Goal: Task Accomplishment & Management: Manage account settings

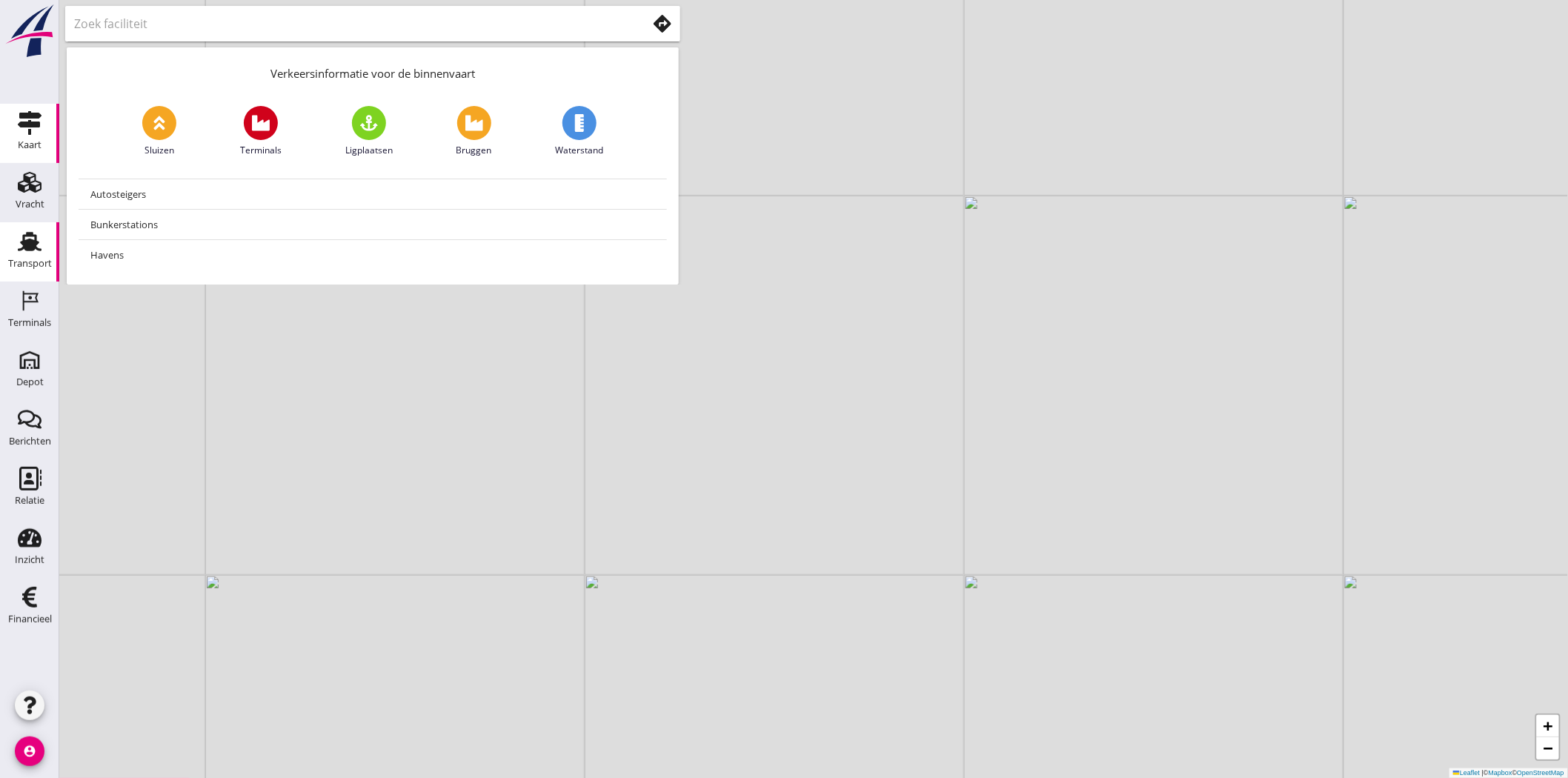
click at [45, 255] on div "Transport" at bounding box center [30, 263] width 44 height 21
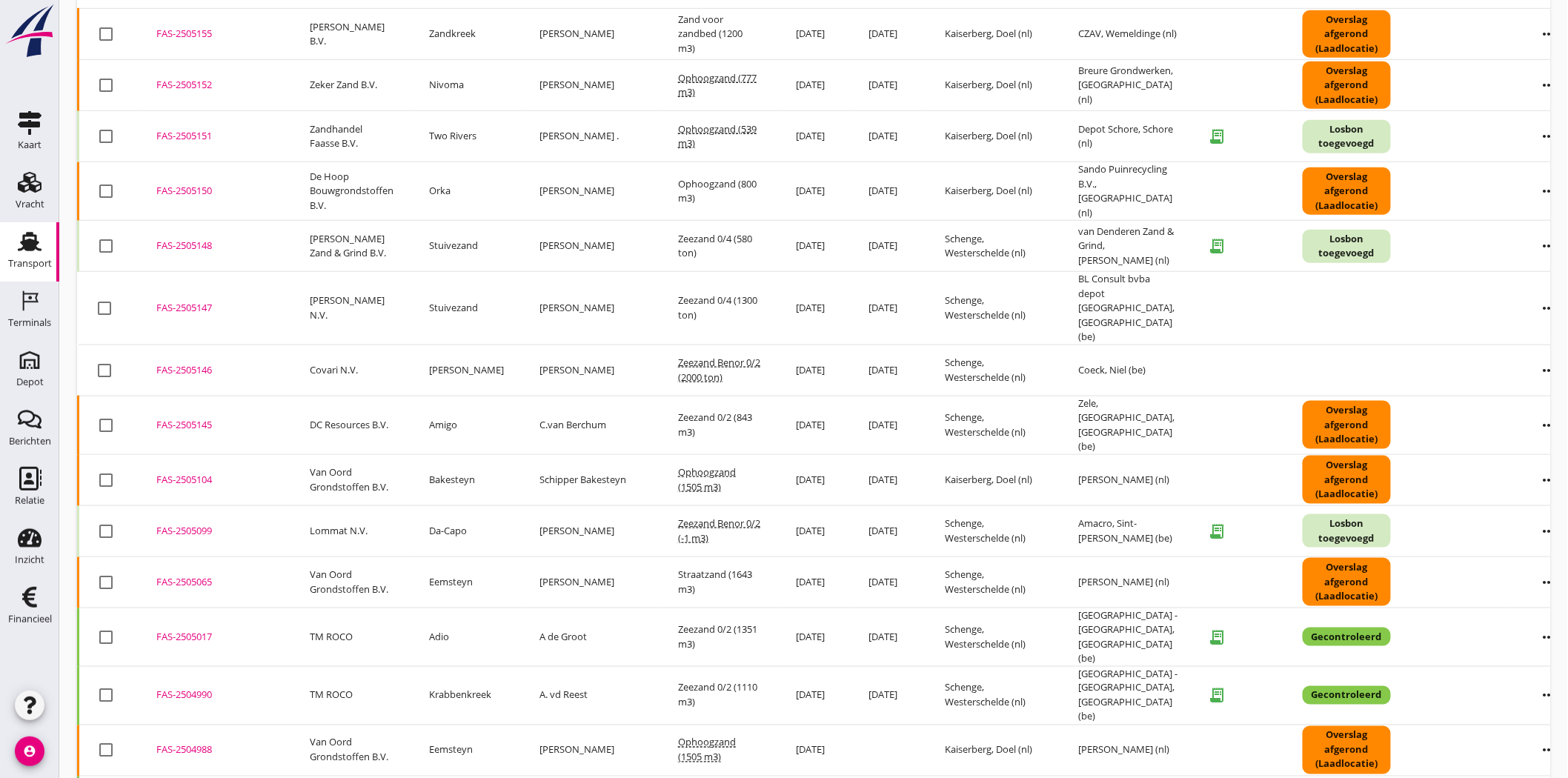
scroll to position [619, 0]
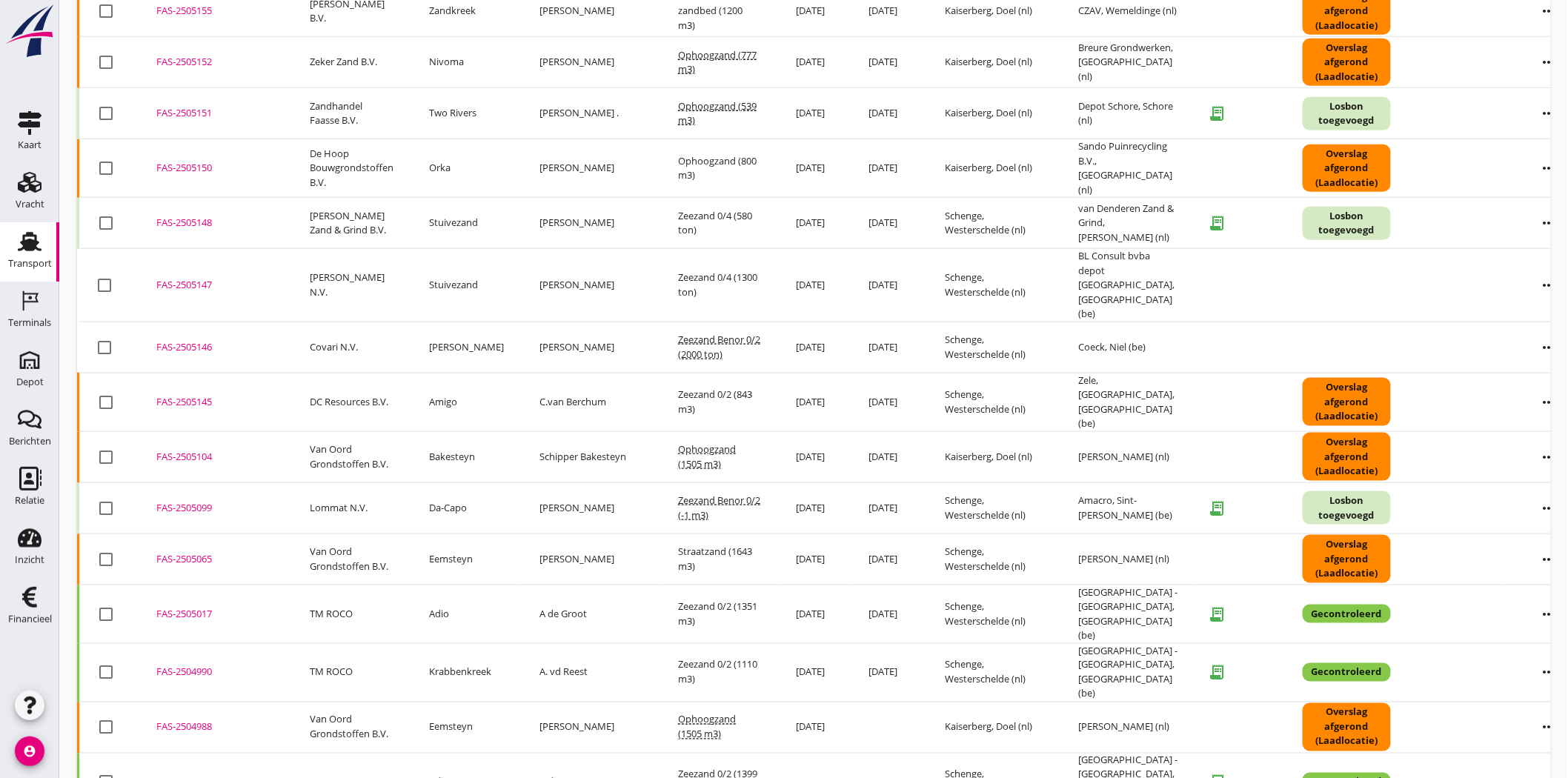
click at [195, 500] on div "FAS-2505099" at bounding box center [215, 508] width 118 height 15
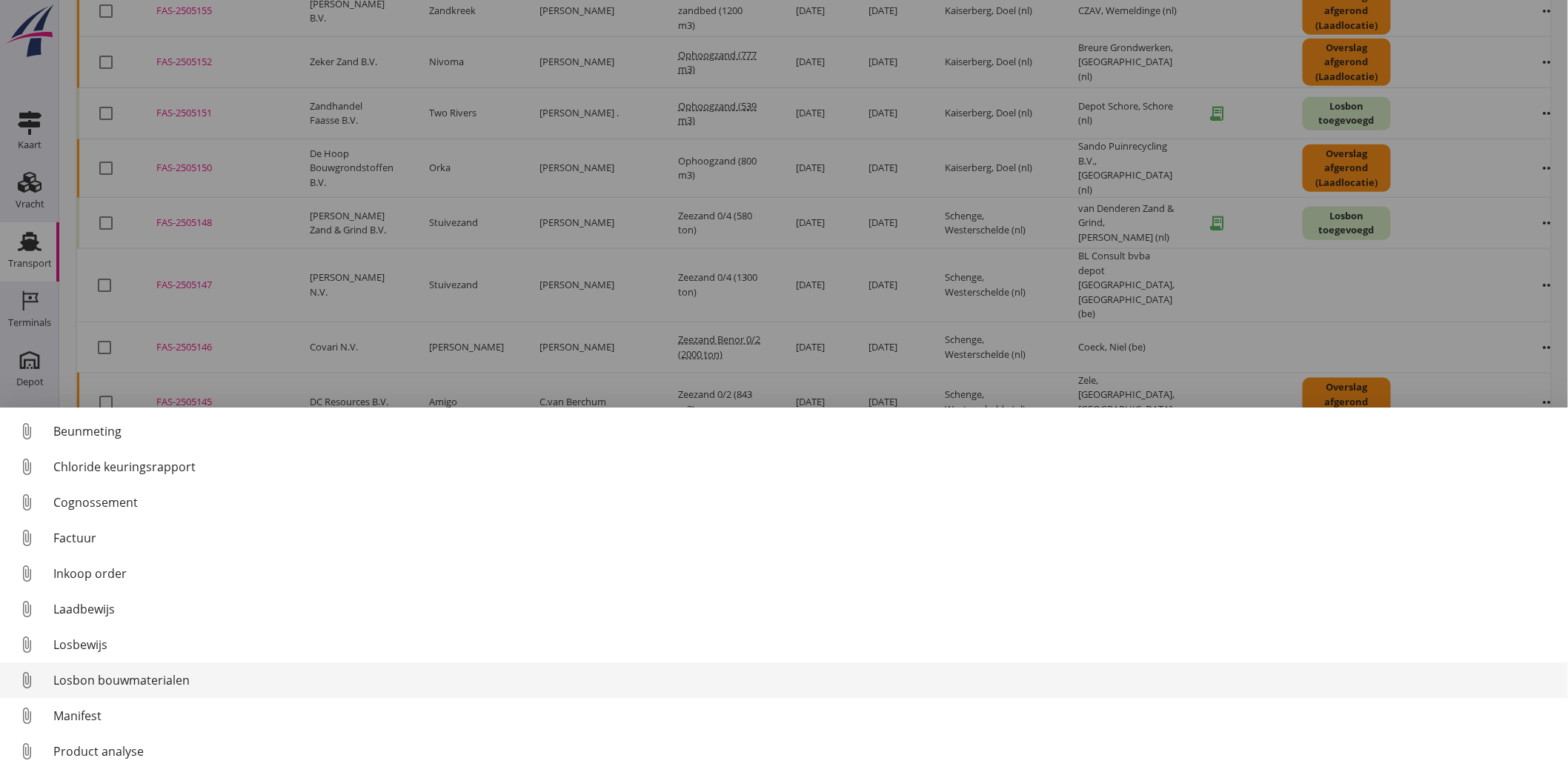
click at [163, 678] on div "Losbon bouwmaterialen" at bounding box center [804, 679] width 1503 height 17
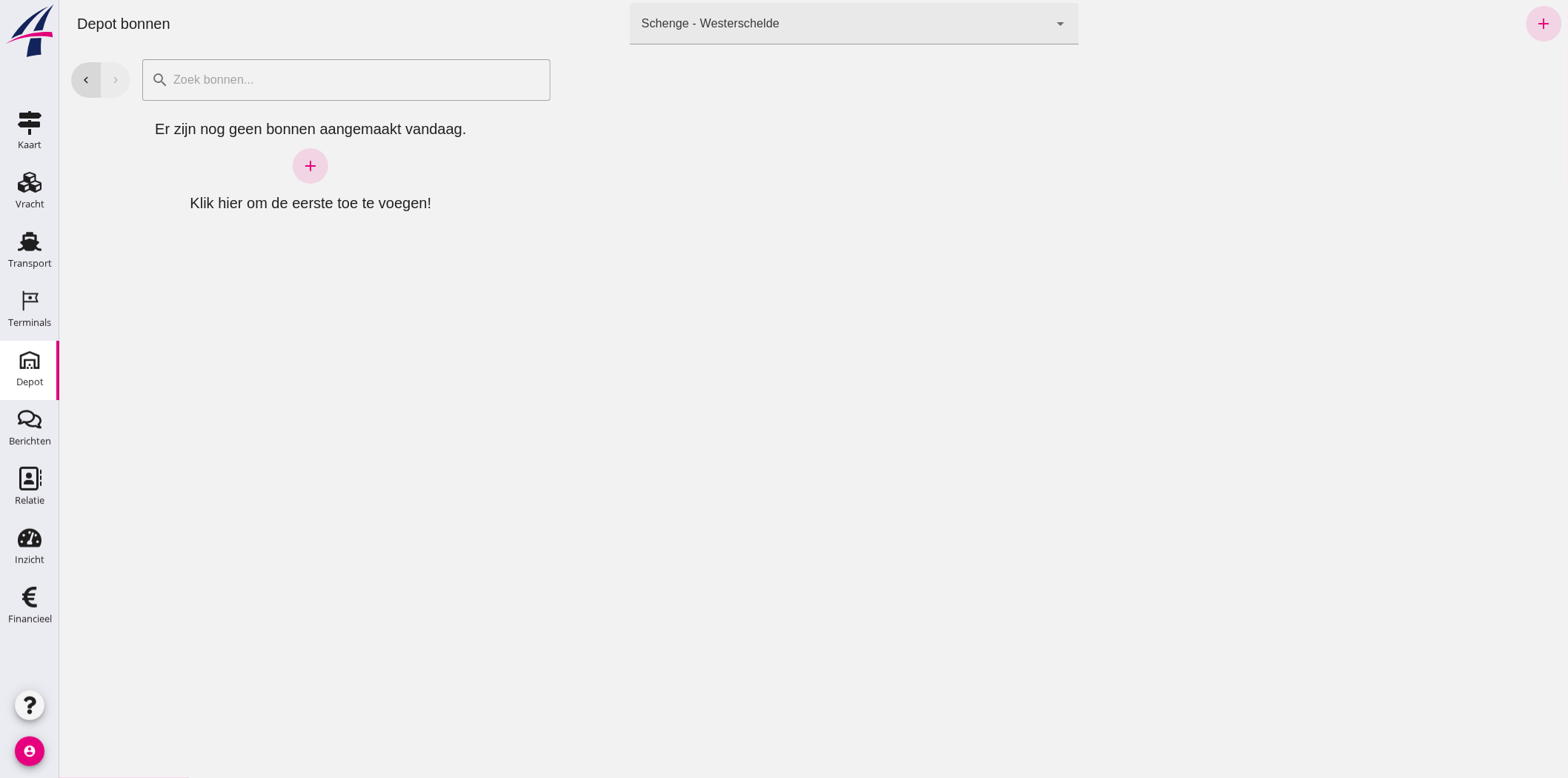
click at [713, 20] on div "Schenge - Westerschelde" at bounding box center [710, 23] width 138 height 17
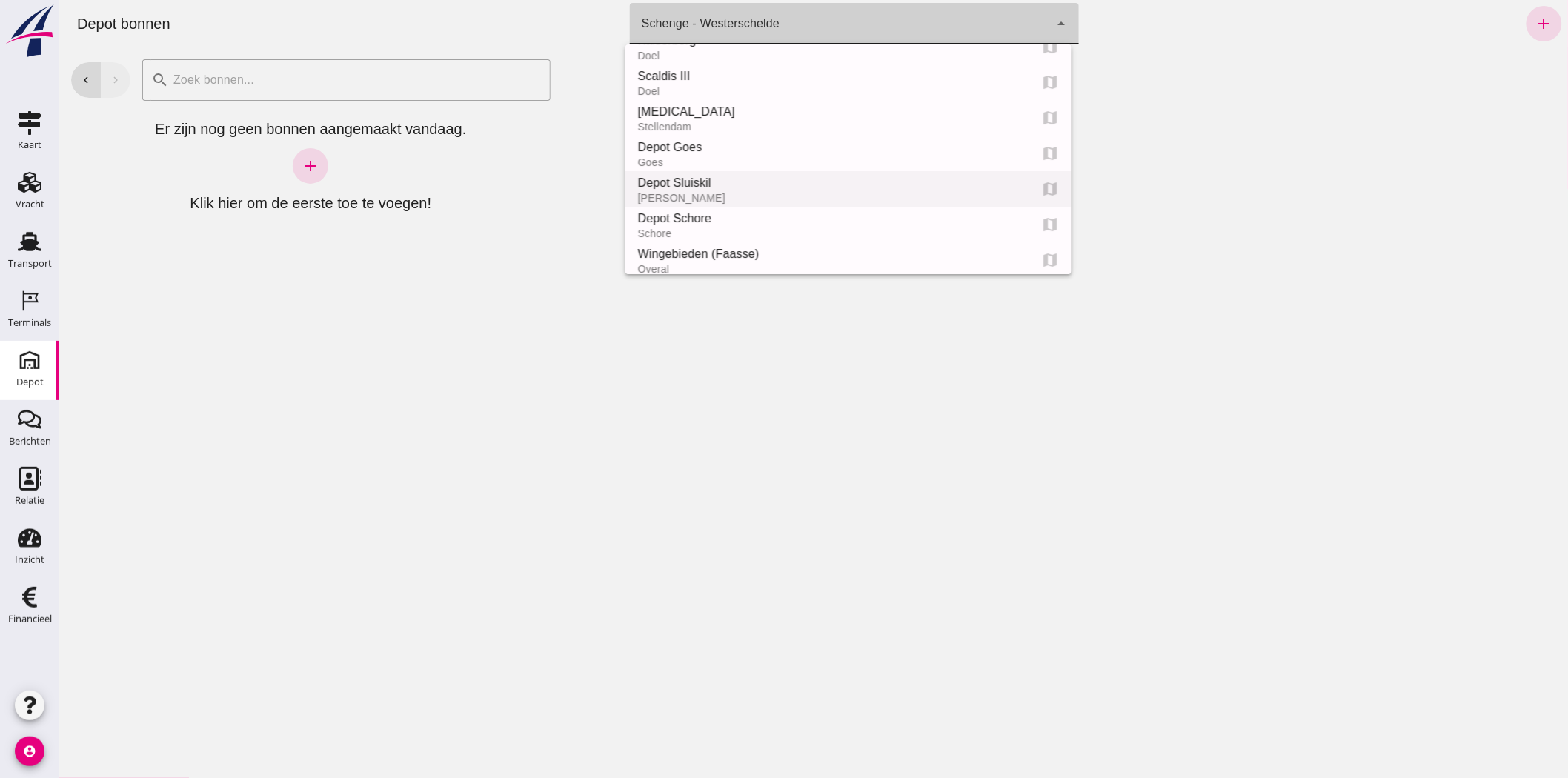
scroll to position [82, 0]
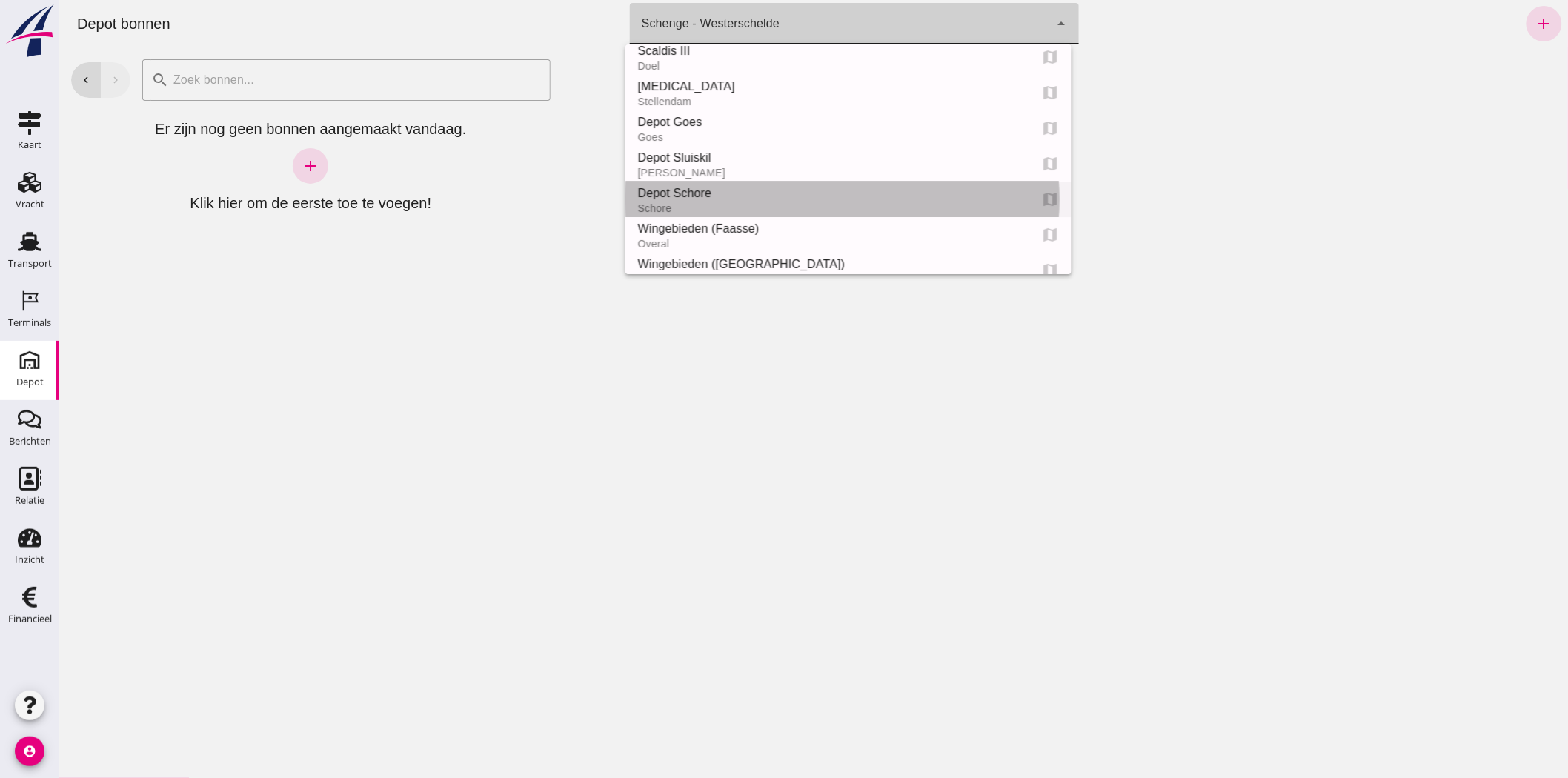
click at [712, 190] on div "Depot Schore" at bounding box center [826, 192] width 381 height 17
type input "da4e762a-ddf1-4556-b2ca-bcf6277de398"
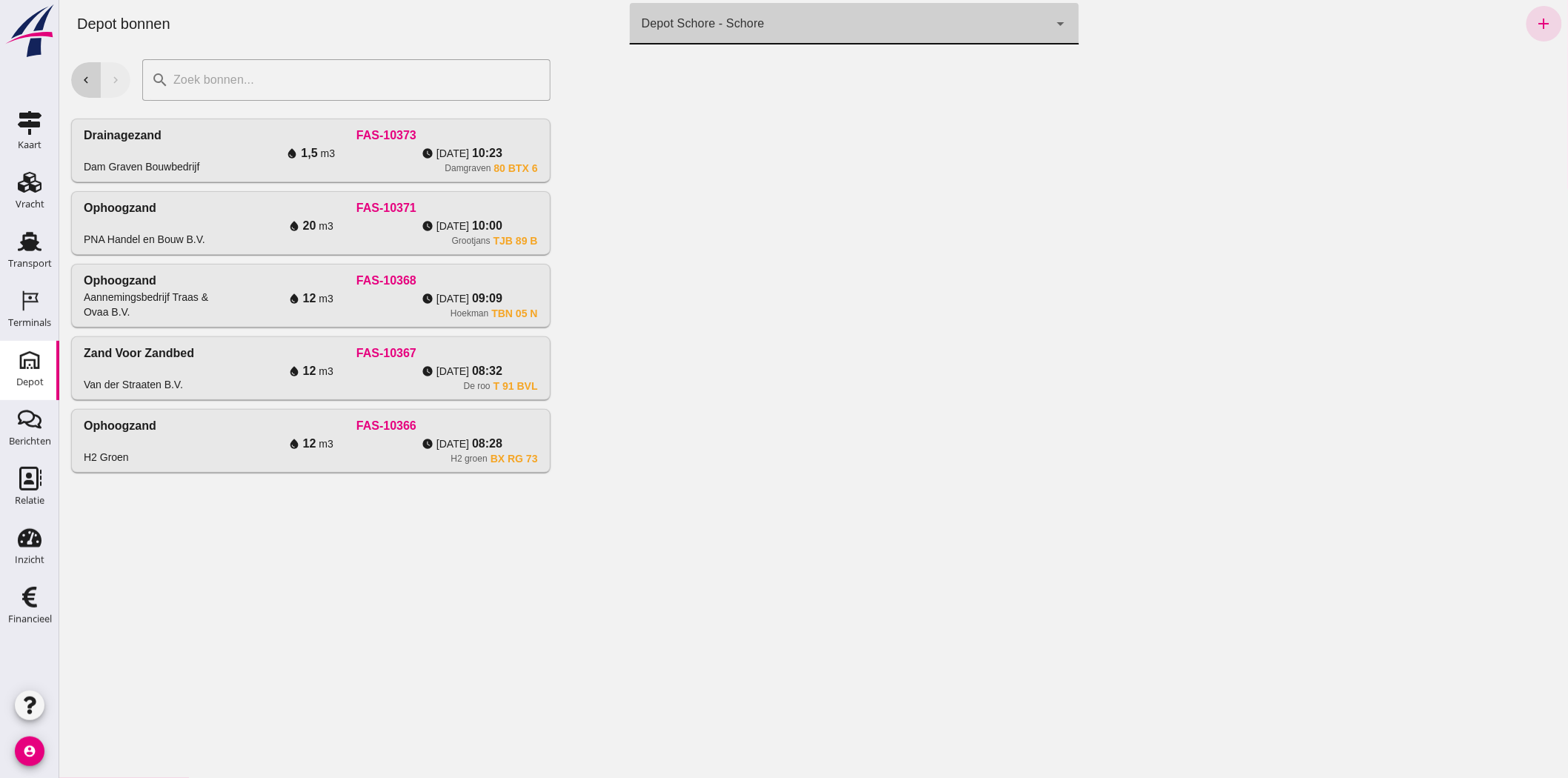
click at [94, 91] on button "chevron_left" at bounding box center [85, 80] width 29 height 36
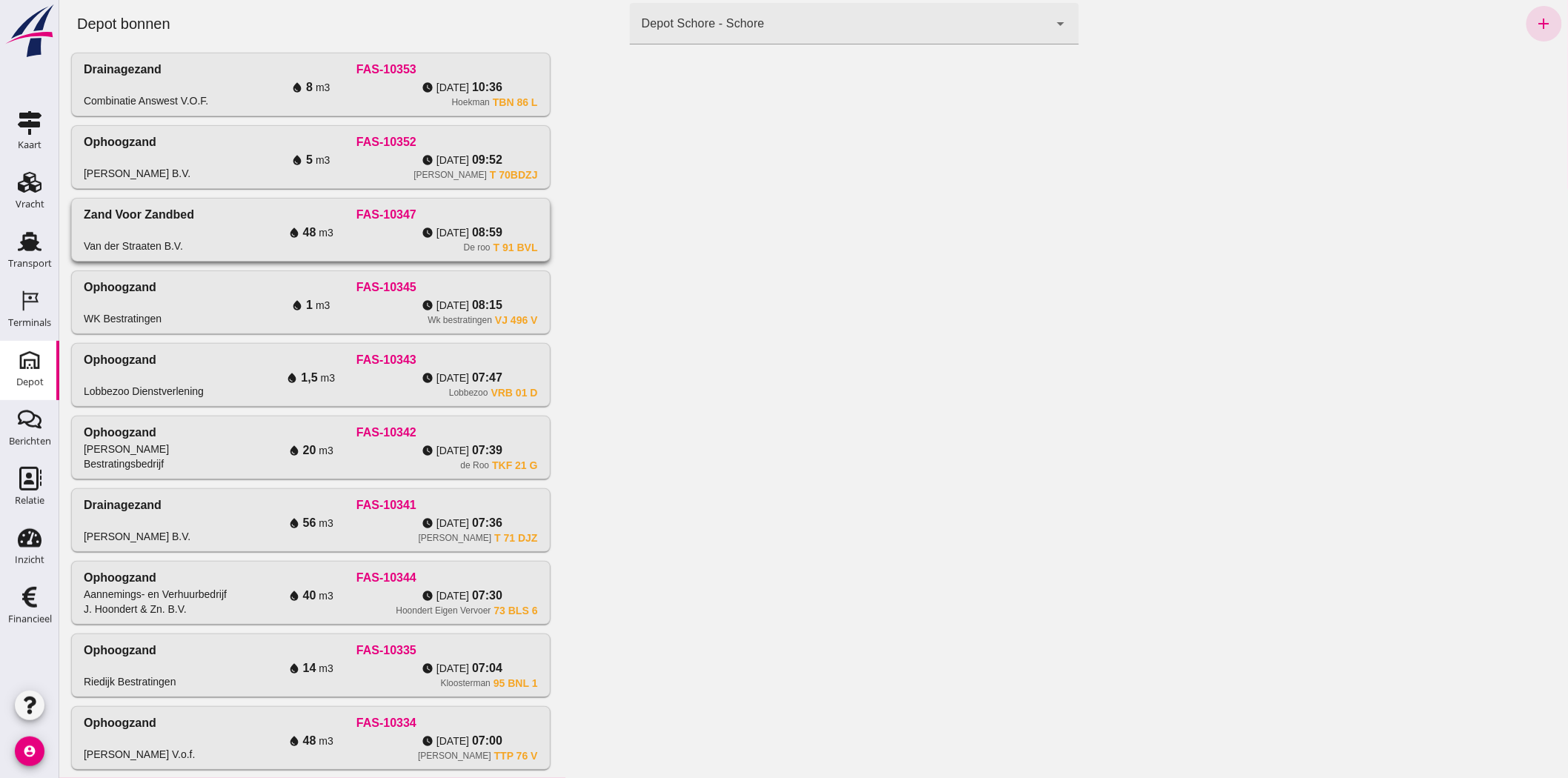
scroll to position [320, 0]
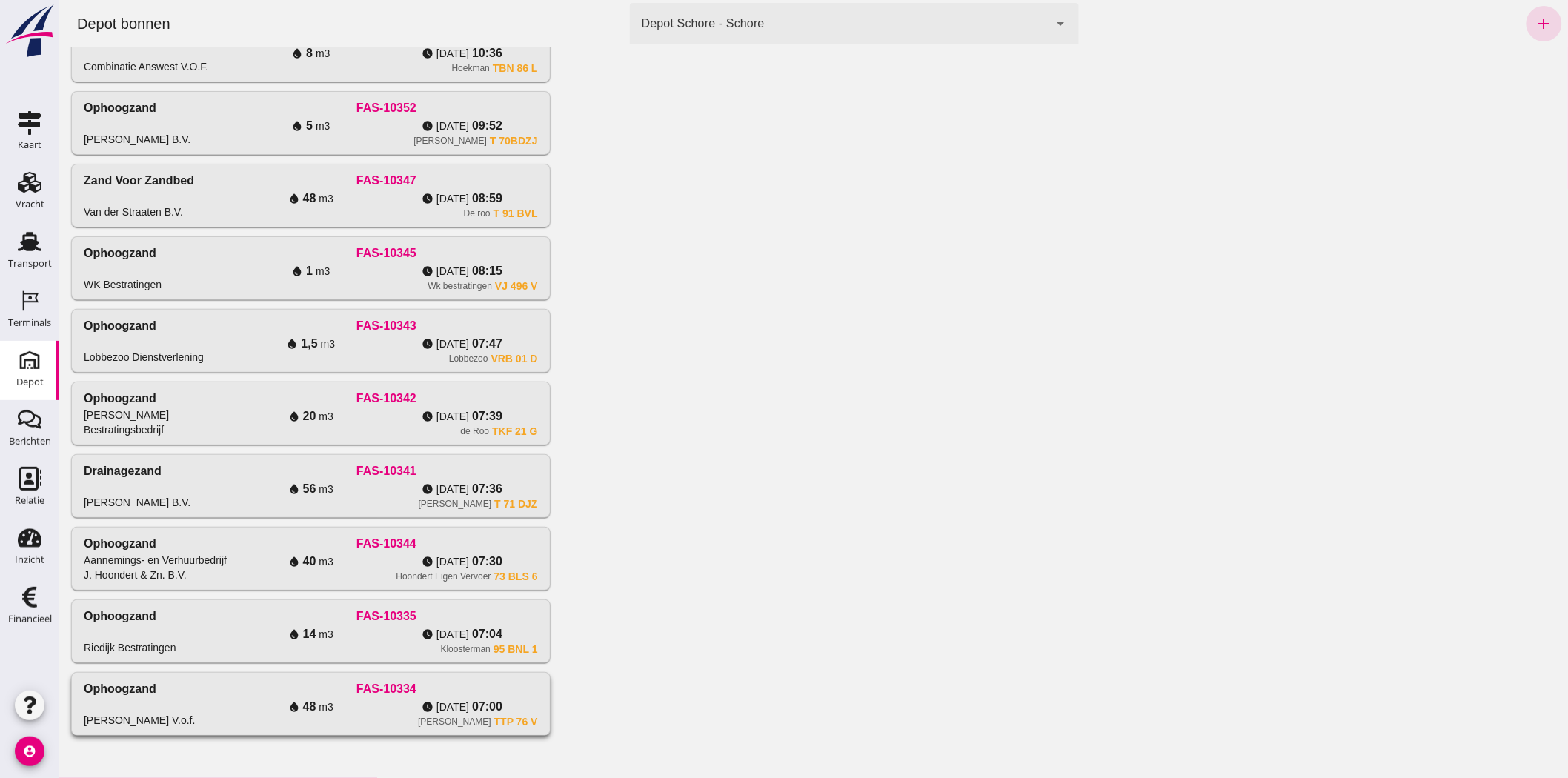
click at [238, 694] on div "FAS-10334" at bounding box center [385, 688] width 303 height 17
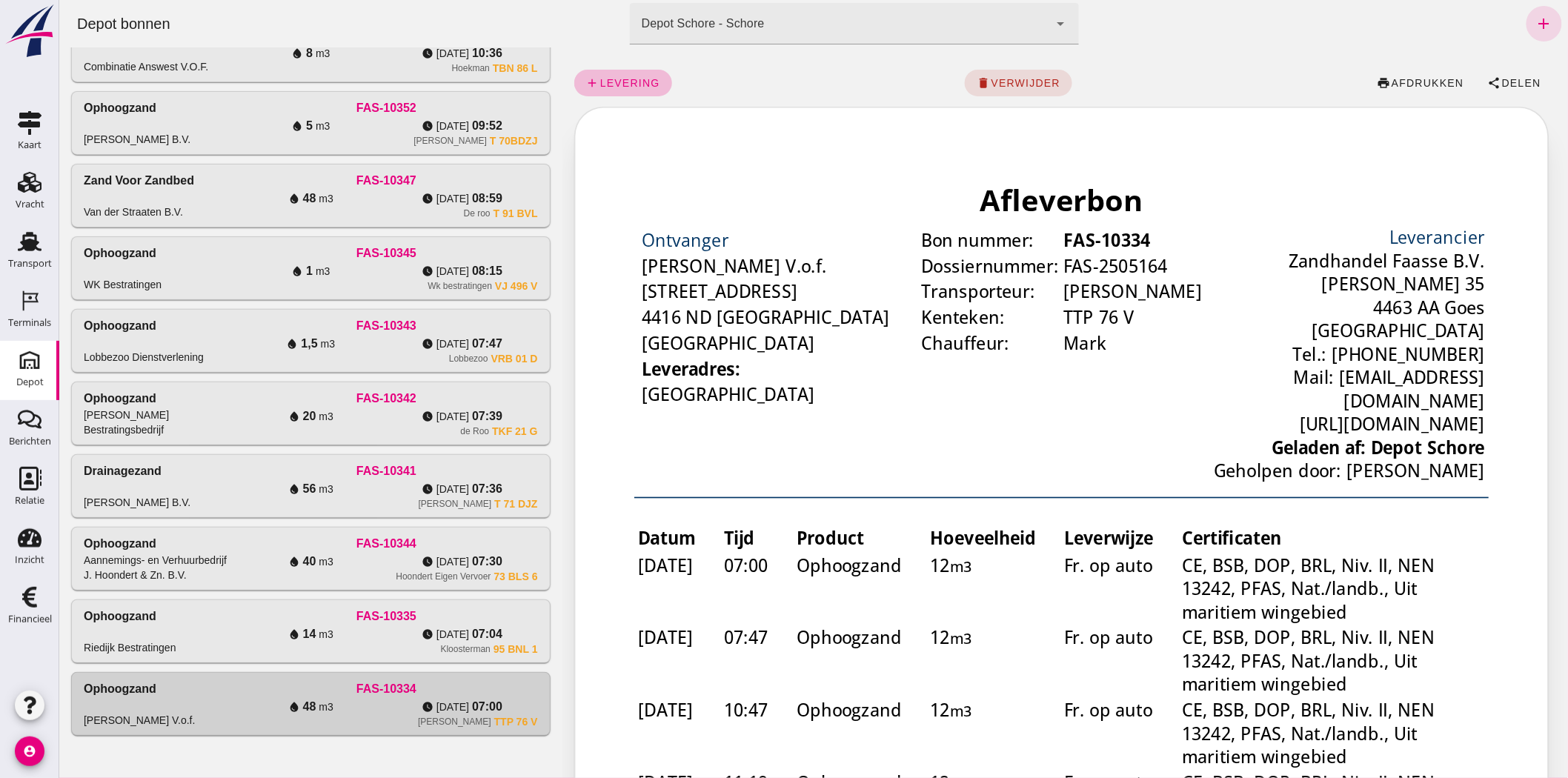
scroll to position [0, 0]
click at [1501, 79] on span "Delen" at bounding box center [1521, 82] width 40 height 12
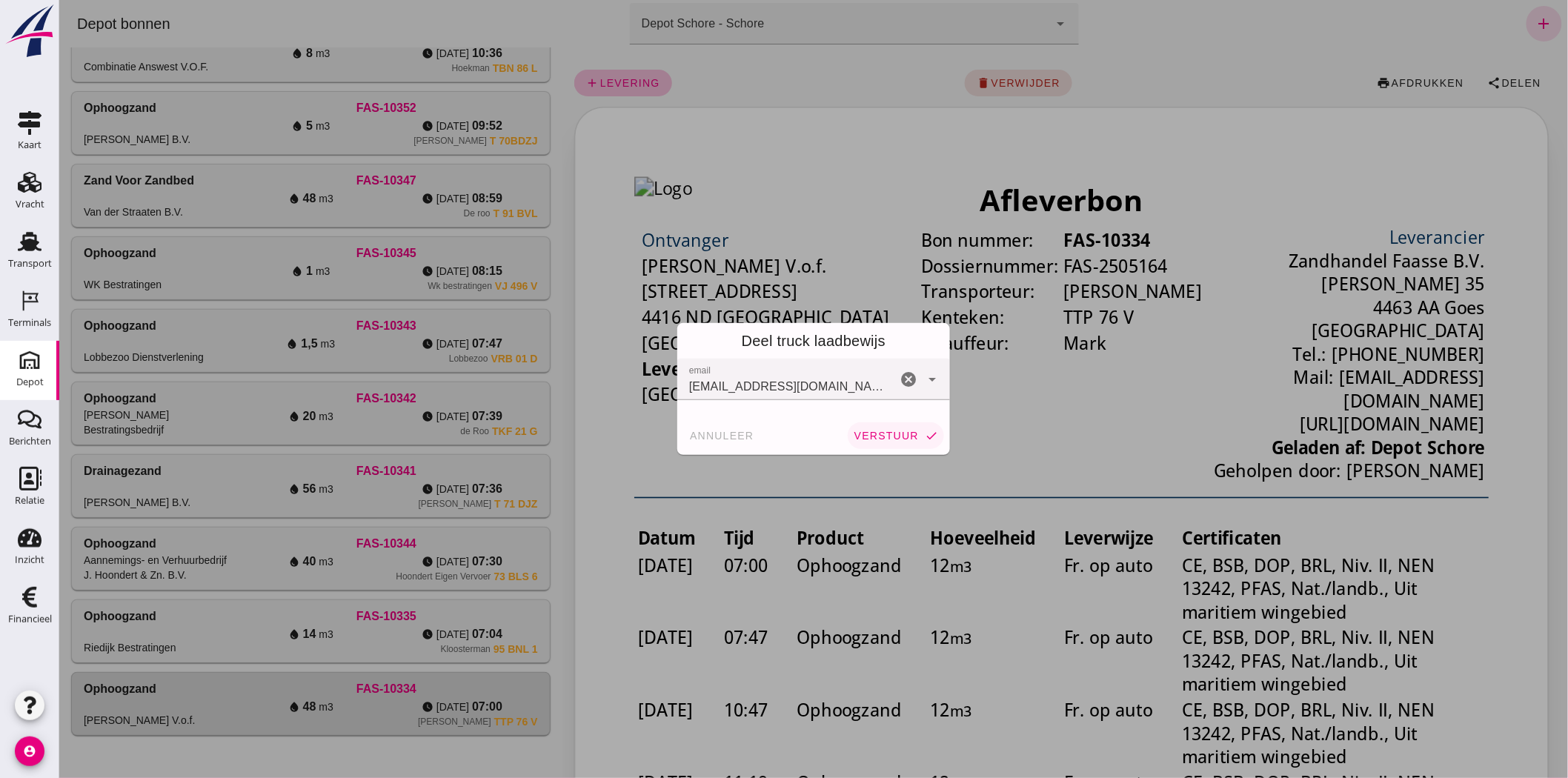
click at [897, 437] on span "verstuur" at bounding box center [885, 435] width 65 height 12
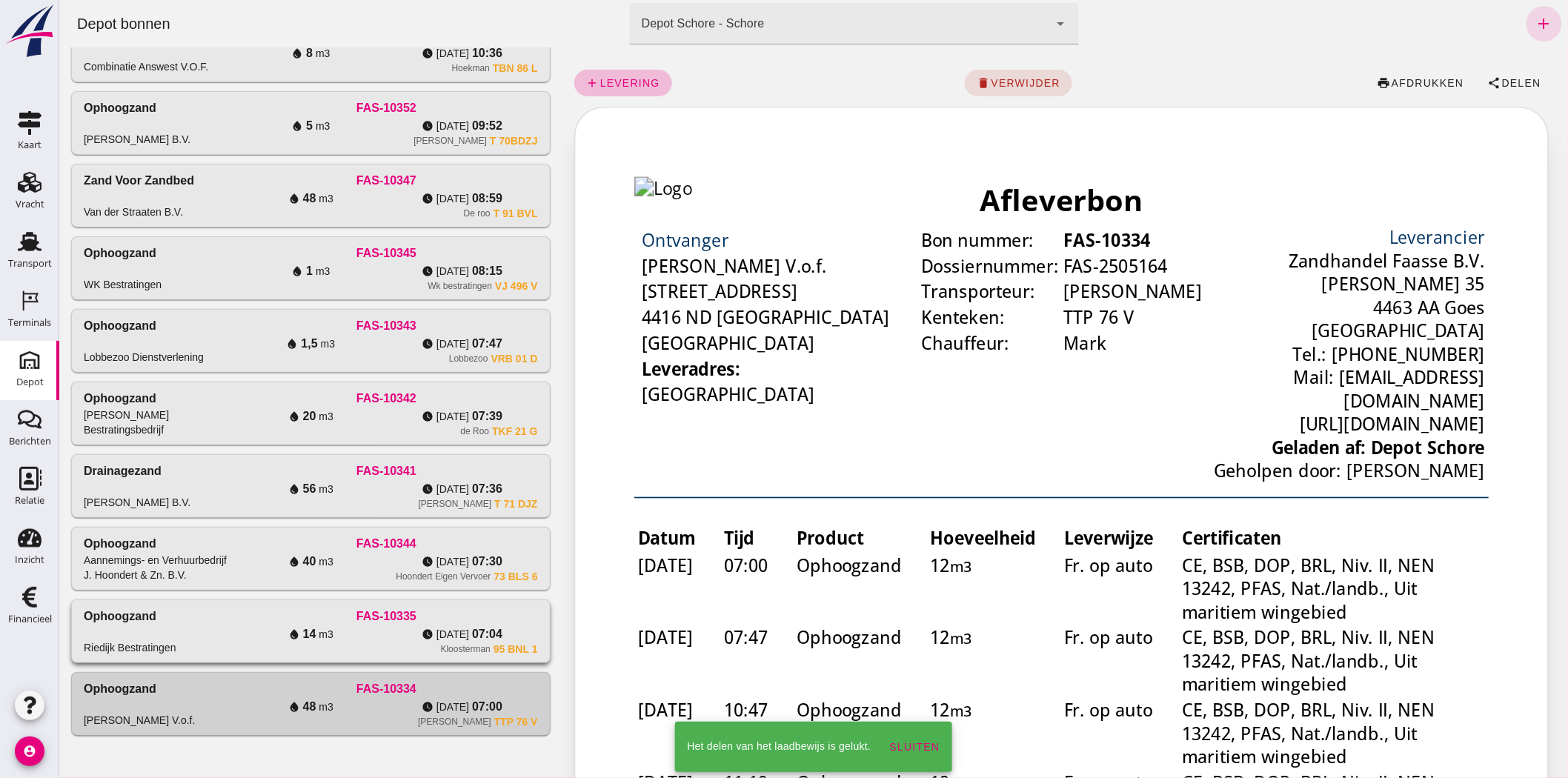
click at [442, 640] on span "di 26-8" at bounding box center [452, 634] width 33 height 15
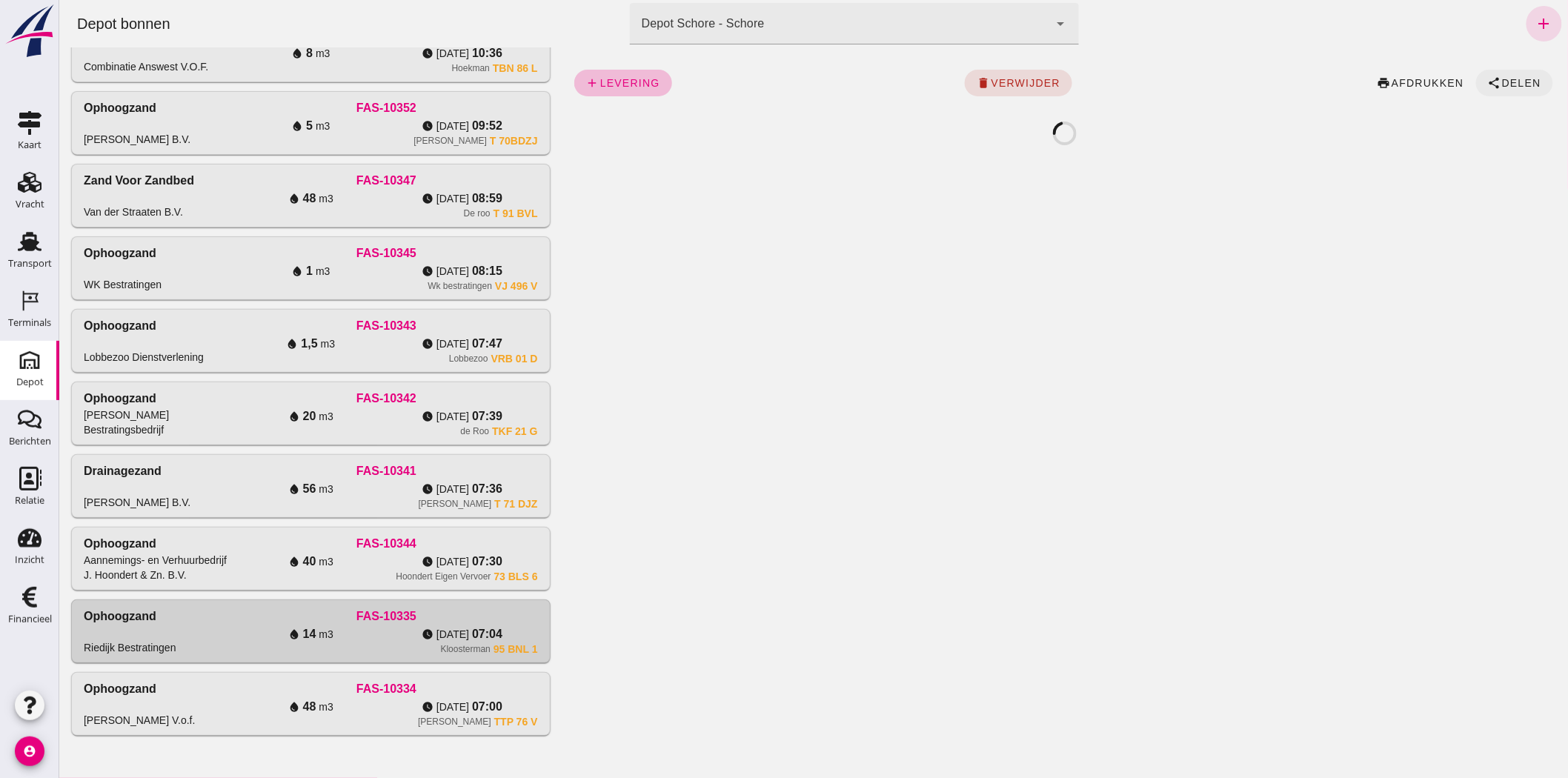
click at [1506, 74] on button "share Delen" at bounding box center [1514, 82] width 77 height 27
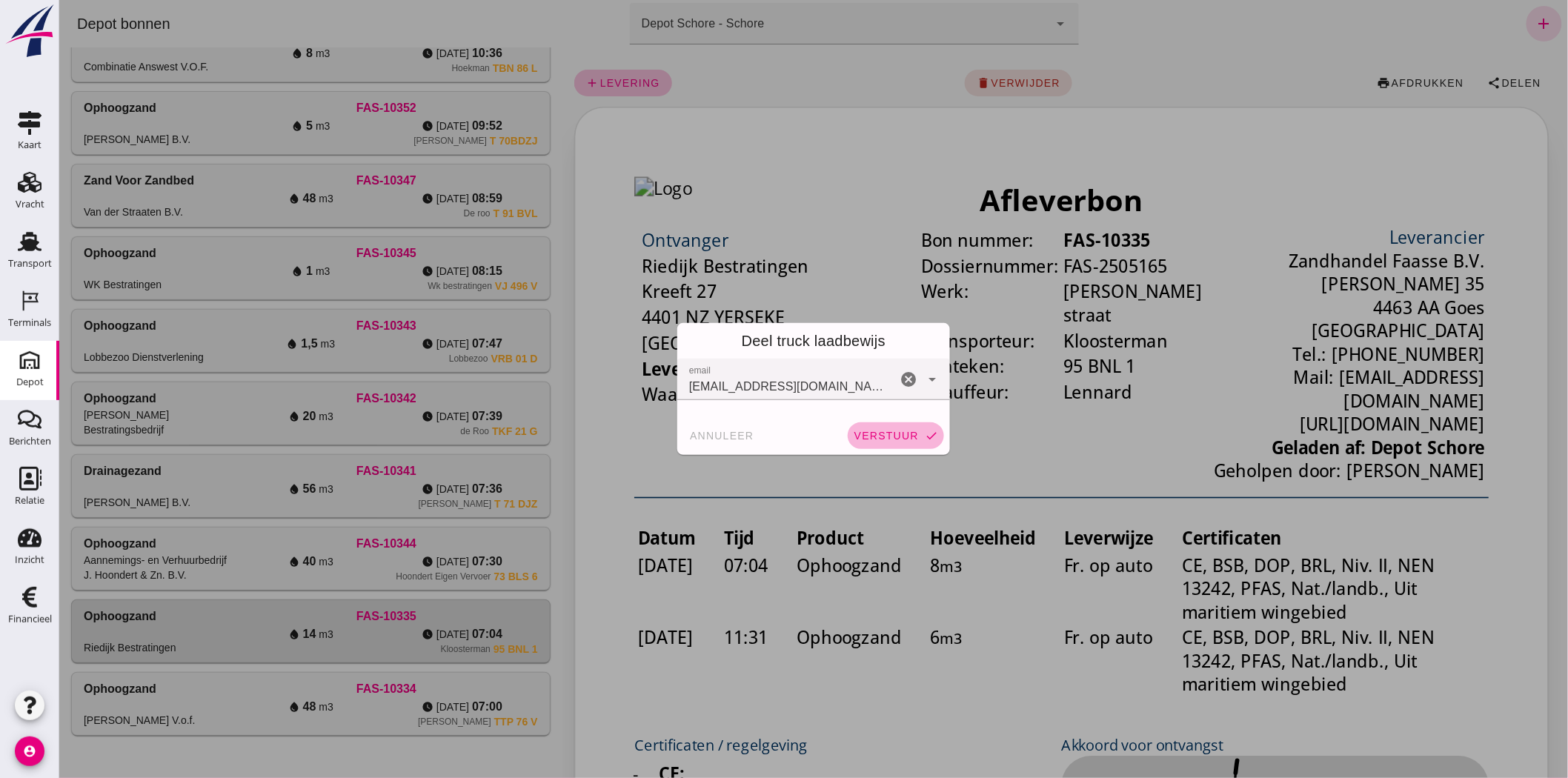
click at [865, 433] on span "verstuur" at bounding box center [885, 435] width 65 height 12
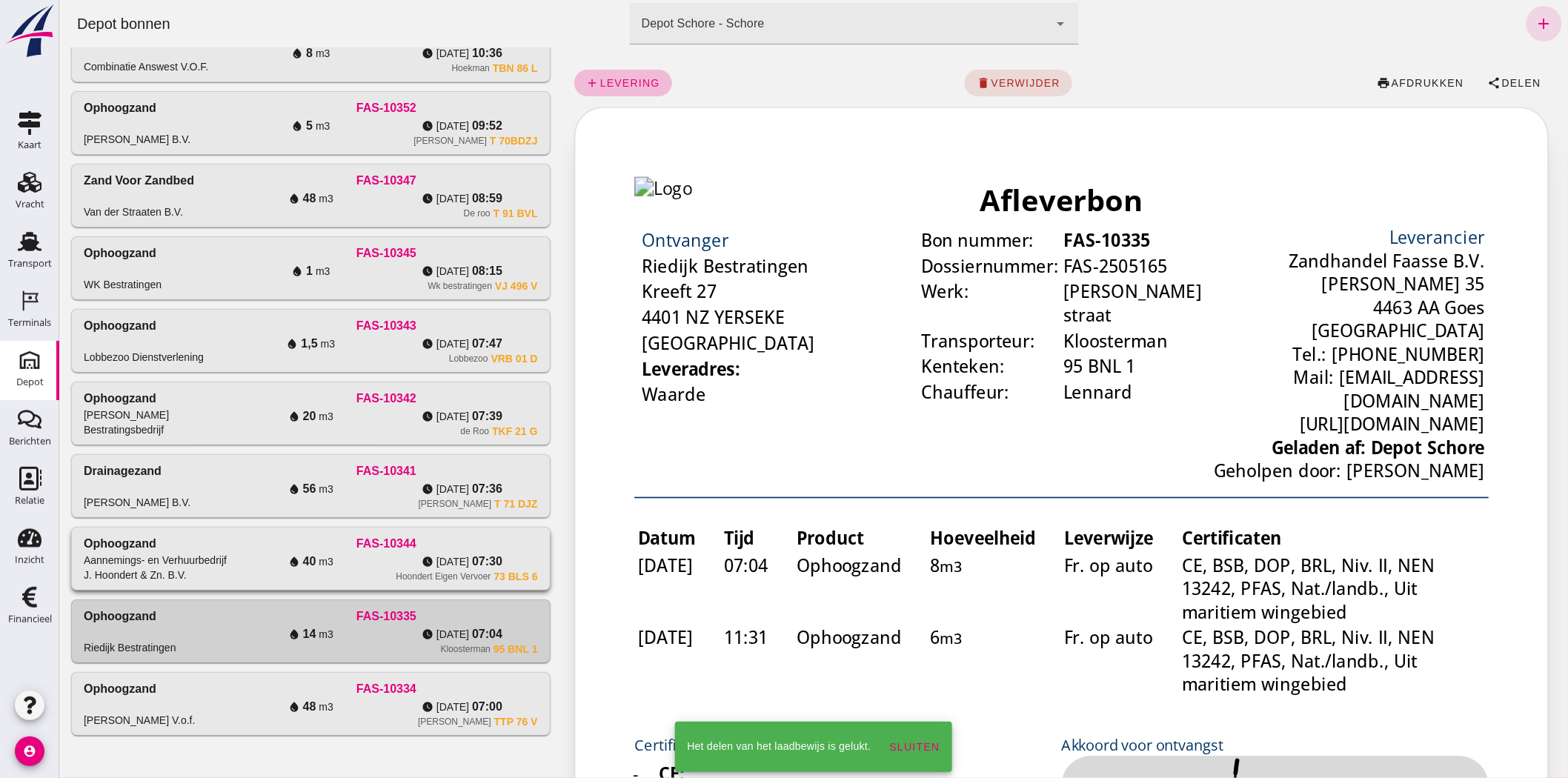
click at [177, 563] on div "Aannemings- en Verhuurbedrijf J. Hoondert & Zn. B.V." at bounding box center [159, 567] width 151 height 29
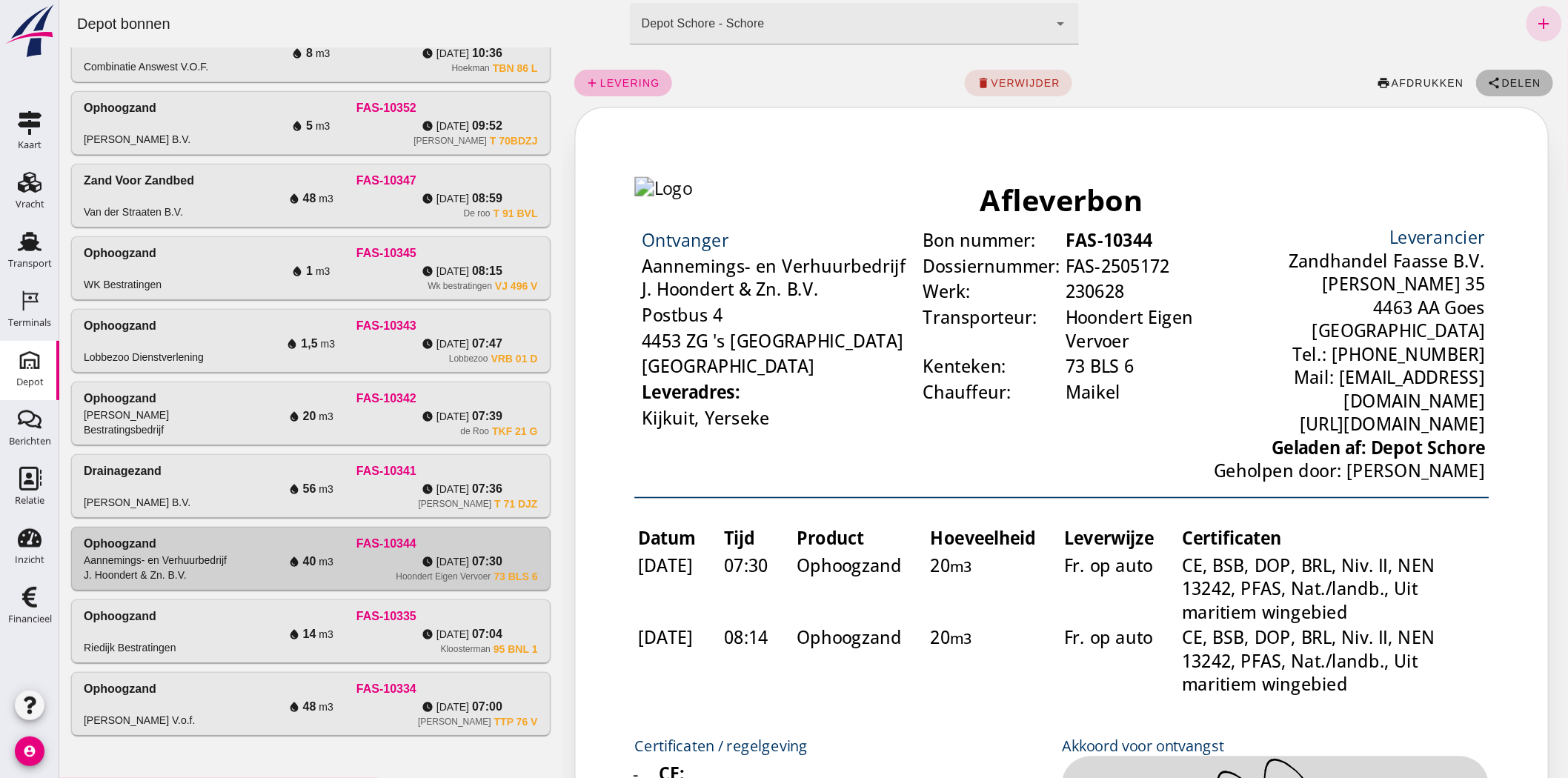
click at [1513, 76] on span "share Delen" at bounding box center [1514, 82] width 53 height 14
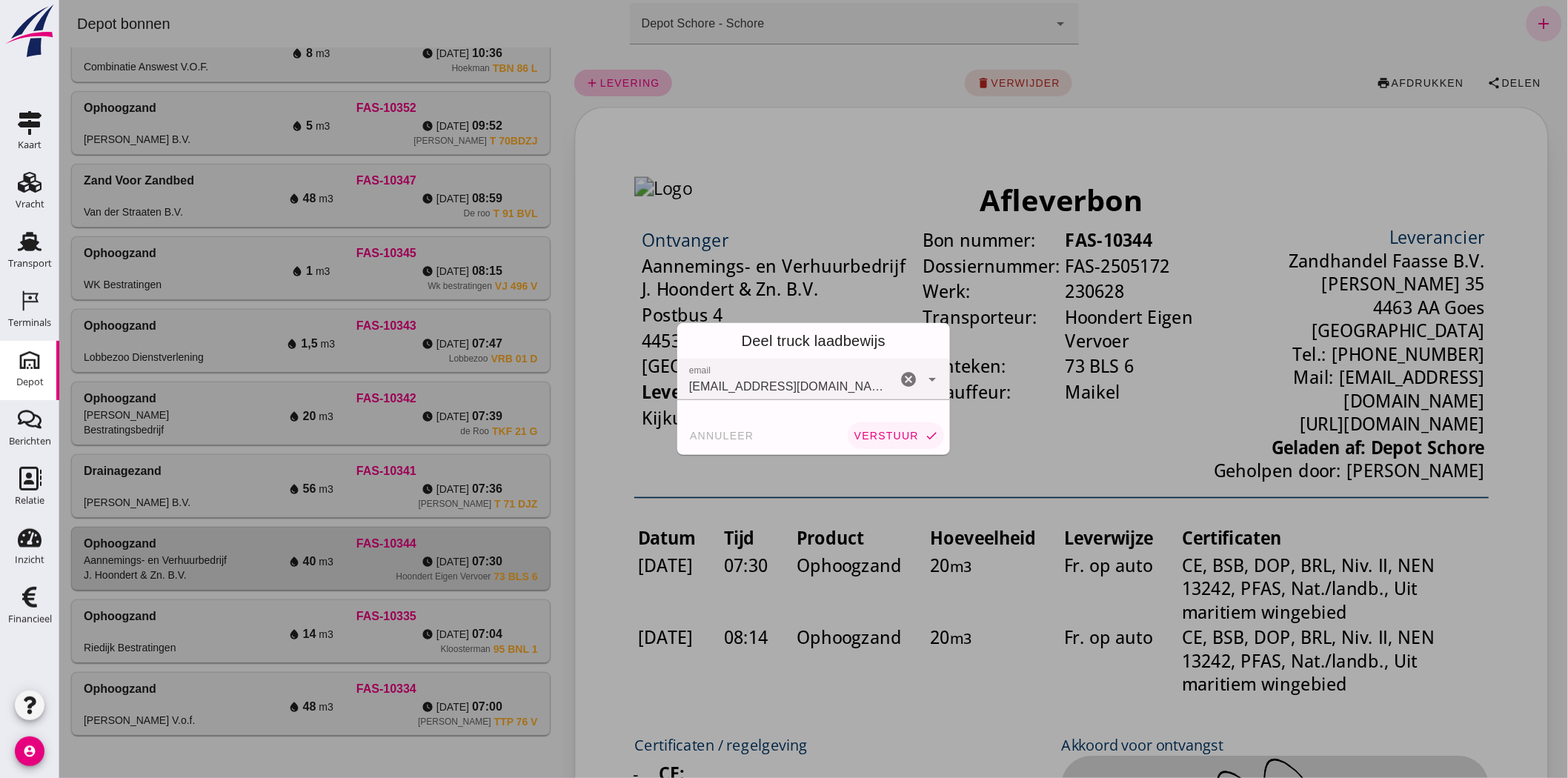
click at [872, 435] on span "verstuur" at bounding box center [885, 435] width 65 height 12
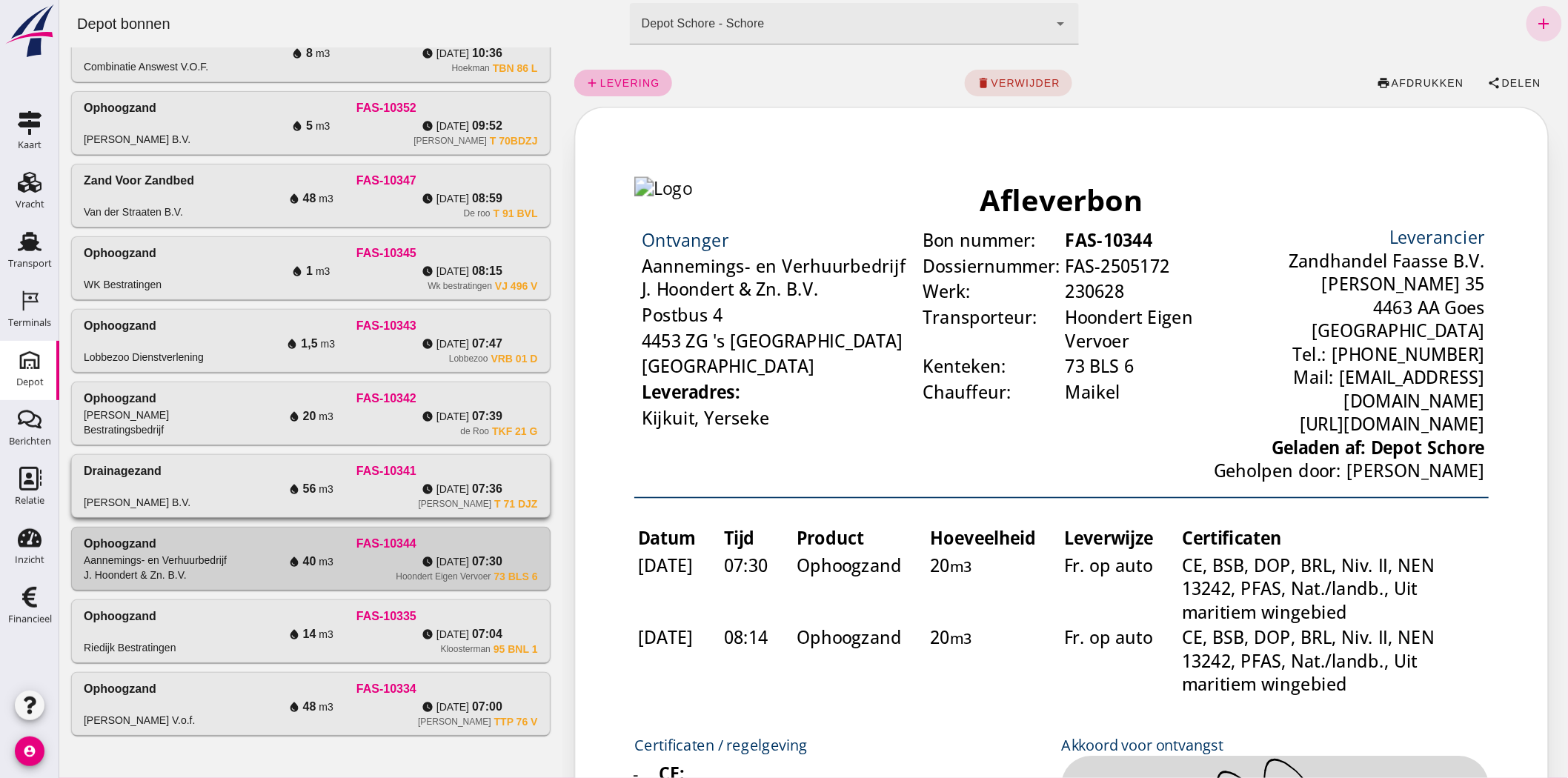
click at [373, 489] on div "water_drop 56 m3" at bounding box center [309, 488] width 151 height 17
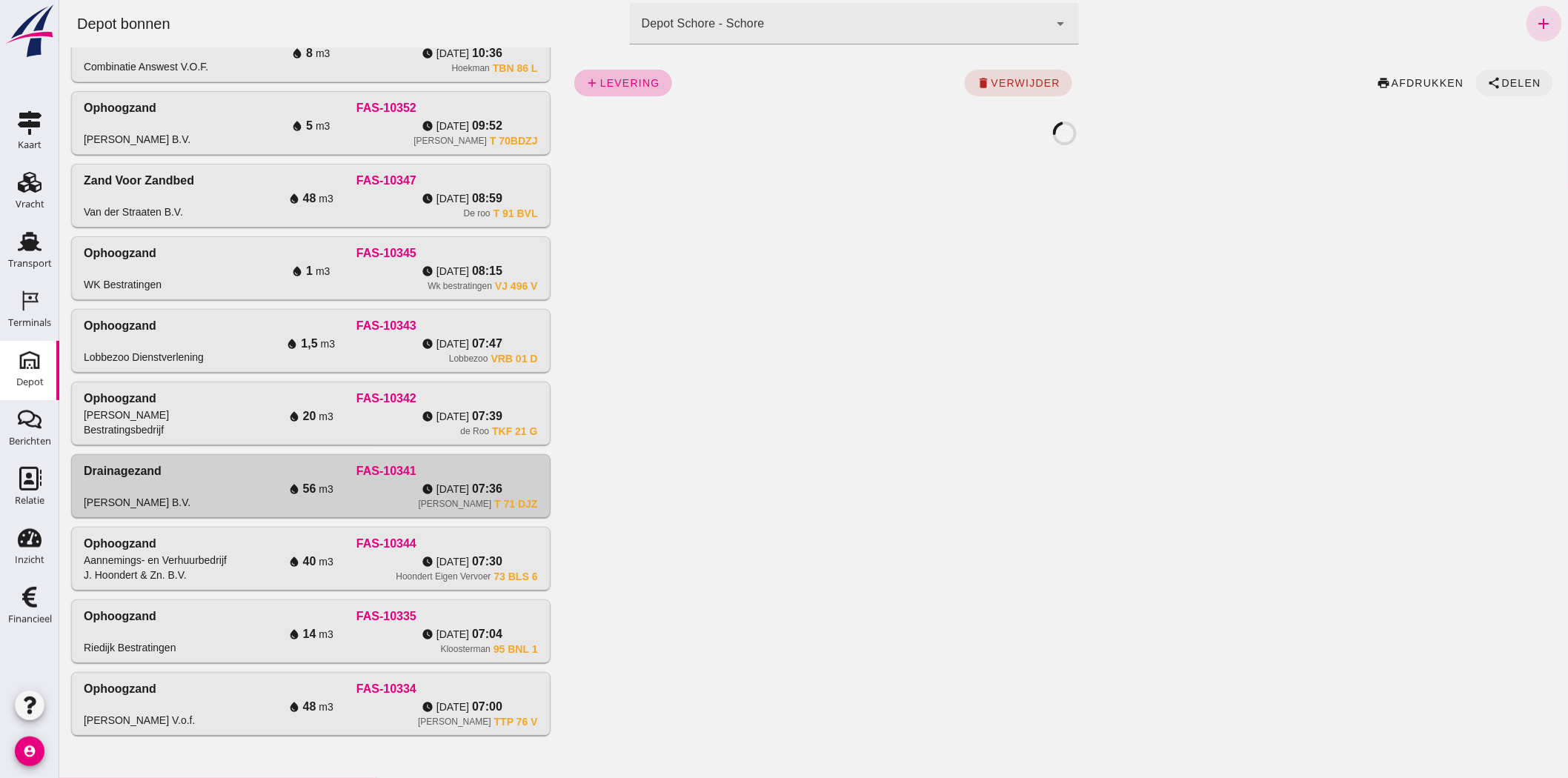
click at [1487, 79] on icon "share" at bounding box center [1494, 82] width 14 height 14
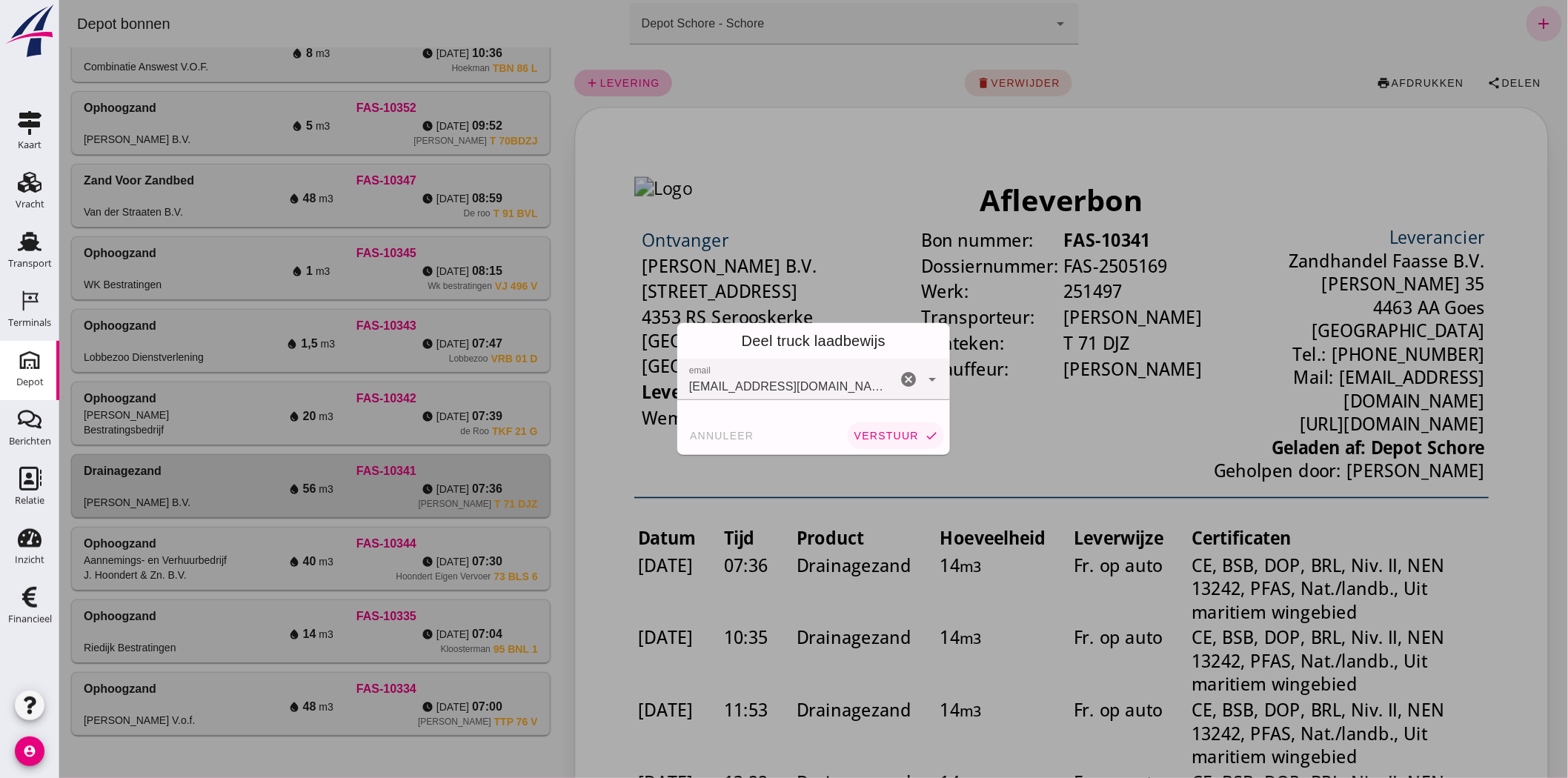
click at [879, 430] on span "verstuur" at bounding box center [885, 435] width 65 height 12
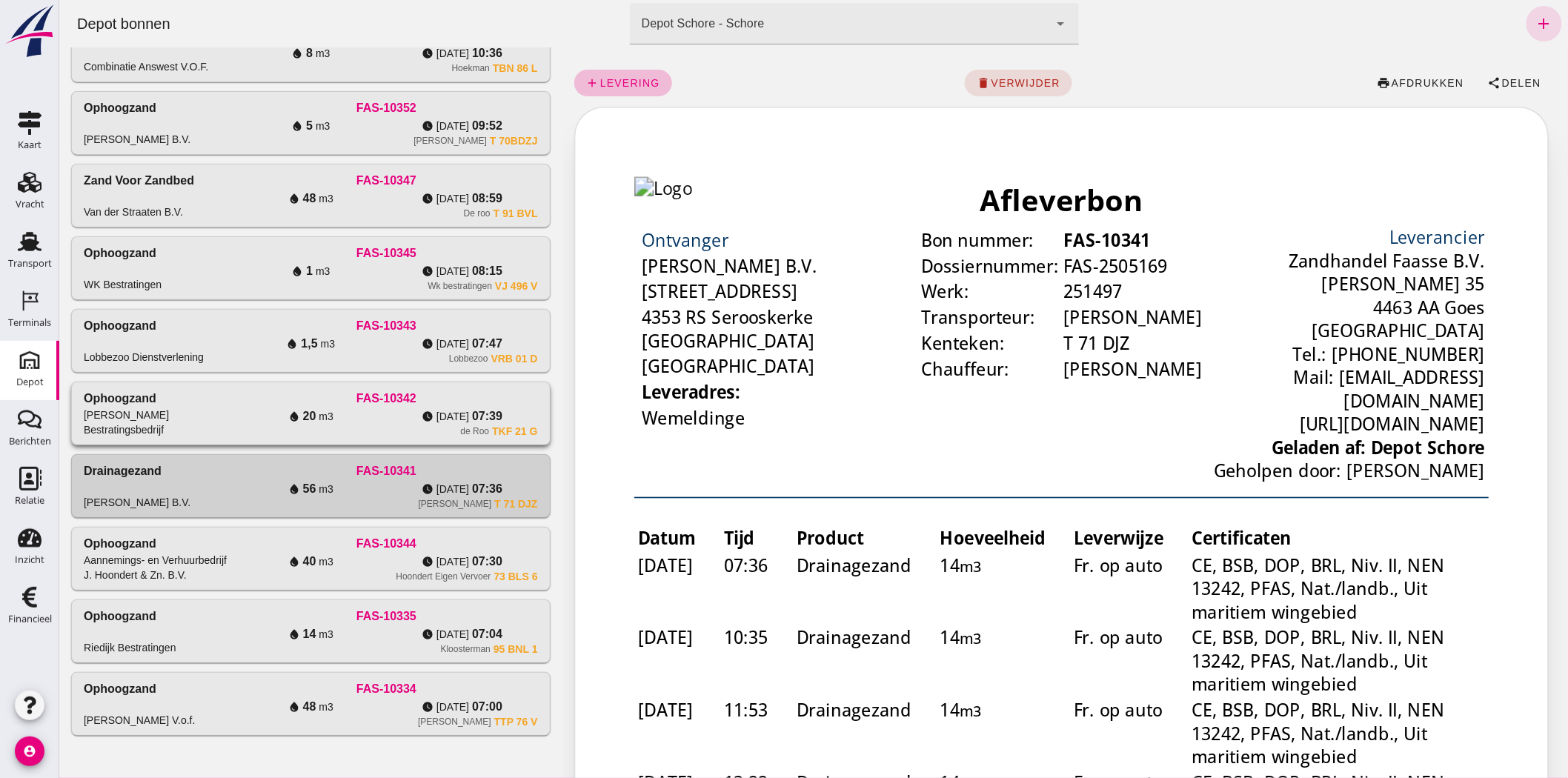
click at [145, 398] on div "Ophoogzand" at bounding box center [119, 398] width 72 height 17
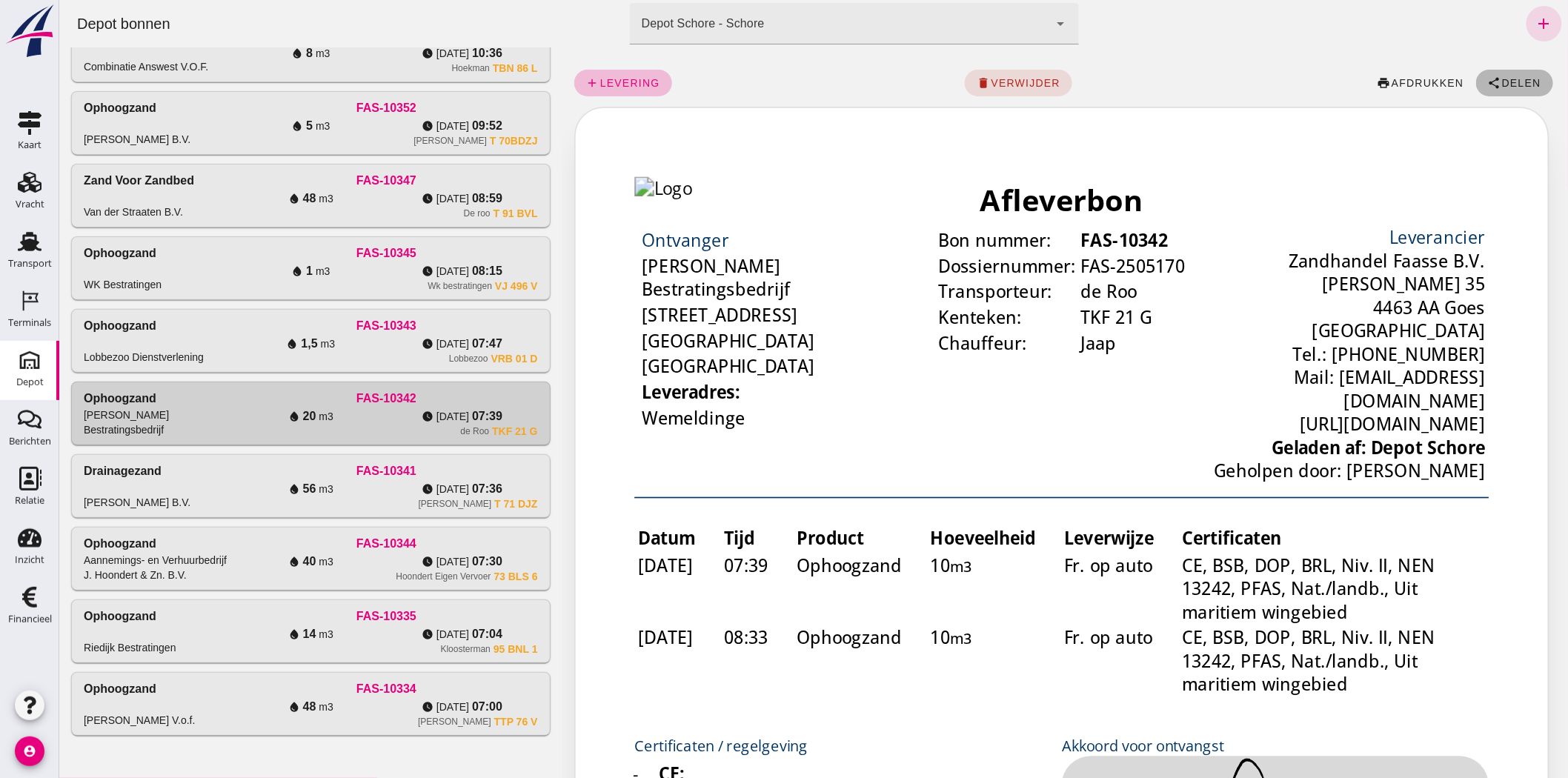
click at [1512, 77] on span "Delen" at bounding box center [1521, 82] width 40 height 12
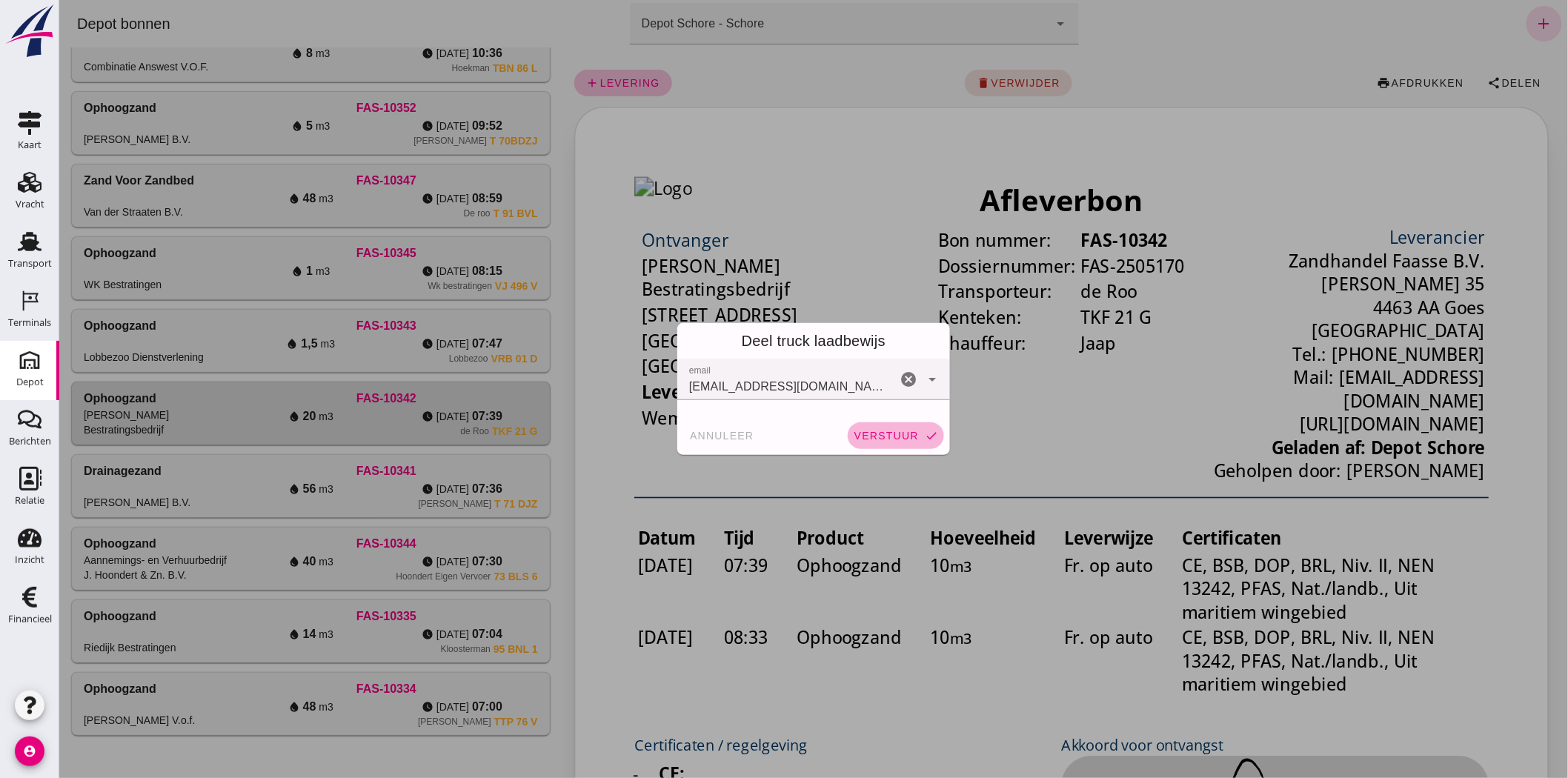
click at [885, 433] on span "verstuur" at bounding box center [885, 435] width 65 height 12
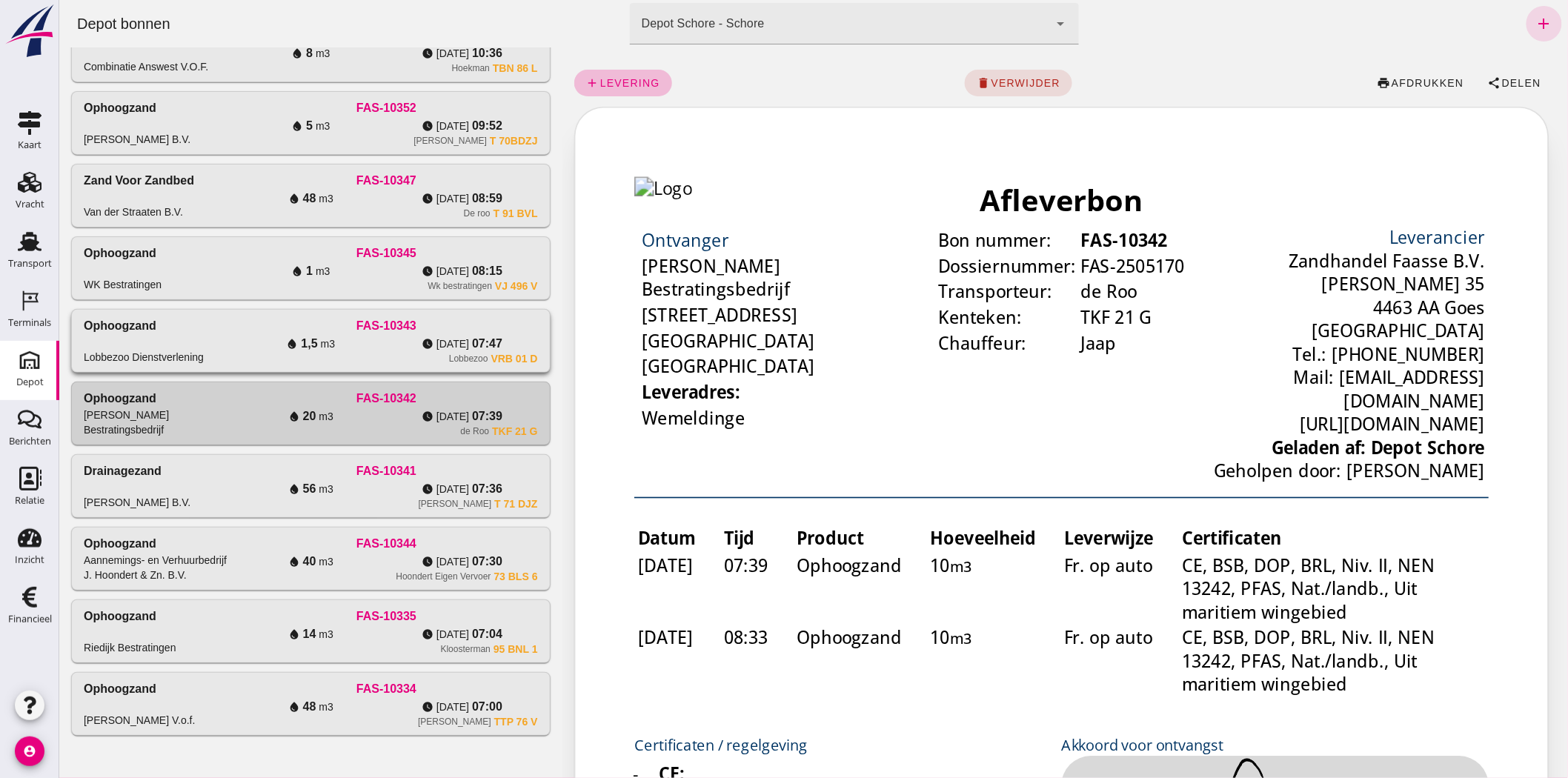
click at [168, 327] on div "Ophoogzand Lobbezoo Dienstverlening" at bounding box center [159, 341] width 151 height 48
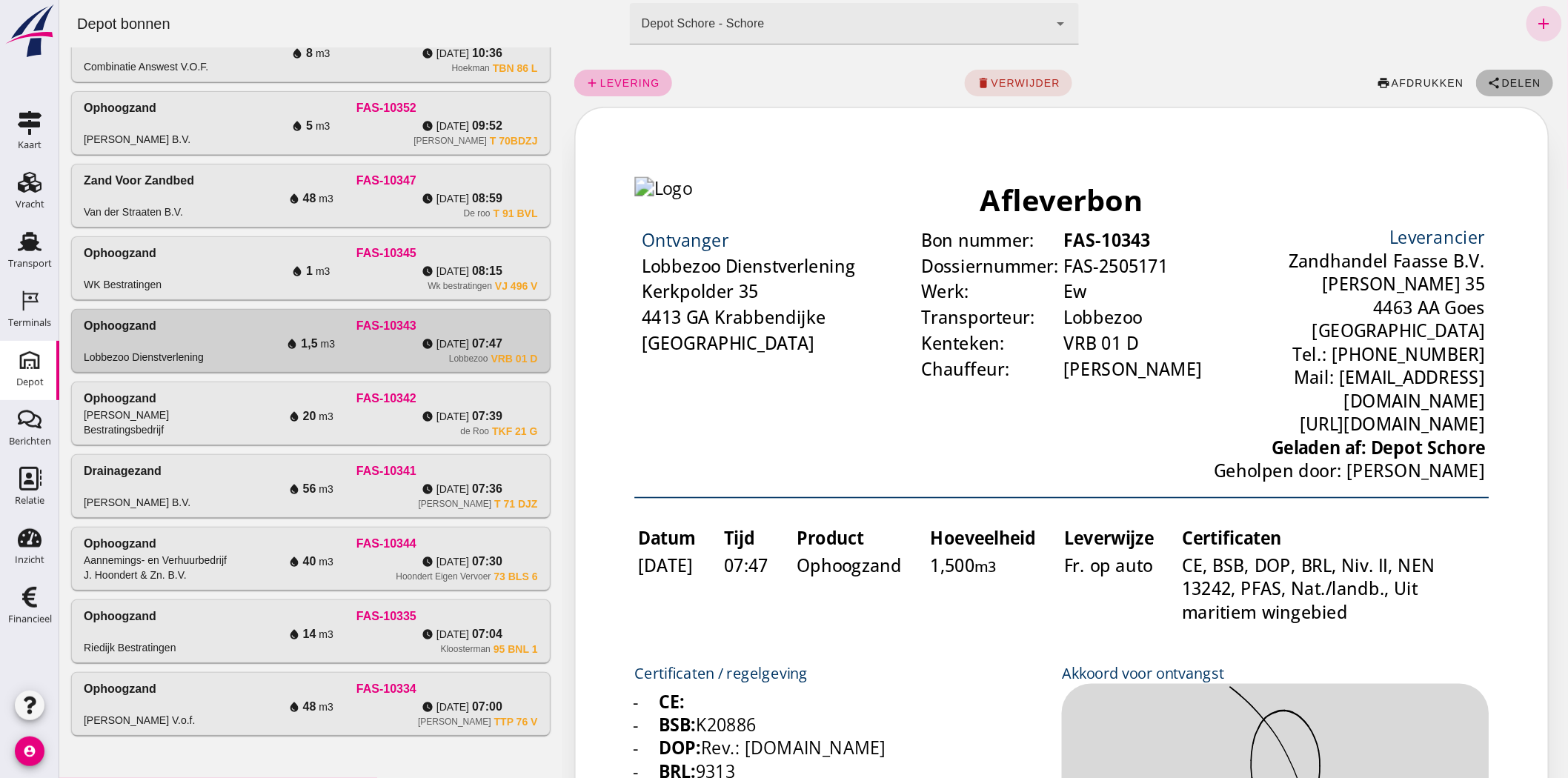
click at [1519, 78] on span "Delen" at bounding box center [1521, 82] width 40 height 12
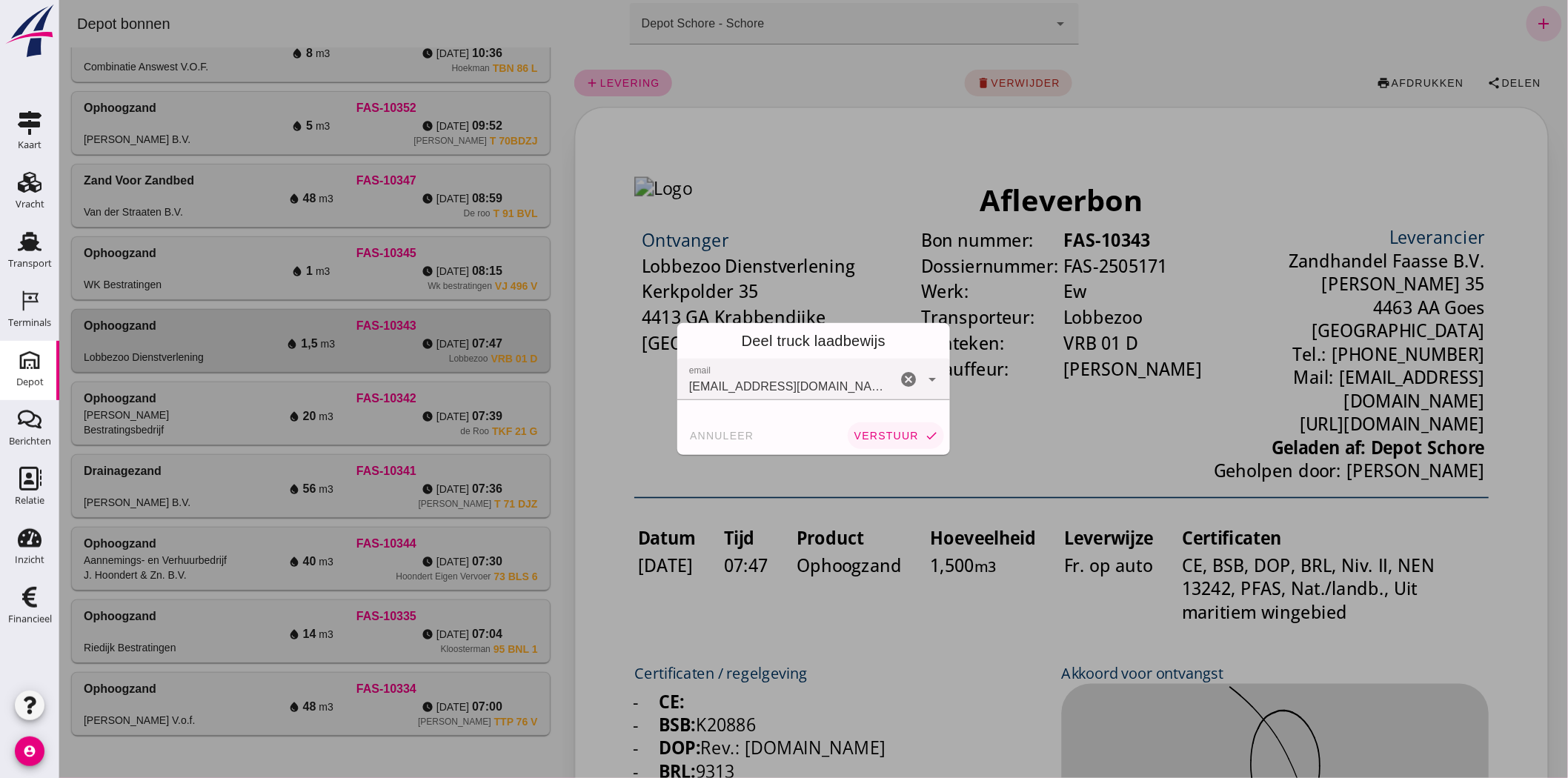
click at [874, 423] on button "verstuur check" at bounding box center [895, 435] width 96 height 27
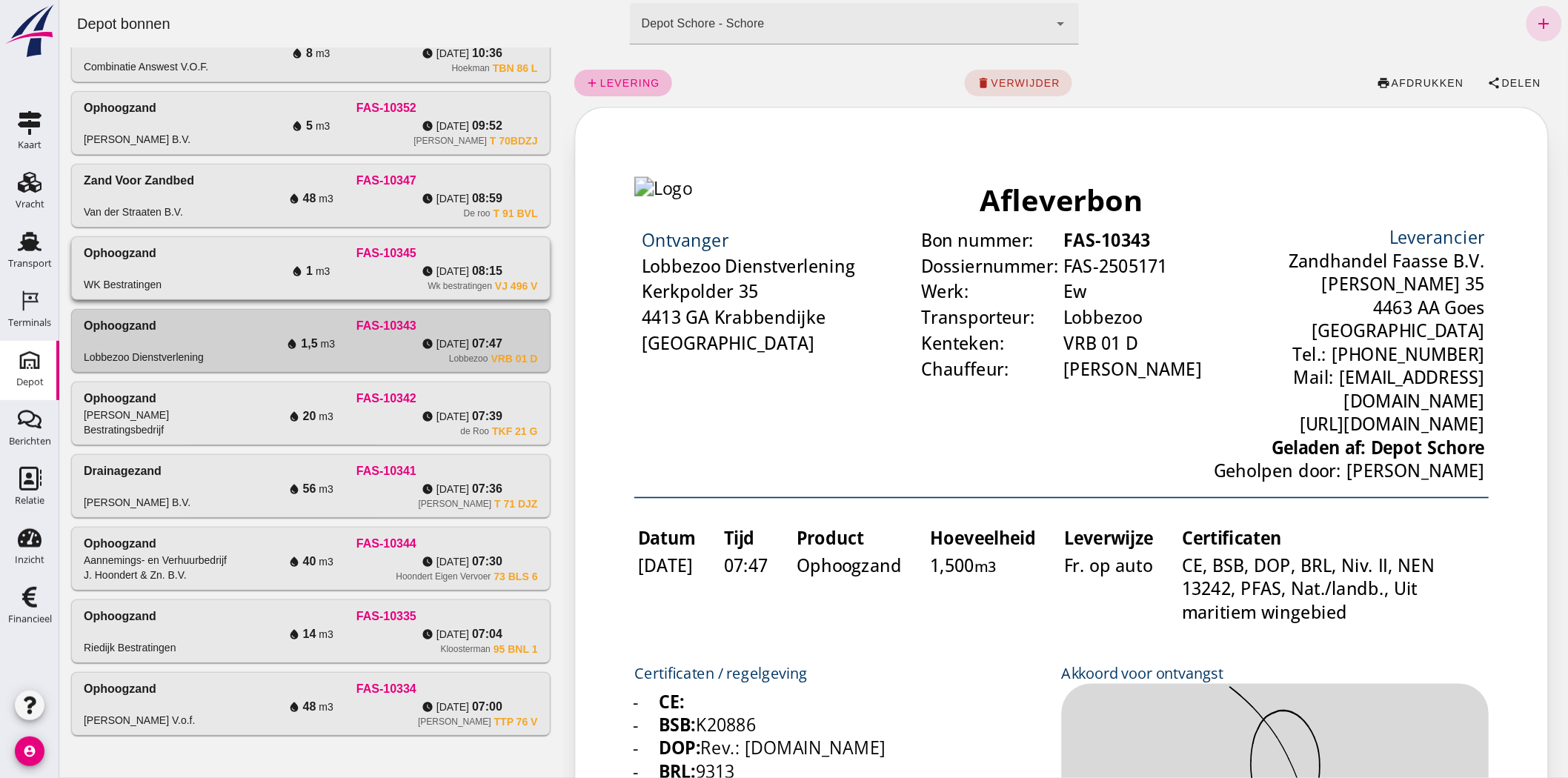
click at [281, 291] on div "Ophoogzand WK Bestratingen FAS-10345 water_drop 1 m3 watch_later di 26-8 08:15 …" at bounding box center [310, 268] width 478 height 62
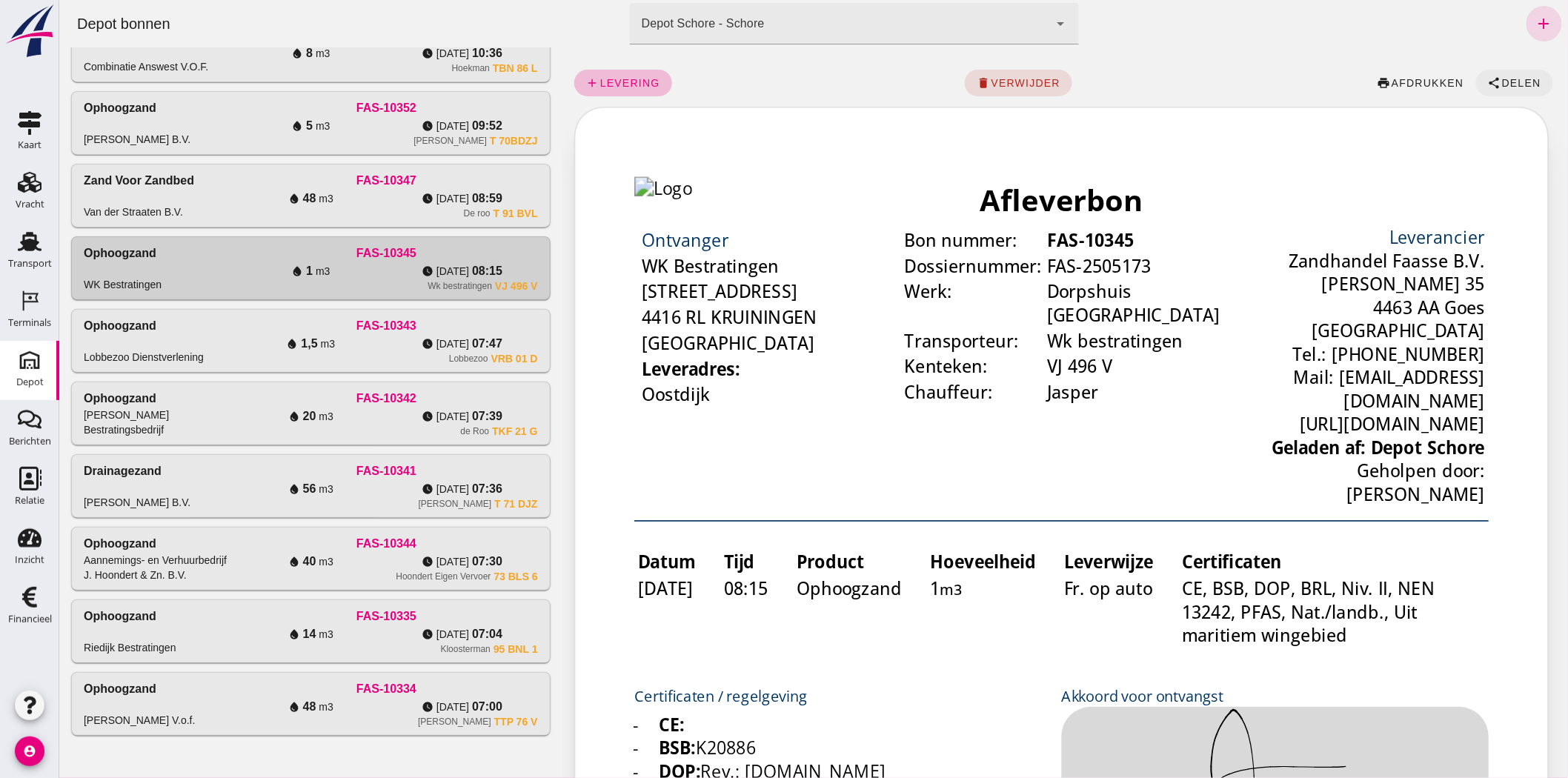
click at [1510, 75] on button "share Delen" at bounding box center [1514, 82] width 77 height 27
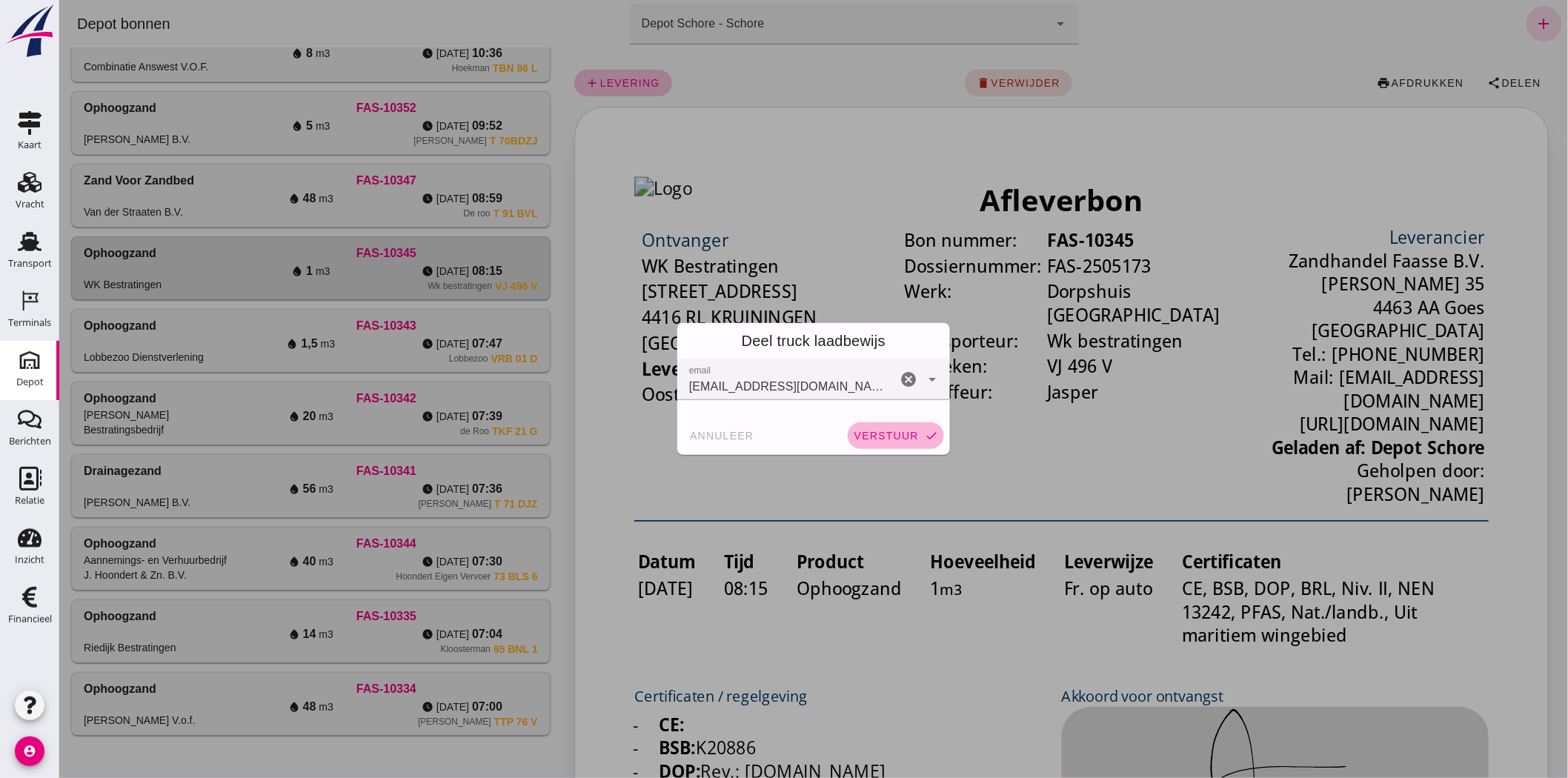
click at [875, 439] on span "verstuur" at bounding box center [885, 435] width 65 height 12
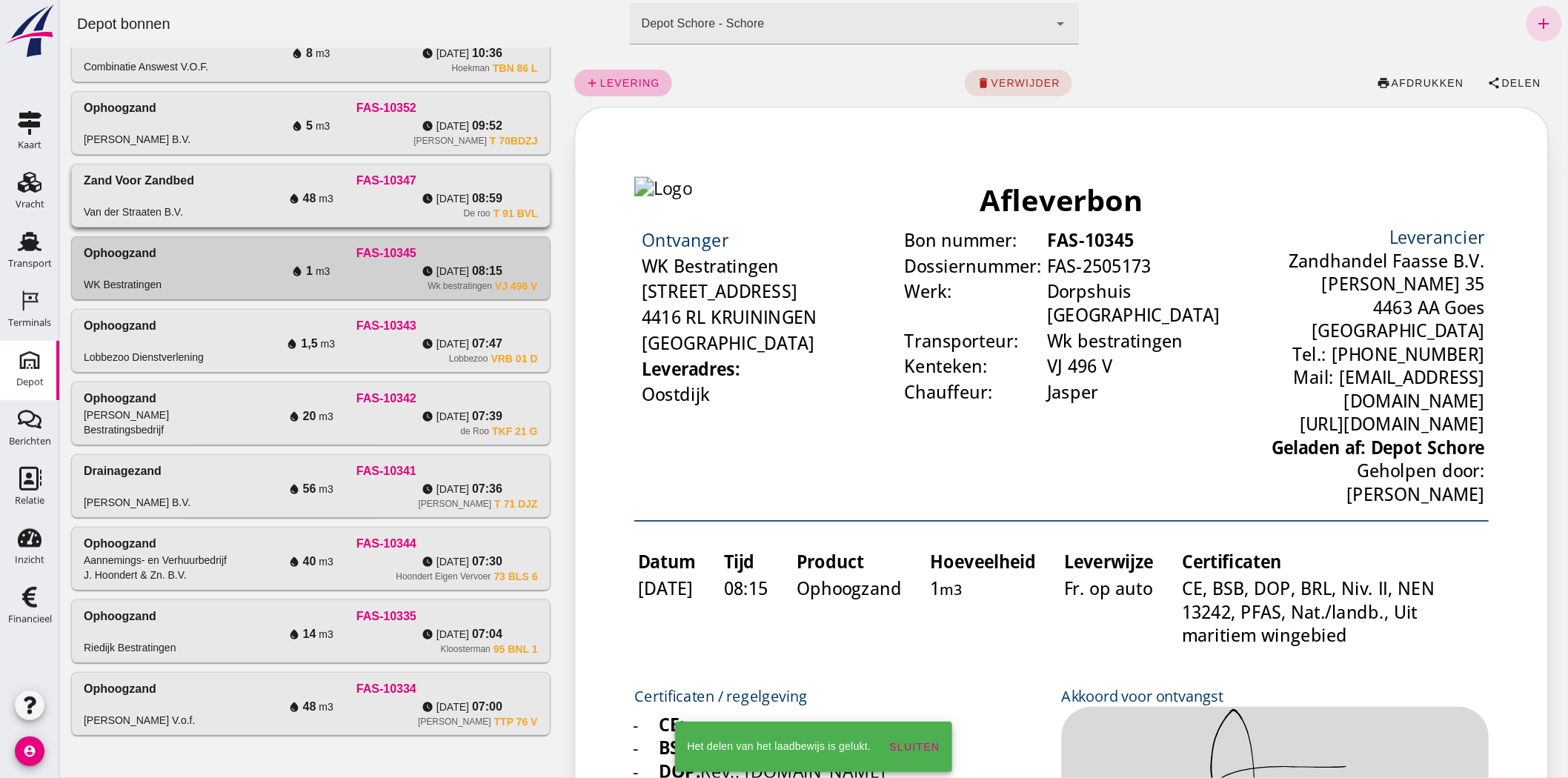
click at [354, 176] on div "FAS-10347" at bounding box center [385, 181] width 303 height 17
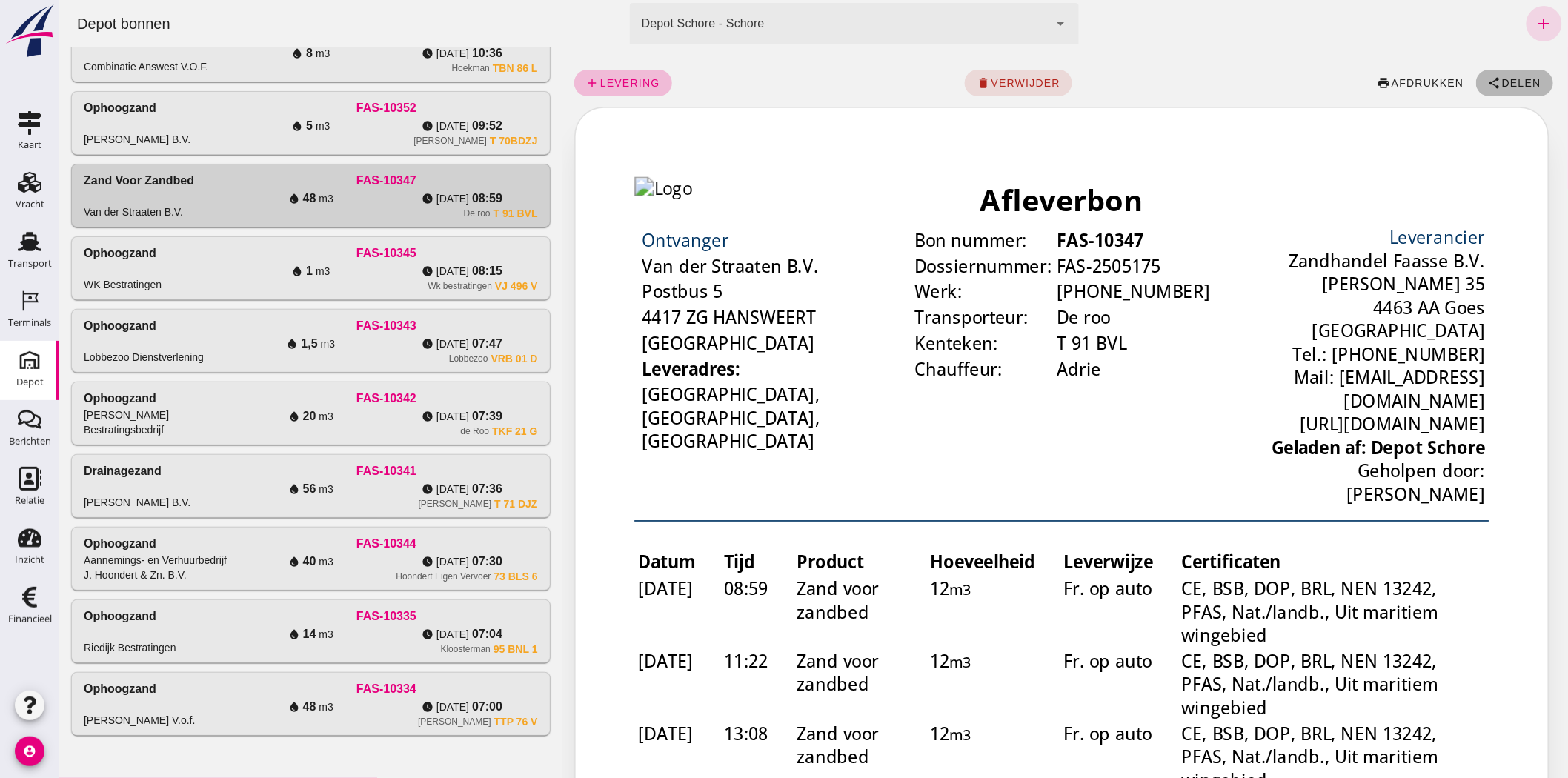
click at [1502, 75] on button "share Delen" at bounding box center [1514, 82] width 77 height 27
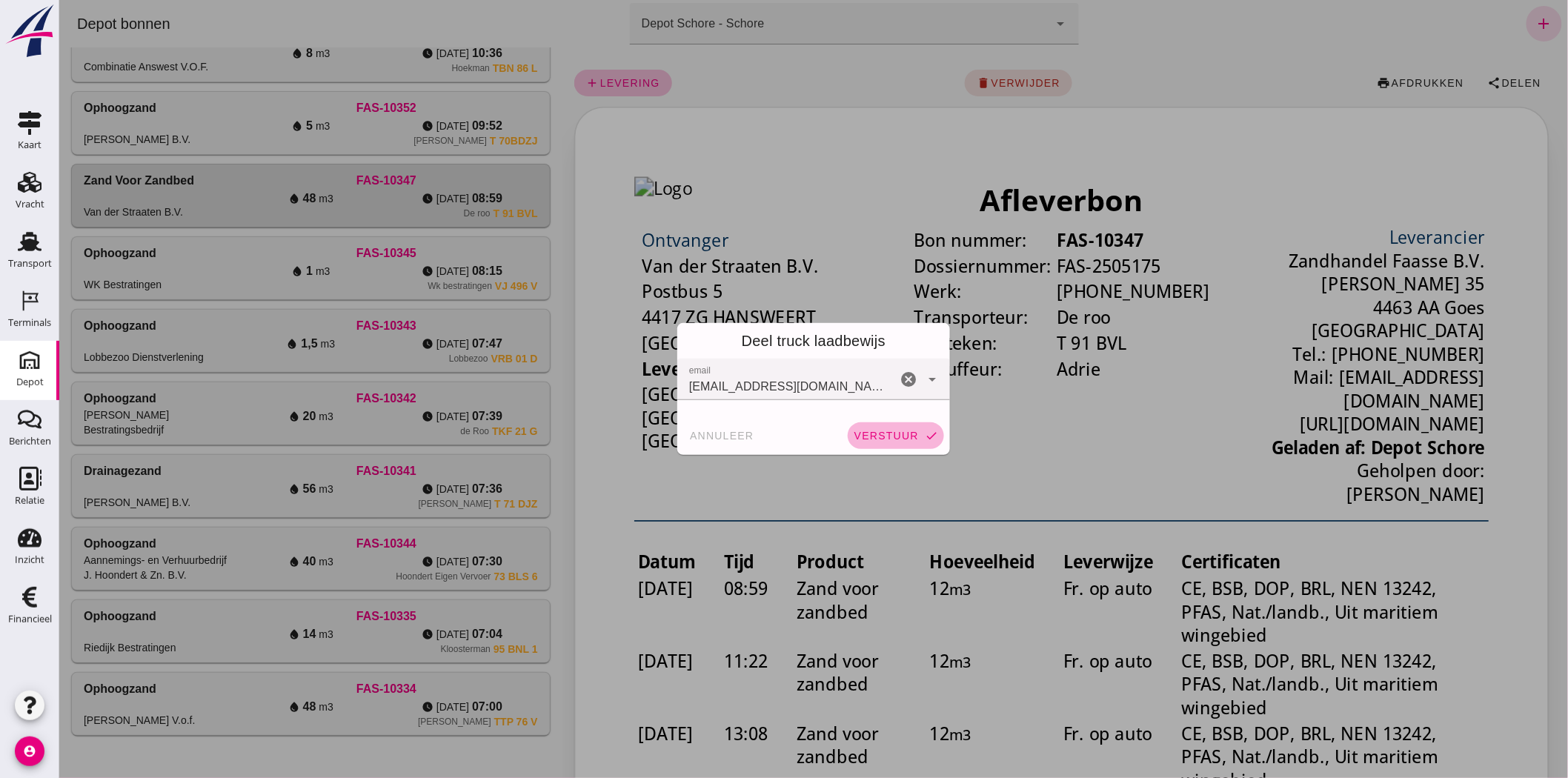
click at [865, 423] on button "verstuur check" at bounding box center [895, 435] width 96 height 27
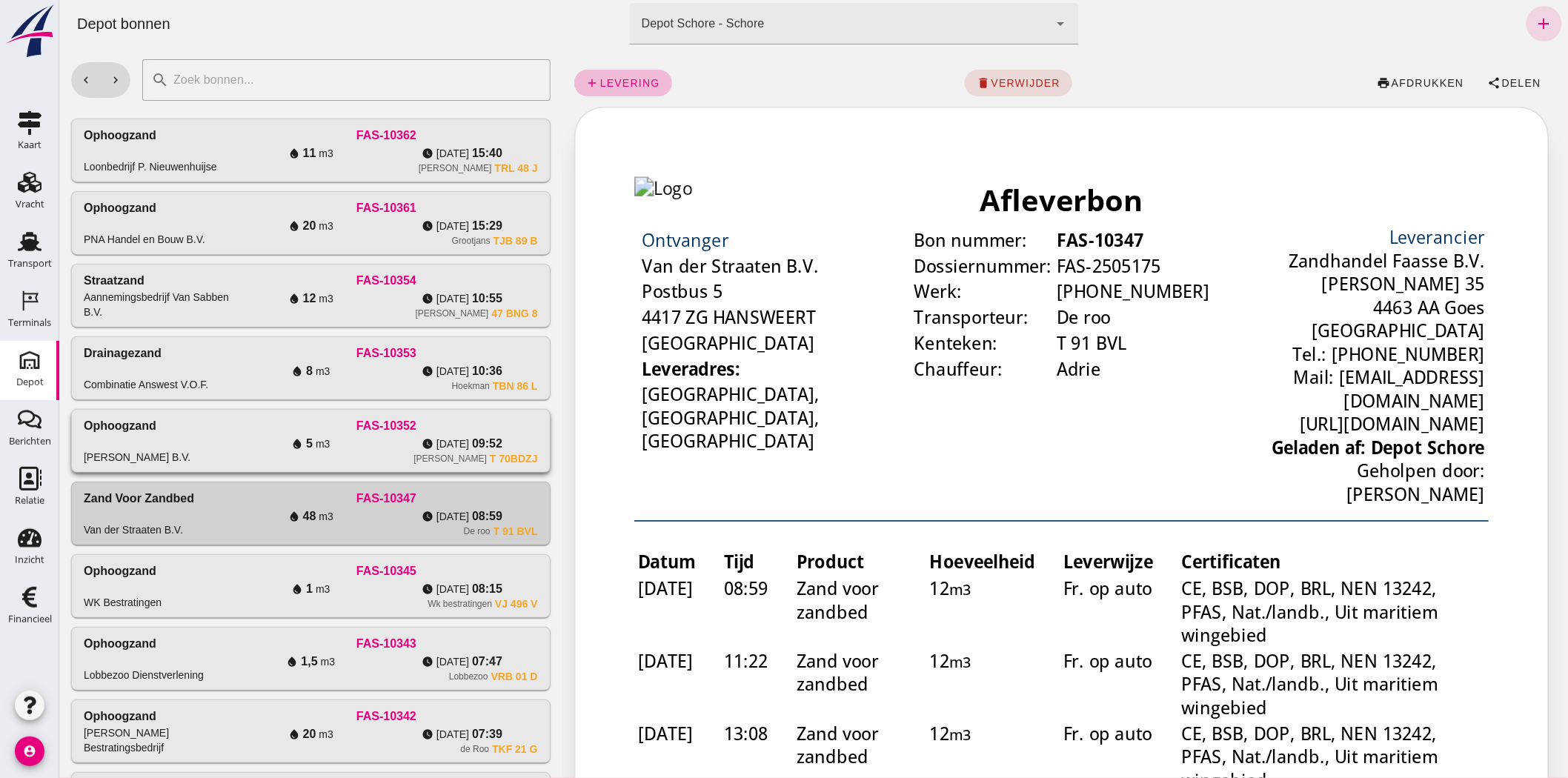
click at [237, 427] on div "FAS-10352" at bounding box center [385, 425] width 303 height 17
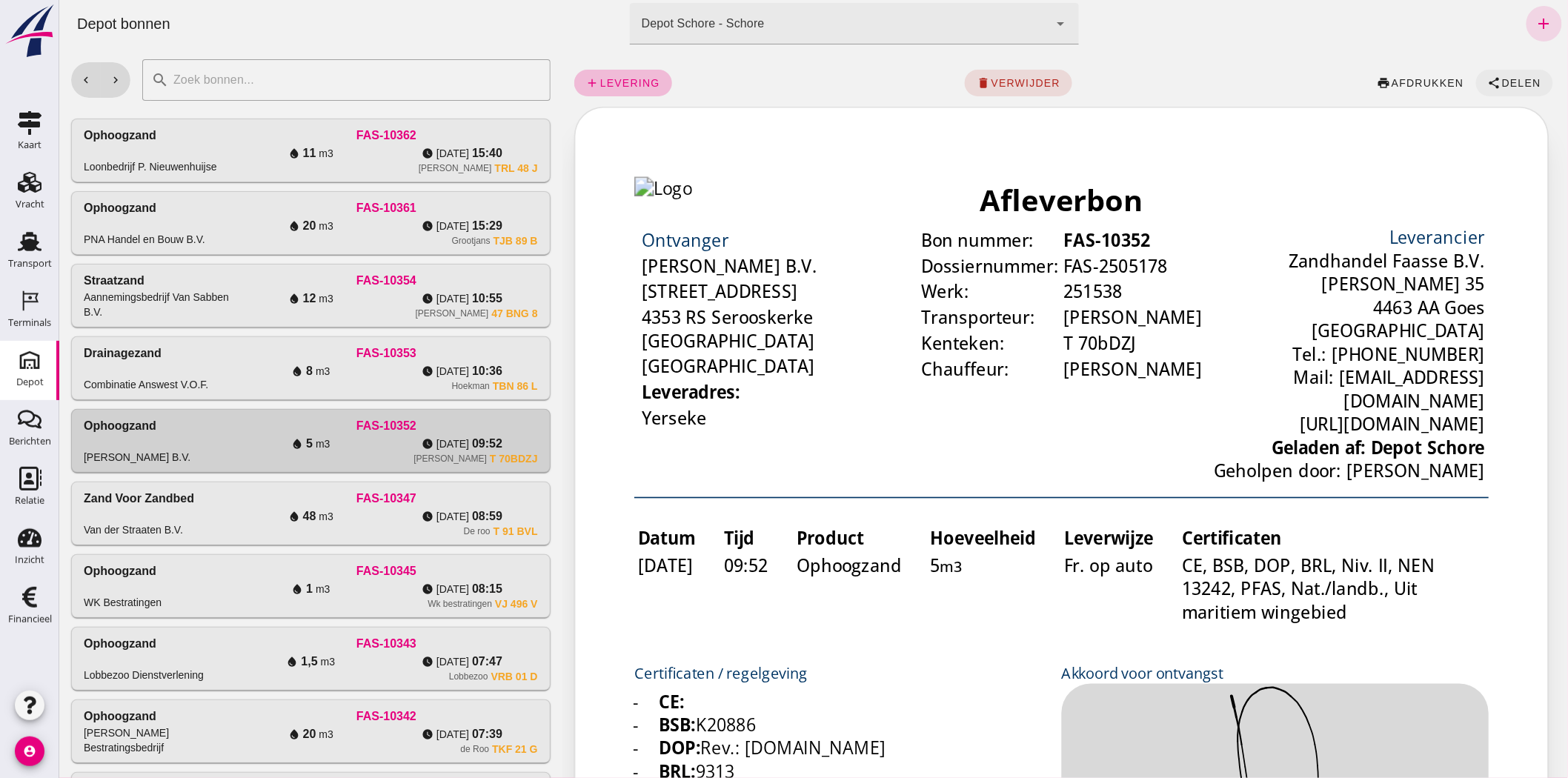
click at [1501, 80] on span "Delen" at bounding box center [1521, 82] width 40 height 12
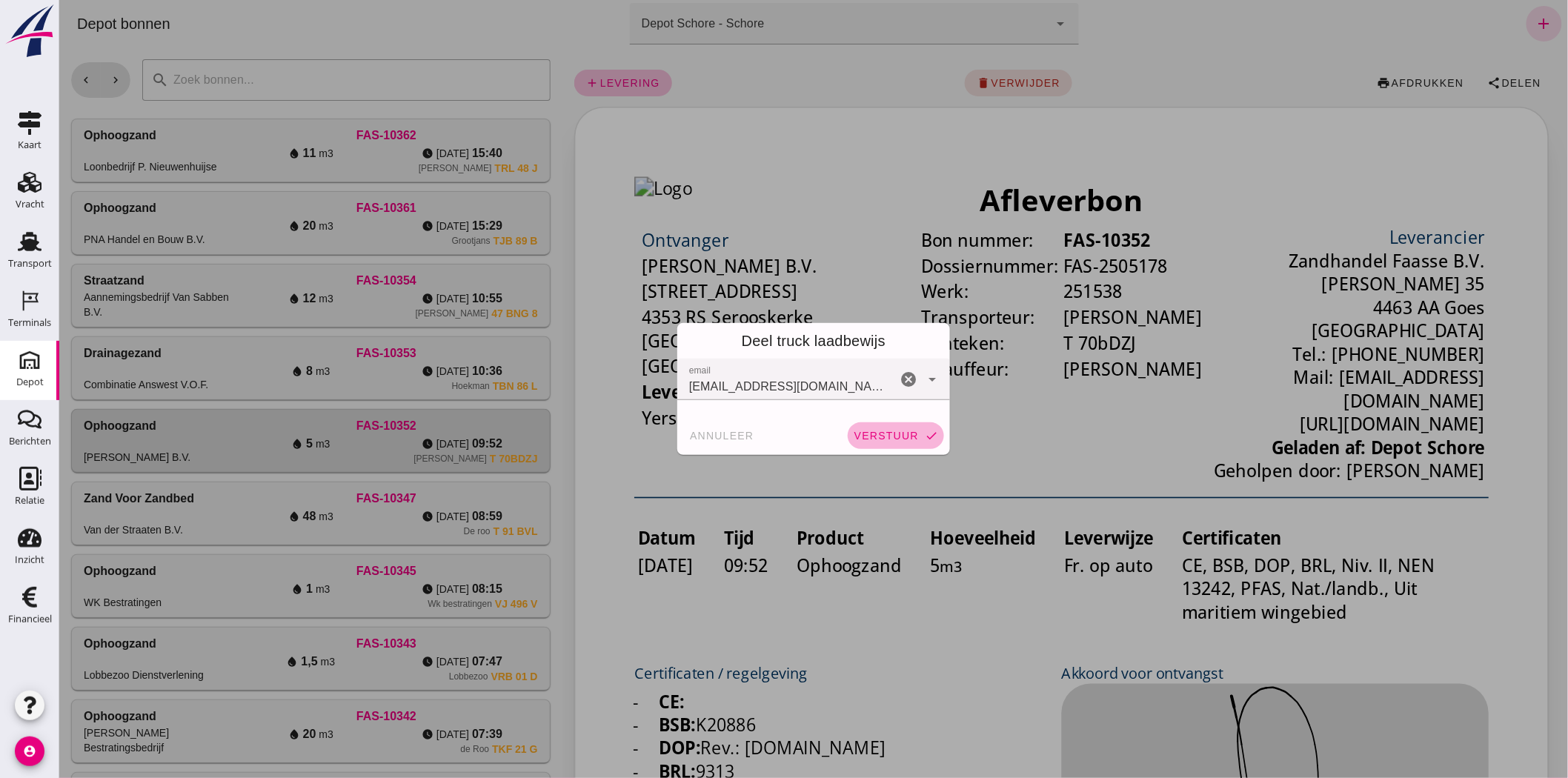
click at [876, 424] on button "verstuur check" at bounding box center [895, 435] width 96 height 27
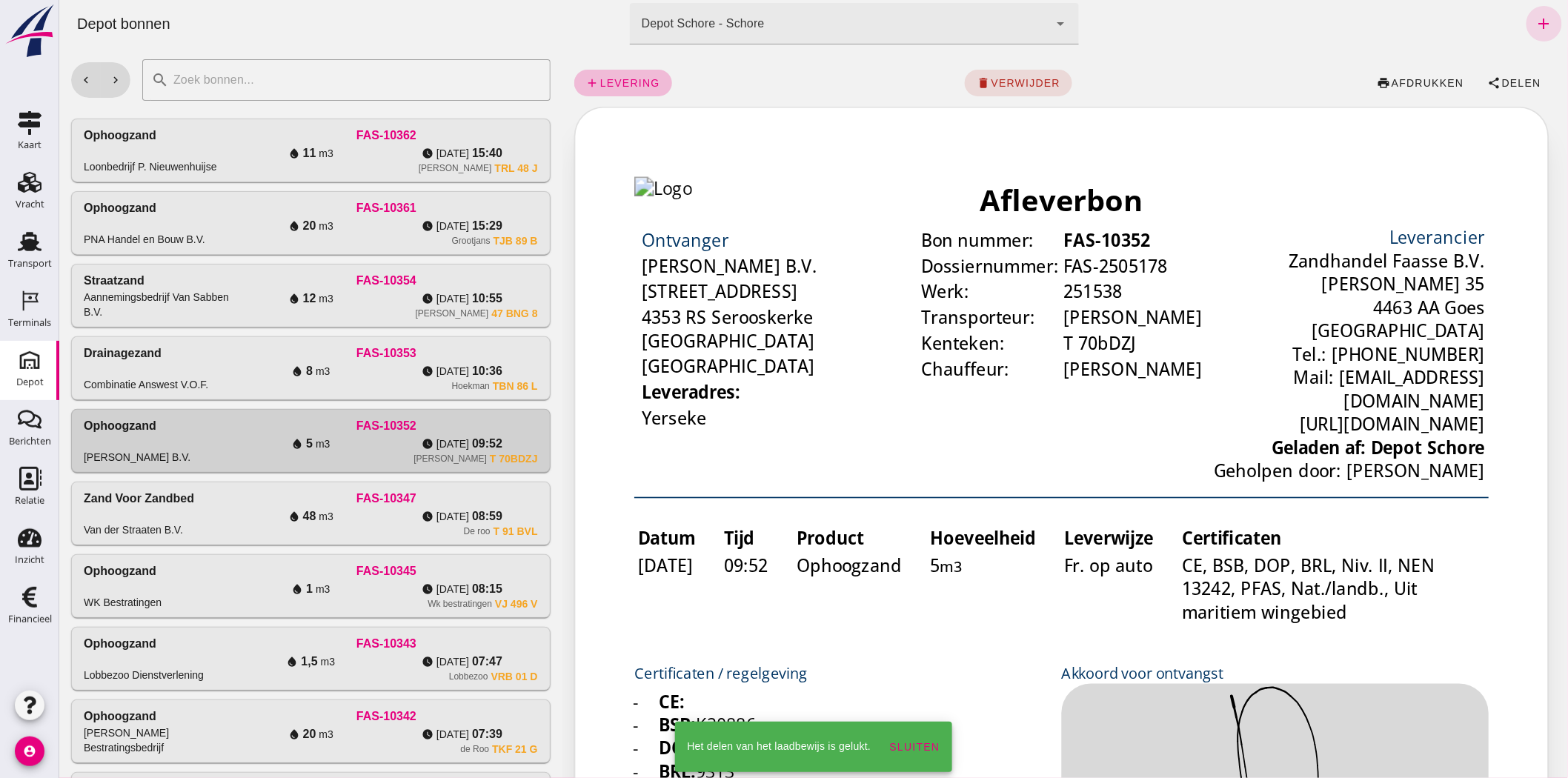
click at [367, 398] on div "Drainagezand Combinatie Answest V.O.F. FAS-10353 water_drop 8 m3 watch_later di…" at bounding box center [310, 368] width 478 height 62
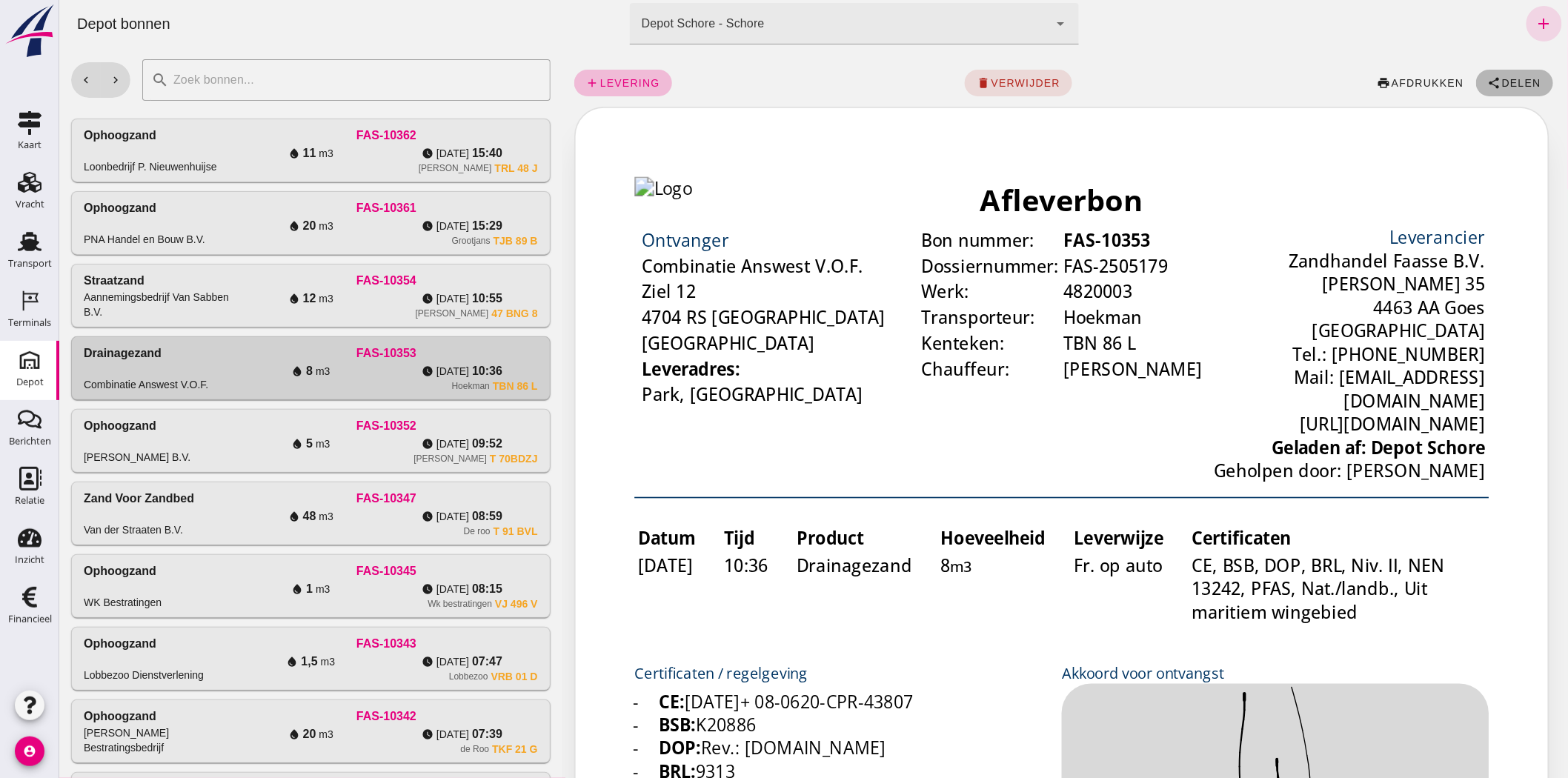
click at [1507, 72] on button "share Delen" at bounding box center [1514, 82] width 77 height 27
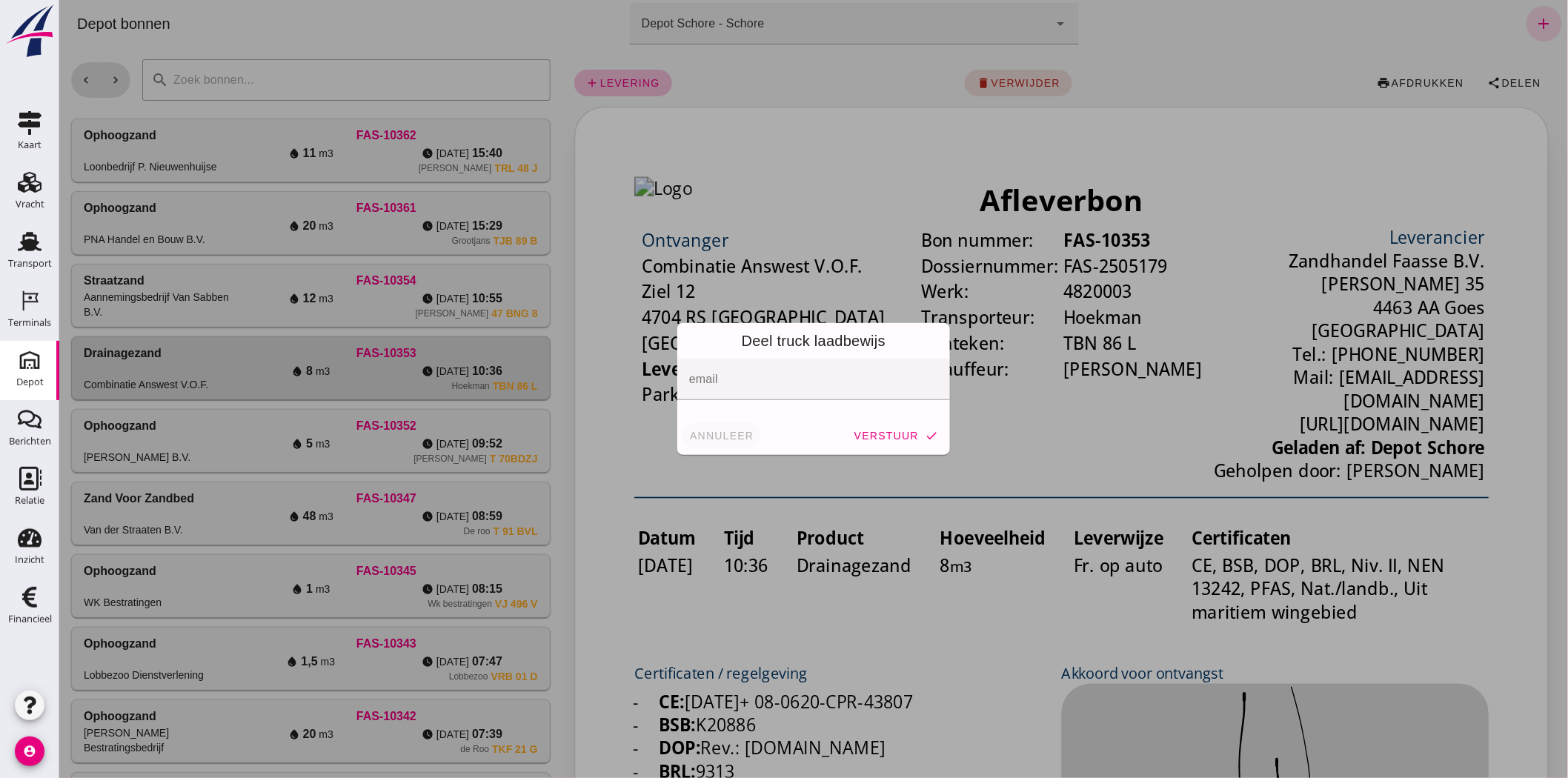
click at [719, 435] on span "annuleer" at bounding box center [721, 435] width 65 height 12
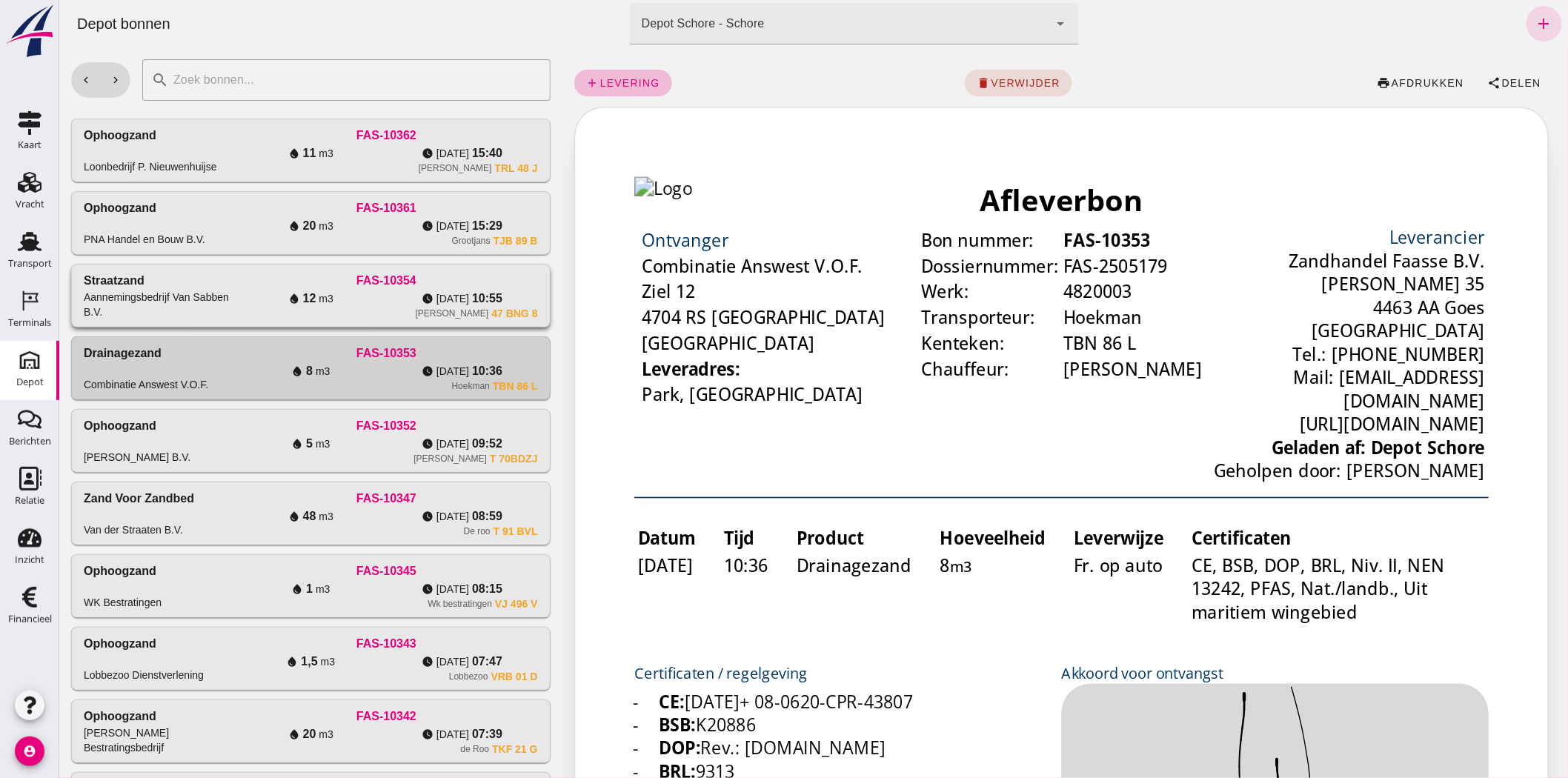
click at [448, 300] on span "di 26-8" at bounding box center [452, 299] width 33 height 15
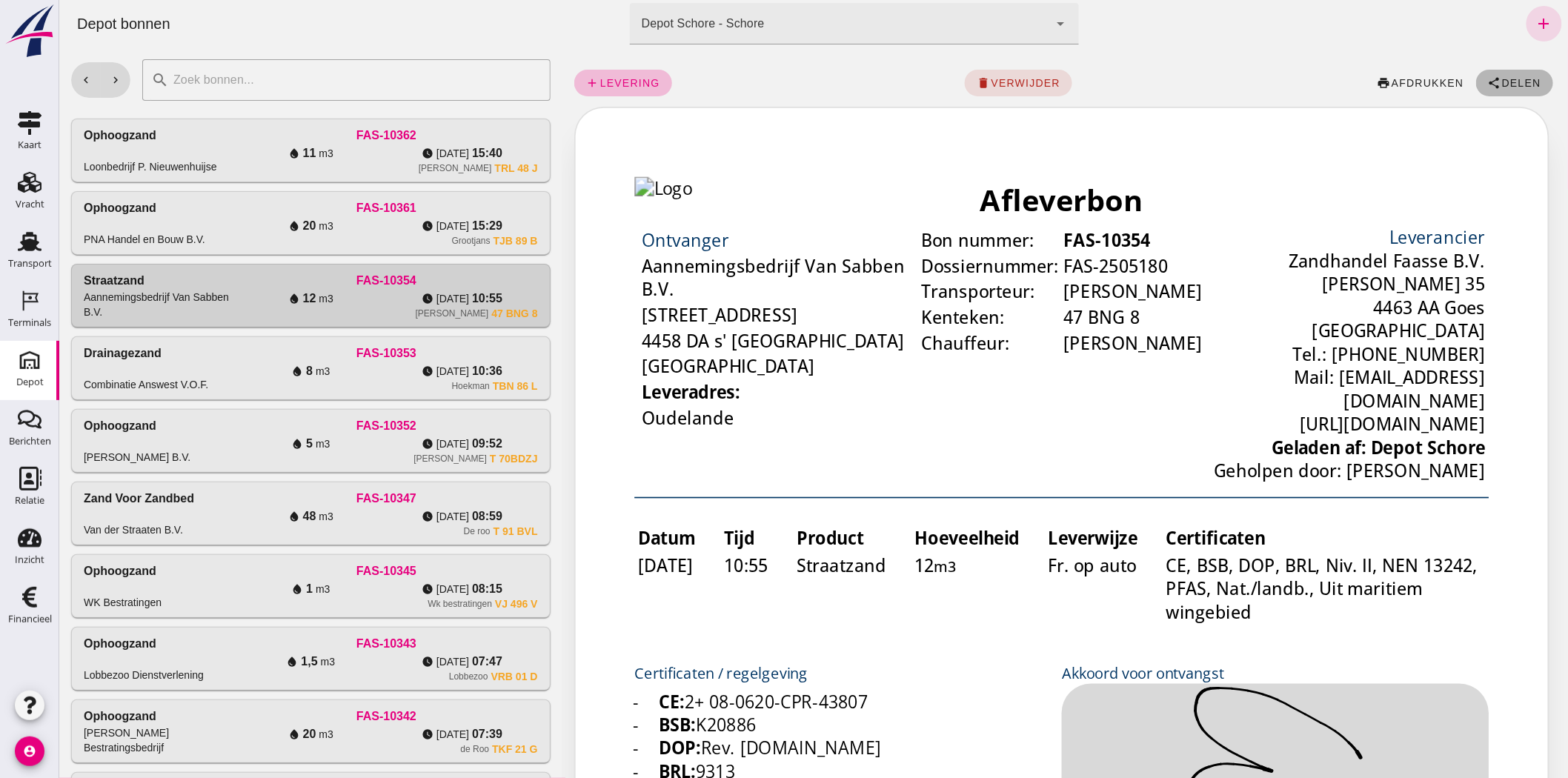
click at [1501, 82] on span "Delen" at bounding box center [1521, 82] width 40 height 12
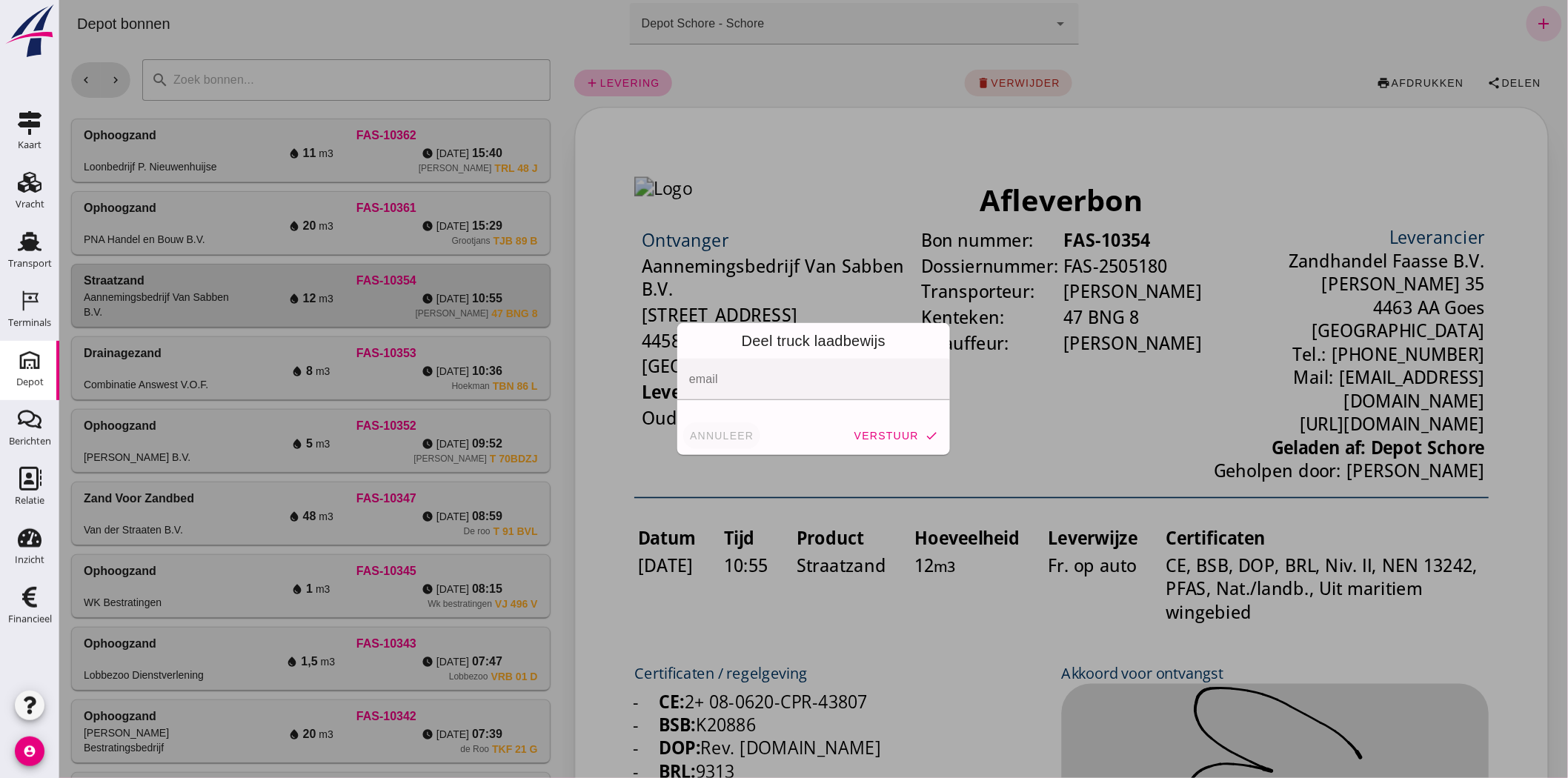
click at [713, 432] on span "annuleer" at bounding box center [721, 435] width 65 height 12
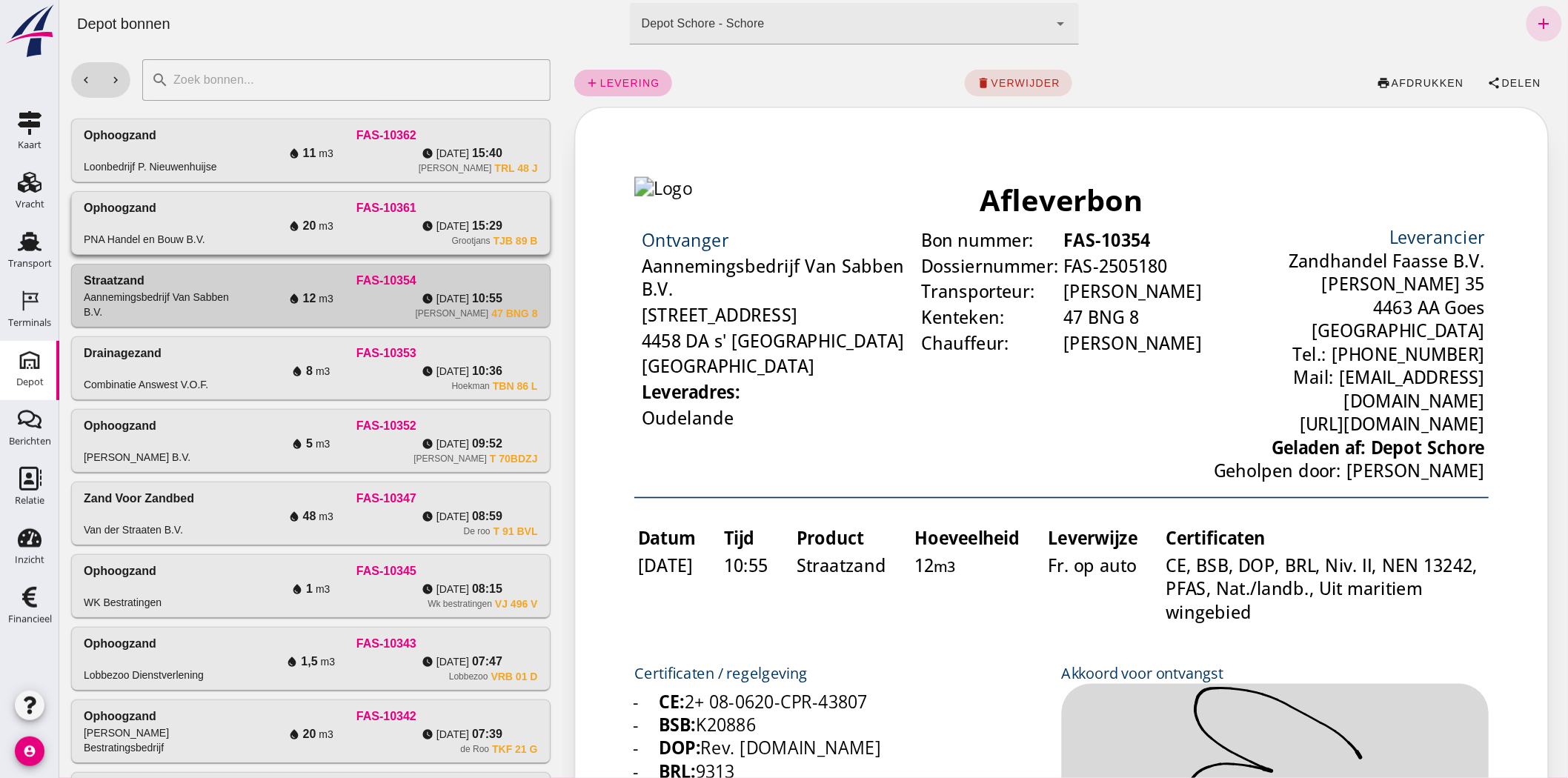
click at [174, 237] on div "PNA Handel en Bouw B.V." at bounding box center [144, 239] width 122 height 15
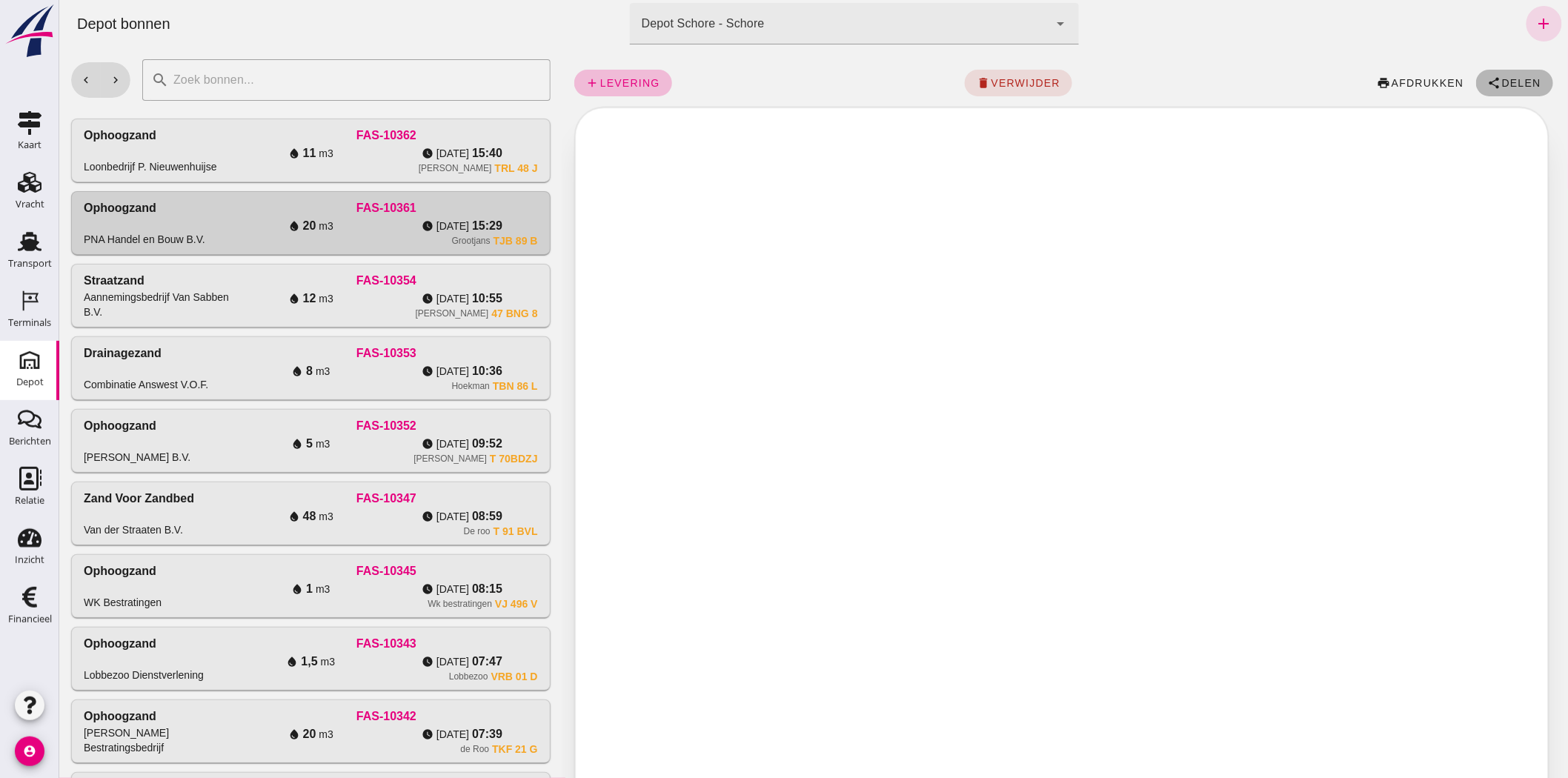
click at [1487, 76] on icon "share" at bounding box center [1494, 82] width 14 height 14
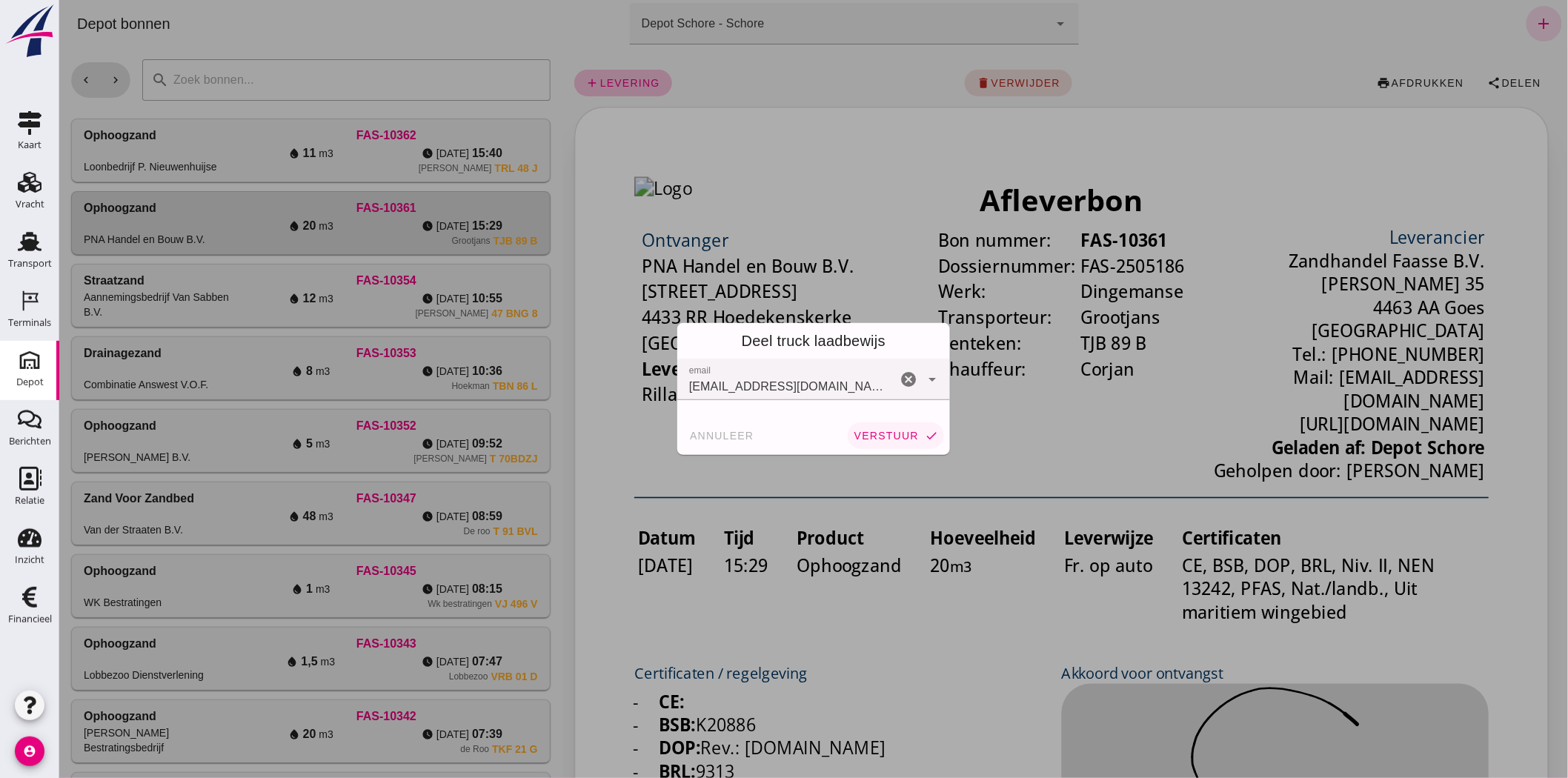
click at [903, 439] on span "verstuur" at bounding box center [885, 435] width 65 height 12
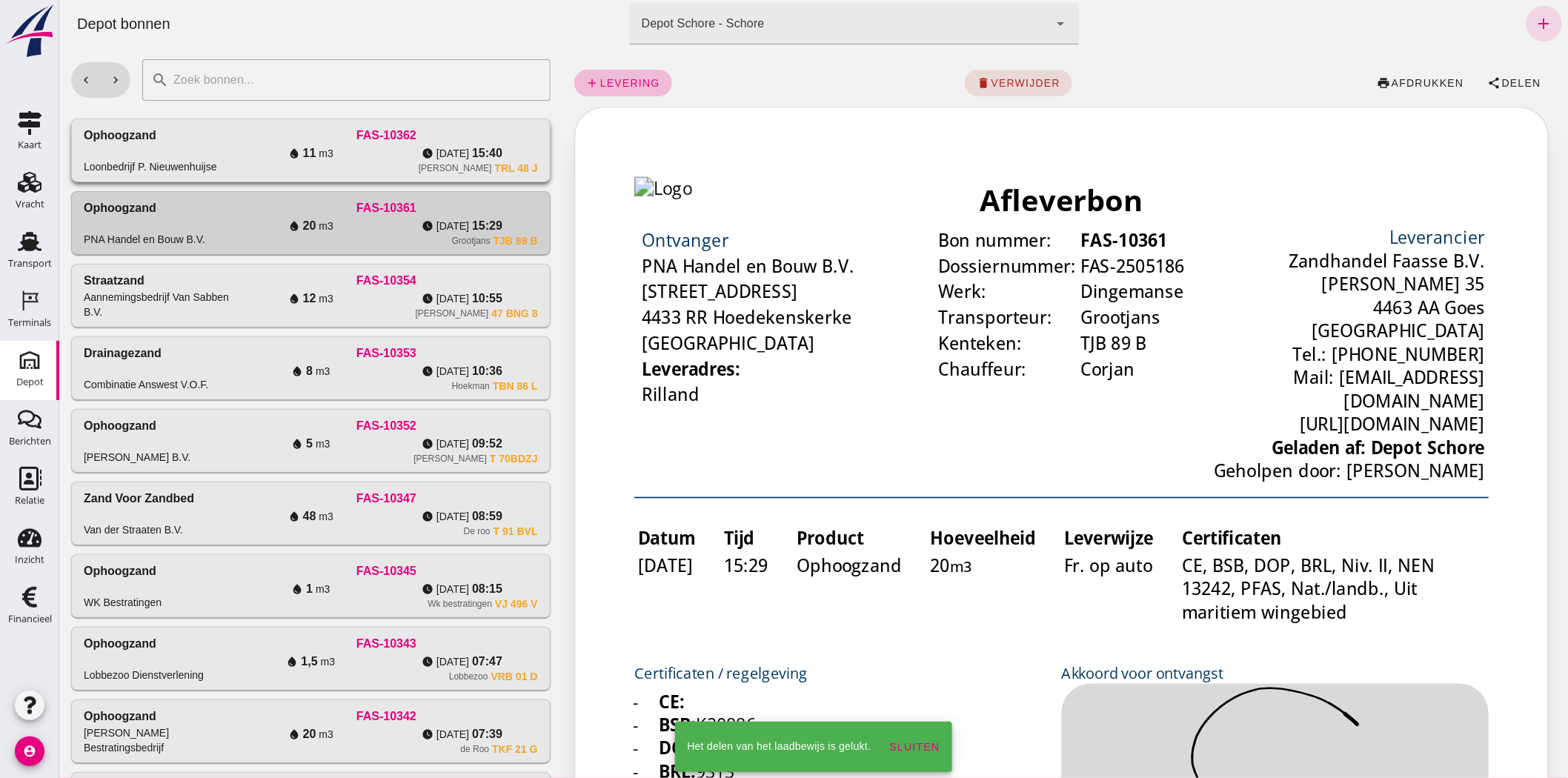
click at [242, 173] on div "Ophoogzand Loonbedrijf P. Nieuwenhuijse FAS-10362 water_drop 11 m3 watch_later …" at bounding box center [310, 150] width 478 height 62
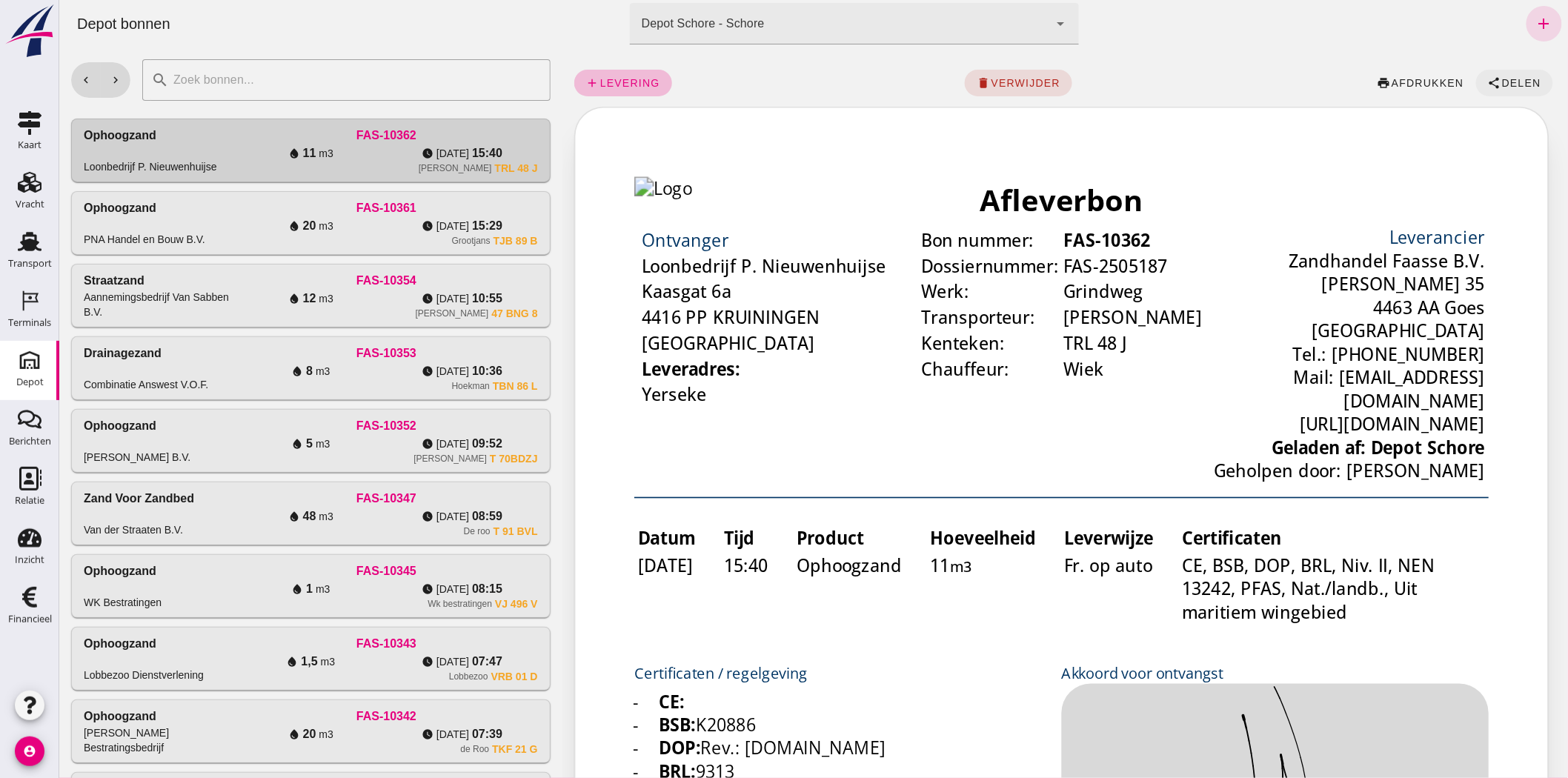
click at [1512, 80] on span "Delen" at bounding box center [1521, 82] width 40 height 12
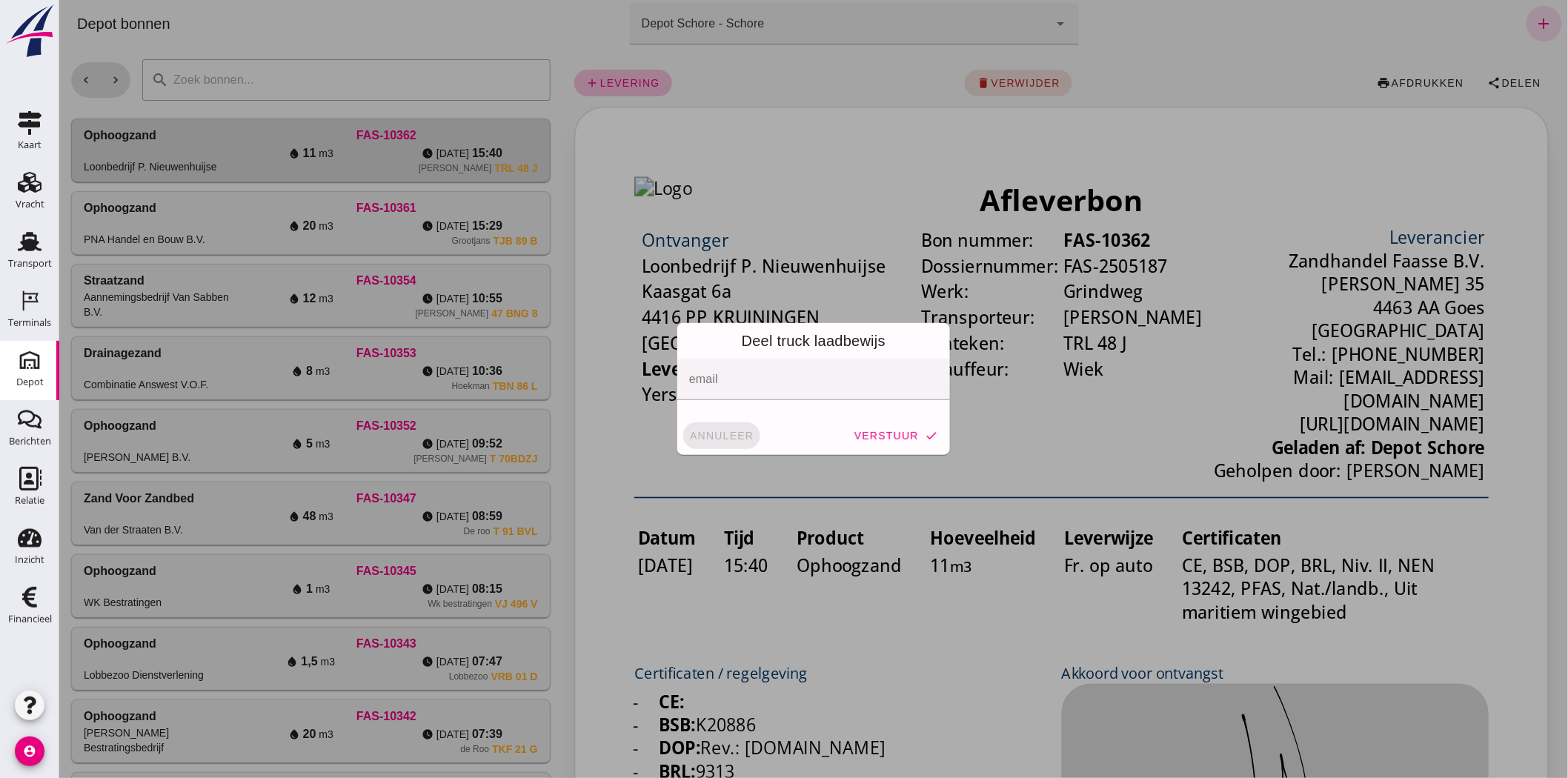
click at [724, 431] on span "annuleer" at bounding box center [721, 435] width 65 height 12
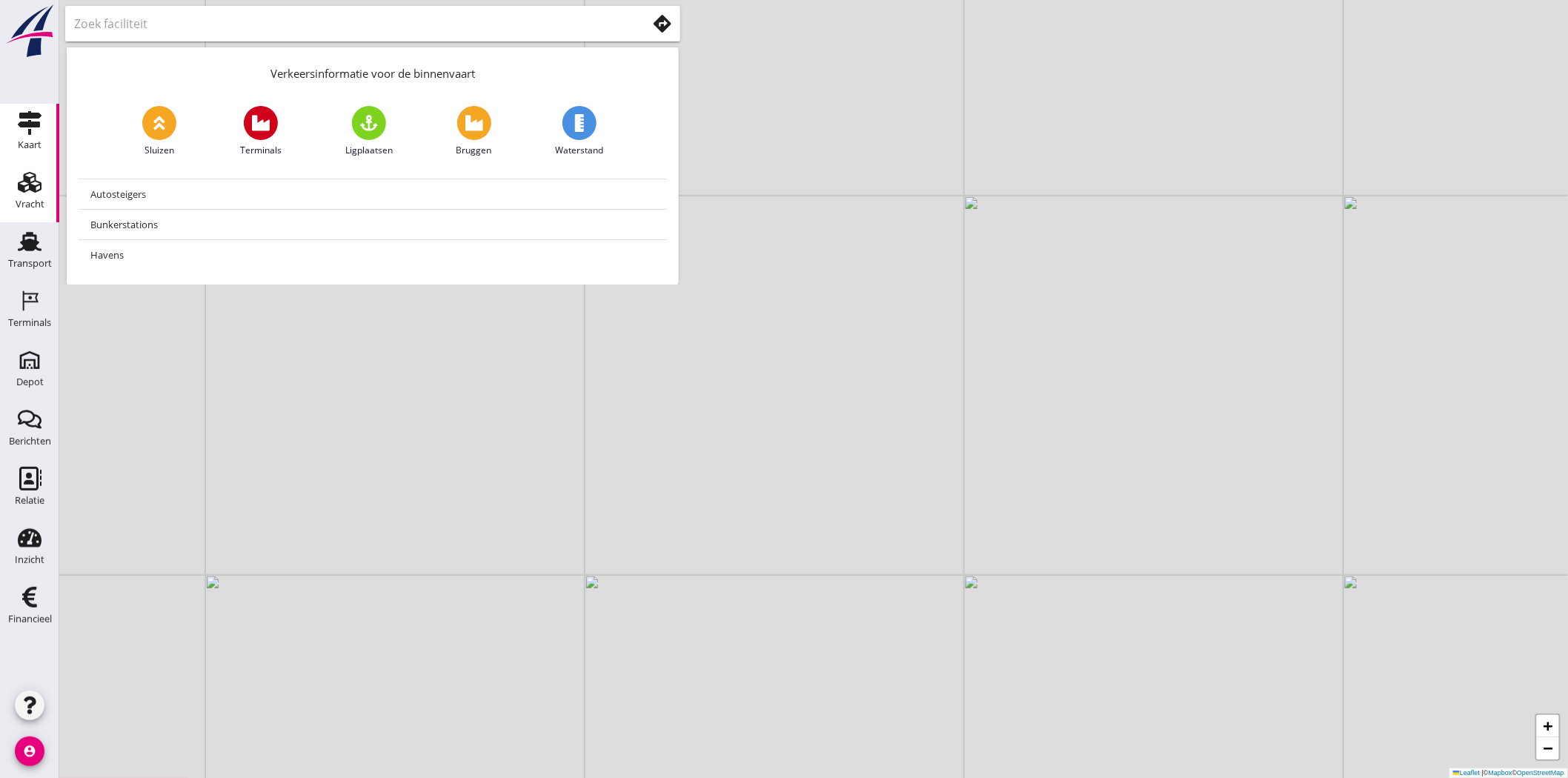
click at [40, 211] on div "Vracht" at bounding box center [30, 204] width 29 height 21
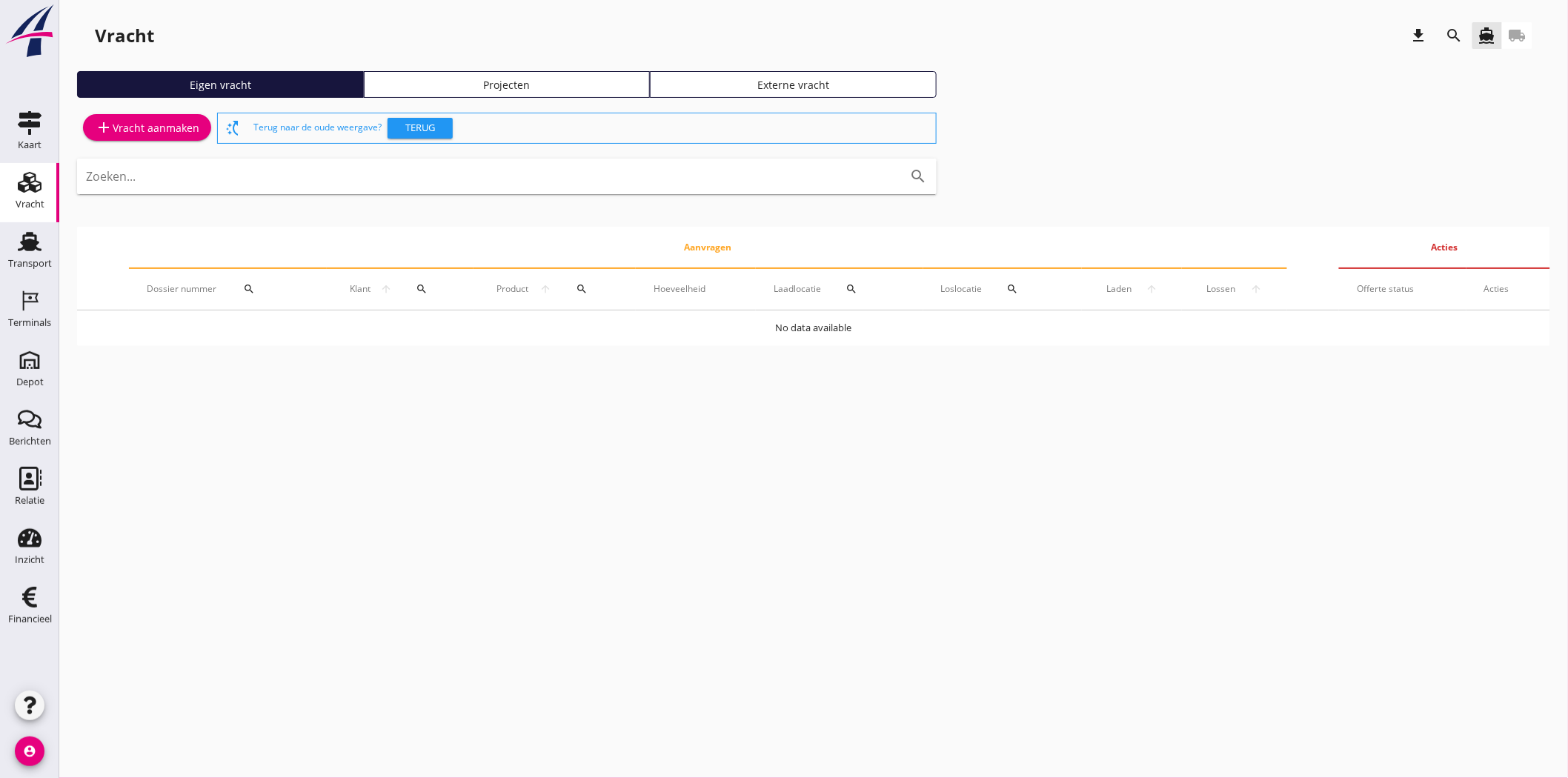
click at [539, 87] on div "Projecten" at bounding box center [507, 84] width 273 height 16
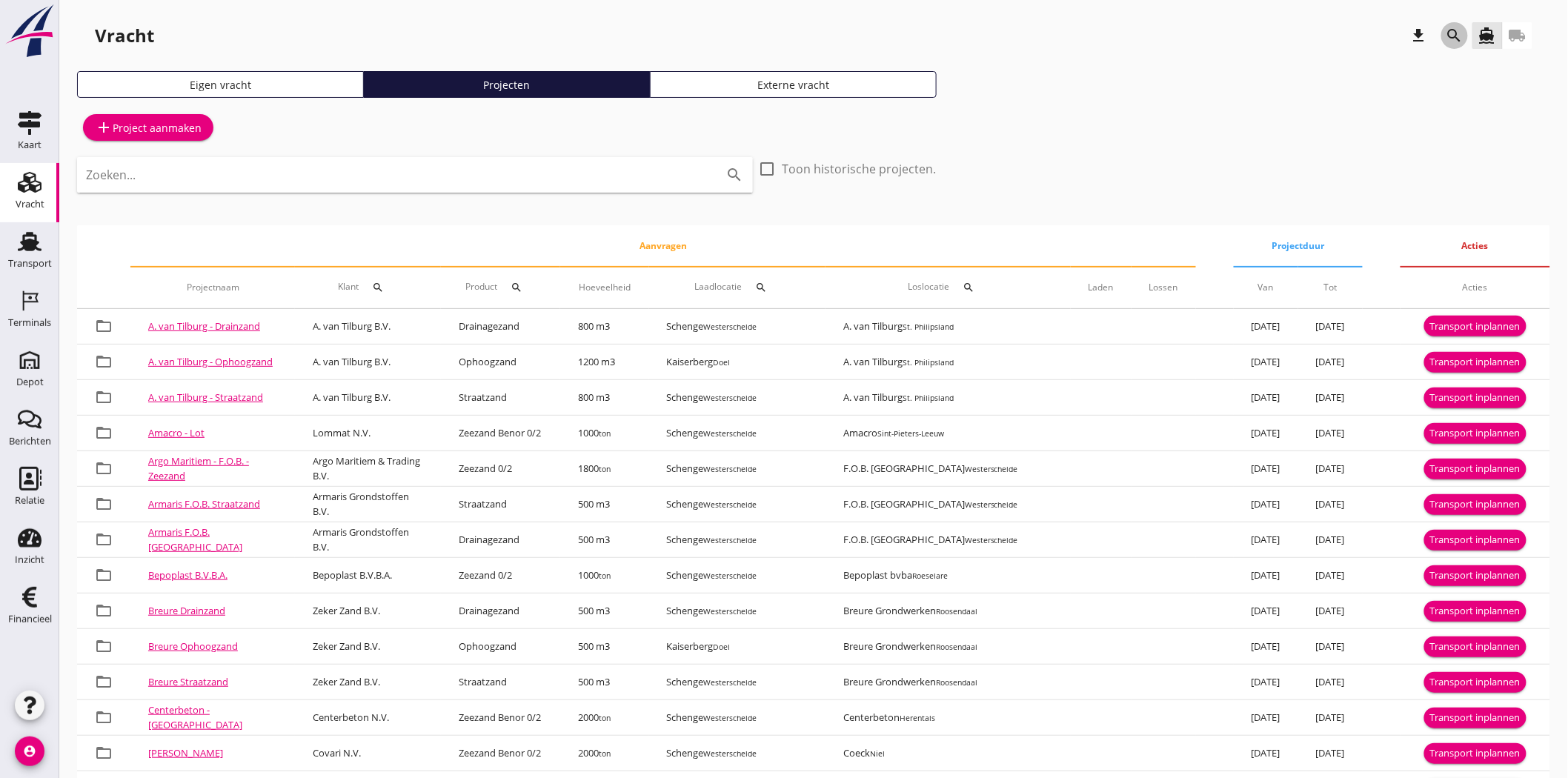
click at [1451, 31] on icon "search" at bounding box center [1454, 35] width 17 height 17
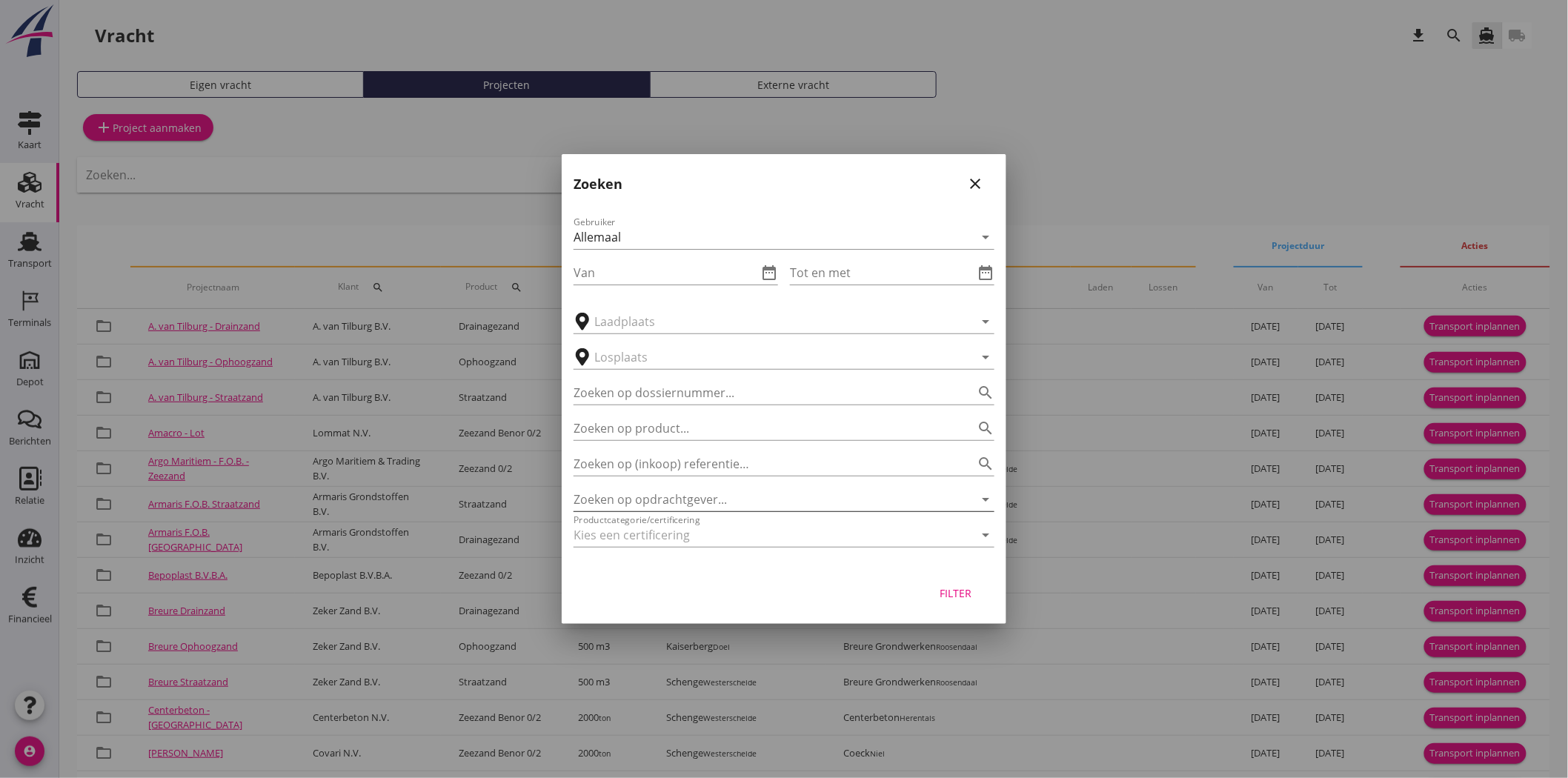
click at [764, 490] on input "Zoeken op opdrachtgever..." at bounding box center [764, 499] width 380 height 24
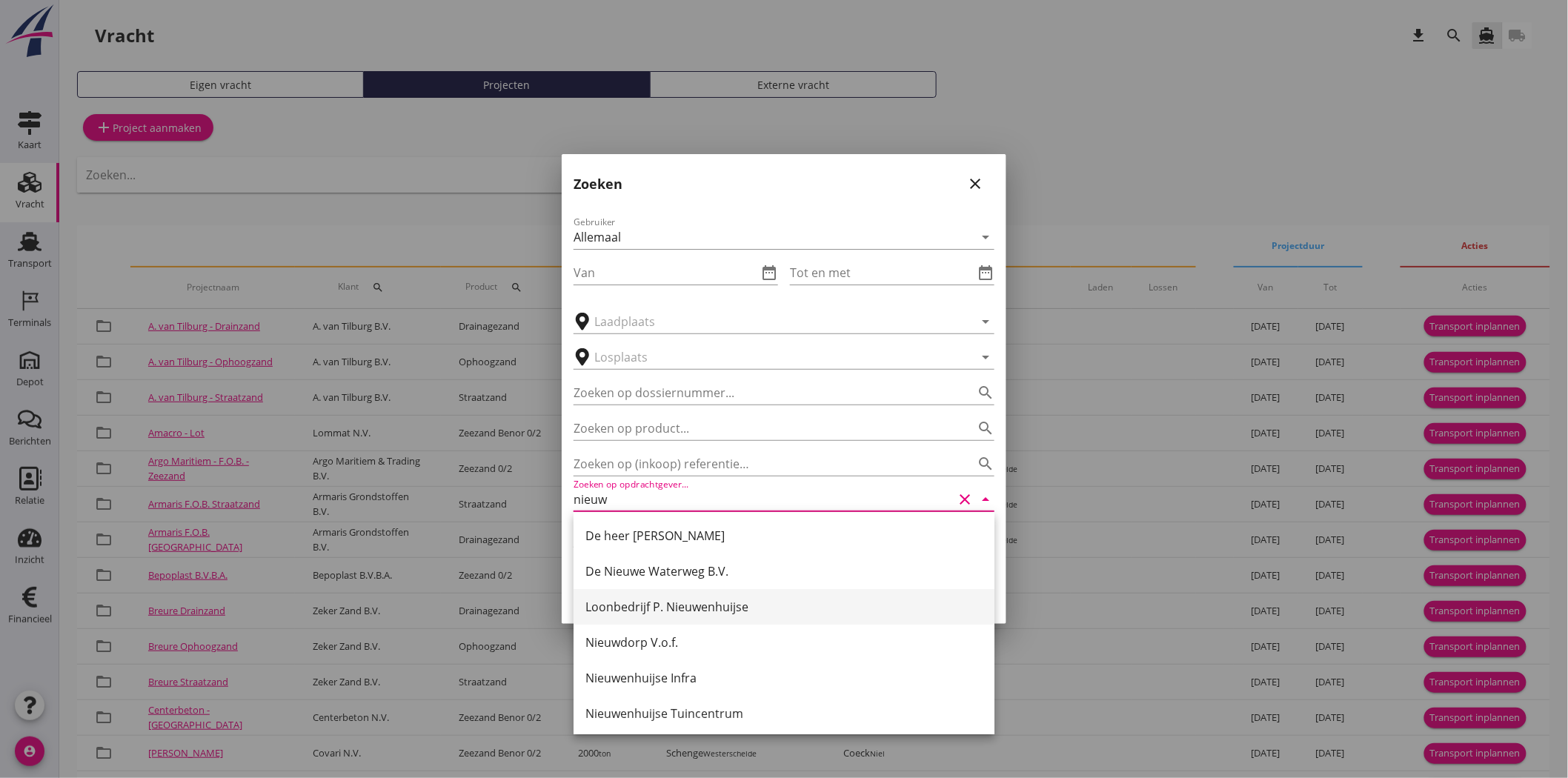
scroll to position [109, 0]
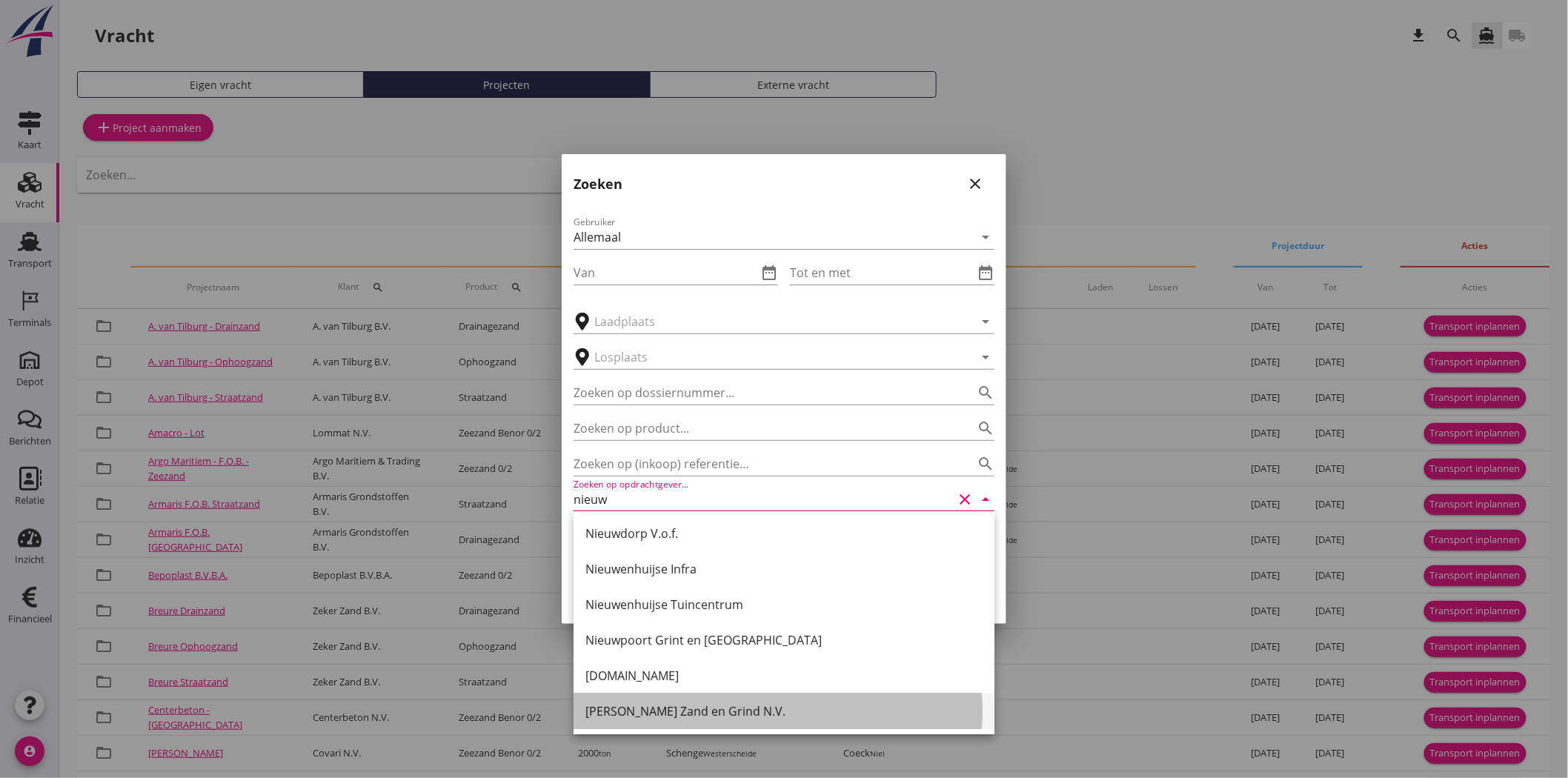
click at [741, 714] on div "Van Nieuwpoort Zand en Grind N.V." at bounding box center [784, 710] width 397 height 17
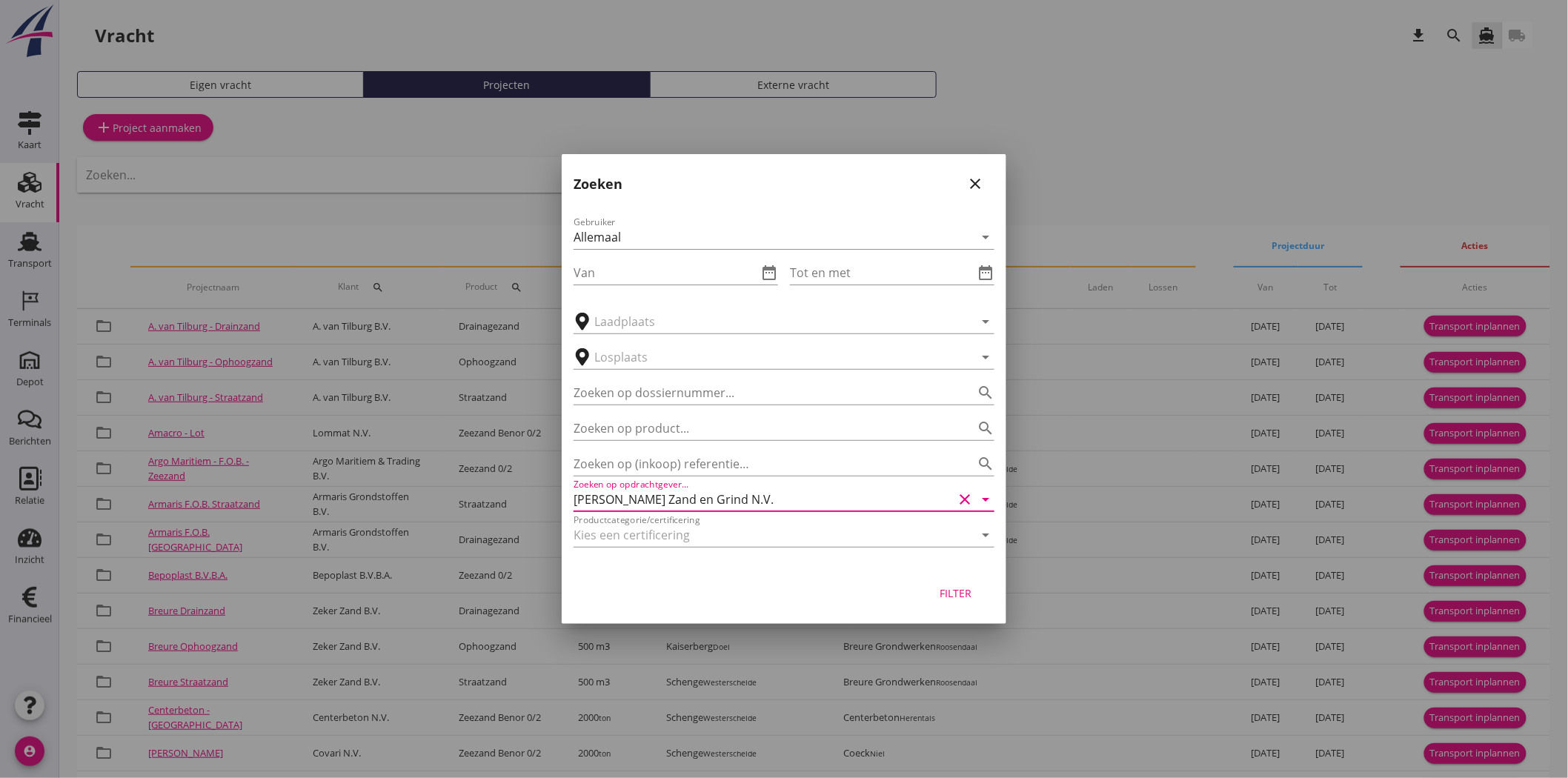
type input "Van Nieuwpoort Zand en Grind N.V."
click at [960, 581] on button "Filter" at bounding box center [955, 592] width 65 height 27
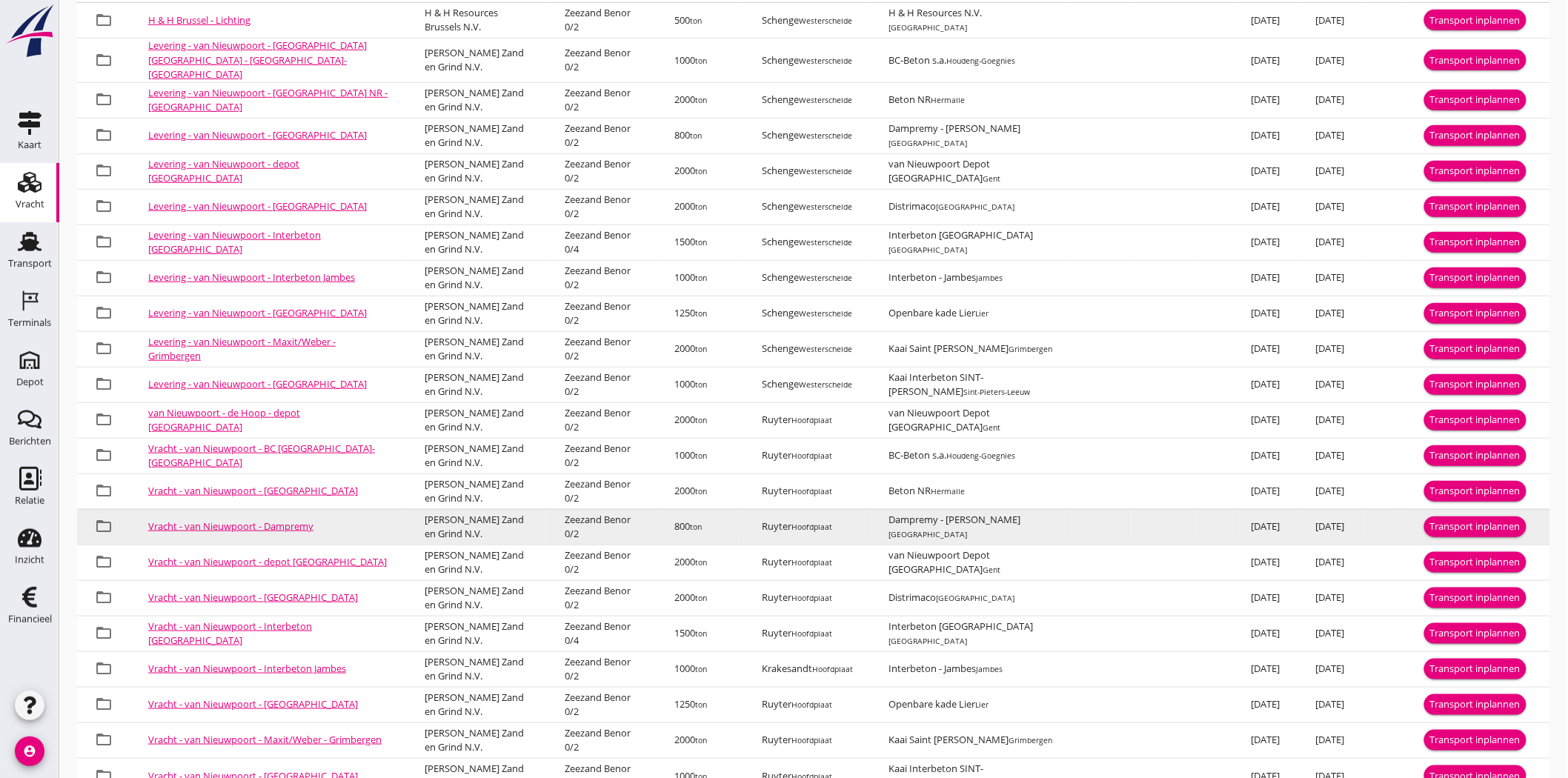
scroll to position [378, 0]
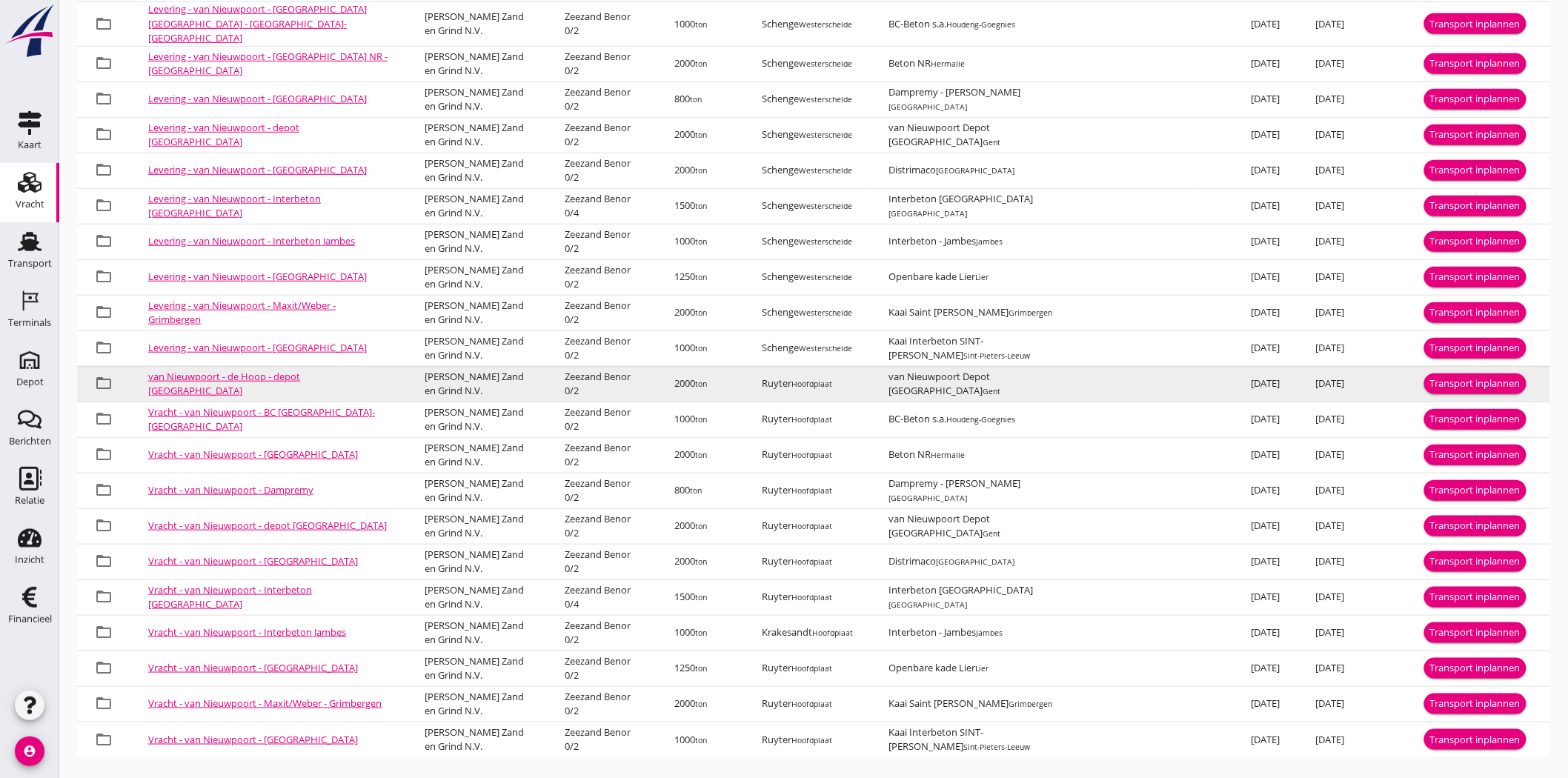
click at [1495, 380] on div "Transport inplannen" at bounding box center [1475, 384] width 91 height 15
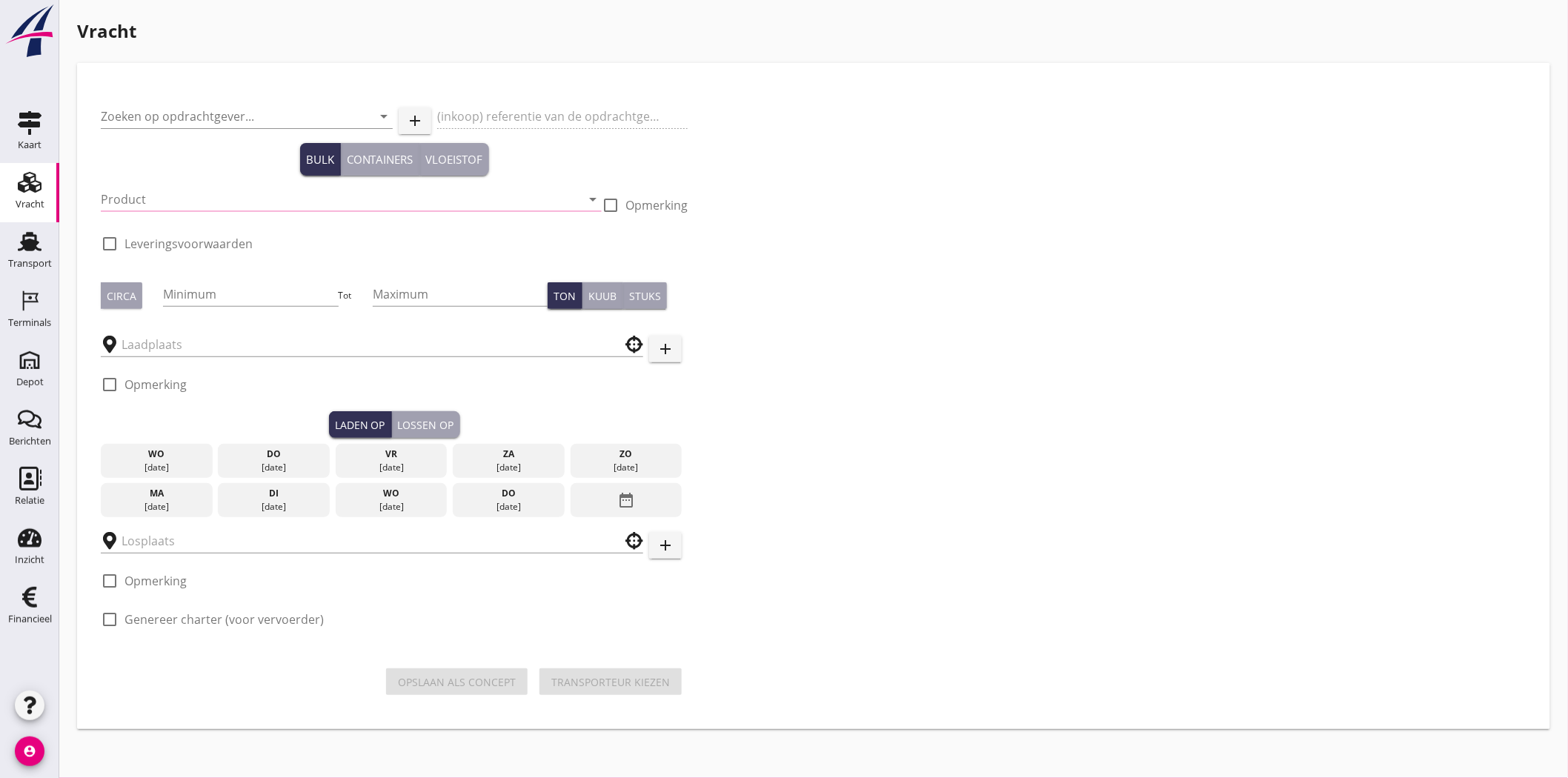
type input "Van Nieuwpoort Zand en Grind N.V."
type input "Levering de Hoop - depot Gent"
type input "Zeezand Benor 0/2 (6120)"
type input "2000"
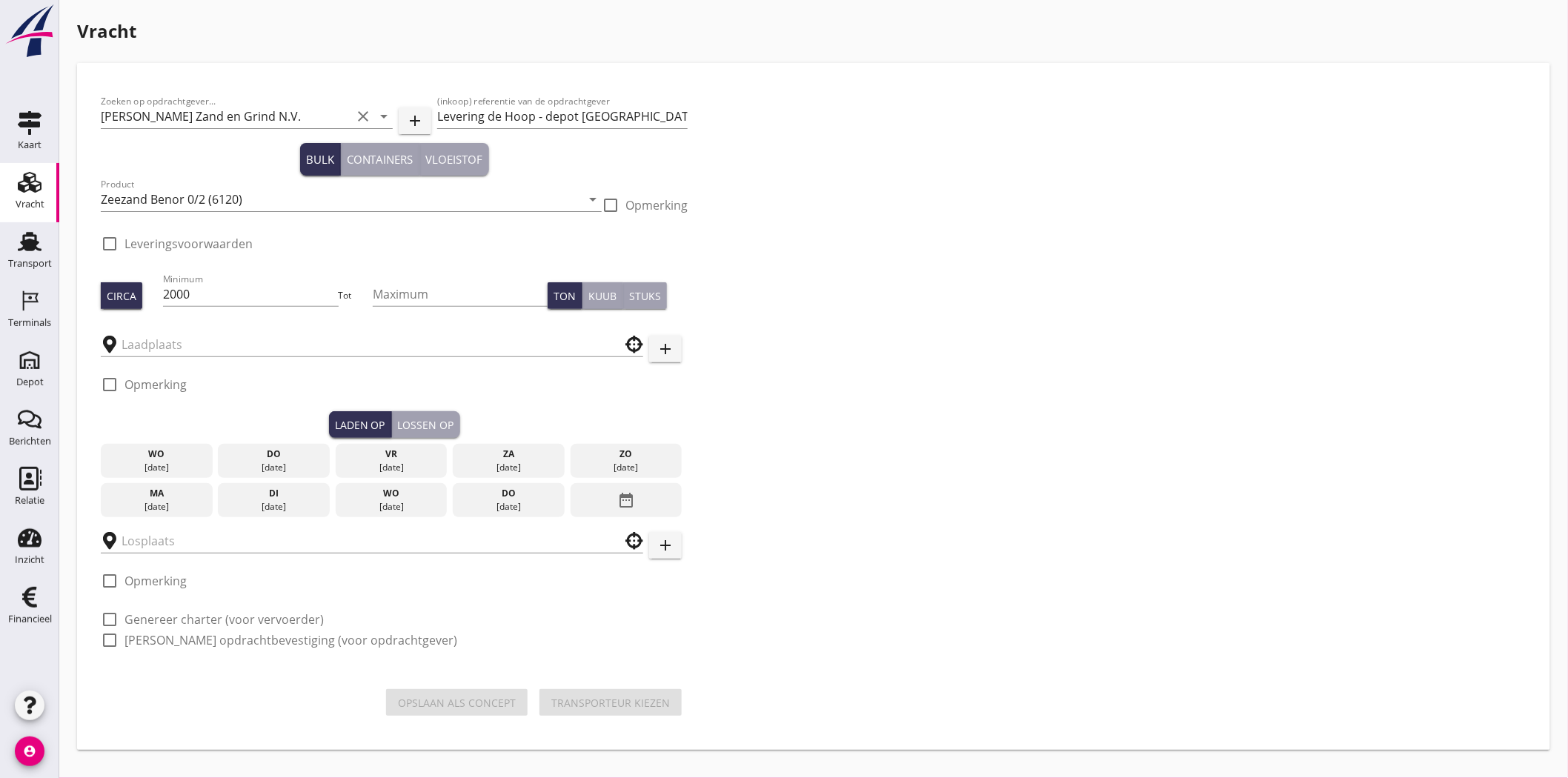
type input "Ruyter"
type input "van Nieuwpoort Depot Gent"
checkbox input "true"
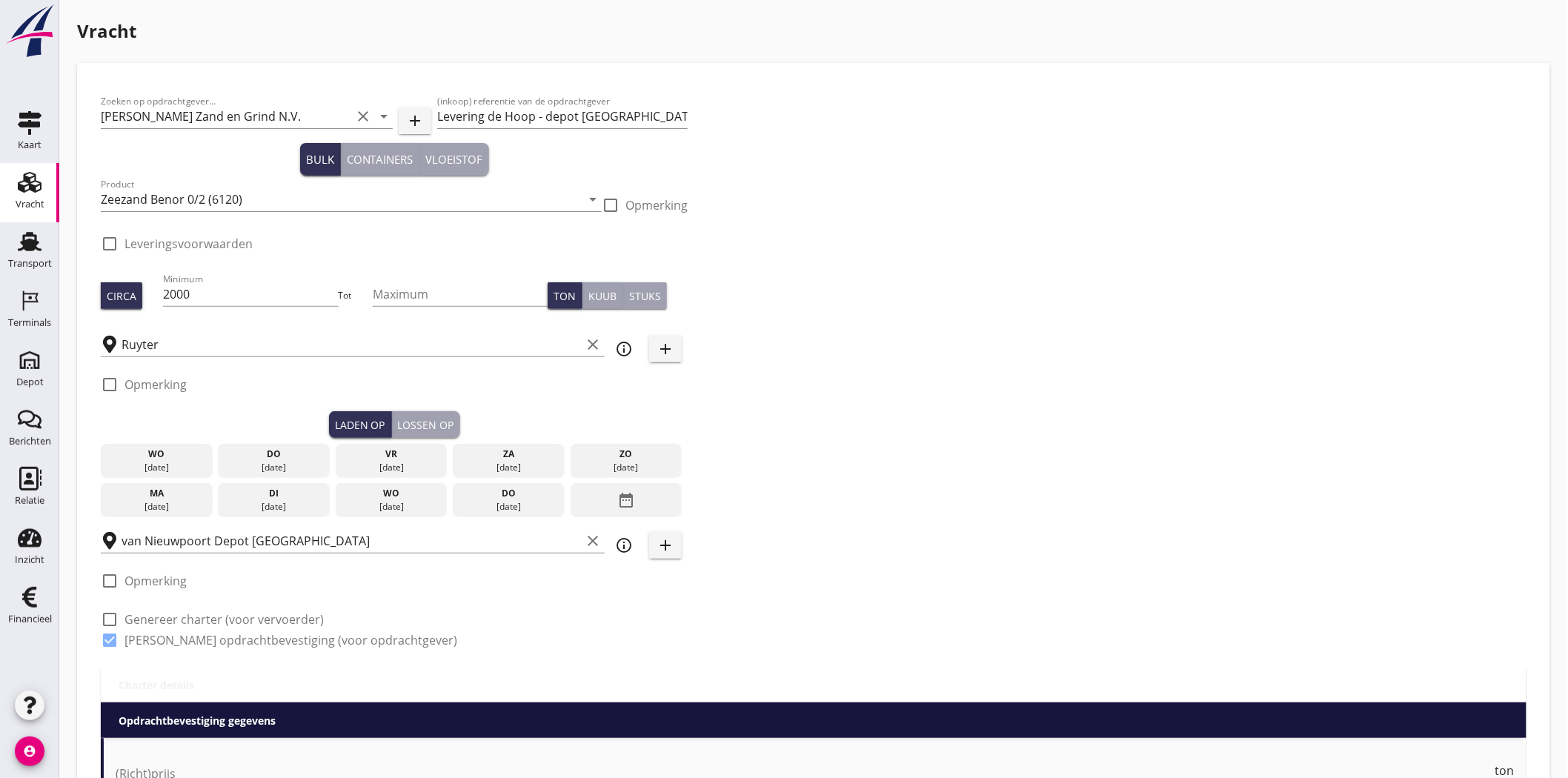
type input "0.05"
checkbox input "false"
radio input "false"
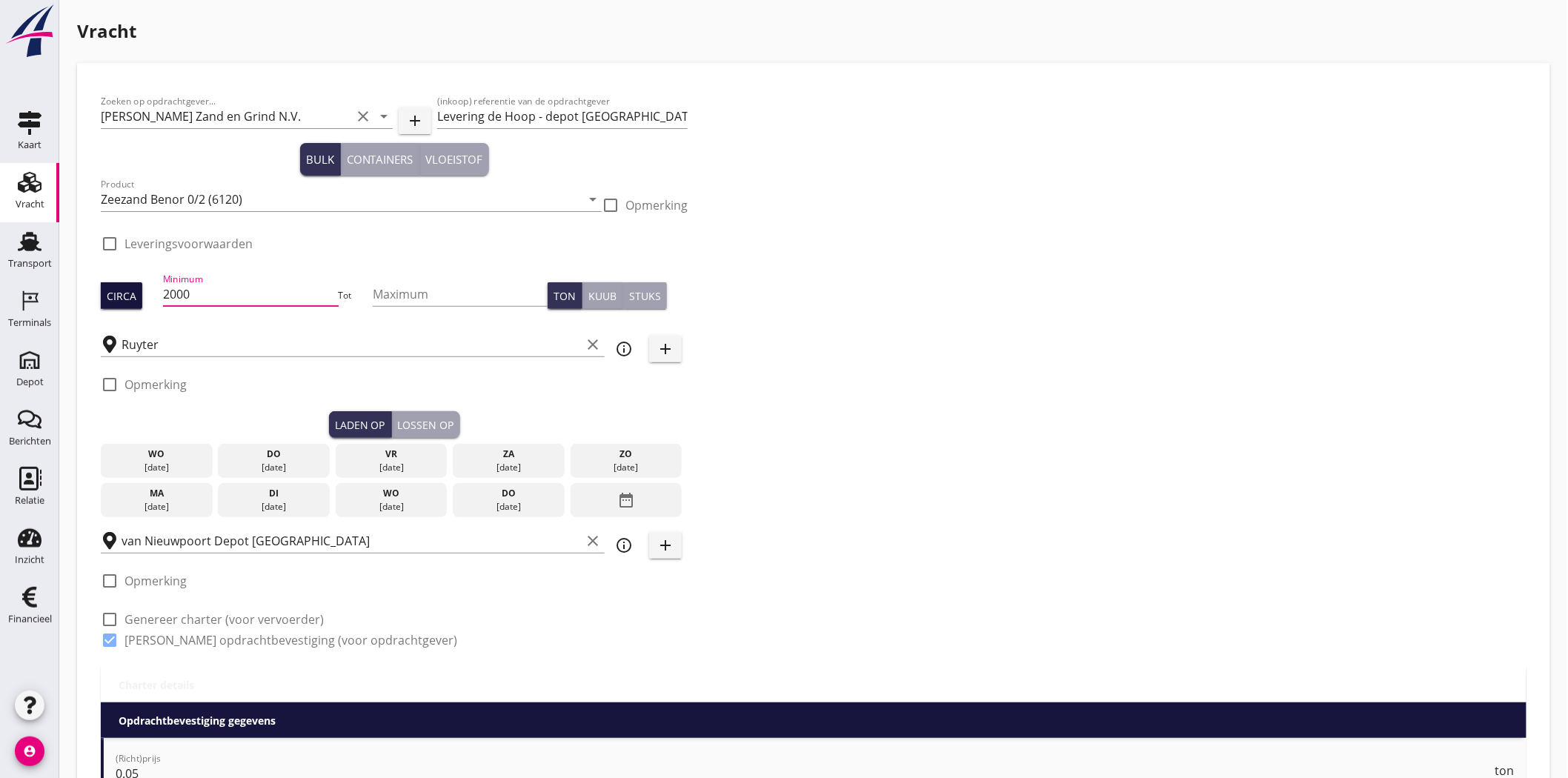
drag, startPoint x: 216, startPoint y: 291, endPoint x: 136, endPoint y: 293, distance: 80.0
click at [136, 293] on div "Circa Minimum 2000 Tot Maximum Ton Kuub Stuks" at bounding box center [394, 295] width 587 height 50
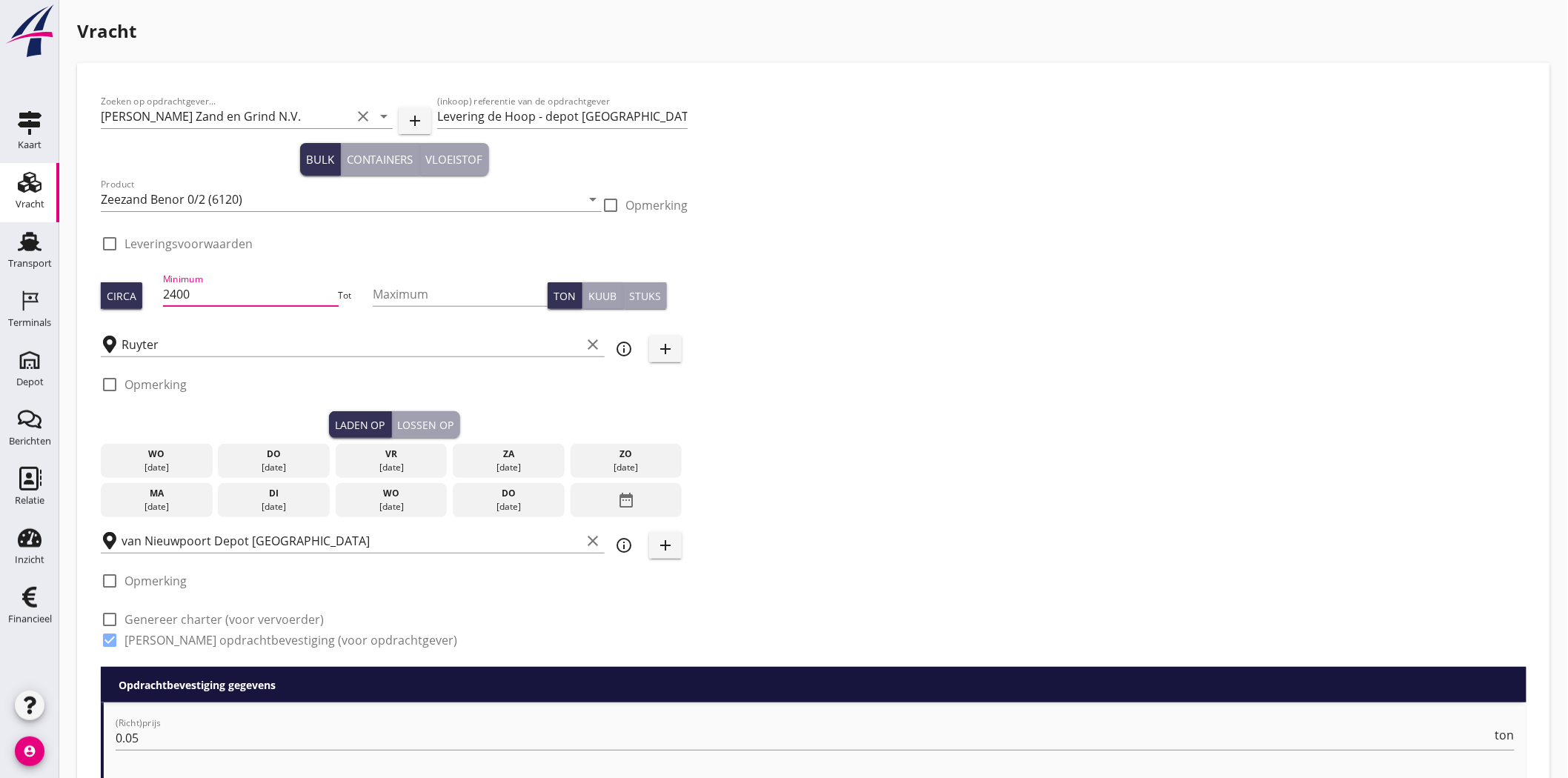
type input "2400"
click at [1010, 371] on div "Zoeken op opdrachtgever... Van Nieuwpoort Zand en Grind N.V. clear arrow_drop_d…" at bounding box center [813, 377] width 1438 height 580
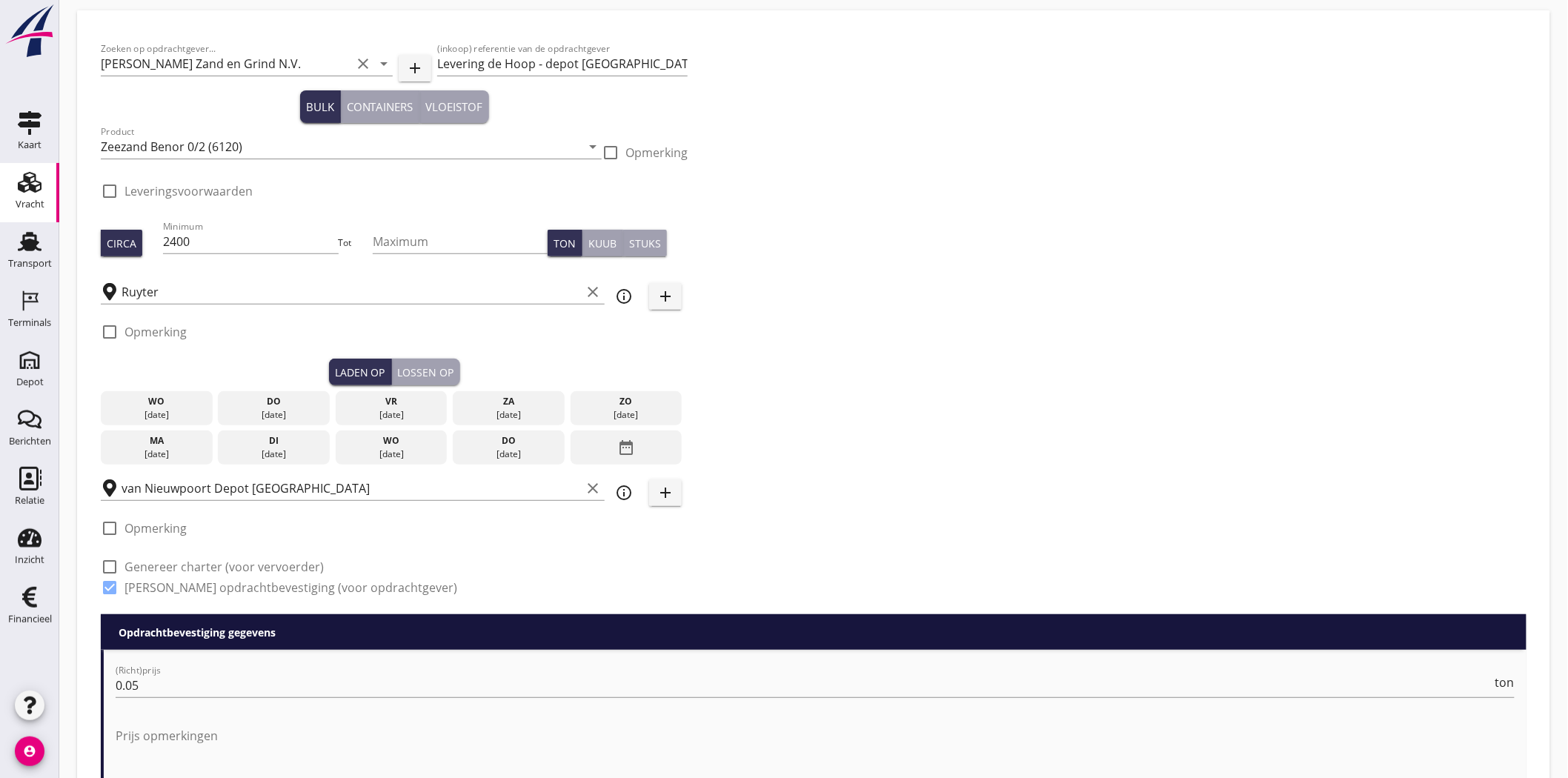
scroll to position [82, 0]
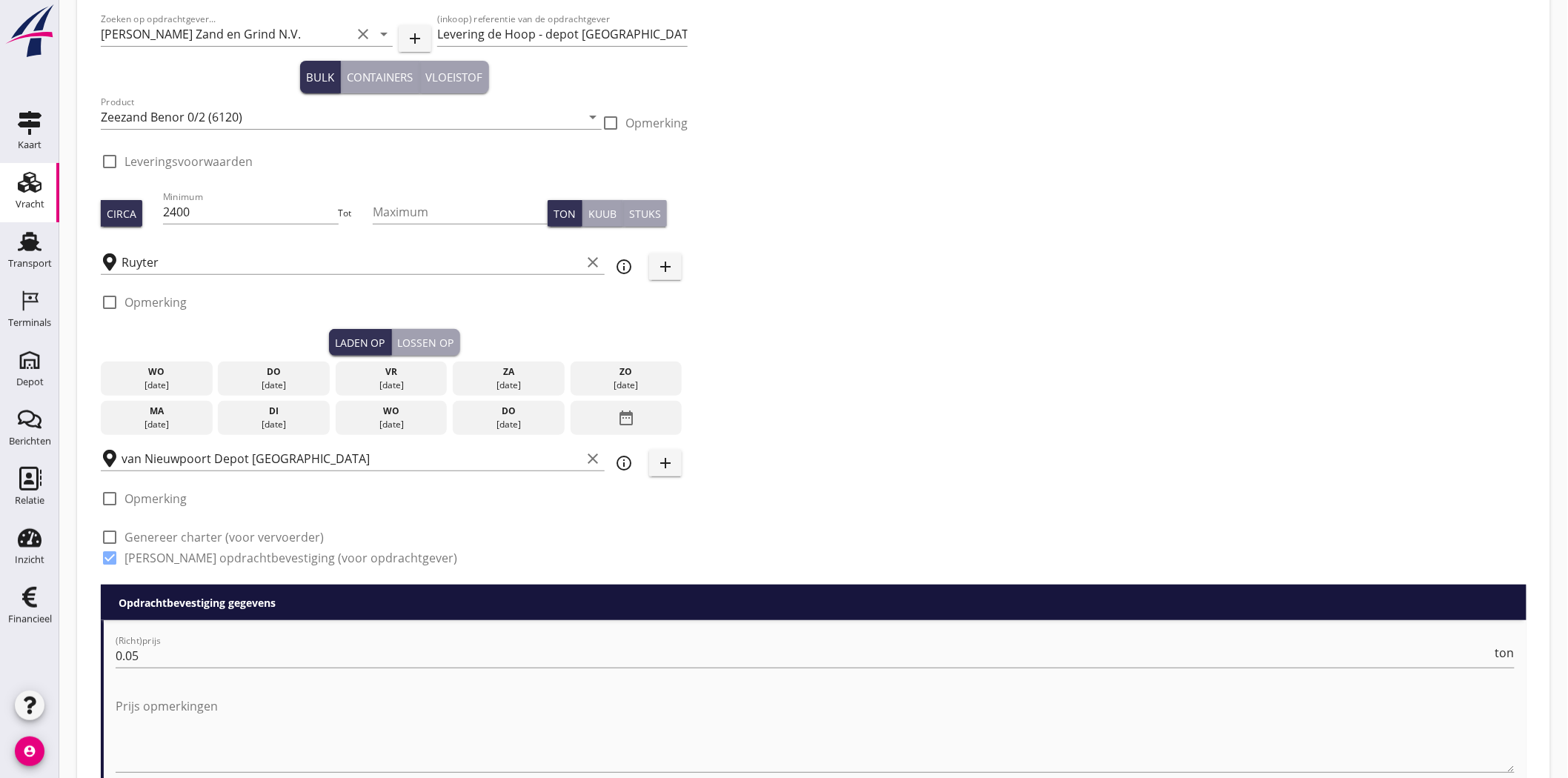
click at [633, 418] on icon "date_range" at bounding box center [625, 417] width 17 height 27
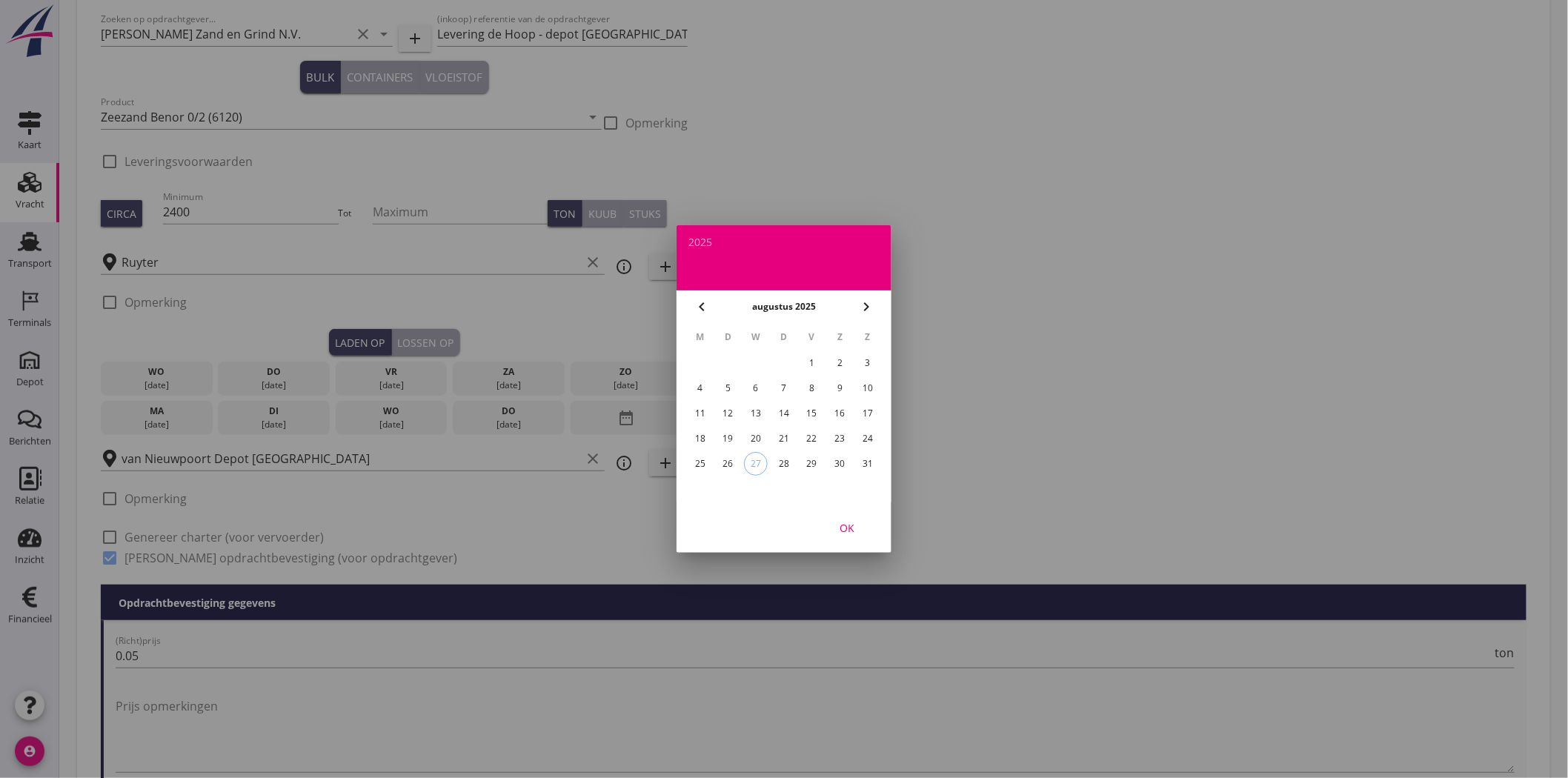
click at [729, 463] on div "26" at bounding box center [729, 464] width 24 height 24
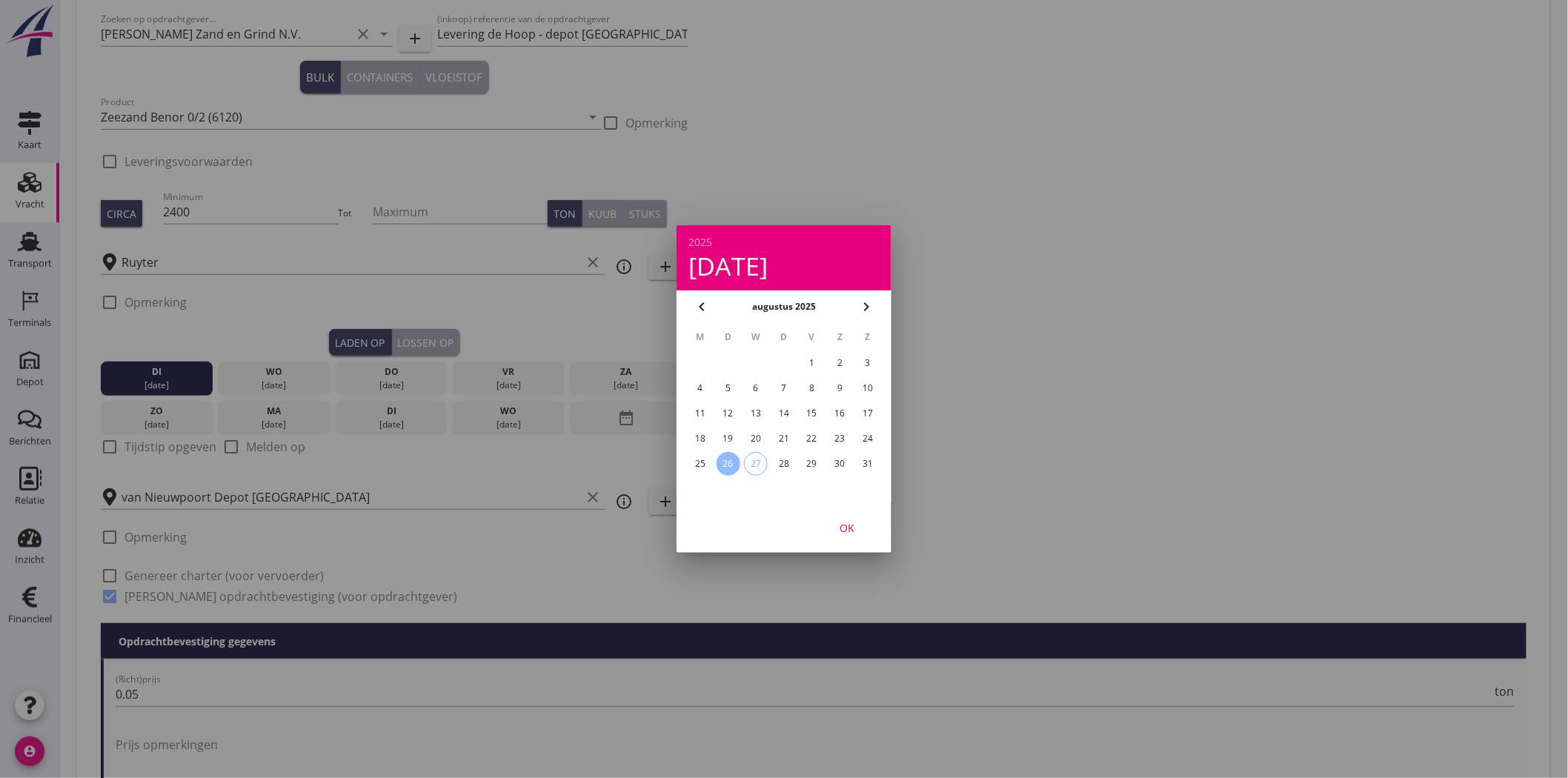
click at [833, 522] on div "OK" at bounding box center [846, 527] width 41 height 16
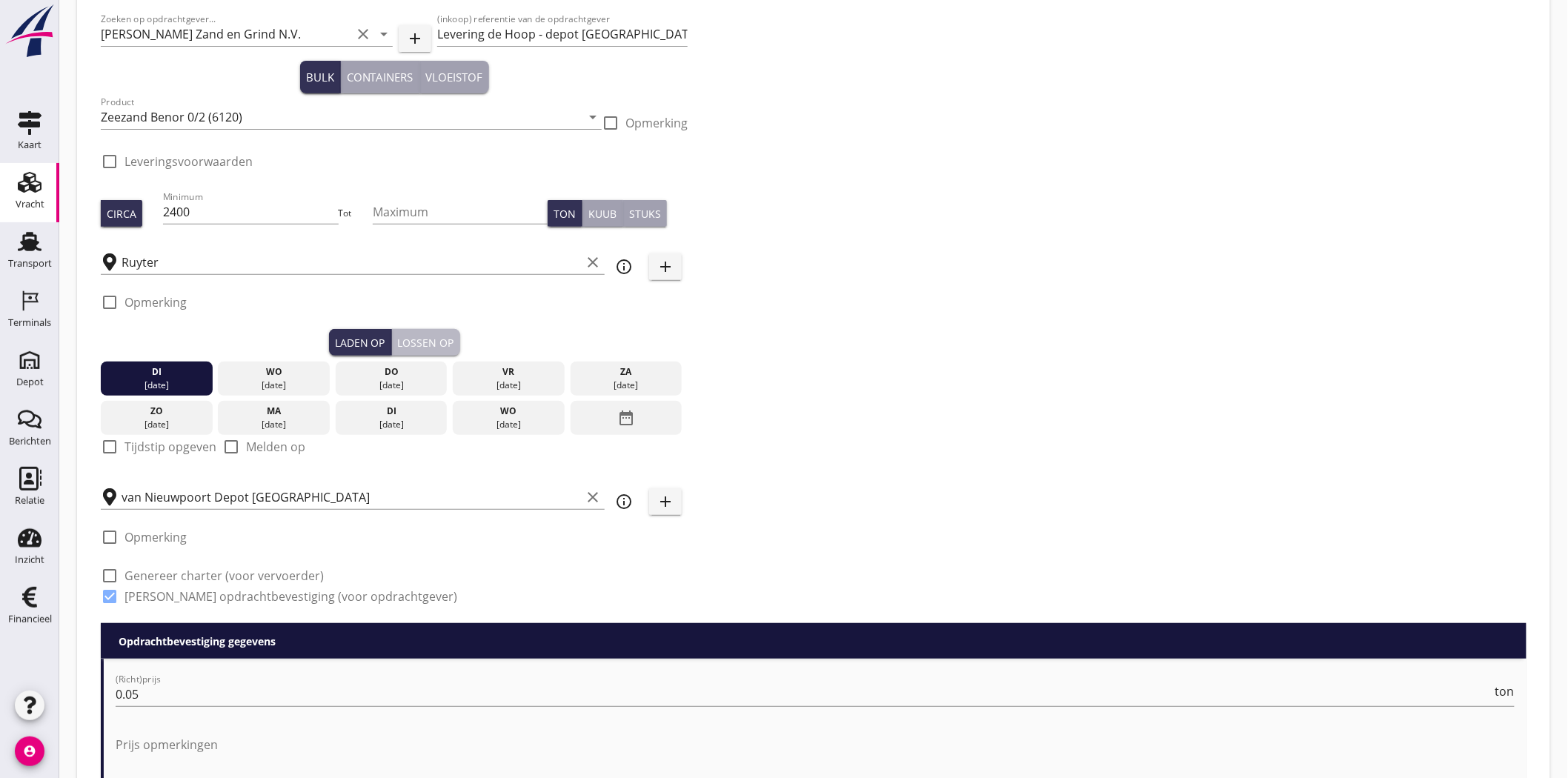
click at [402, 341] on div "Lossen op" at bounding box center [425, 342] width 56 height 16
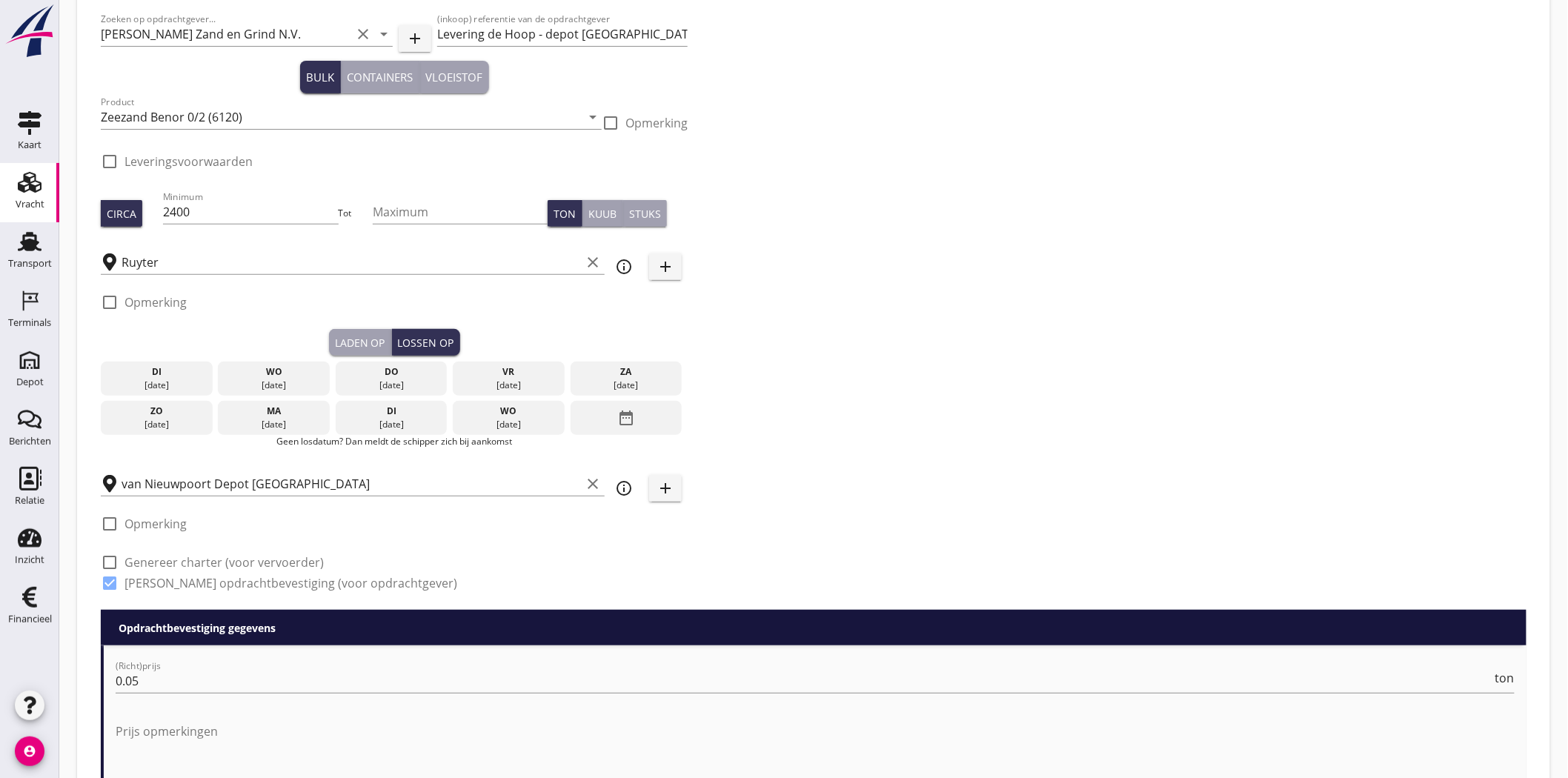
click at [250, 387] on div "[DATE]" at bounding box center [274, 385] width 105 height 14
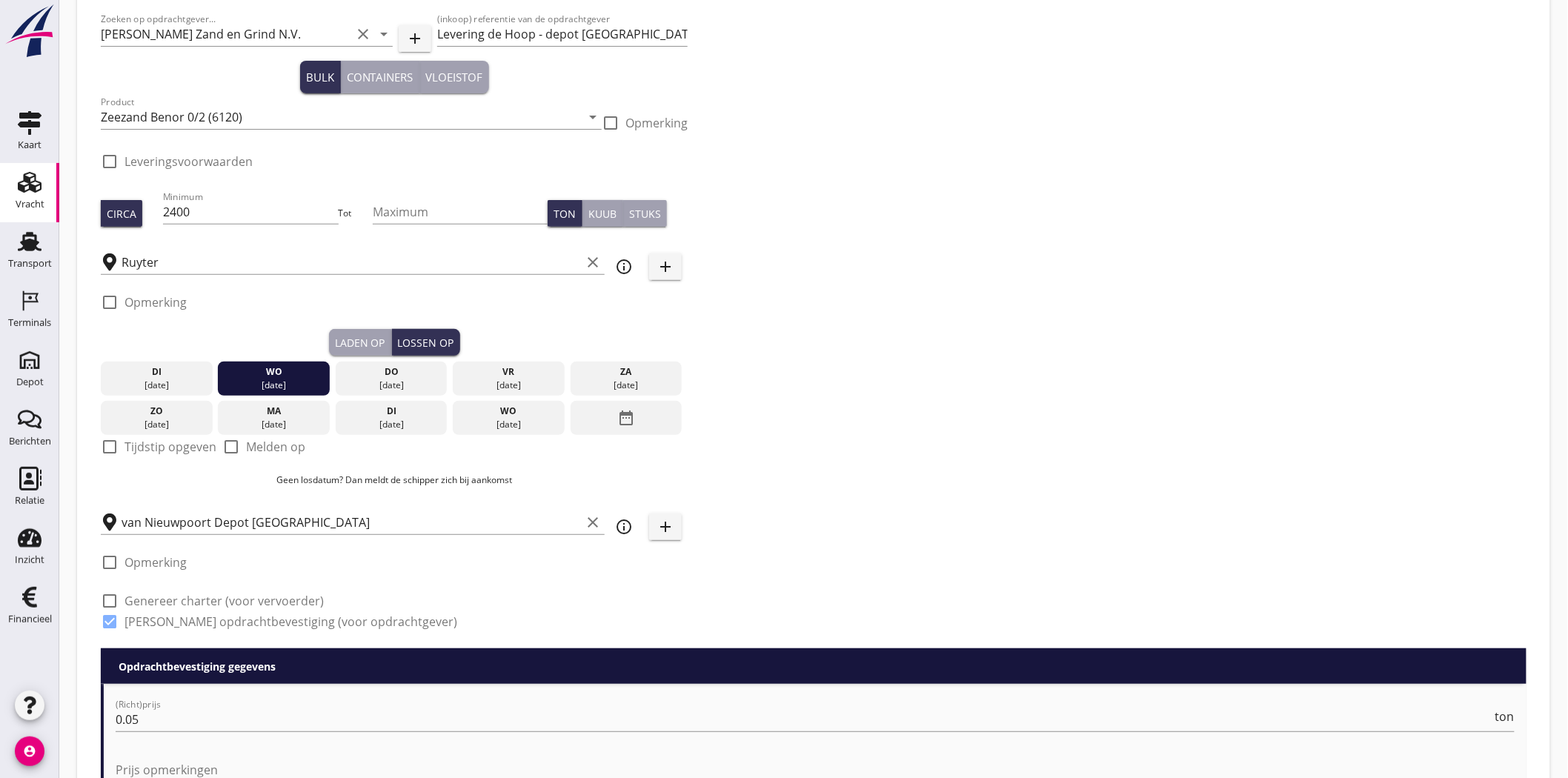
click at [942, 330] on div "Zoeken op opdrachtgever... Van Nieuwpoort Zand en Grind N.V. clear arrow_drop_d…" at bounding box center [813, 326] width 1438 height 643
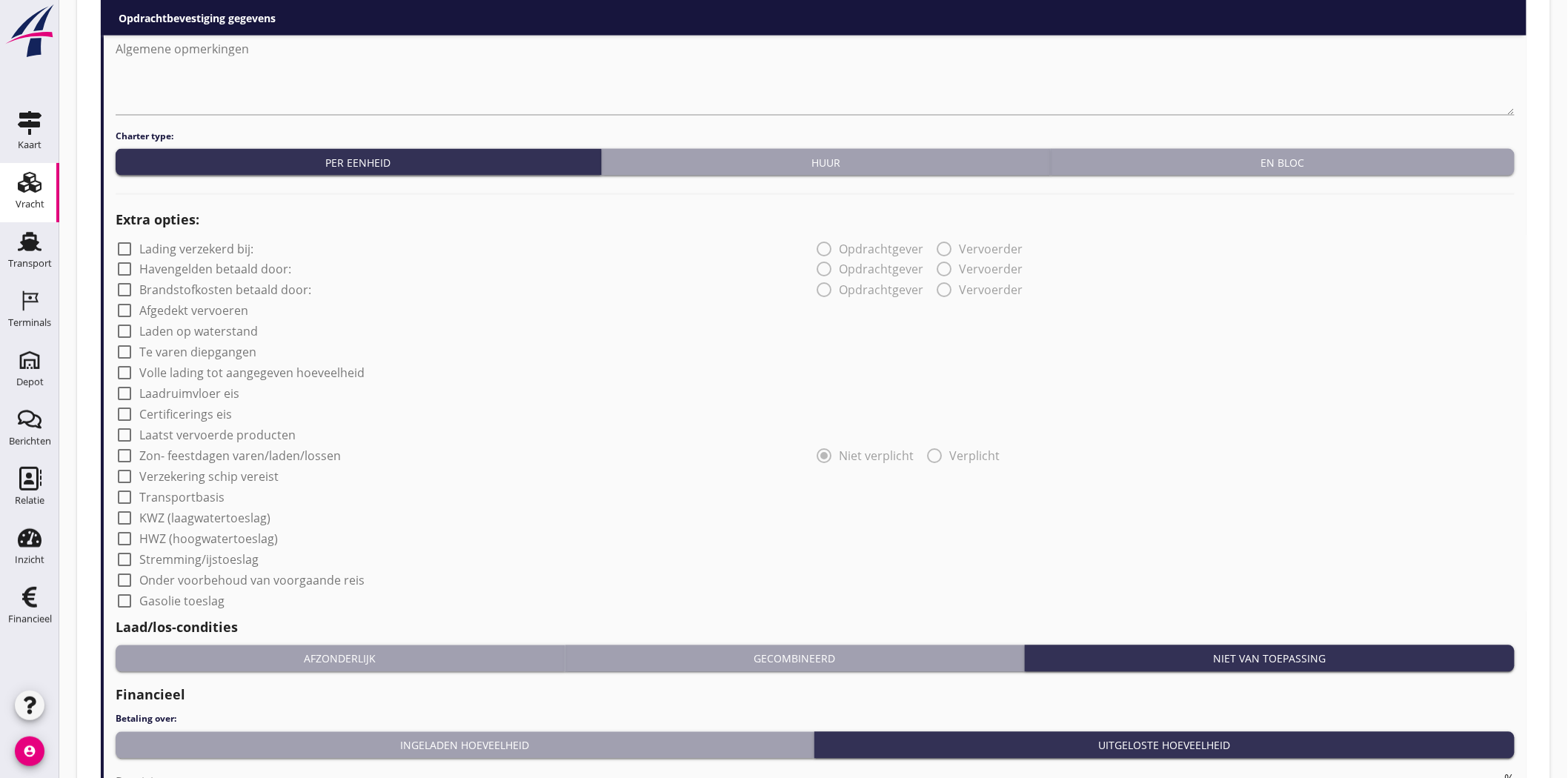
scroll to position [1152, 0]
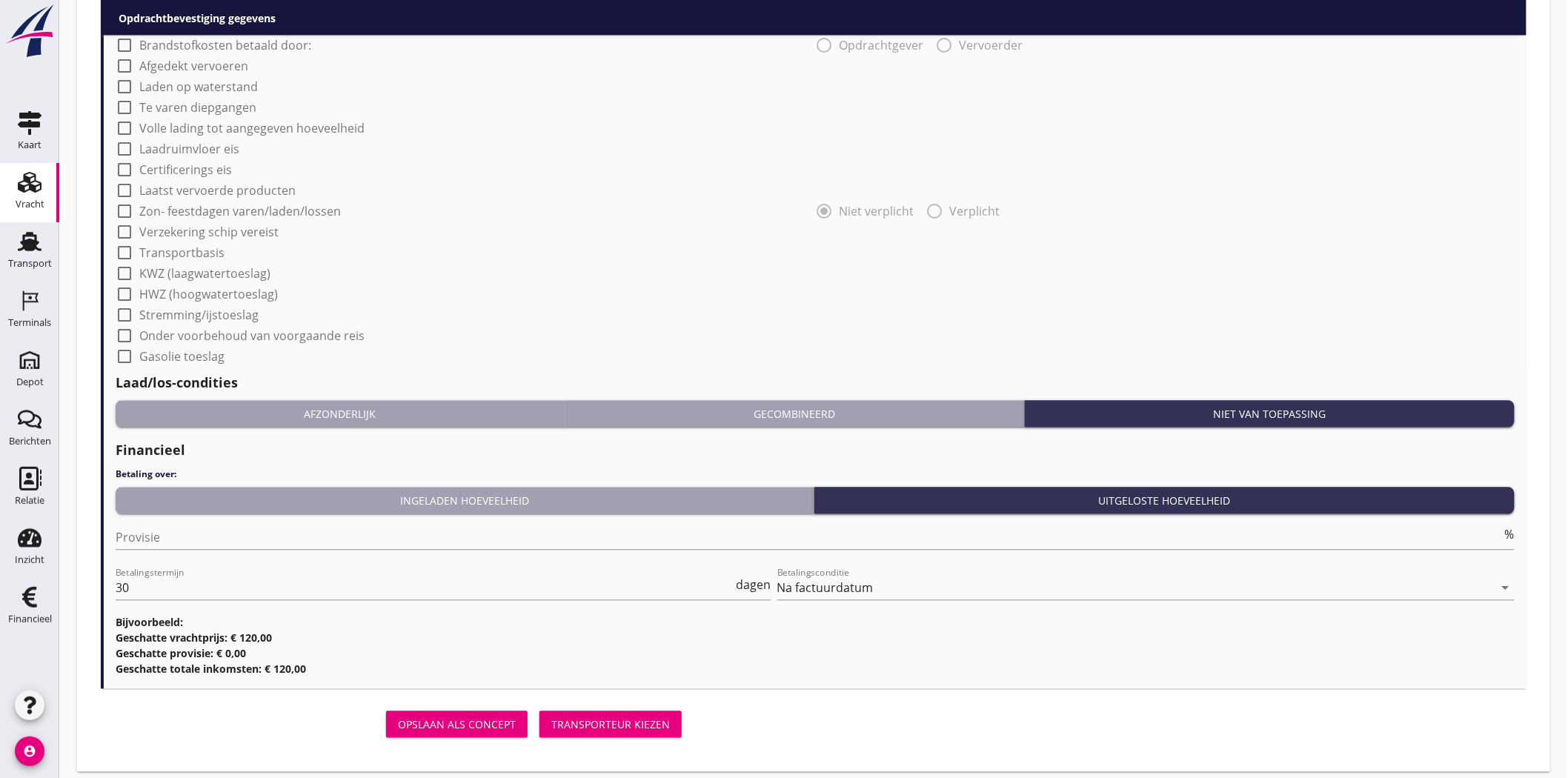
click at [642, 708] on div "Opslaan als concept Transporteur kiezen" at bounding box center [394, 724] width 587 height 36
click at [648, 729] on div "Transporteur kiezen" at bounding box center [610, 724] width 118 height 16
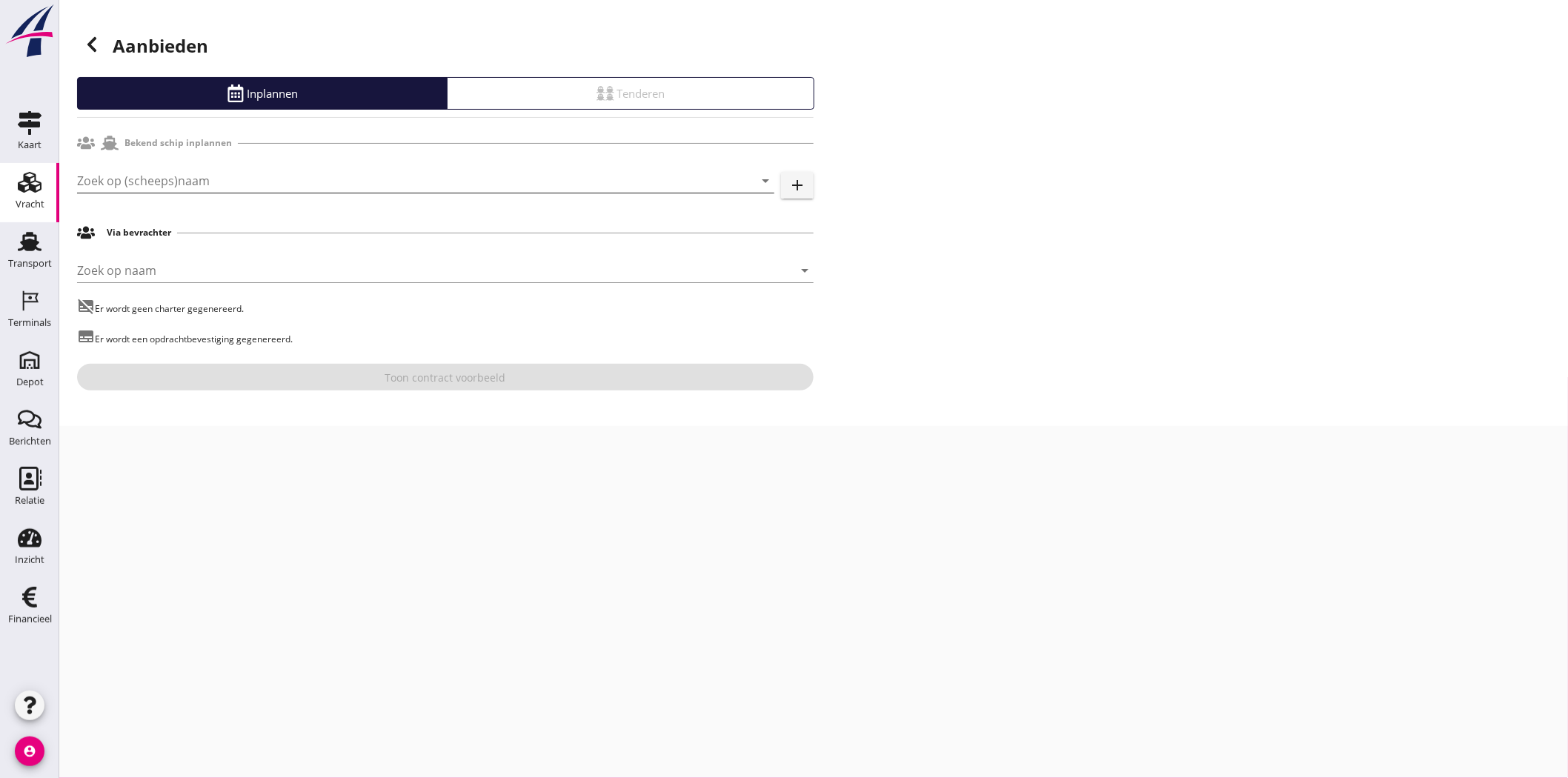
click at [215, 181] on input "Zoek op (scheeps)naam" at bounding box center [404, 181] width 656 height 24
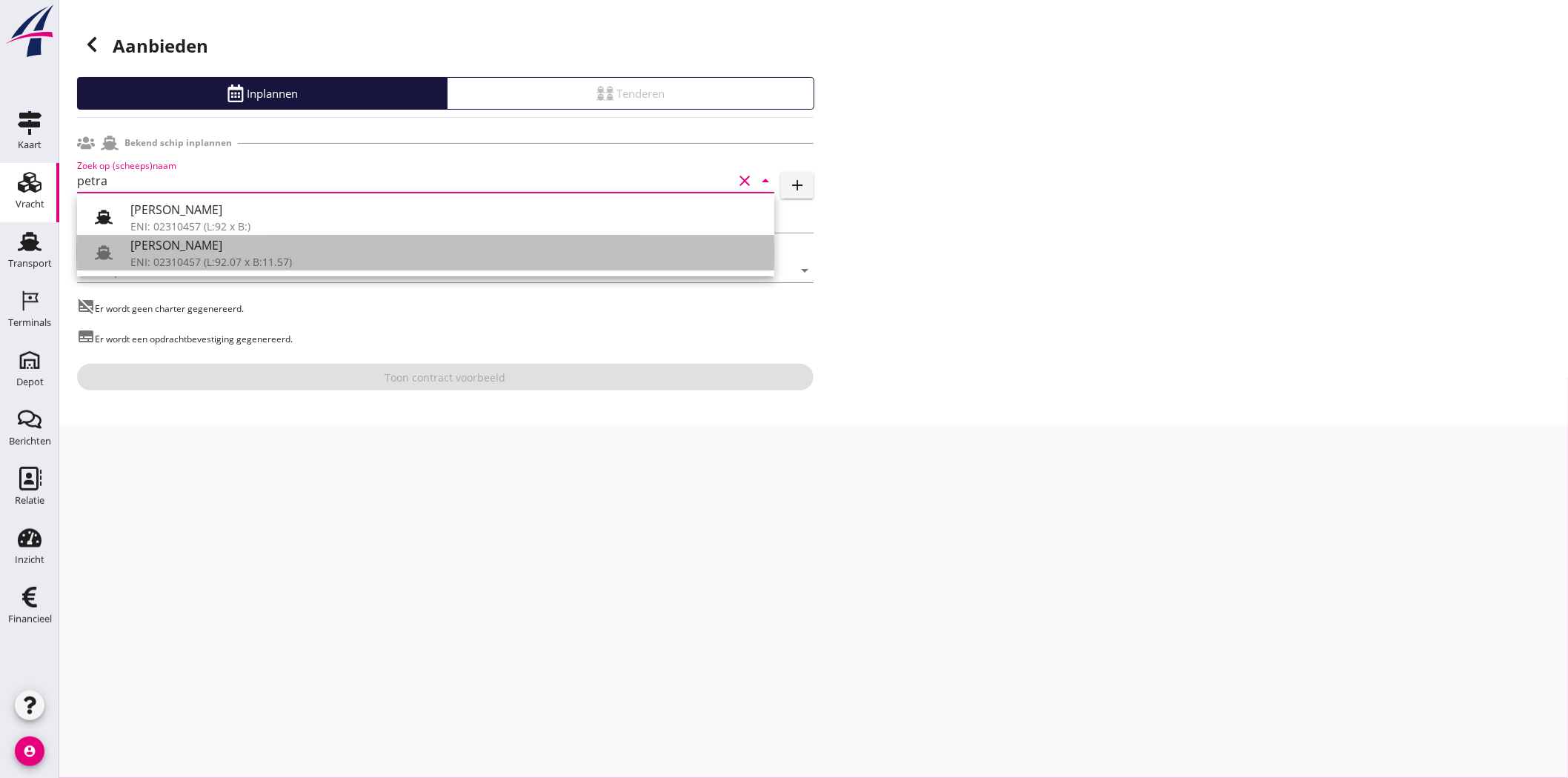
click at [242, 265] on div "ENI: 02310457 (L:92.07 x B:11.57)" at bounding box center [447, 261] width 633 height 16
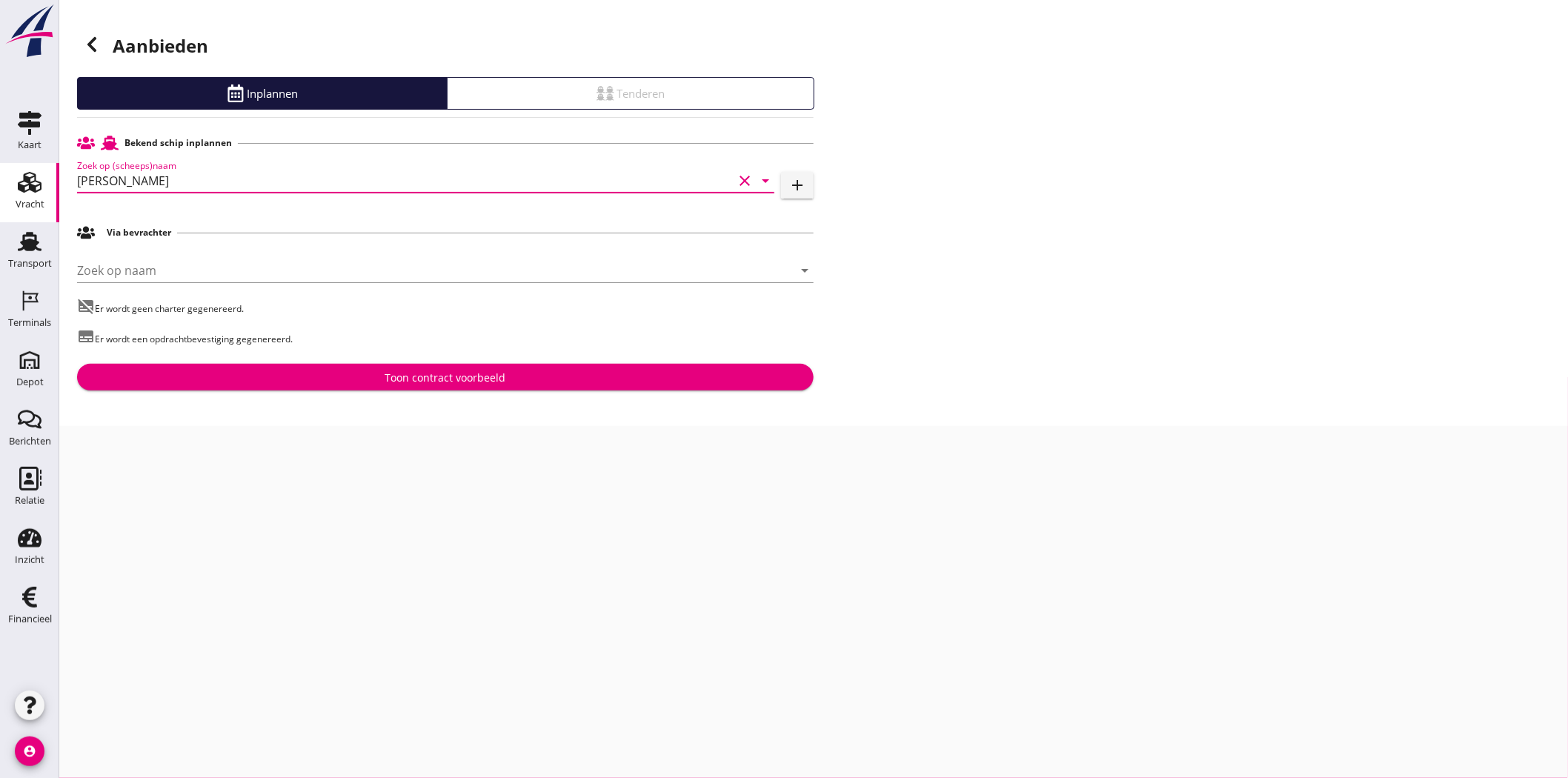
type input "Petra"
click at [439, 378] on div "Toon contract voorbeeld" at bounding box center [446, 377] width 121 height 16
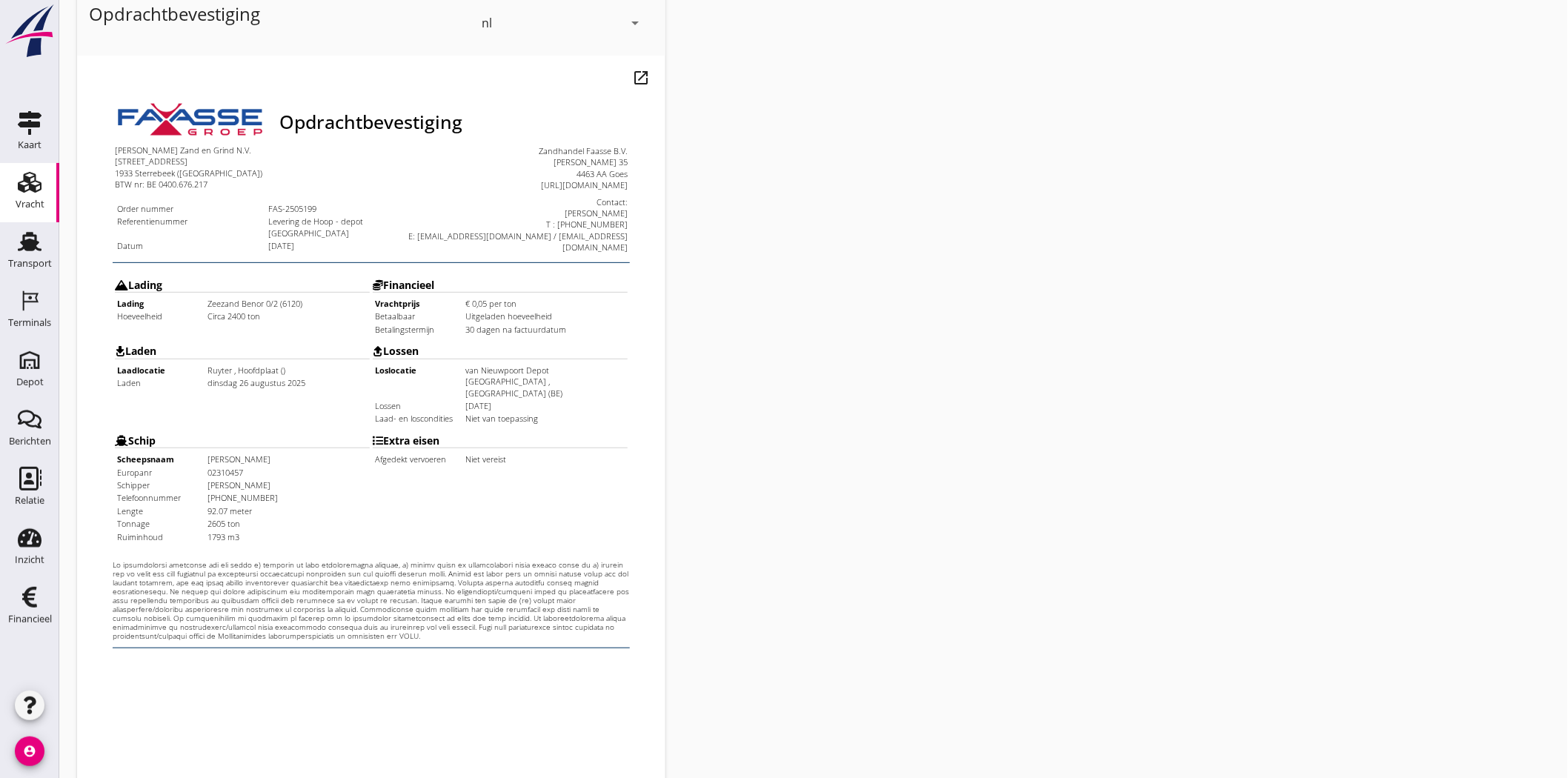
scroll to position [319, 0]
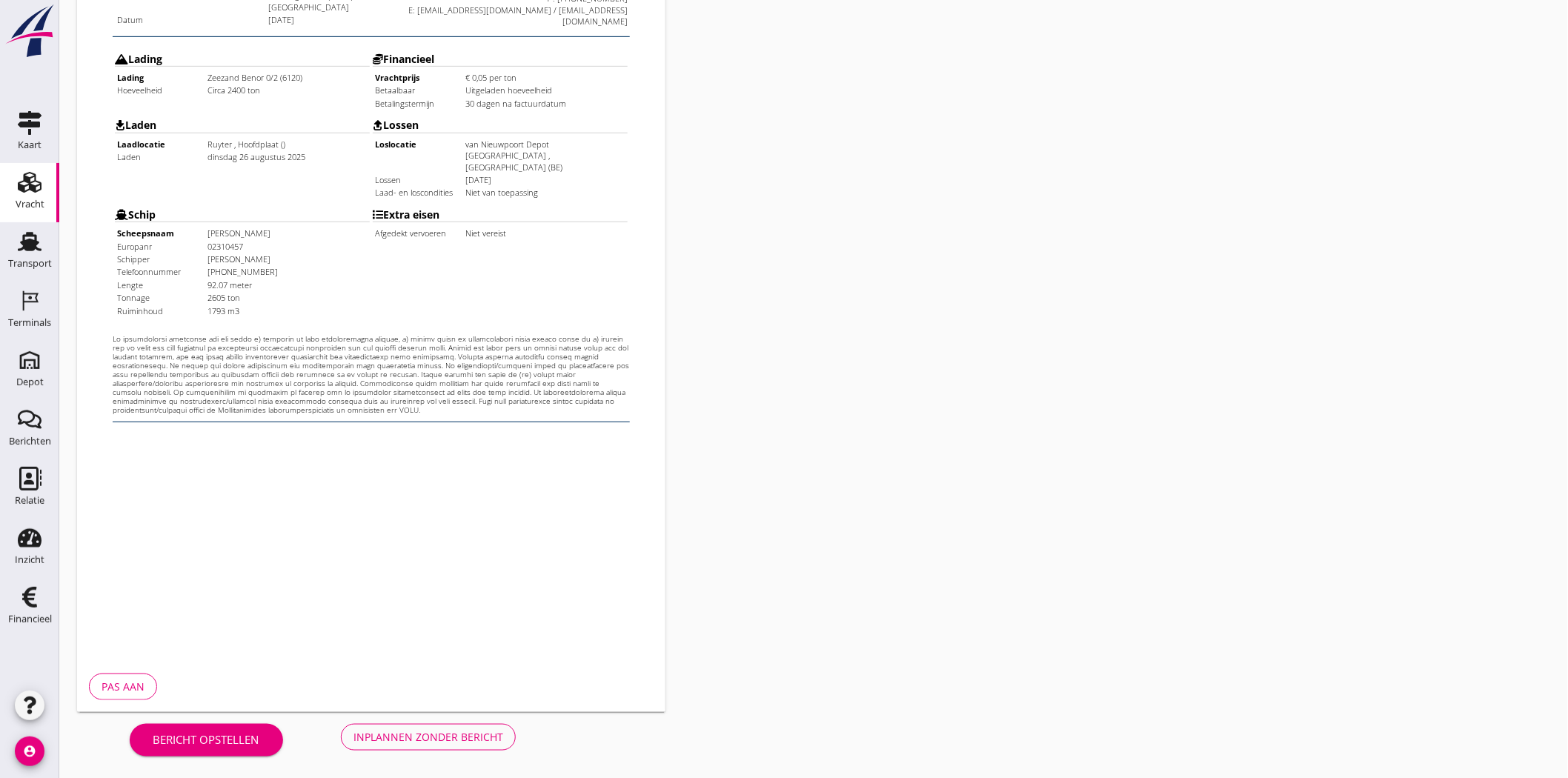
click at [437, 745] on button "Inplannen zonder bericht" at bounding box center [428, 737] width 175 height 27
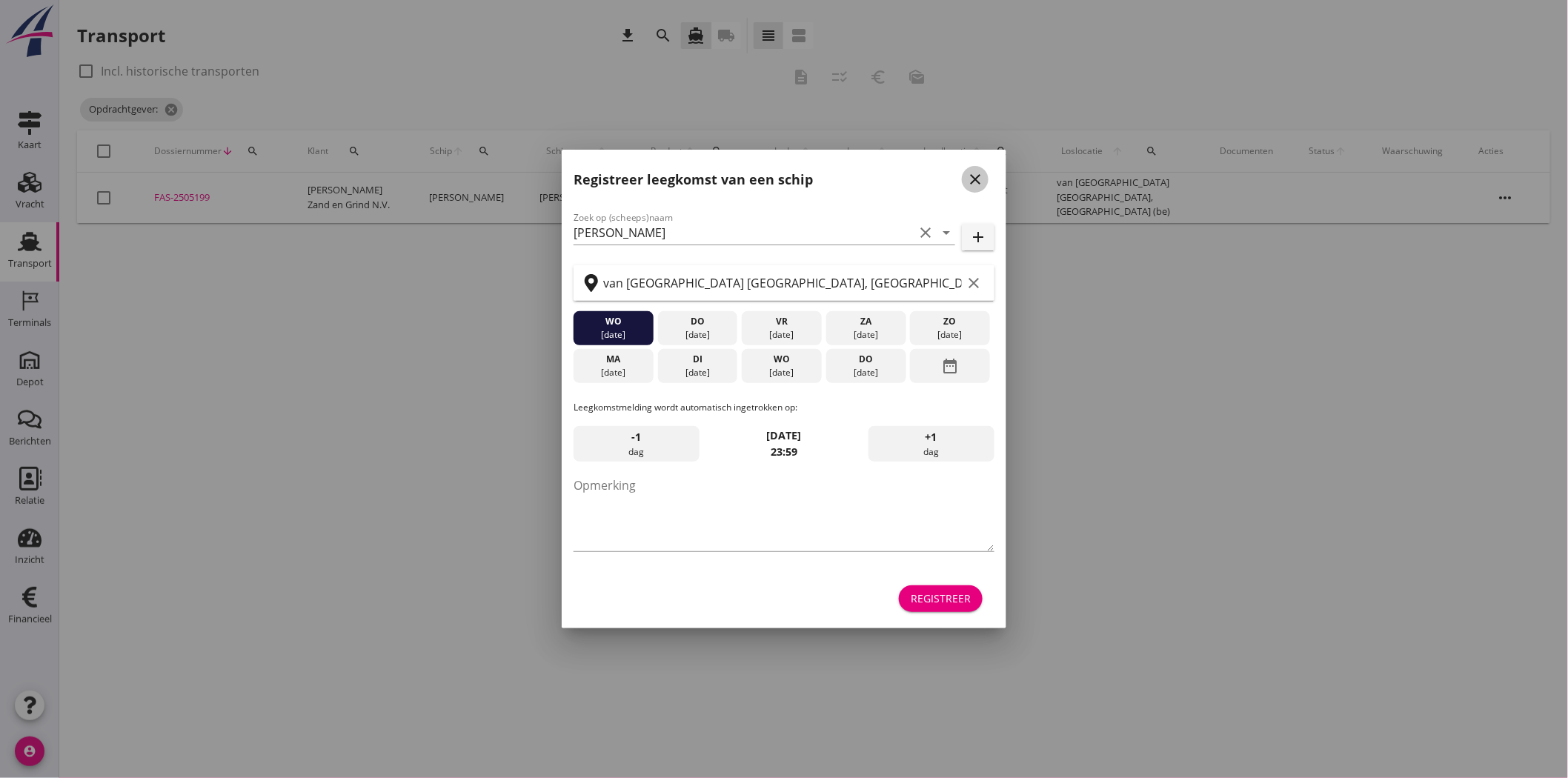
click at [981, 181] on icon "close" at bounding box center [975, 179] width 17 height 17
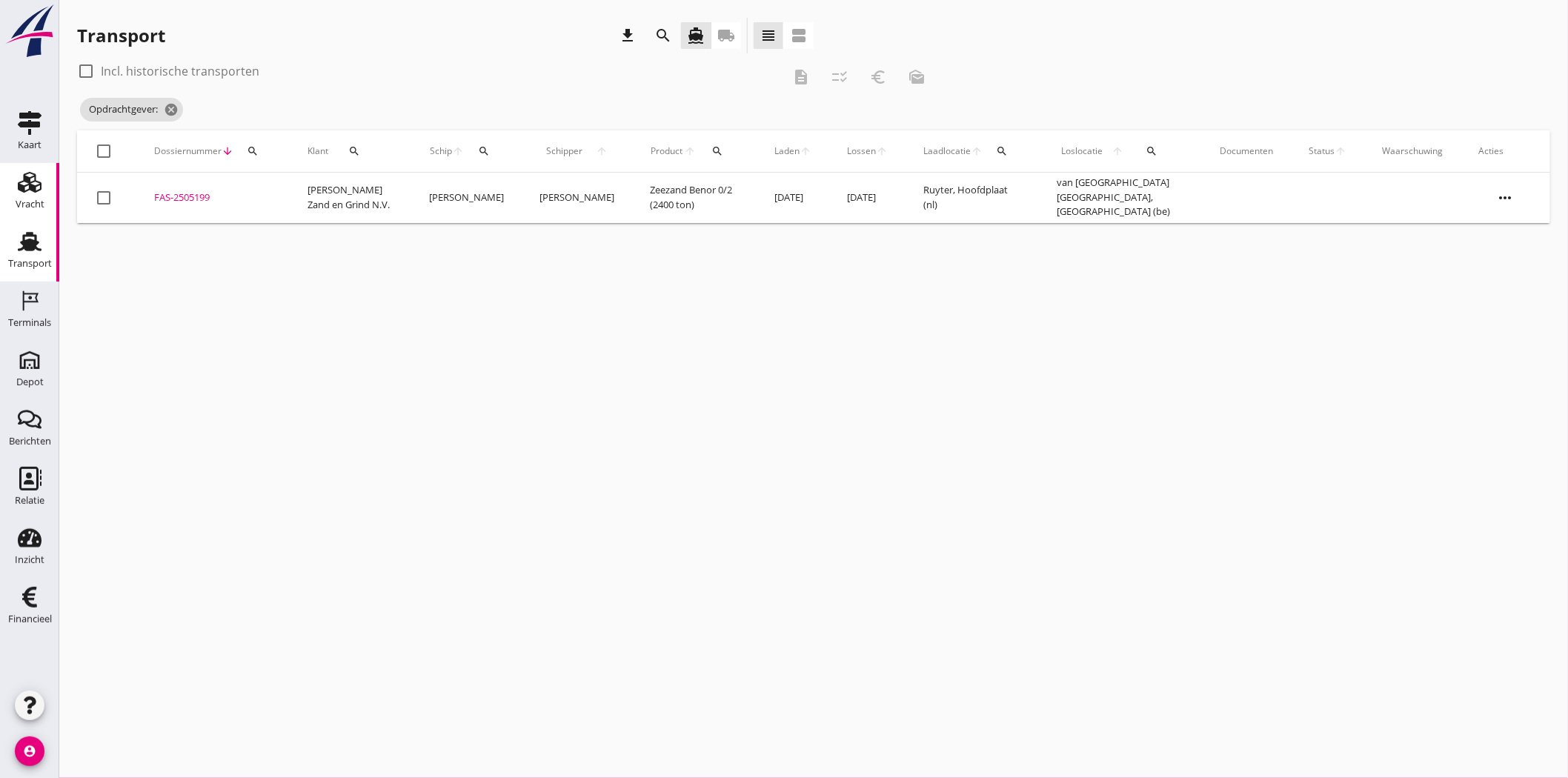
click at [37, 189] on icon "Vracht" at bounding box center [29, 182] width 24 height 24
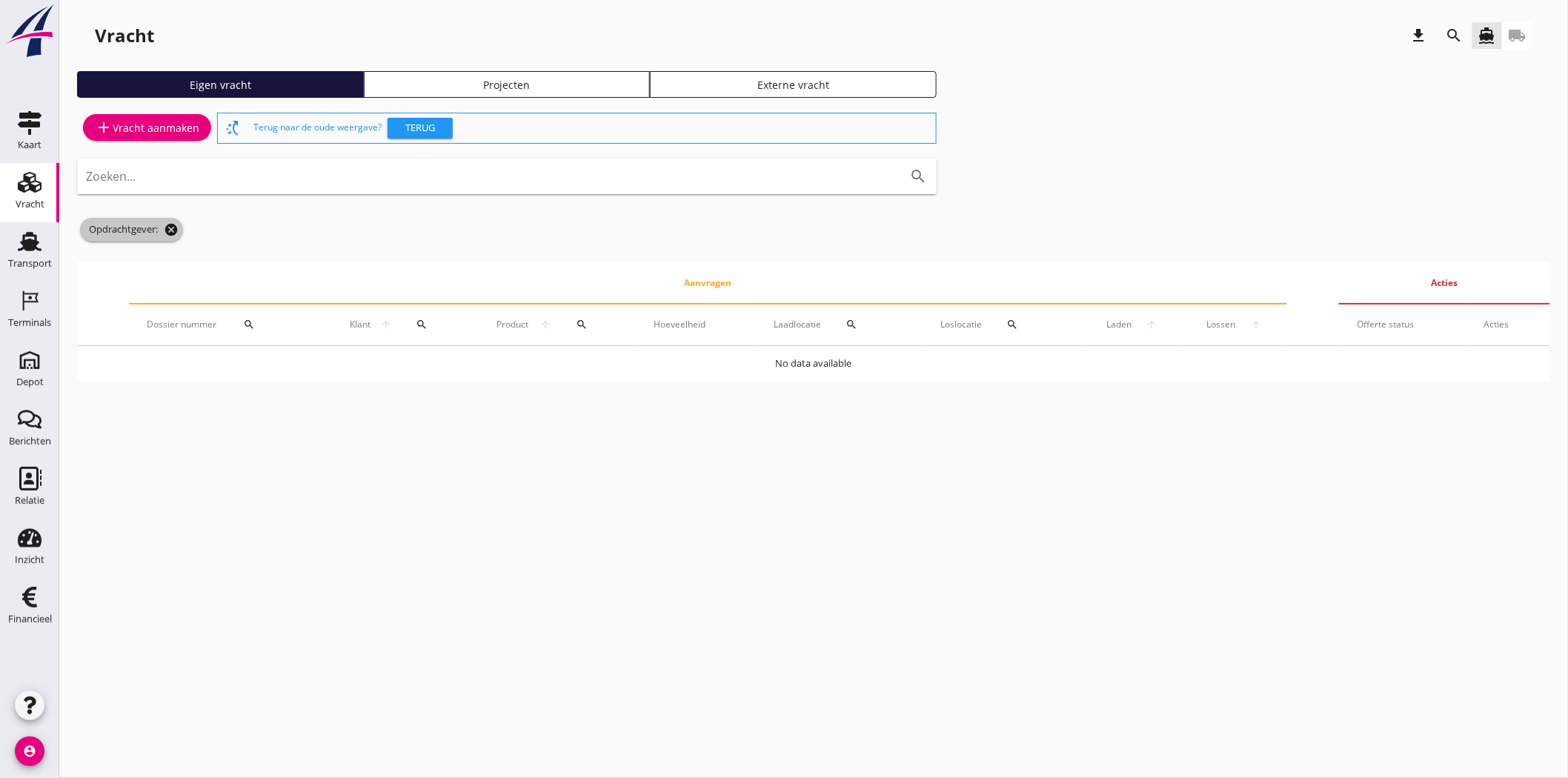
click at [166, 233] on icon "cancel" at bounding box center [171, 230] width 15 height 15
click at [28, 255] on div "Transport" at bounding box center [30, 263] width 44 height 21
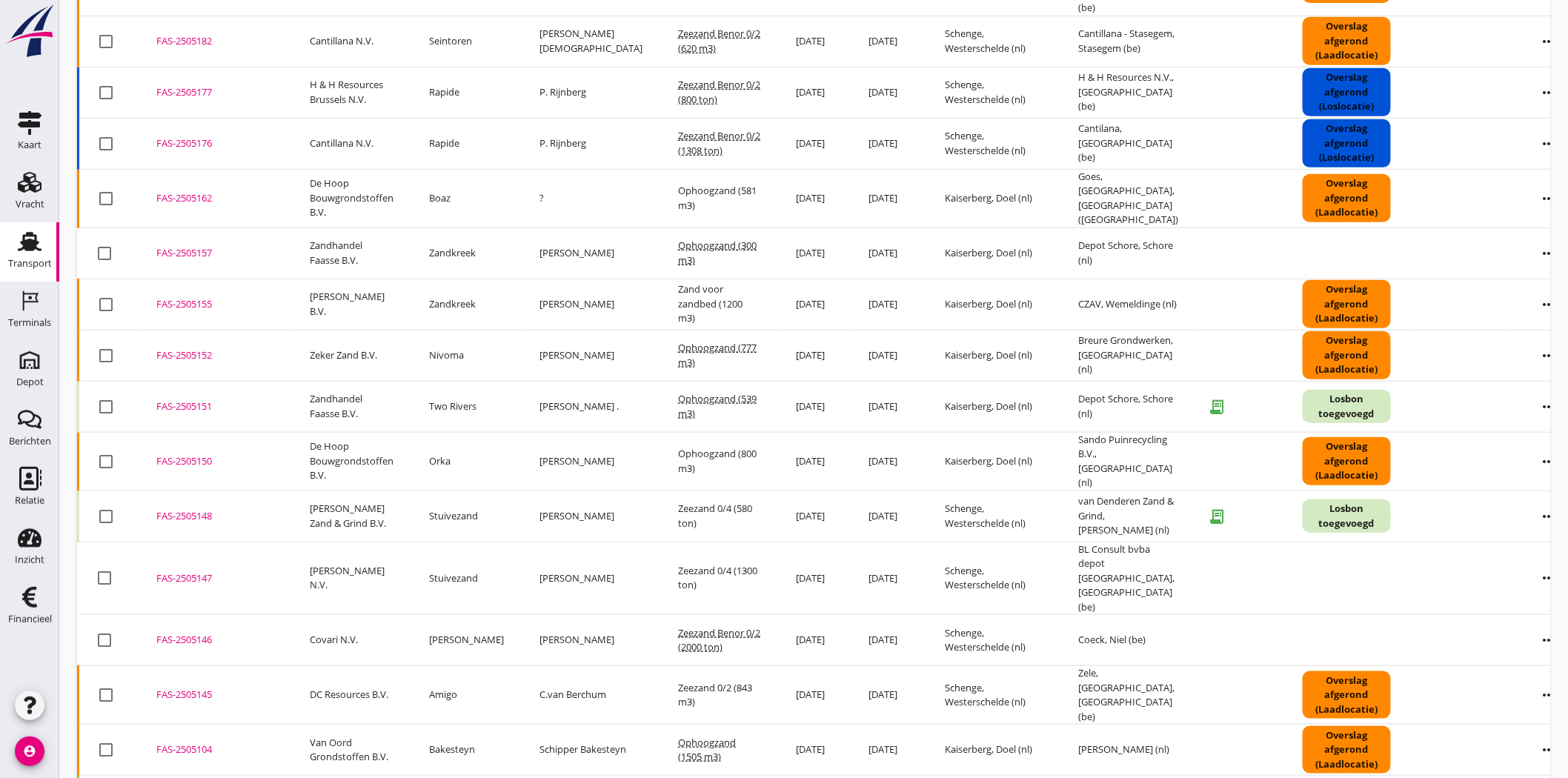
scroll to position [453, 0]
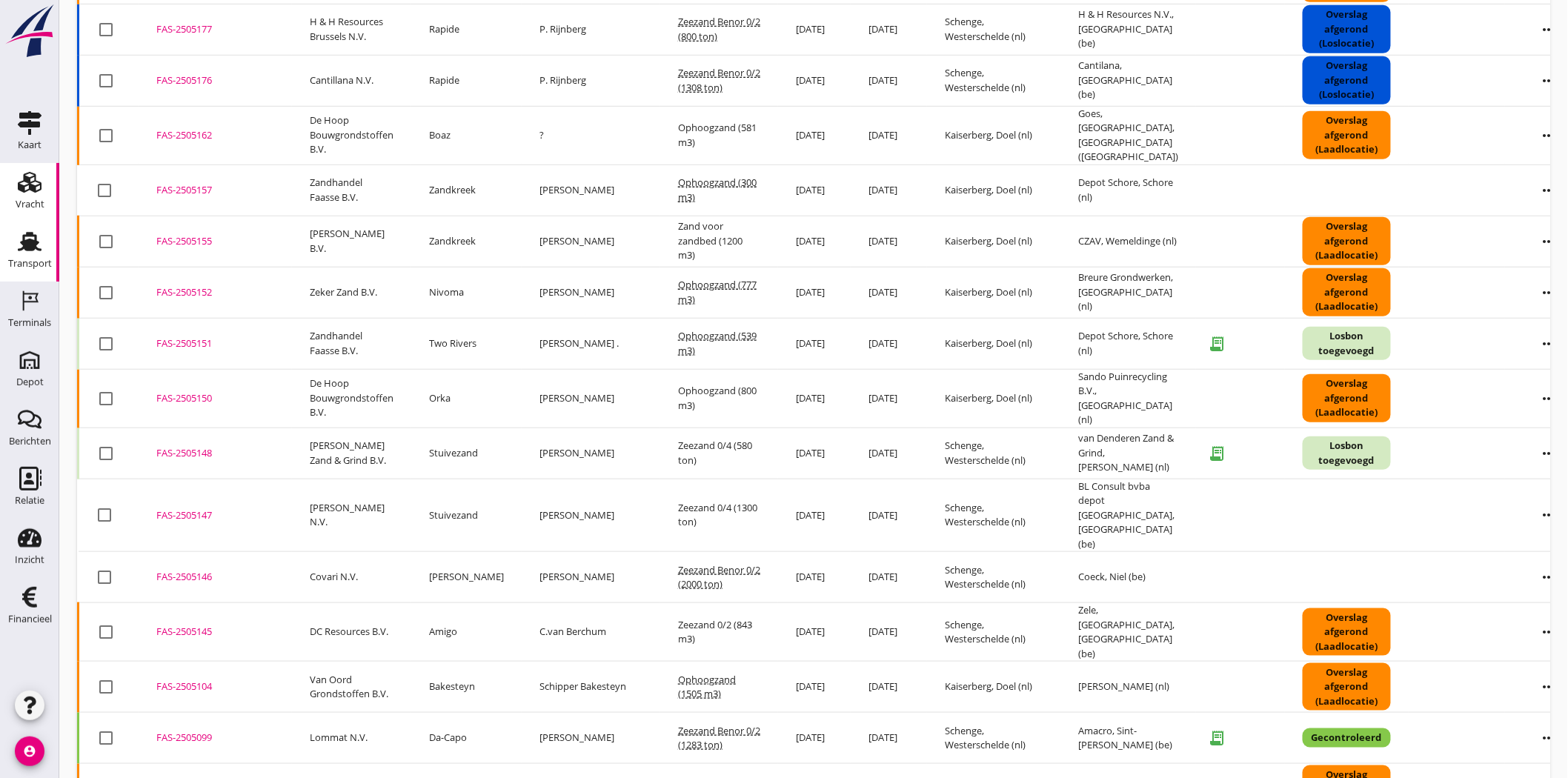
click at [30, 183] on use at bounding box center [29, 182] width 24 height 21
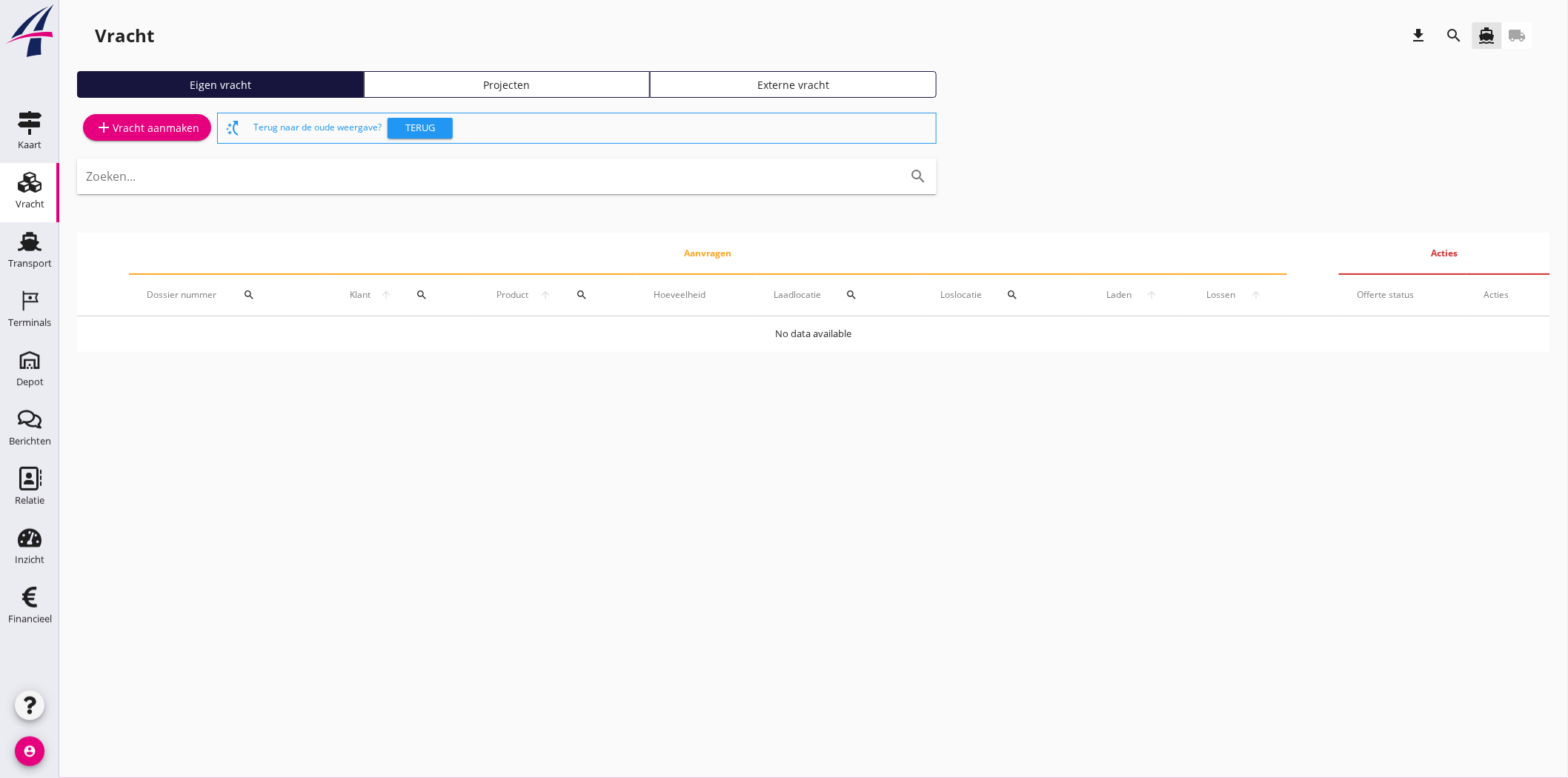
click at [513, 83] on div "Projecten" at bounding box center [507, 84] width 273 height 16
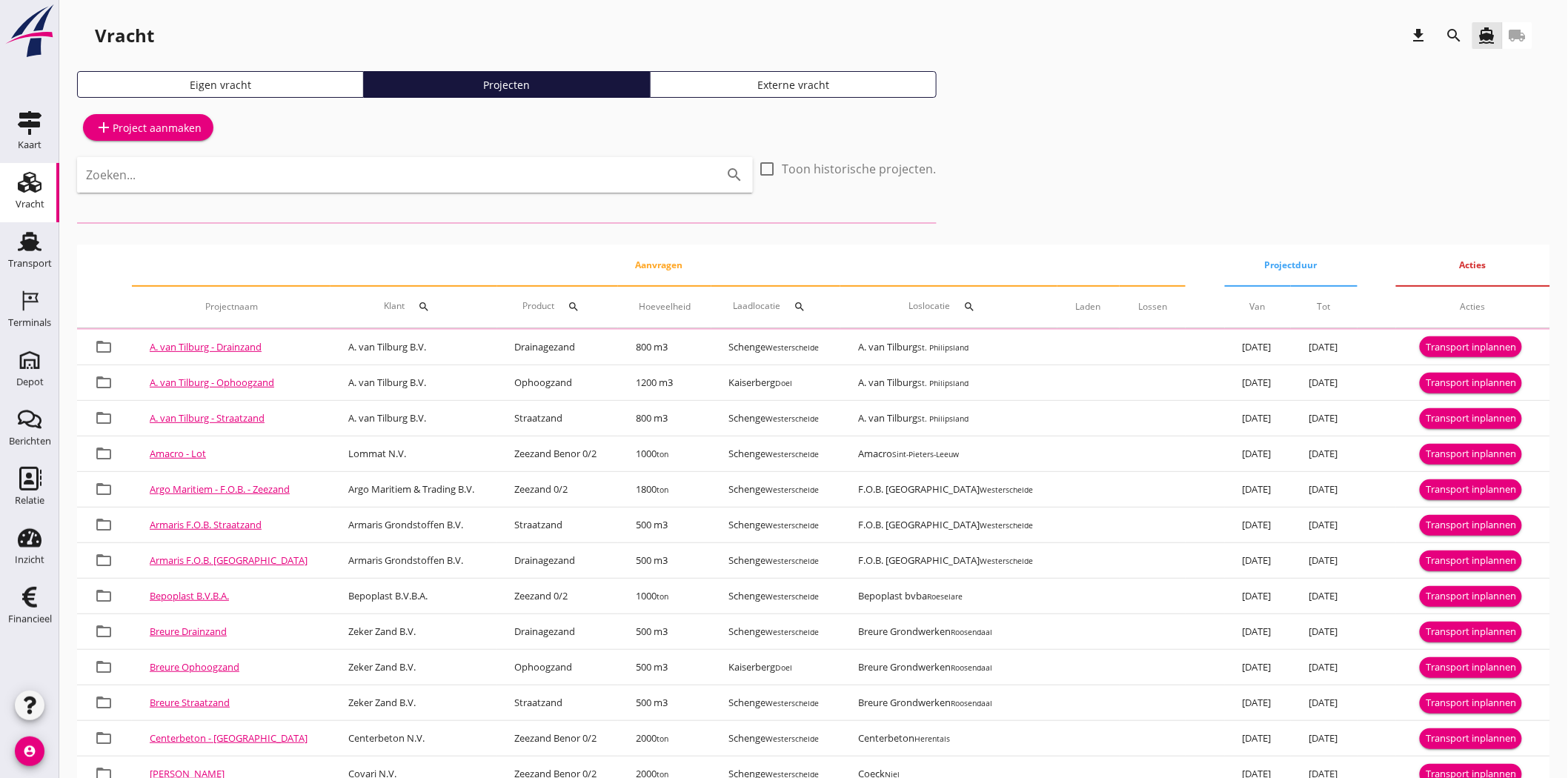
click at [305, 186] on input "Zoeken..." at bounding box center [394, 175] width 617 height 24
type input "straa"
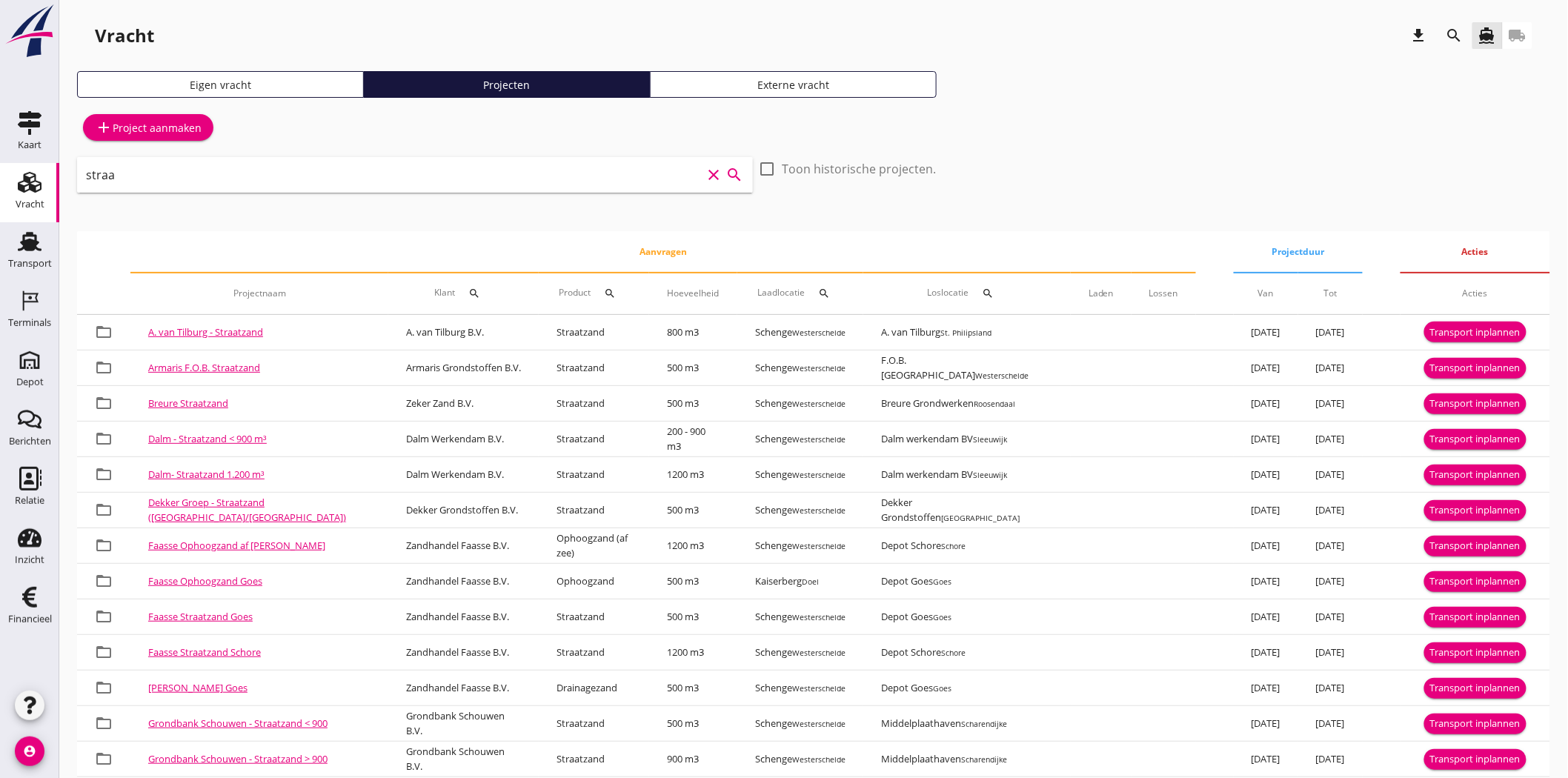
click at [717, 172] on icon "clear" at bounding box center [714, 174] width 17 height 17
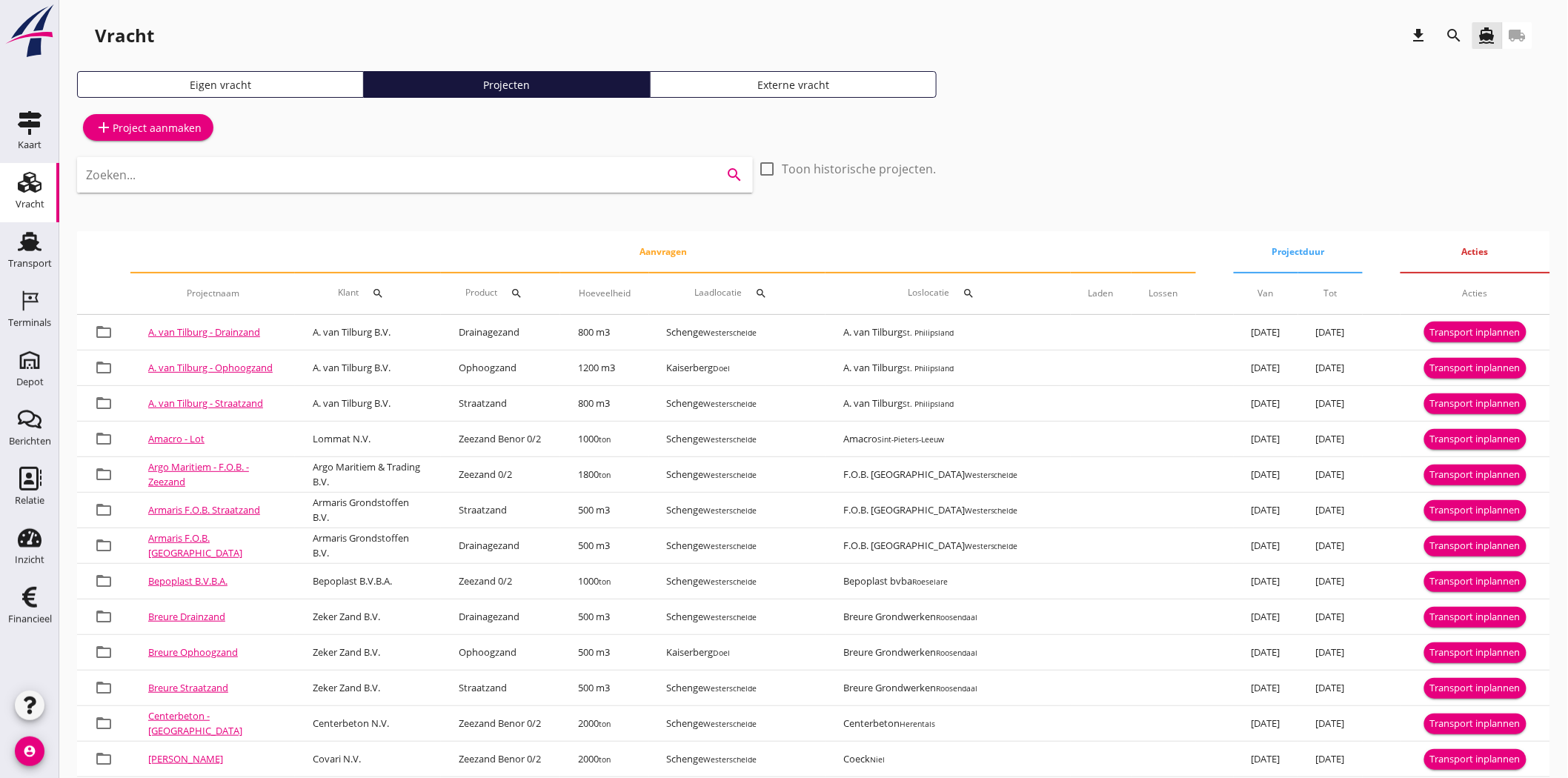
click at [1452, 30] on icon "search" at bounding box center [1454, 35] width 17 height 17
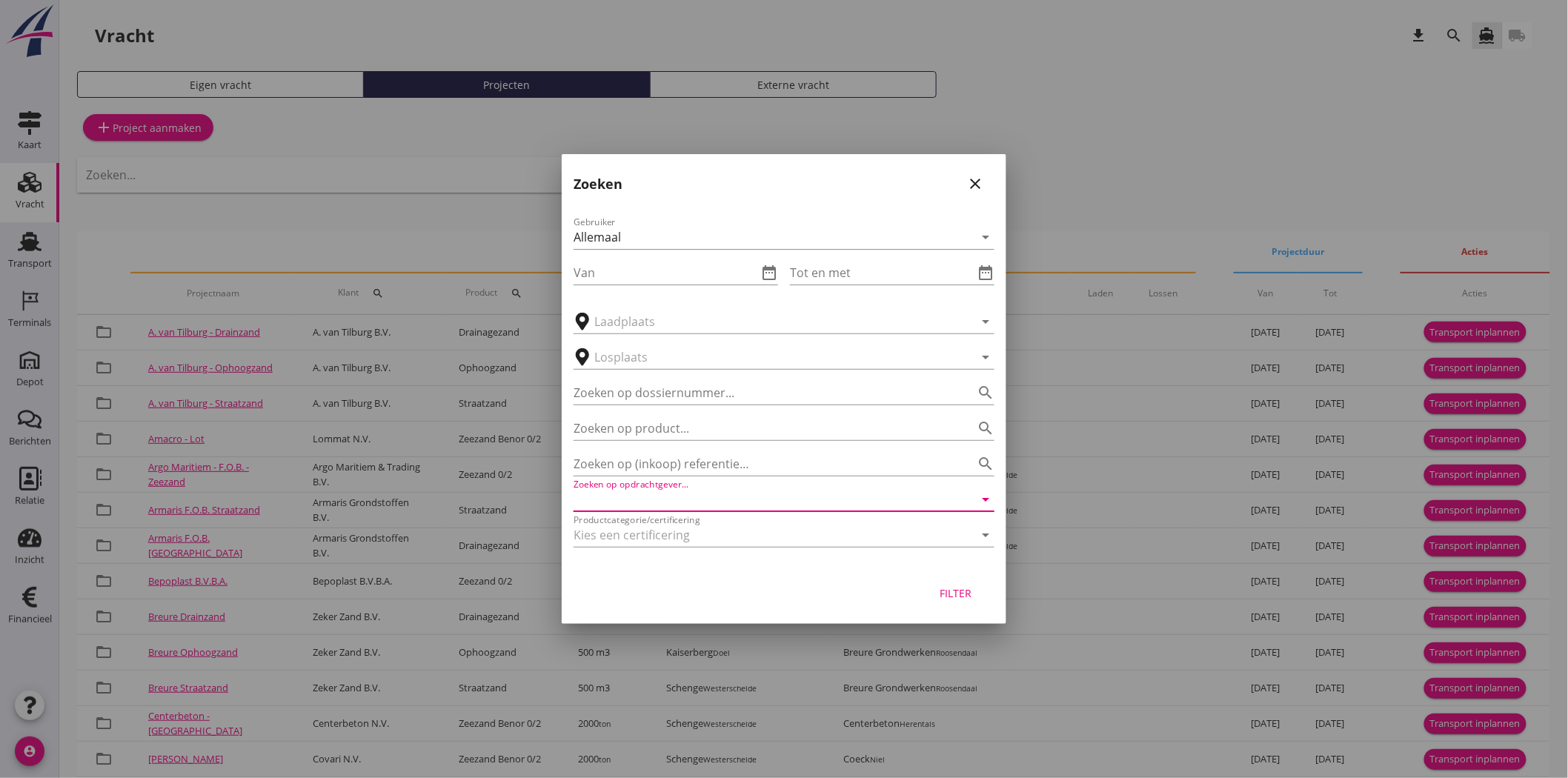
click at [702, 500] on input "Zoeken op opdrachtgever..." at bounding box center [764, 499] width 380 height 24
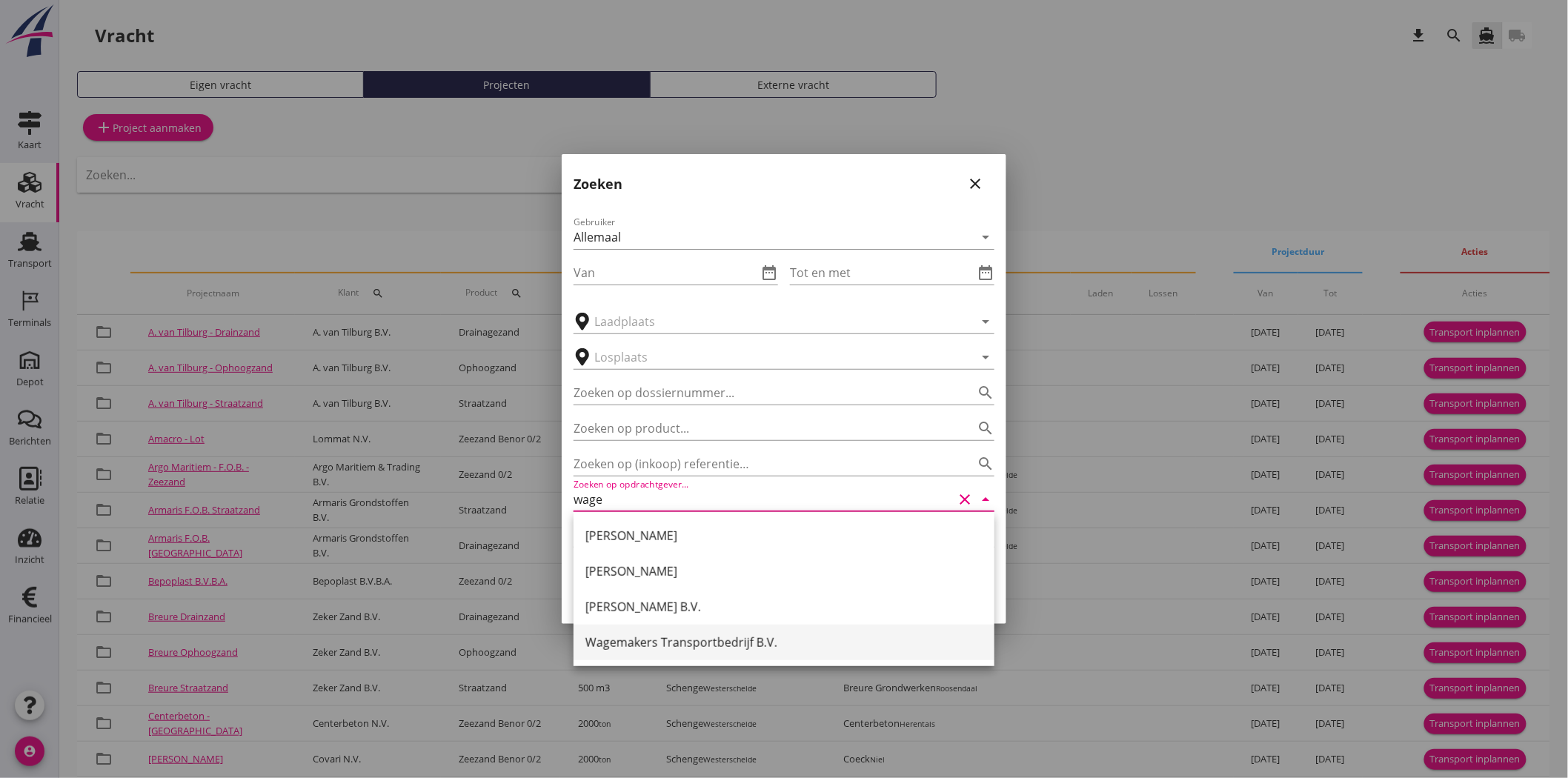
click at [743, 641] on div "Wagemakers Transportbedrijf B.V." at bounding box center [784, 641] width 397 height 17
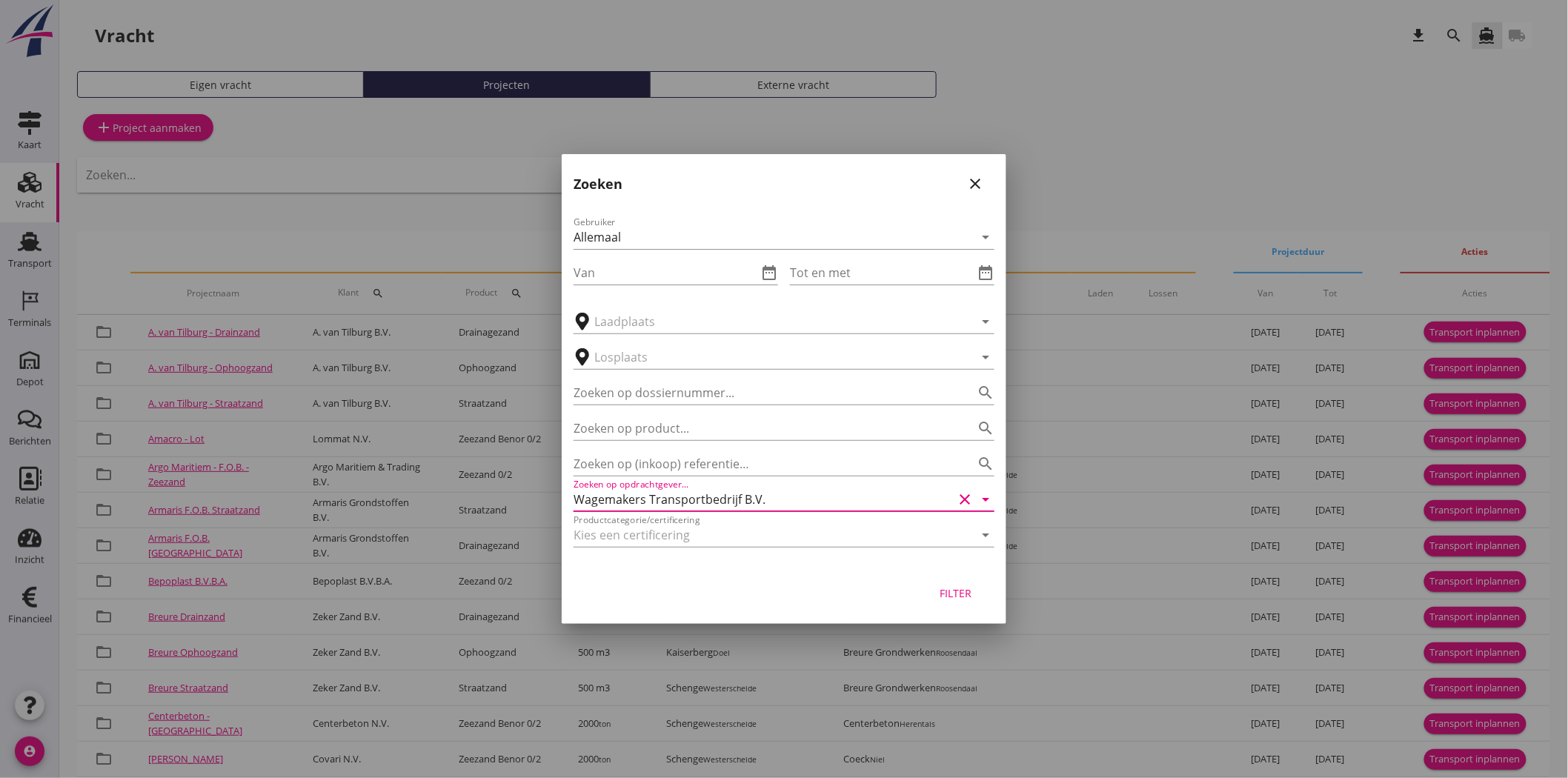
type input "Wagemakers Transportbedrijf B.V."
click at [966, 597] on div "Filter" at bounding box center [955, 593] width 41 height 16
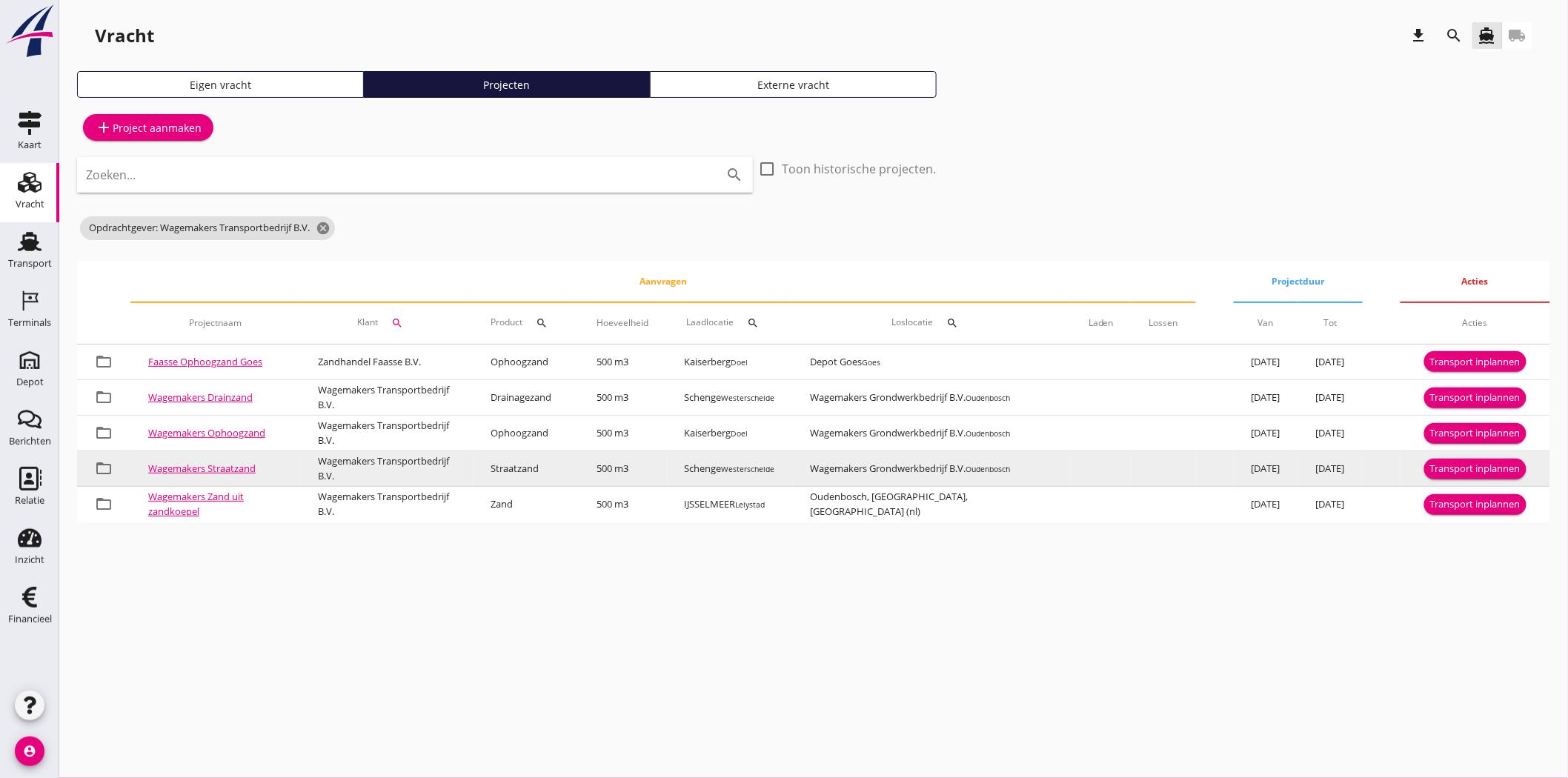
click at [1458, 469] on div "Transport inplannen" at bounding box center [1475, 469] width 91 height 15
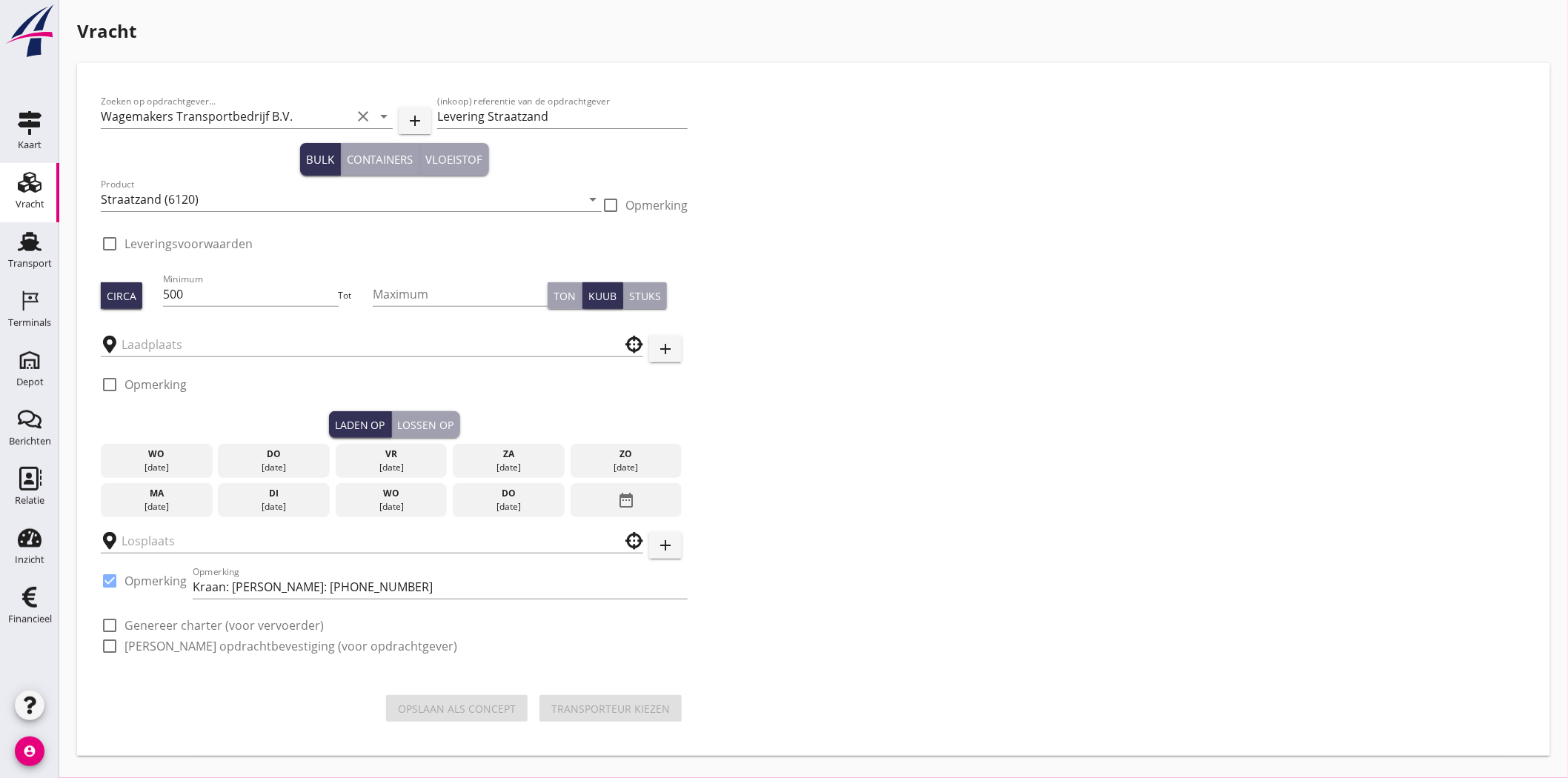
checkbox input "true"
type input "Schenge"
type input "Wagemakers Grondwerkbedrijf B.V."
checkbox input "true"
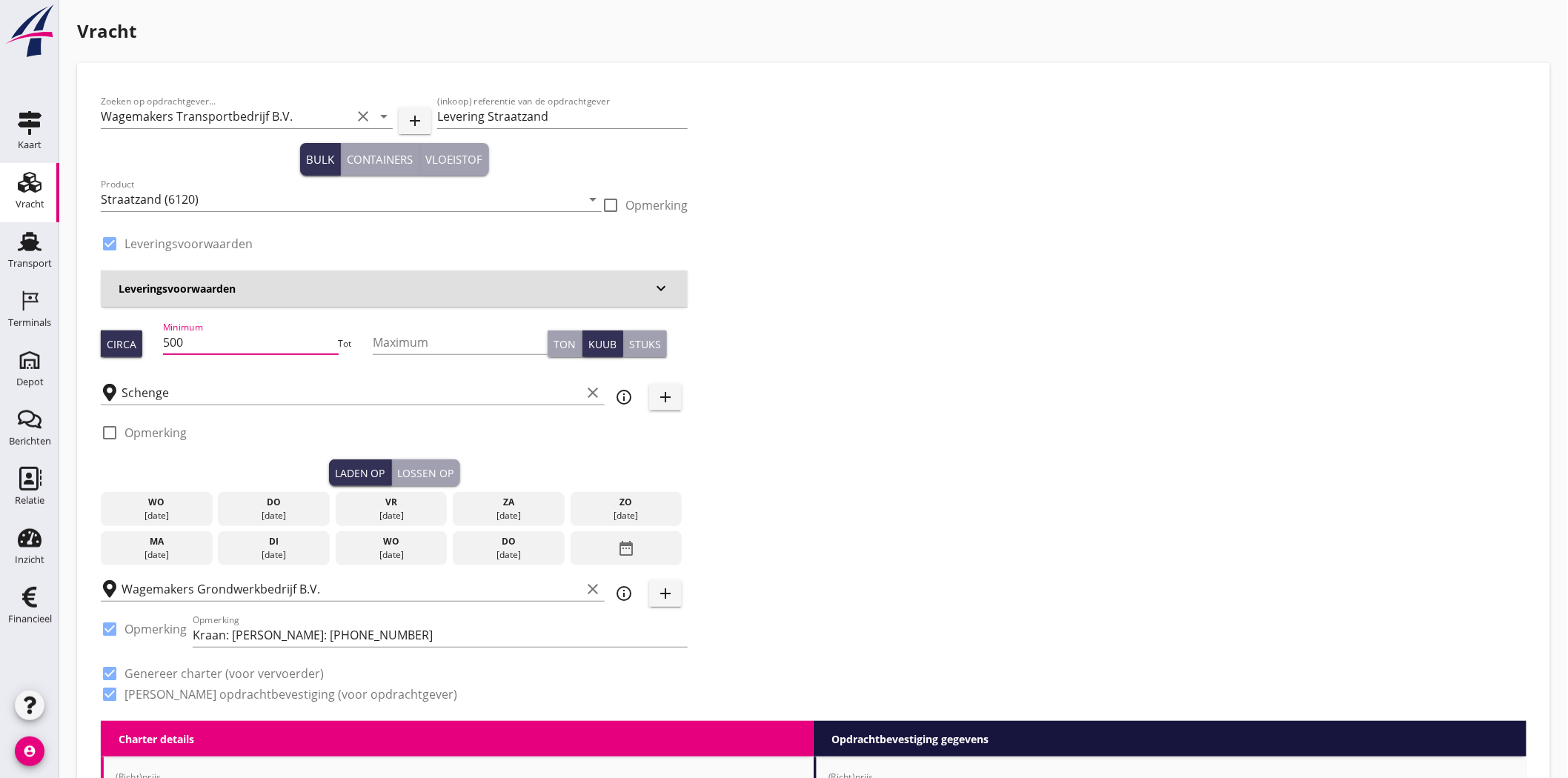
drag, startPoint x: 200, startPoint y: 338, endPoint x: 86, endPoint y: 330, distance: 114.3
click at [263, 332] on input "500" at bounding box center [250, 343] width 175 height 24
drag, startPoint x: 228, startPoint y: 345, endPoint x: 129, endPoint y: 345, distance: 99.0
click at [129, 345] on div "Circa Minimum 500 Tot Maximum Ton Kuub Stuks" at bounding box center [394, 344] width 587 height 50
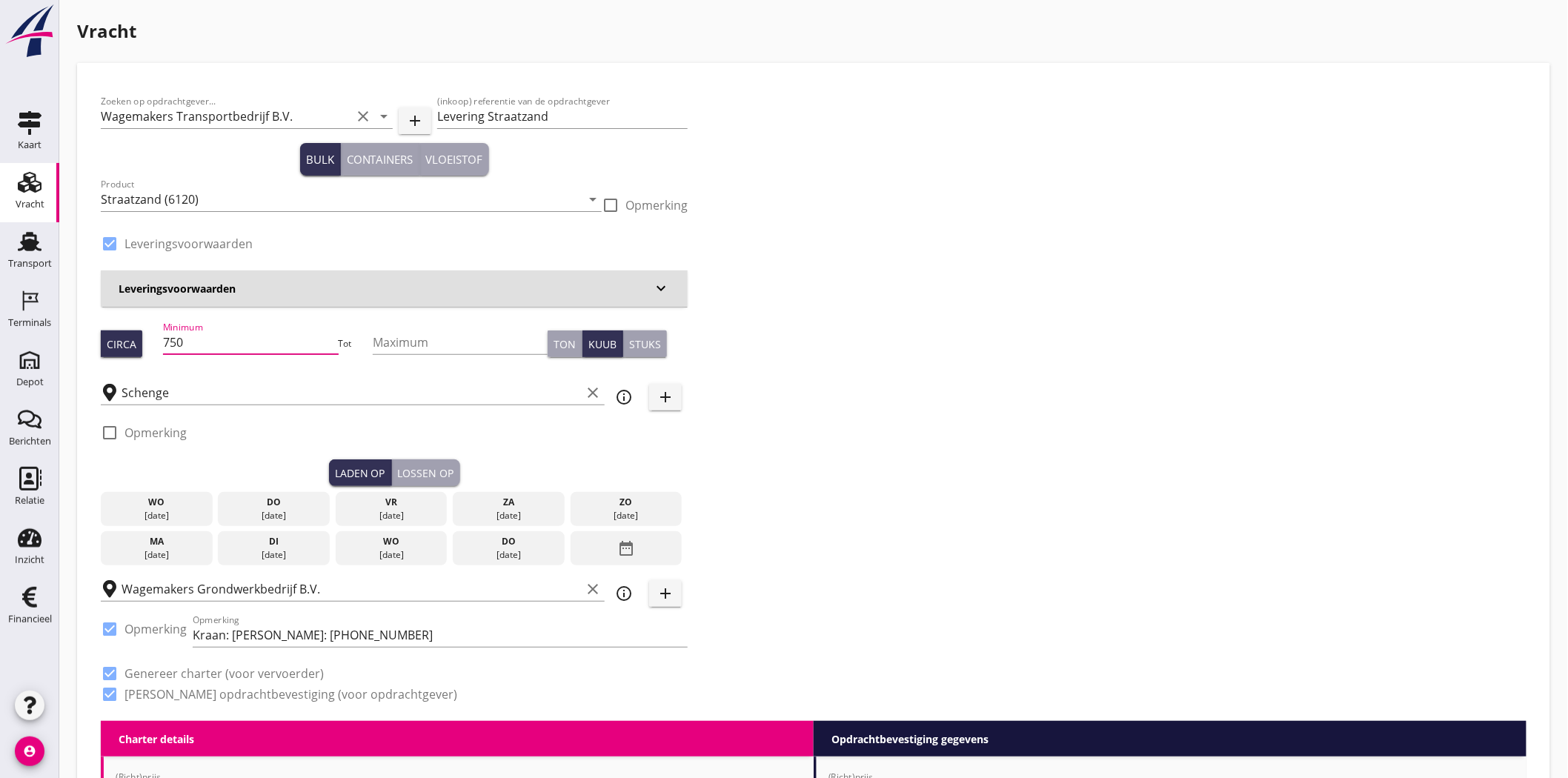
type input "750"
click at [616, 242] on div "check_box Leveringsvoorwaarden" at bounding box center [394, 251] width 587 height 38
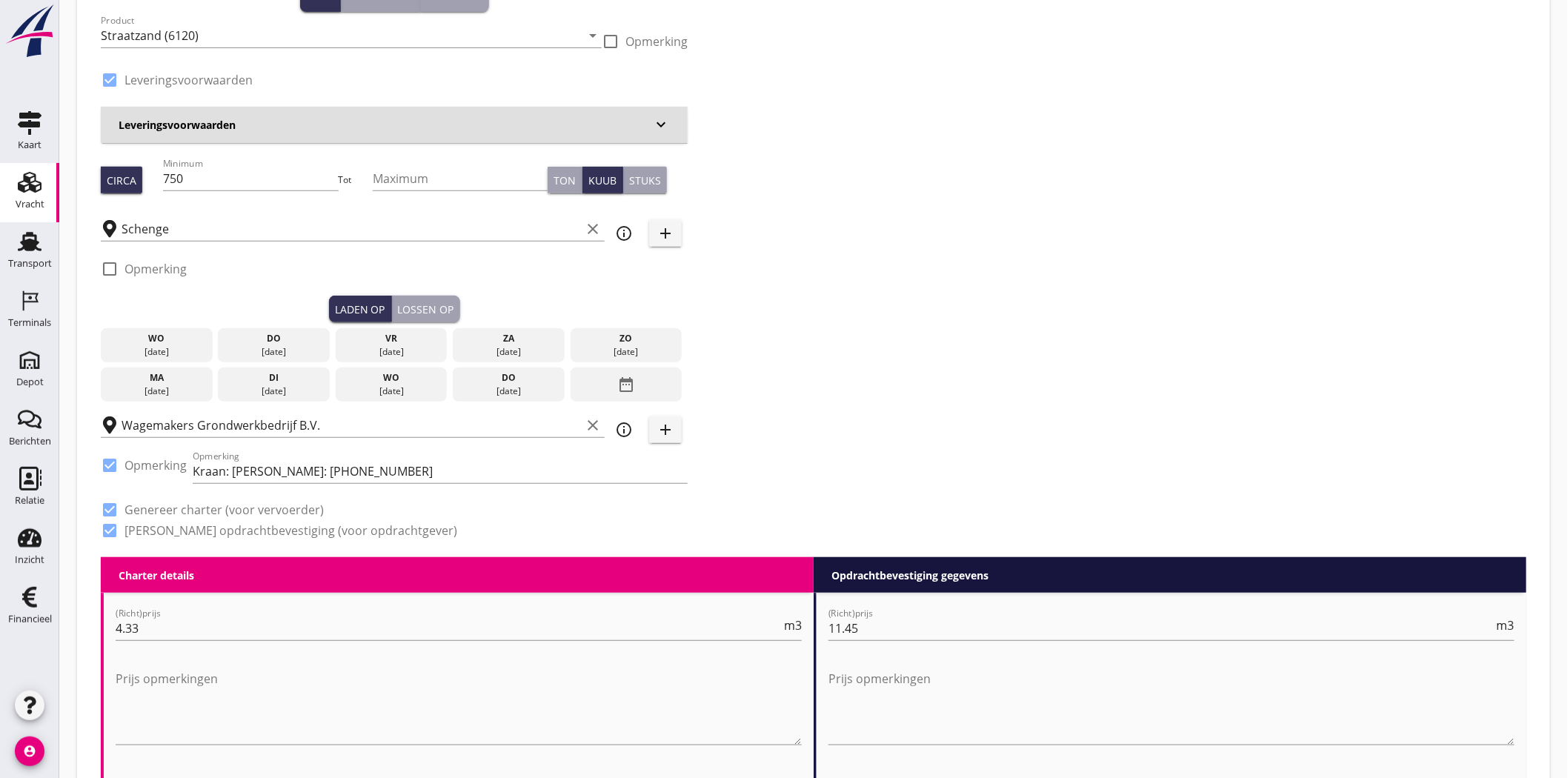
scroll to position [164, 0]
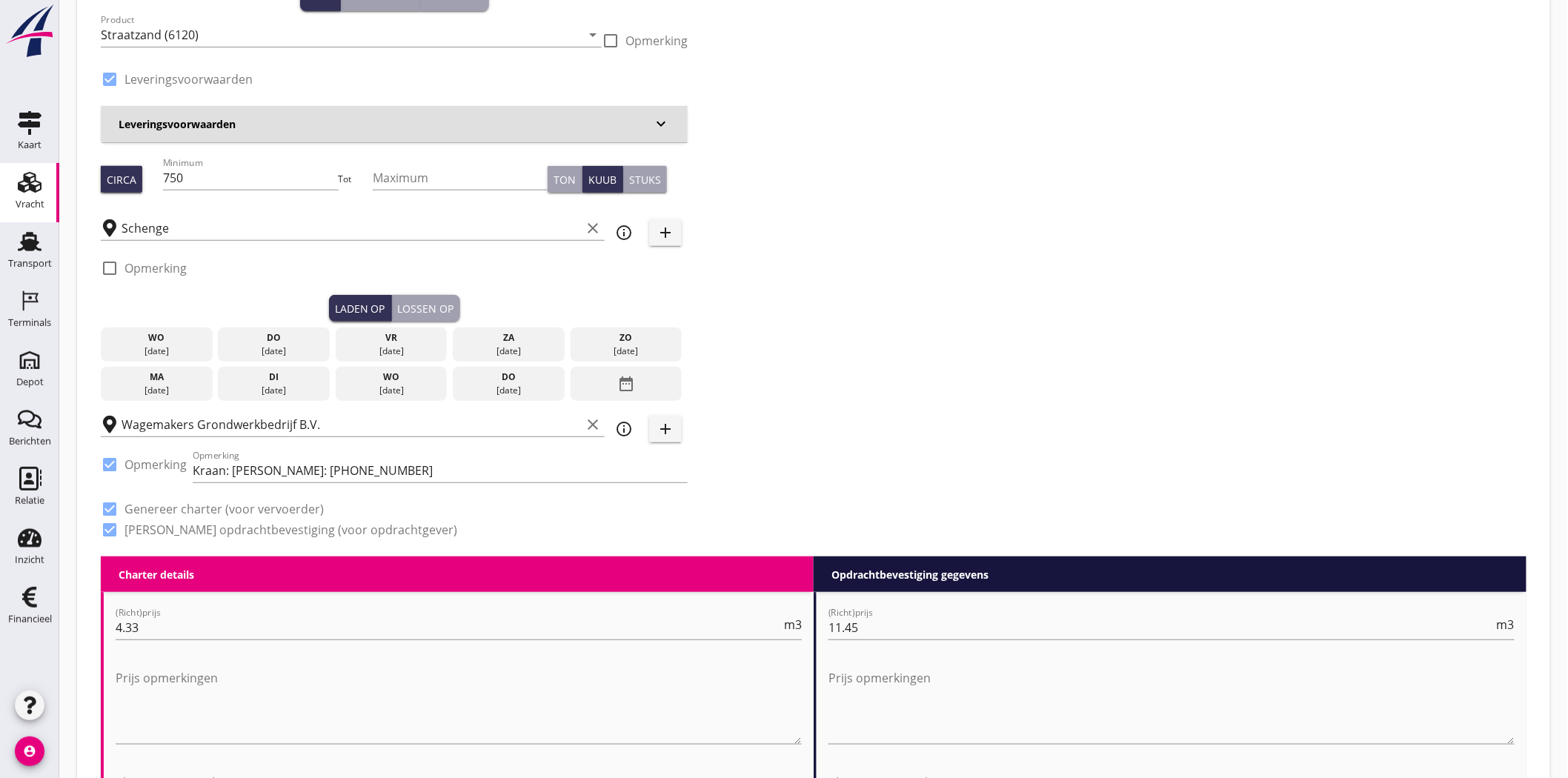
click at [188, 342] on div "wo" at bounding box center [157, 337] width 105 height 14
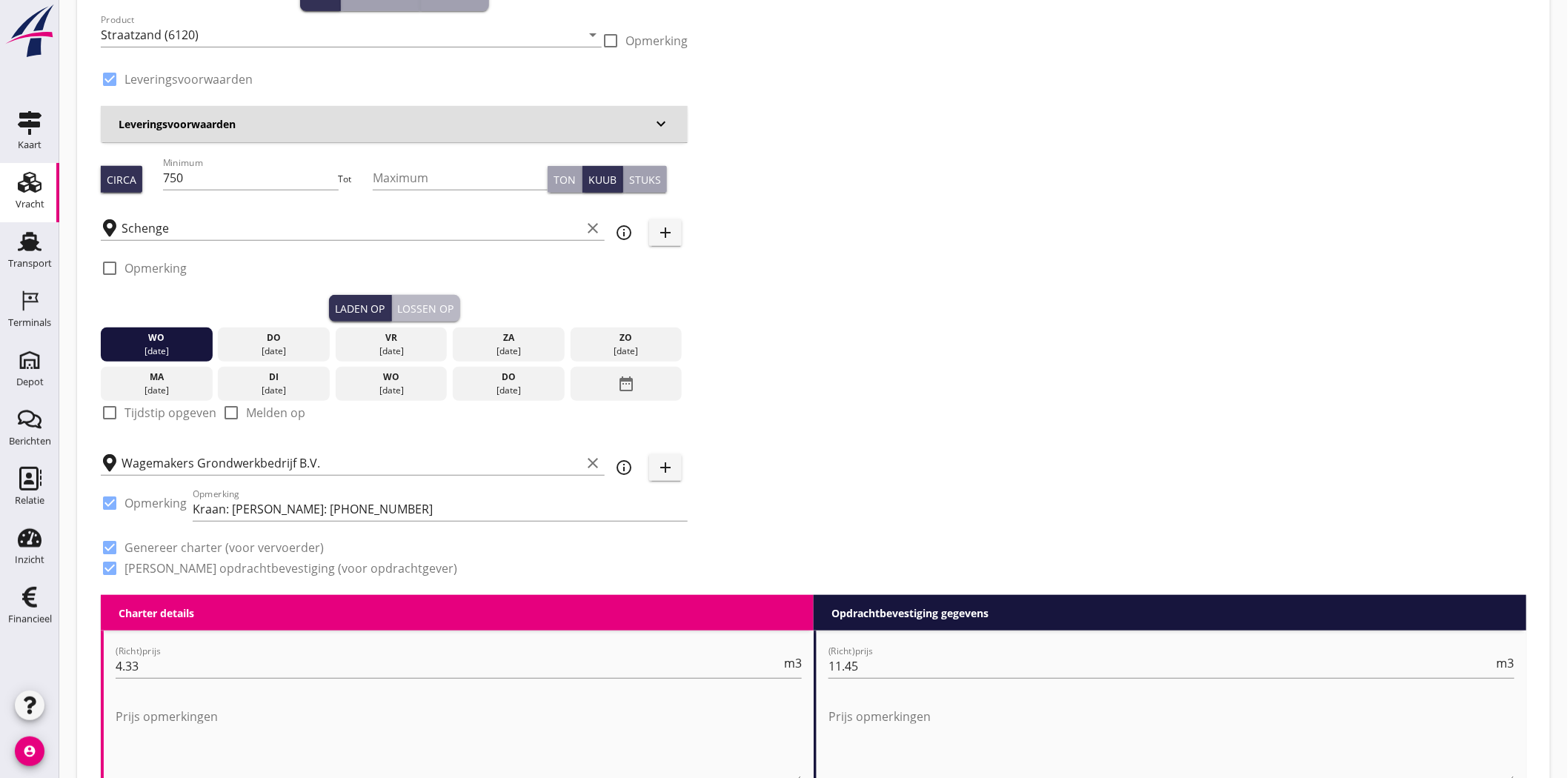
drag, startPoint x: 442, startPoint y: 302, endPoint x: 404, endPoint y: 312, distance: 39.3
click at [440, 302] on div "Lossen op" at bounding box center [425, 308] width 56 height 16
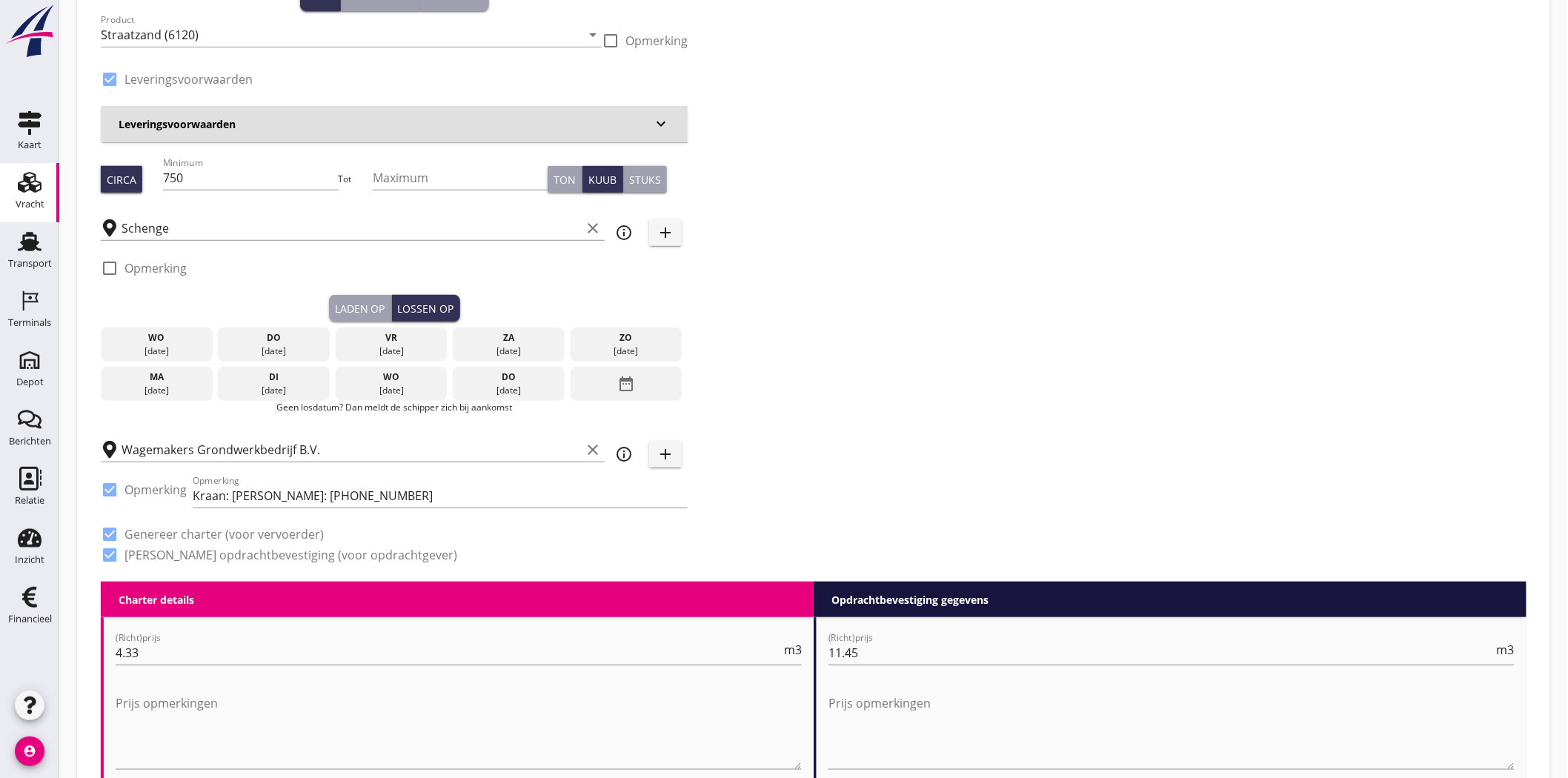
click at [269, 349] on div "[DATE]" at bounding box center [274, 351] width 105 height 14
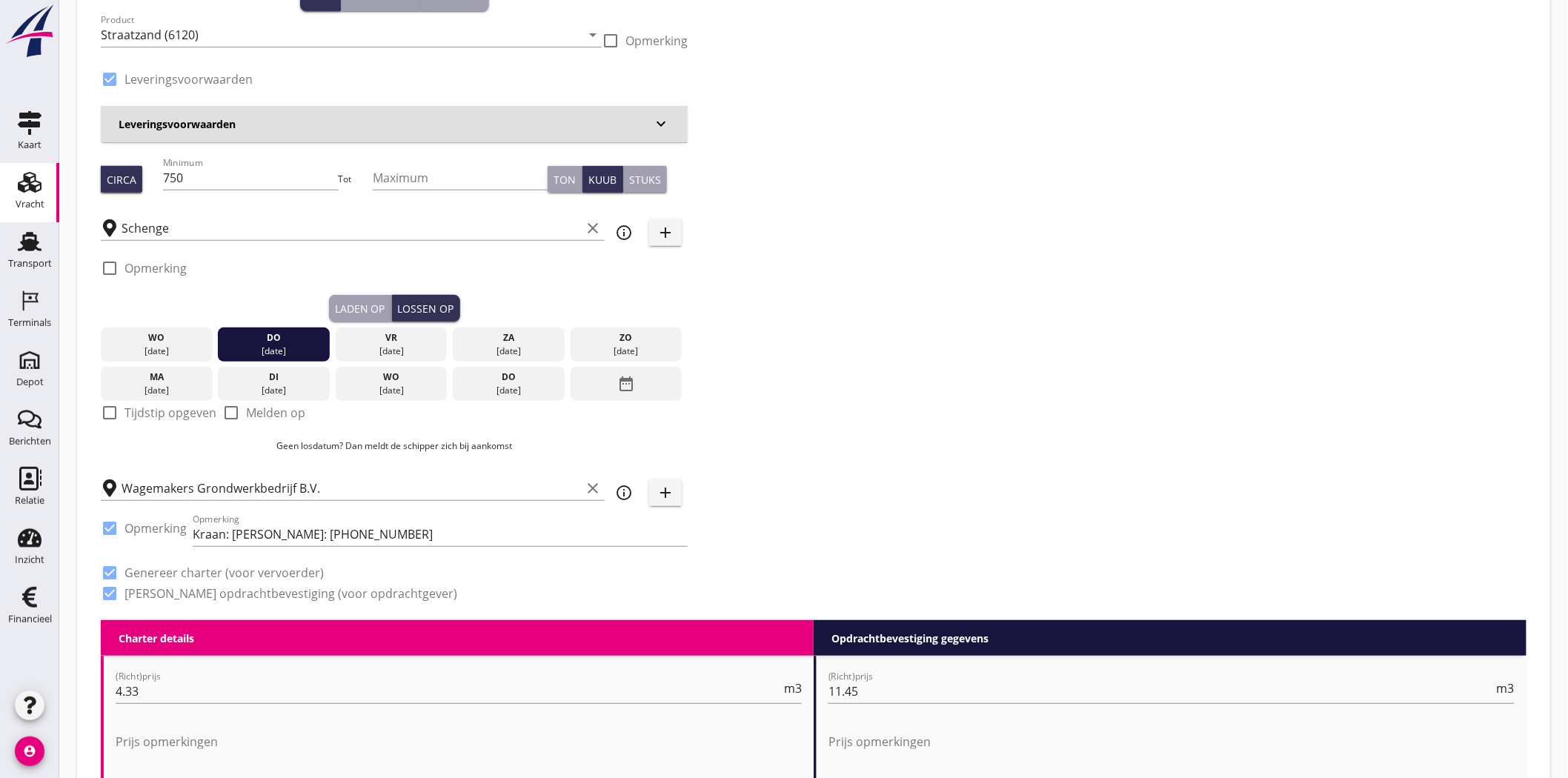
click at [269, 349] on div "[DATE]" at bounding box center [274, 351] width 105 height 14
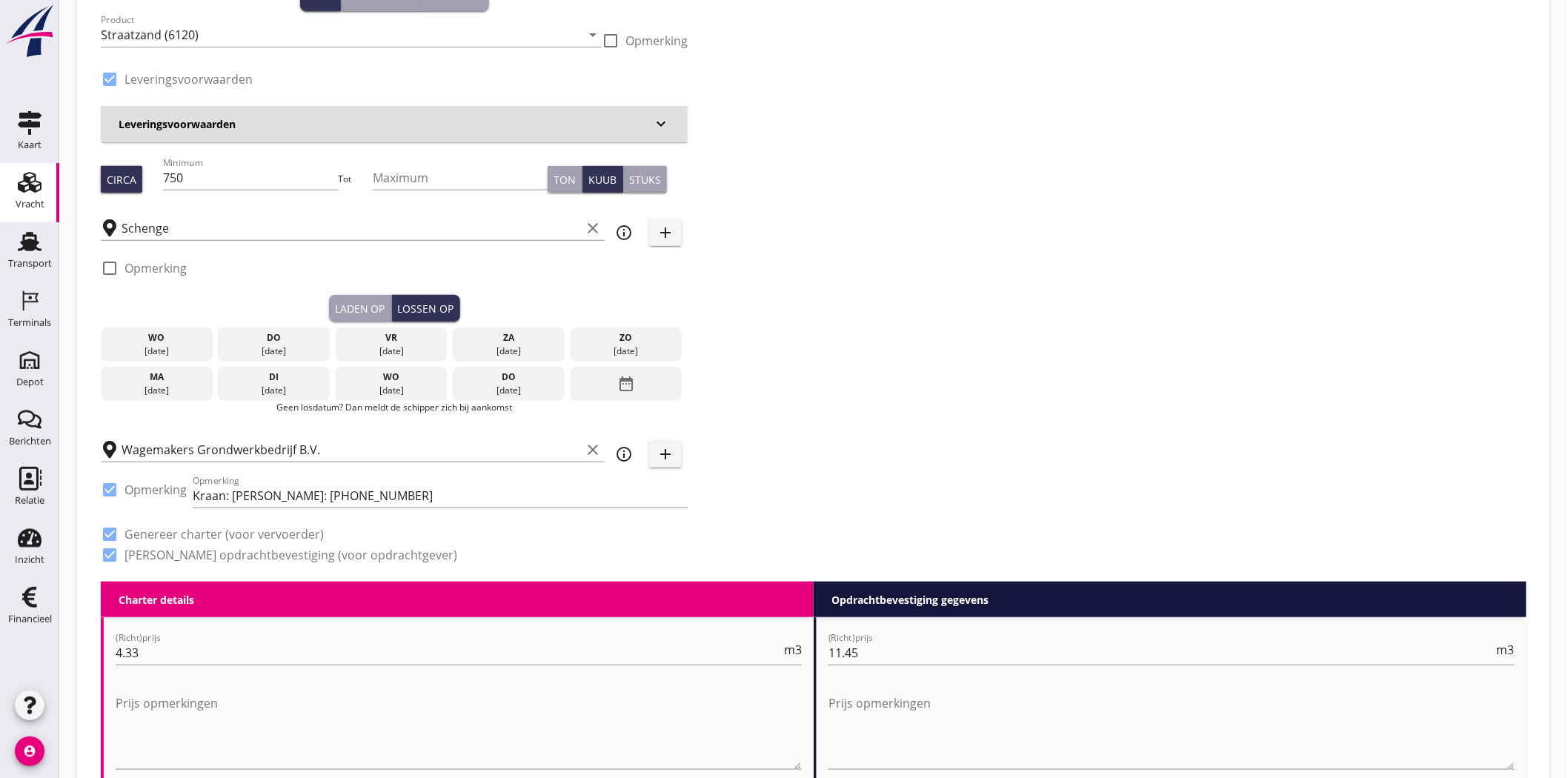
click at [401, 337] on div "vr" at bounding box center [392, 337] width 105 height 14
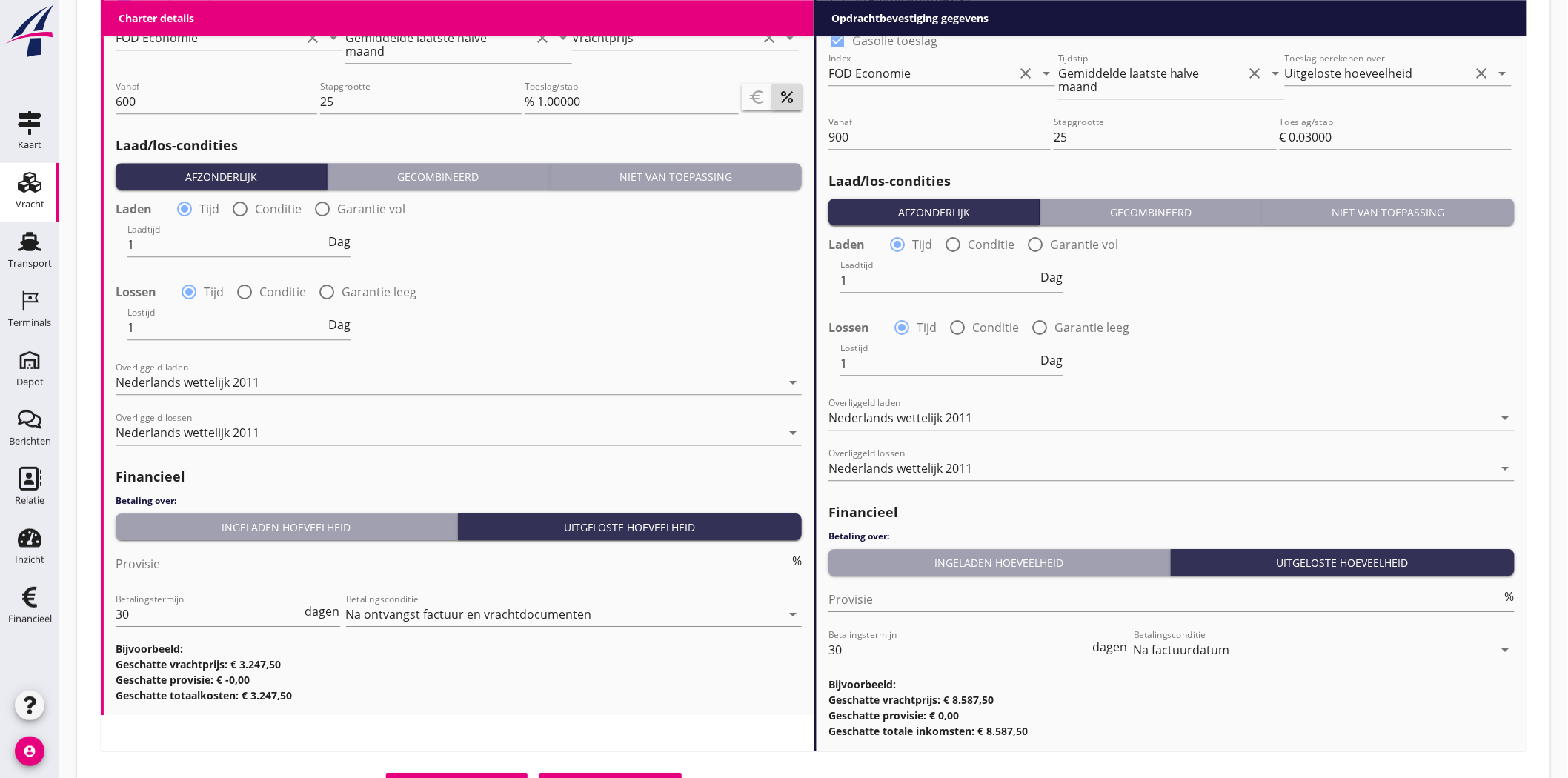
scroll to position [1630, 0]
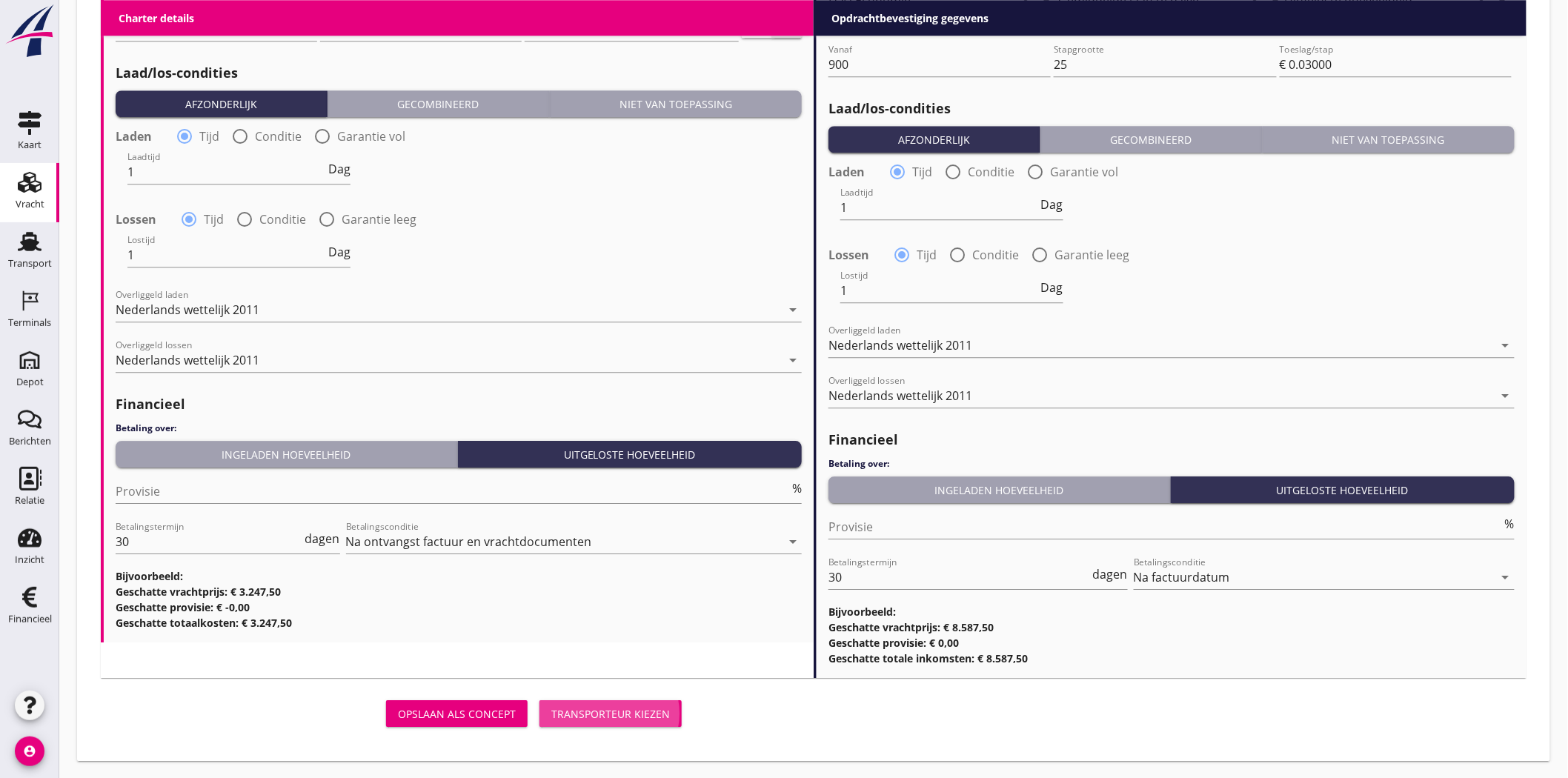
click at [608, 706] on div "Transporteur kiezen" at bounding box center [610, 713] width 118 height 16
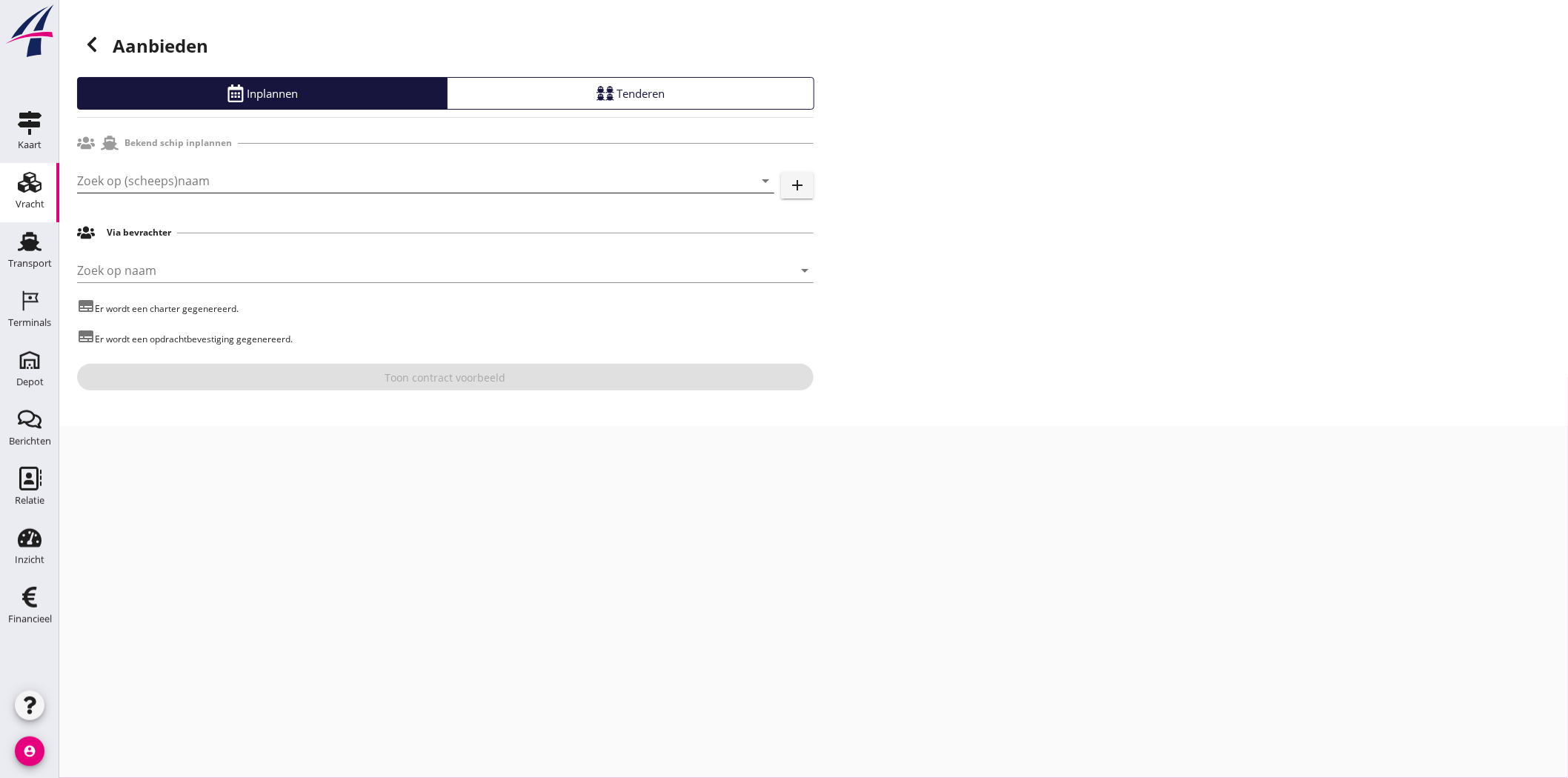
click at [208, 172] on div "Zoek op (scheeps)naam arrow_drop_down add" at bounding box center [446, 184] width 737 height 48
click at [207, 176] on input "Zoek op (scheeps)naam" at bounding box center [404, 181] width 656 height 24
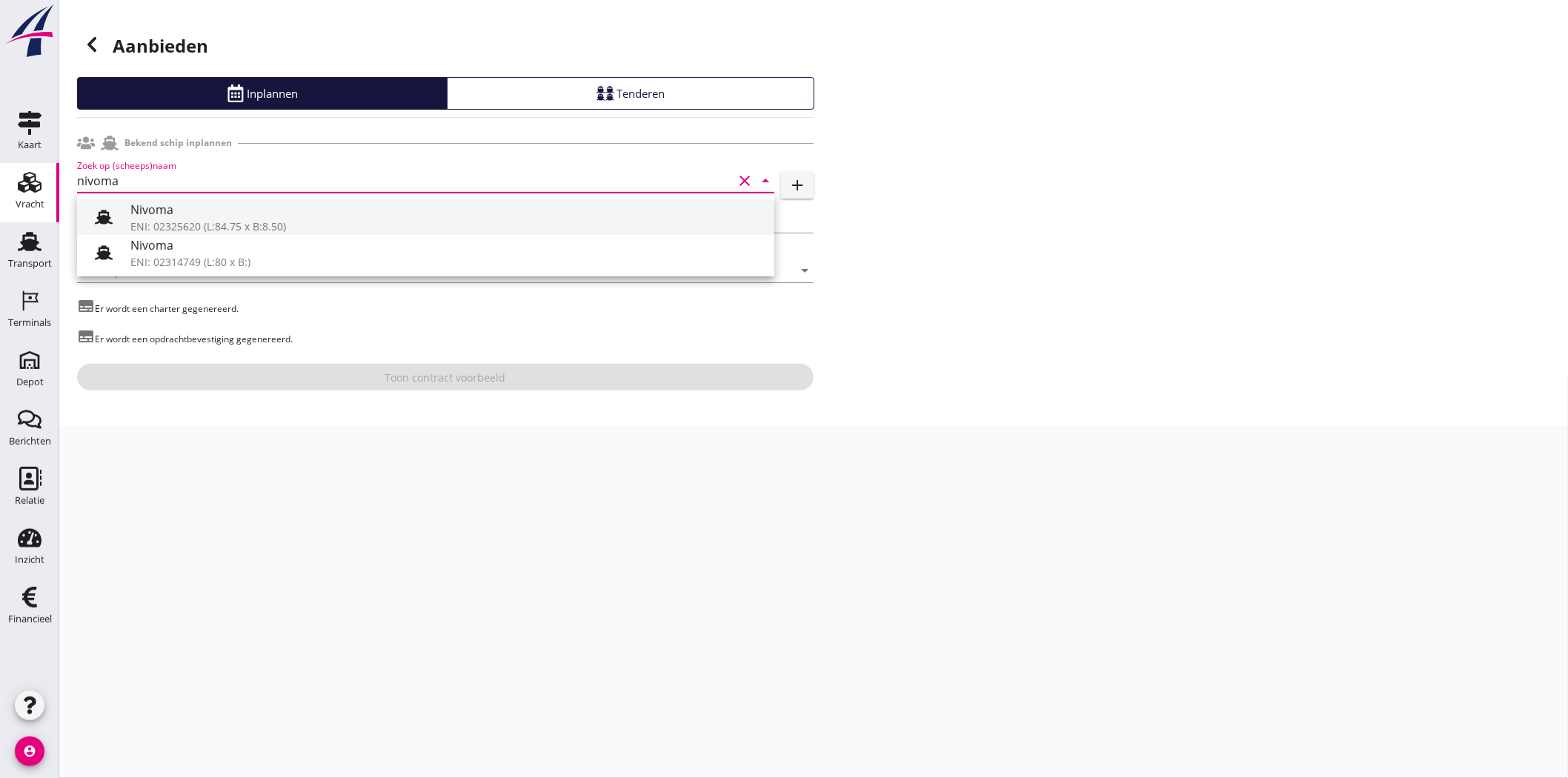
click at [295, 221] on div "ENI: 02325620 (L:84.75 x B:8.50)" at bounding box center [447, 225] width 633 height 16
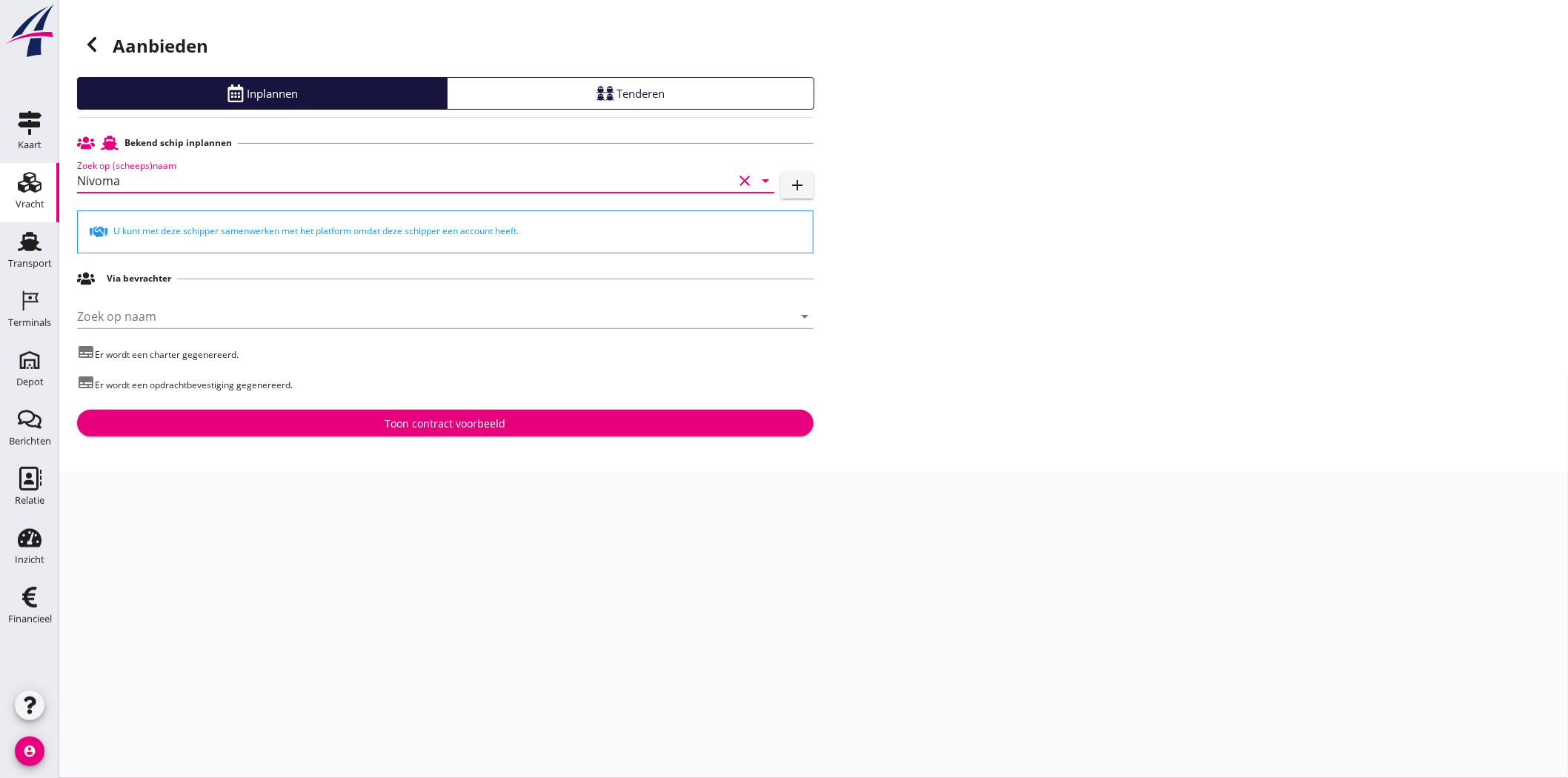
type input "Nivoma"
click at [454, 423] on div "Toon contract voorbeeld" at bounding box center [446, 422] width 121 height 16
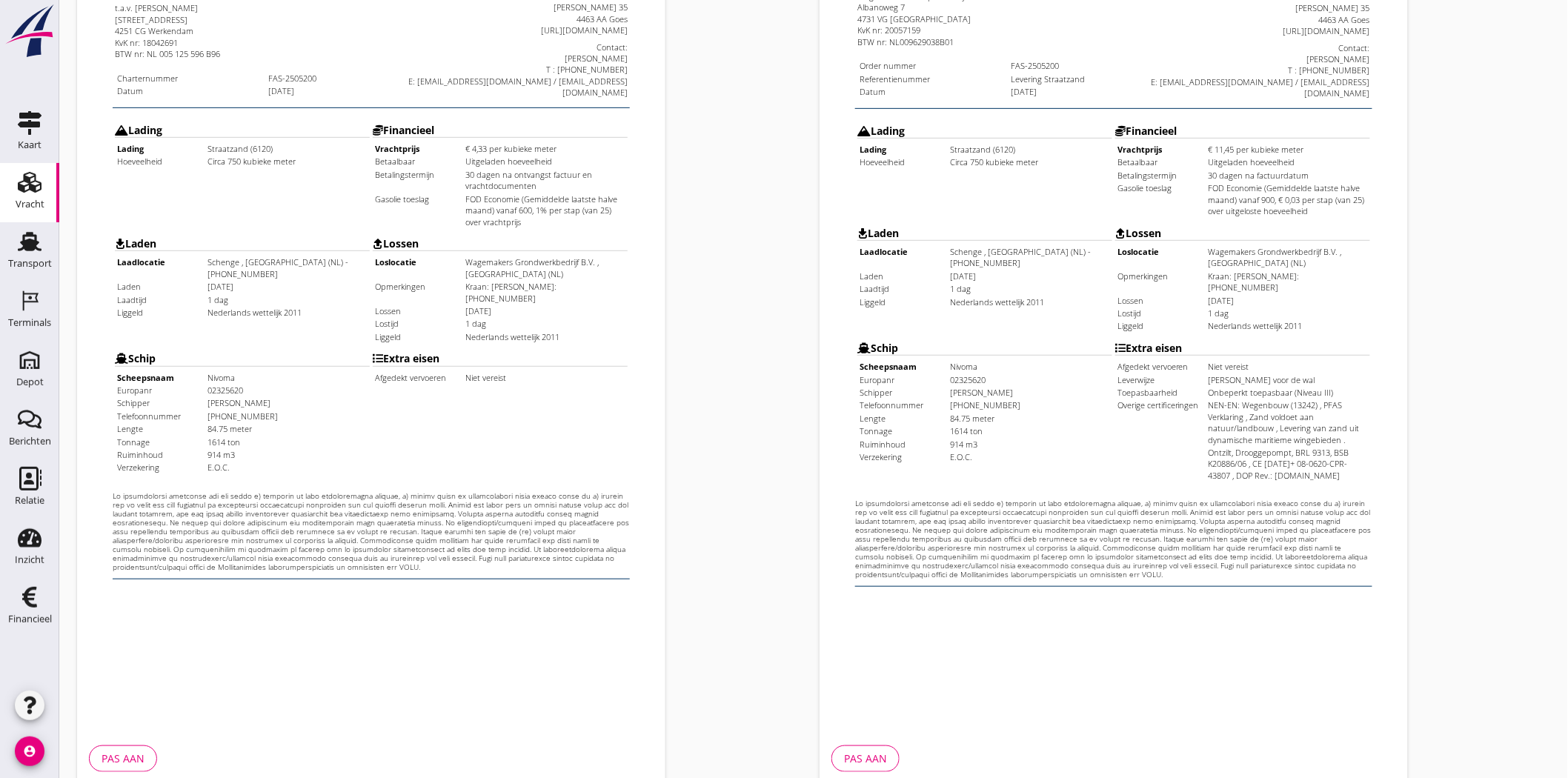
scroll to position [319, 0]
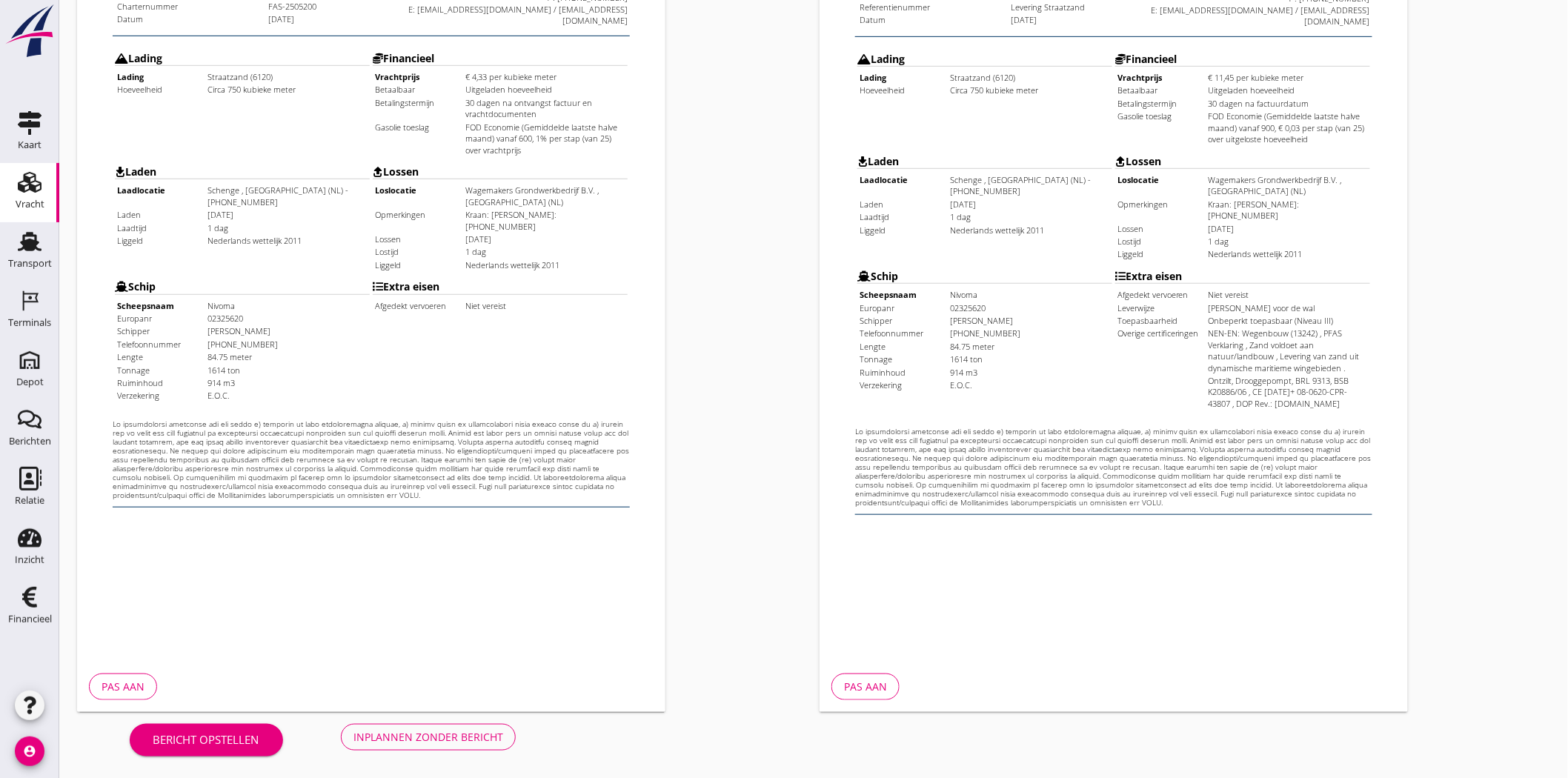
click at [379, 736] on div "Inplannen zonder bericht" at bounding box center [428, 736] width 149 height 16
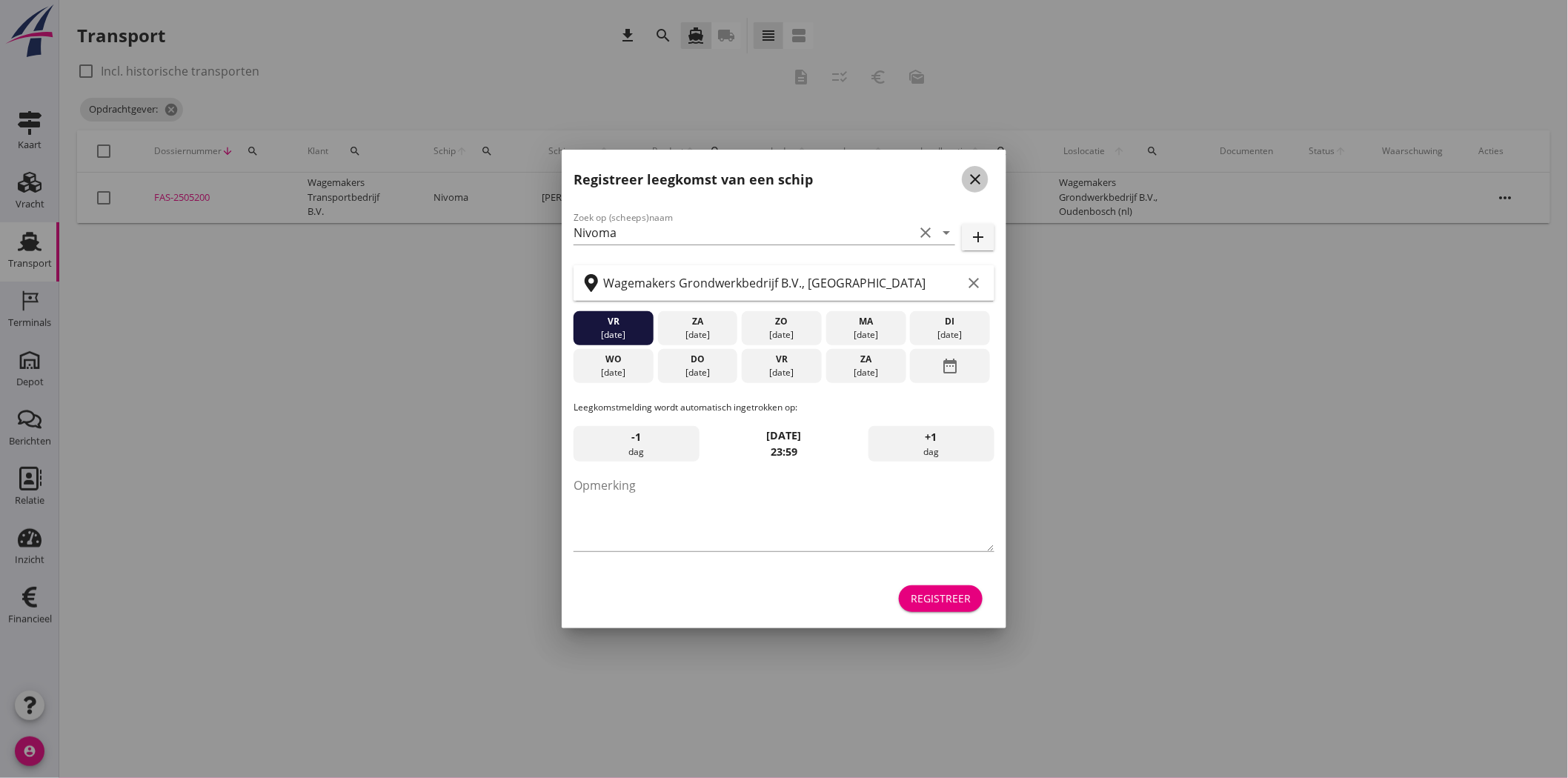
click at [977, 180] on icon "close" at bounding box center [975, 179] width 17 height 17
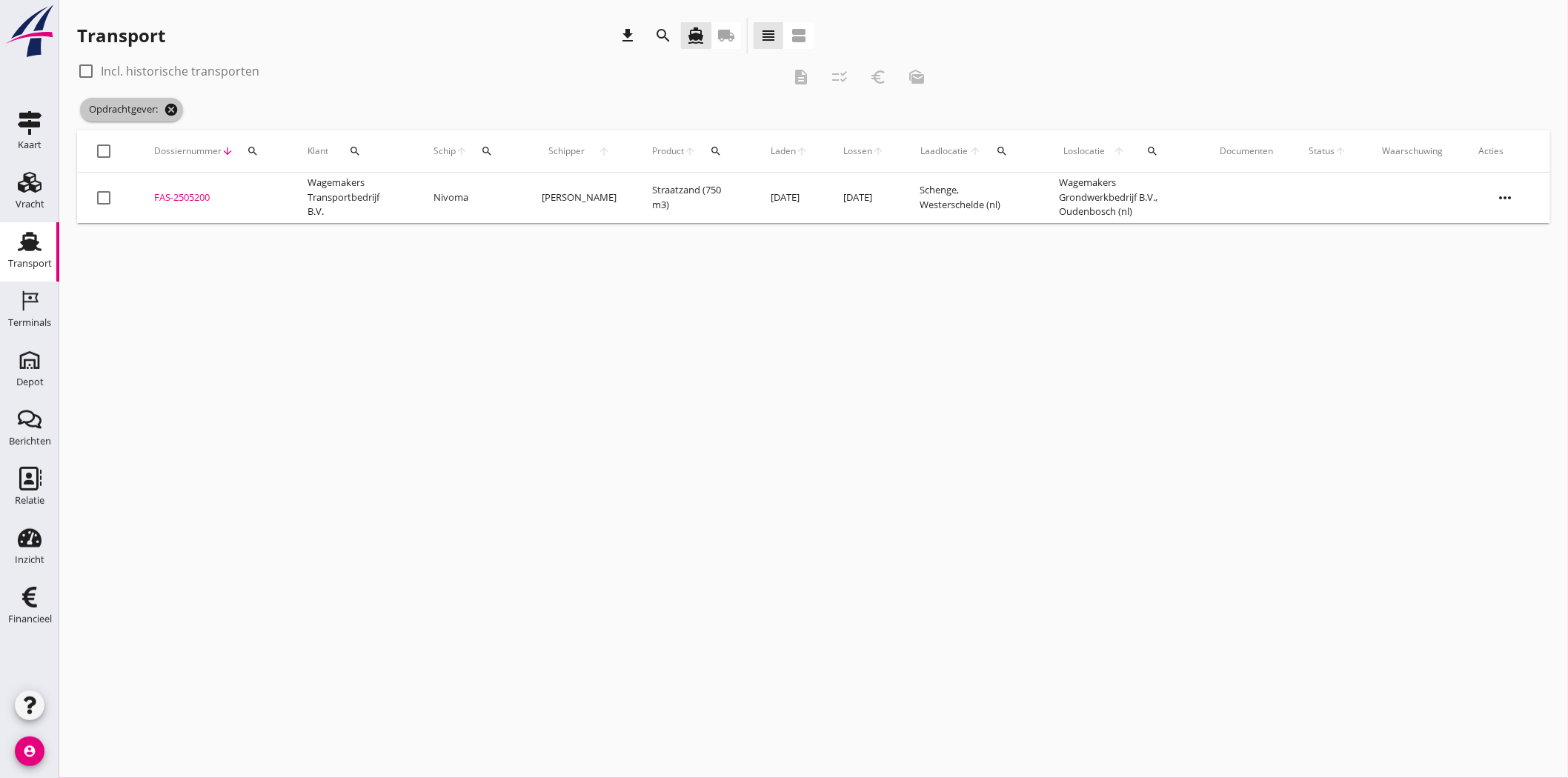
click at [171, 110] on icon "cancel" at bounding box center [171, 110] width 15 height 15
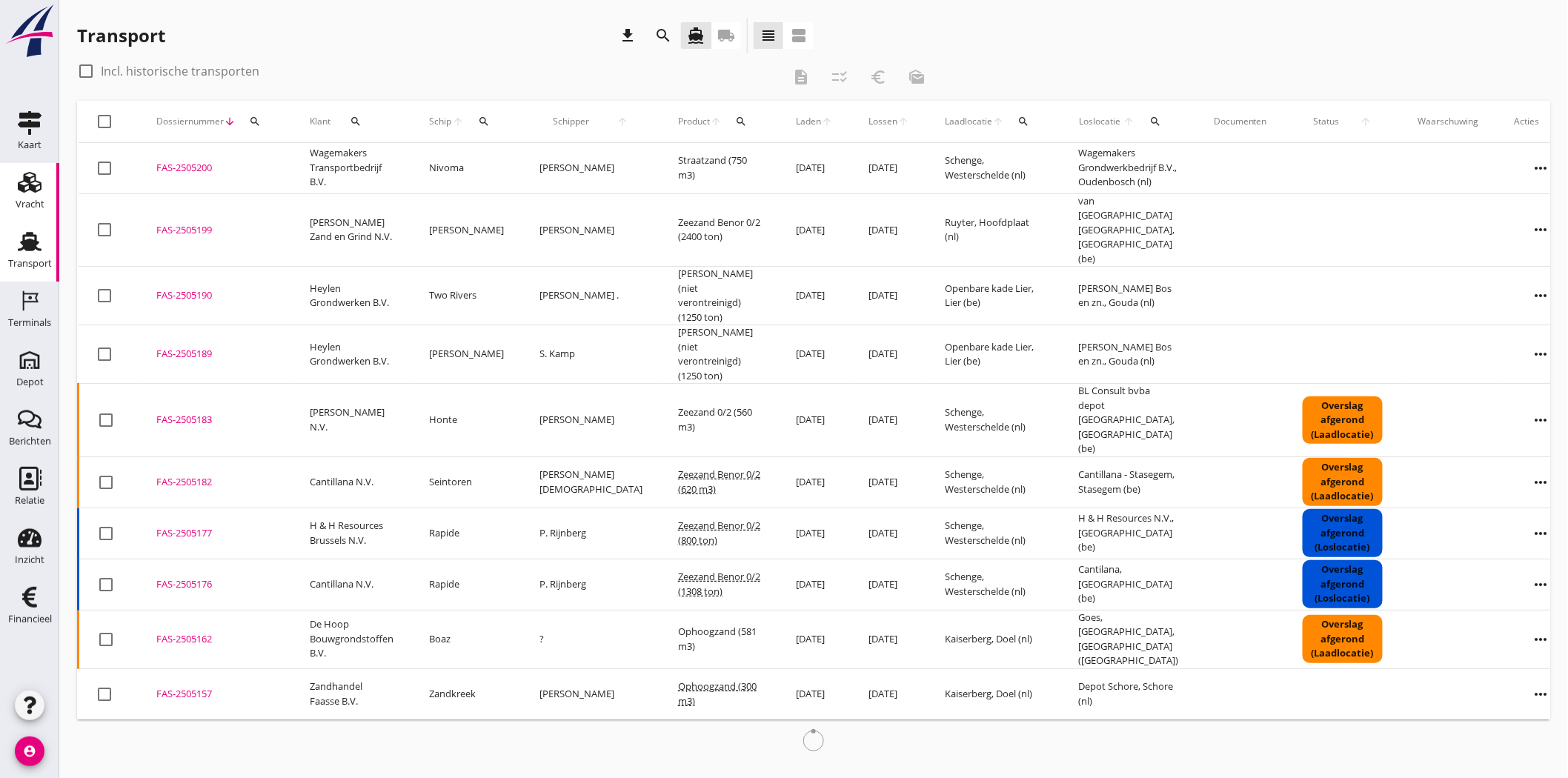
click at [24, 192] on icon "Vracht" at bounding box center [29, 182] width 24 height 24
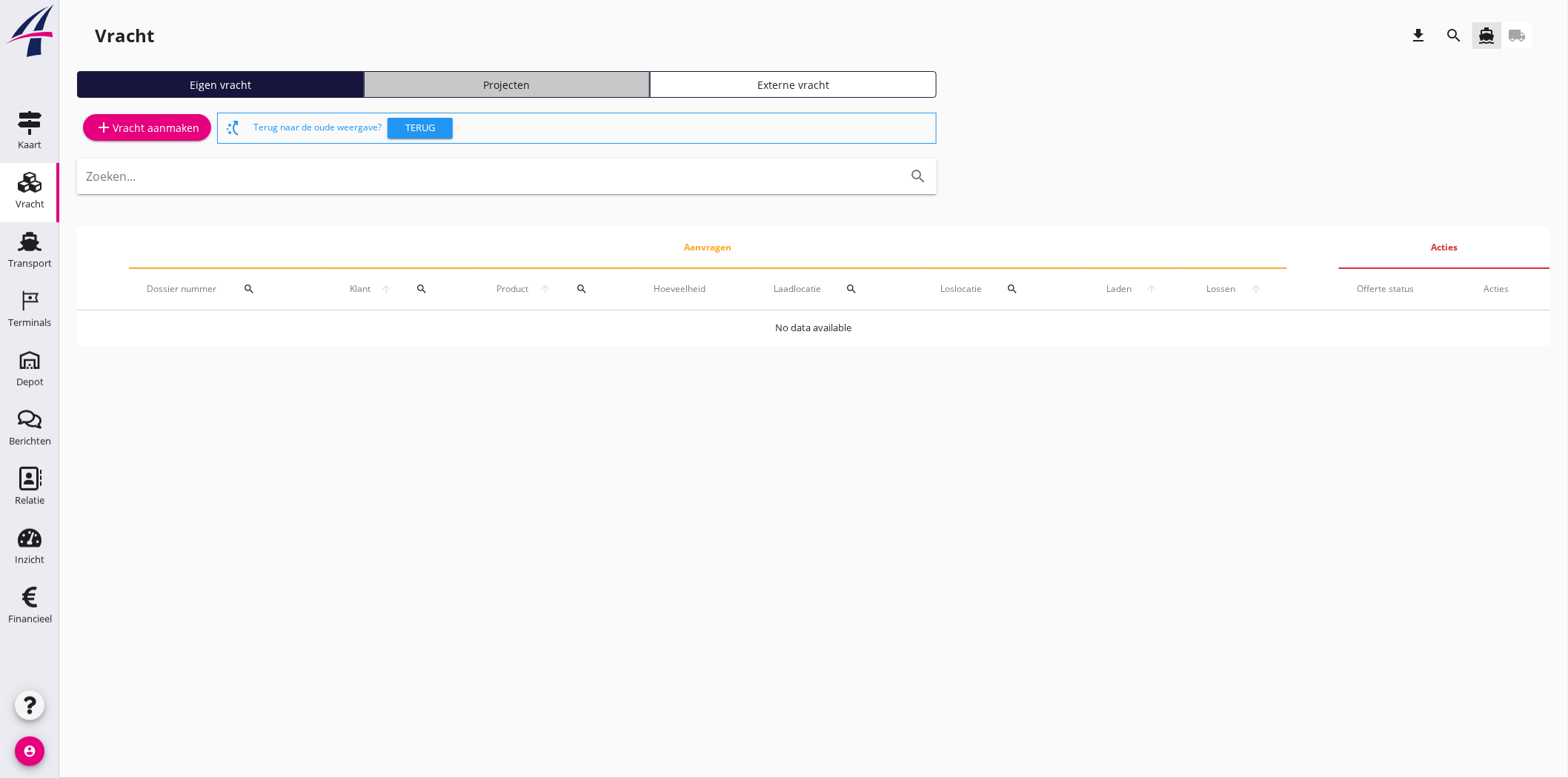
click at [549, 83] on div "Projecten" at bounding box center [507, 84] width 273 height 16
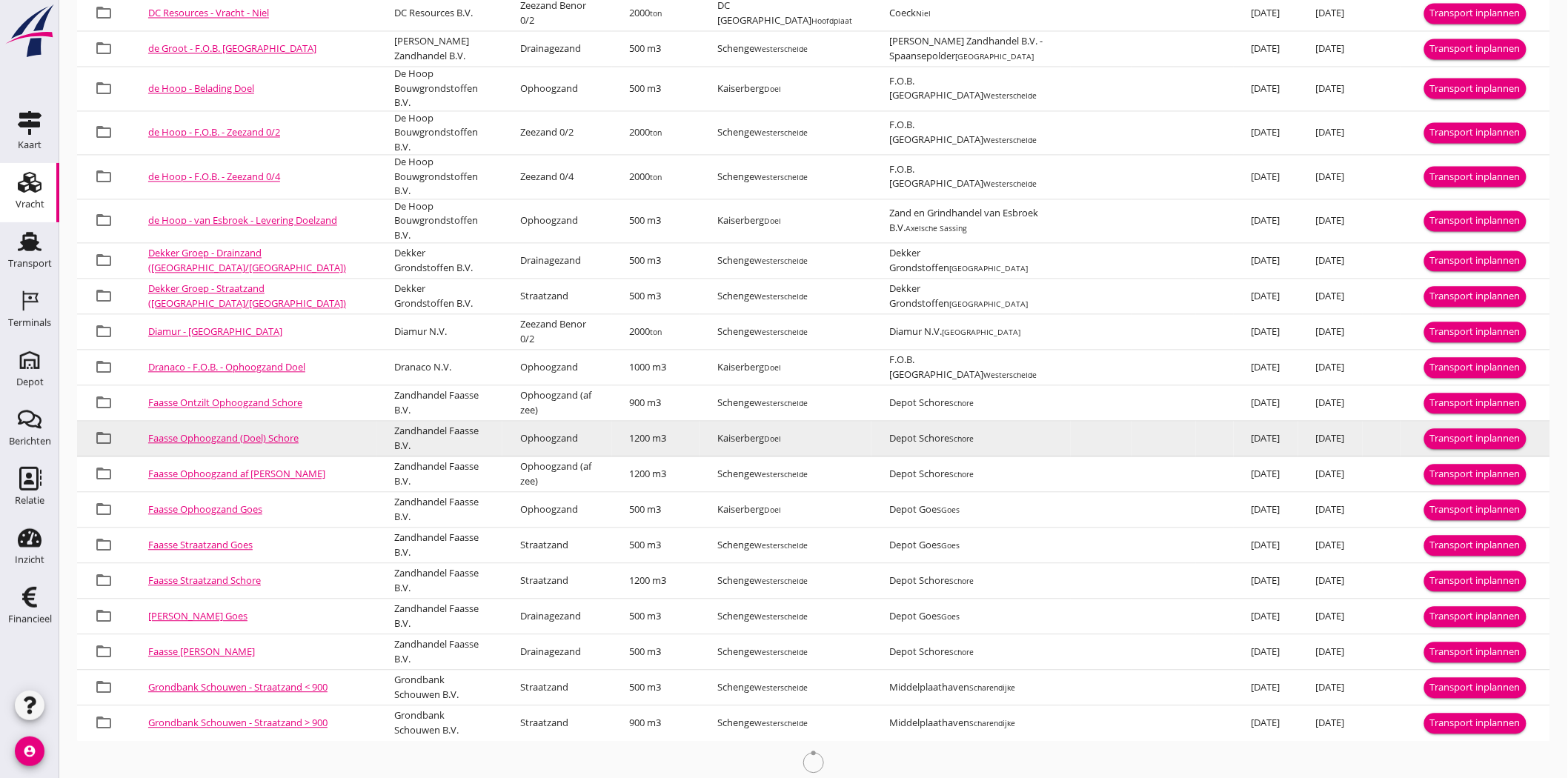
scroll to position [1208, 0]
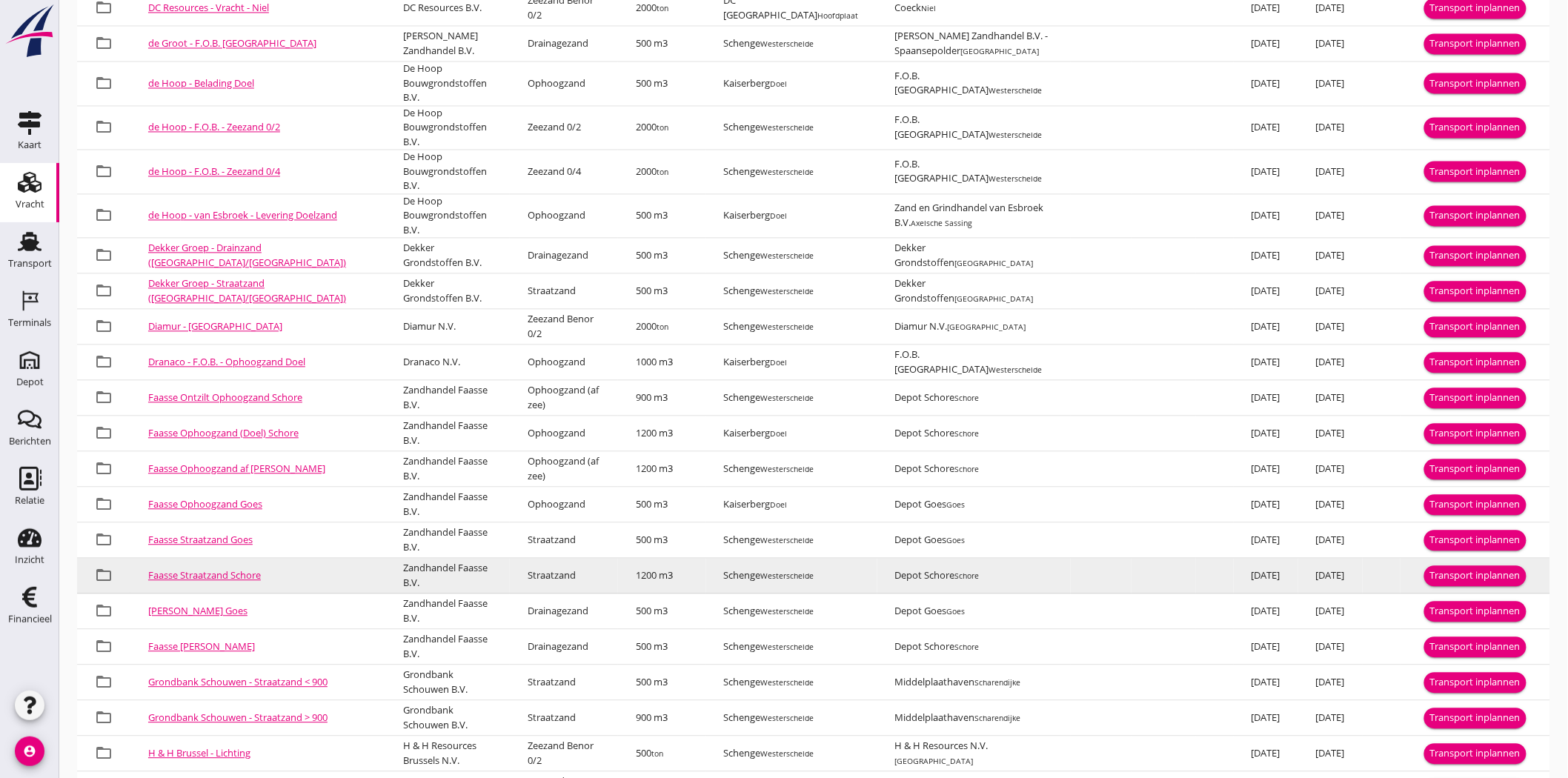
click at [231, 568] on link "Faasse Straatzand Schore" at bounding box center [204, 575] width 113 height 14
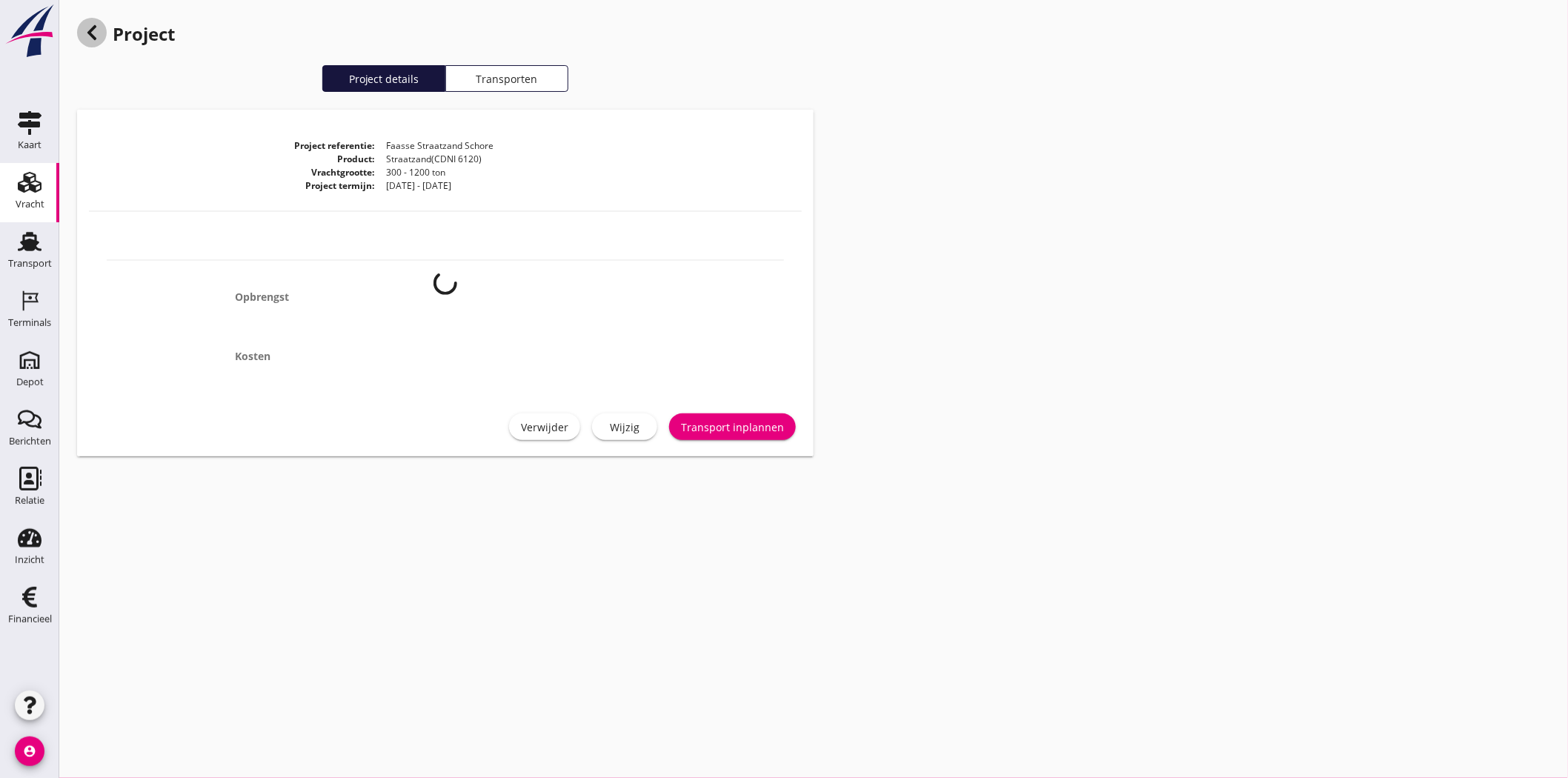
click at [98, 28] on icon at bounding box center [92, 32] width 17 height 17
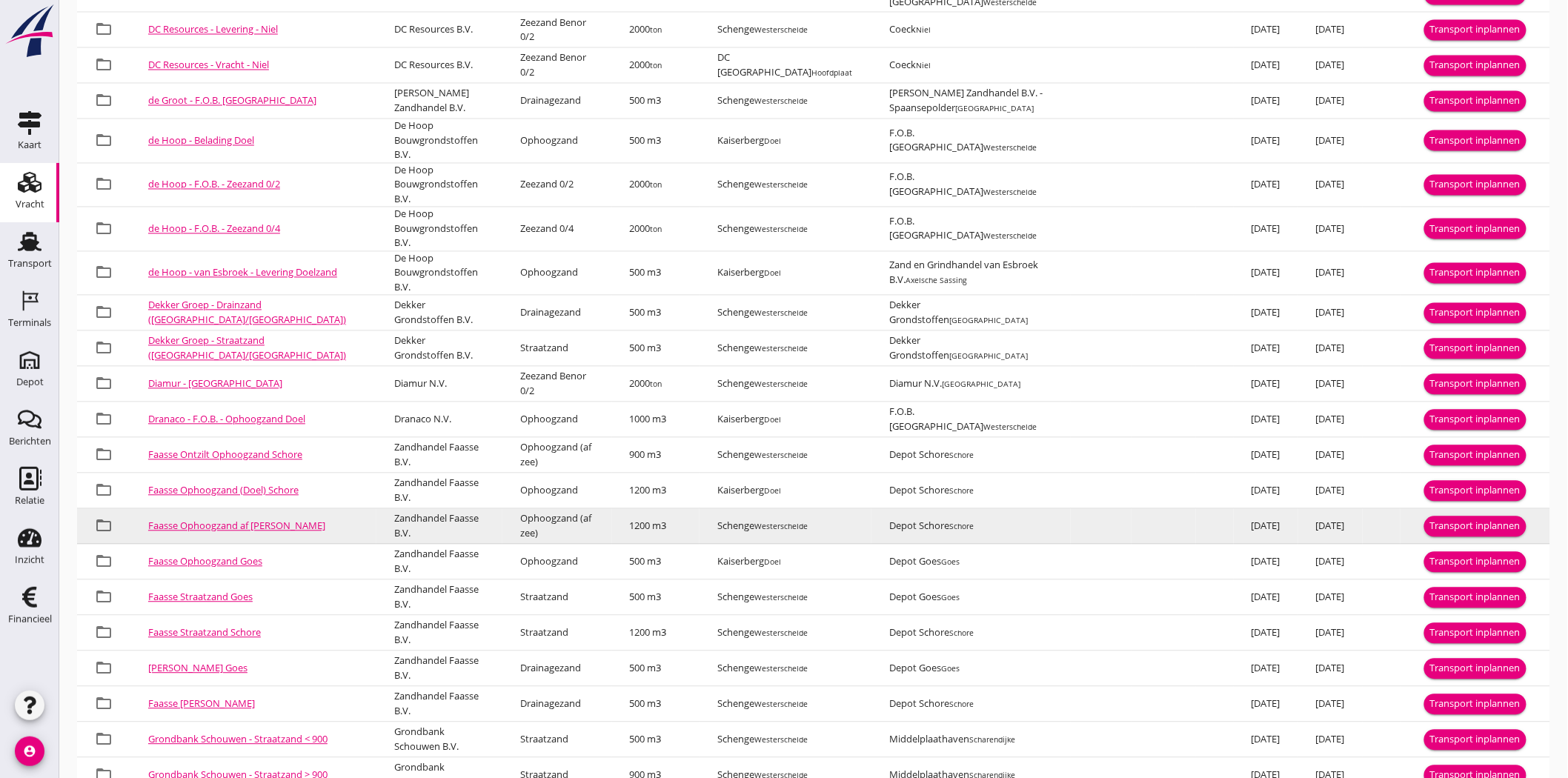
scroll to position [1208, 0]
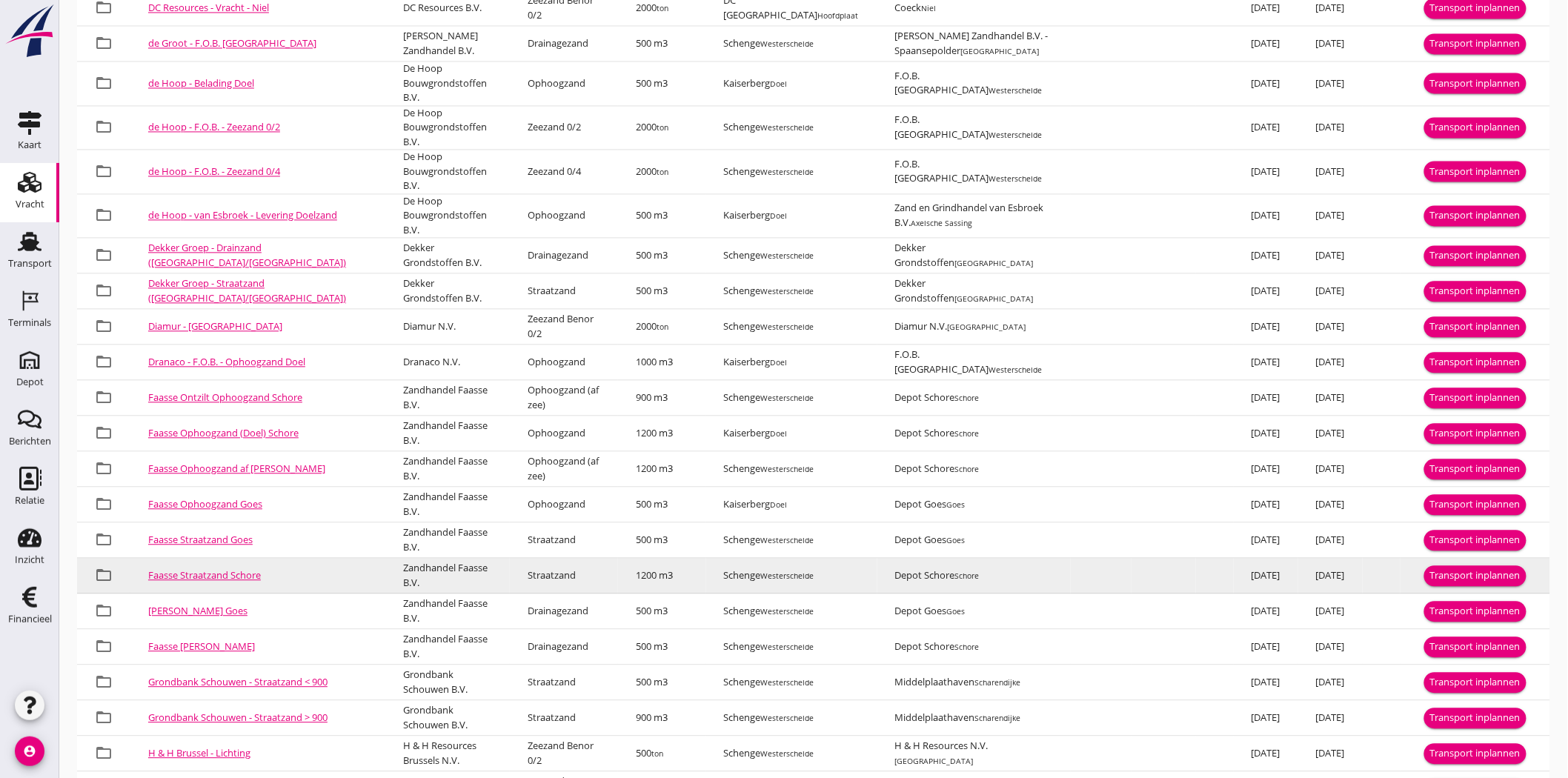
click at [1460, 565] on button "Transport inplannen" at bounding box center [1476, 575] width 103 height 21
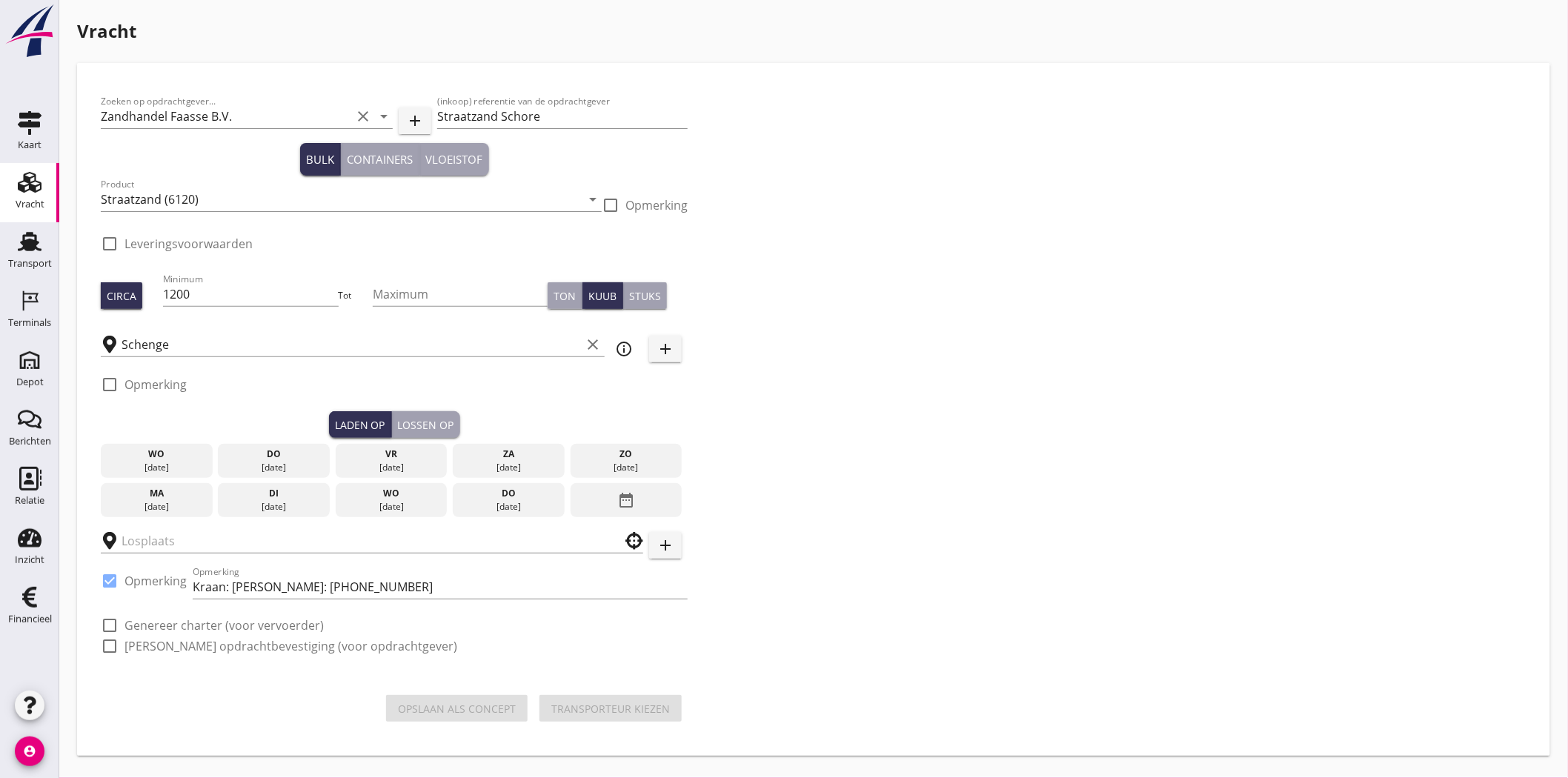
checkbox input "true"
type input "Depot Schore"
checkbox input "true"
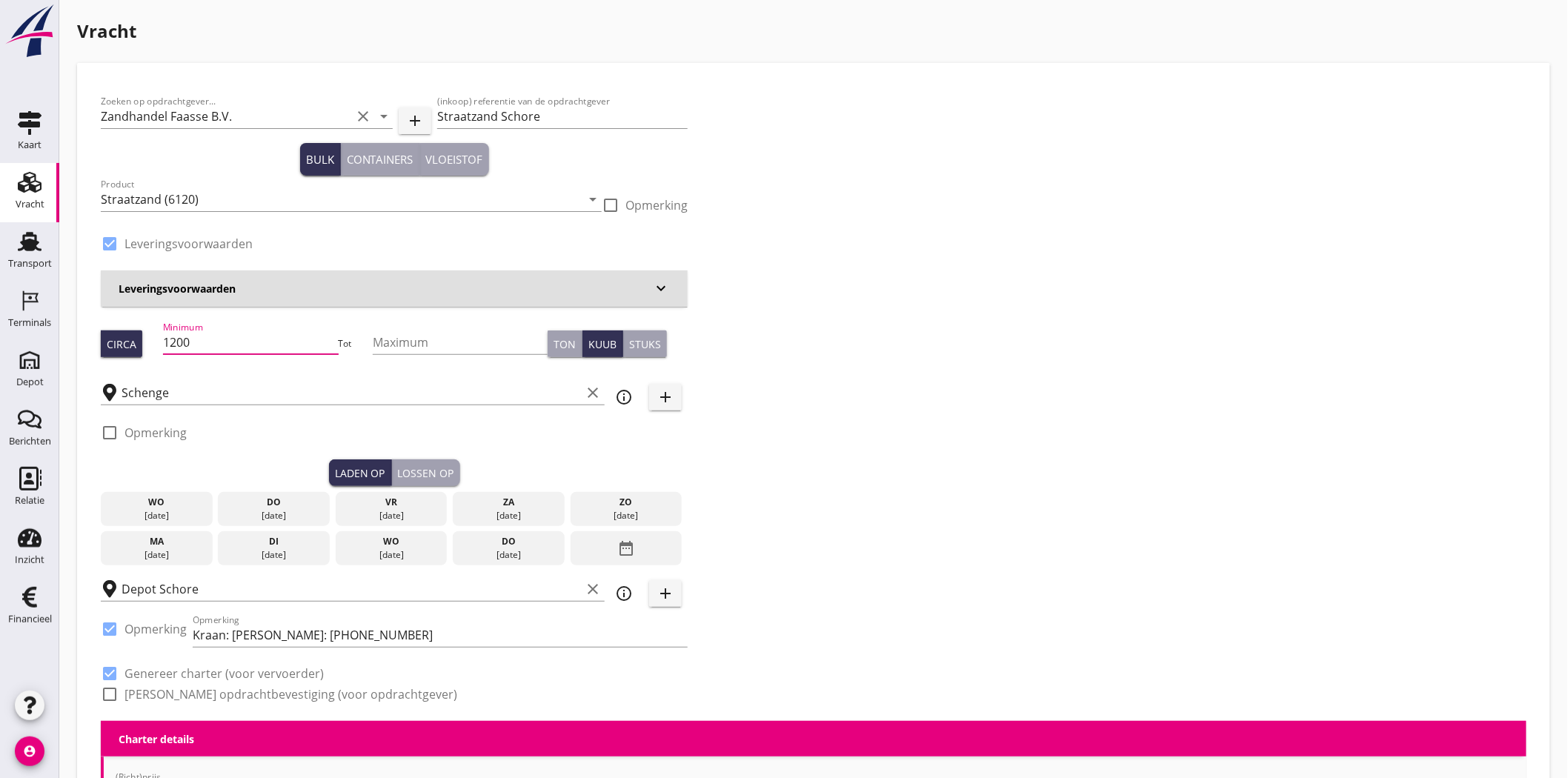
drag, startPoint x: 146, startPoint y: 342, endPoint x: 91, endPoint y: 344, distance: 55.0
type input "160"
click at [910, 395] on div "Zoeken op opdrachtgever... Zandhandel Faasse B.V. clear arrow_drop_down add (in…" at bounding box center [813, 404] width 1438 height 634
drag, startPoint x: 149, startPoint y: 514, endPoint x: 163, endPoint y: 506, distance: 16.1
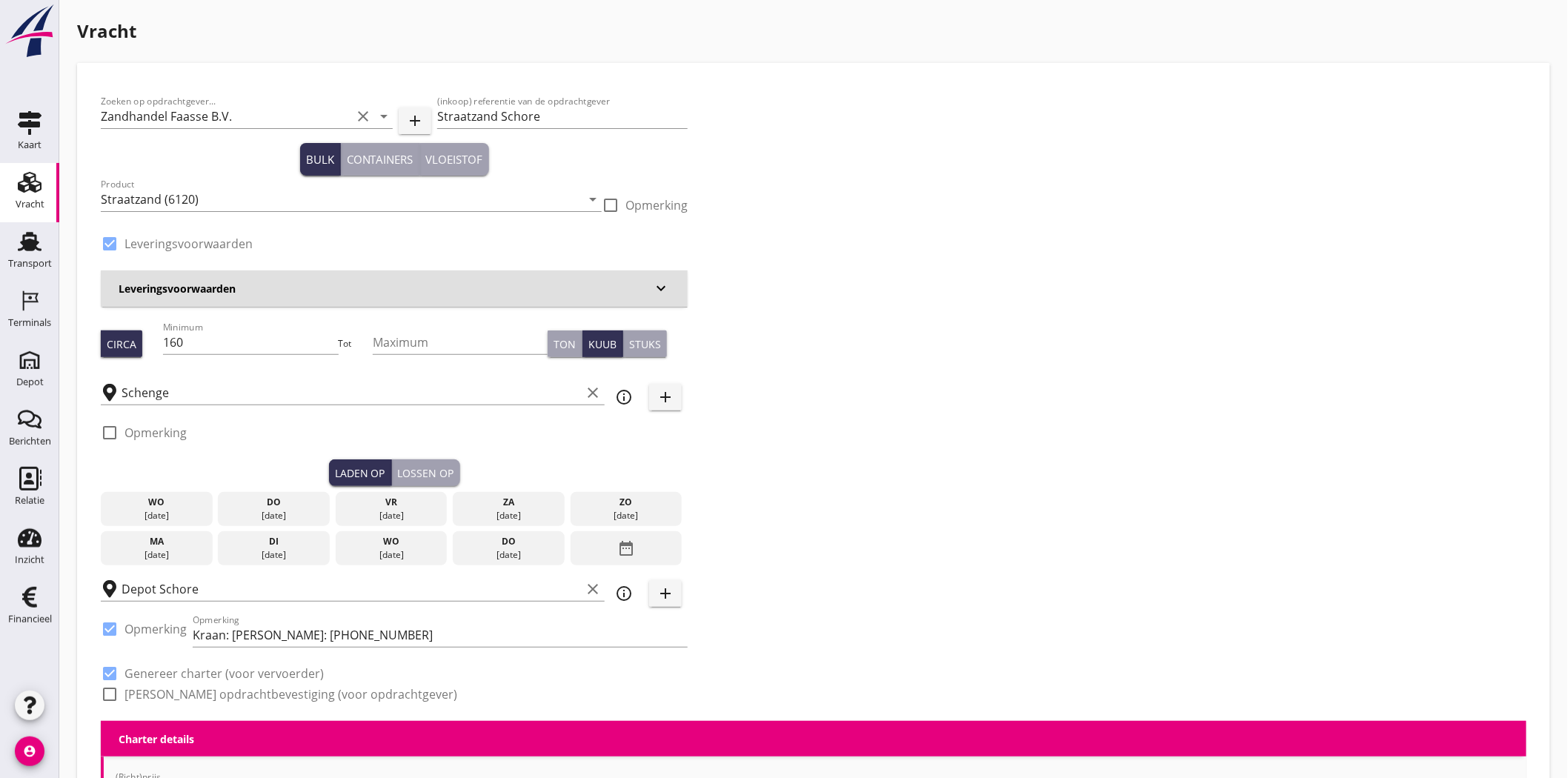
click at [149, 513] on div "[DATE]" at bounding box center [157, 515] width 105 height 14
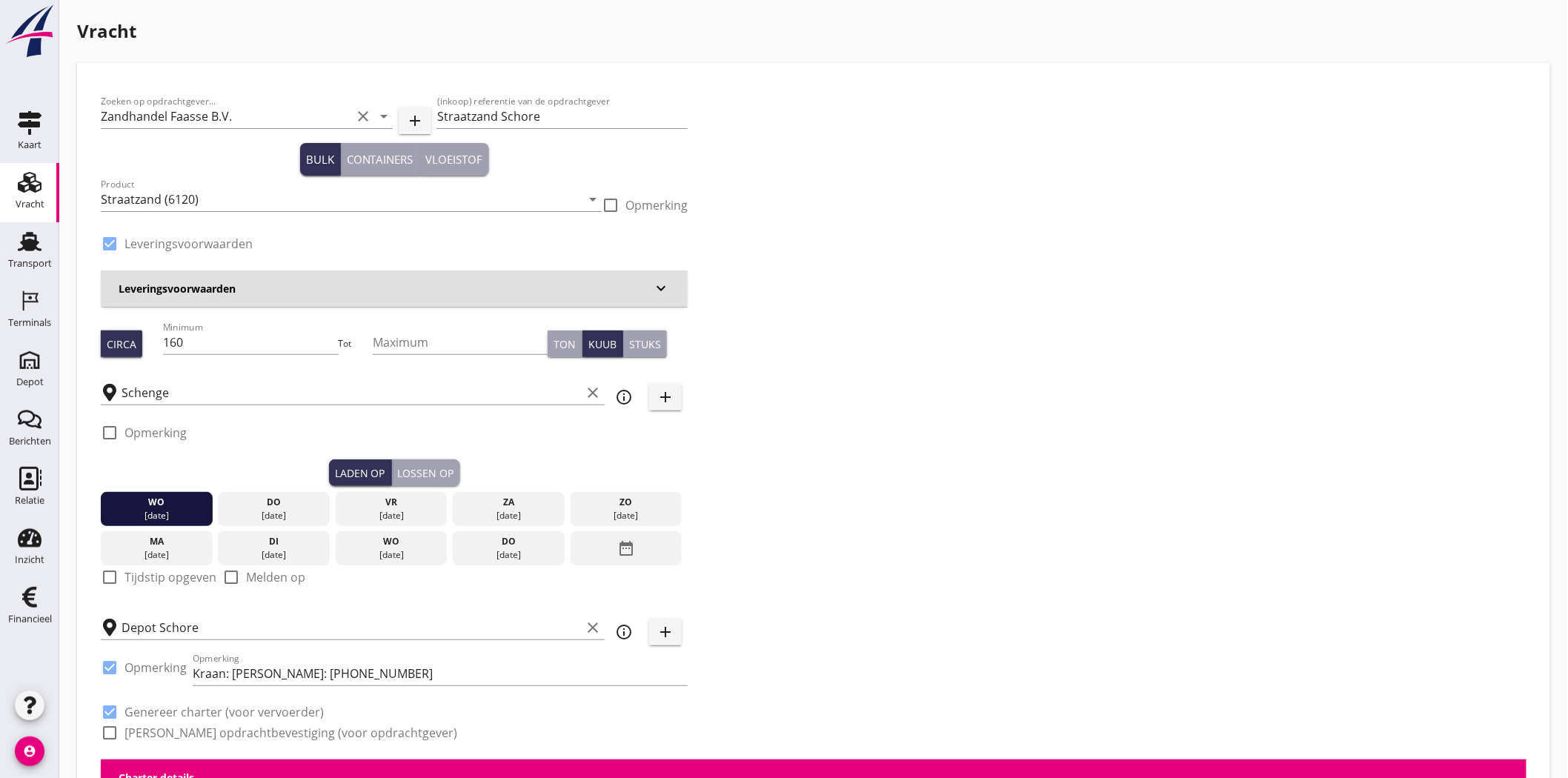
drag, startPoint x: 425, startPoint y: 464, endPoint x: 436, endPoint y: 457, distance: 13.0
click at [427, 466] on button "Lossen op" at bounding box center [426, 472] width 68 height 27
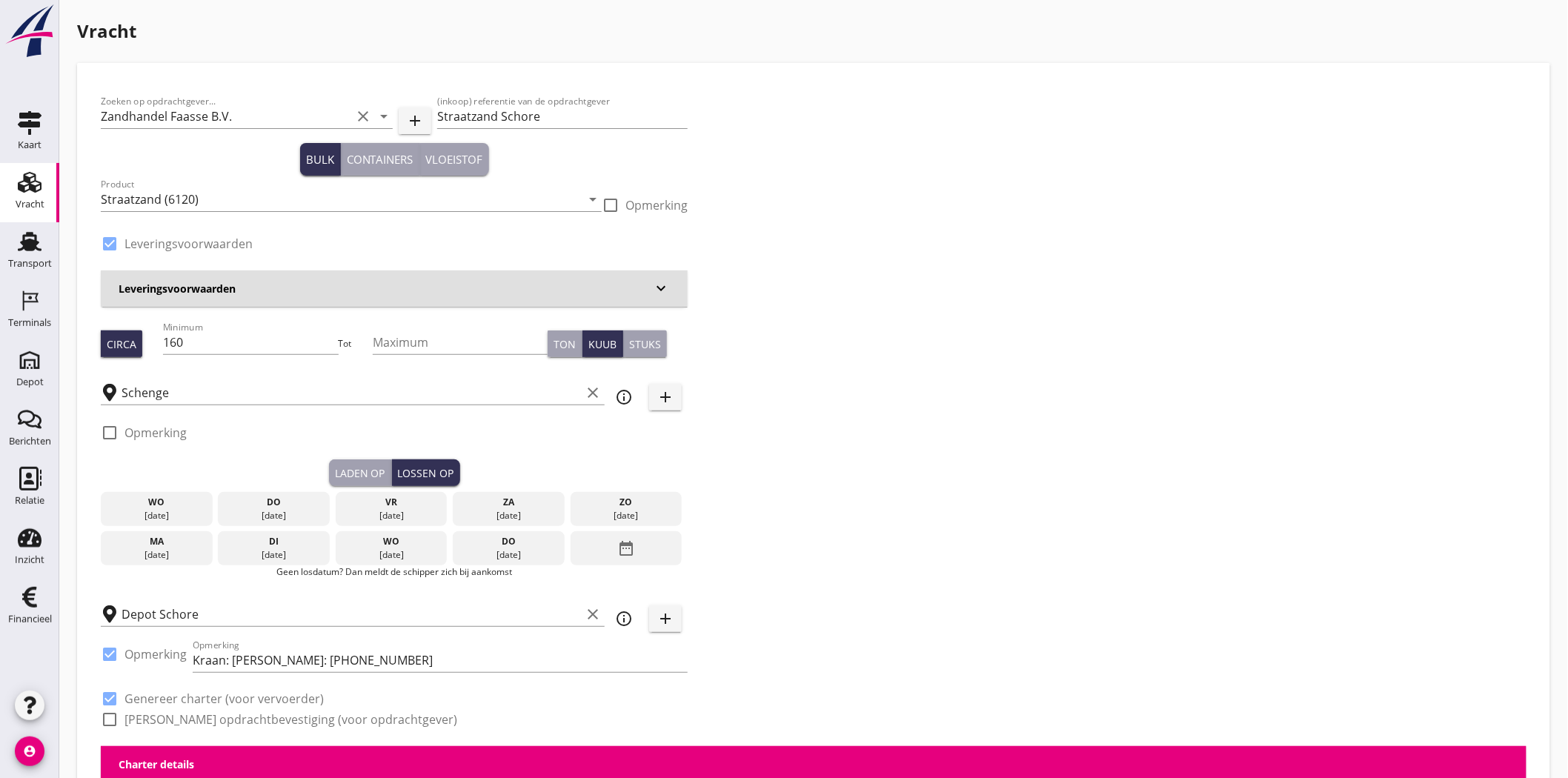
click at [276, 507] on div "do" at bounding box center [274, 502] width 105 height 14
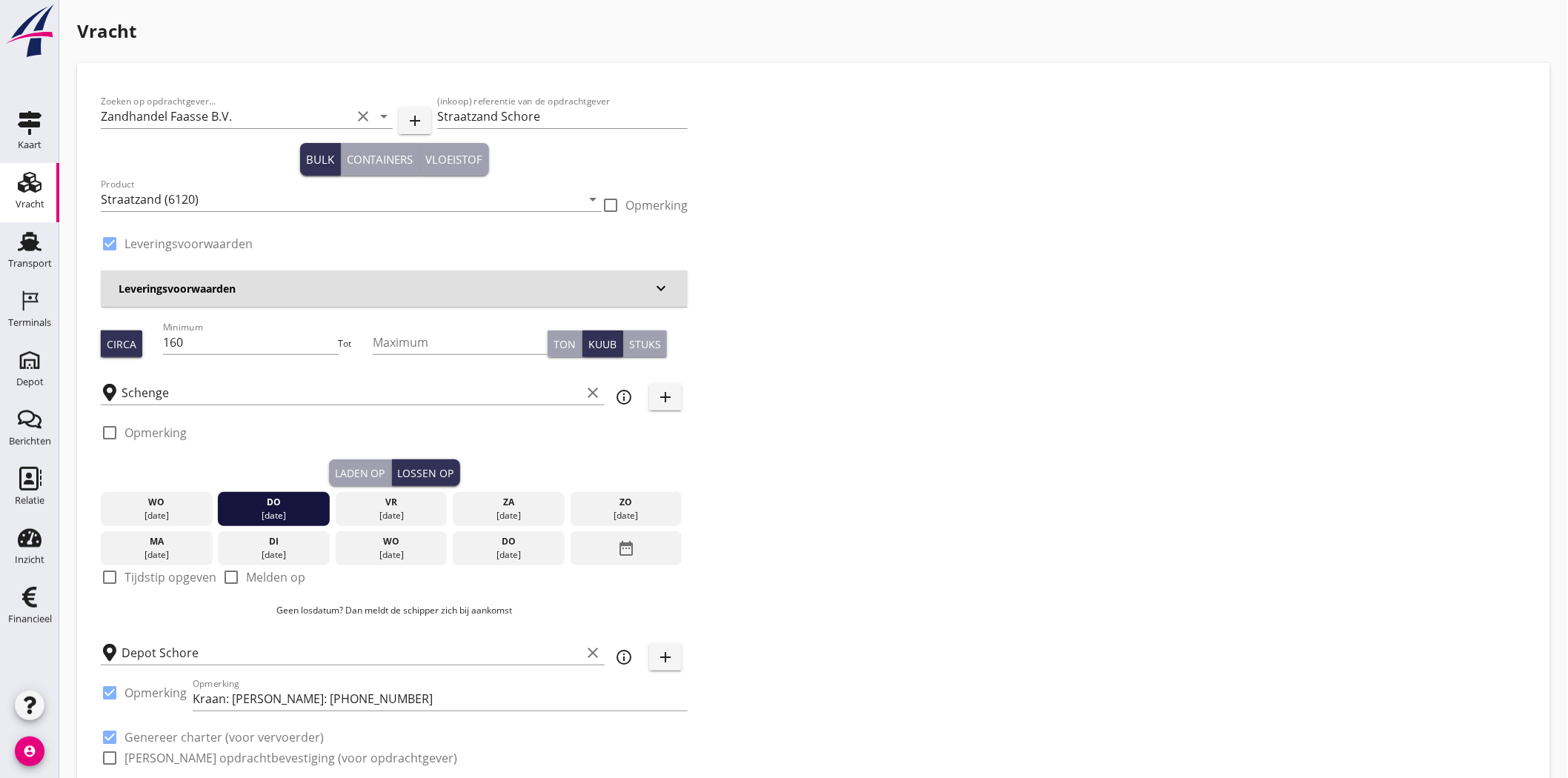
click at [972, 444] on div "Zoeken op opdrachtgever... Zandhandel Faasse B.V. clear arrow_drop_down add (in…" at bounding box center [813, 435] width 1438 height 697
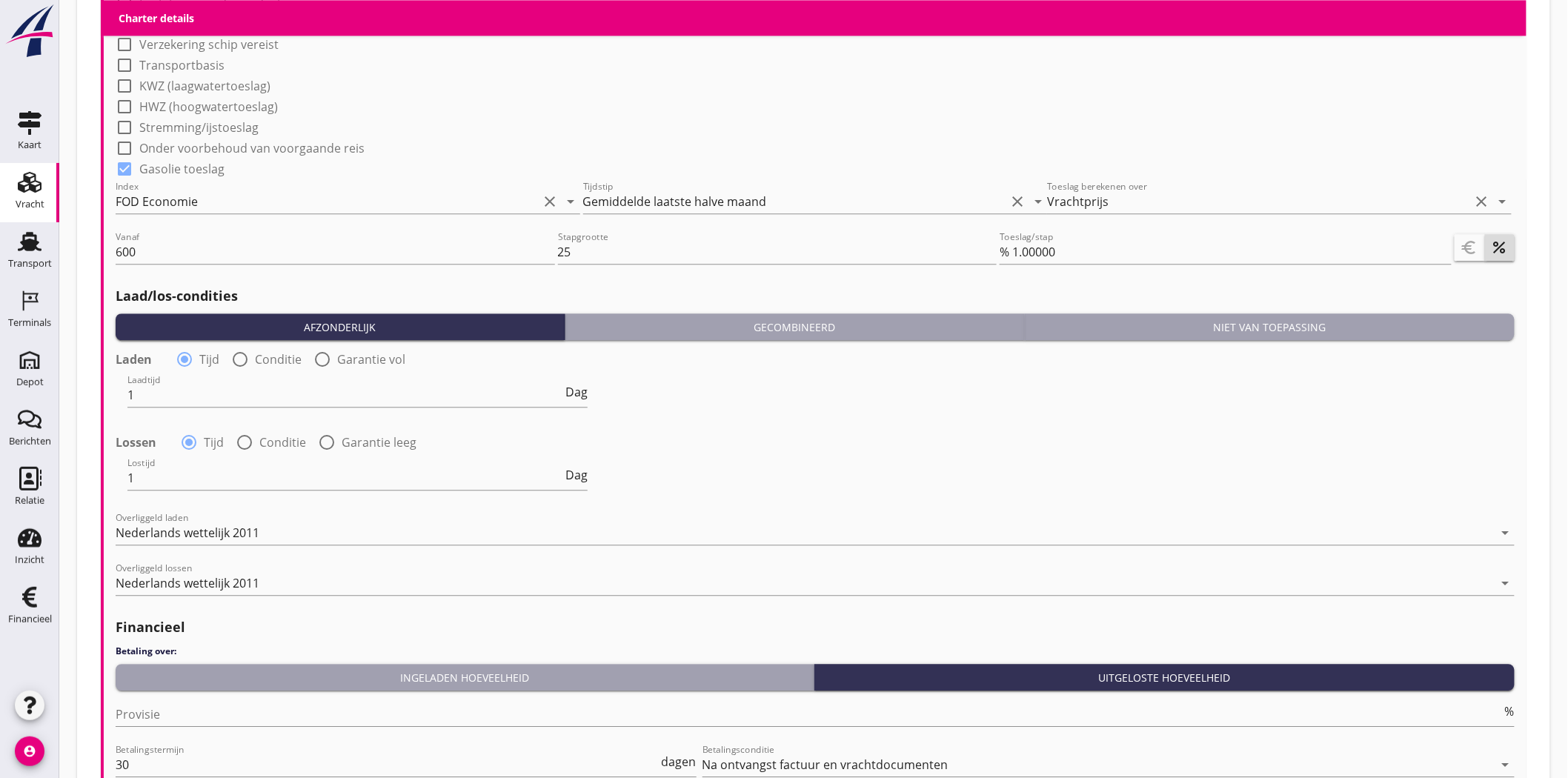
scroll to position [1563, 0]
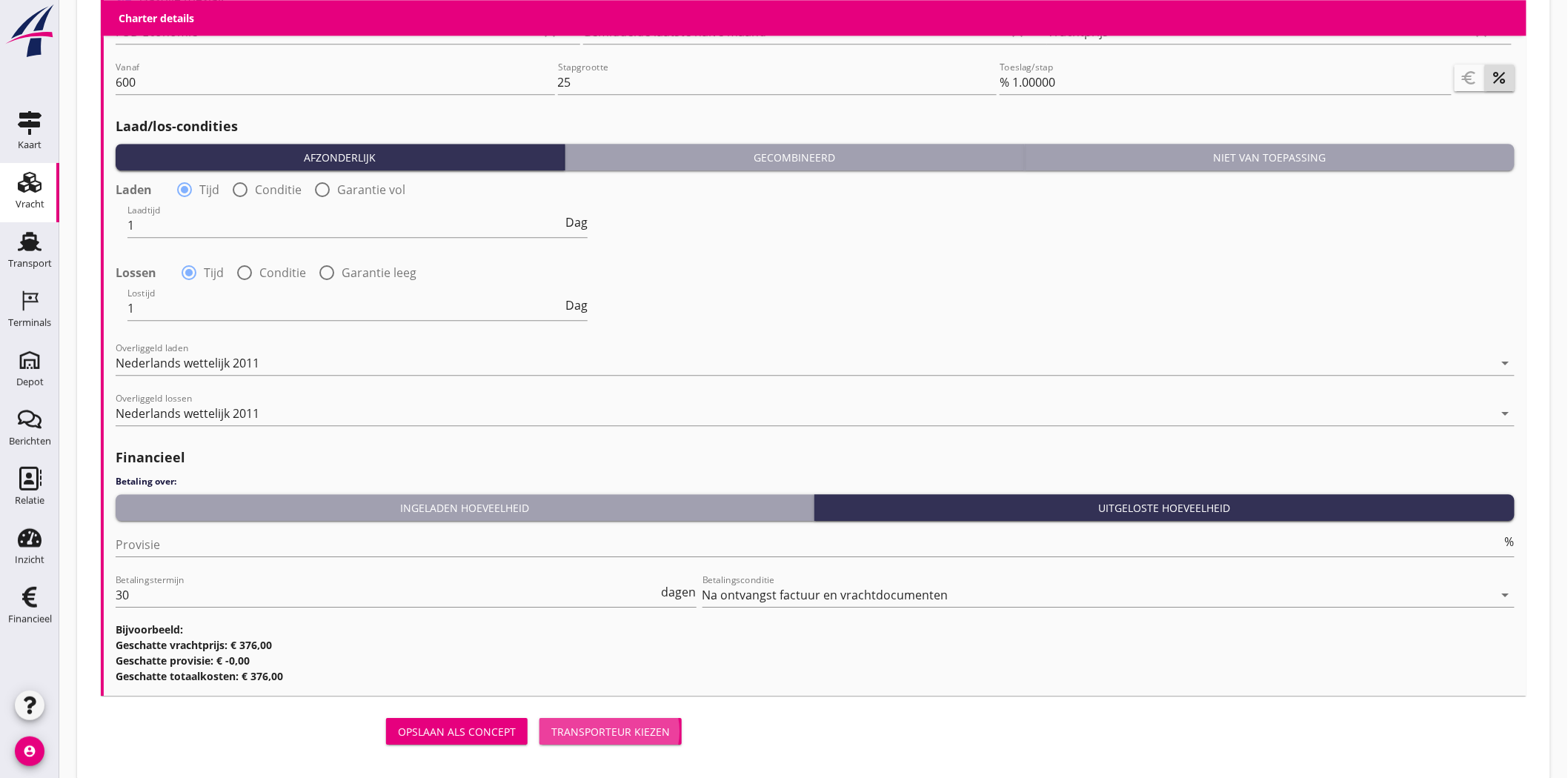
click at [586, 720] on button "Transporteur kiezen" at bounding box center [610, 730] width 142 height 27
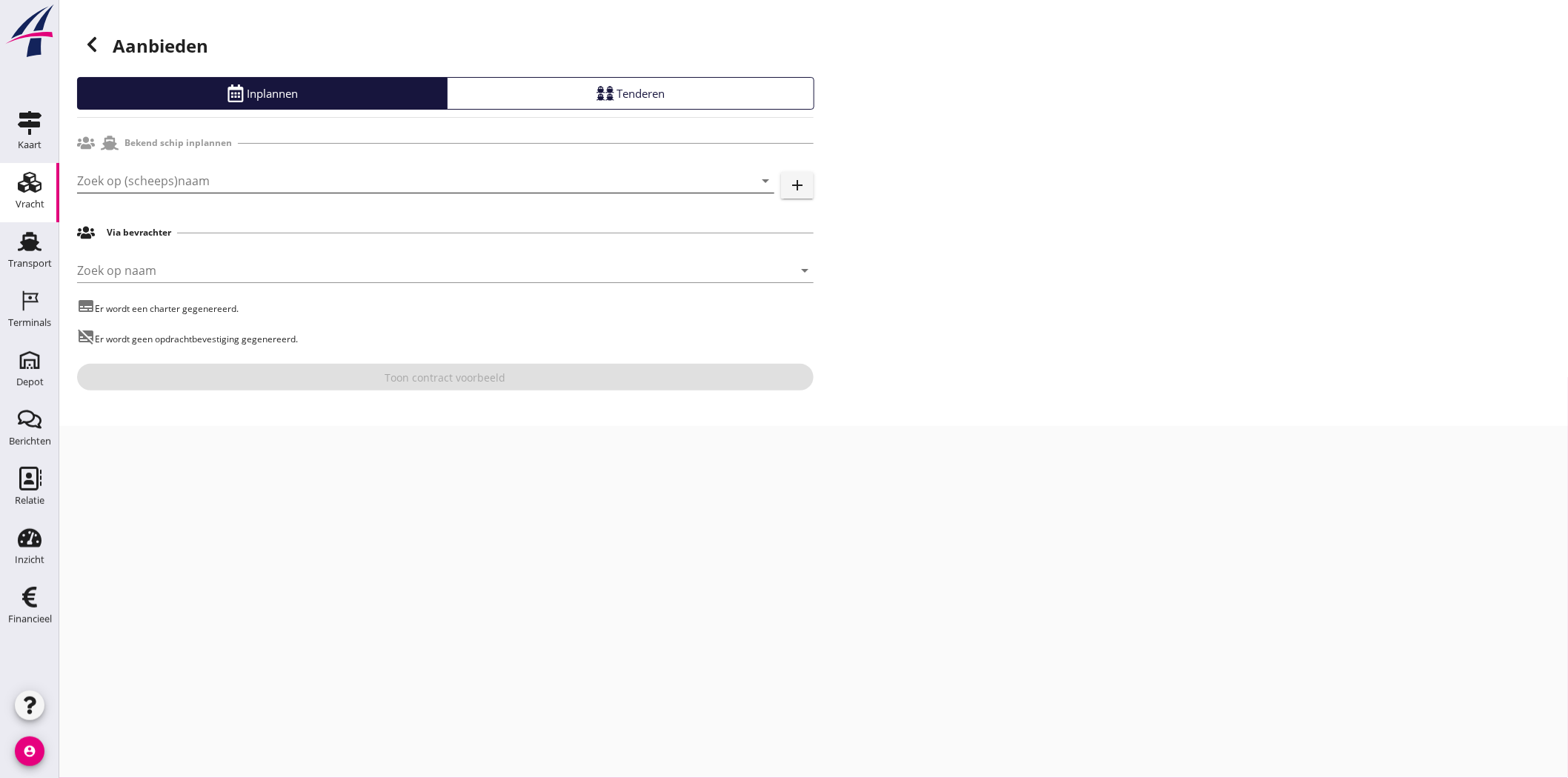
click at [182, 182] on input "Zoek op (scheeps)naam" at bounding box center [404, 181] width 656 height 24
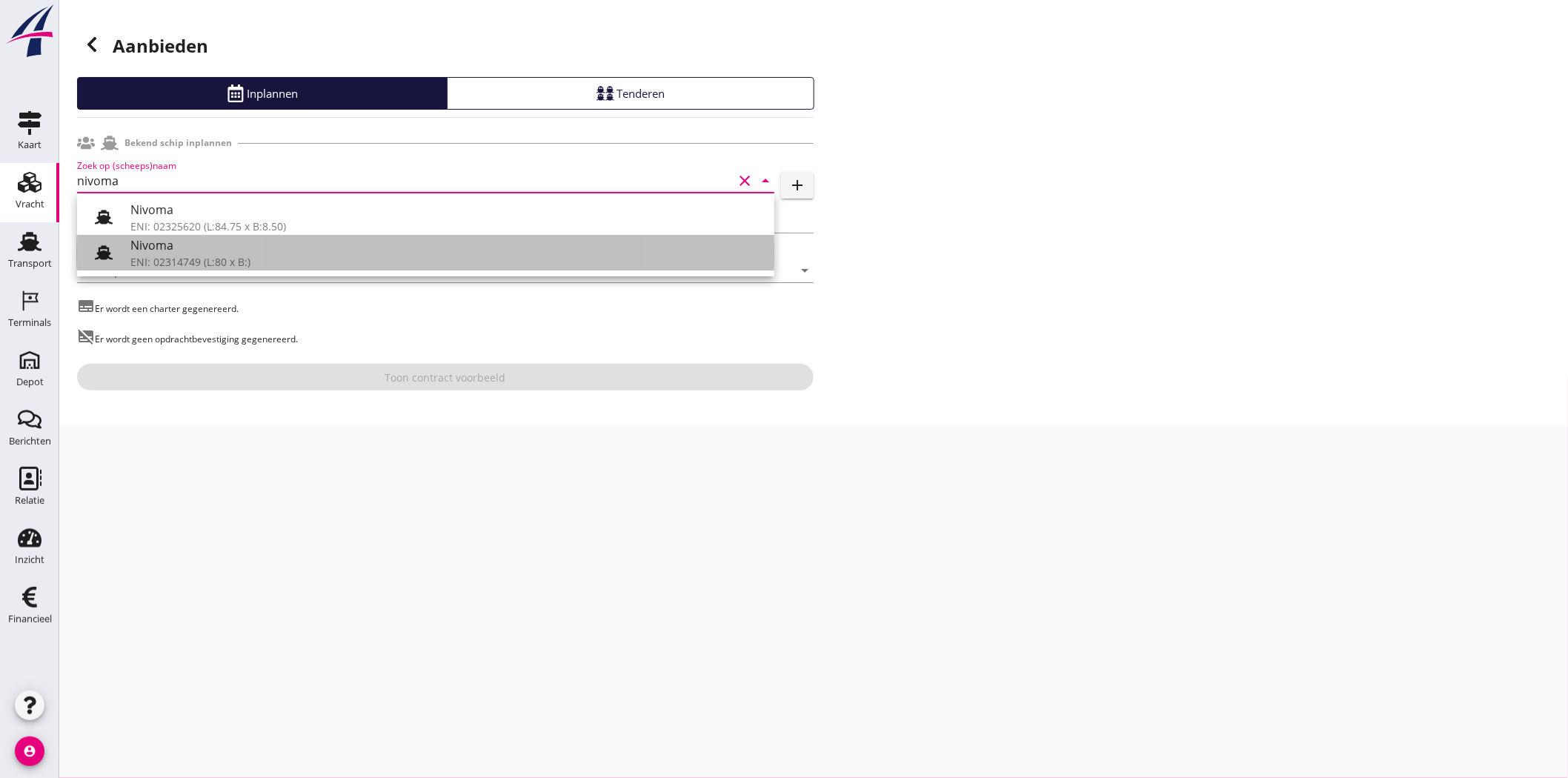
click at [194, 236] on div "Nivoma" at bounding box center [447, 245] width 633 height 17
type input "Nivoma"
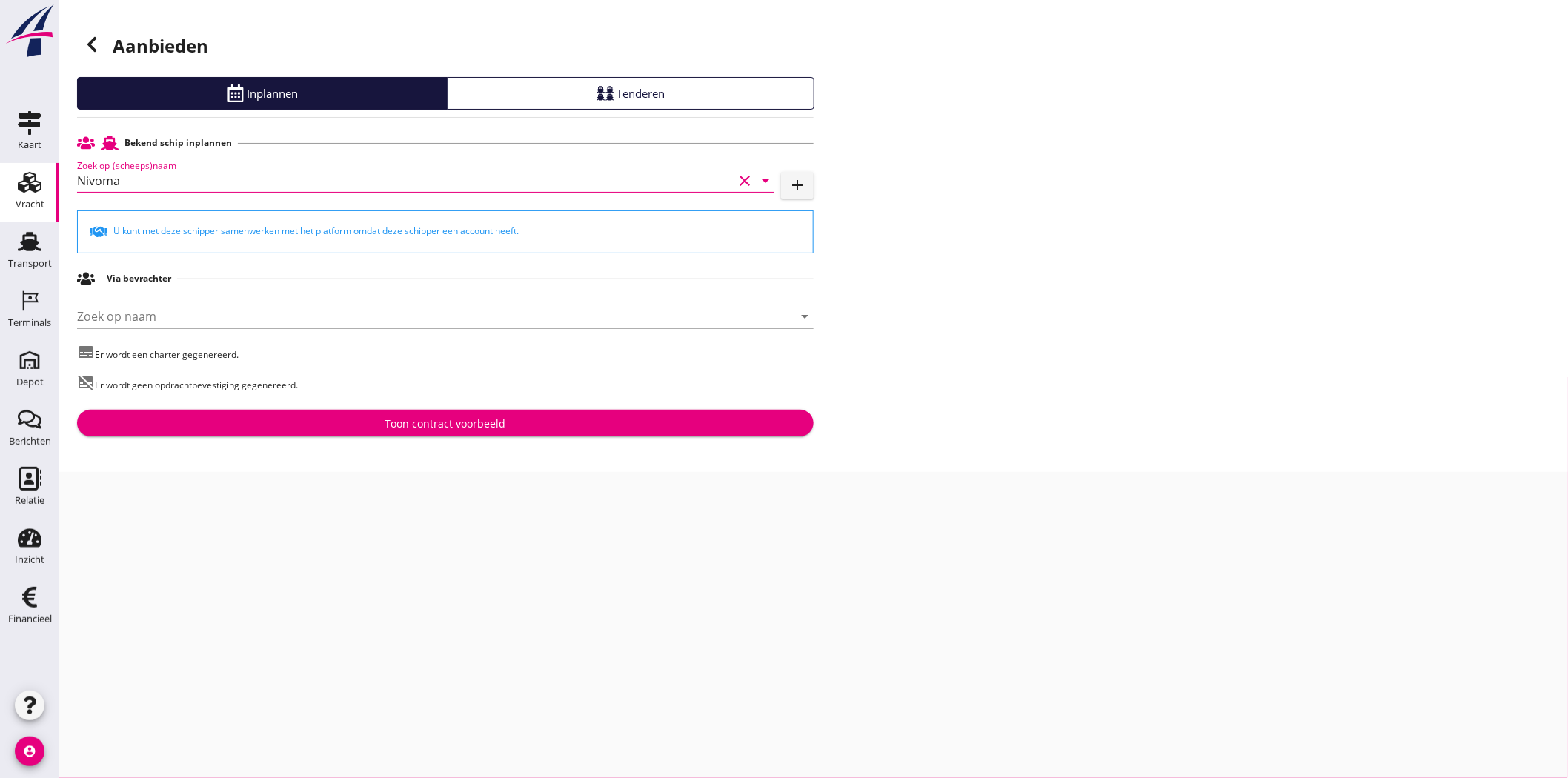
click at [749, 178] on icon "clear" at bounding box center [745, 181] width 17 height 17
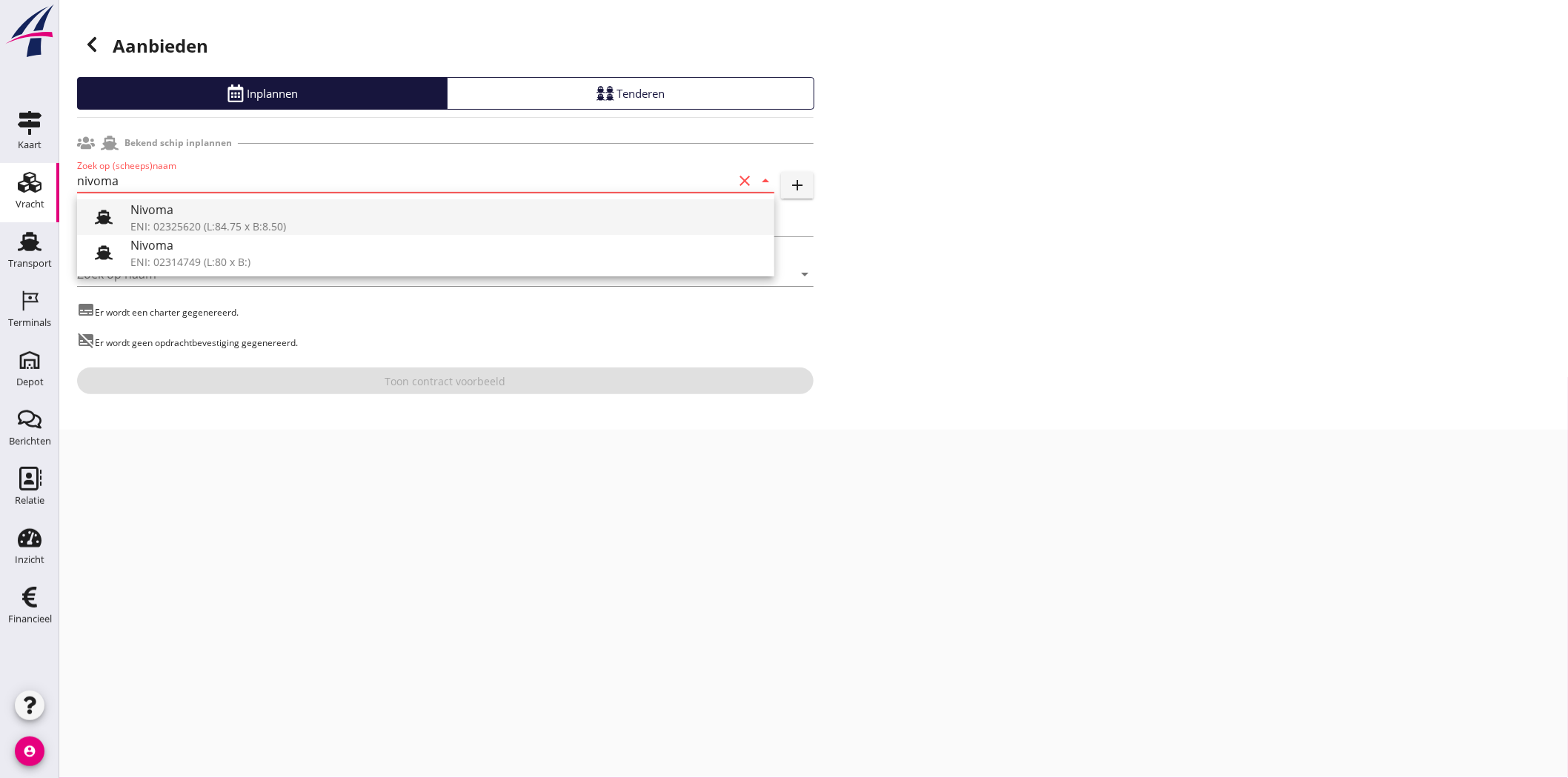
click at [447, 221] on div "ENI: 02325620 (L:84.75 x B:8.50)" at bounding box center [447, 225] width 633 height 16
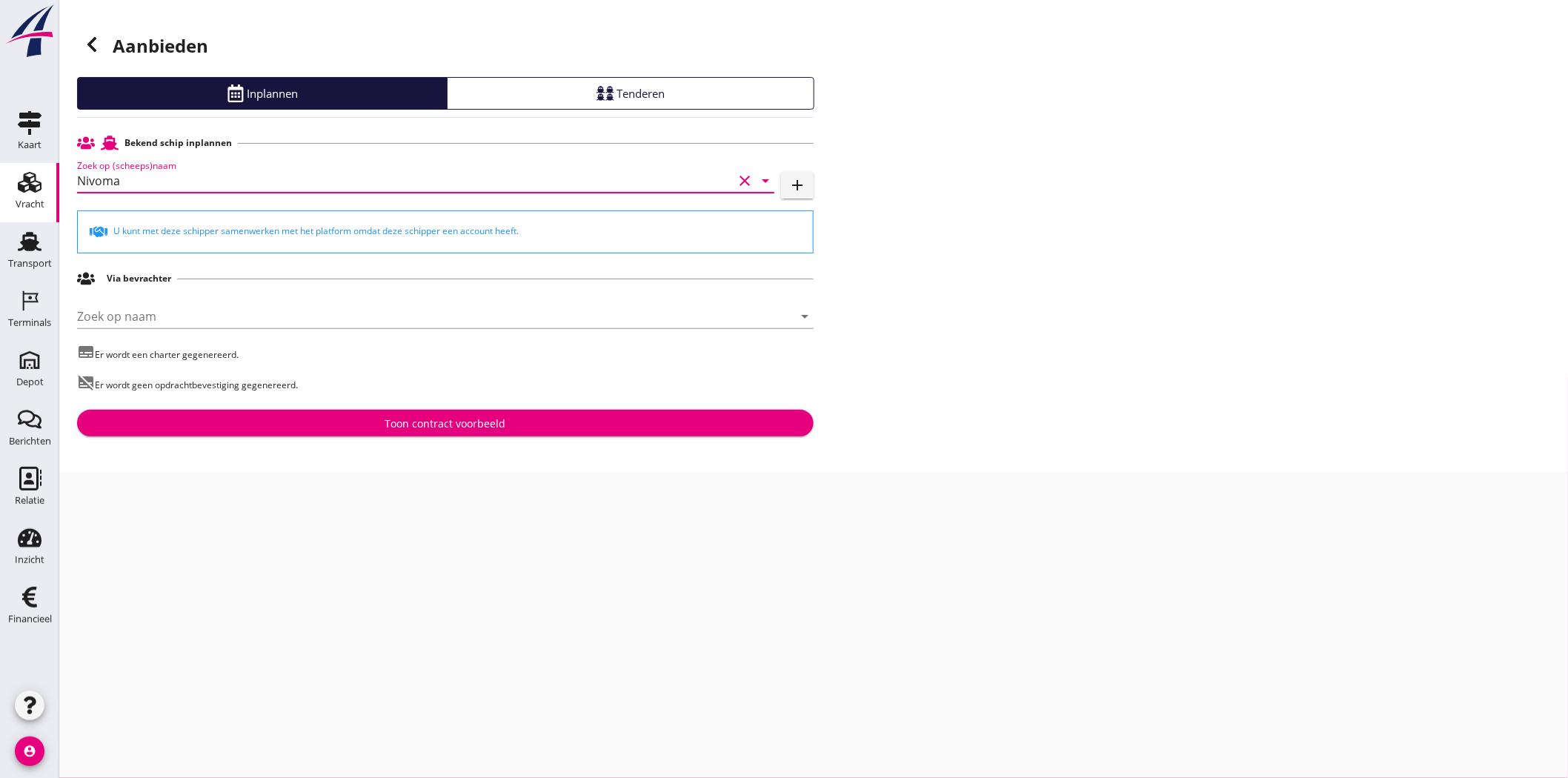
type input "Nivoma"
click at [418, 418] on div "Toon contract voorbeeld" at bounding box center [446, 422] width 121 height 16
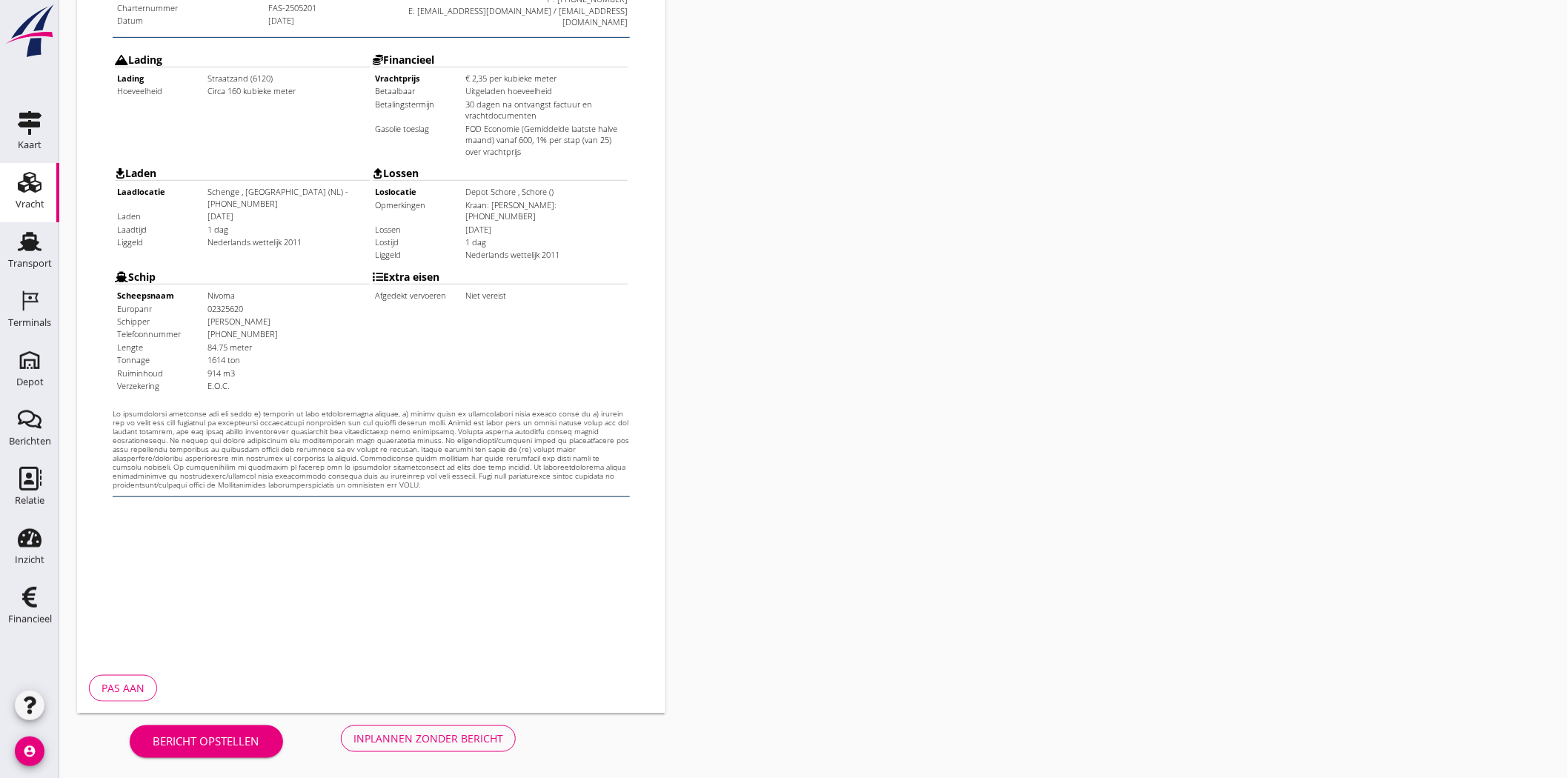
scroll to position [319, 0]
click at [441, 733] on div "Inplannen zonder bericht" at bounding box center [428, 736] width 149 height 16
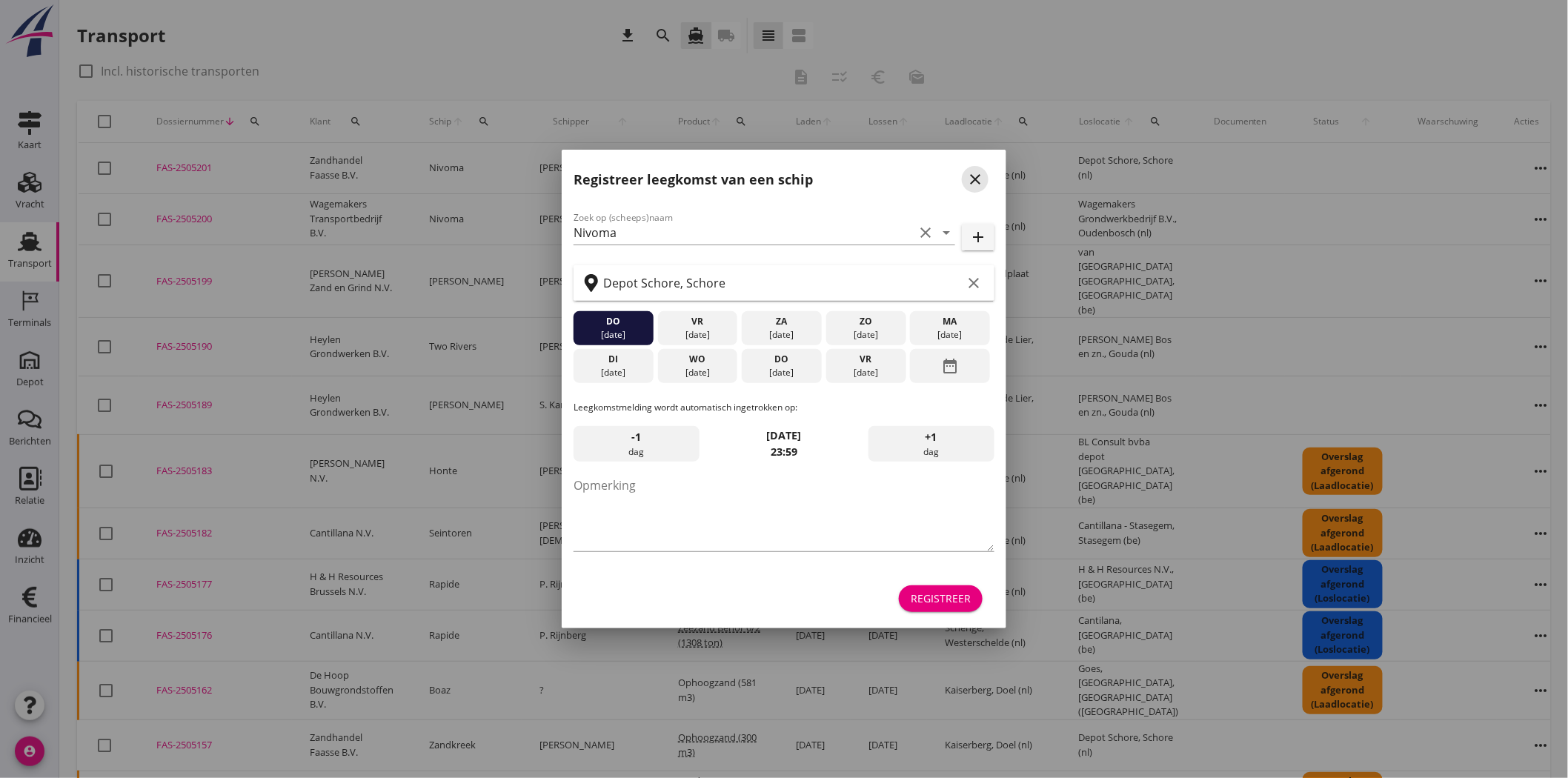
click at [969, 180] on icon "close" at bounding box center [975, 179] width 17 height 17
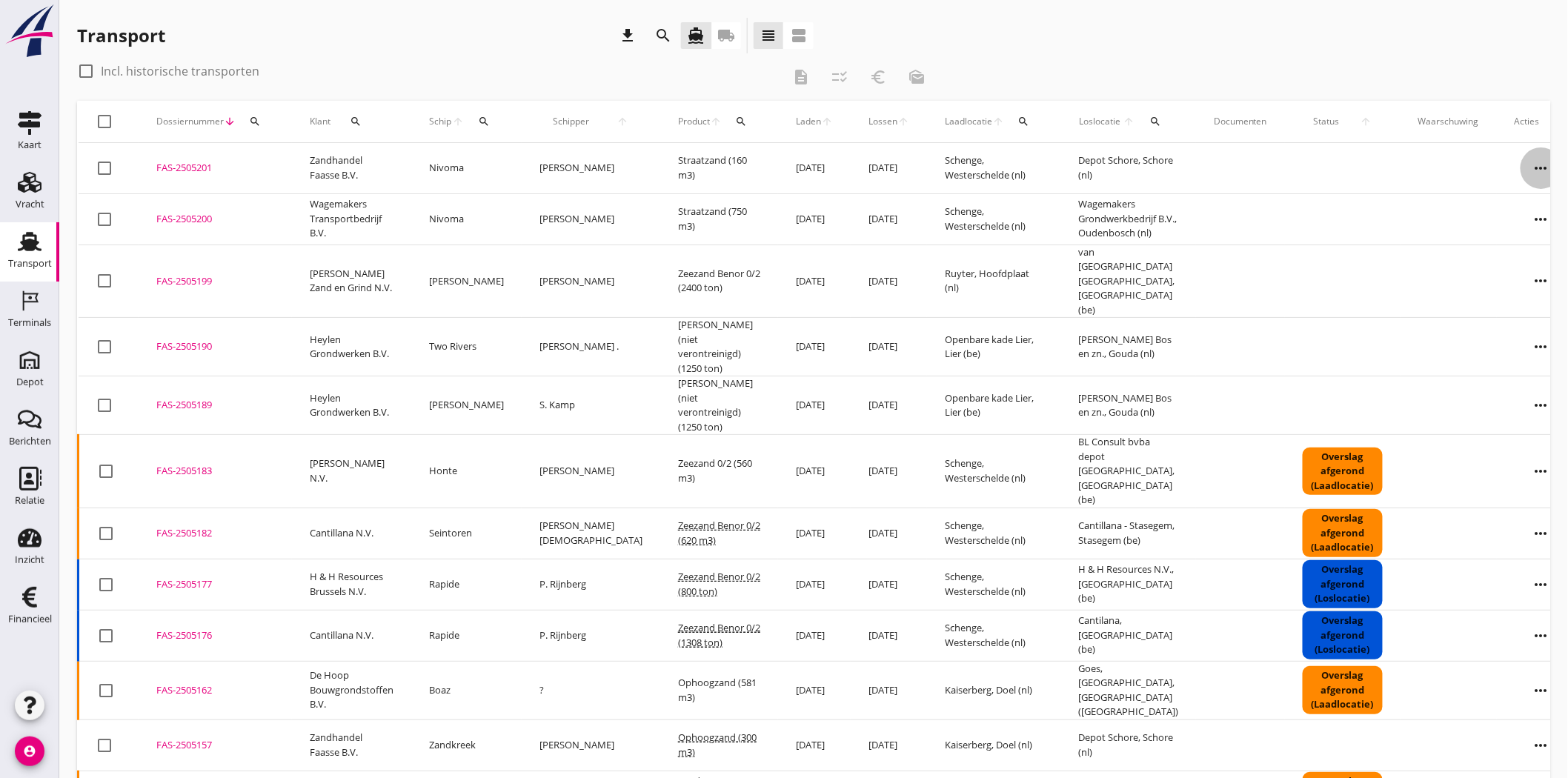
click at [1521, 161] on icon "more_horiz" at bounding box center [1541, 168] width 41 height 41
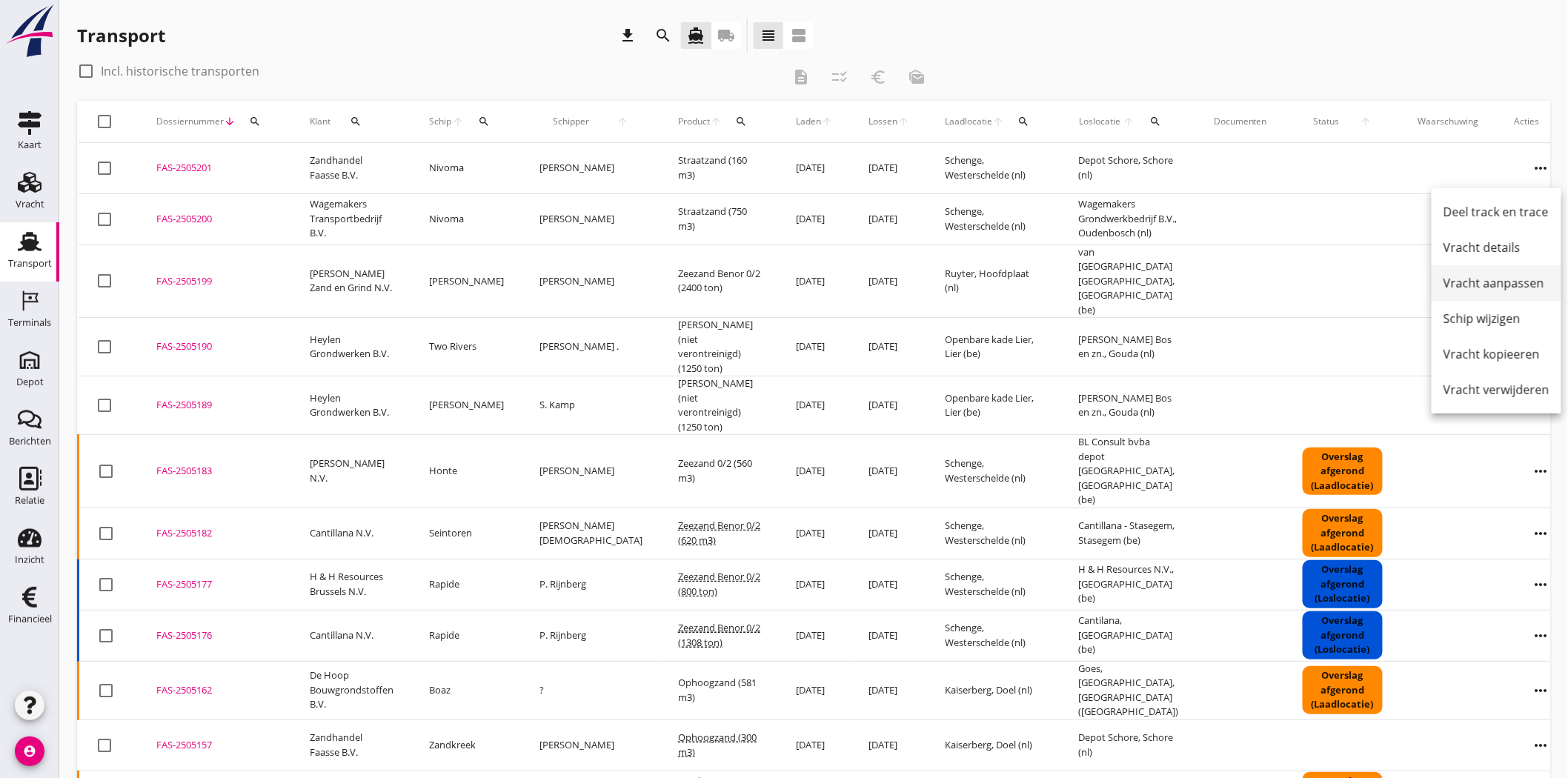
click at [1518, 277] on div "Vracht aanpassen" at bounding box center [1497, 282] width 106 height 17
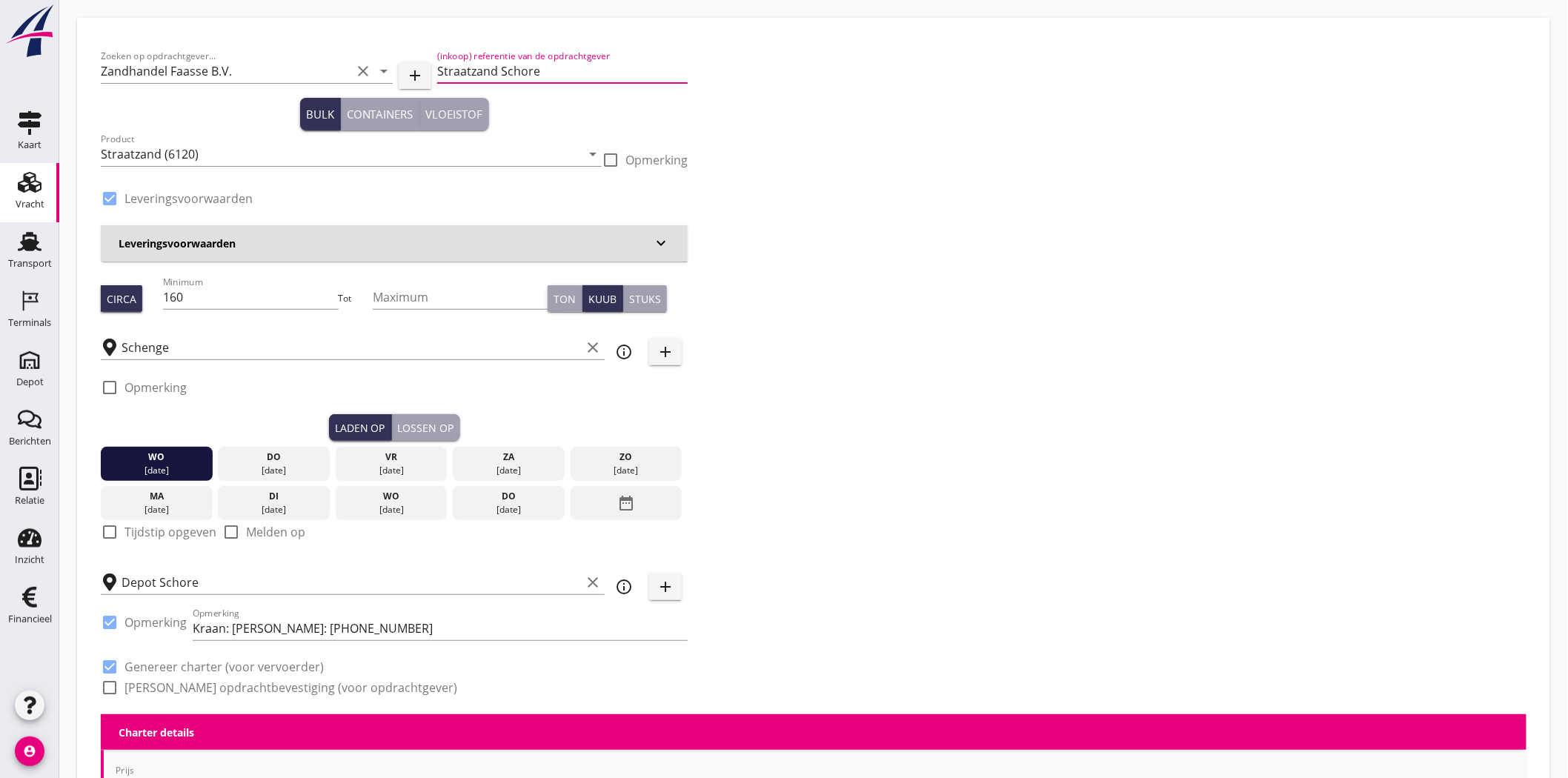
click at [439, 70] on input "Straatzand Schore" at bounding box center [562, 71] width 250 height 24
type input "Lichting Straatzand Schore"
click at [902, 181] on div "Zoeken op opdrachtgever... Zandhandel Faasse B.V. clear arrow_drop_down add (in…" at bounding box center [813, 378] width 1438 height 673
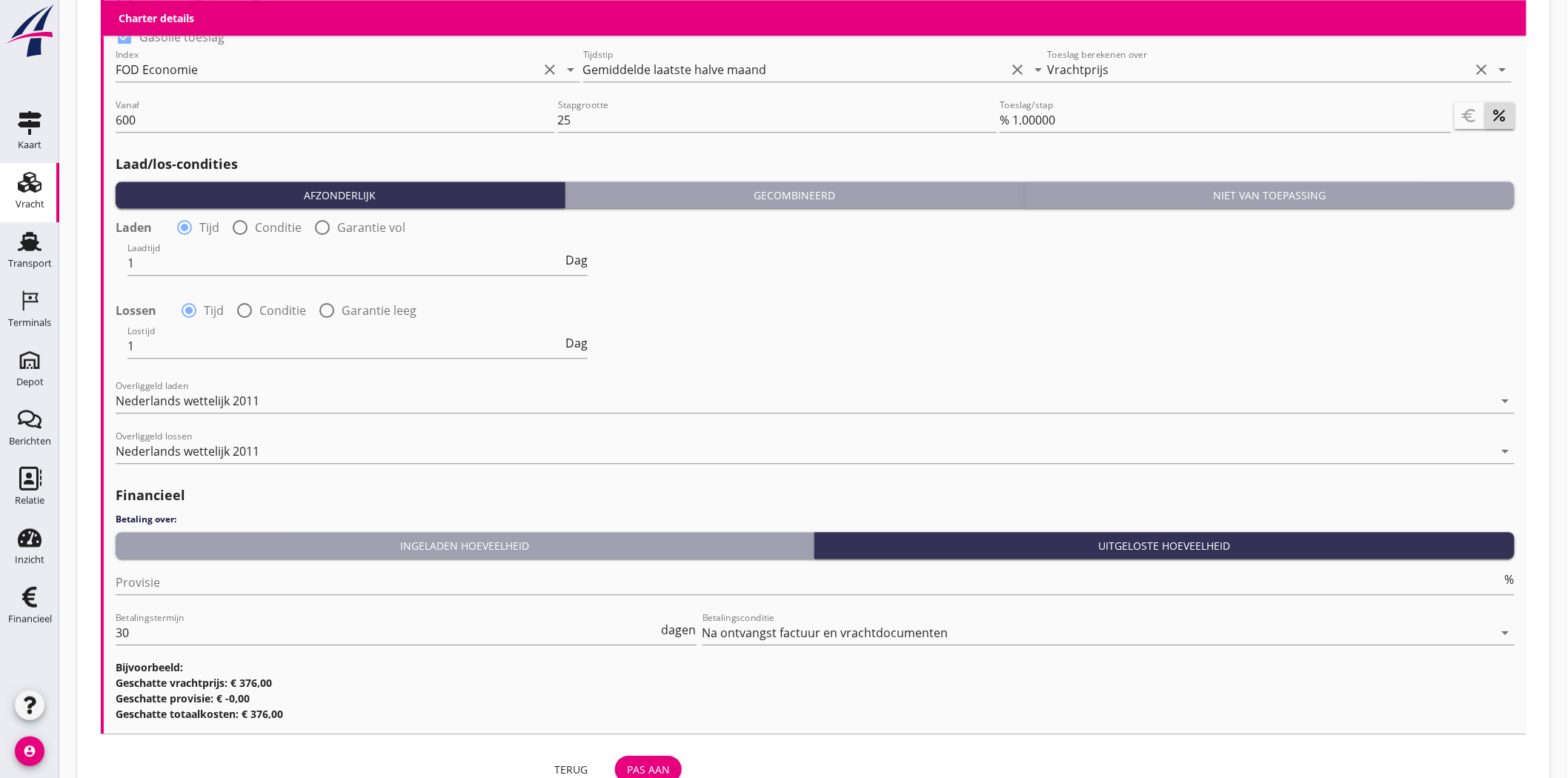
scroll to position [1511, 0]
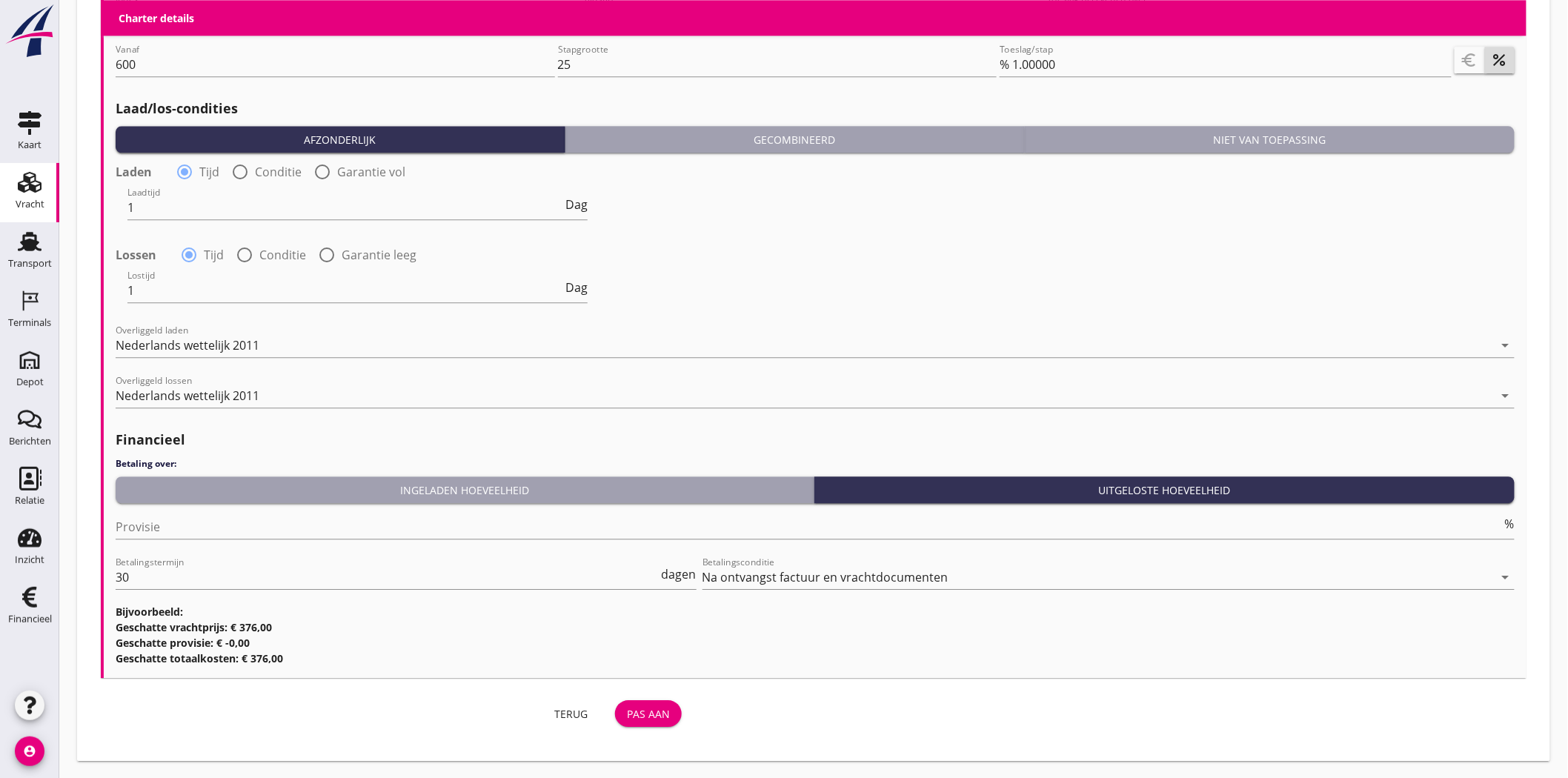
click at [648, 715] on div "Pas aan" at bounding box center [648, 713] width 43 height 16
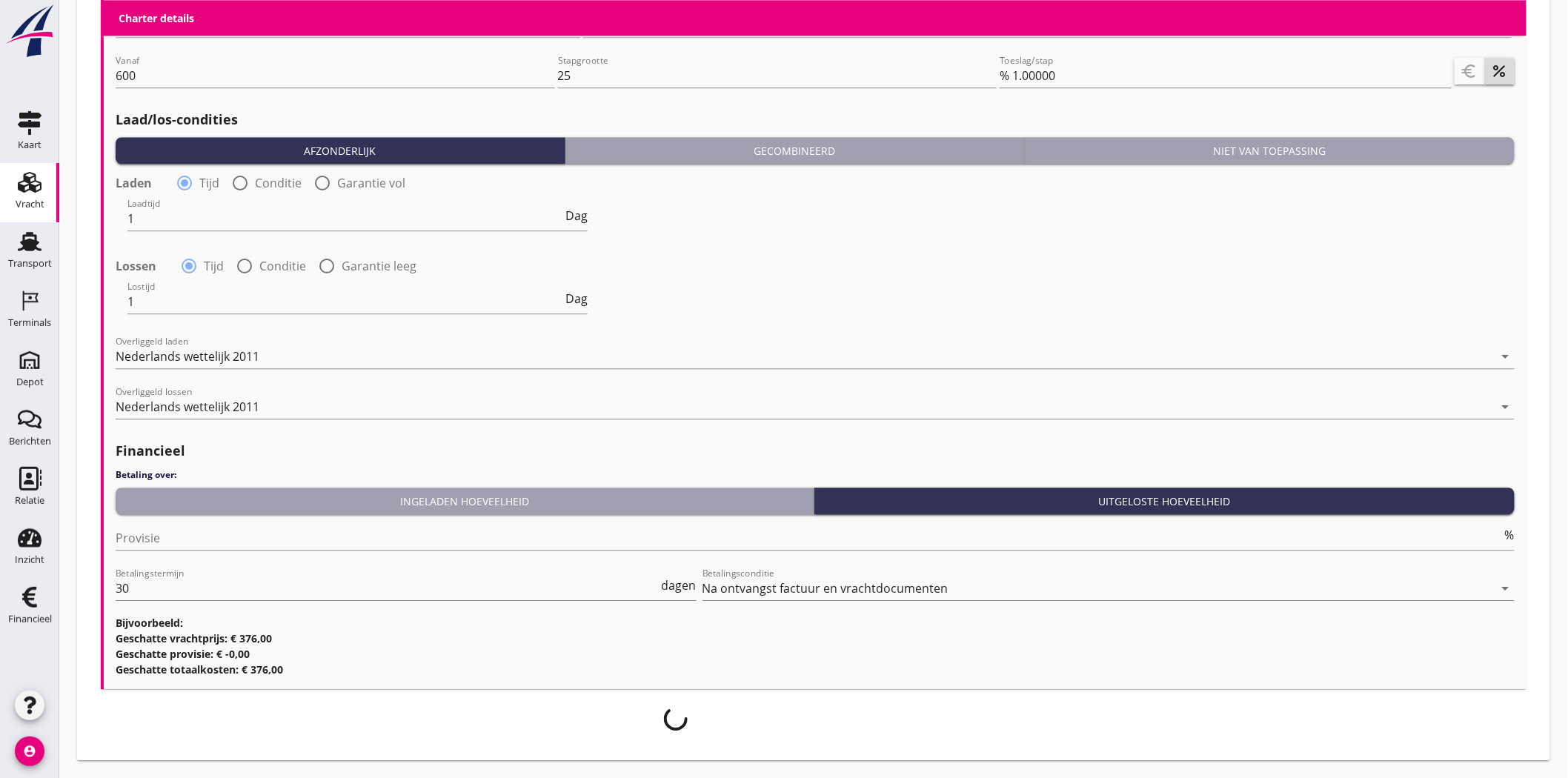
scroll to position [1499, 0]
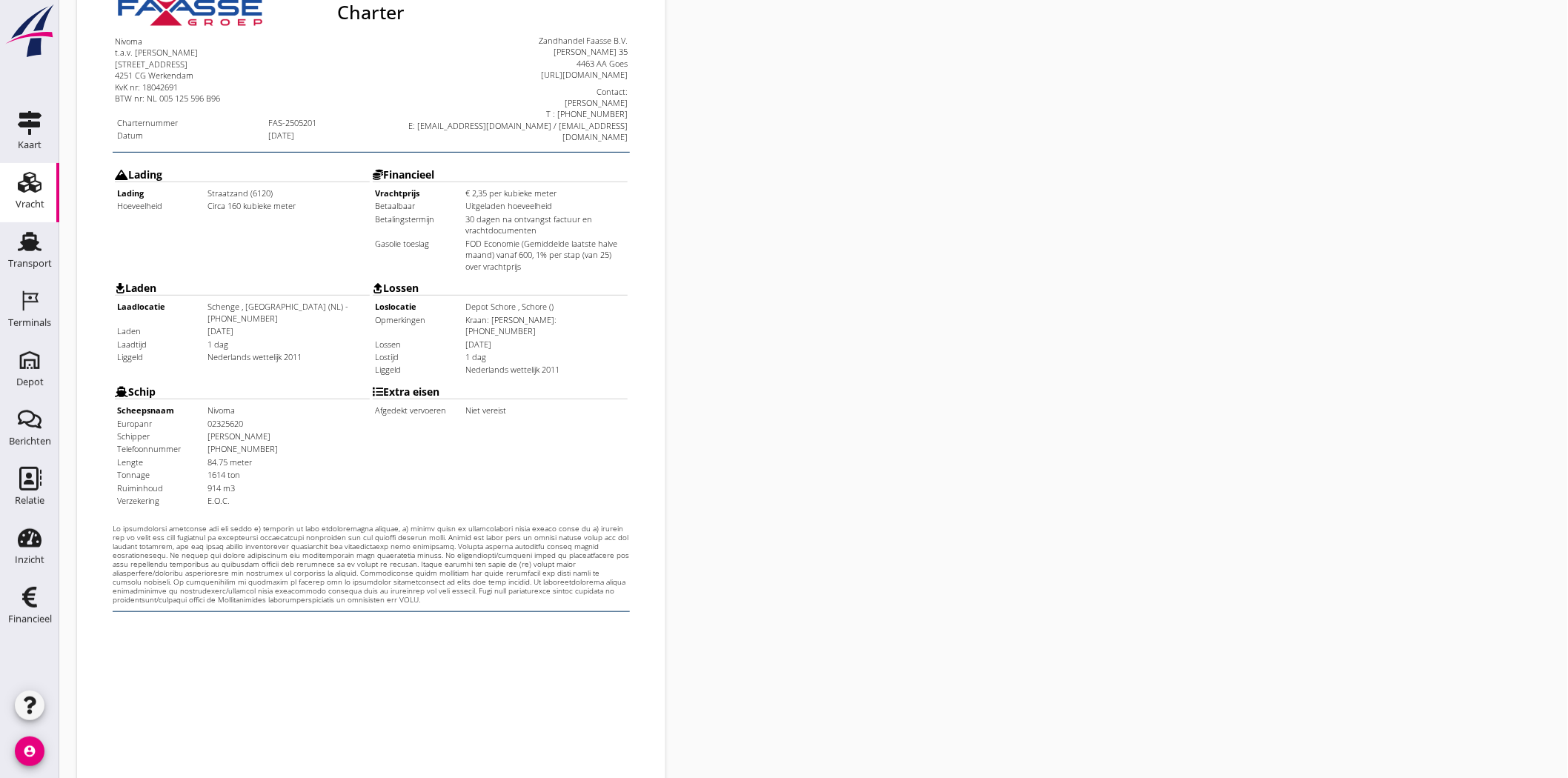
scroll to position [319, 0]
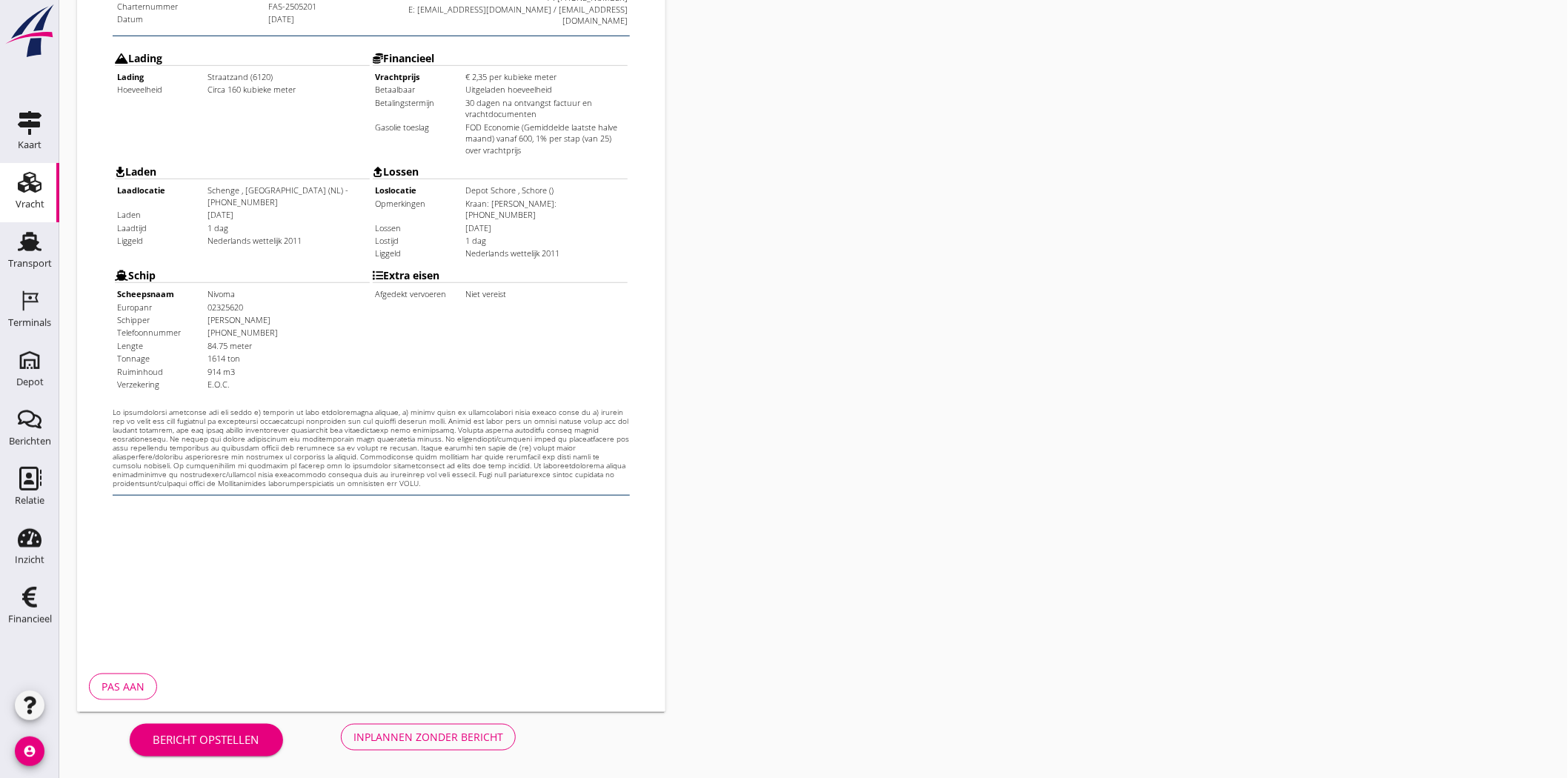
click at [461, 740] on div "Inplannen zonder bericht" at bounding box center [428, 736] width 149 height 16
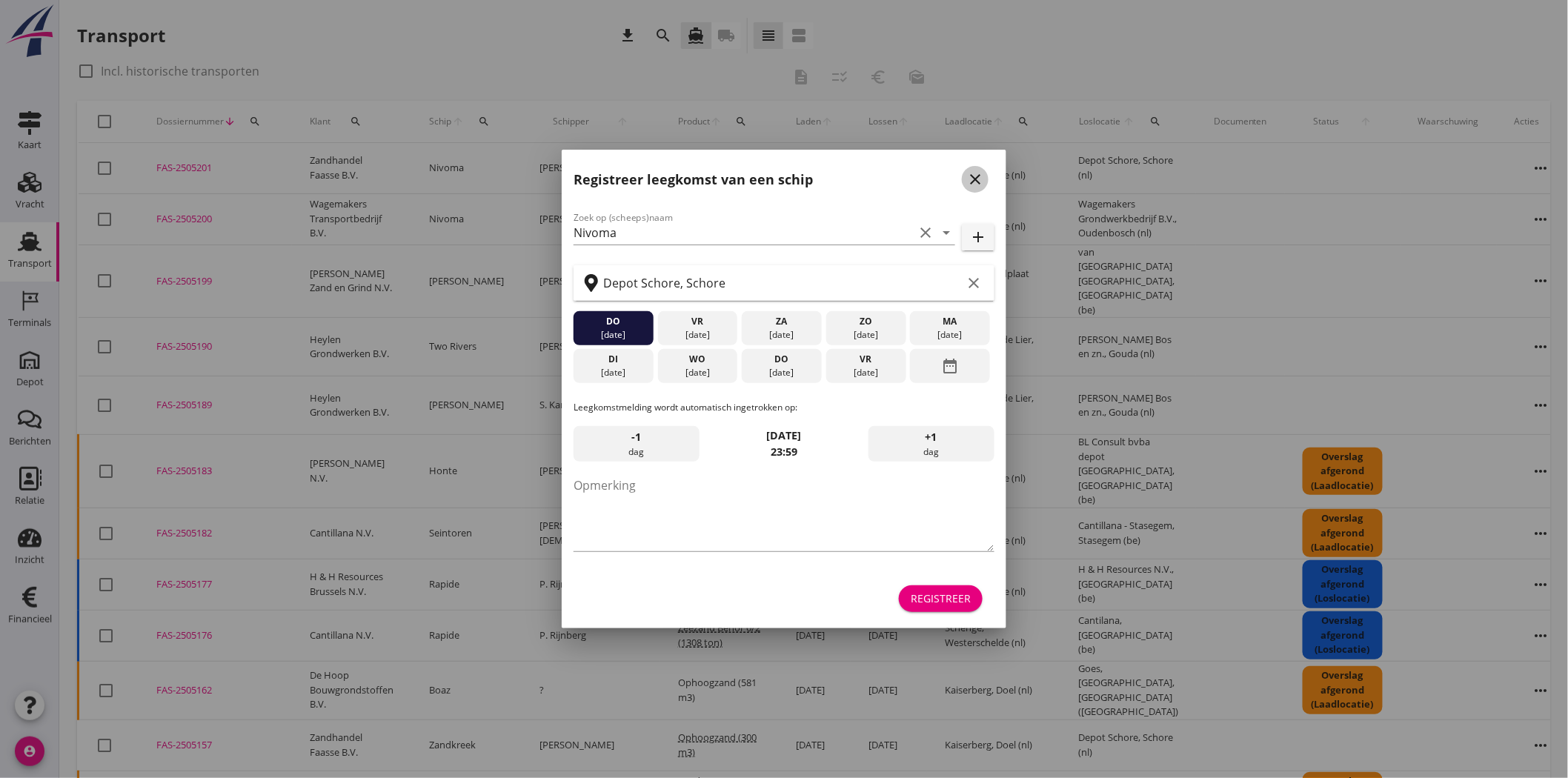
click at [969, 180] on icon "close" at bounding box center [975, 179] width 17 height 17
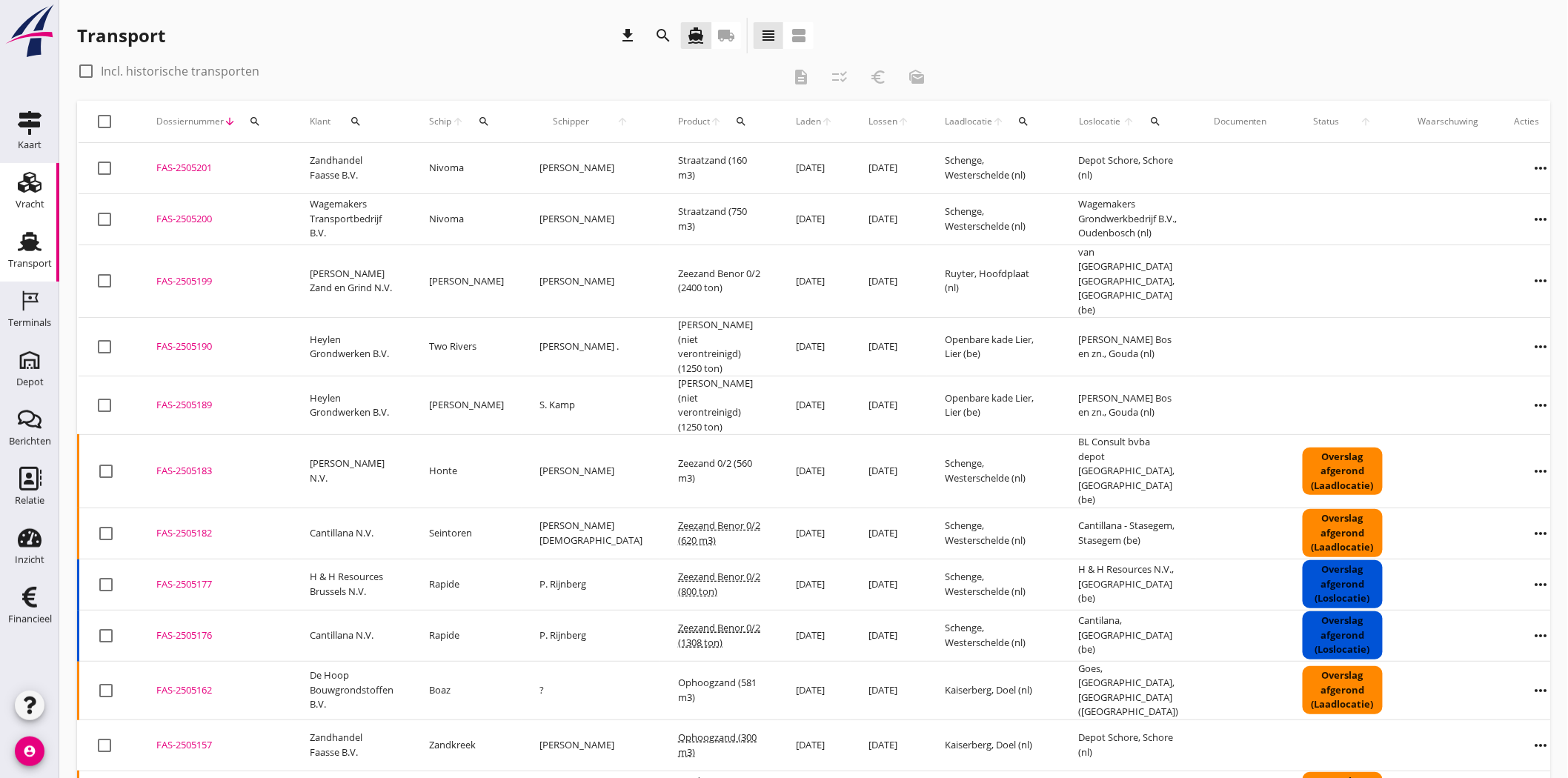
click at [26, 195] on div "Vracht" at bounding box center [30, 204] width 29 height 21
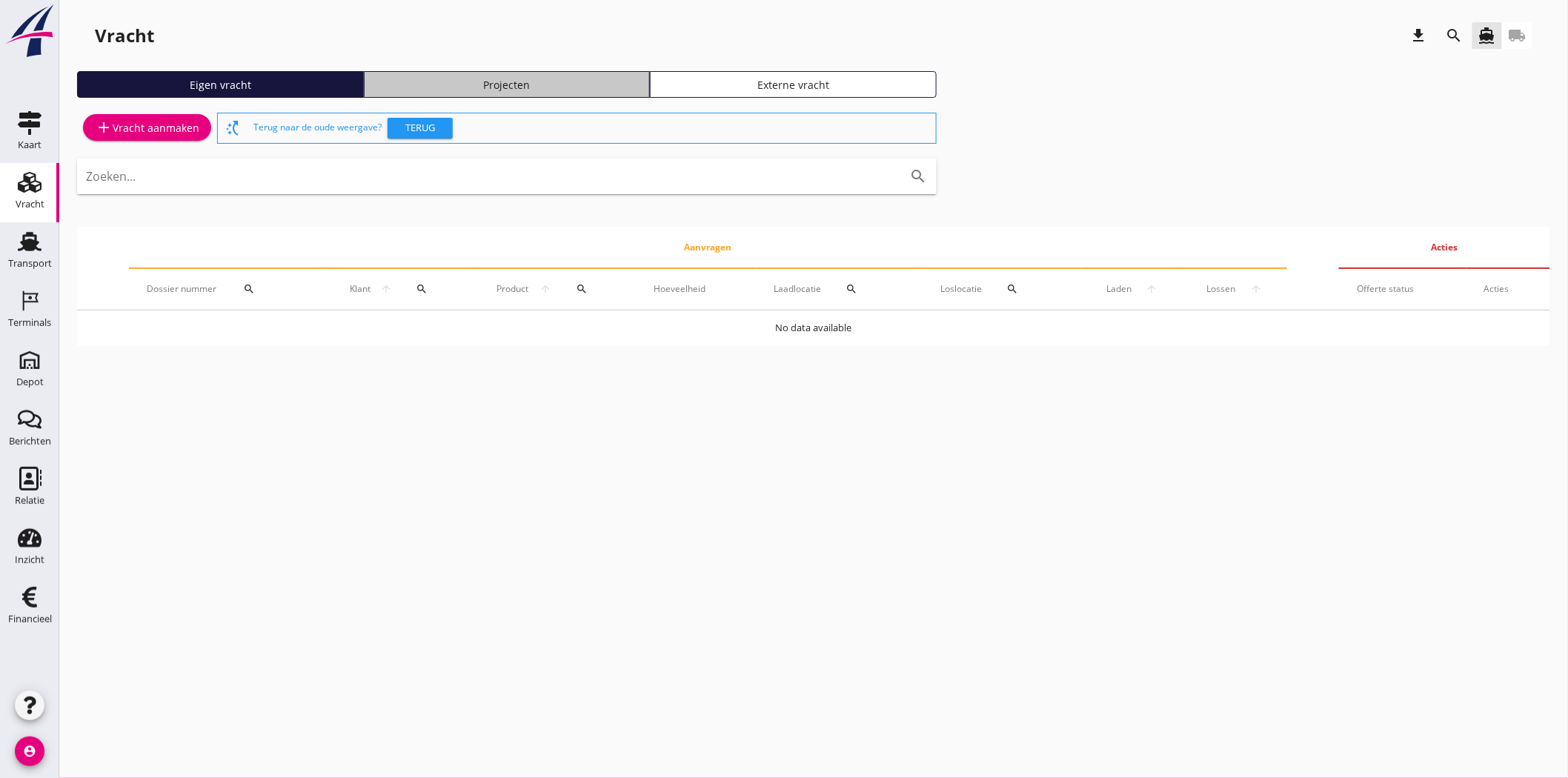
click at [608, 94] on link "Projecten" at bounding box center [507, 84] width 287 height 27
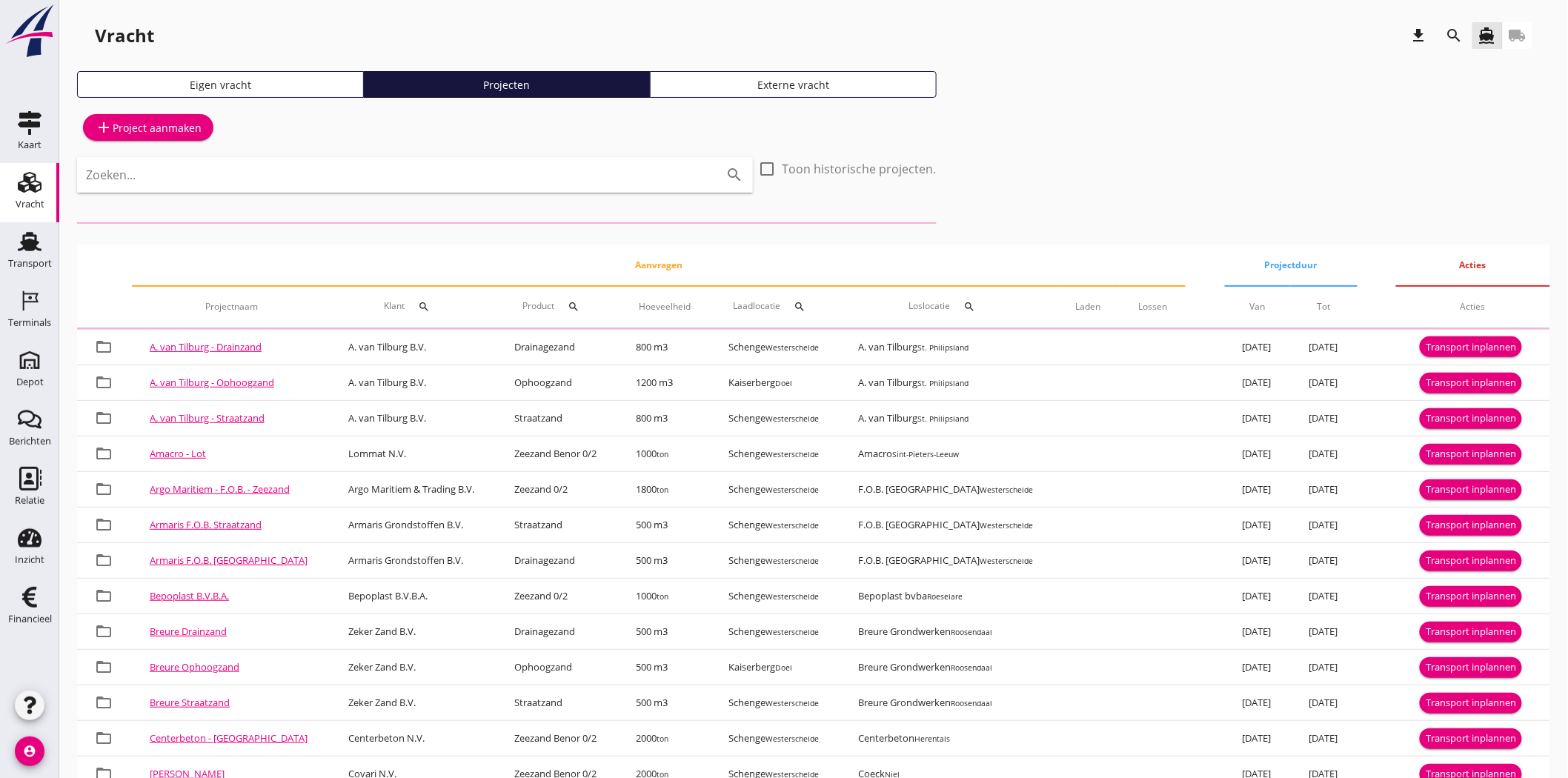
click at [1459, 40] on icon "search" at bounding box center [1454, 35] width 17 height 17
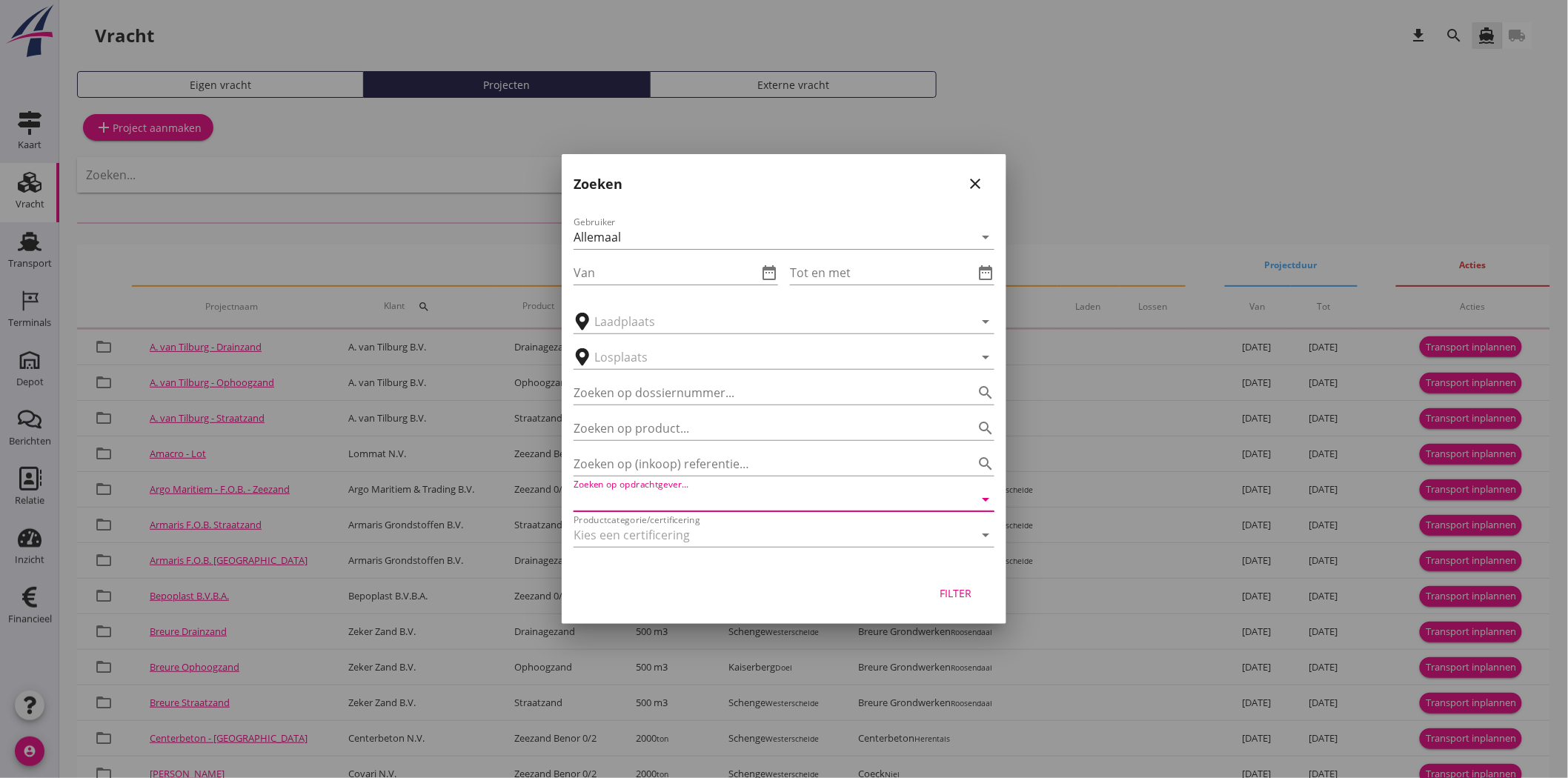
click at [636, 500] on input "Zoeken op opdrachtgever..." at bounding box center [764, 499] width 380 height 24
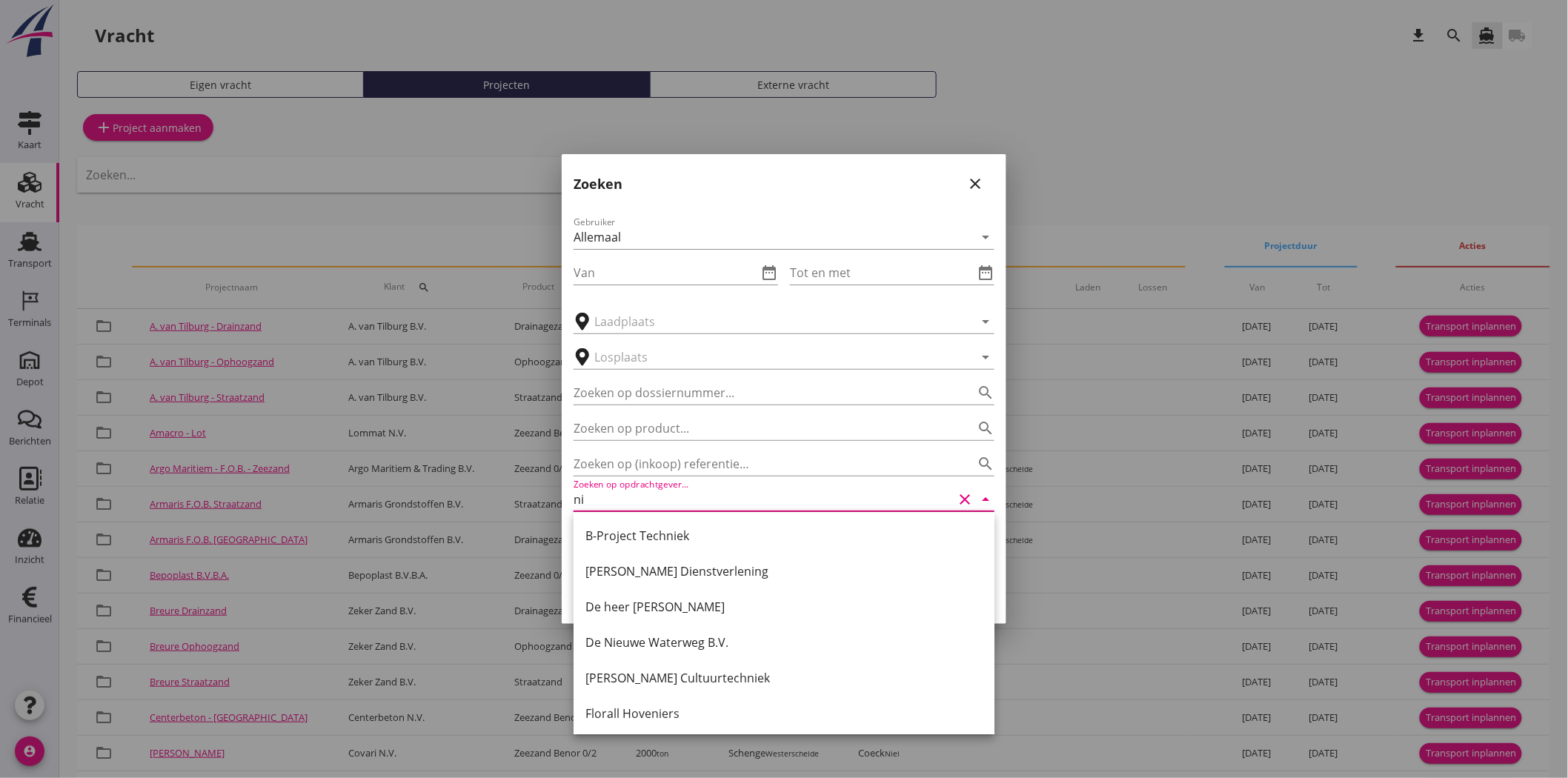
type input "n"
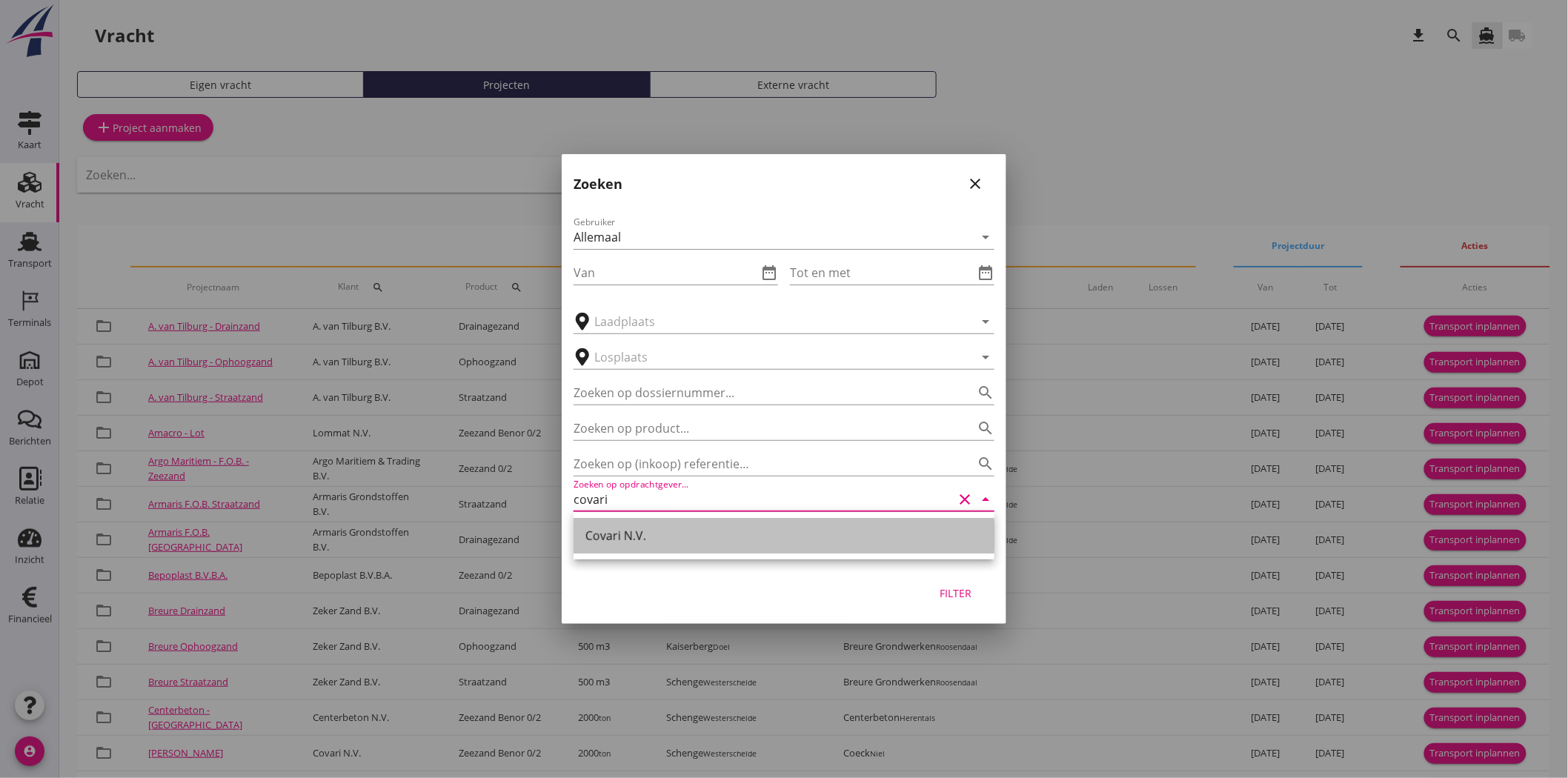
click at [657, 539] on div "Covari N.V." at bounding box center [784, 535] width 397 height 17
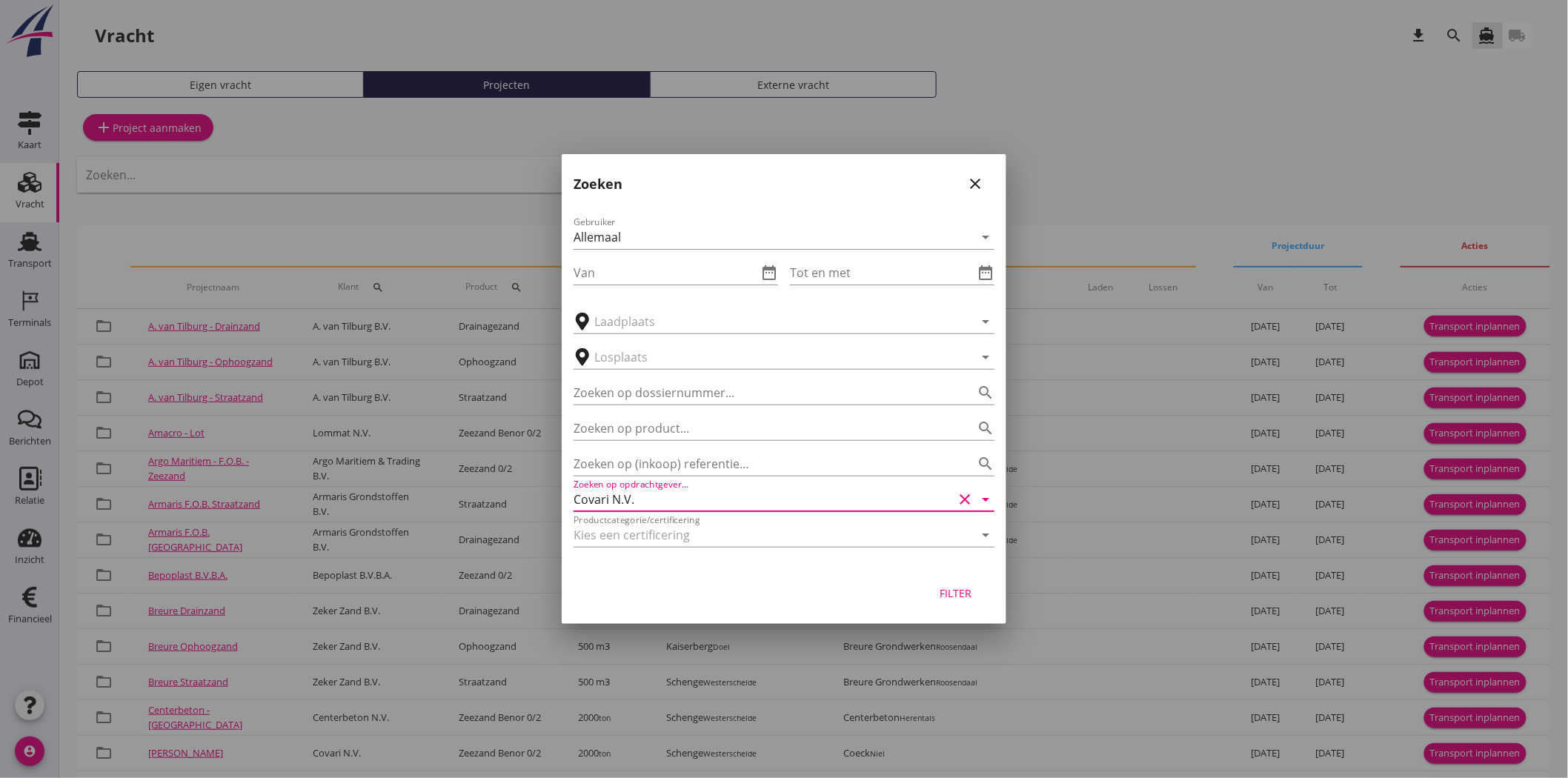
type input "Covari N.V."
click at [957, 590] on div "Filter" at bounding box center [955, 593] width 41 height 16
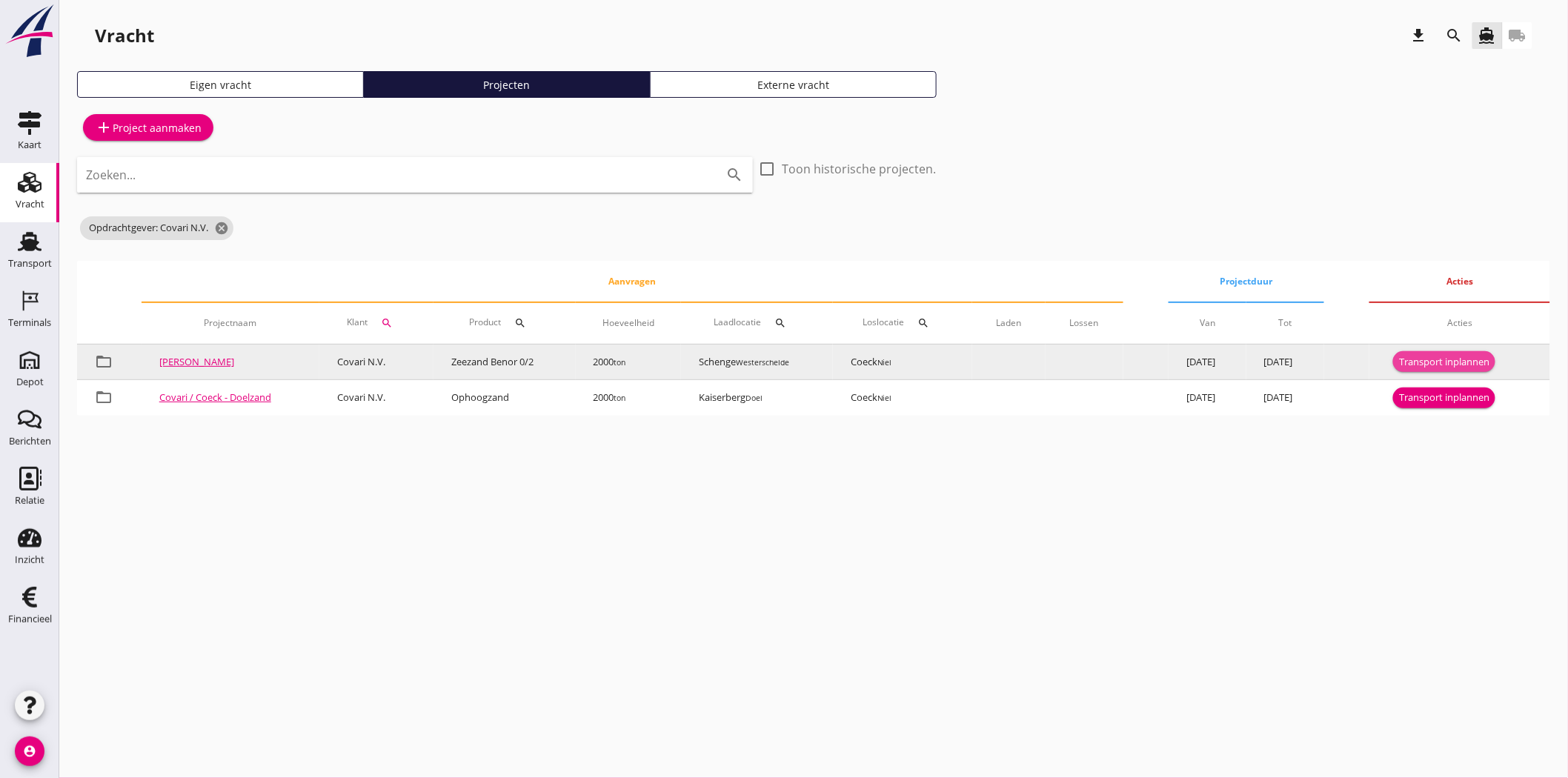
click at [1462, 357] on div "Transport inplannen" at bounding box center [1444, 362] width 91 height 15
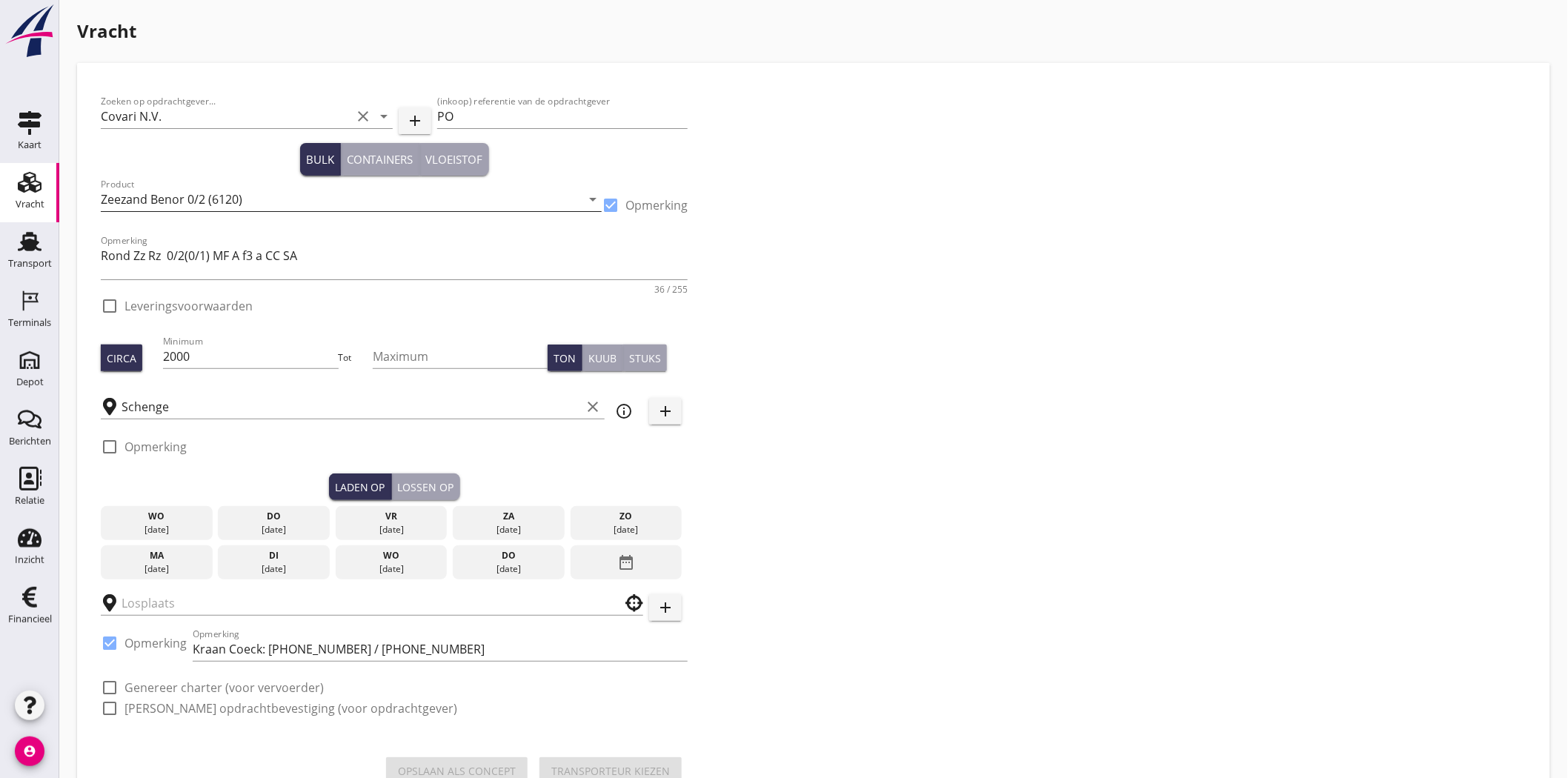
checkbox input "true"
type input "Coeck"
checkbox input "true"
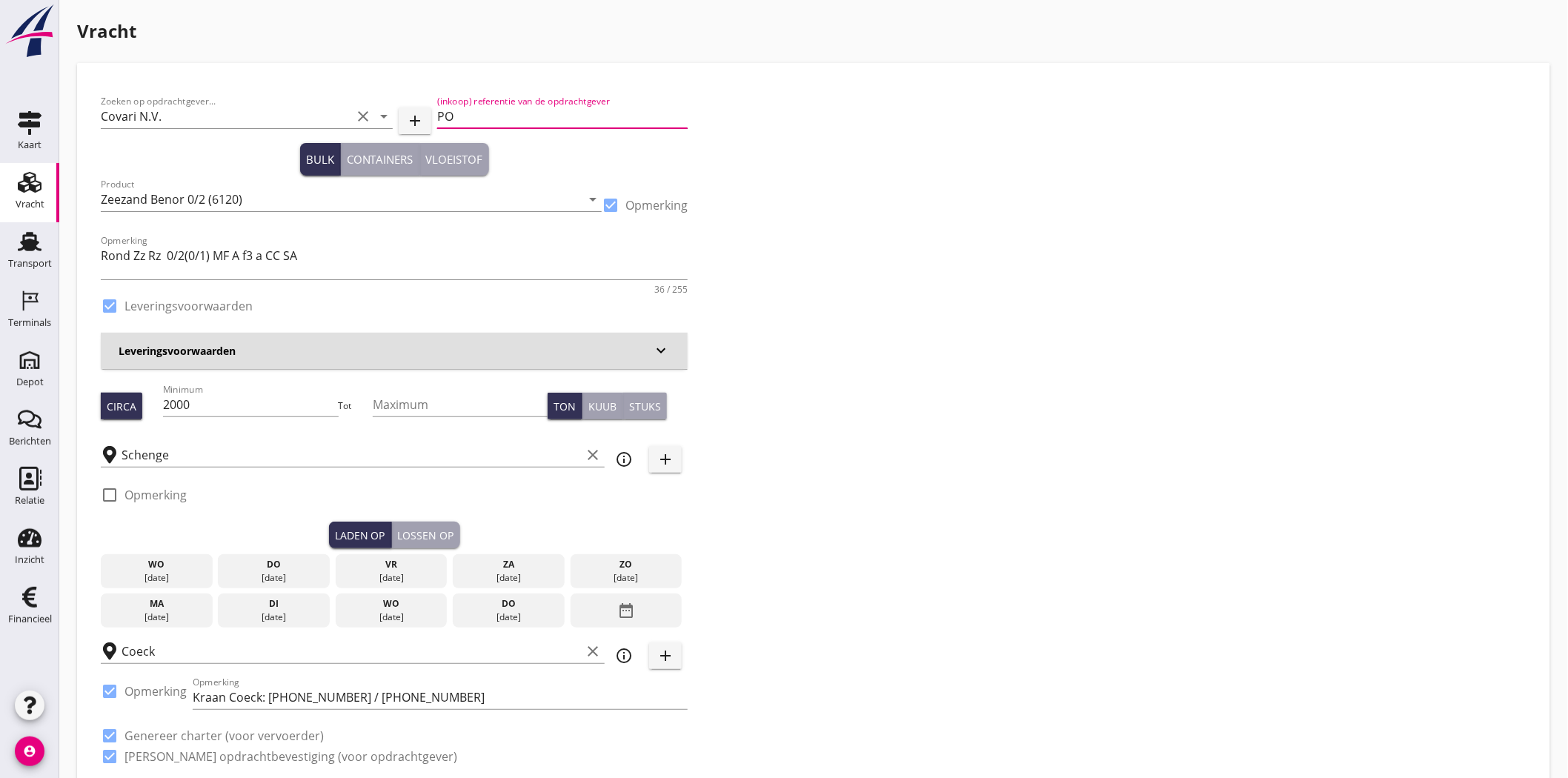
click at [582, 105] on input "PO" at bounding box center [562, 116] width 250 height 24
click at [482, 106] on input "PO" at bounding box center [562, 116] width 250 height 24
click at [465, 115] on input "PO" at bounding box center [562, 116] width 250 height 24
paste input "25011997"
type input "PO 25011997"
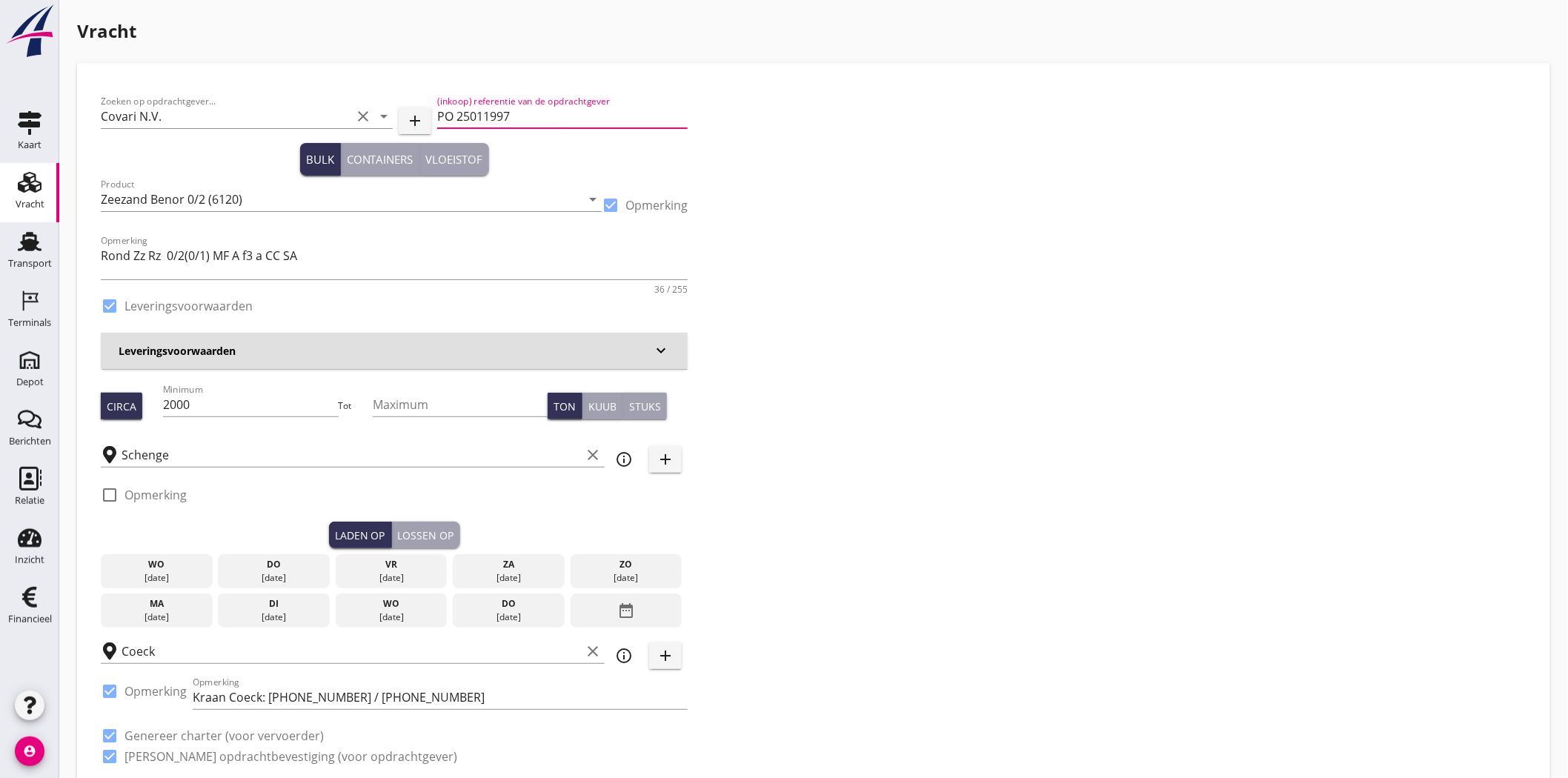
click at [915, 220] on div "Zoeken op opdrachtgever... Covari N.V. clear arrow_drop_down add (inkoop) refer…" at bounding box center [813, 435] width 1438 height 696
drag, startPoint x: 284, startPoint y: 562, endPoint x: 389, endPoint y: 537, distance: 107.9
click at [284, 562] on div "do" at bounding box center [274, 564] width 105 height 14
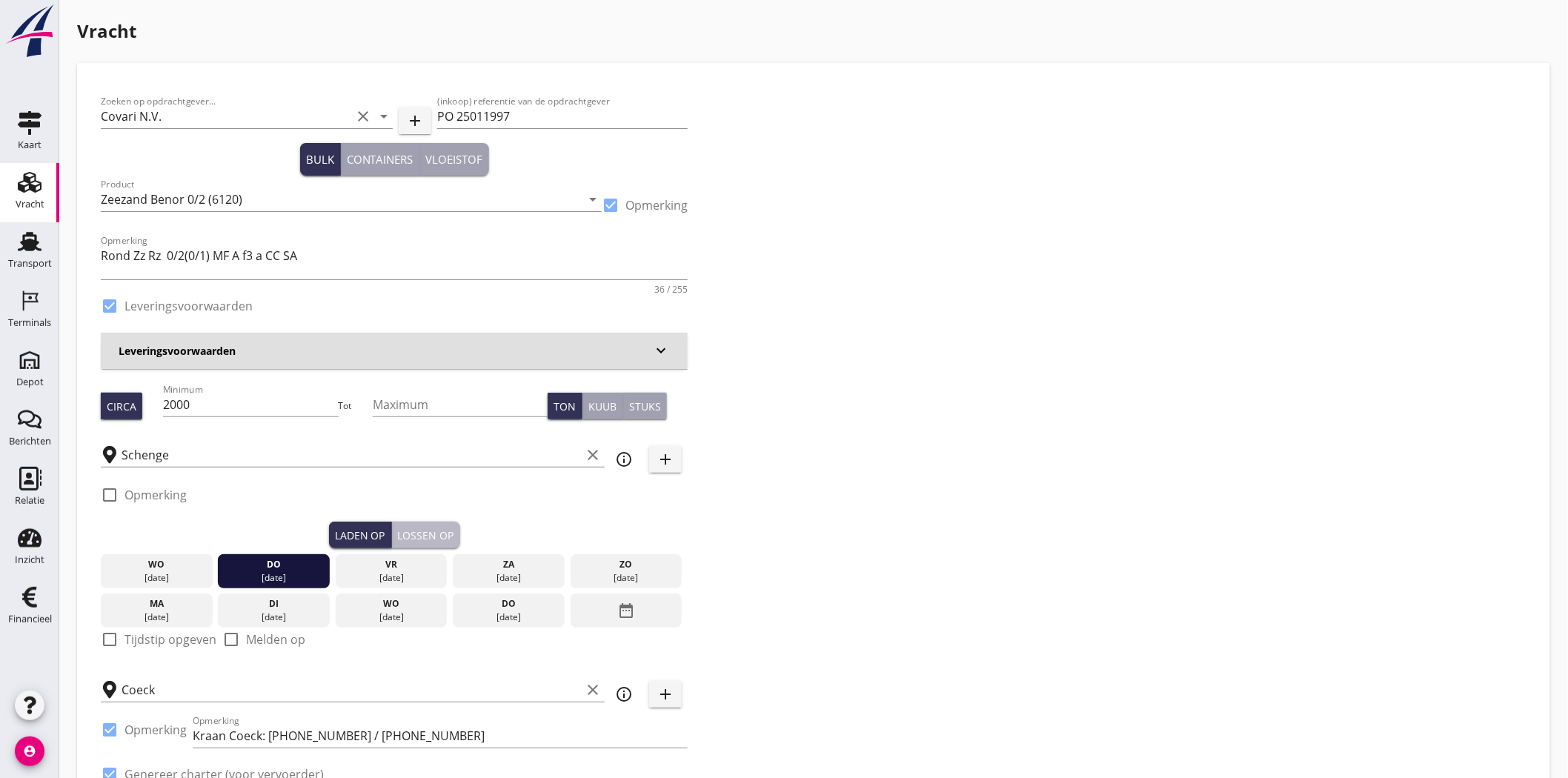
drag, startPoint x: 432, startPoint y: 522, endPoint x: 432, endPoint y: 545, distance: 23.0
click at [432, 524] on button "Lossen op" at bounding box center [426, 534] width 68 height 27
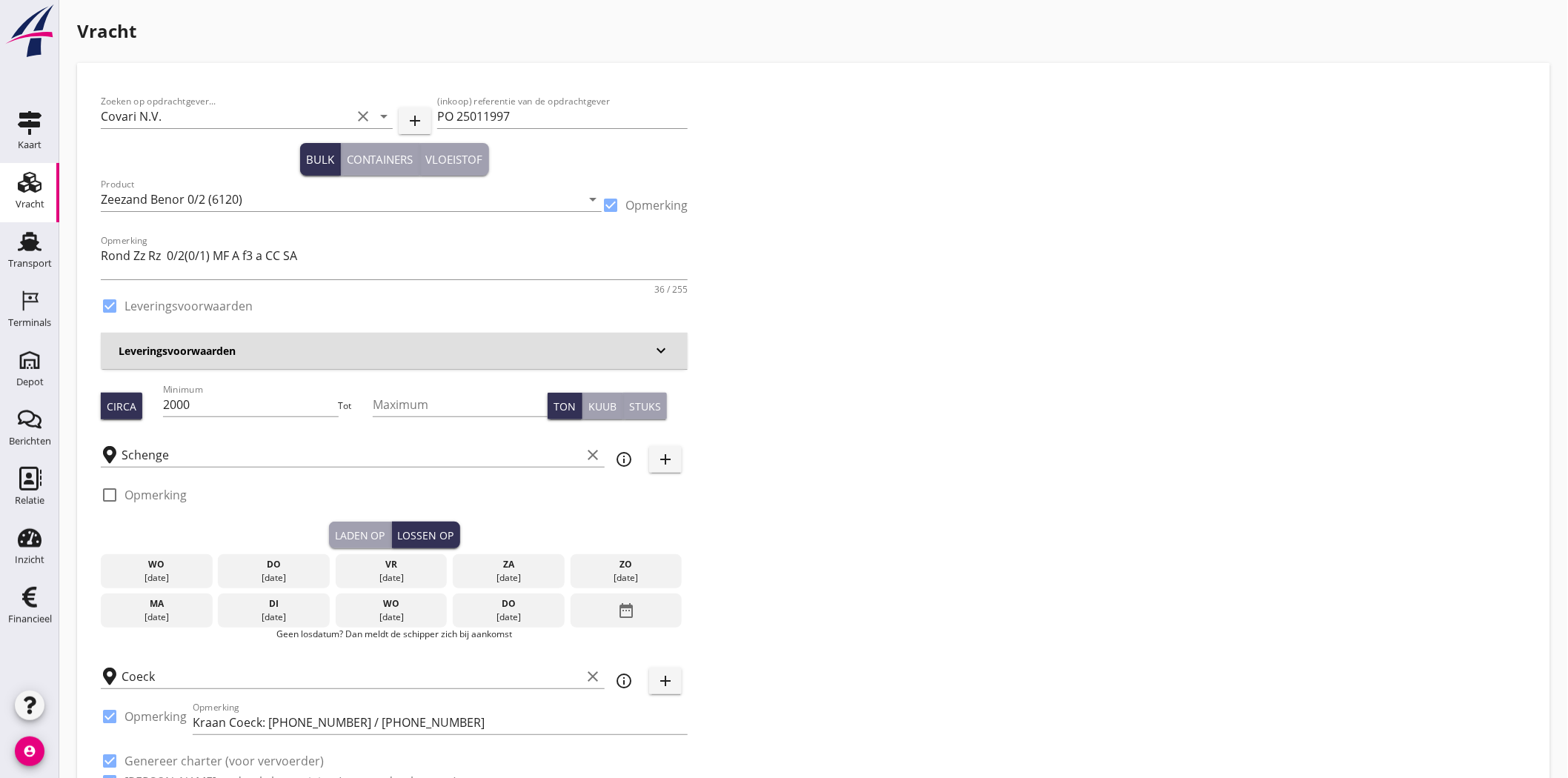
click at [428, 564] on div "vr" at bounding box center [392, 564] width 105 height 14
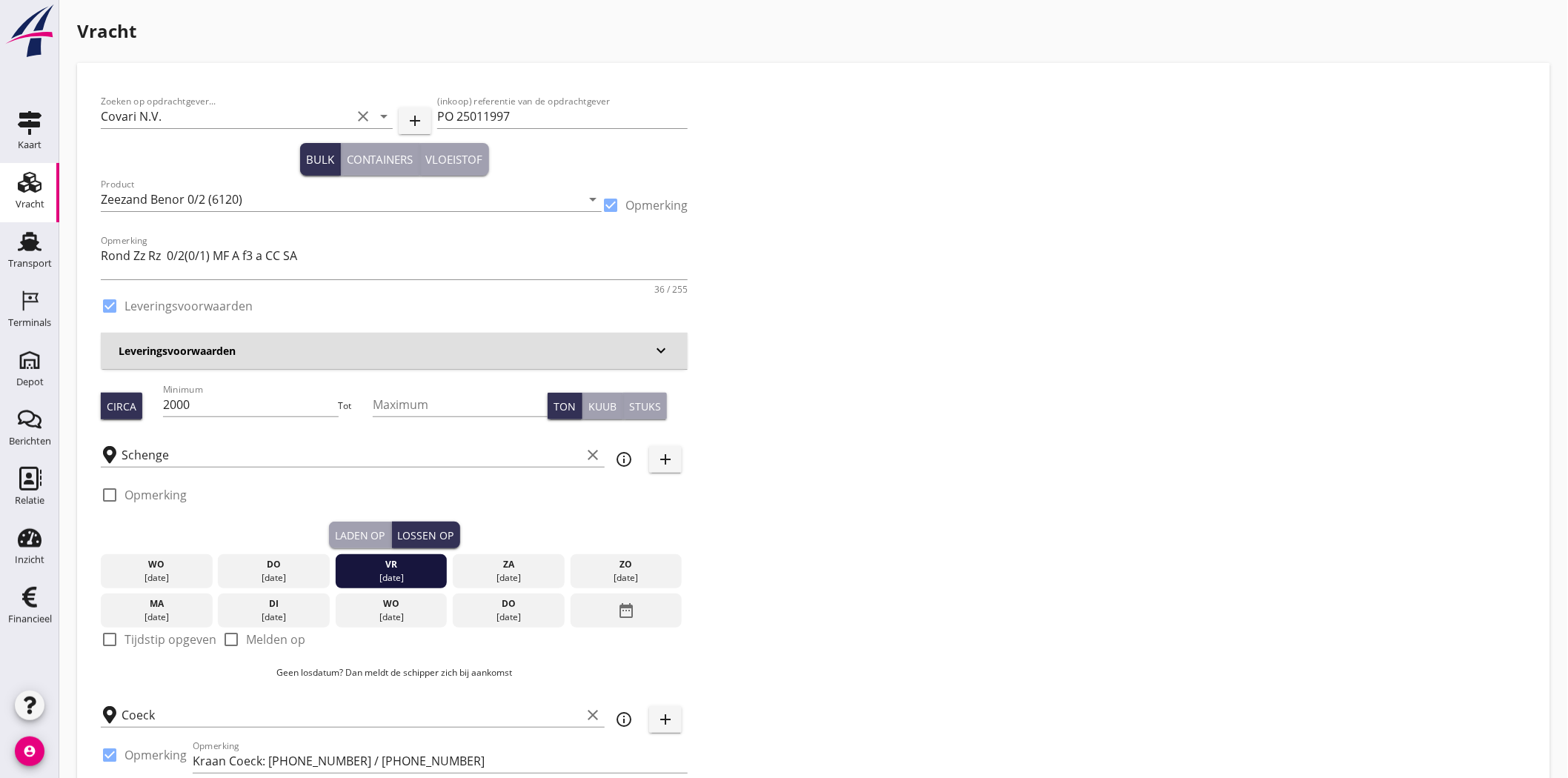
click at [1187, 512] on div "Zoeken op opdrachtgever... Covari N.V. clear arrow_drop_down add (inkoop) refer…" at bounding box center [813, 466] width 1438 height 760
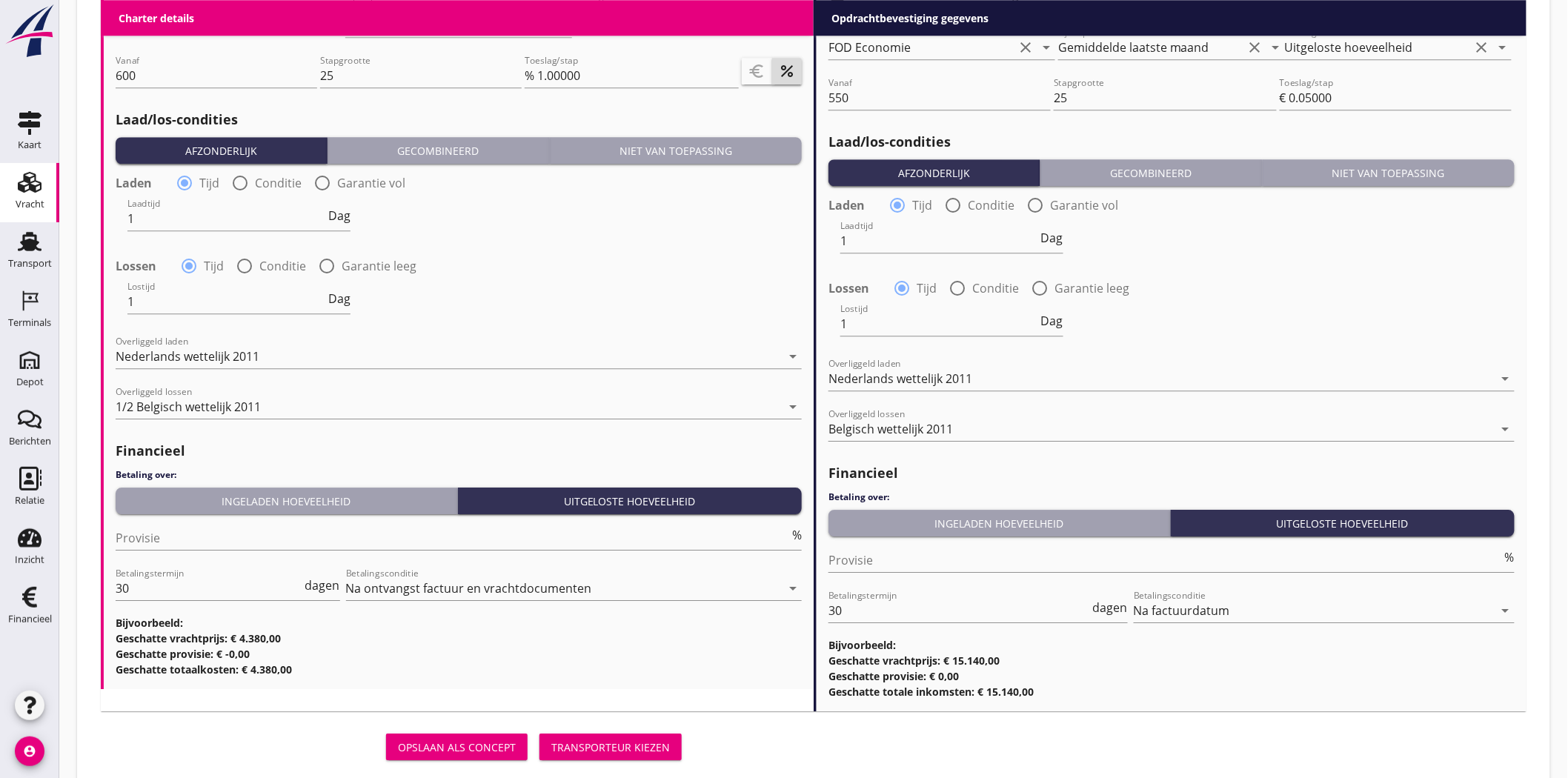
scroll to position [1680, 0]
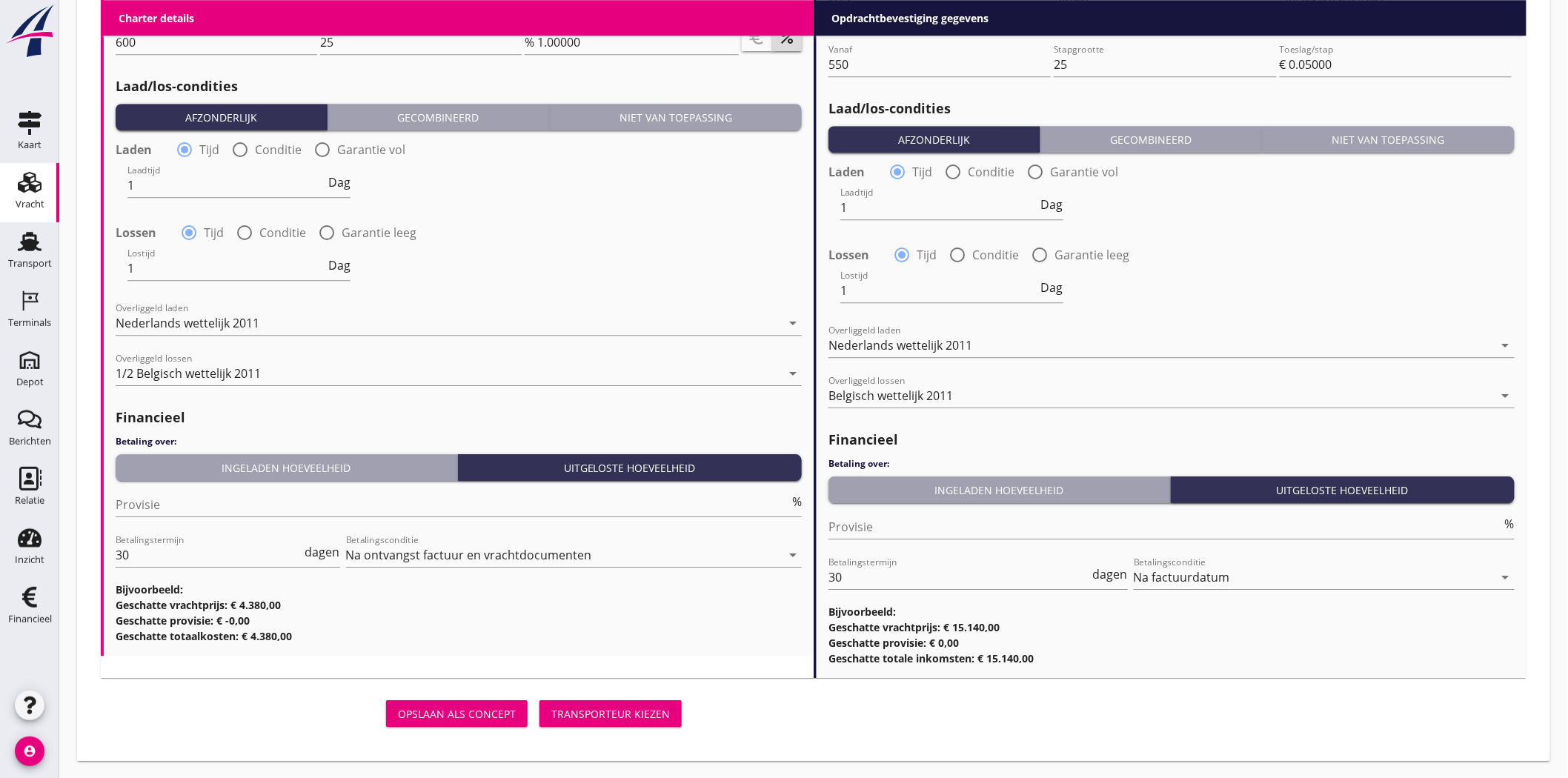
click at [591, 718] on div "Transporteur kiezen" at bounding box center [610, 713] width 118 height 16
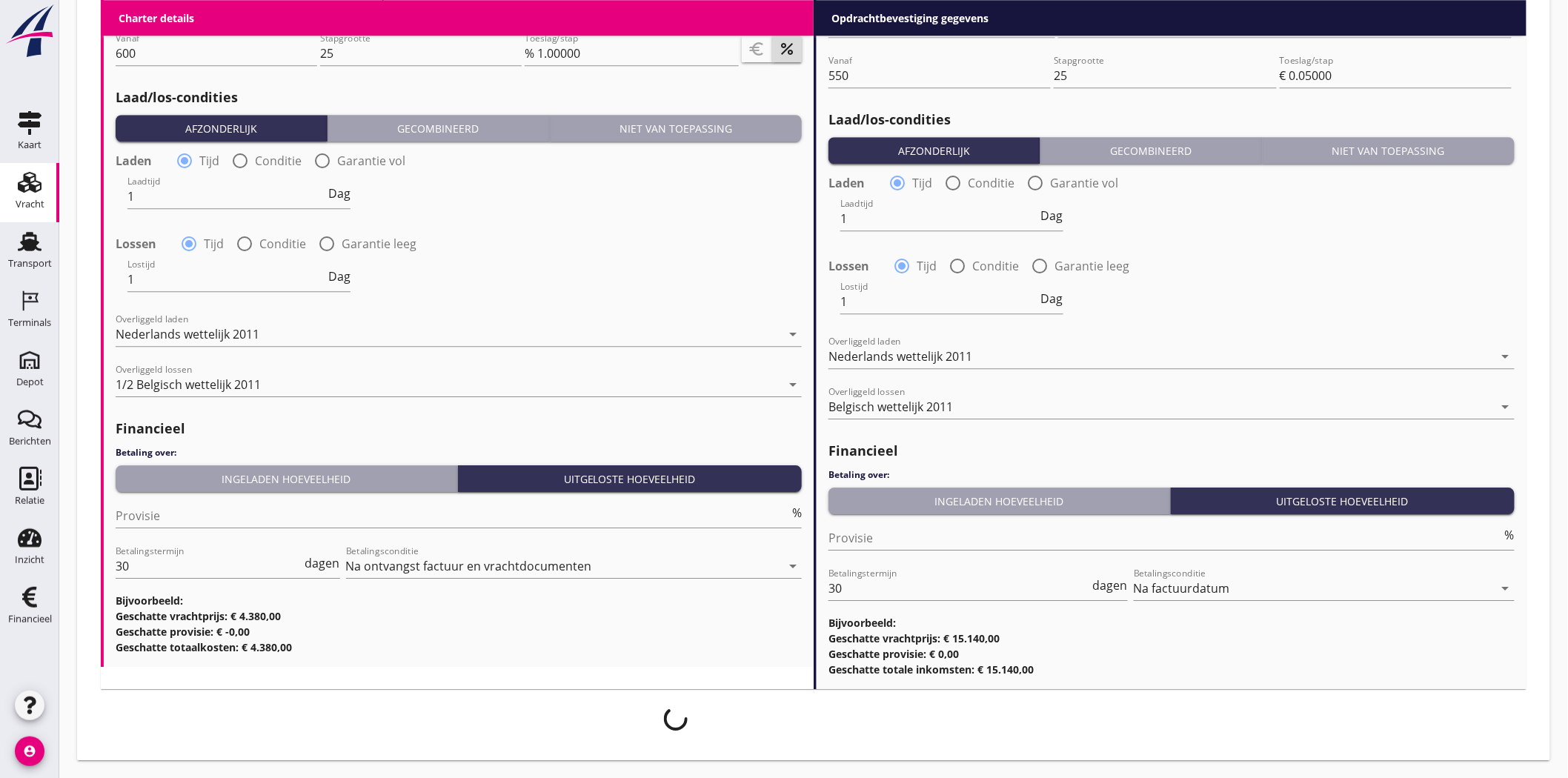
scroll to position [1668, 0]
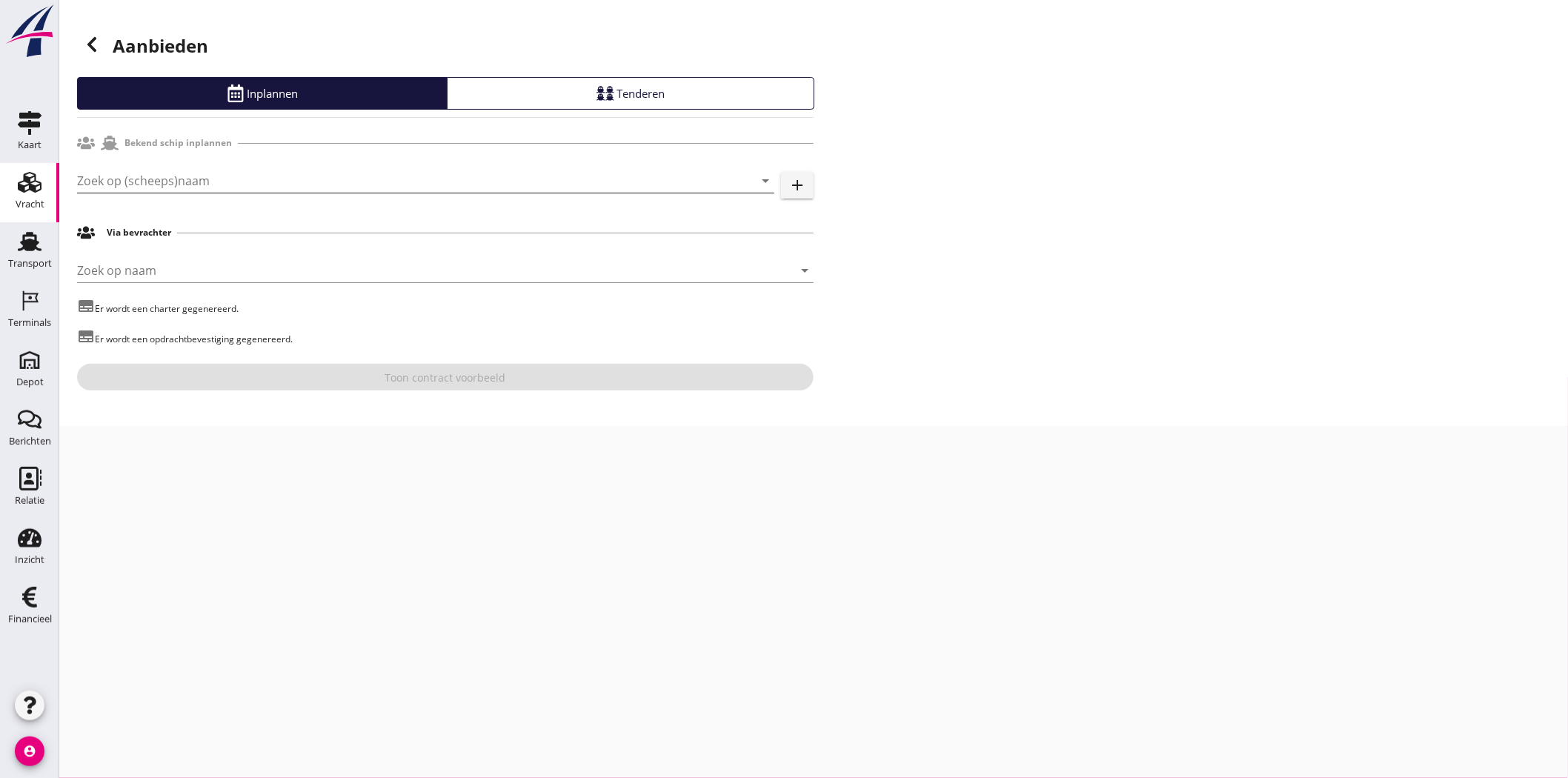
click at [134, 172] on input "Zoek op (scheeps)naam" at bounding box center [404, 181] width 656 height 24
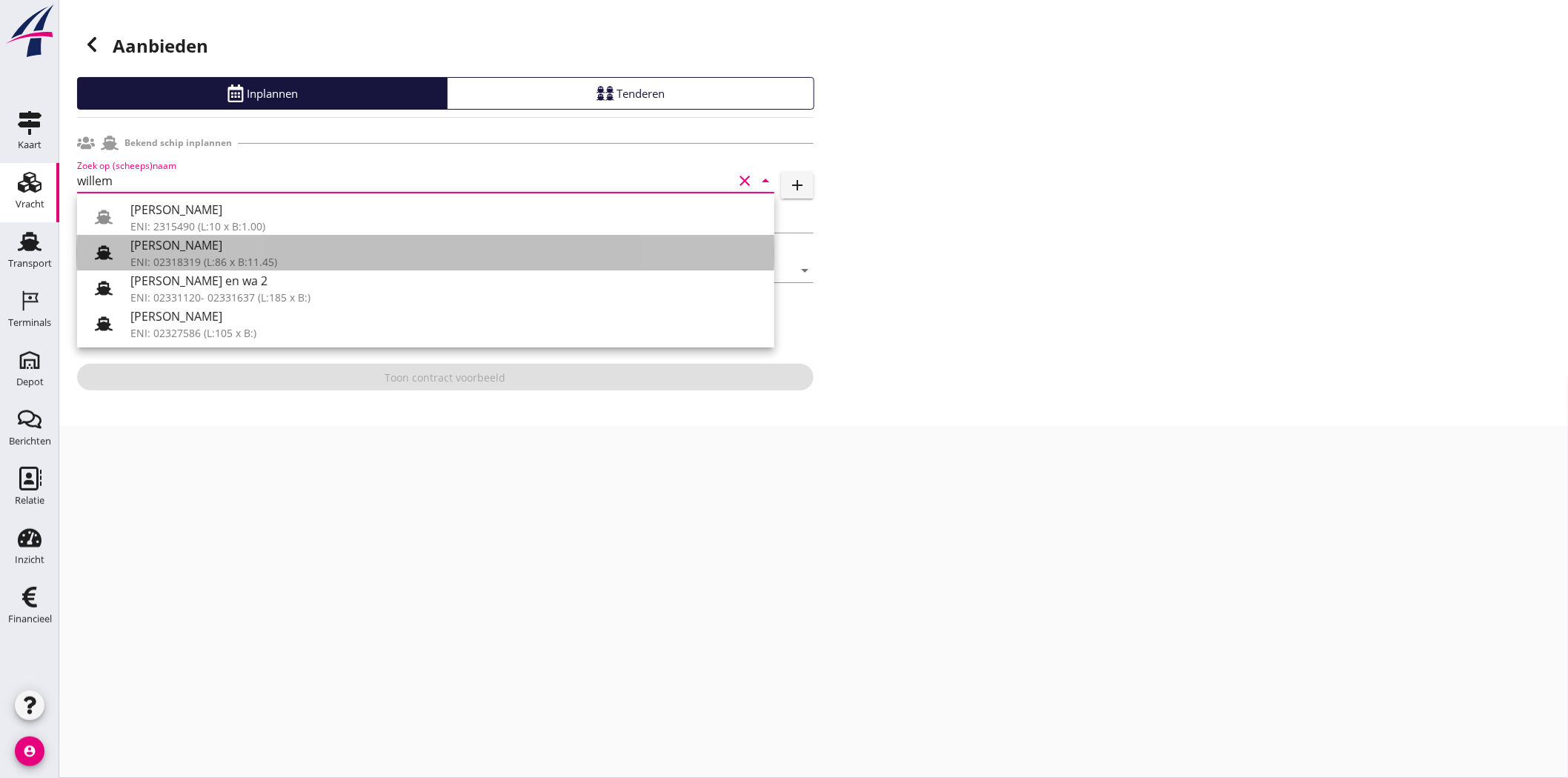
click at [236, 249] on div "[PERSON_NAME]" at bounding box center [447, 245] width 633 height 17
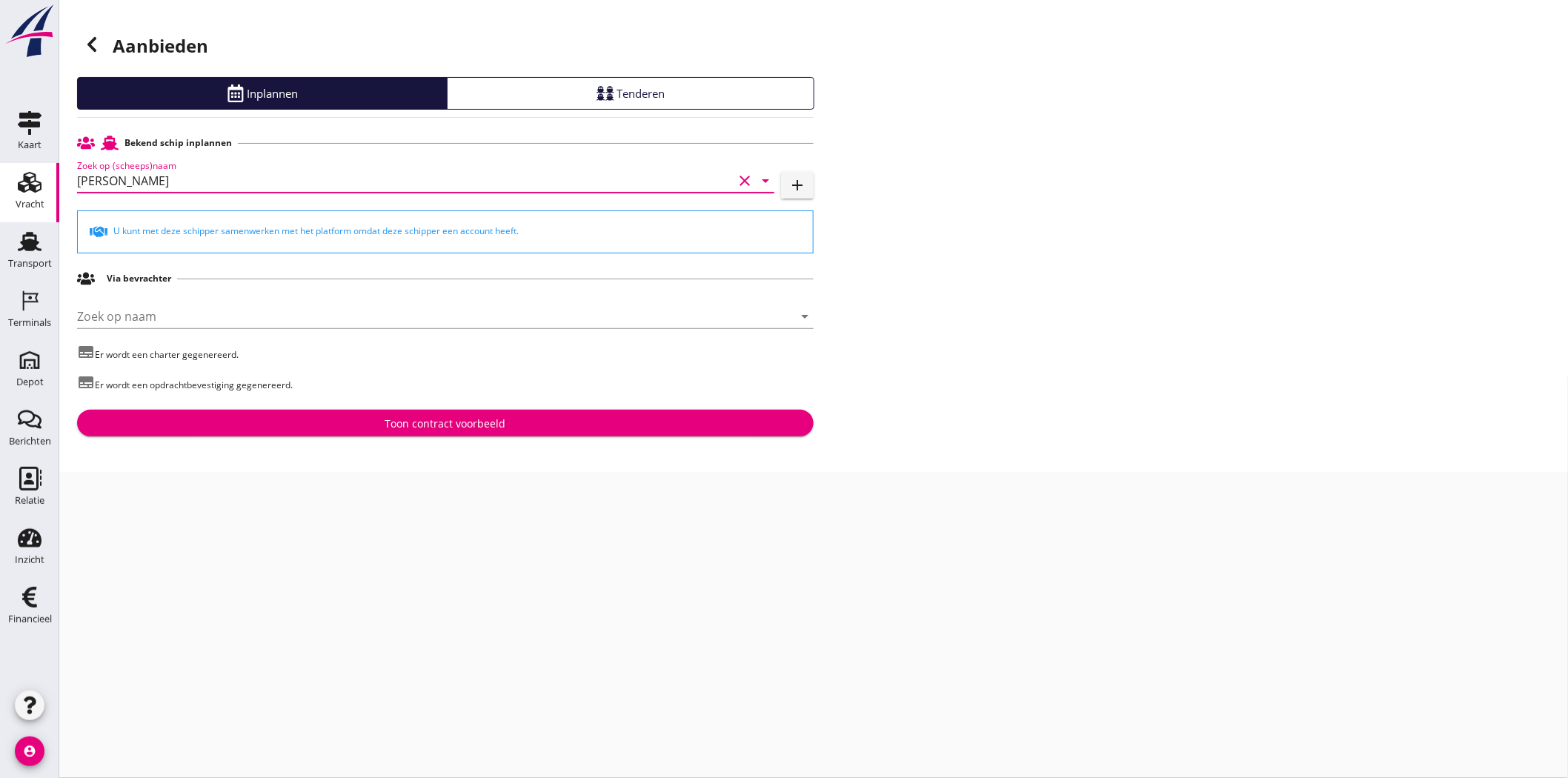
type input "[PERSON_NAME]"
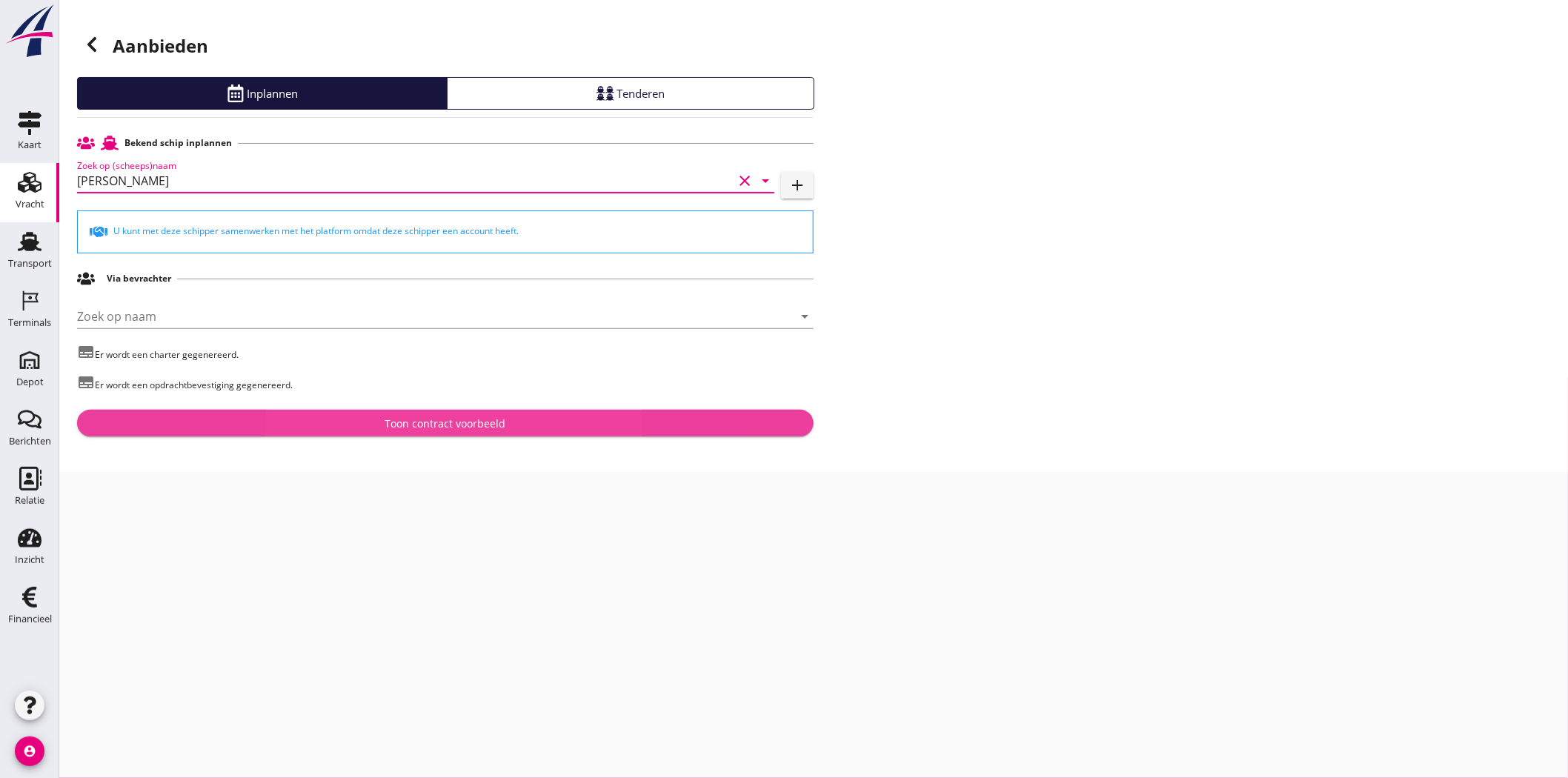
click at [465, 423] on div "Toon contract voorbeeld" at bounding box center [446, 422] width 121 height 16
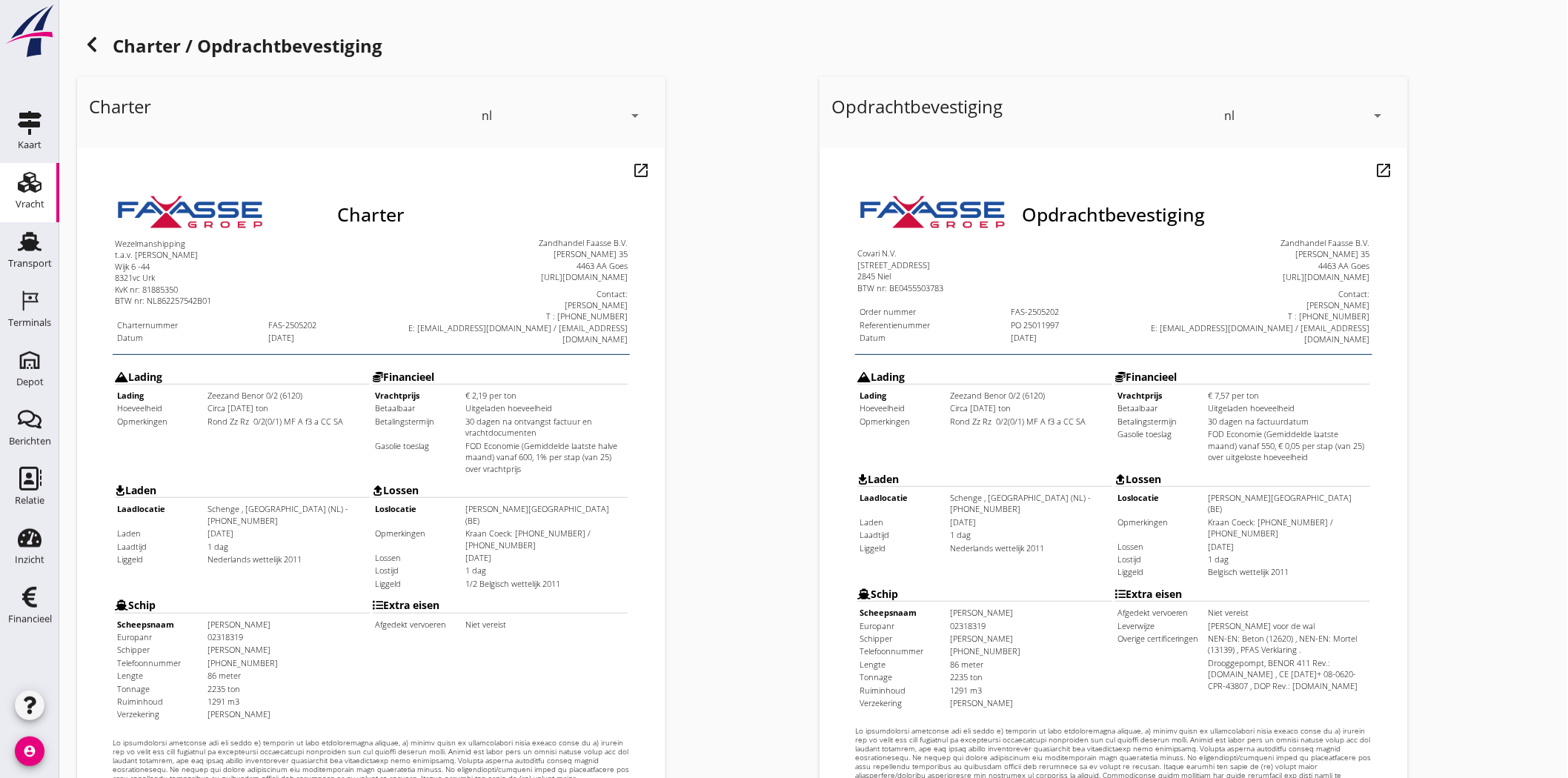
scroll to position [319, 0]
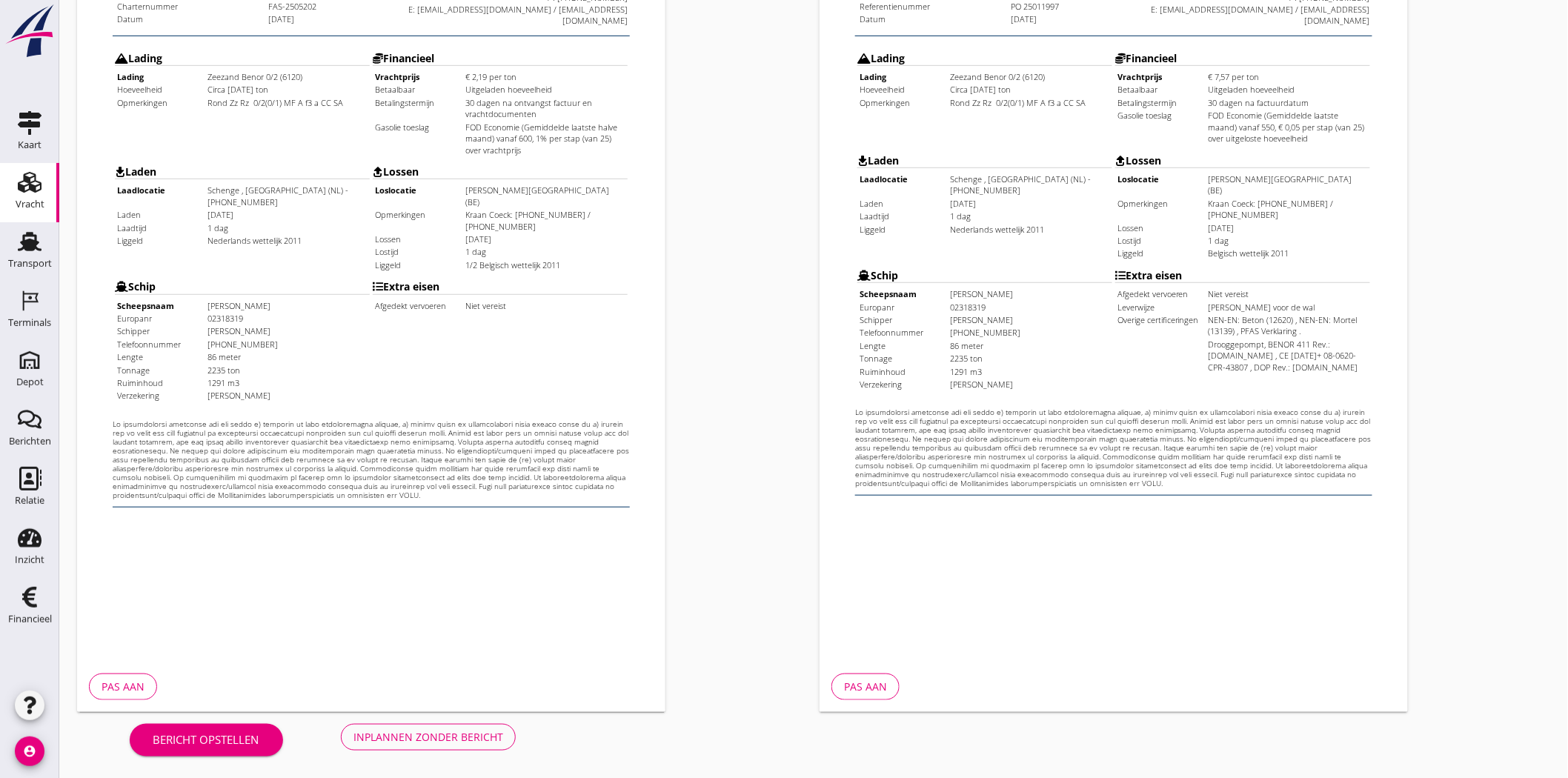
click at [469, 740] on div "Inplannen zonder bericht" at bounding box center [428, 736] width 149 height 16
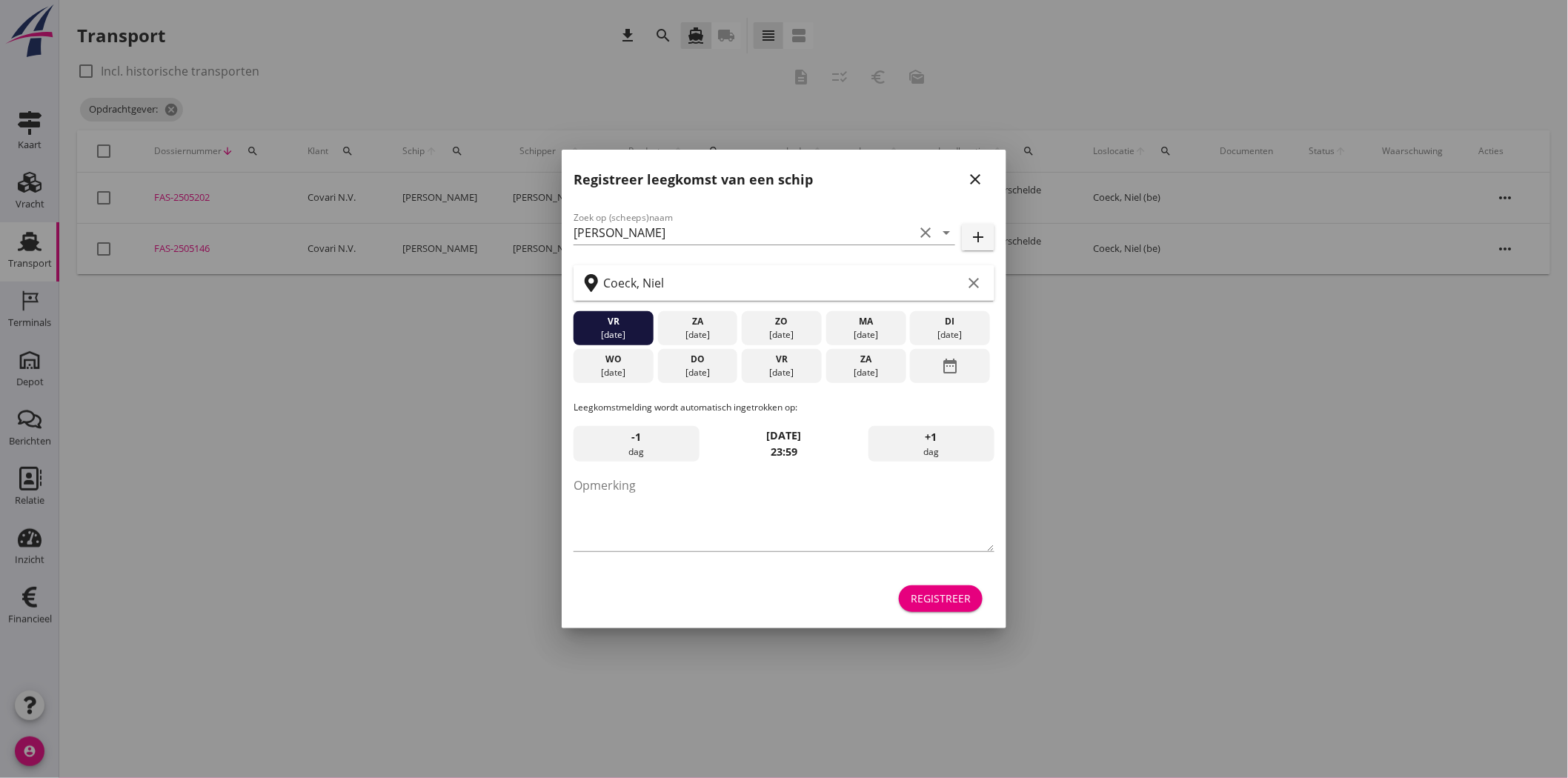
click at [973, 173] on icon "close" at bounding box center [975, 179] width 17 height 17
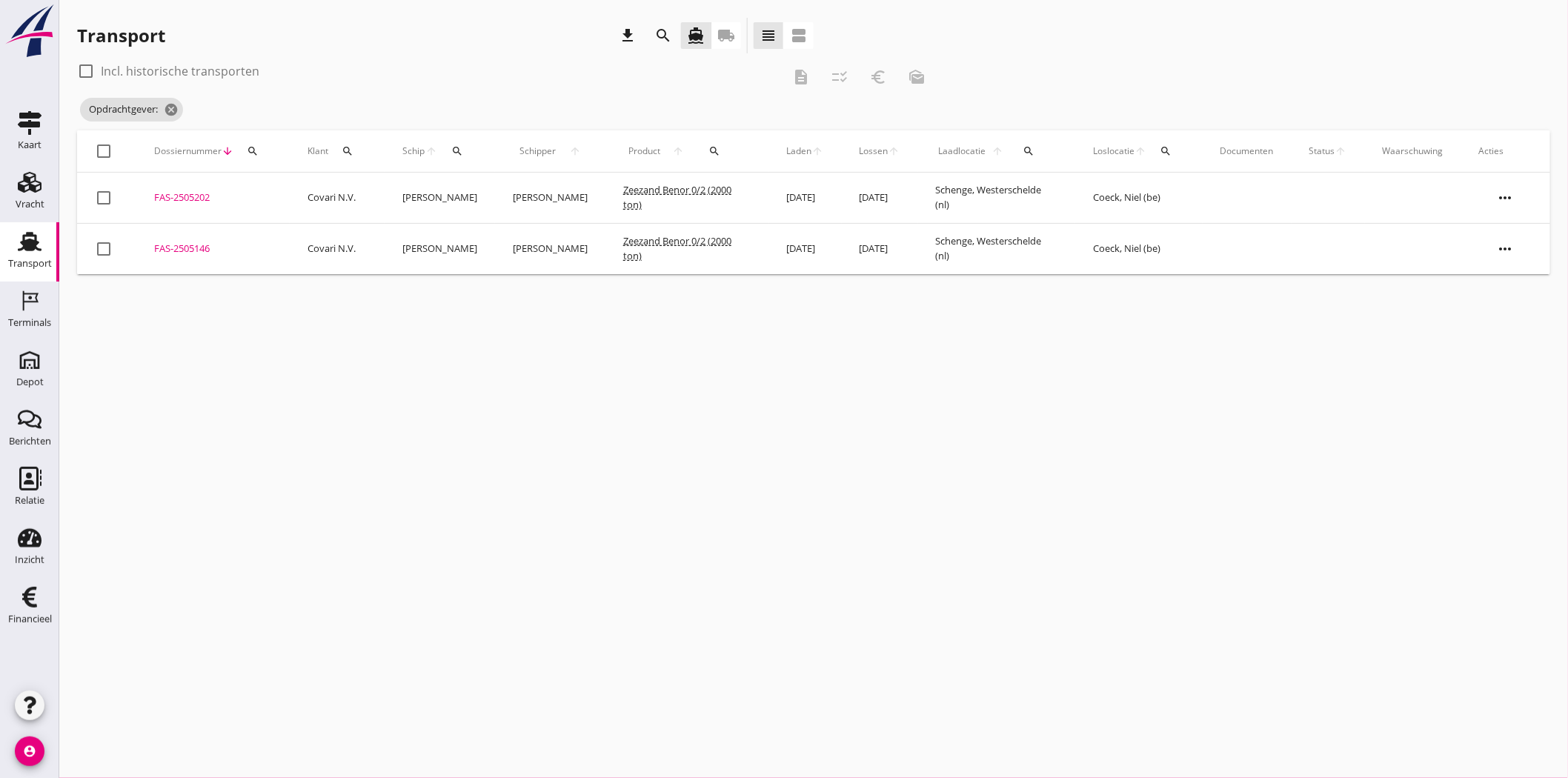
click at [1071, 517] on div "cancel You are impersonating another user. Transport download search directions…" at bounding box center [814, 389] width 1509 height 778
click at [174, 113] on icon "cancel" at bounding box center [171, 110] width 15 height 15
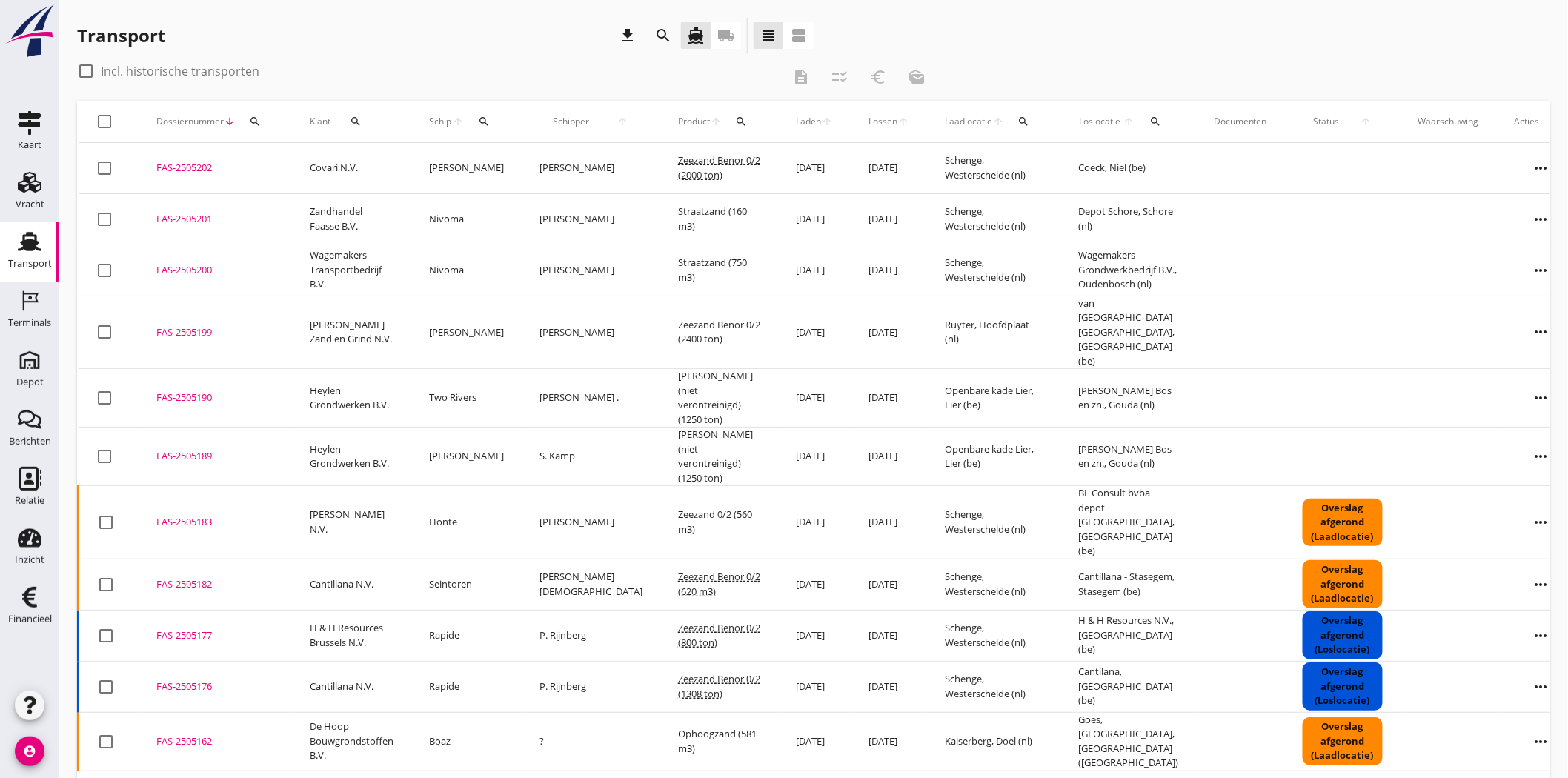
click at [25, 260] on div "Transport" at bounding box center [30, 263] width 44 height 10
click at [731, 30] on icon "local_shipping" at bounding box center [725, 35] width 17 height 17
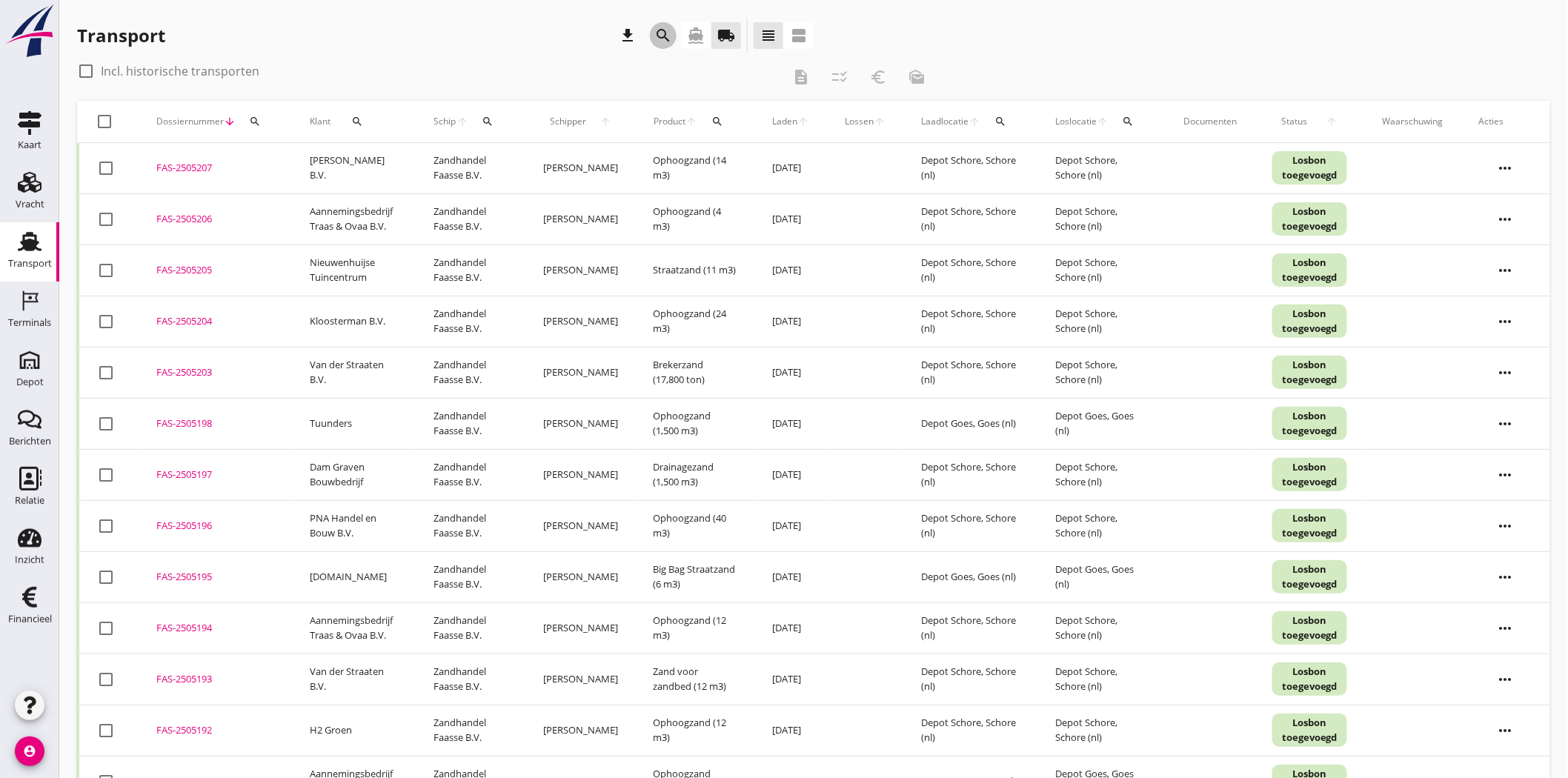
click at [663, 28] on icon "search" at bounding box center [663, 35] width 17 height 17
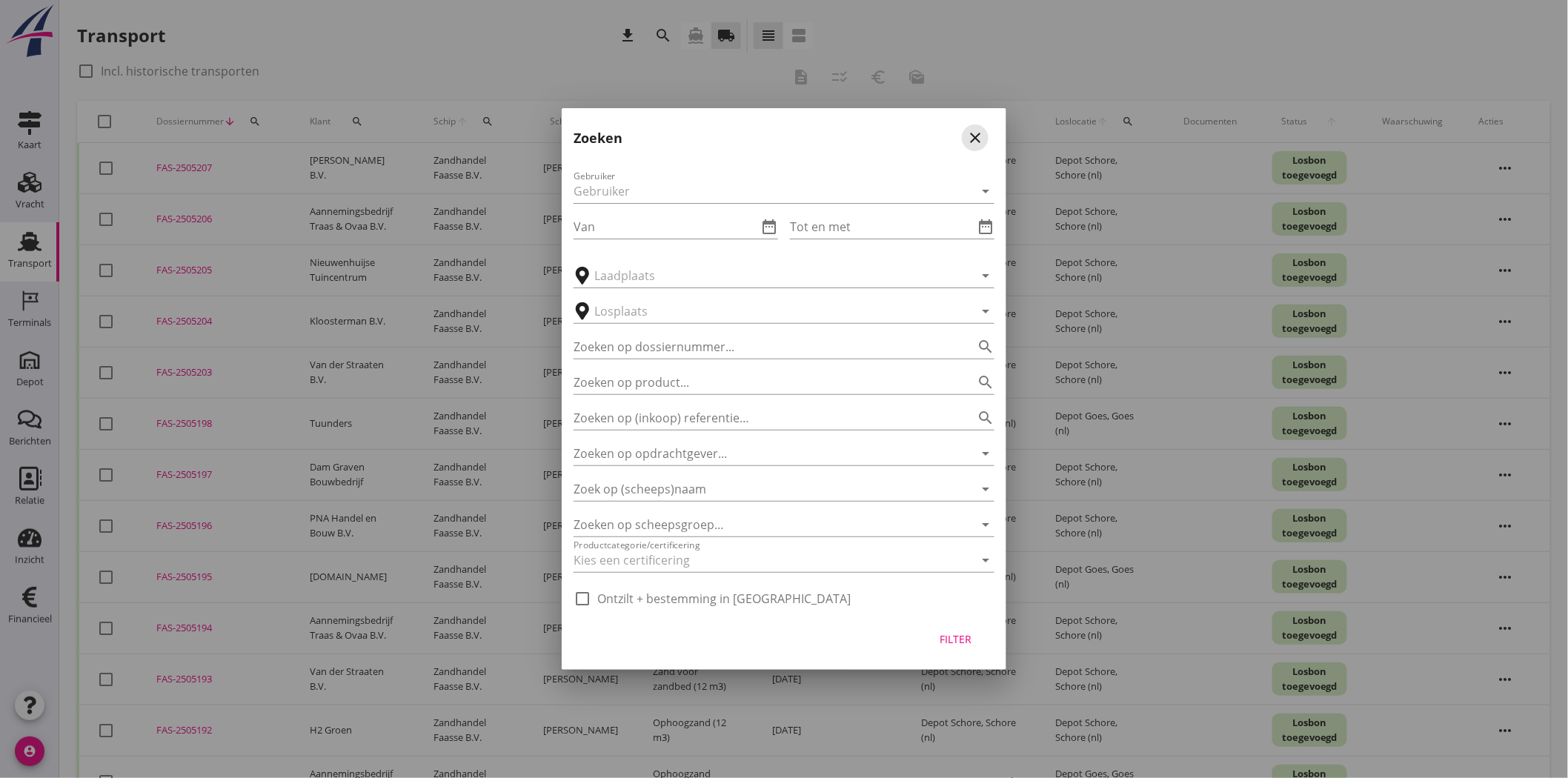
click at [982, 135] on icon "close" at bounding box center [975, 137] width 17 height 17
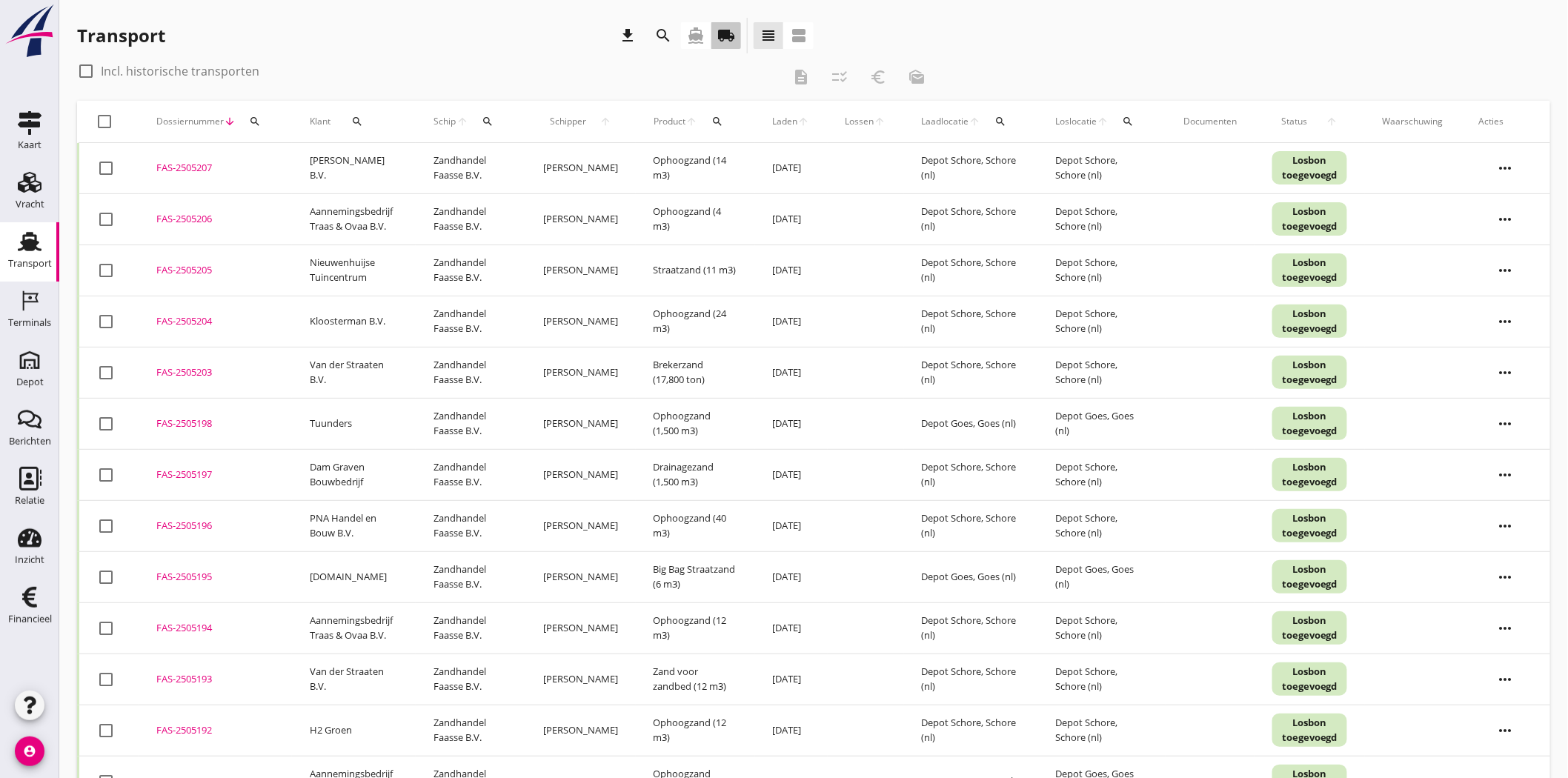
click at [726, 33] on icon "local_shipping" at bounding box center [725, 35] width 17 height 17
click at [666, 31] on icon "search" at bounding box center [663, 35] width 17 height 17
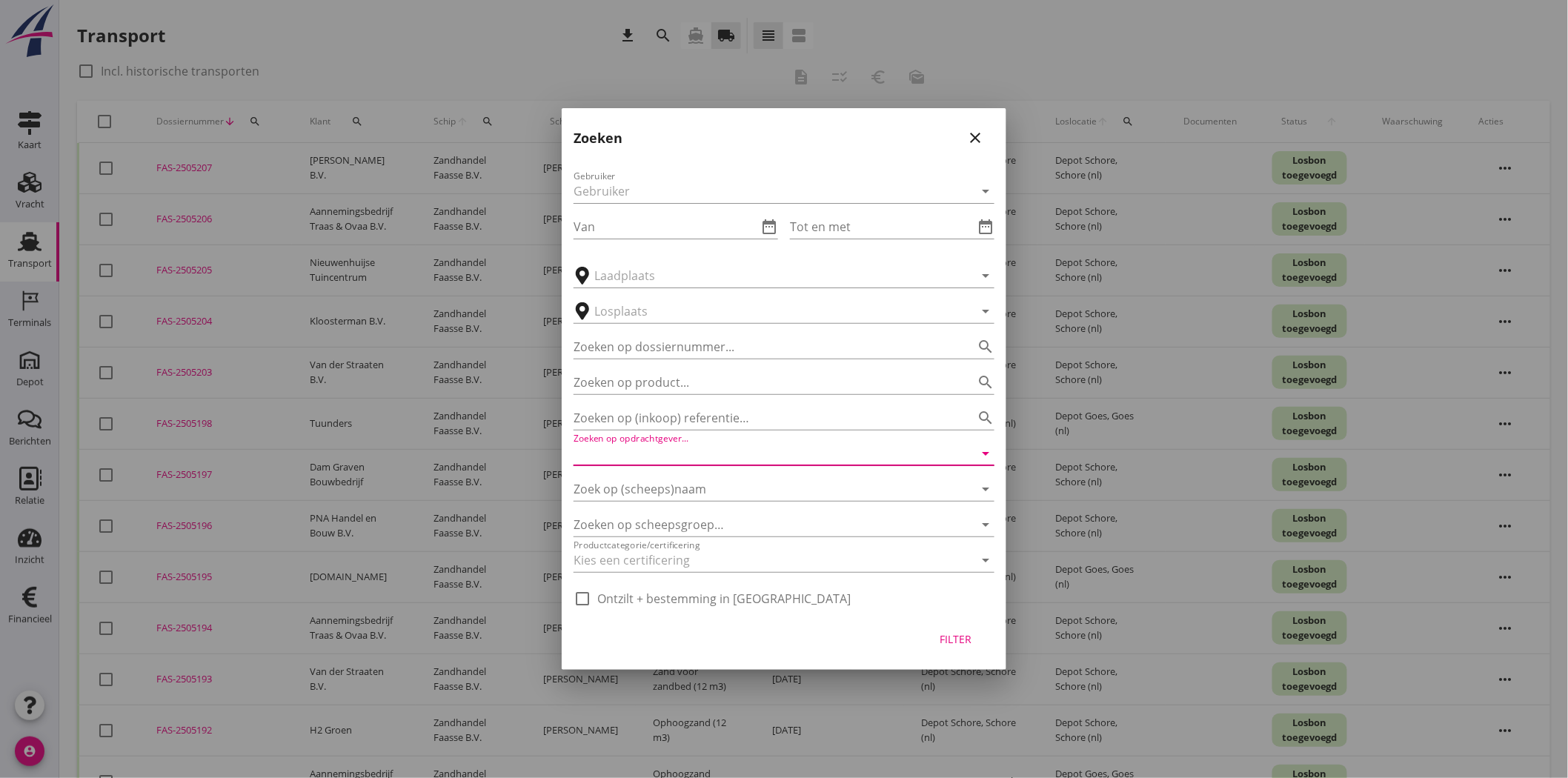
click at [756, 445] on input "Zoeken op opdrachtgever..." at bounding box center [764, 454] width 380 height 24
click at [801, 497] on div "Aannemingsbedrijf Traas & Ovaa B.V." at bounding box center [784, 489] width 397 height 17
type input "Aannemingsbedrijf Traas & Ovaa B.V."
click at [966, 641] on div "Filter" at bounding box center [955, 639] width 41 height 16
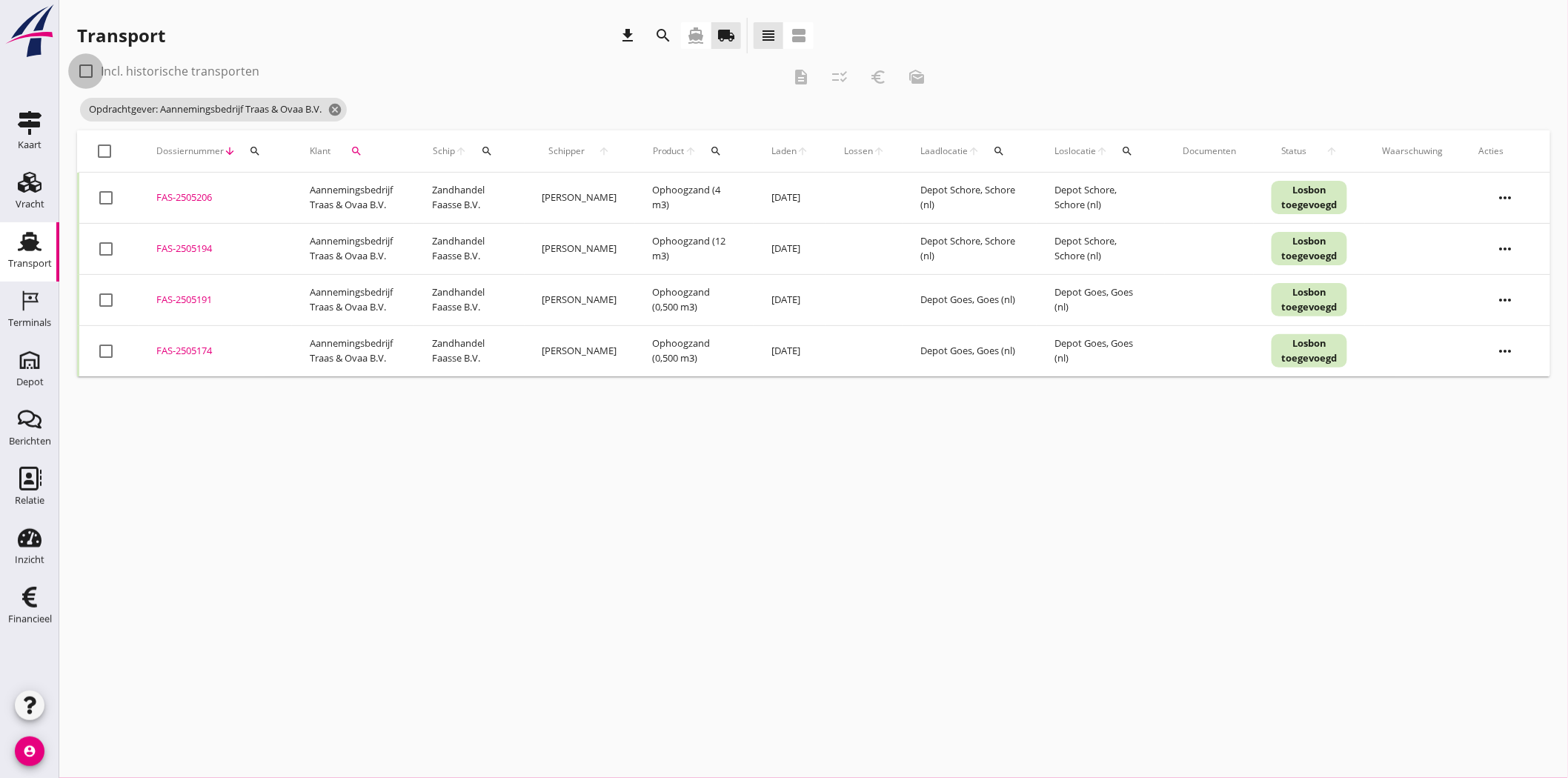
click at [82, 68] on div at bounding box center [85, 71] width 25 height 25
checkbox input "true"
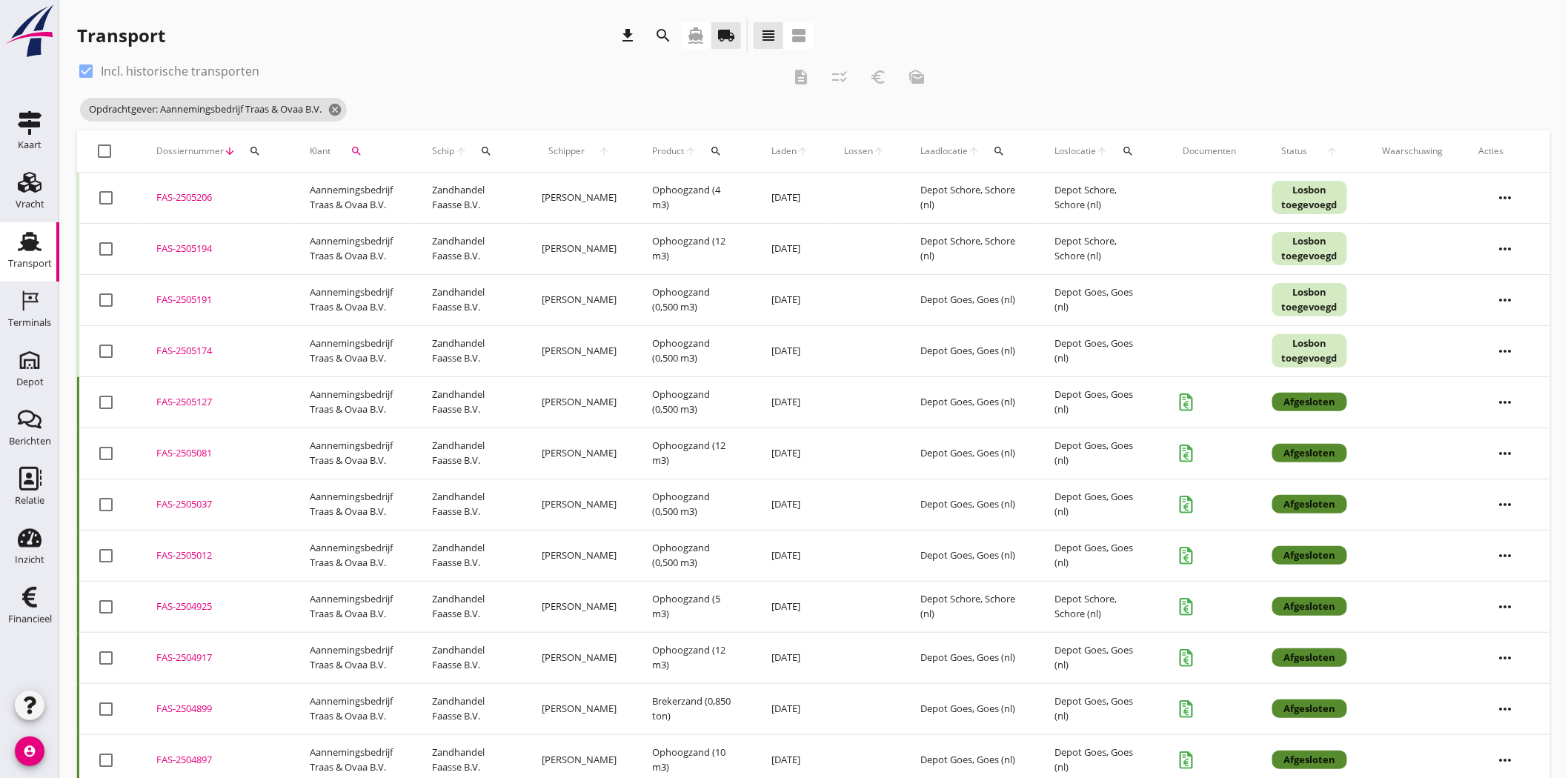
click at [182, 198] on div "FAS-2505206" at bounding box center [215, 198] width 118 height 15
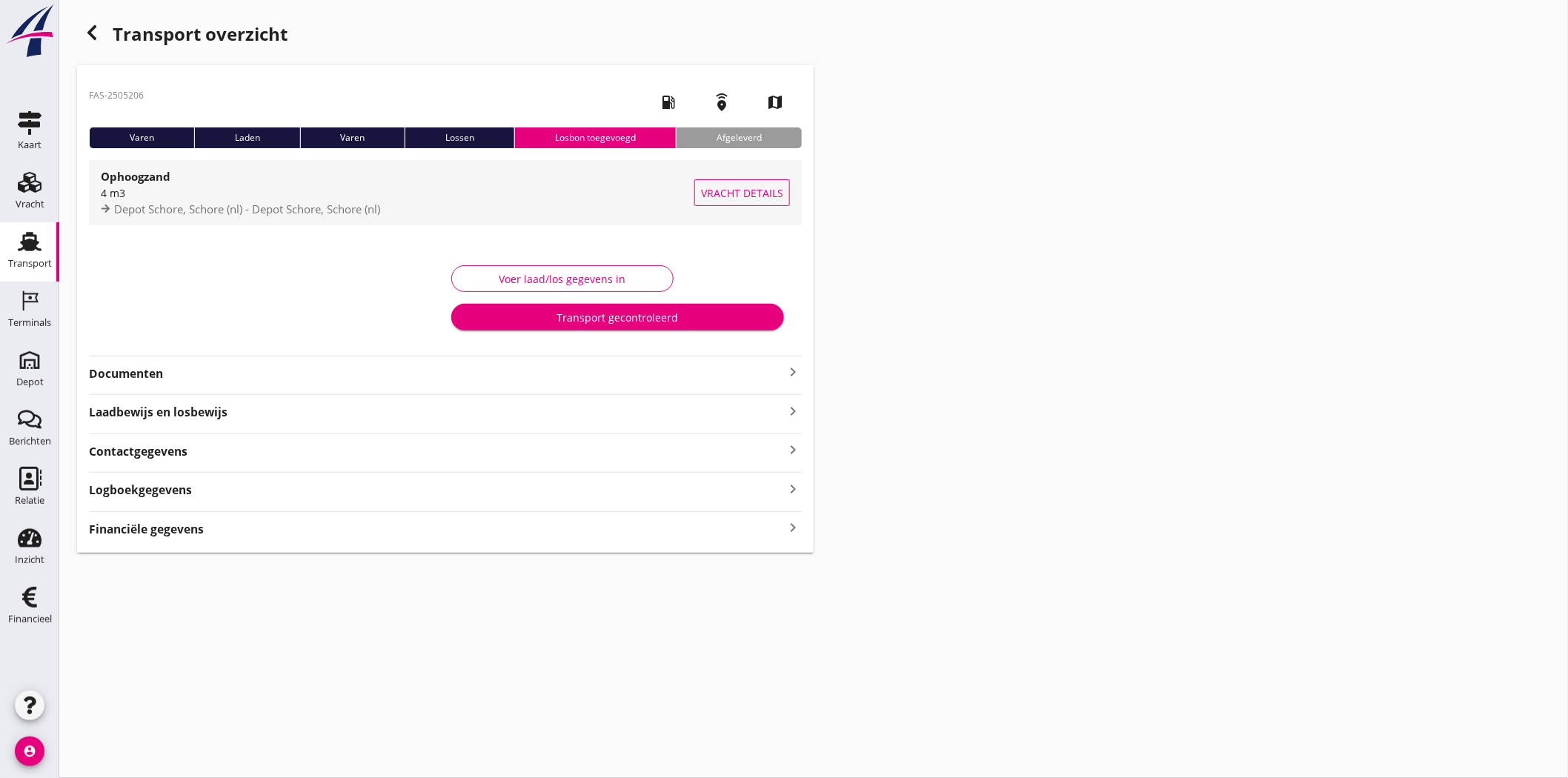
click at [383, 192] on div "4 m3" at bounding box center [397, 192] width 593 height 16
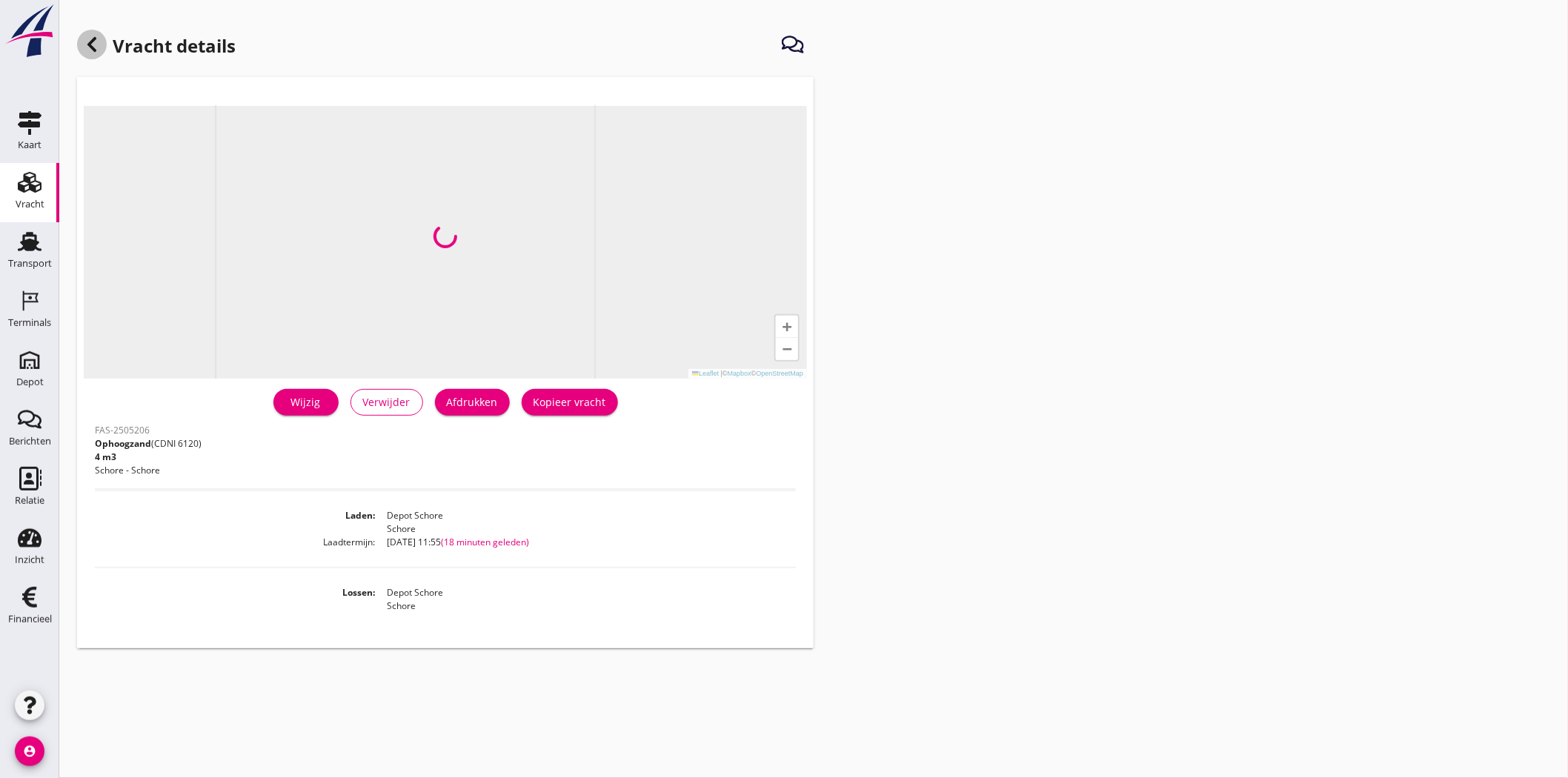
click at [89, 39] on icon at bounding box center [92, 44] width 17 height 17
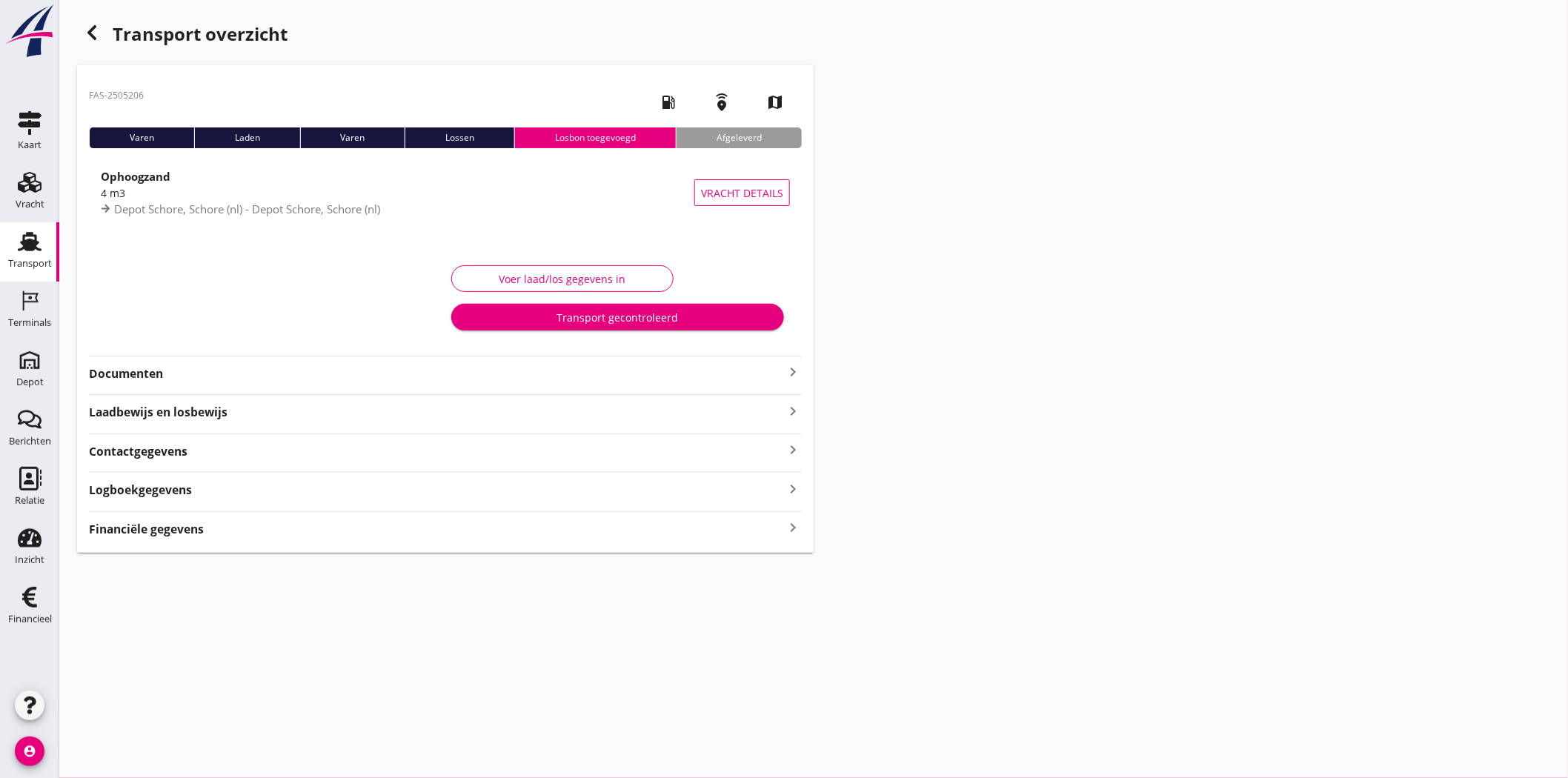
click at [190, 417] on strong "Laadbewijs en losbewijs" at bounding box center [436, 412] width 695 height 17
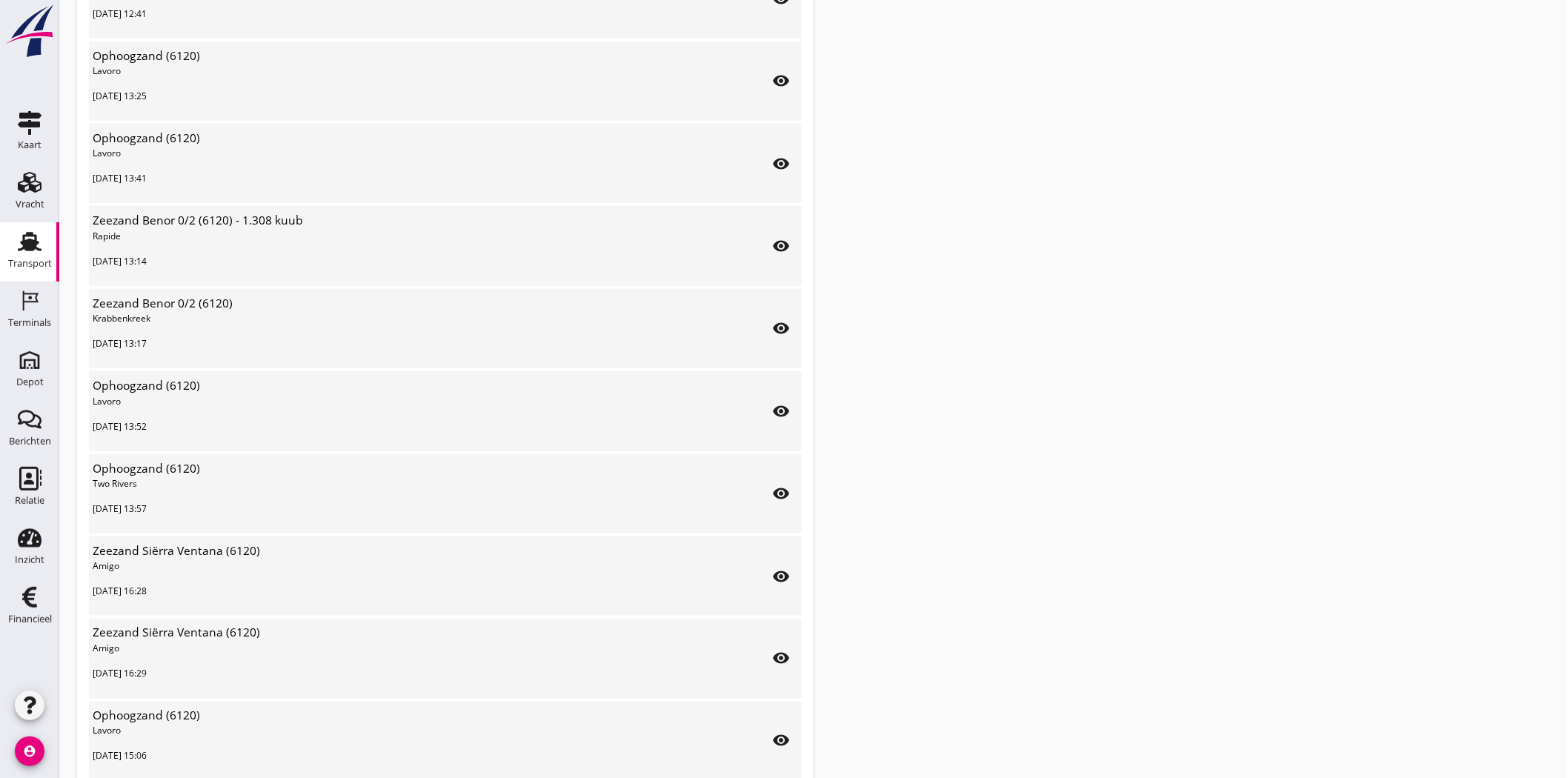
scroll to position [575, 0]
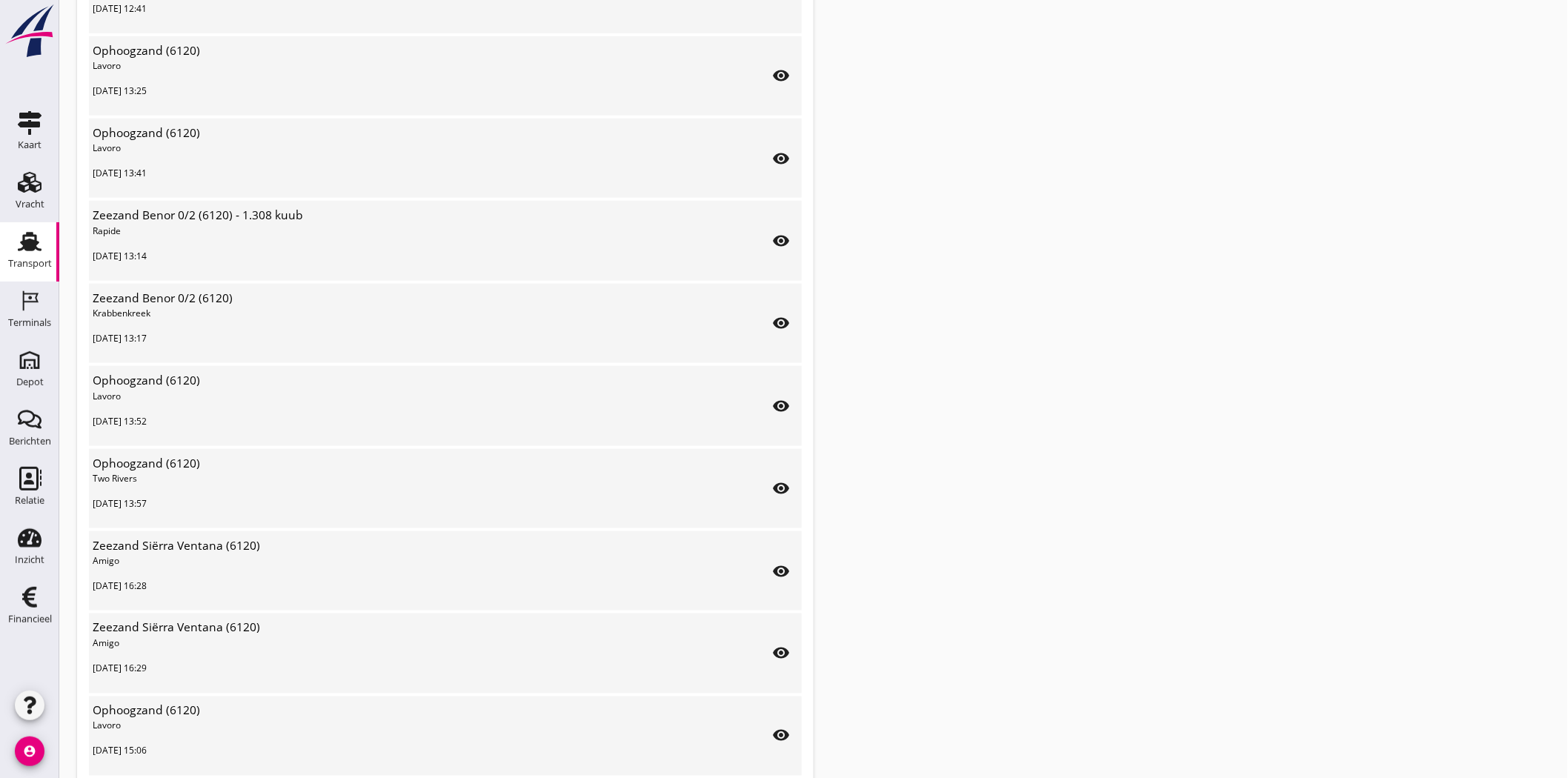
click at [783, 398] on icon "visibility" at bounding box center [780, 405] width 17 height 17
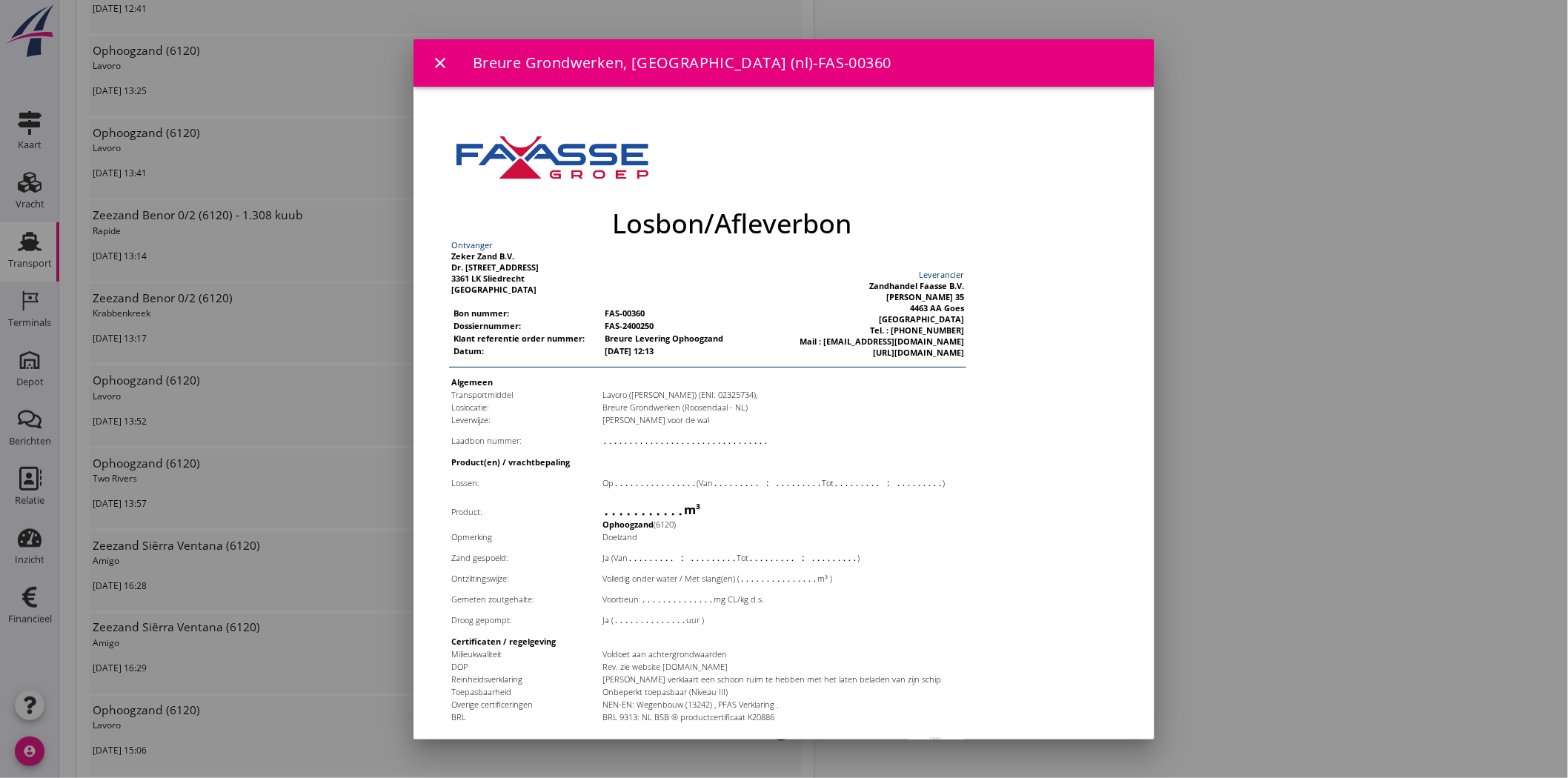
scroll to position [0, 0]
click at [1291, 319] on div at bounding box center [784, 389] width 1568 height 778
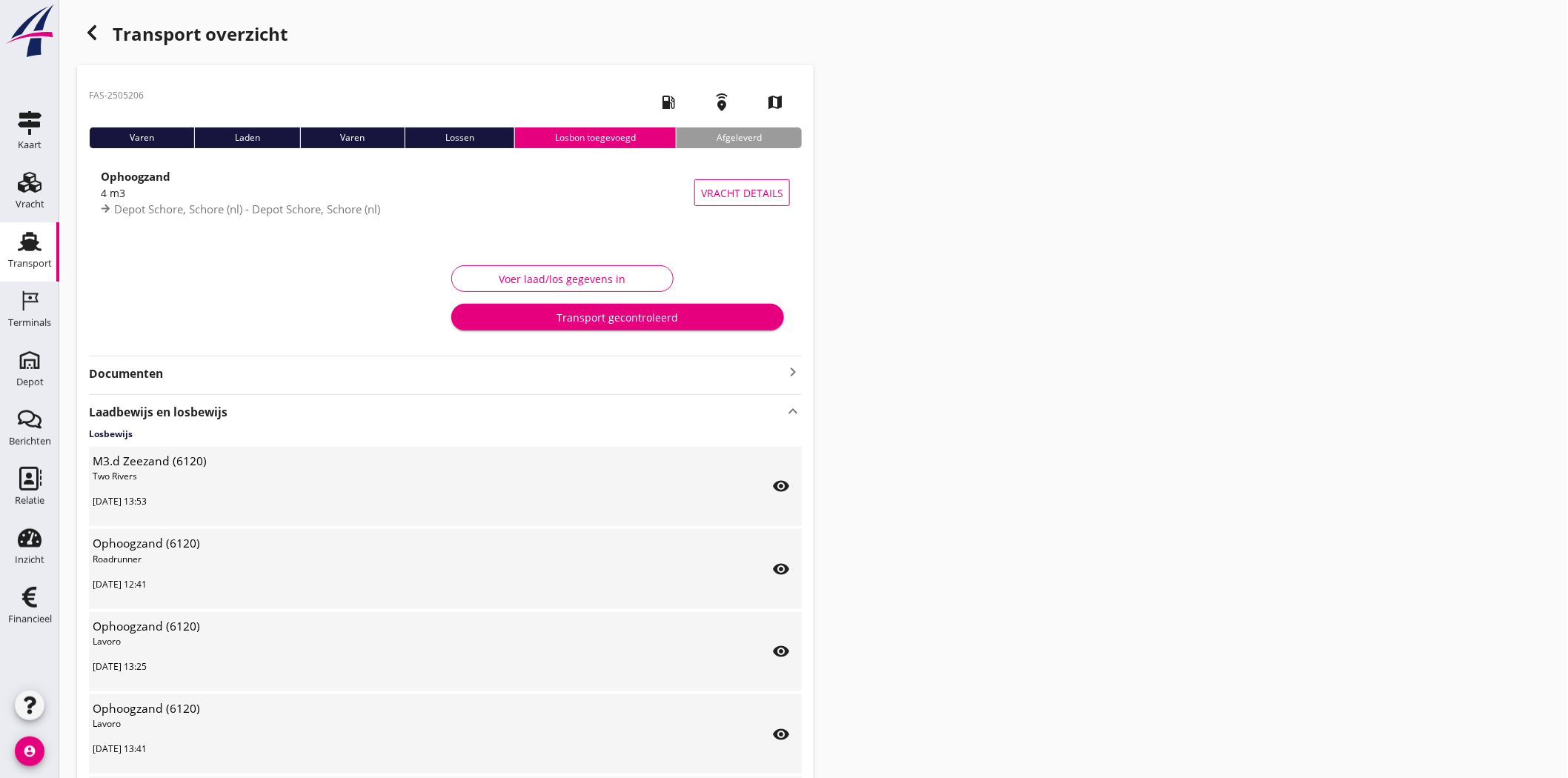
click at [242, 409] on strong "Laadbewijs en losbewijs" at bounding box center [436, 412] width 695 height 17
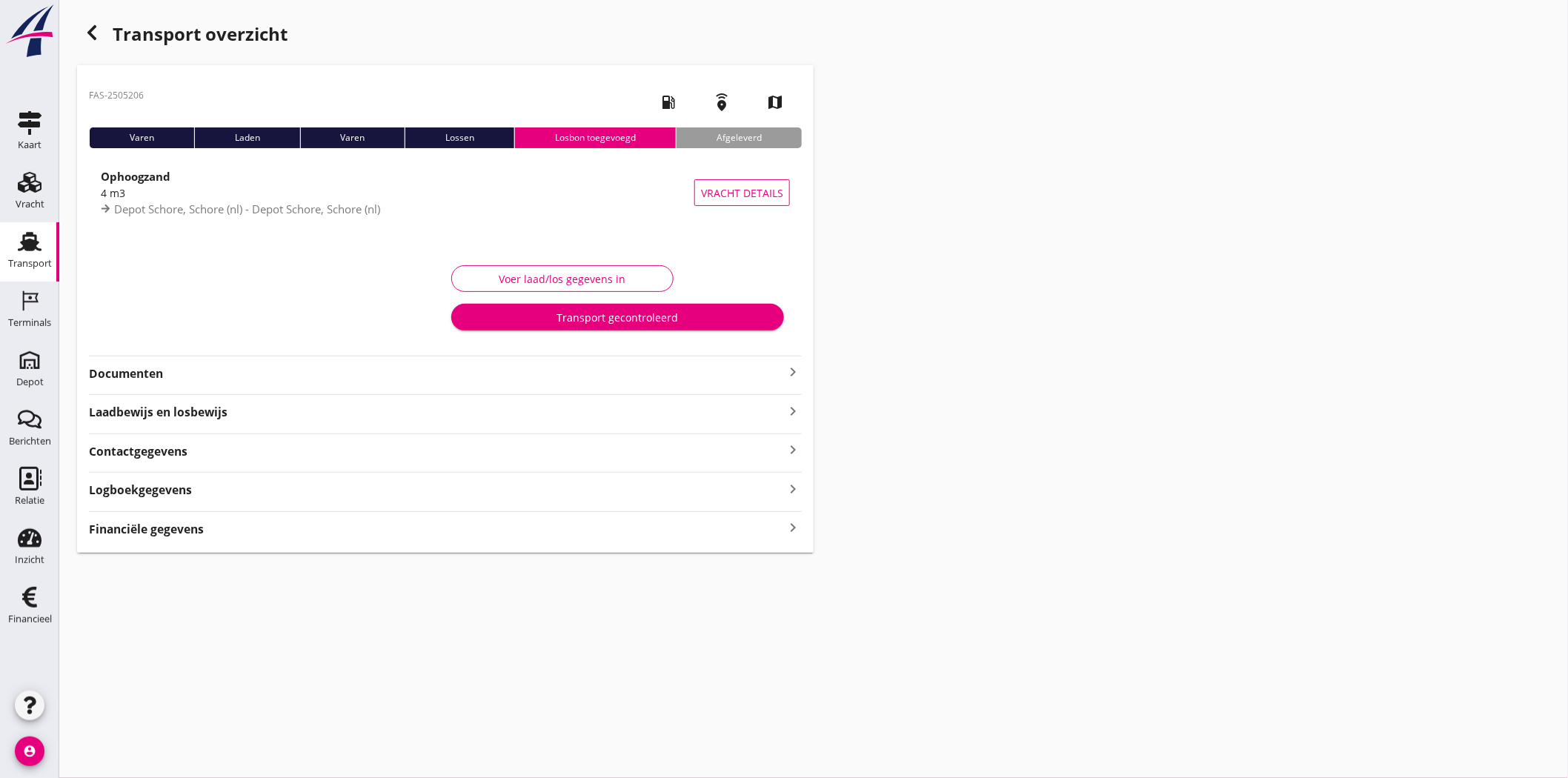
click at [195, 530] on strong "Financiële gegevens" at bounding box center [146, 529] width 115 height 17
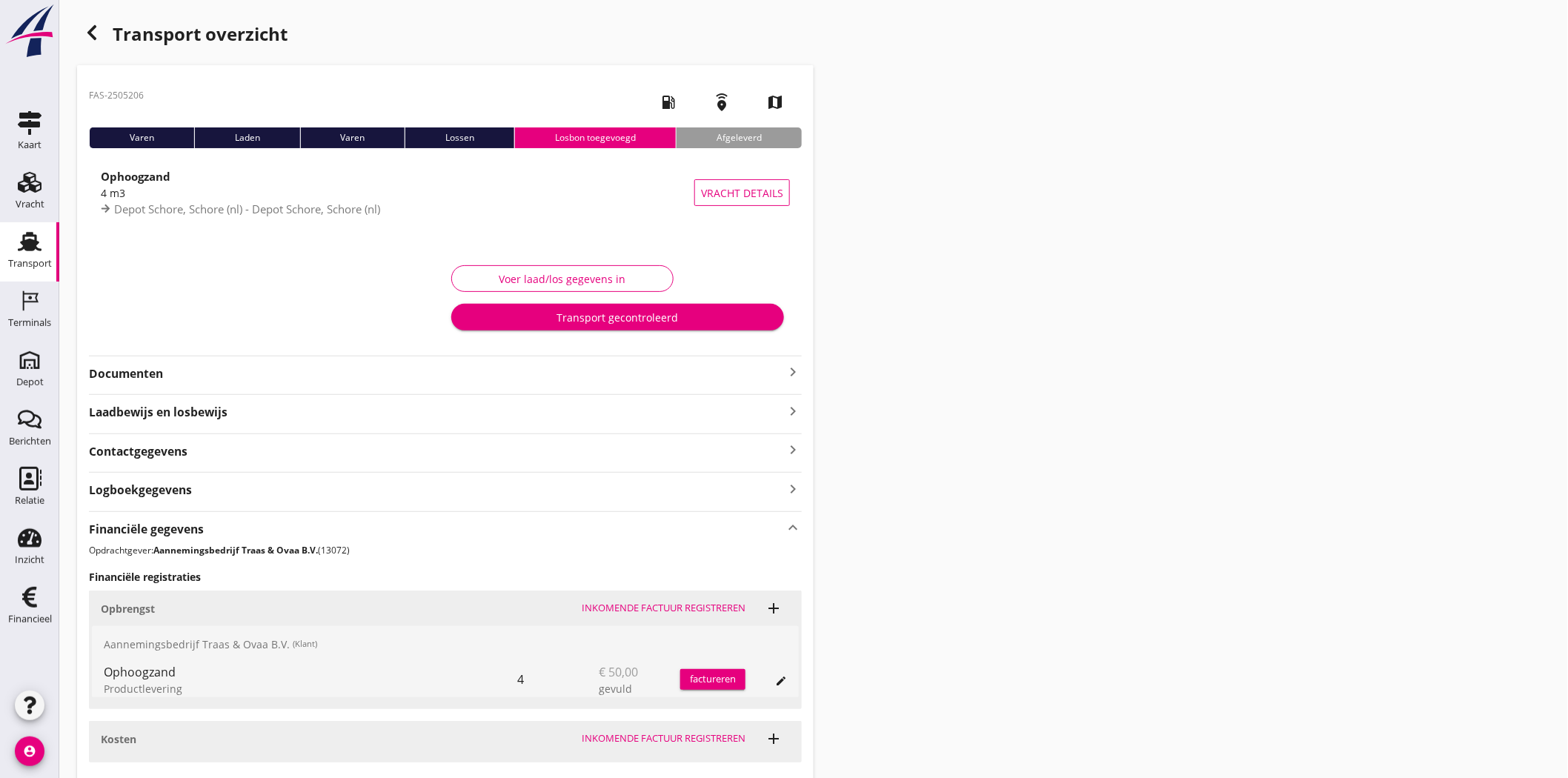
click at [1038, 453] on div "Transport overzicht FAS-2505206 local_gas_station emergency_share map Varen Lad…" at bounding box center [814, 424] width 1509 height 849
click at [90, 34] on use "button" at bounding box center [92, 32] width 9 height 15
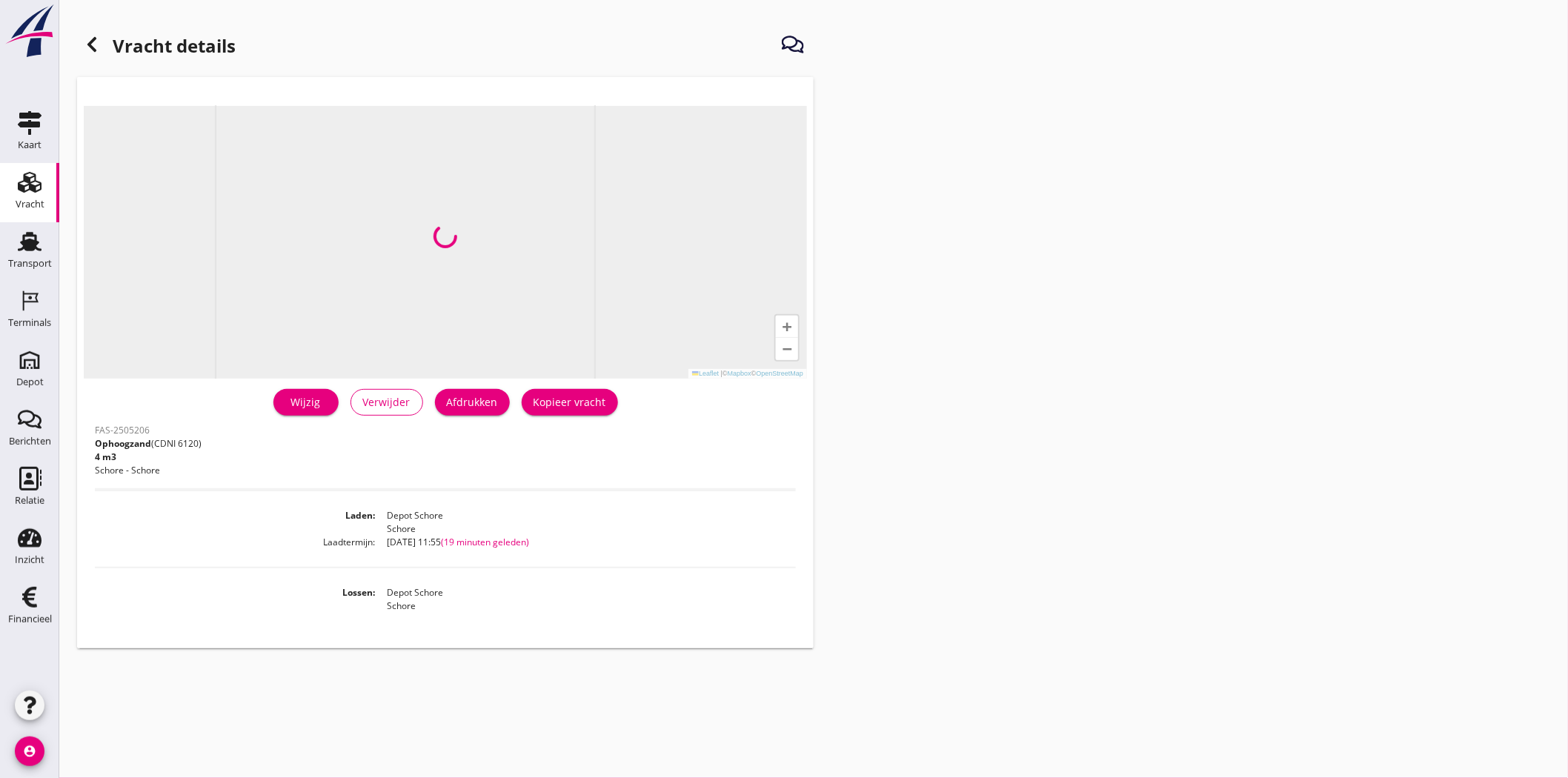
click at [89, 49] on icon at bounding box center [92, 44] width 17 height 17
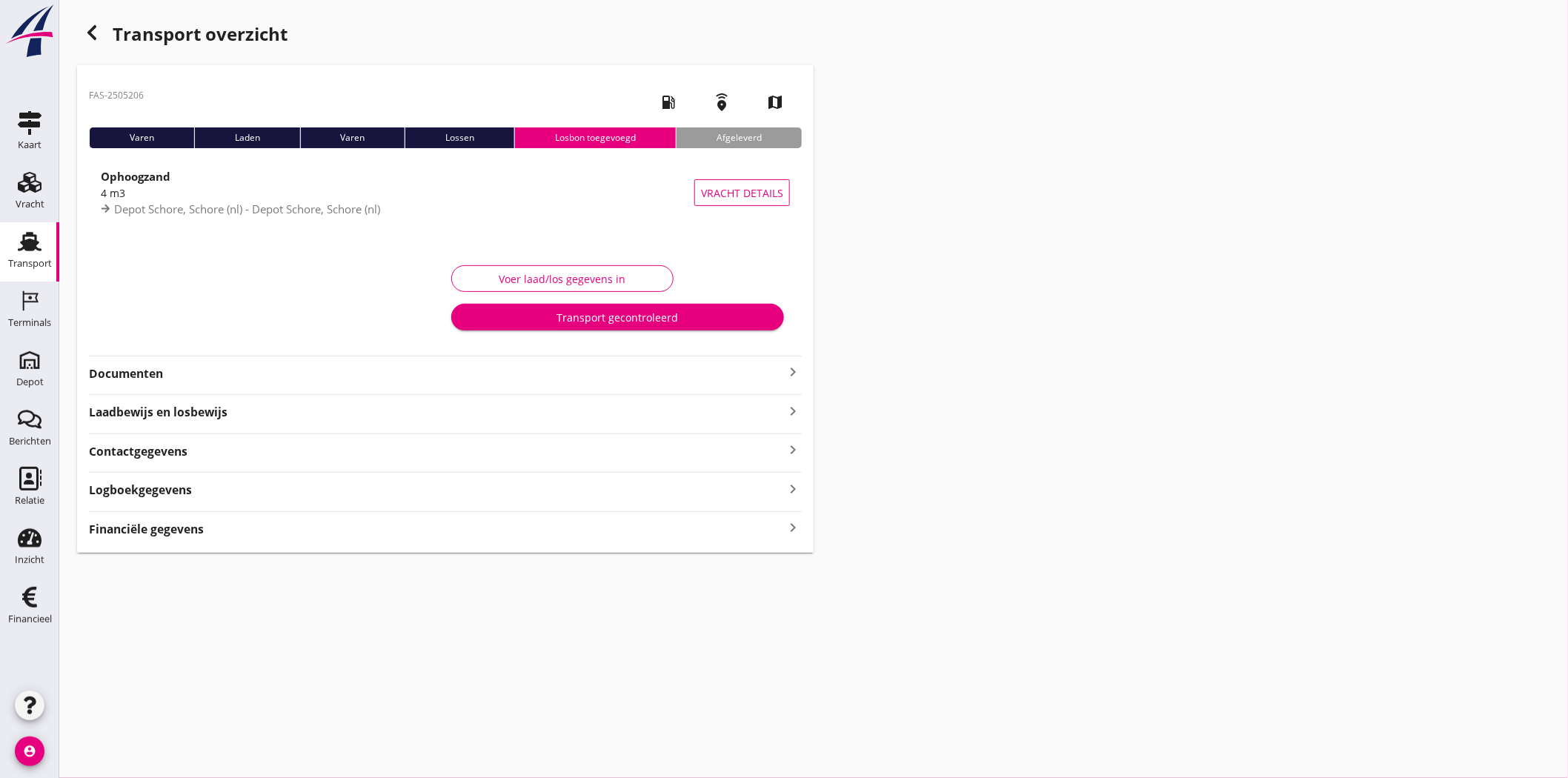
click at [97, 36] on icon "button" at bounding box center [92, 32] width 17 height 17
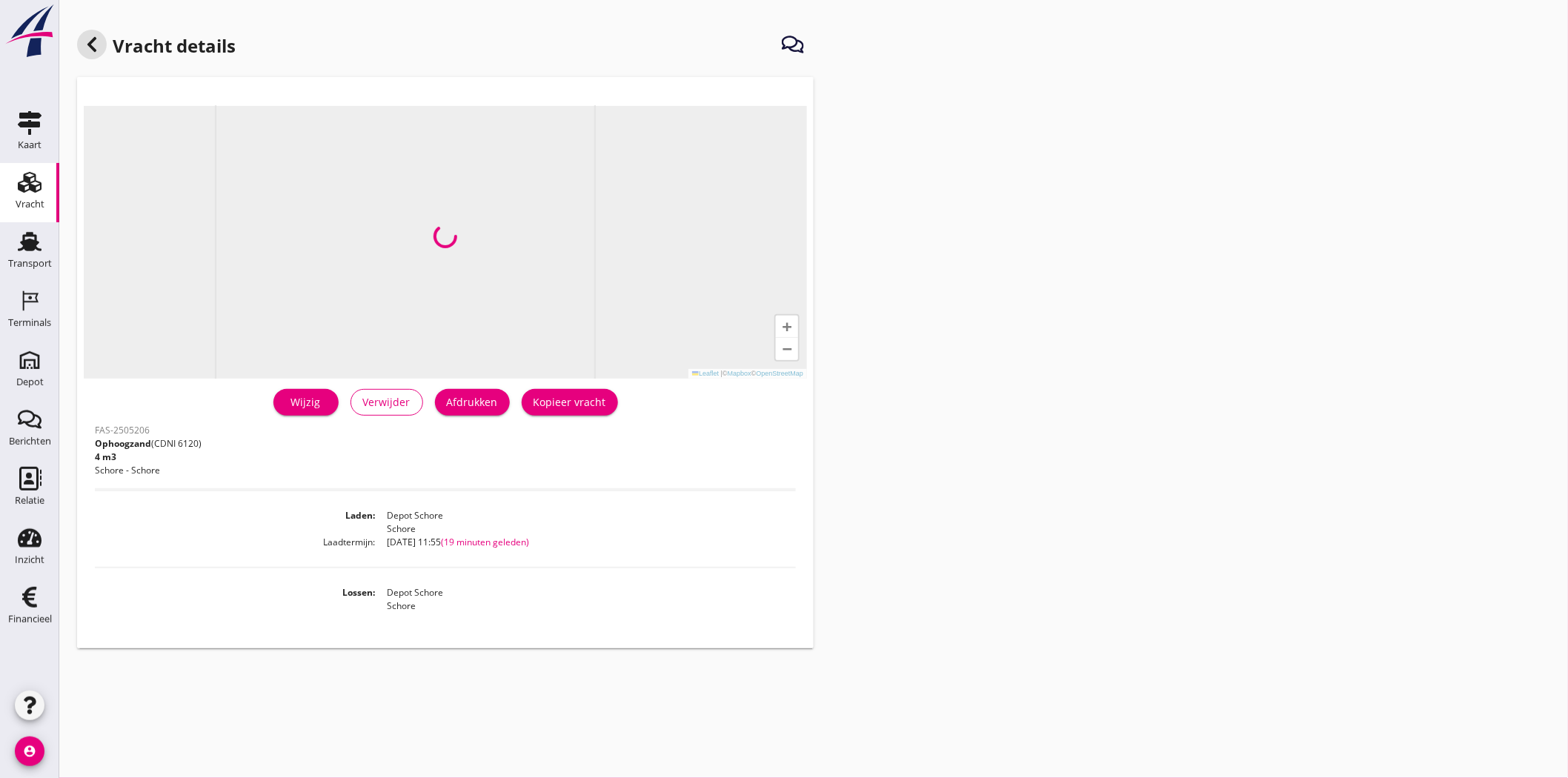
click at [100, 36] on icon at bounding box center [92, 44] width 17 height 17
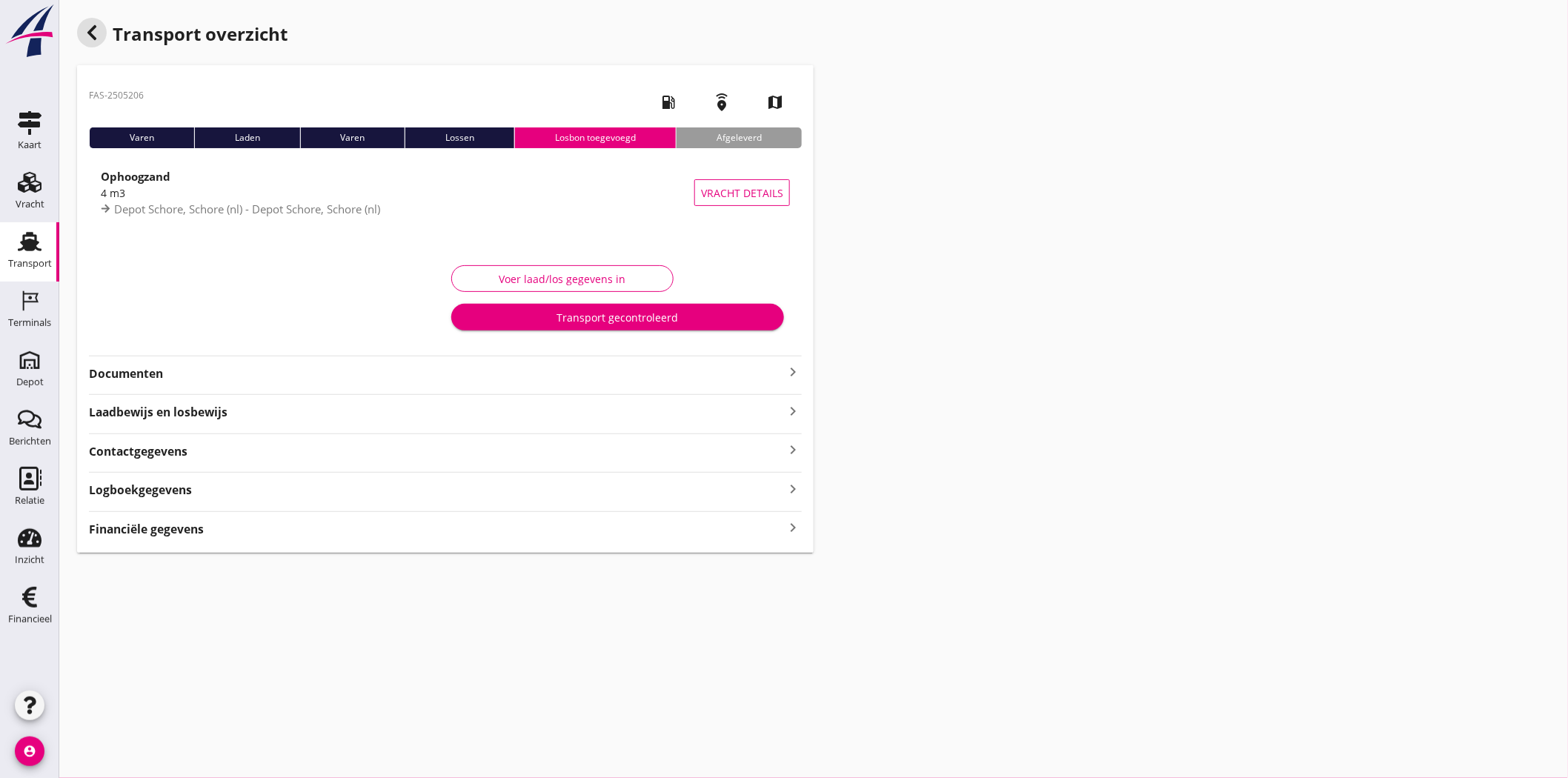
click at [100, 36] on icon "button" at bounding box center [92, 32] width 17 height 17
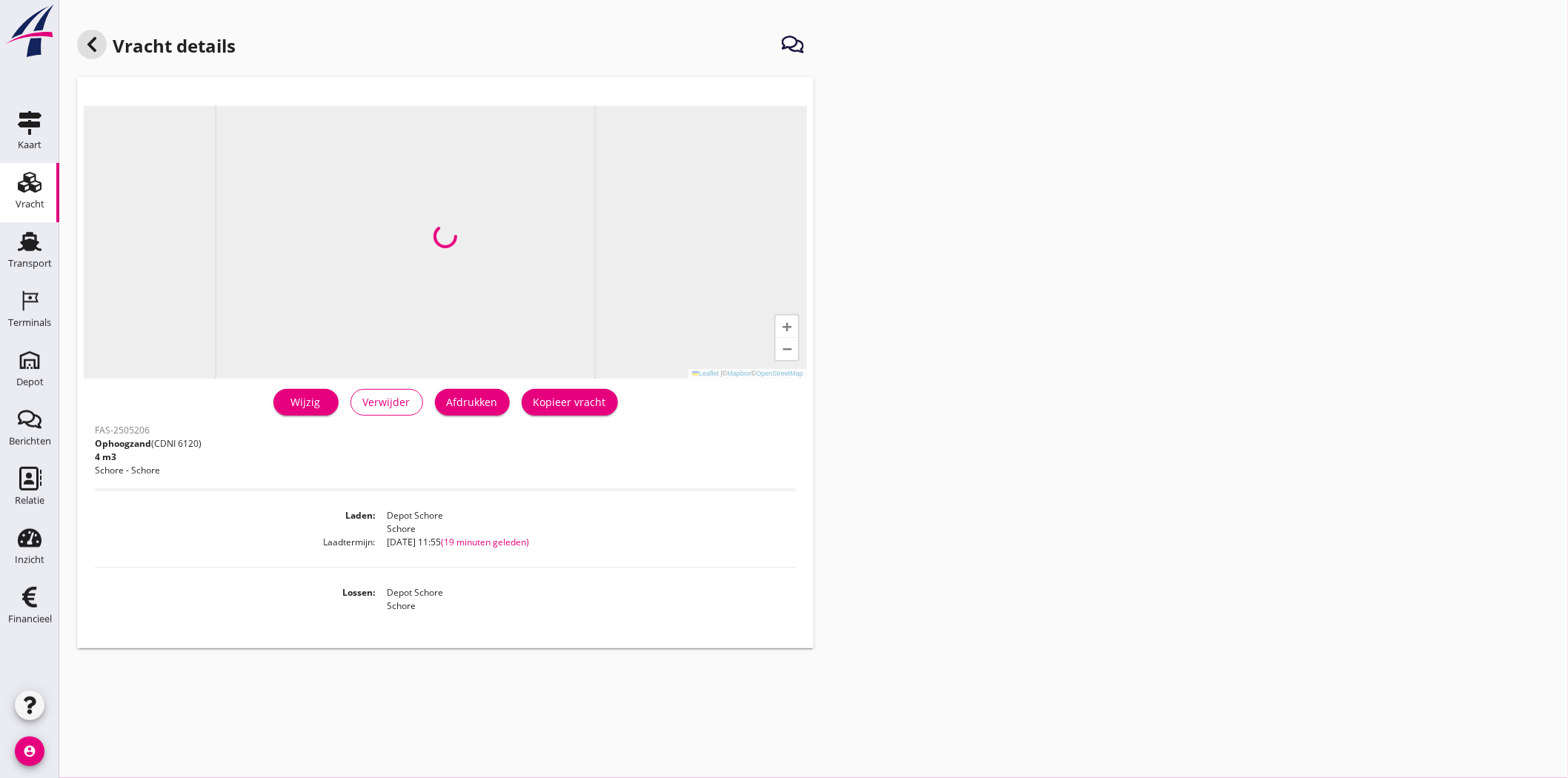
click at [100, 36] on icon at bounding box center [92, 44] width 17 height 17
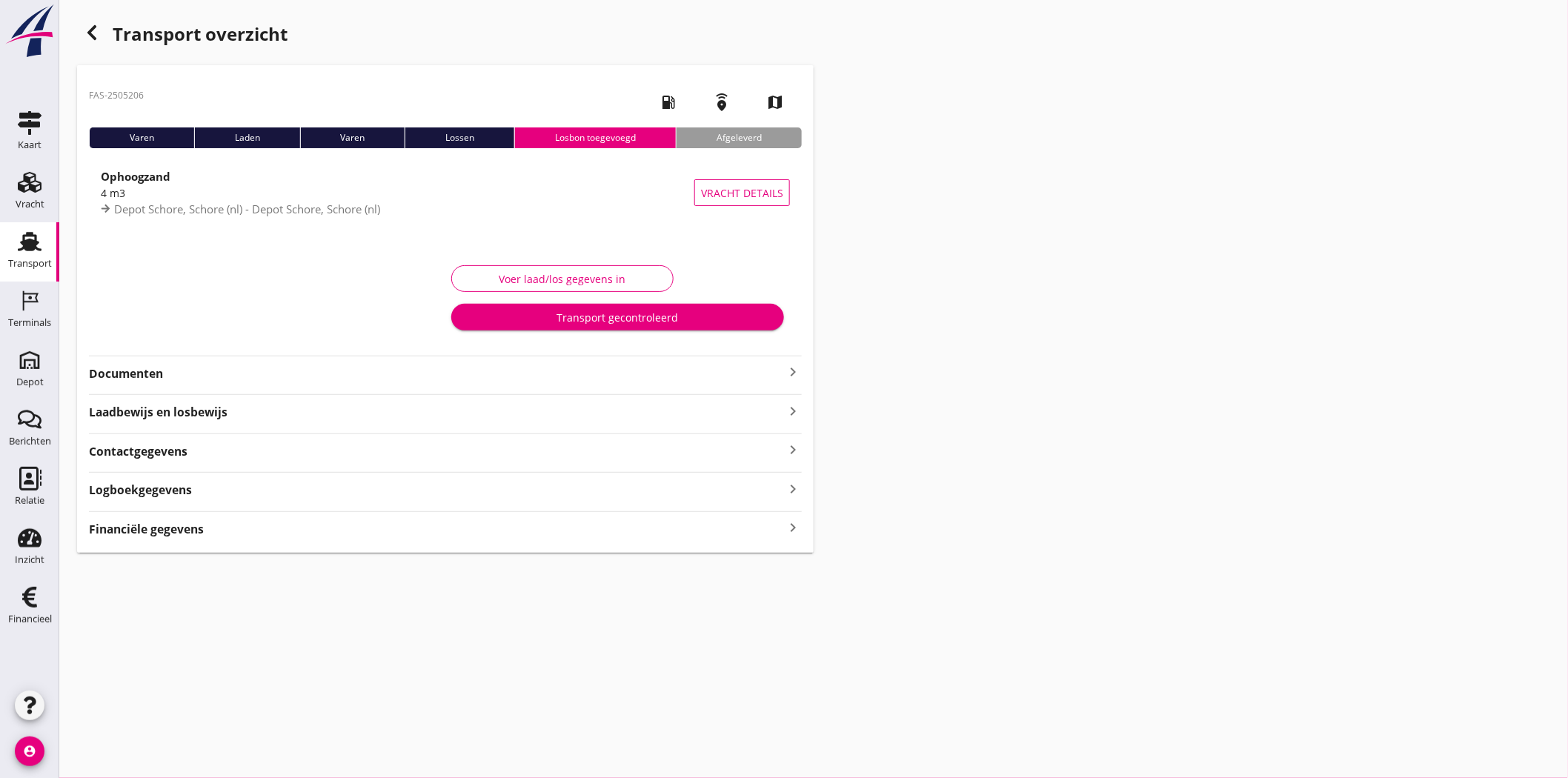
click at [19, 253] on div "Transport" at bounding box center [30, 263] width 44 height 21
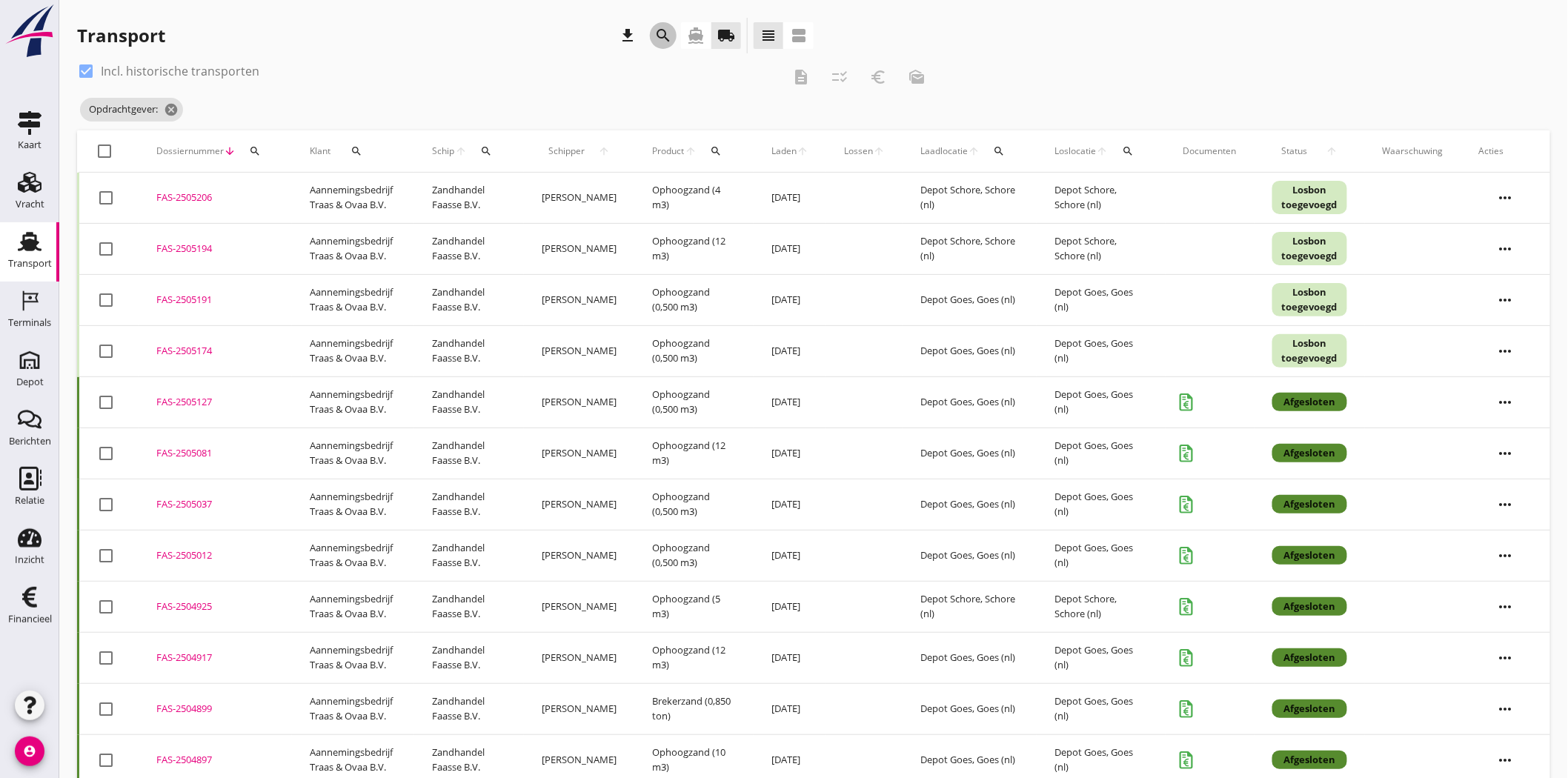
click at [668, 29] on icon "search" at bounding box center [663, 35] width 17 height 17
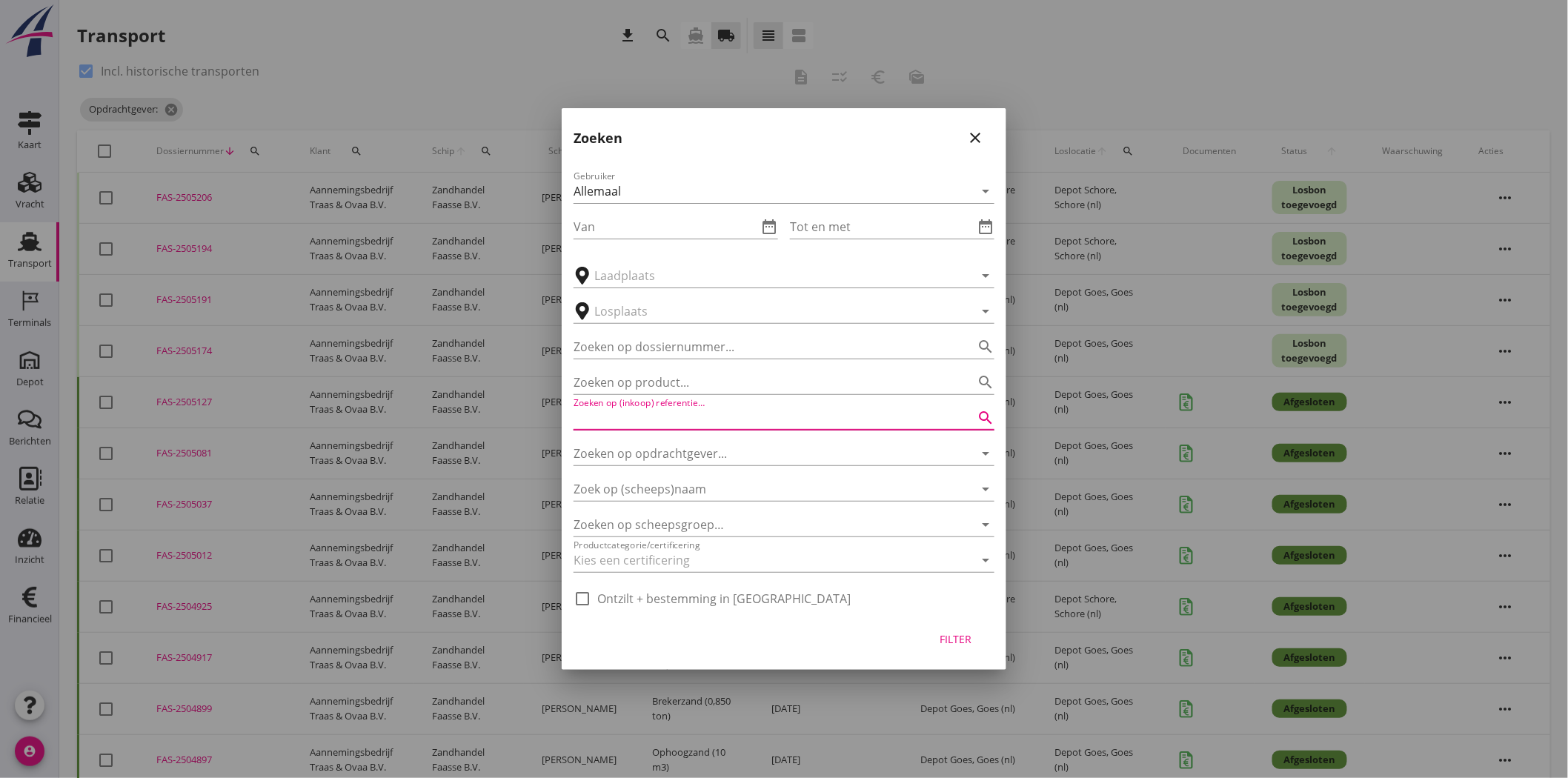
click at [740, 415] on input "Zoeken op (inkoop) referentie…" at bounding box center [764, 418] width 380 height 24
click at [945, 636] on div "Filter" at bounding box center [955, 639] width 41 height 16
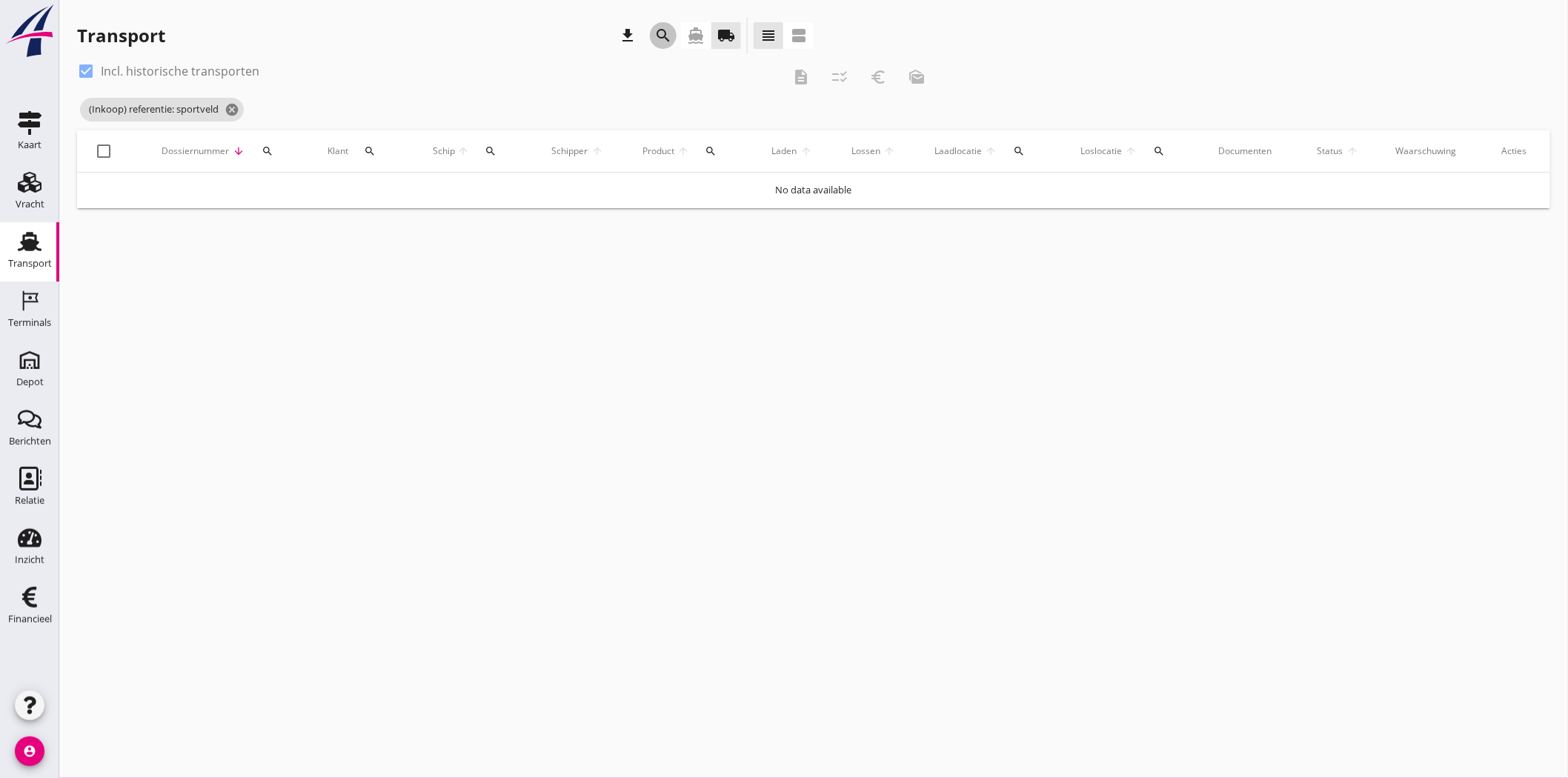
click at [669, 27] on icon "search" at bounding box center [663, 35] width 17 height 17
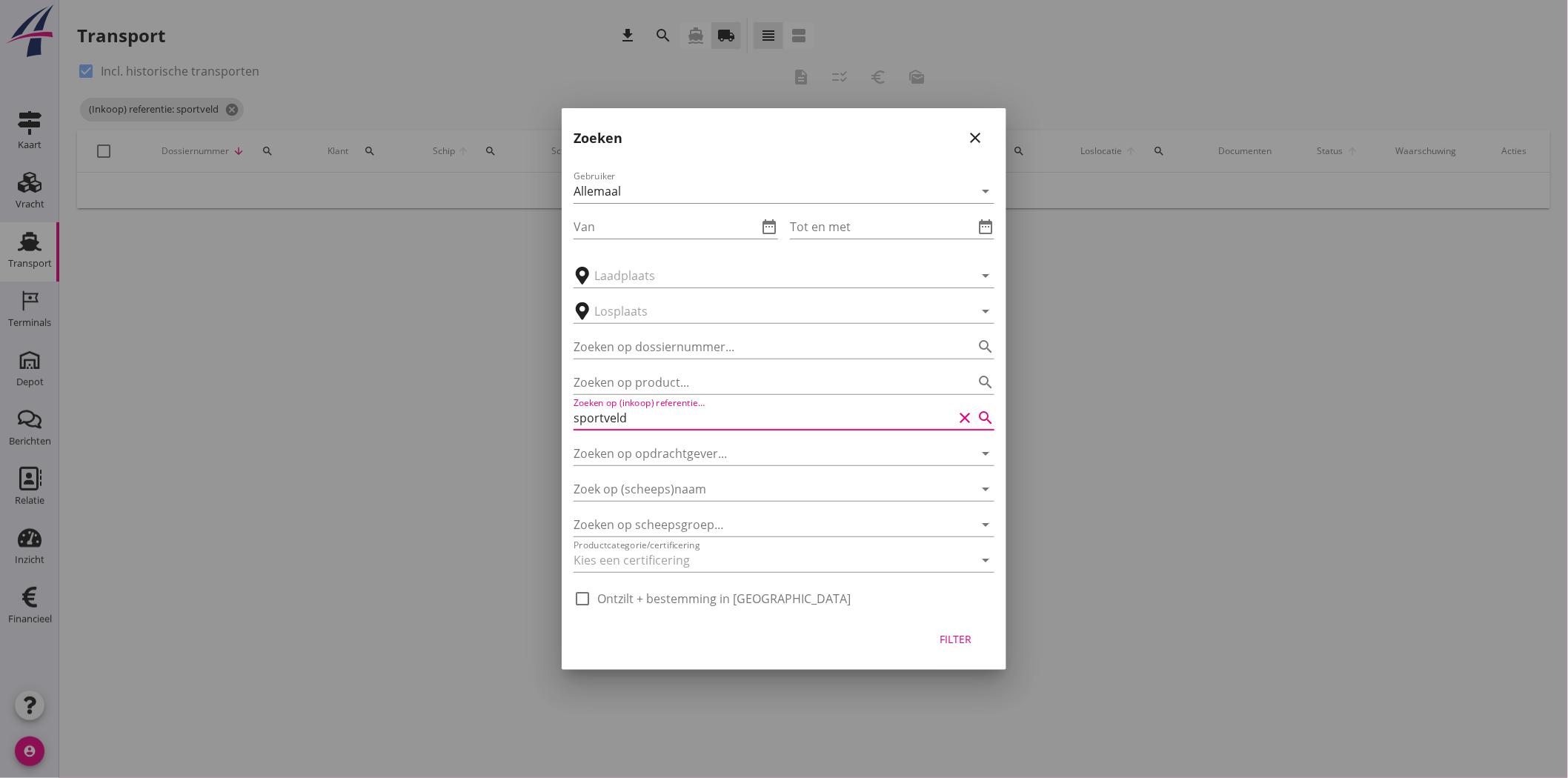
drag, startPoint x: 634, startPoint y: 417, endPoint x: 562, endPoint y: 426, distance: 72.6
click at [562, 426] on div "Gebruiker Allemaal arrow_drop_down Van date_range Tot en met date_range arrow_d…" at bounding box center [784, 385] width 445 height 458
type input "wemeldinge"
click at [697, 461] on input "Zoeken op opdrachtgever..." at bounding box center [764, 454] width 380 height 24
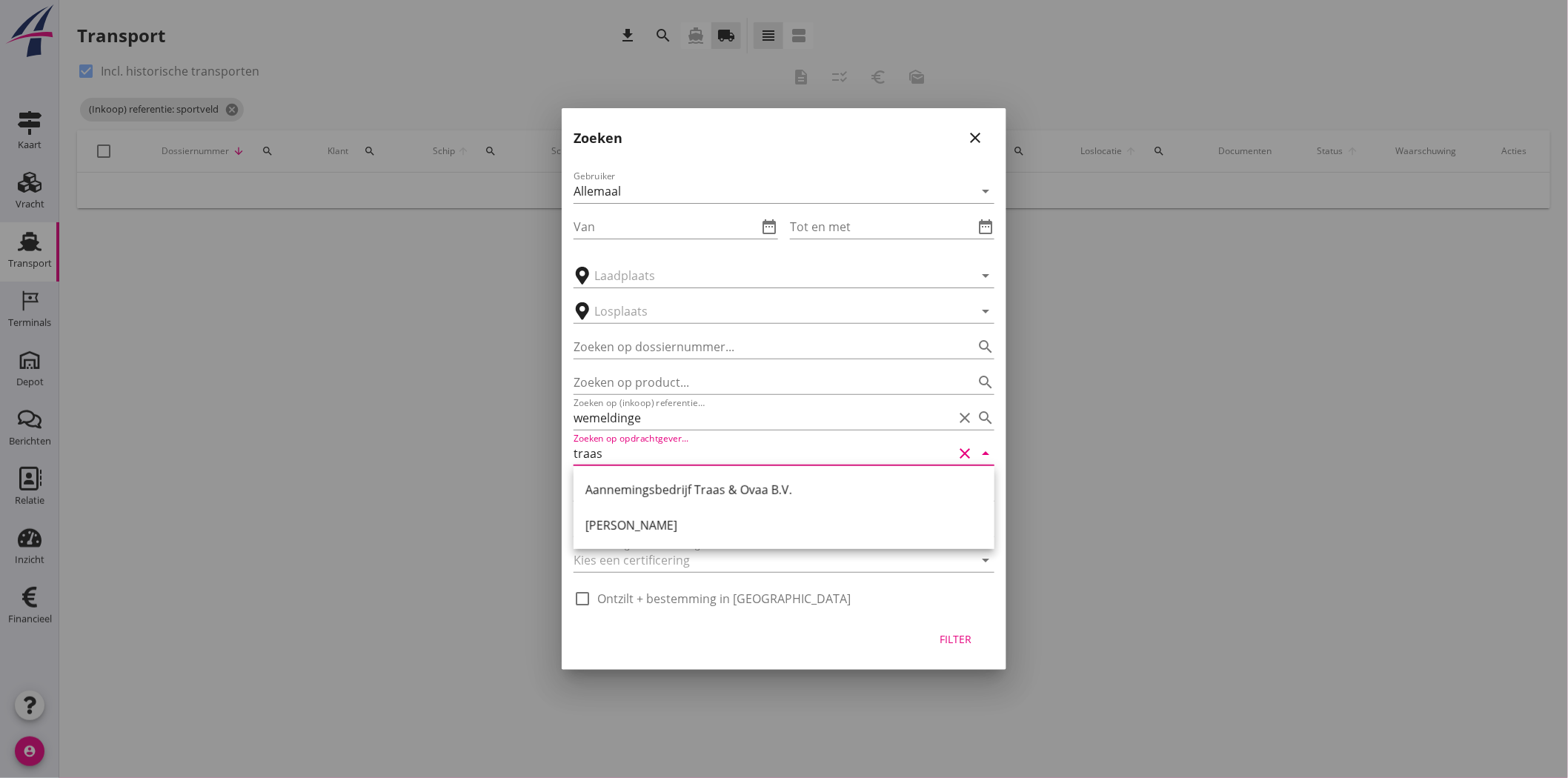
click at [713, 485] on div "Aannemingsbedrijf Traas & Ovaa B.V." at bounding box center [784, 489] width 397 height 17
type input "Aannemingsbedrijf Traas & Ovaa B.V."
click at [958, 633] on div "Filter" at bounding box center [955, 639] width 41 height 16
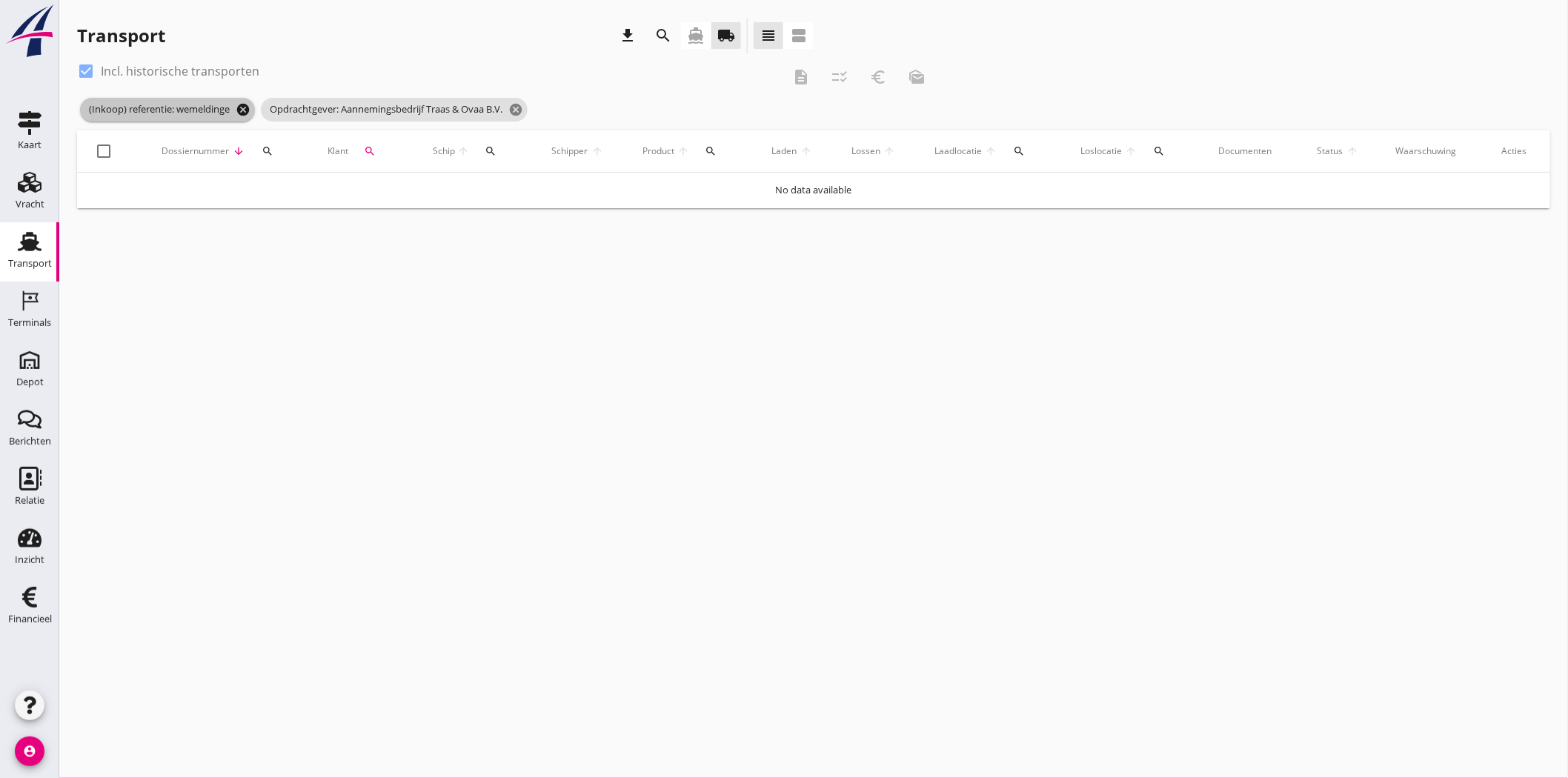
click at [237, 105] on icon "cancel" at bounding box center [243, 110] width 15 height 15
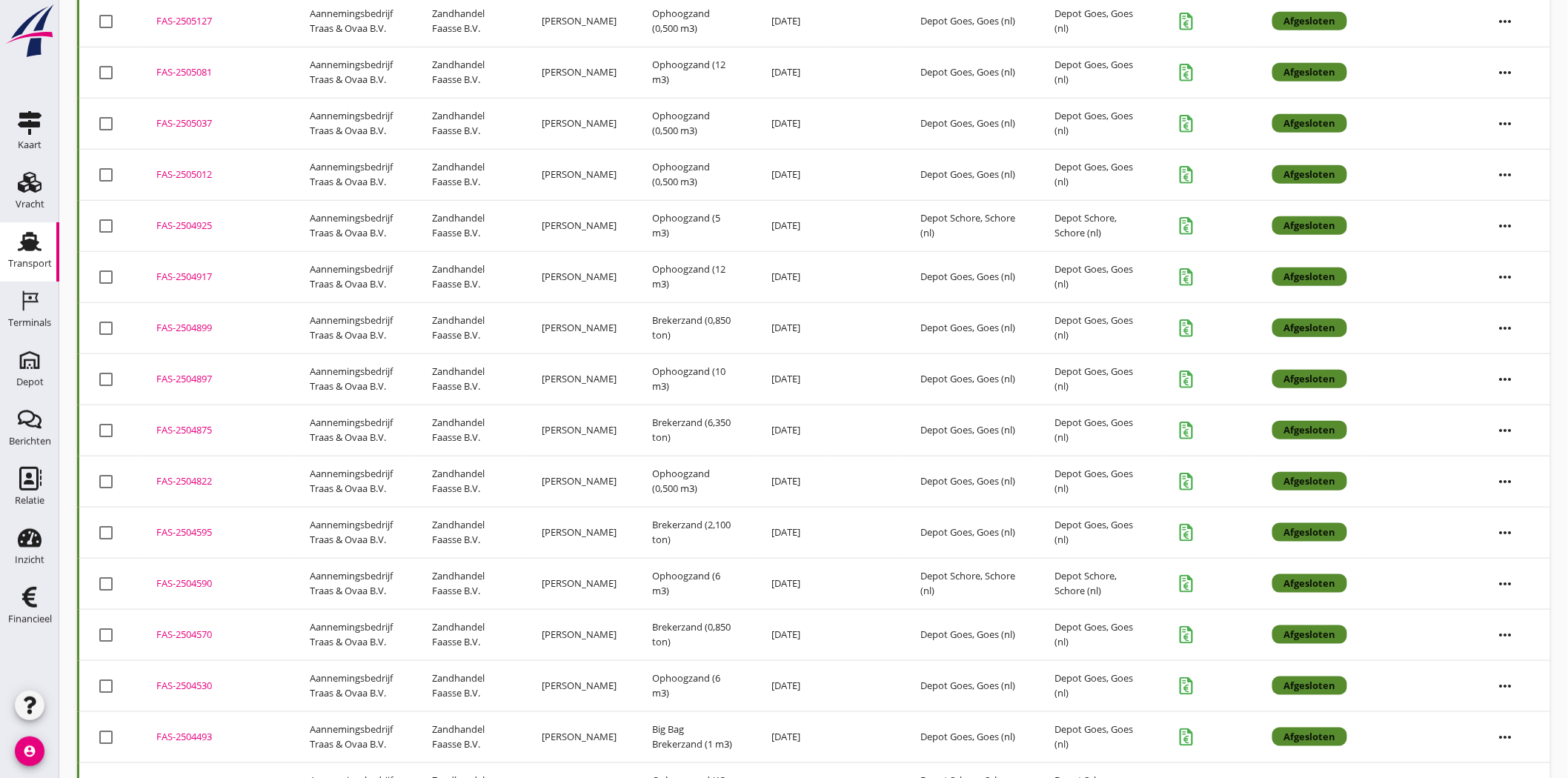
scroll to position [434, 0]
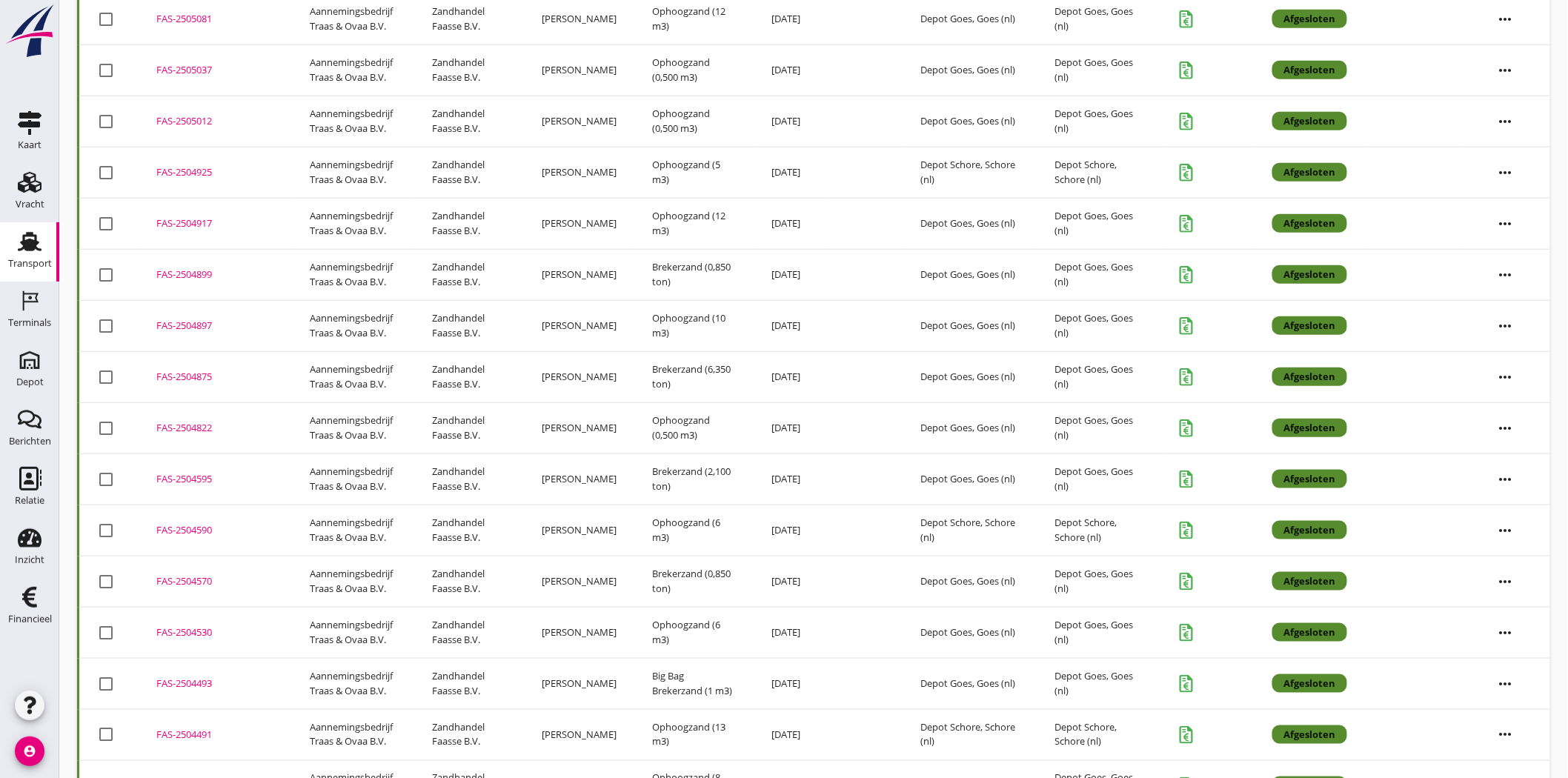
click at [197, 431] on div "FAS-2504822" at bounding box center [215, 428] width 118 height 15
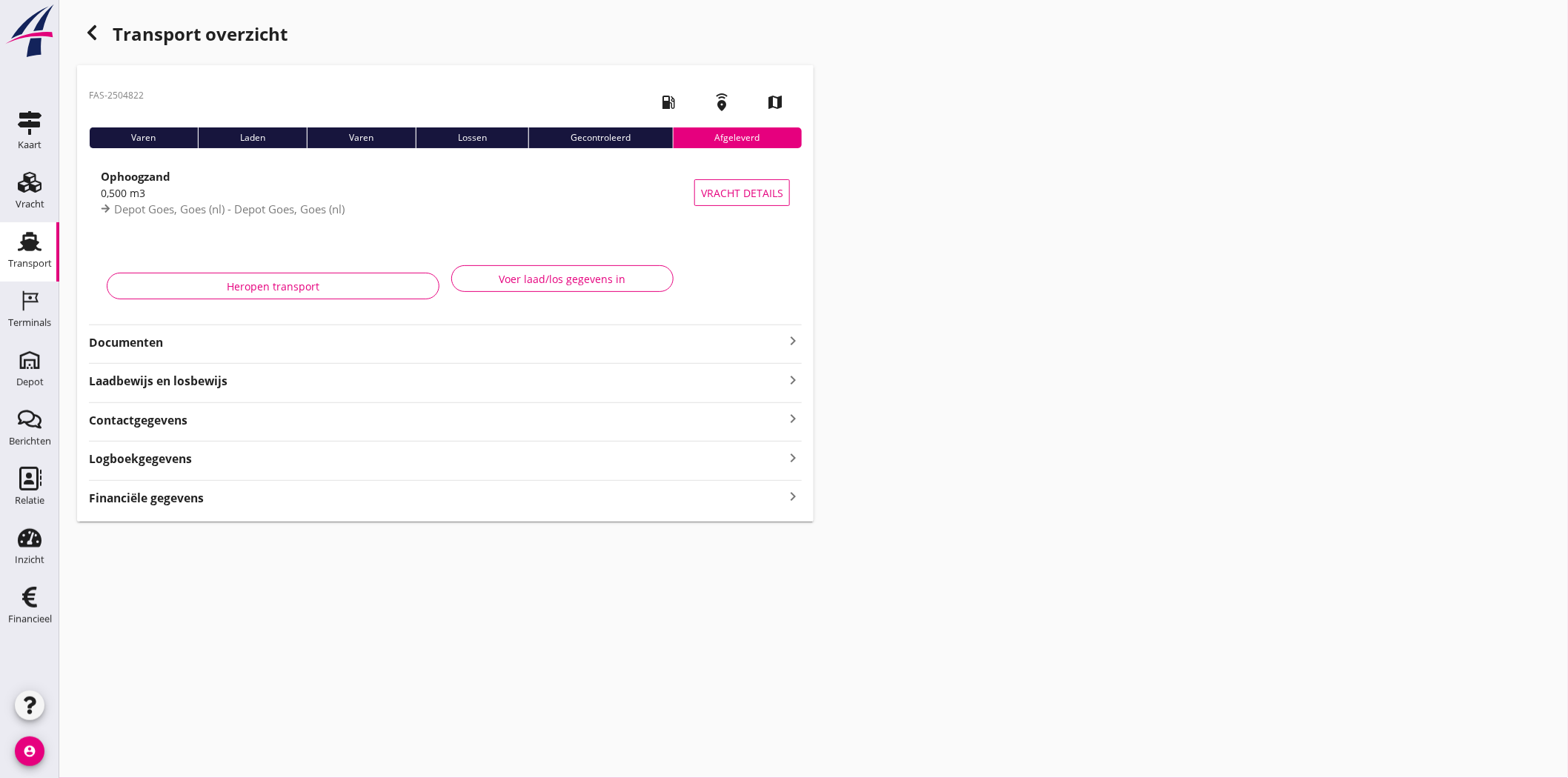
click at [151, 345] on strong "Documenten" at bounding box center [436, 343] width 695 height 17
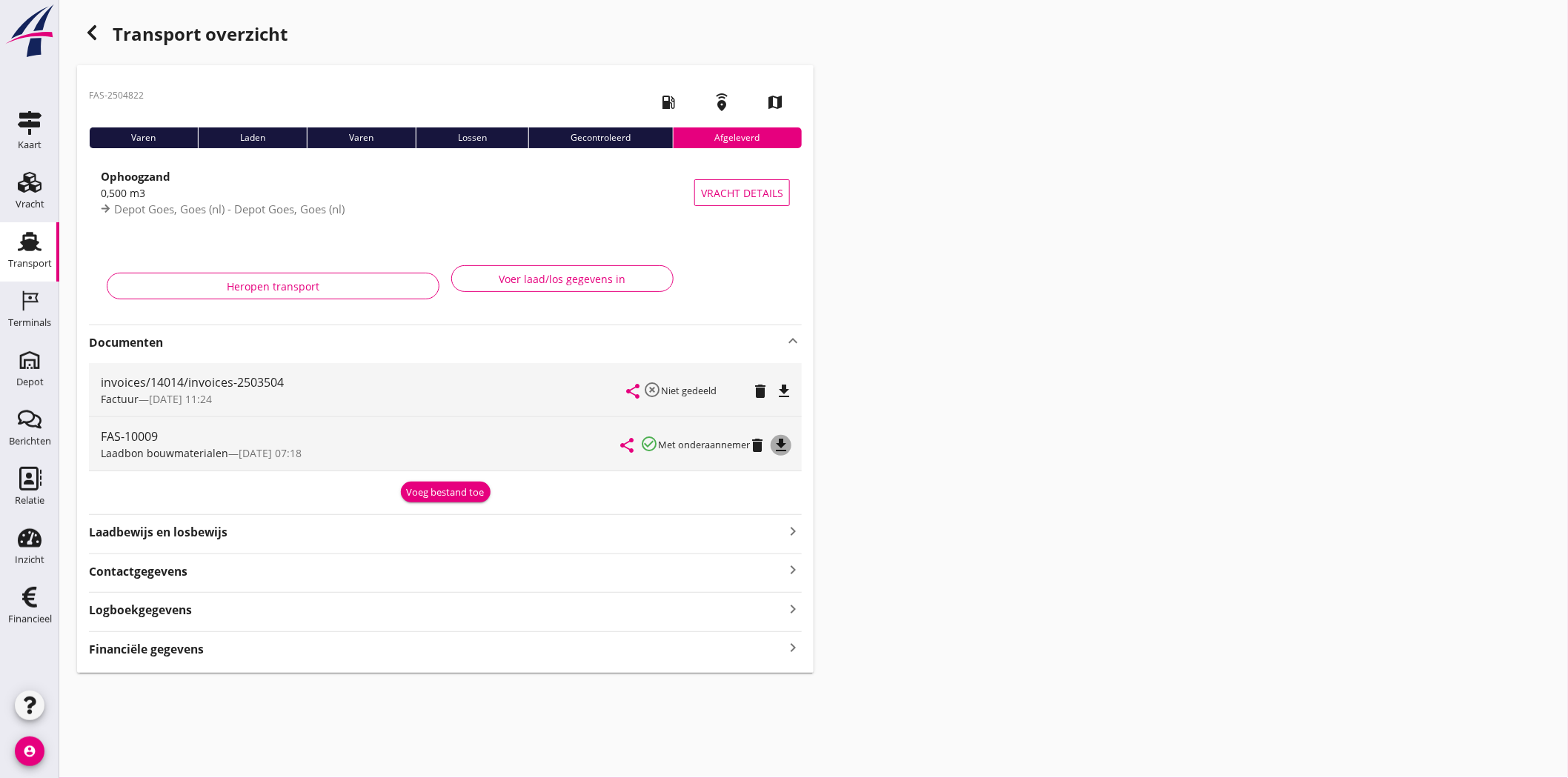
click at [776, 441] on icon "file_download" at bounding box center [780, 444] width 17 height 17
click at [17, 246] on icon "Transport" at bounding box center [29, 242] width 24 height 24
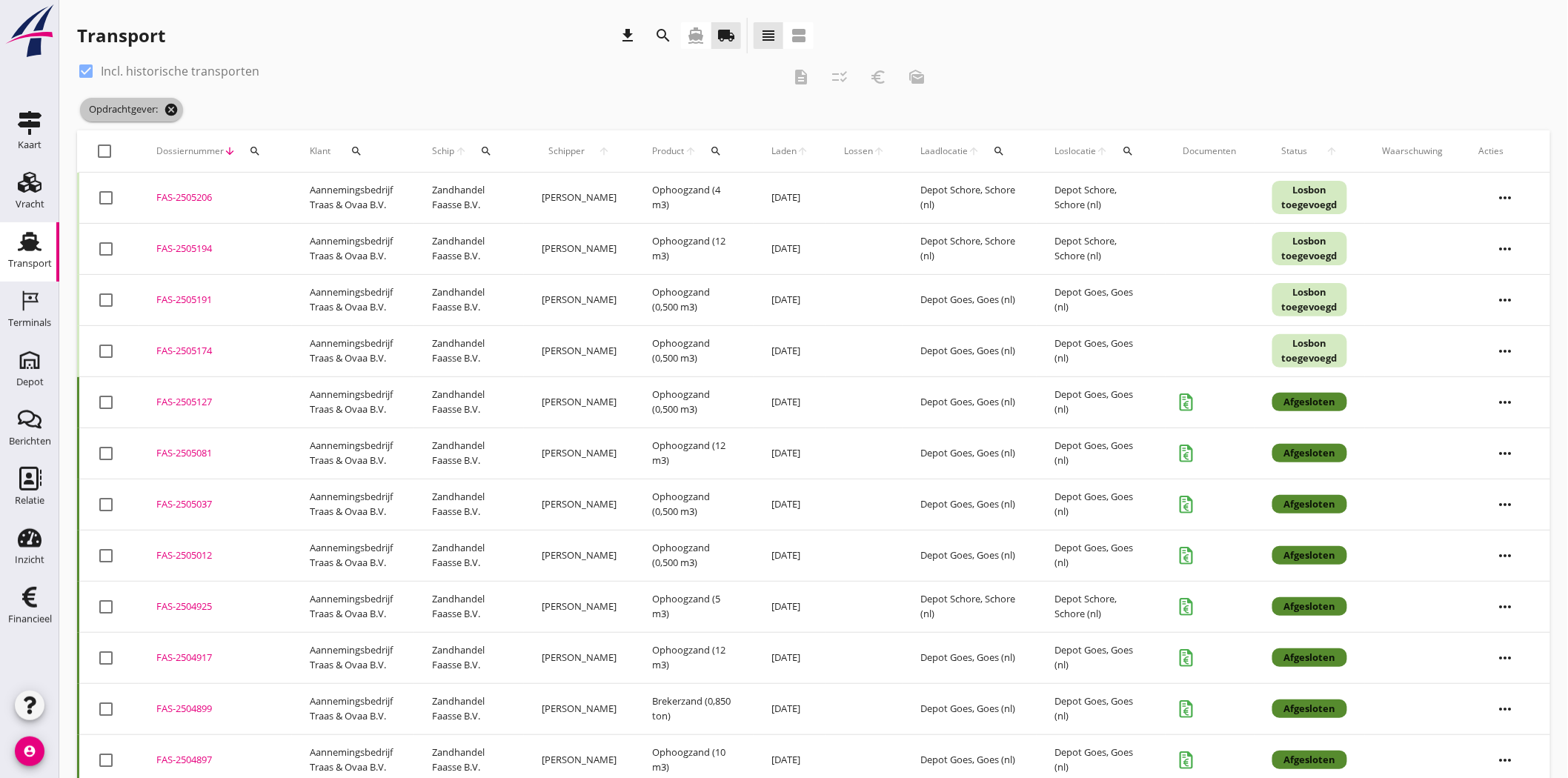
click at [175, 107] on icon "cancel" at bounding box center [171, 110] width 15 height 15
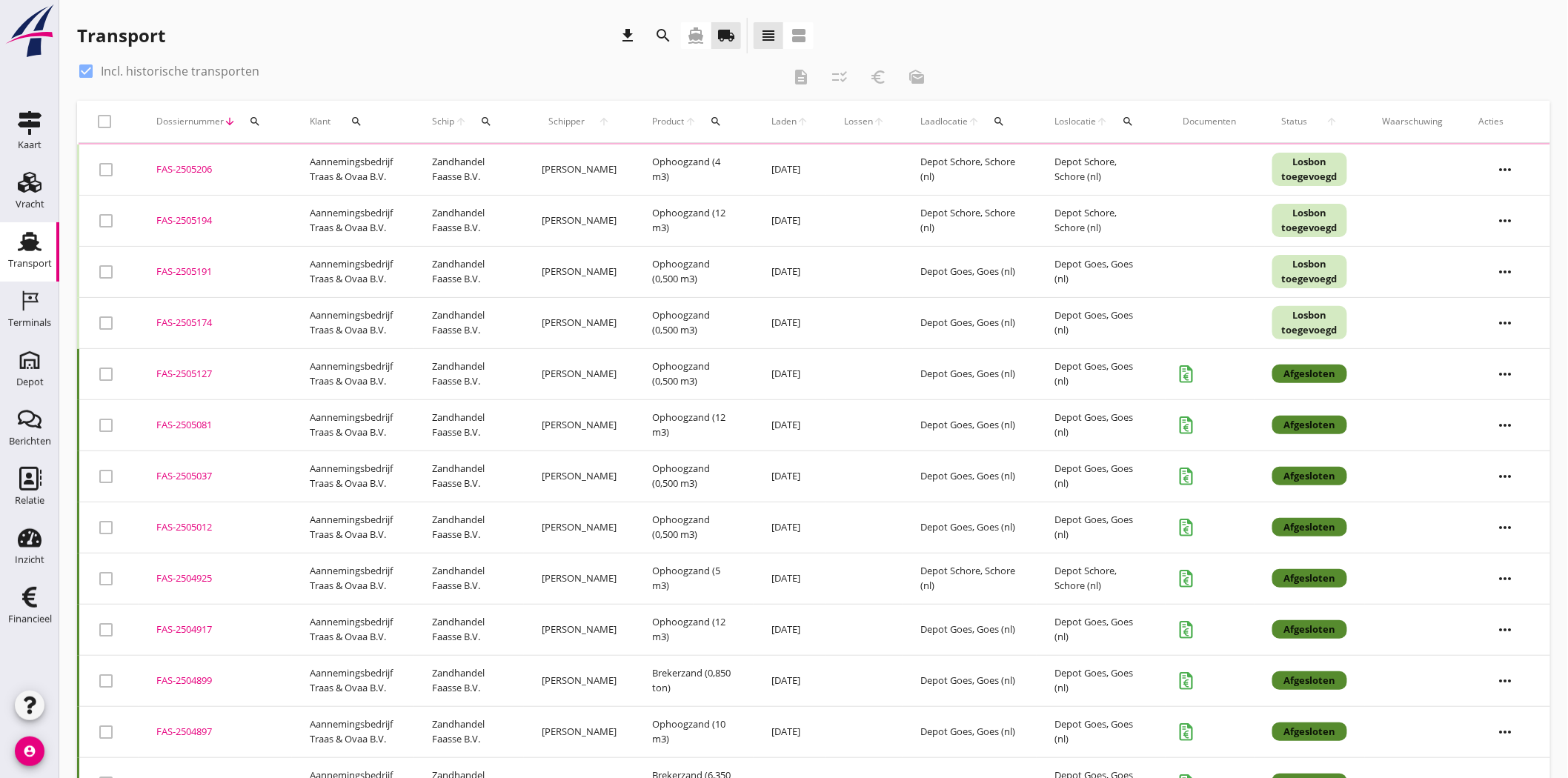
click at [663, 29] on icon "search" at bounding box center [663, 35] width 17 height 17
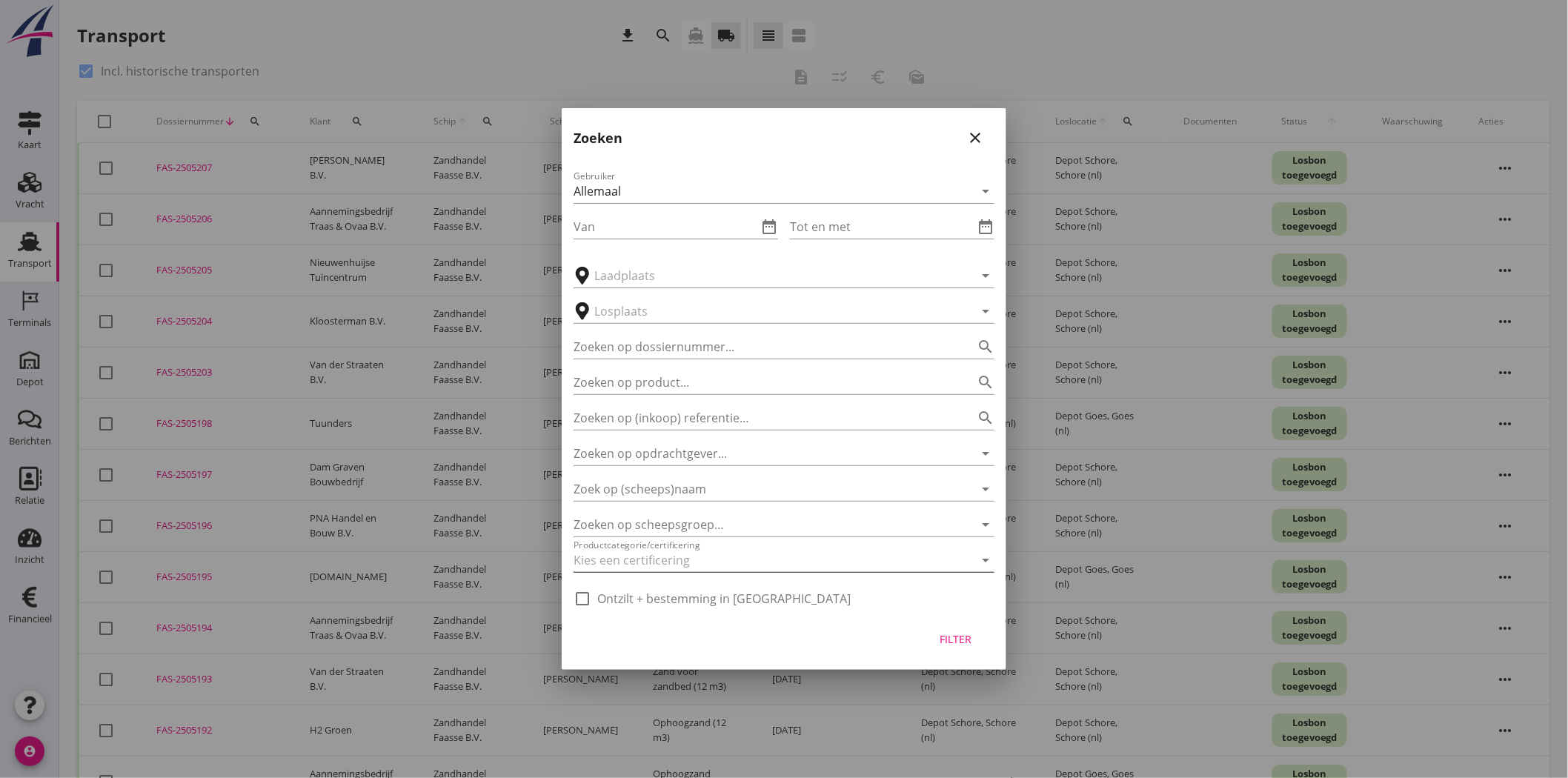
click at [879, 557] on div at bounding box center [764, 560] width 380 height 24
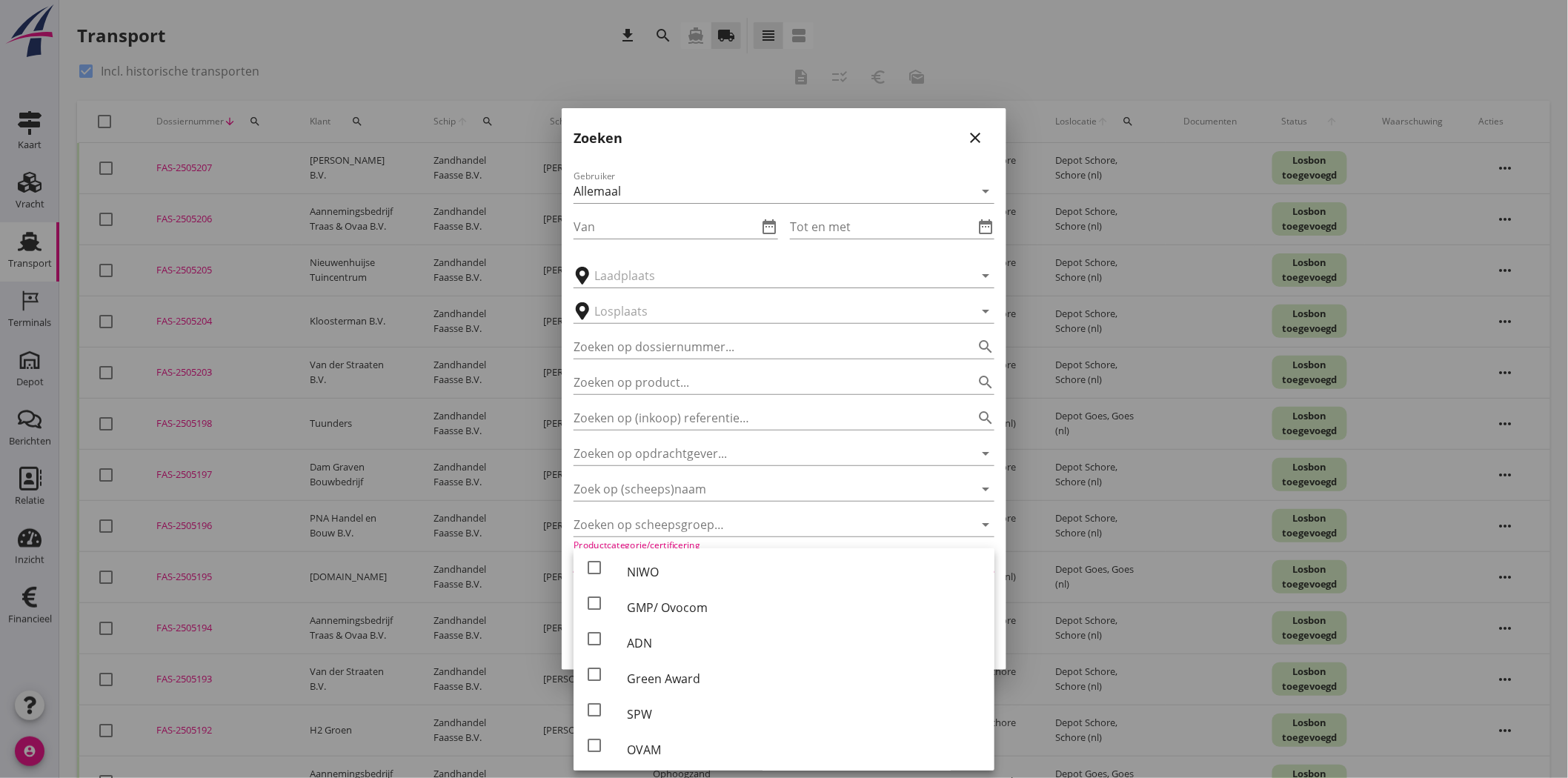
click at [1000, 542] on div "Gebruiker Allemaal arrow_drop_down Van date_range Tot en met date_range arrow_d…" at bounding box center [784, 385] width 445 height 458
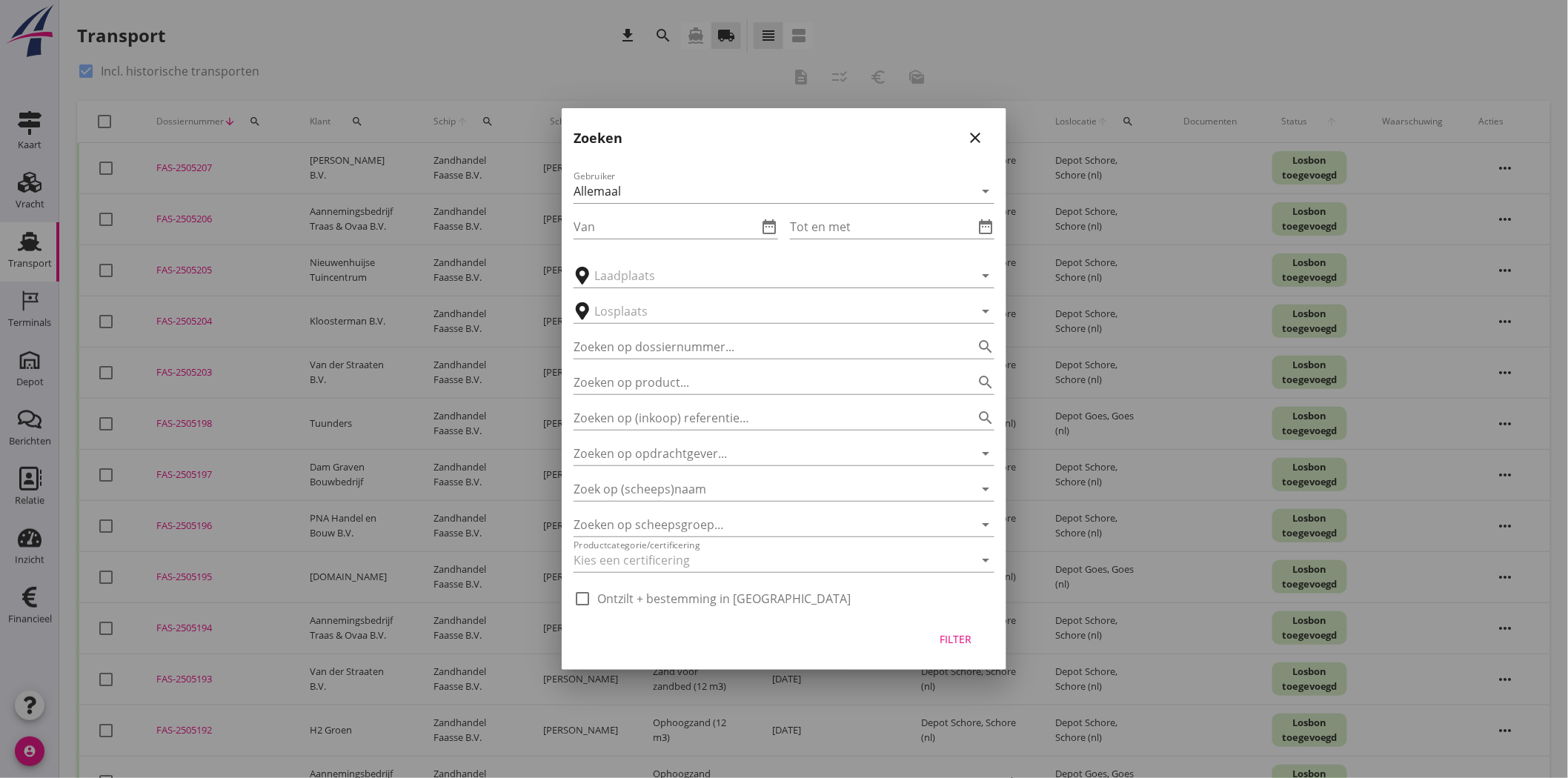
click at [516, 36] on div at bounding box center [784, 389] width 1568 height 778
click at [966, 137] on icon "close" at bounding box center [975, 137] width 17 height 17
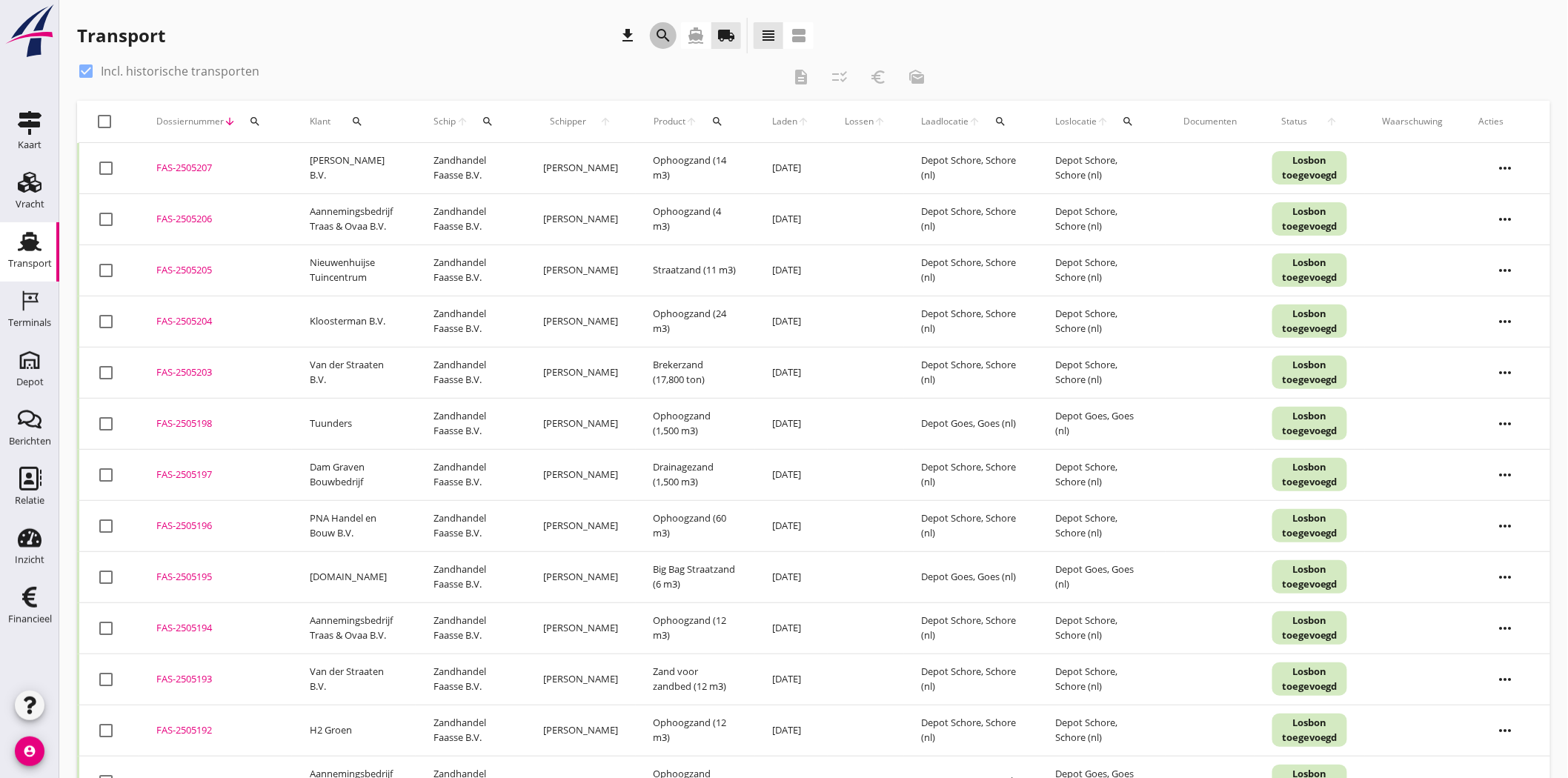
click at [666, 28] on icon "search" at bounding box center [663, 35] width 17 height 17
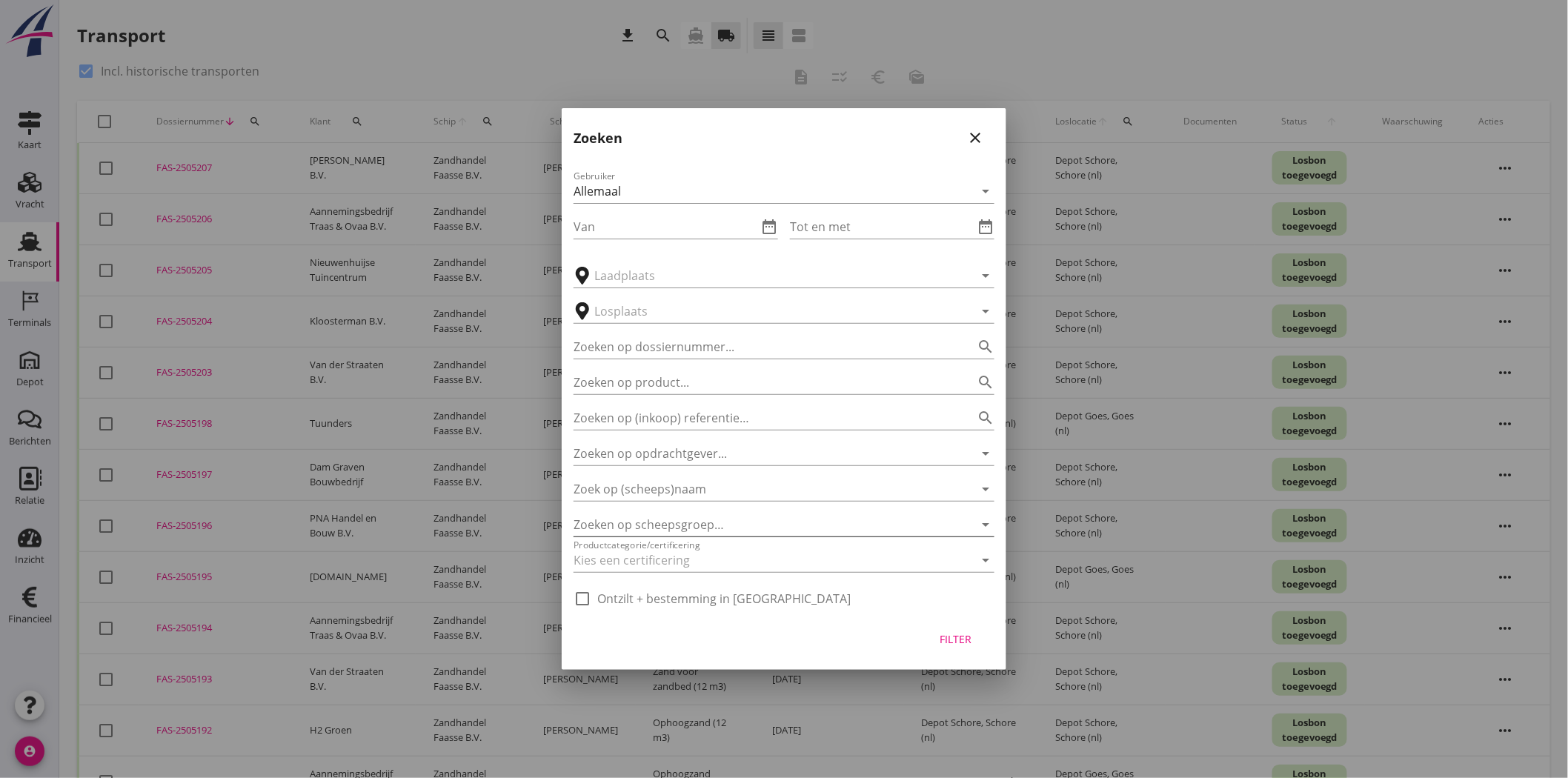
click at [698, 516] on div at bounding box center [764, 524] width 380 height 24
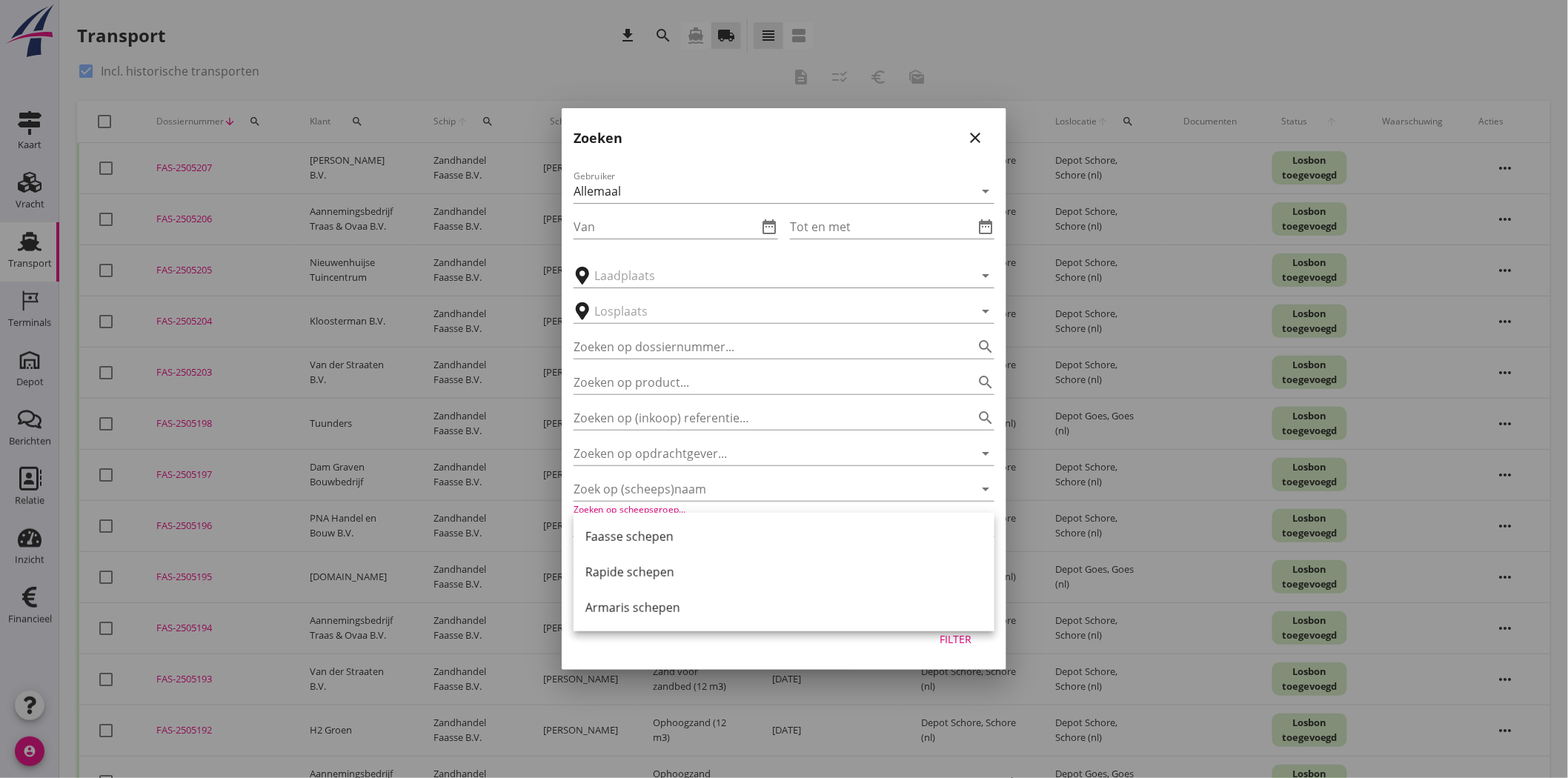
click at [714, 651] on div "Filter" at bounding box center [784, 641] width 445 height 56
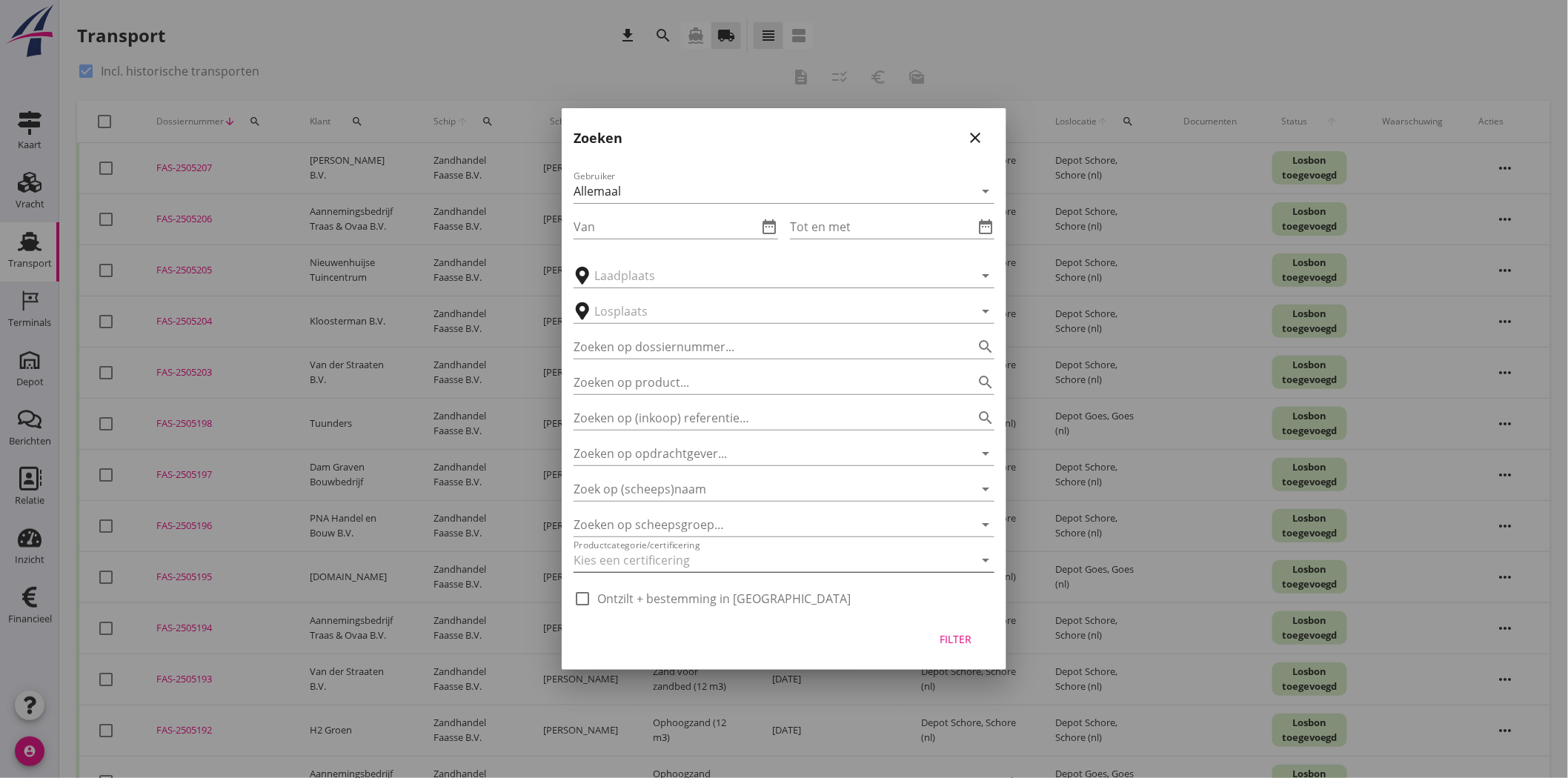
click at [613, 559] on div at bounding box center [764, 560] width 380 height 24
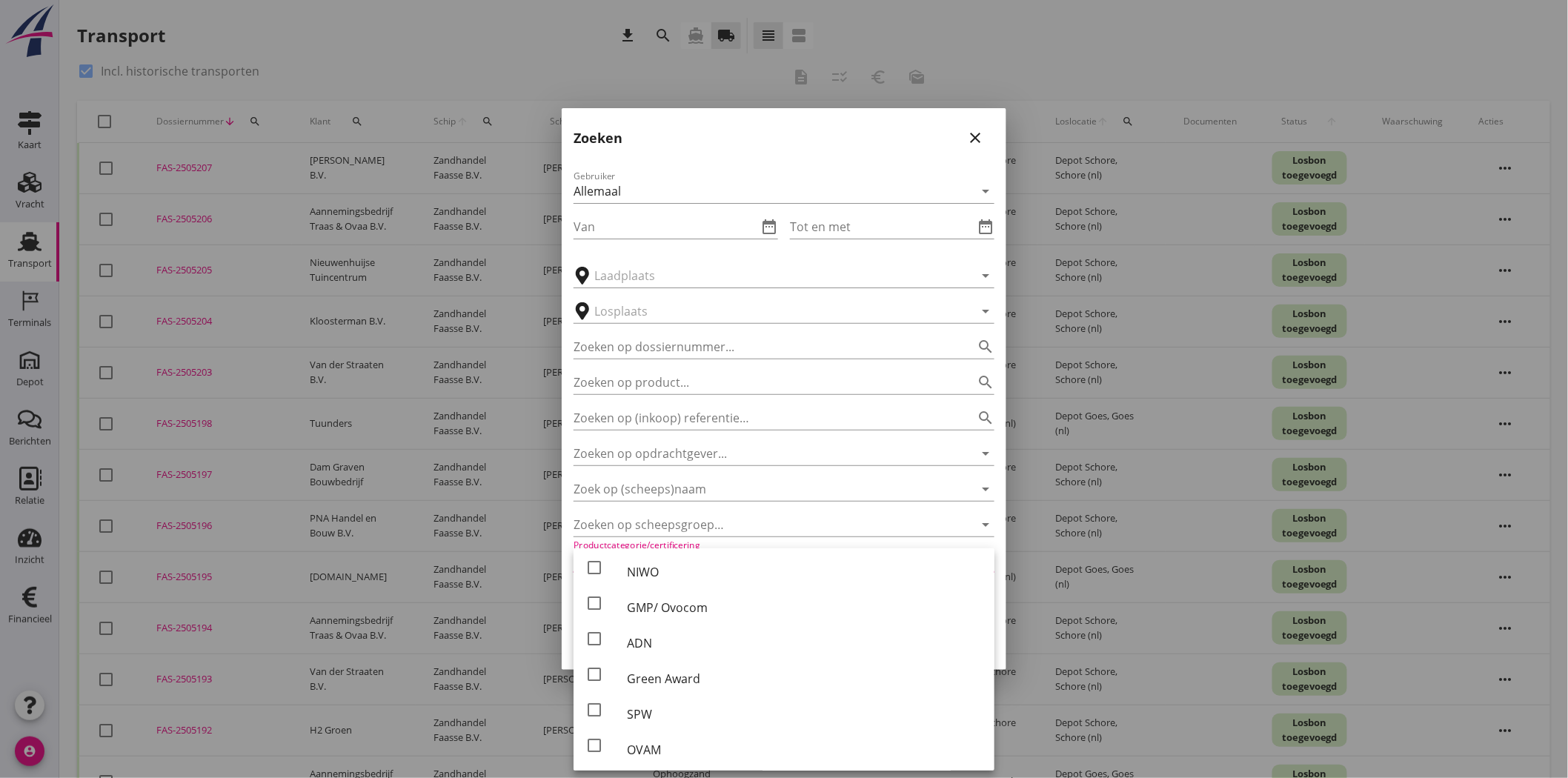
click at [776, 158] on div "Gebruiker Allemaal arrow_drop_down Van date_range Tot en met date_range arrow_d…" at bounding box center [784, 385] width 445 height 458
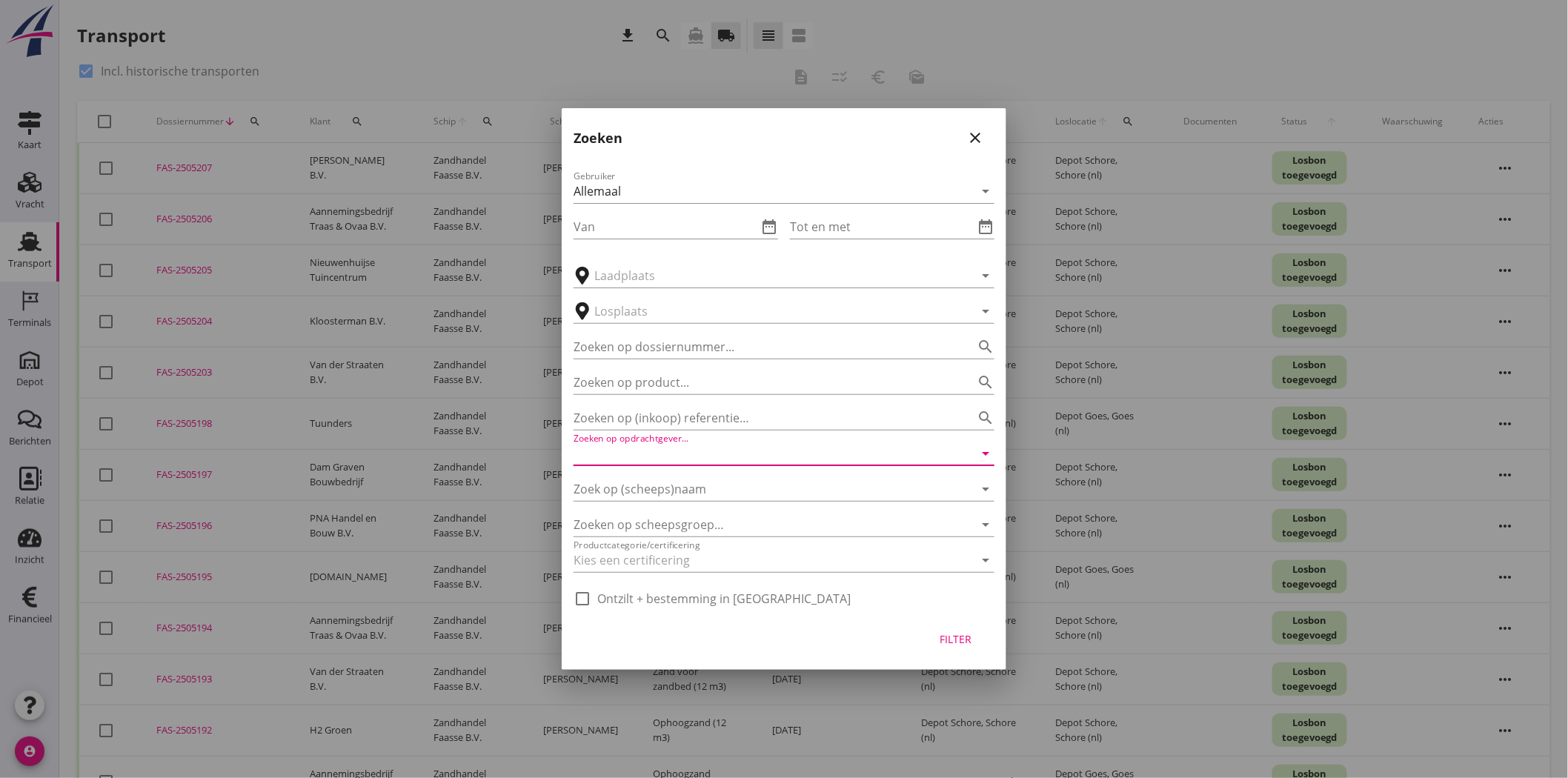
click at [745, 454] on input "Zoeken op opdrachtgever..." at bounding box center [764, 454] width 380 height 24
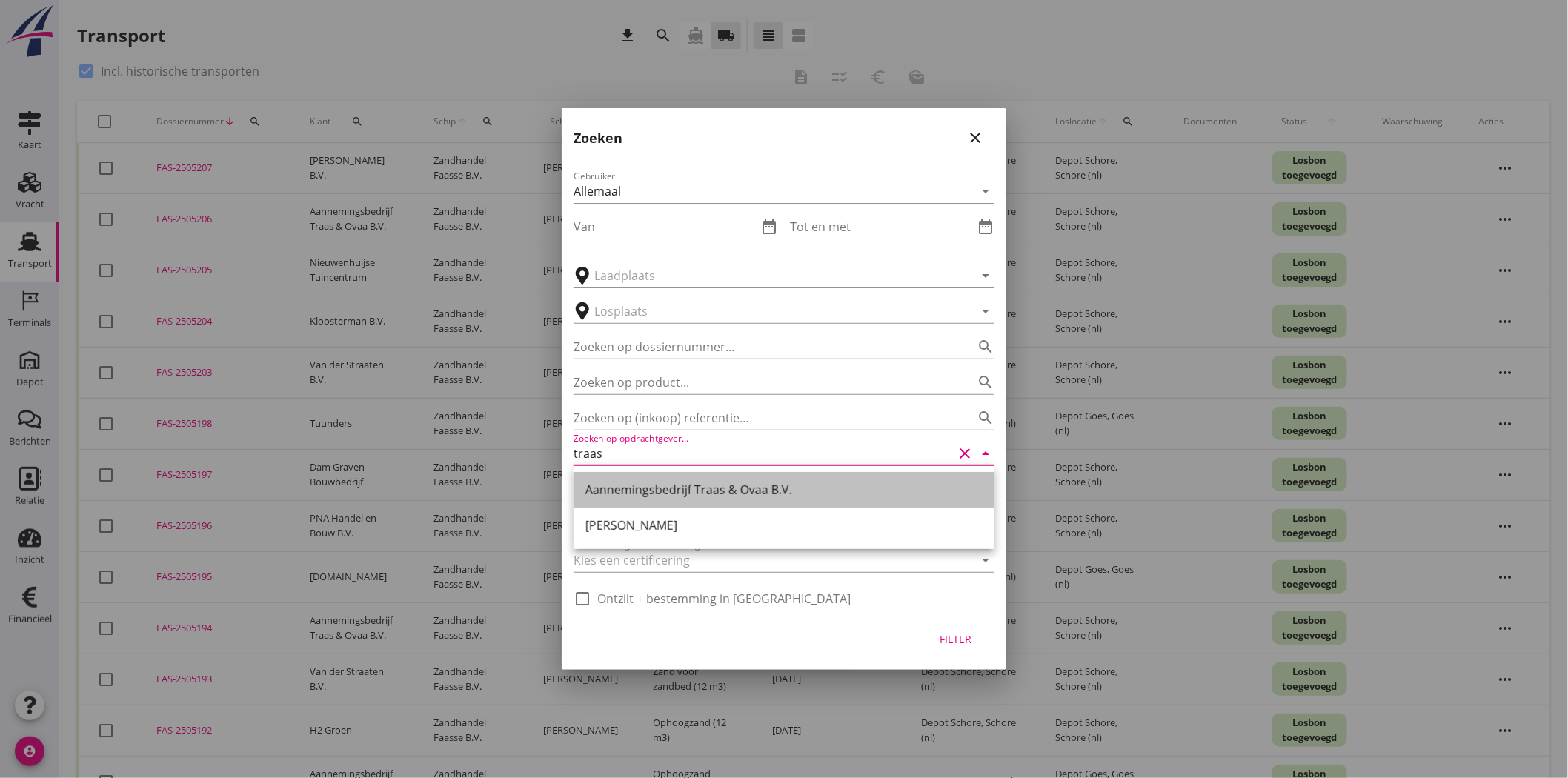
click at [733, 490] on div "Aannemingsbedrijf Traas & Ovaa B.V." at bounding box center [784, 489] width 397 height 17
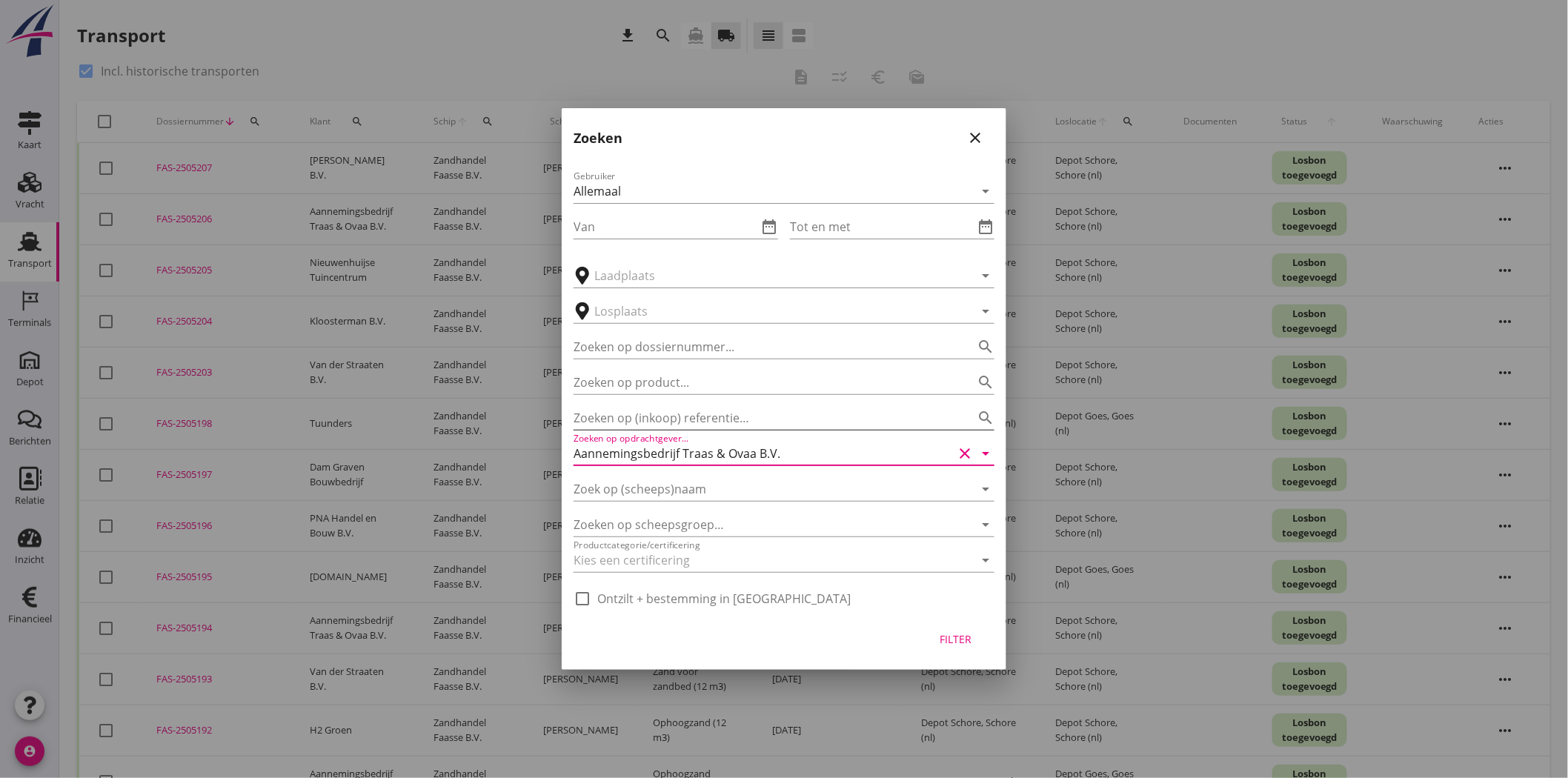
type input "Aannemingsbedrijf Traas & Ovaa B.V."
click at [756, 418] on input "Zoeken op (inkoop) referentie…" at bounding box center [764, 418] width 380 height 24
click at [966, 631] on div "Filter" at bounding box center [955, 639] width 41 height 16
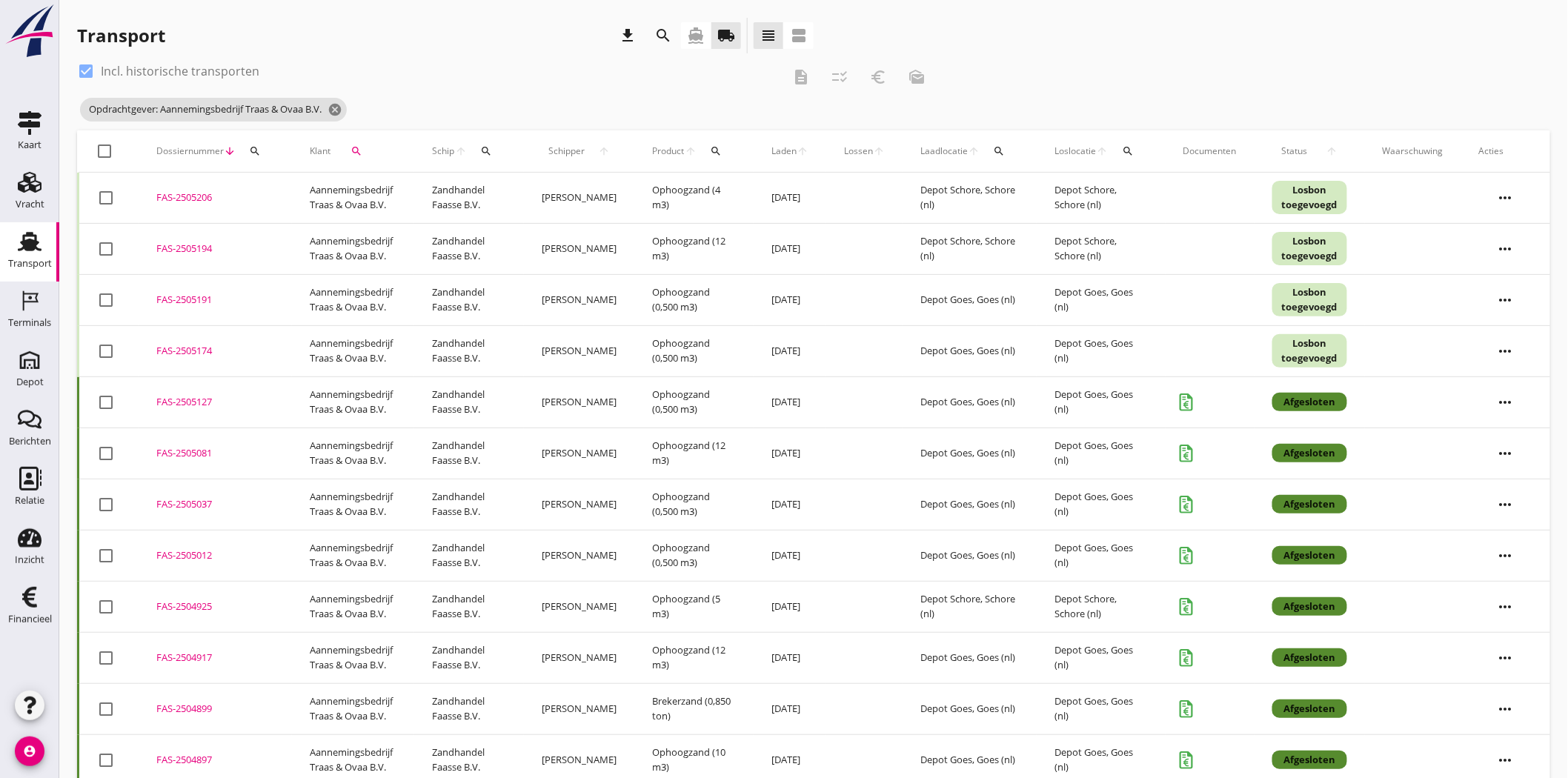
click at [657, 34] on icon "search" at bounding box center [663, 35] width 17 height 17
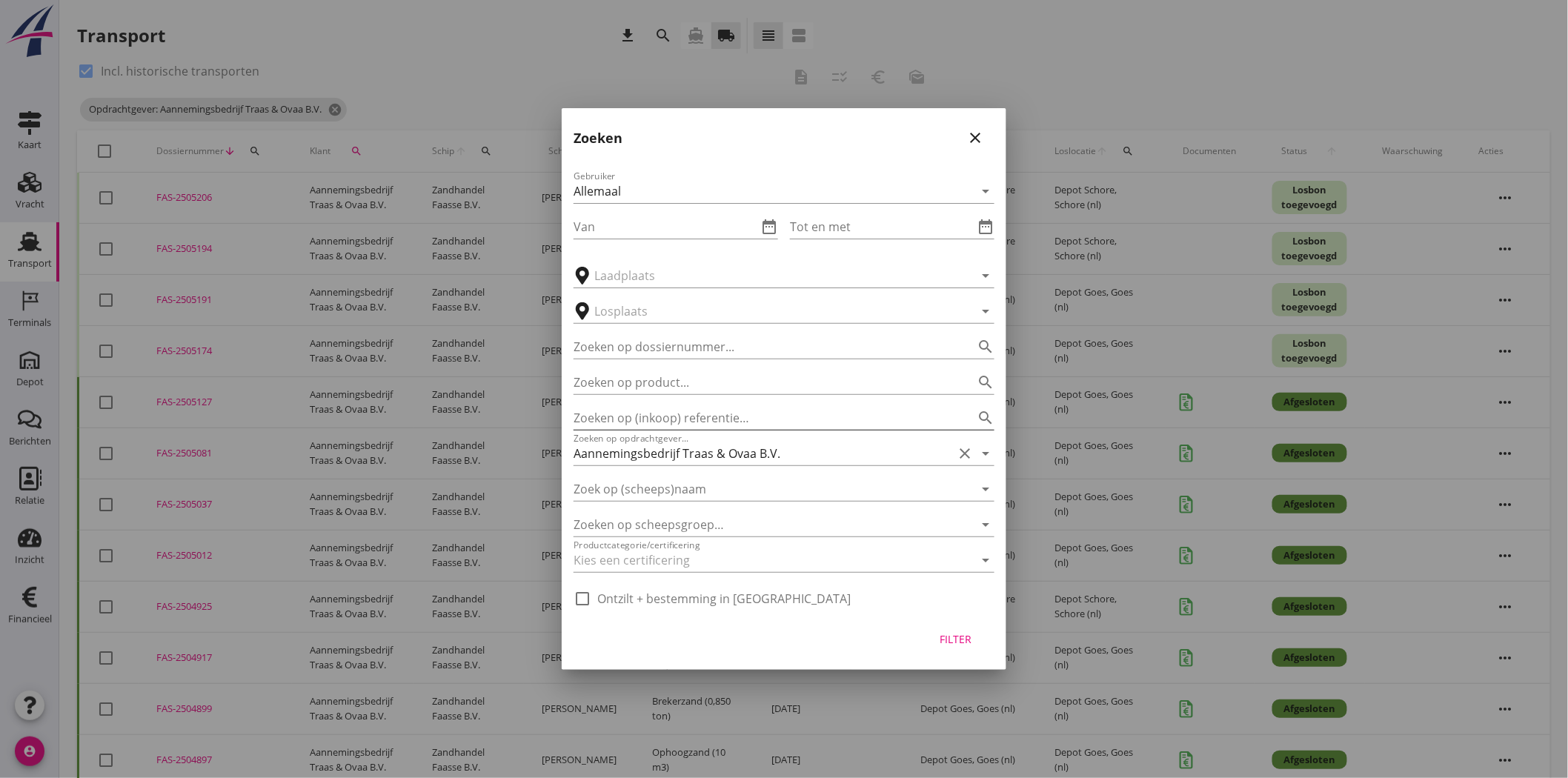
click at [748, 419] on input "Zoeken op (inkoop) referentie…" at bounding box center [764, 418] width 380 height 24
click at [587, 412] on input "Zoeken op (inkoop) referentie…" at bounding box center [764, 418] width 380 height 24
type input "25T044"
click at [961, 635] on div "Filter" at bounding box center [955, 639] width 41 height 16
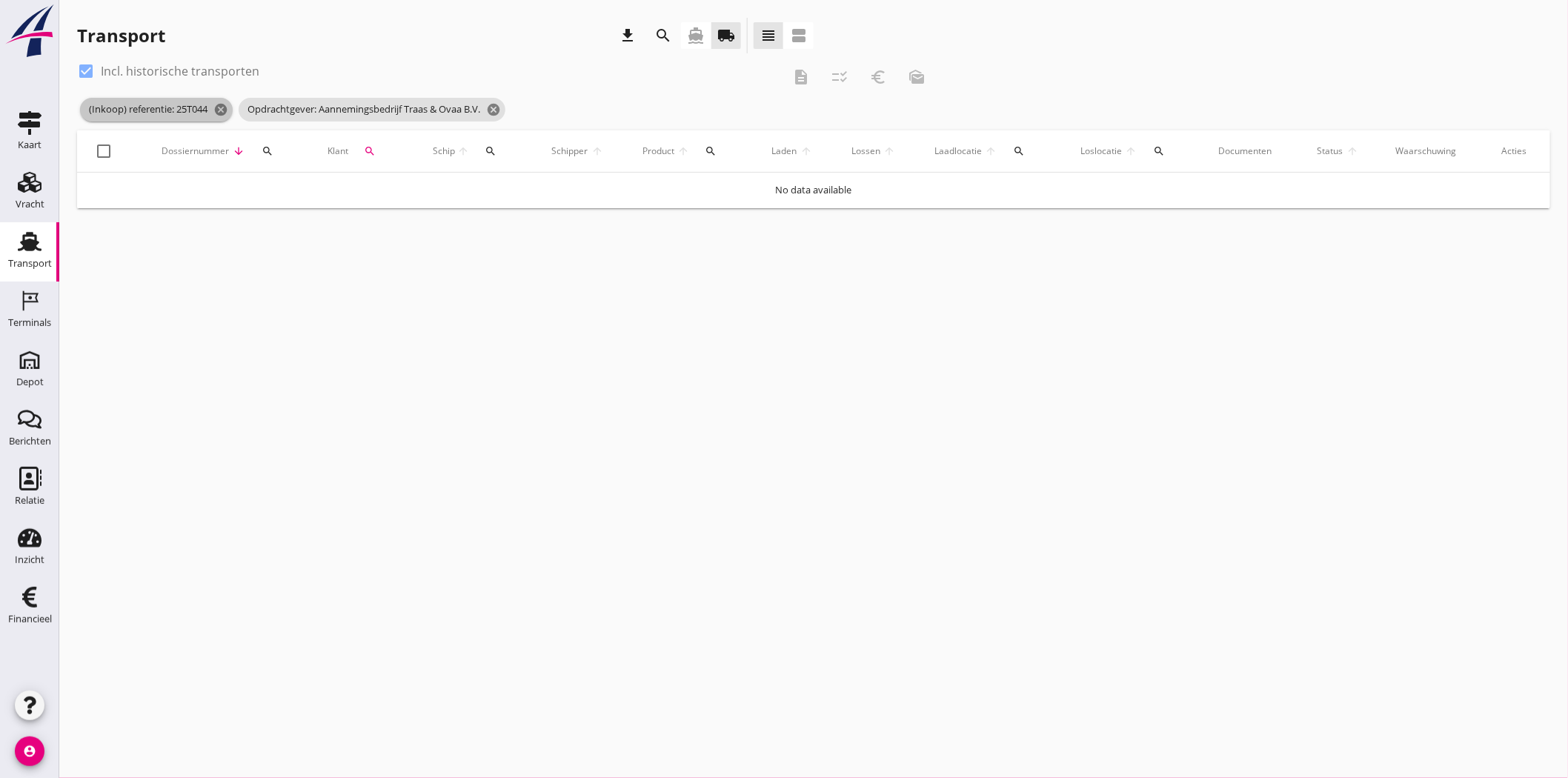
click at [158, 111] on span "(Inkoop) referentie: 25T044 cancel" at bounding box center [156, 110] width 153 height 24
click at [224, 107] on icon "cancel" at bounding box center [221, 110] width 15 height 15
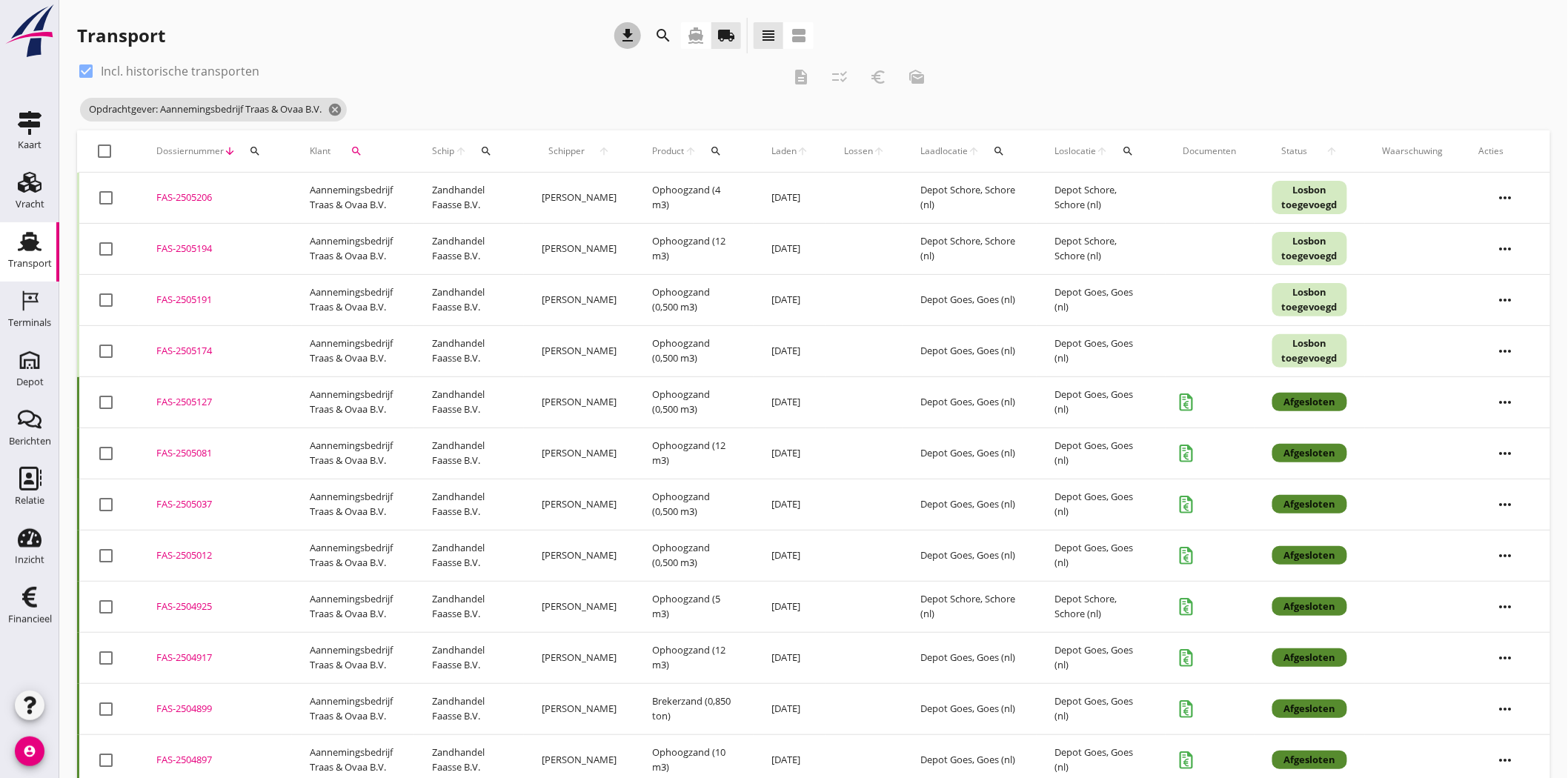
click at [624, 30] on icon "download" at bounding box center [627, 35] width 17 height 17
click at [265, 157] on div "Dossiernummer arrow_downward search" at bounding box center [215, 151] width 118 height 36
click at [253, 137] on button "search" at bounding box center [255, 150] width 27 height 27
click at [277, 191] on input "Zoeken op dossiernummer..." at bounding box center [324, 194] width 154 height 24
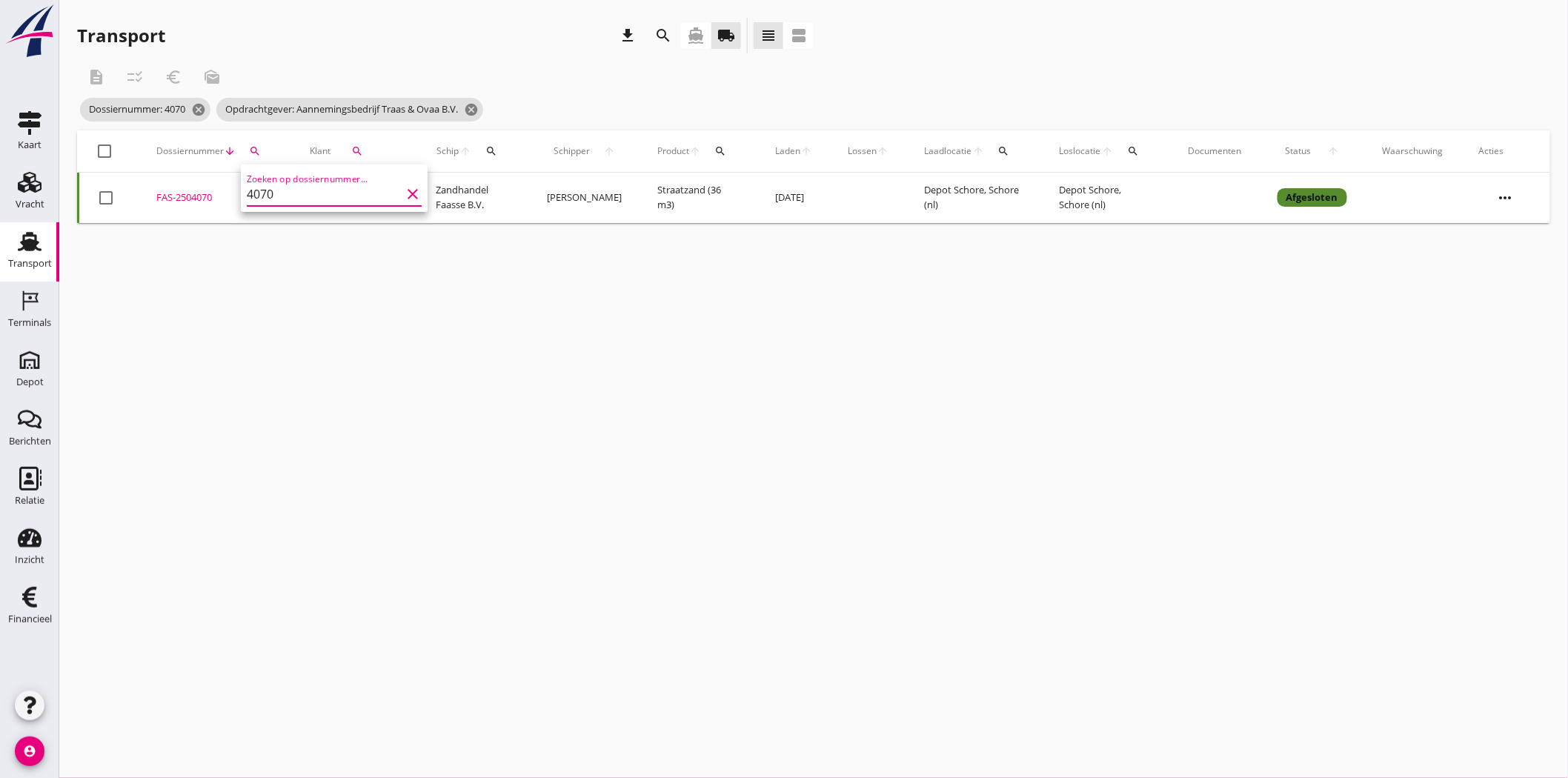
type input "4070"
click at [192, 202] on div "FAS-2504070" at bounding box center [215, 198] width 118 height 15
click at [199, 109] on icon "cancel" at bounding box center [199, 110] width 15 height 15
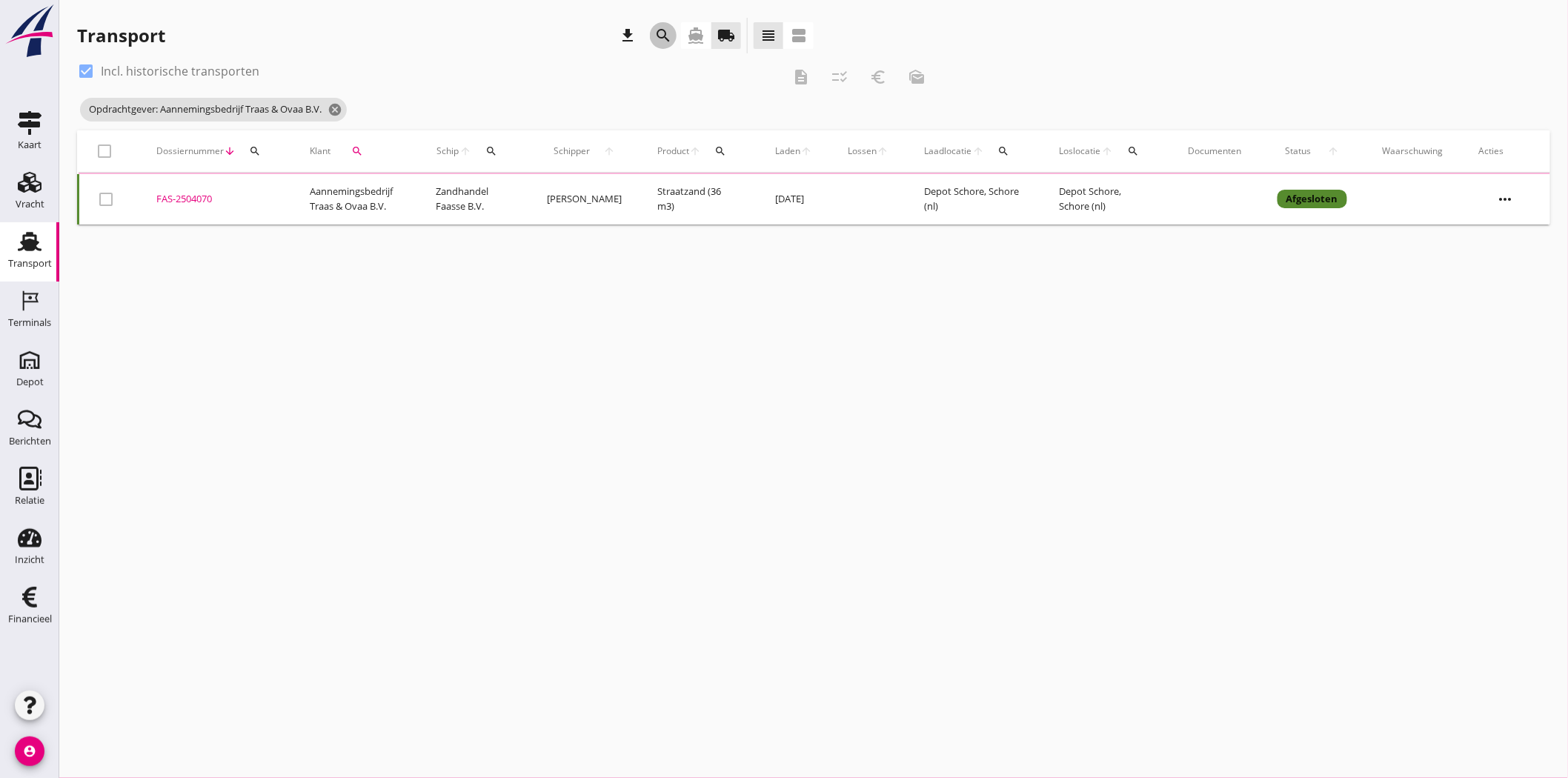
click at [669, 33] on icon "search" at bounding box center [663, 35] width 17 height 17
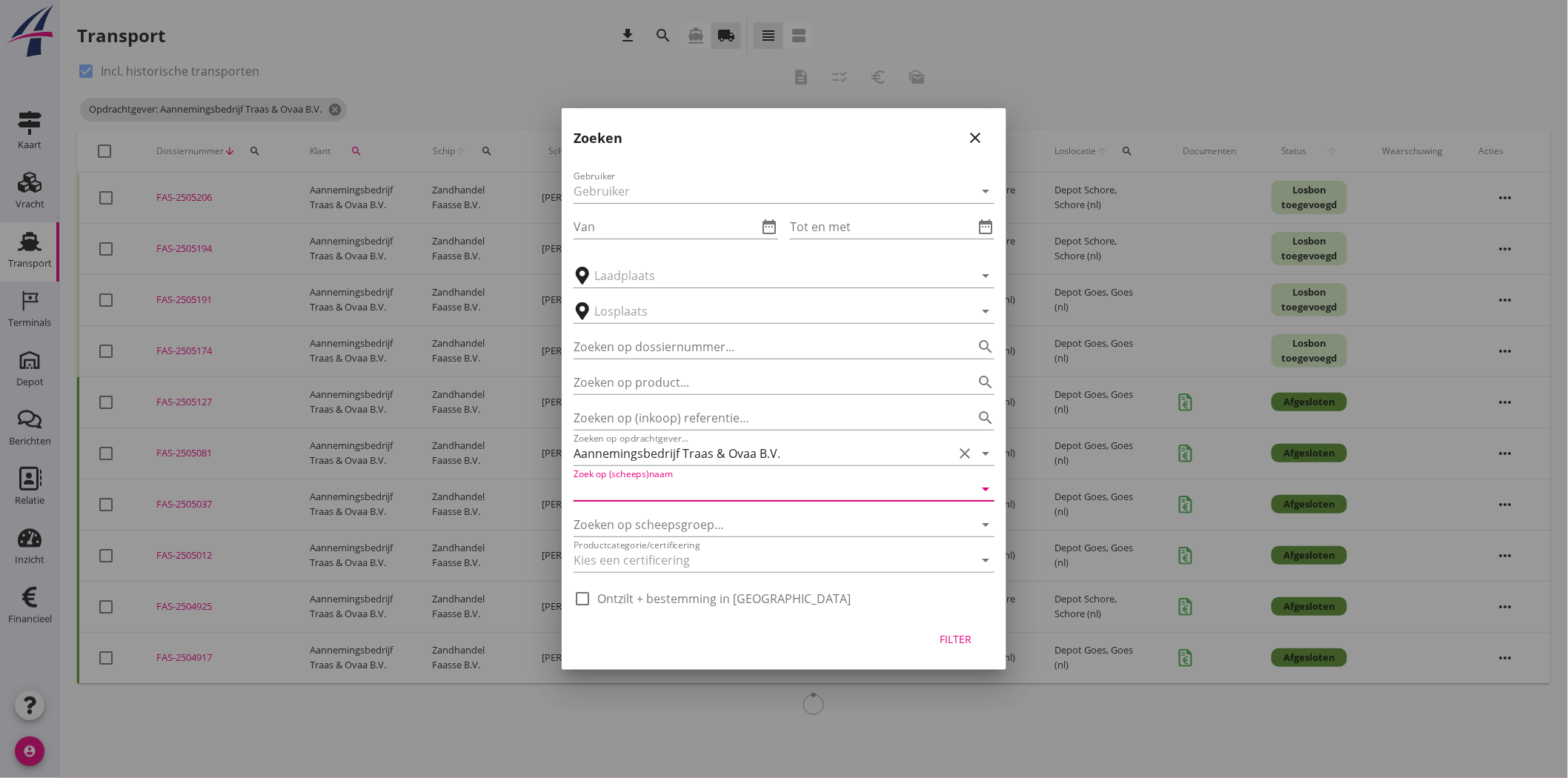
click at [679, 482] on input "Zoek op (scheeps)naam" at bounding box center [764, 489] width 380 height 24
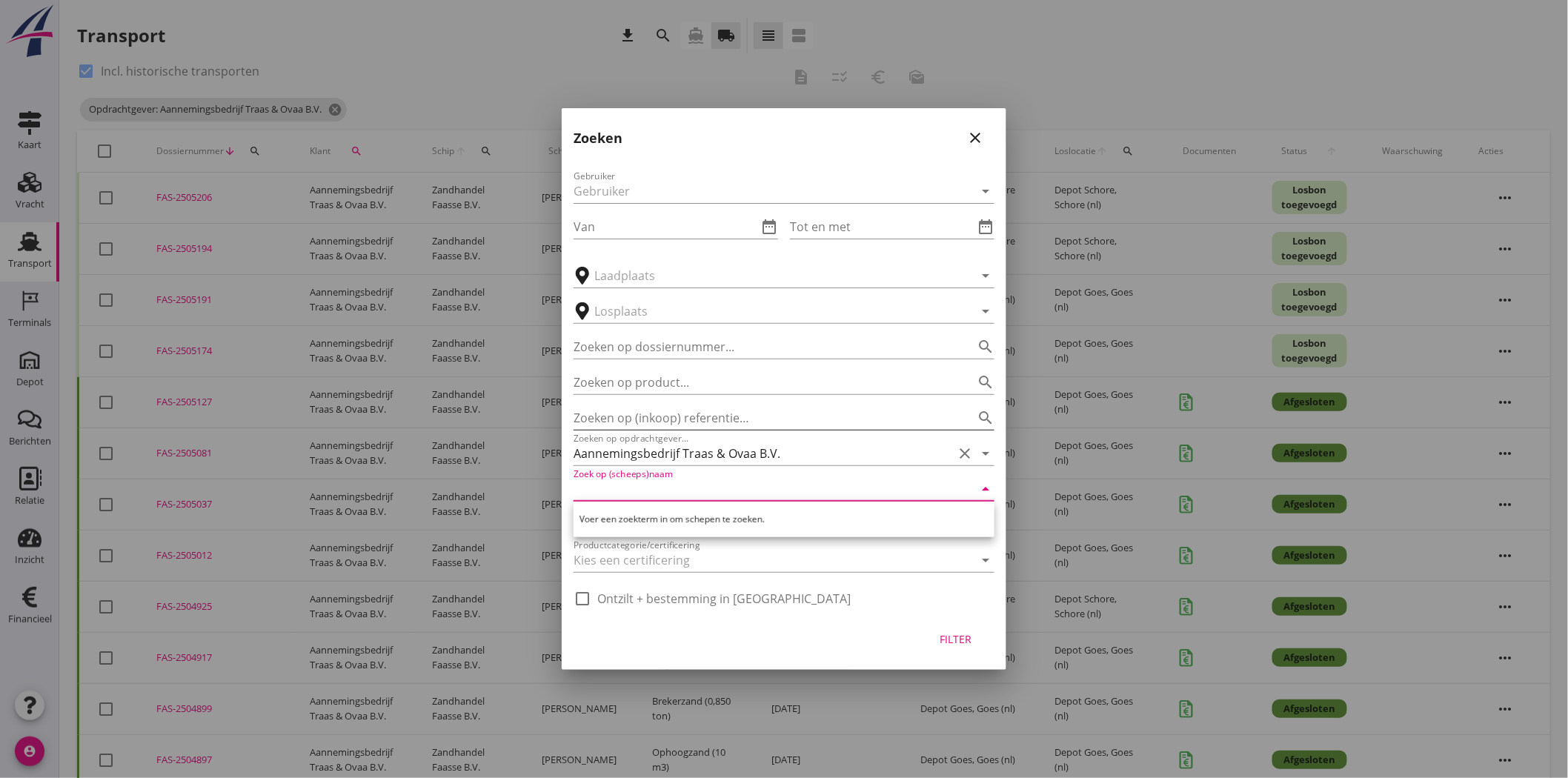
click at [670, 420] on input "Zoeken op (inkoop) referentie…" at bounding box center [764, 418] width 380 height 24
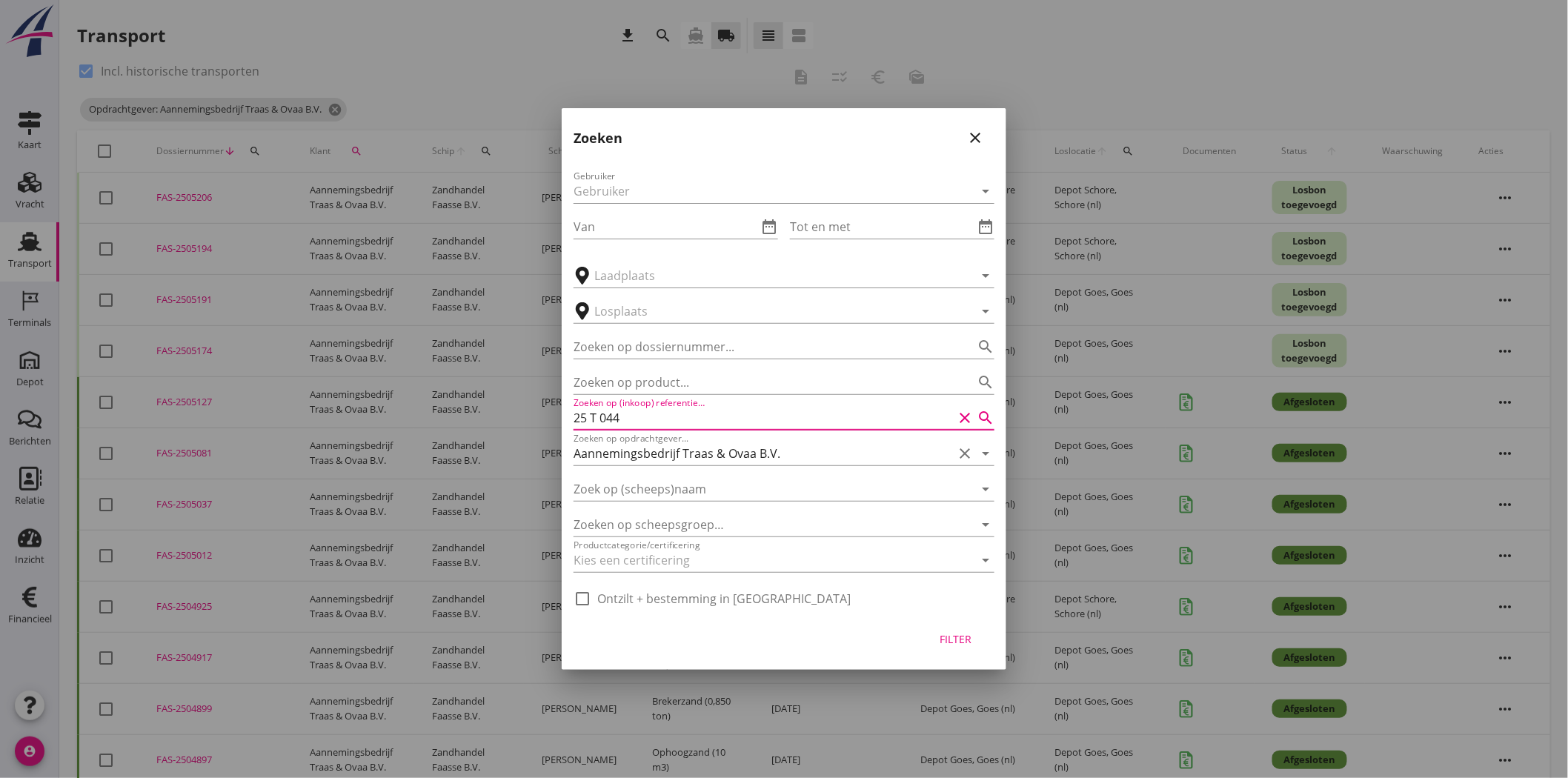
type input "25 T 044"
click at [945, 632] on div "Filter" at bounding box center [955, 639] width 41 height 16
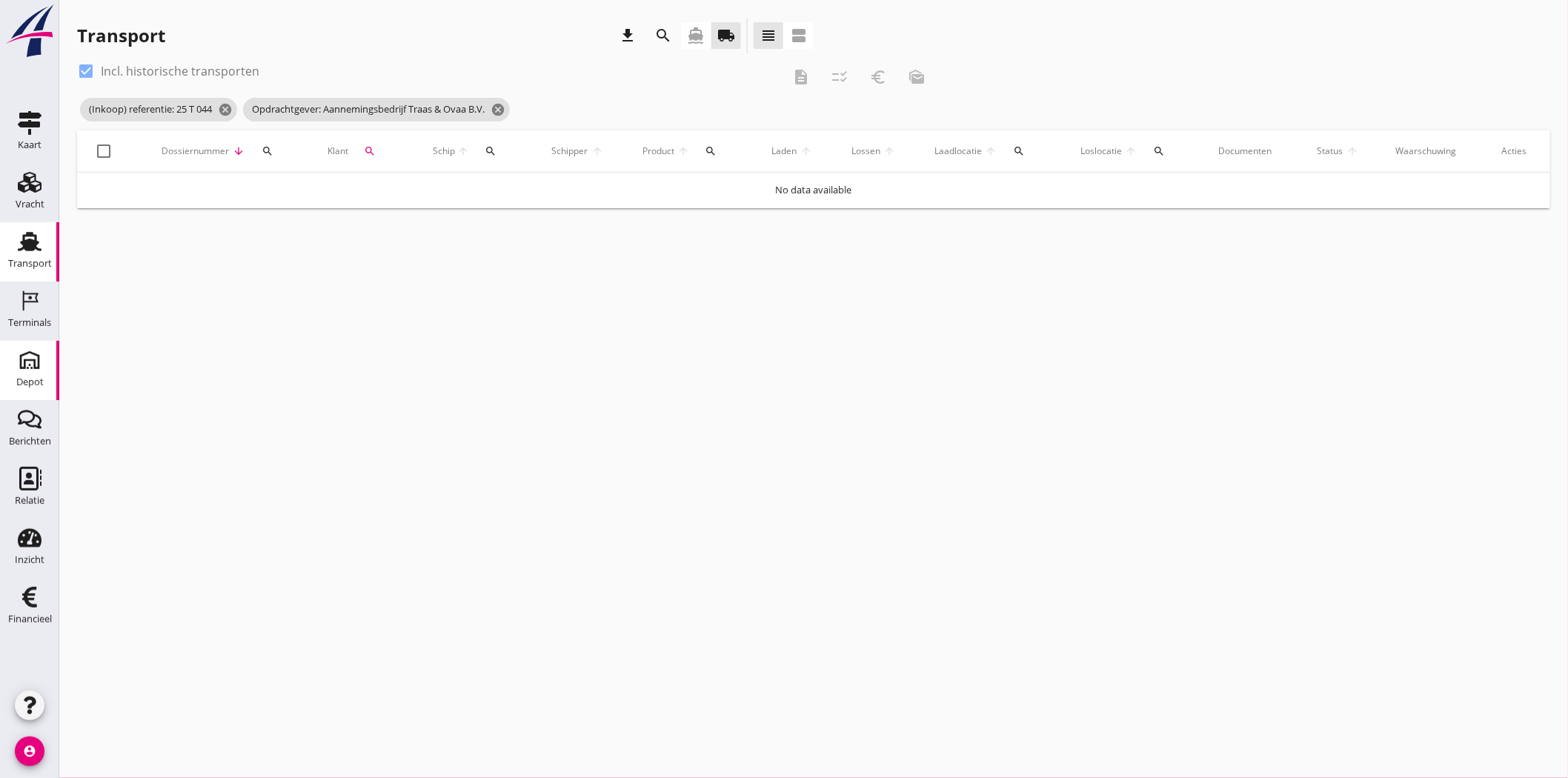
click at [24, 365] on use at bounding box center [29, 360] width 24 height 24
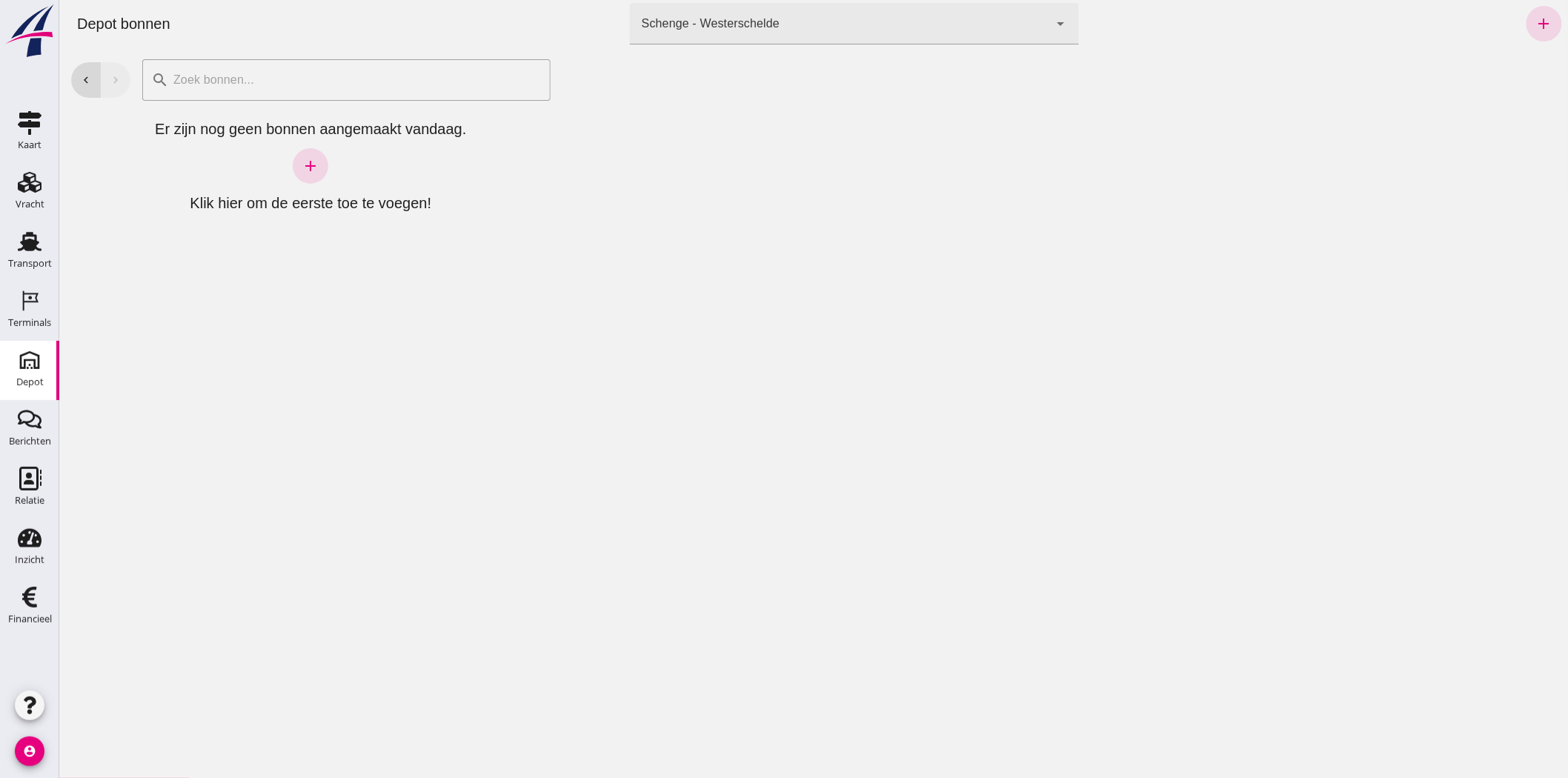
click at [923, 30] on div "Schenge - Westerschelde 9c876888-926f-4f5f-969d-c779b766b815" at bounding box center [839, 23] width 420 height 41
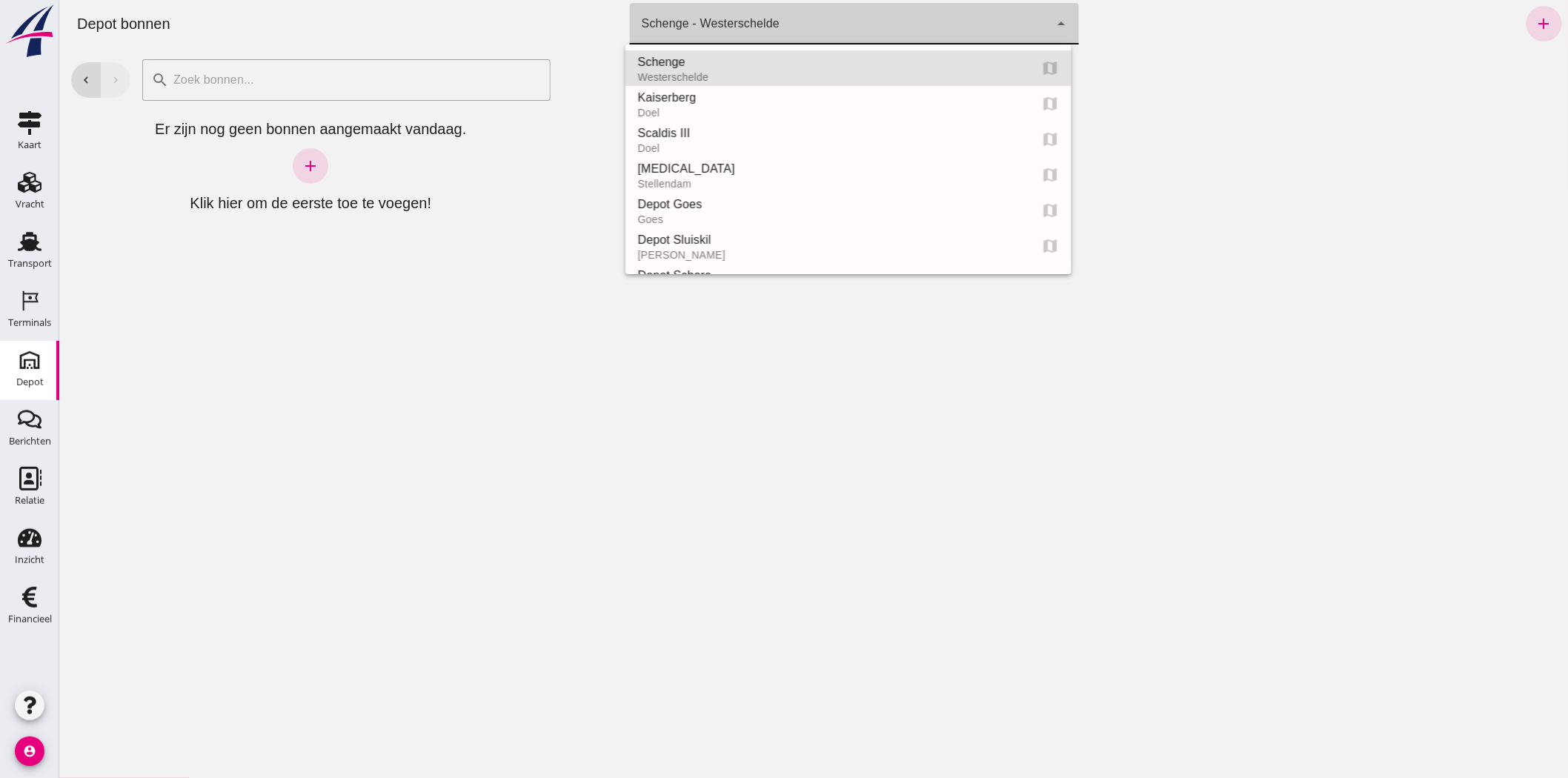
click at [1441, 137] on div at bounding box center [1065, 412] width 1006 height 730
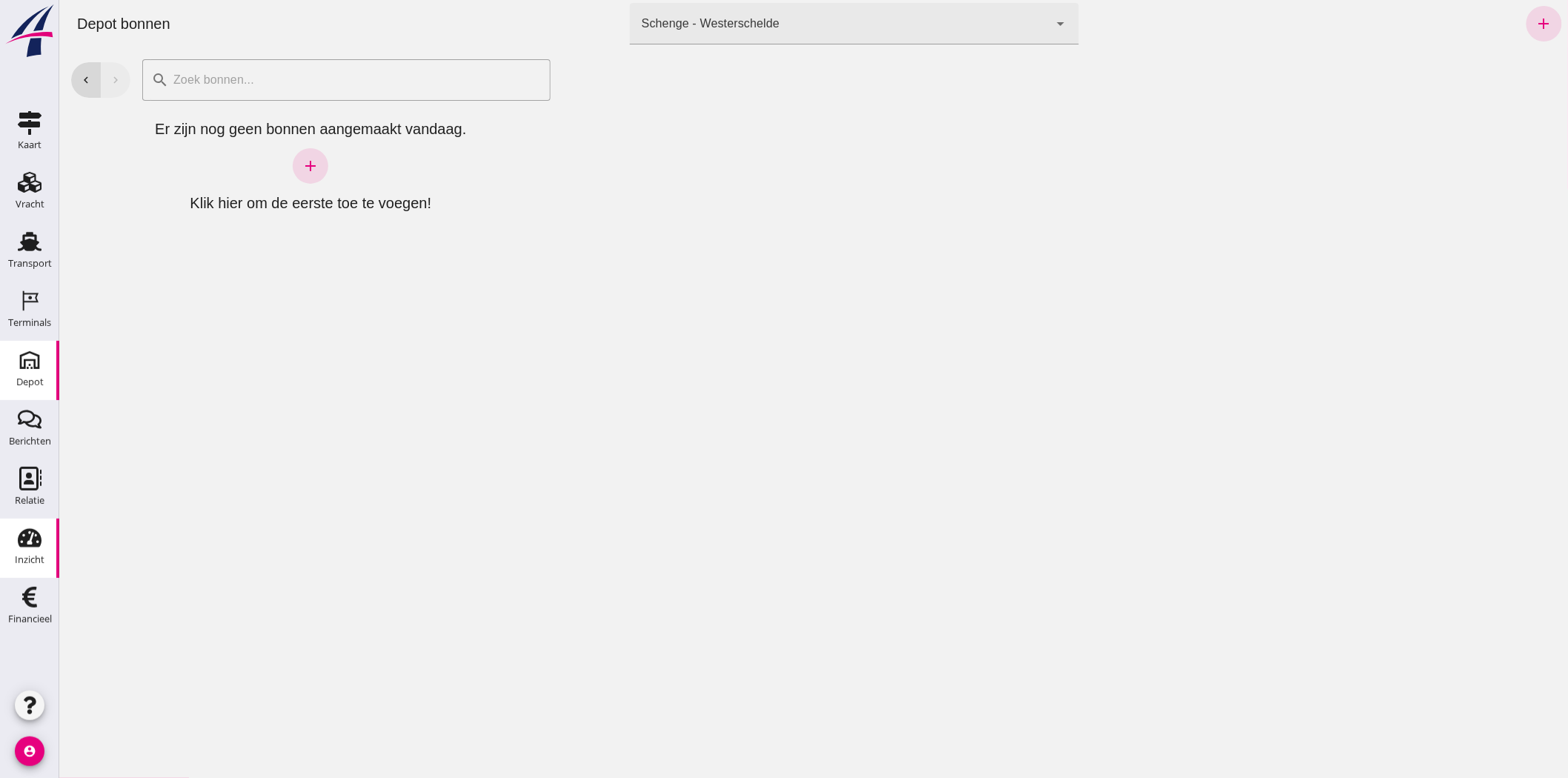
click at [46, 538] on div "Inzicht" at bounding box center [29, 538] width 36 height 24
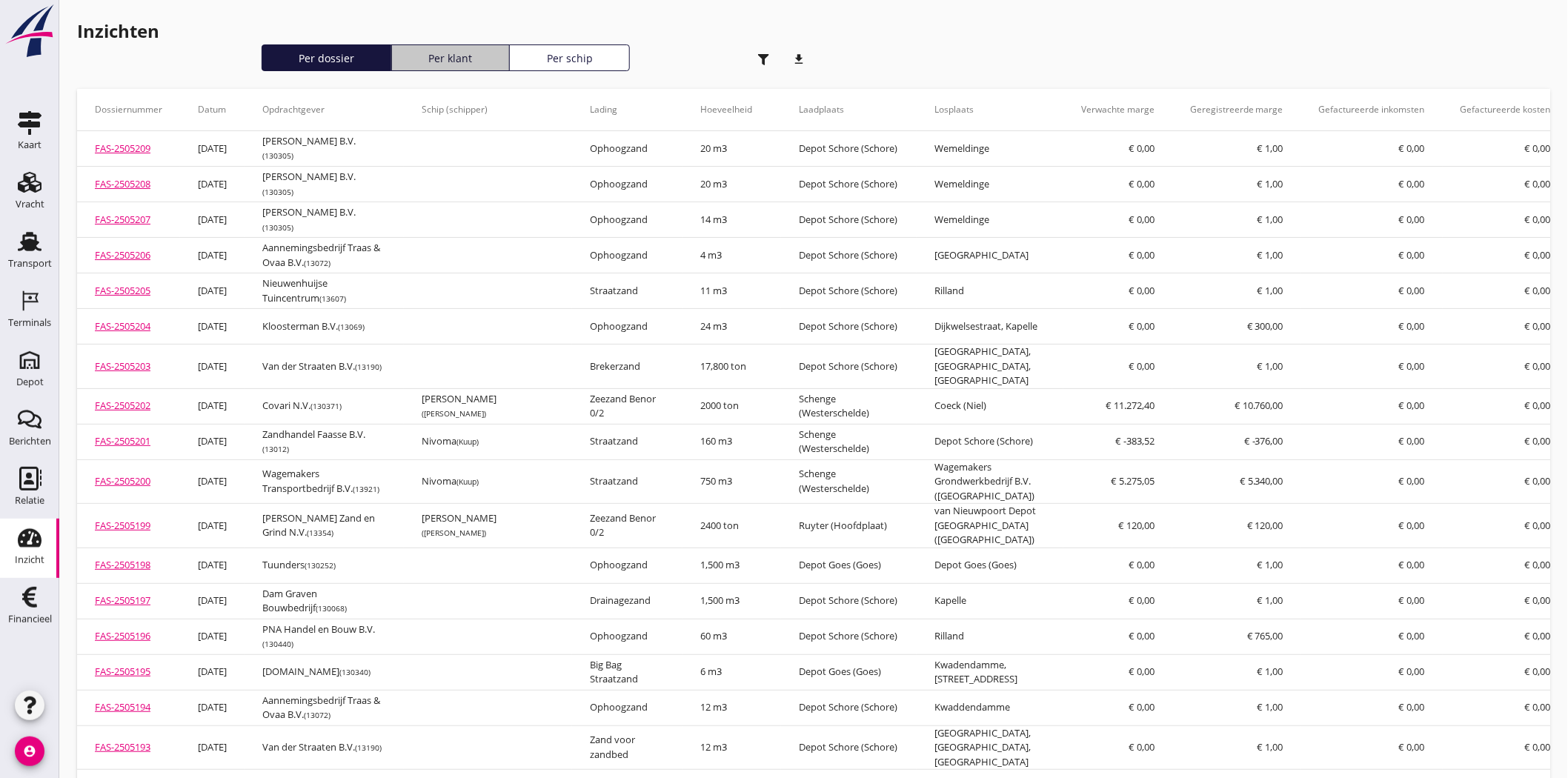
click at [452, 50] on div "Per klant" at bounding box center [450, 58] width 105 height 16
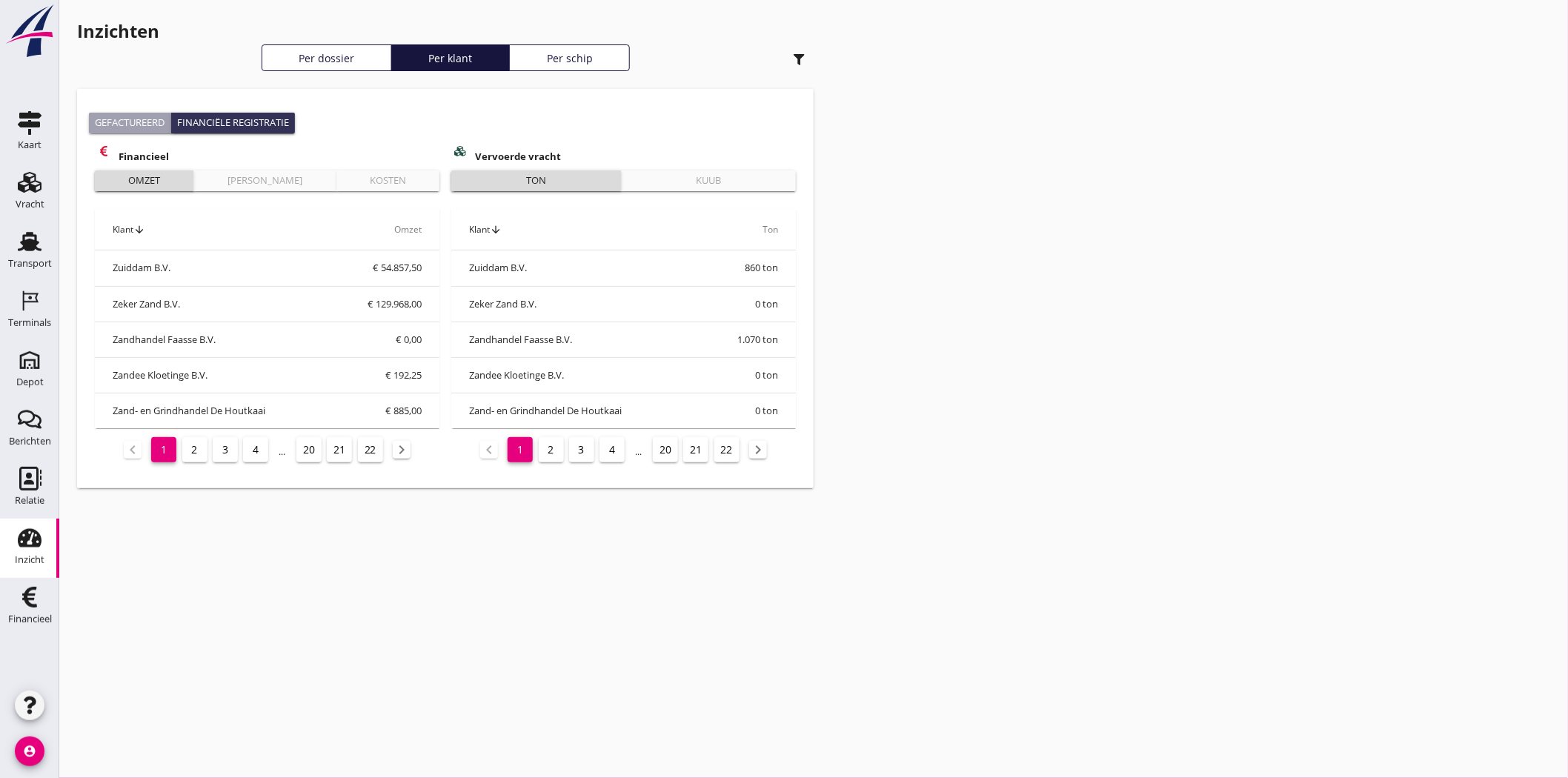
click at [805, 55] on div "button" at bounding box center [799, 60] width 29 height 29
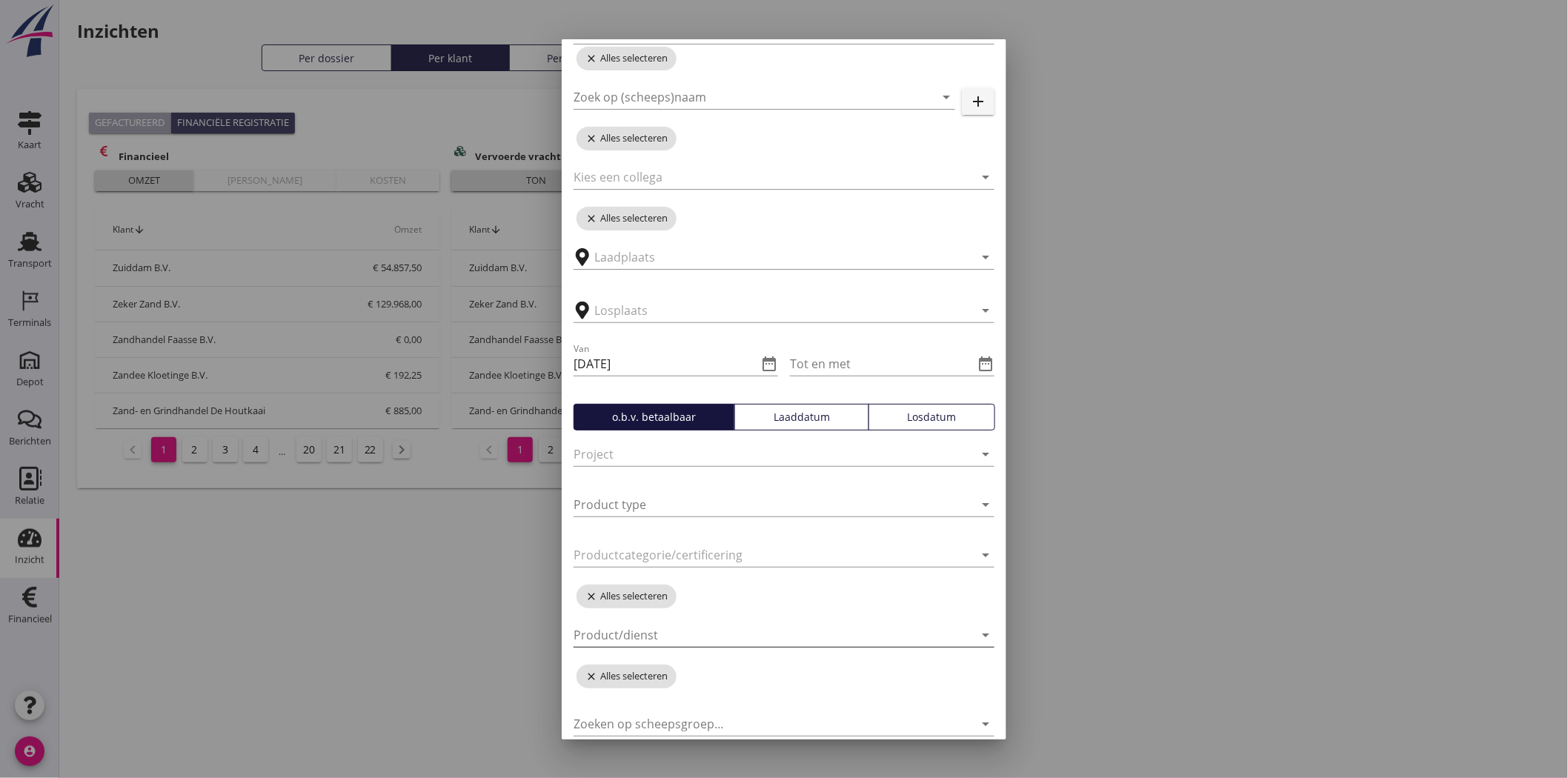
scroll to position [75, 0]
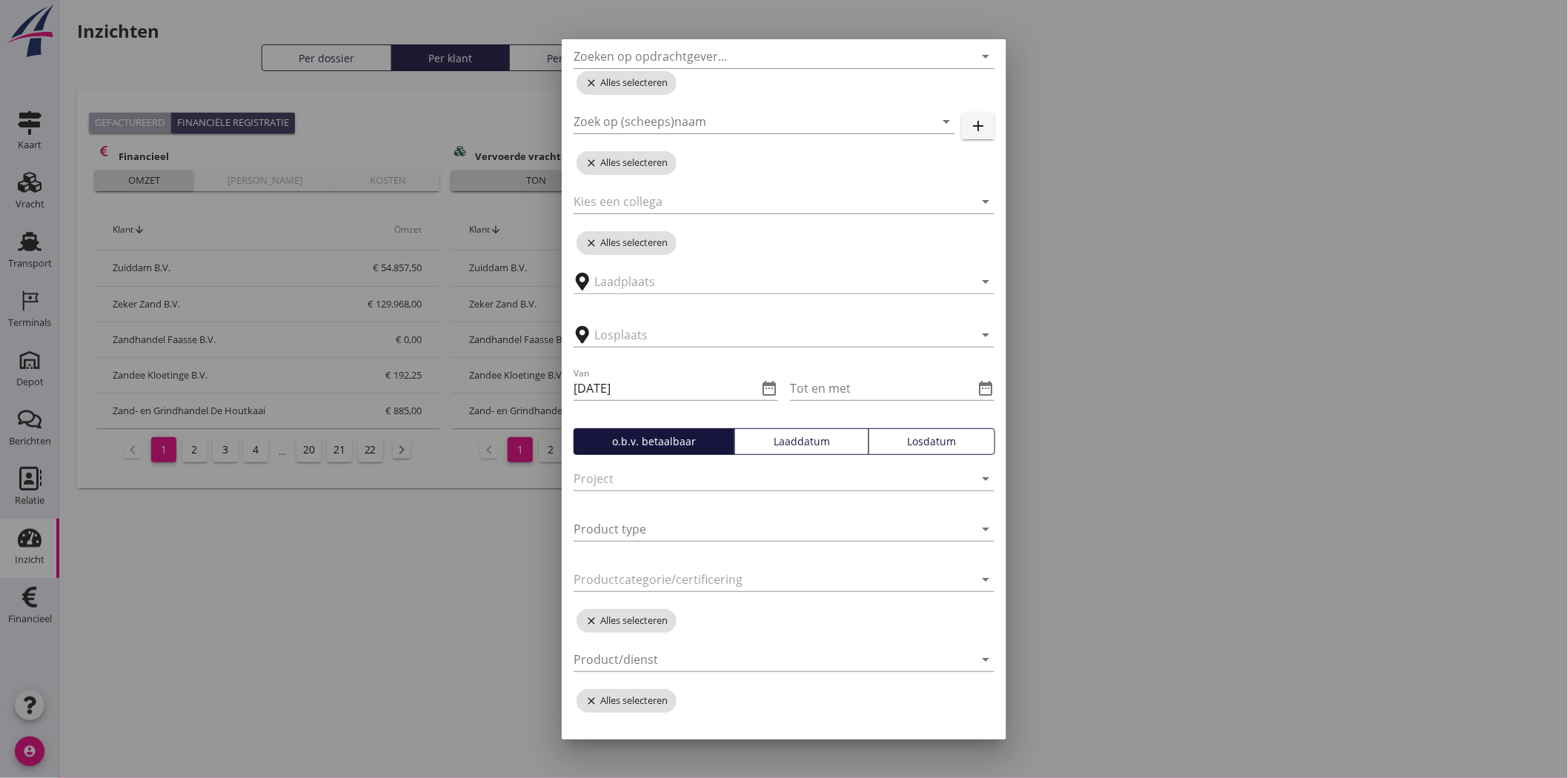
click at [836, 437] on div "Laaddatum" at bounding box center [801, 441] width 121 height 16
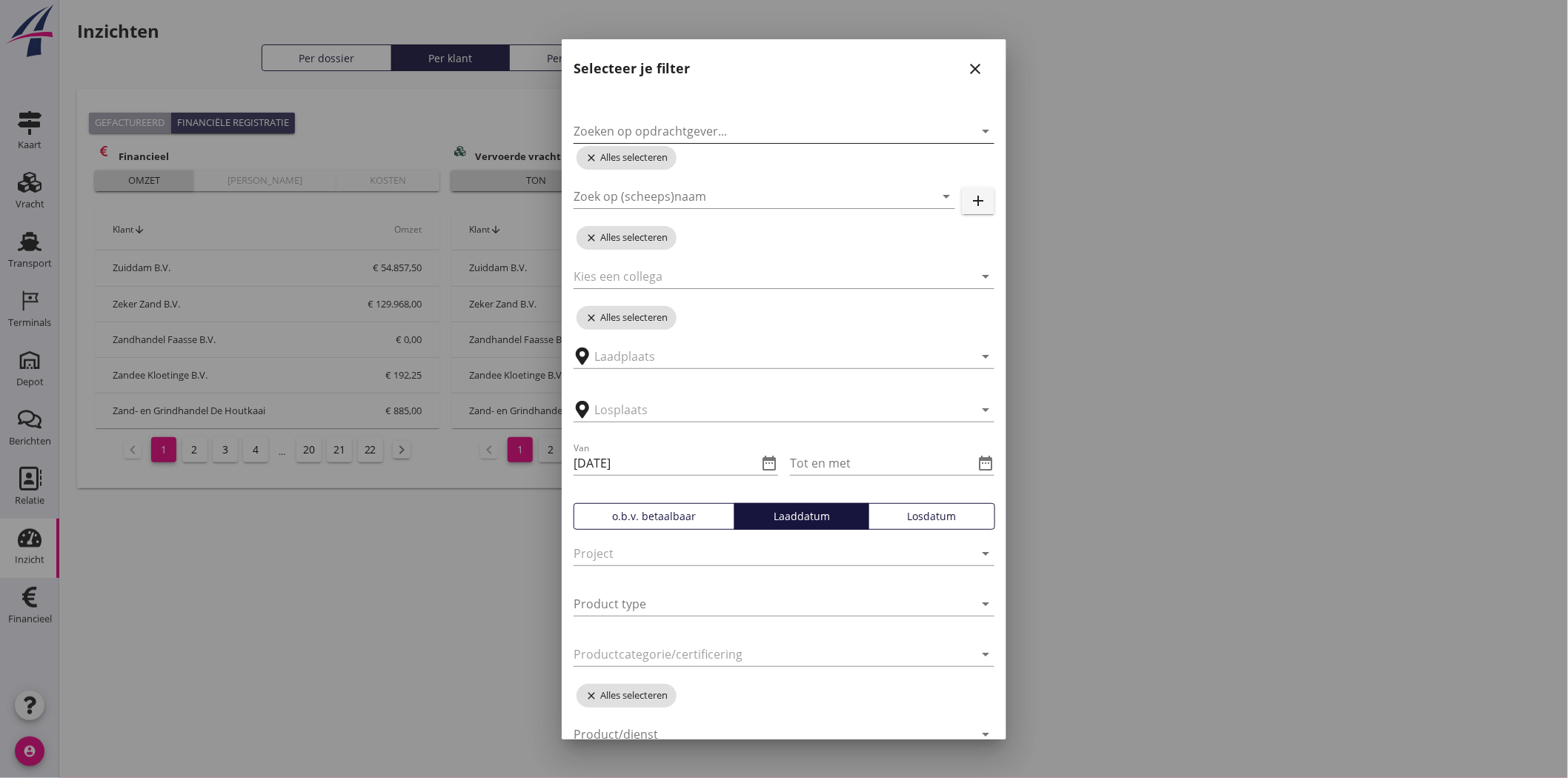
click at [706, 126] on input "Zoeken op opdrachtgever..." at bounding box center [764, 131] width 380 height 24
type input "traas"
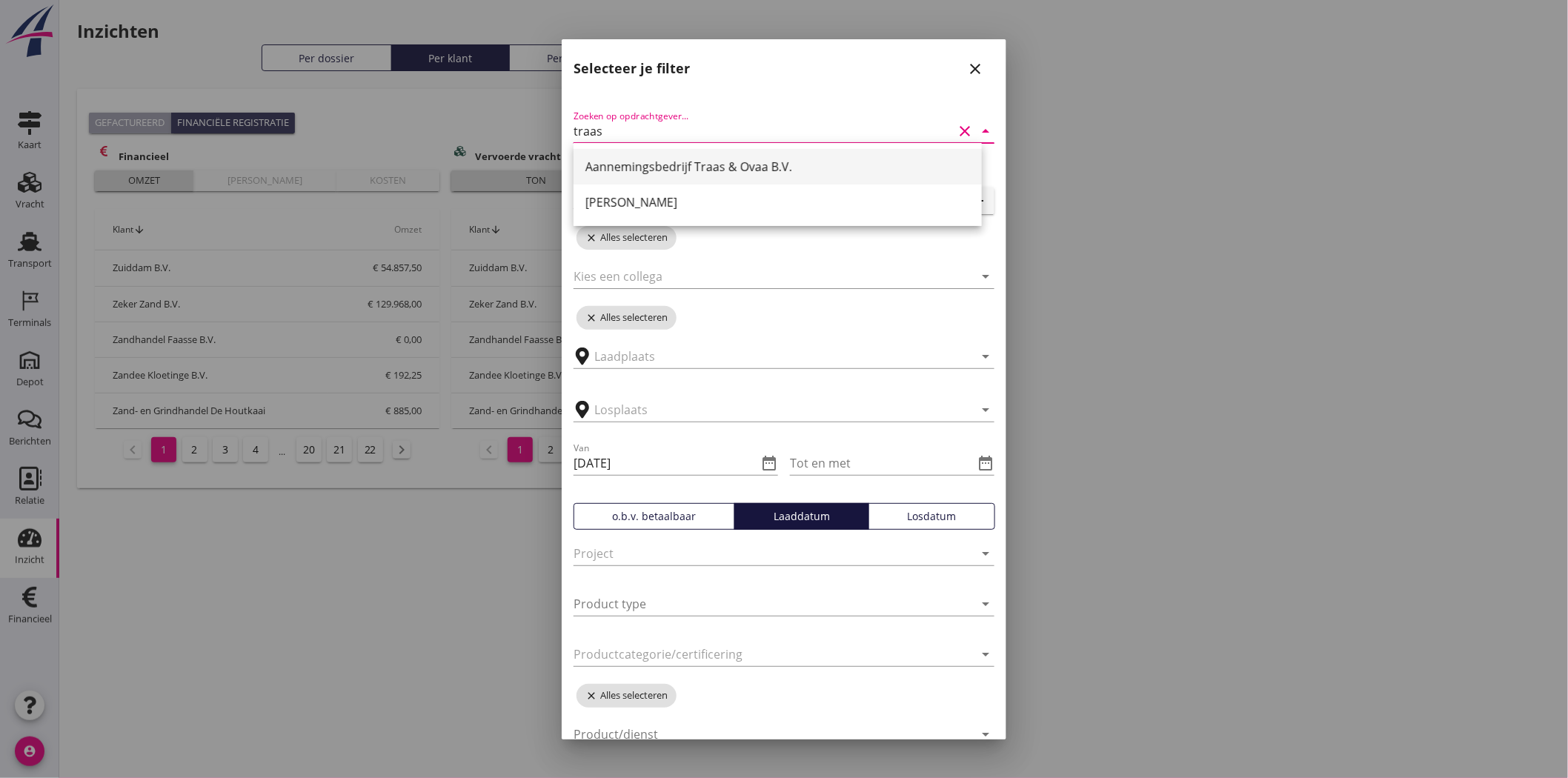
click at [734, 165] on div "Aannemingsbedrijf Traas & Ovaa B.V." at bounding box center [778, 166] width 385 height 17
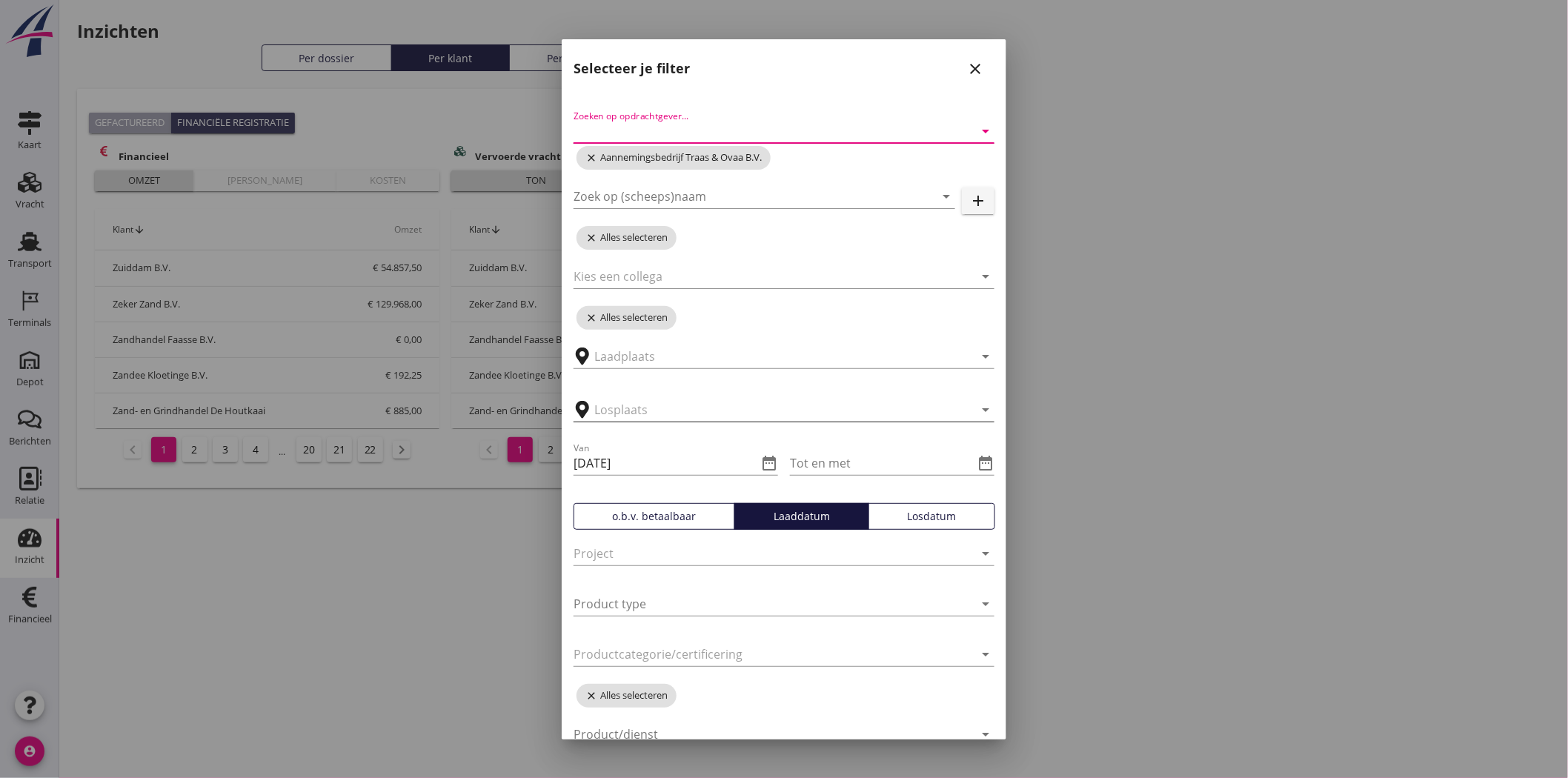
scroll to position [82, 0]
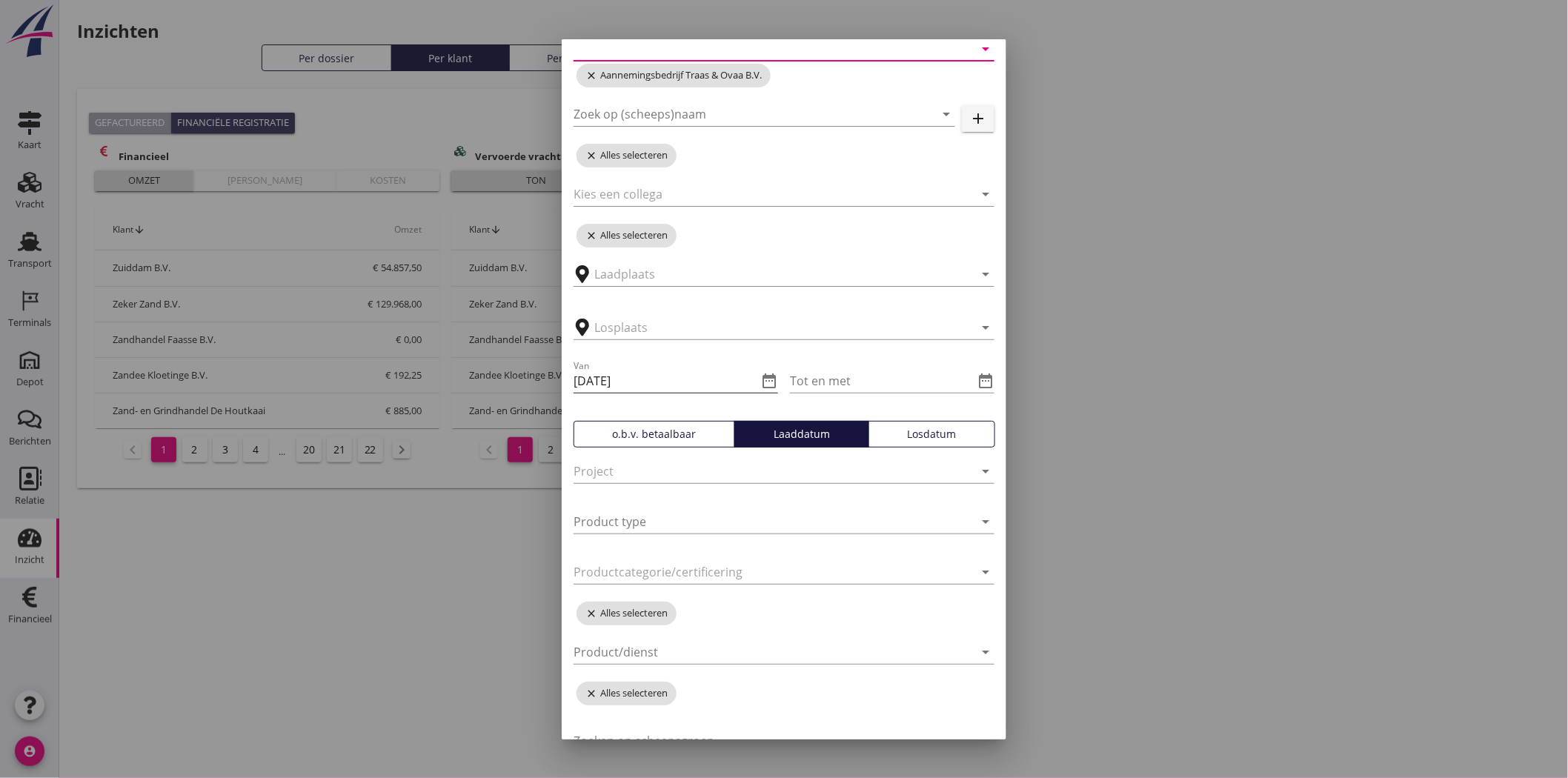
click at [767, 382] on icon "date_range" at bounding box center [768, 380] width 17 height 17
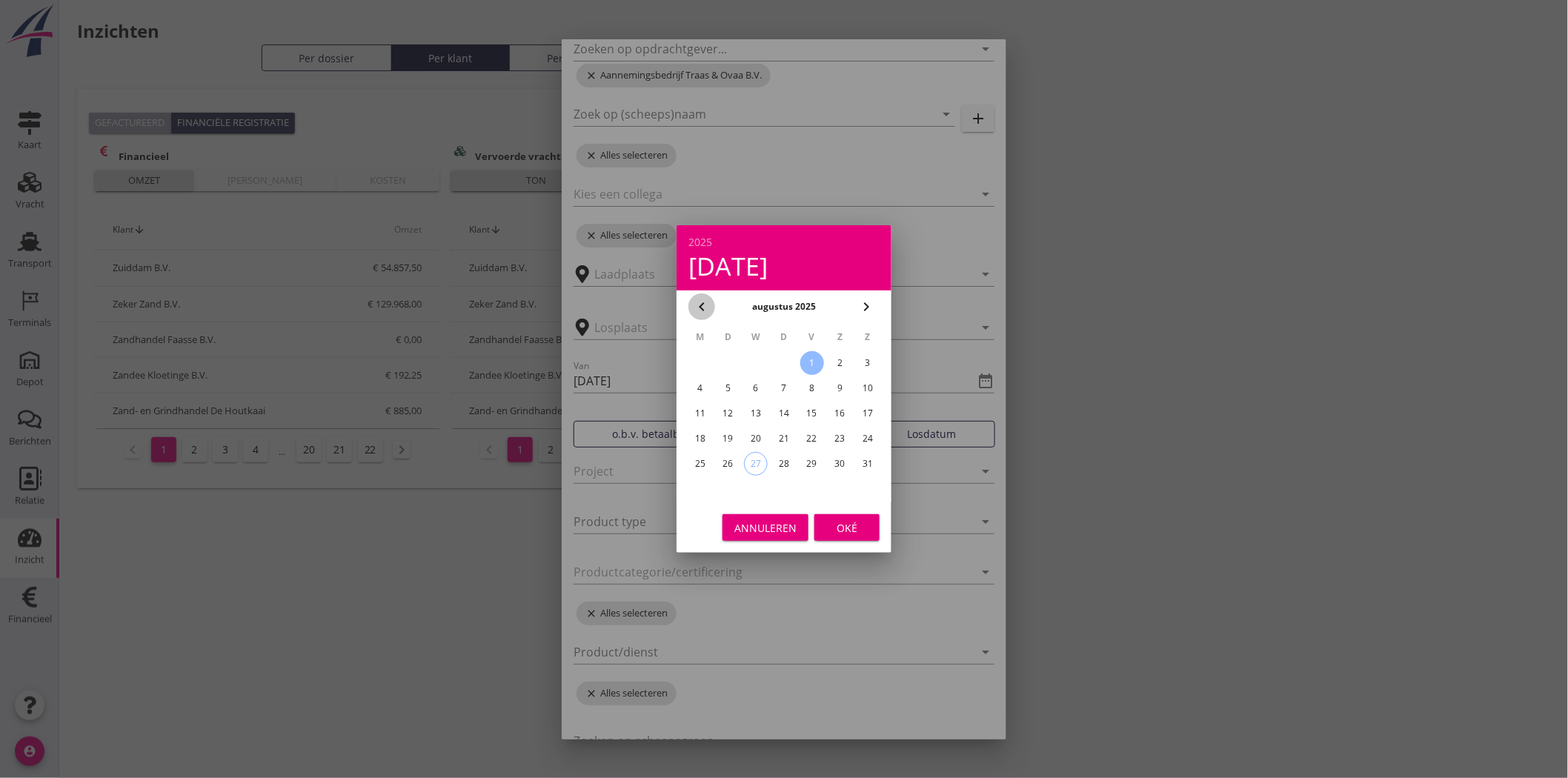
click at [706, 302] on icon "chevron_left" at bounding box center [701, 306] width 17 height 17
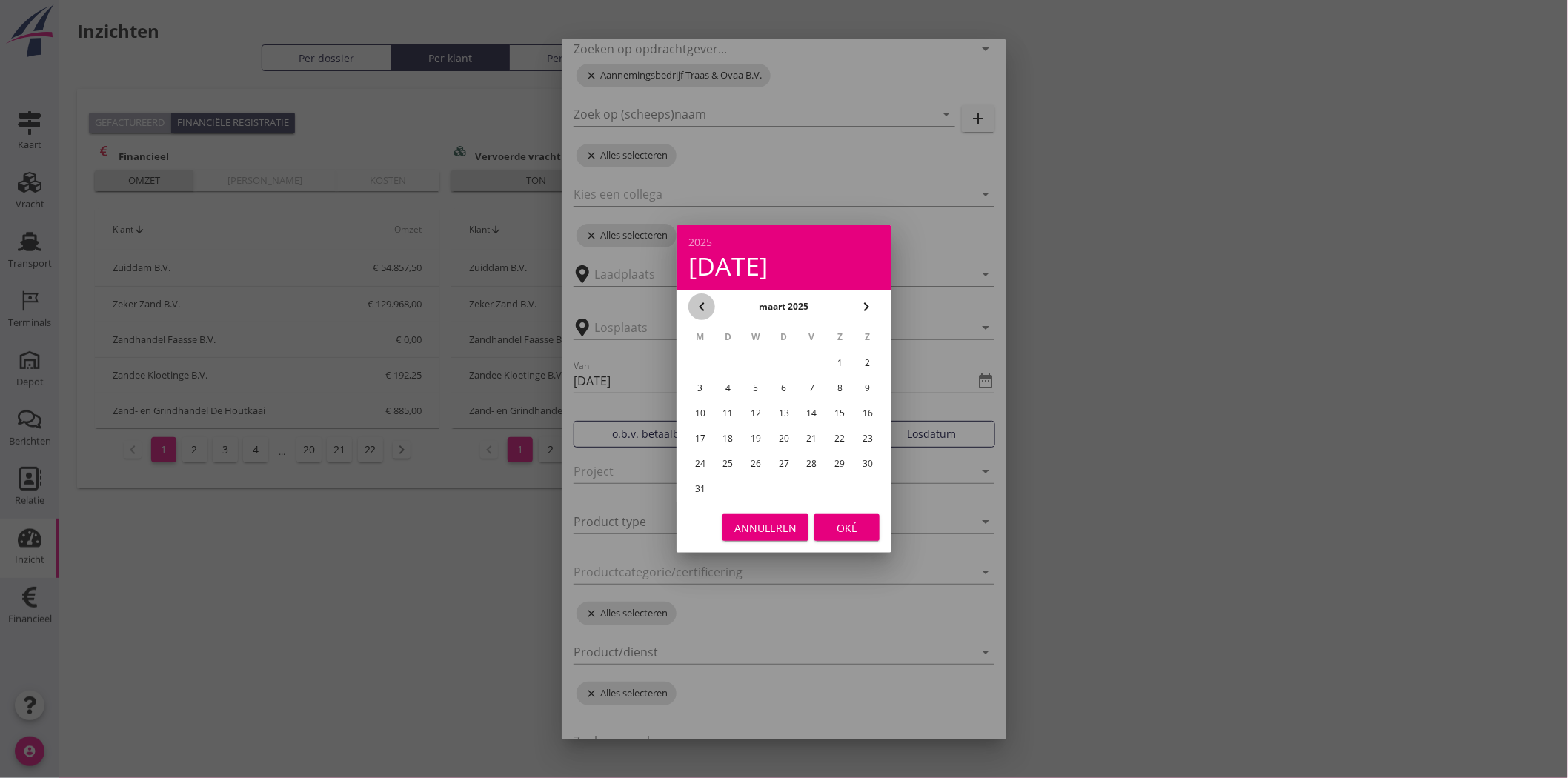
click at [706, 302] on icon "chevron_left" at bounding box center [701, 306] width 17 height 17
click at [757, 361] on div "1" at bounding box center [756, 363] width 24 height 24
type input "2025-01-01"
click at [857, 528] on div "Oké" at bounding box center [846, 527] width 41 height 16
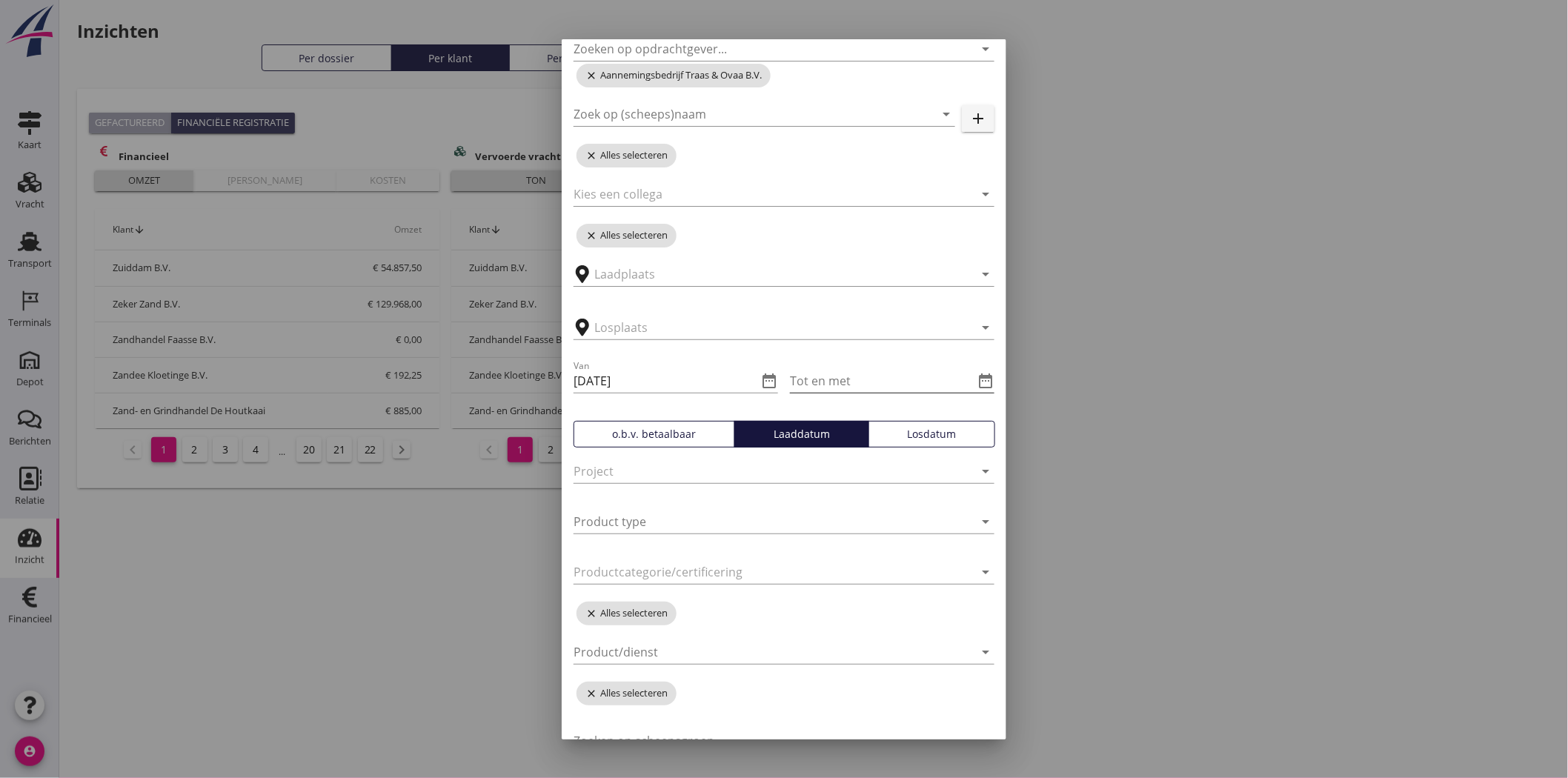
click at [977, 377] on icon "date_range" at bounding box center [985, 380] width 17 height 17
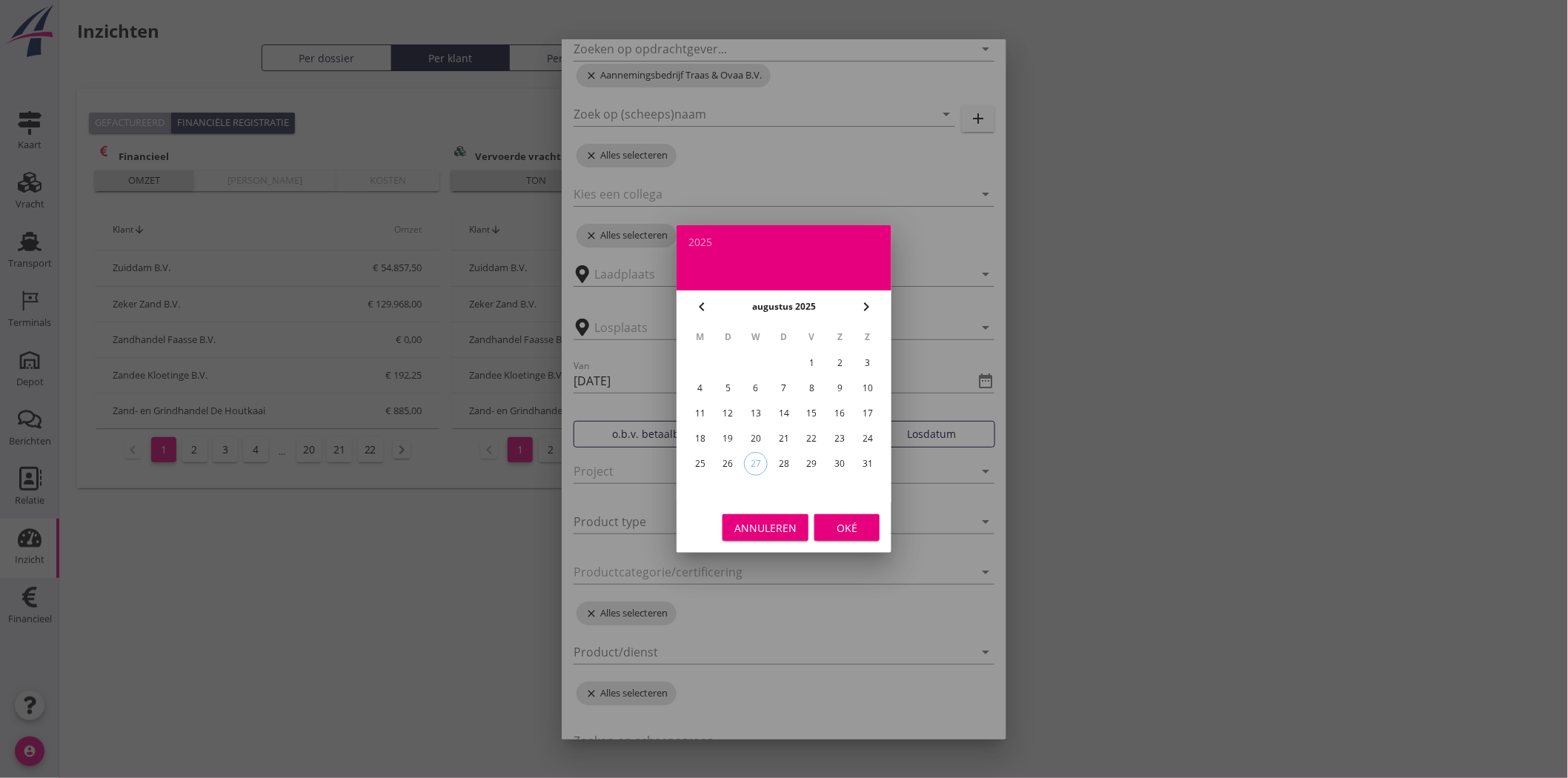
click at [760, 455] on div "27" at bounding box center [756, 464] width 22 height 22
type input "2025-08-27"
click at [845, 523] on div "Oké" at bounding box center [846, 527] width 41 height 16
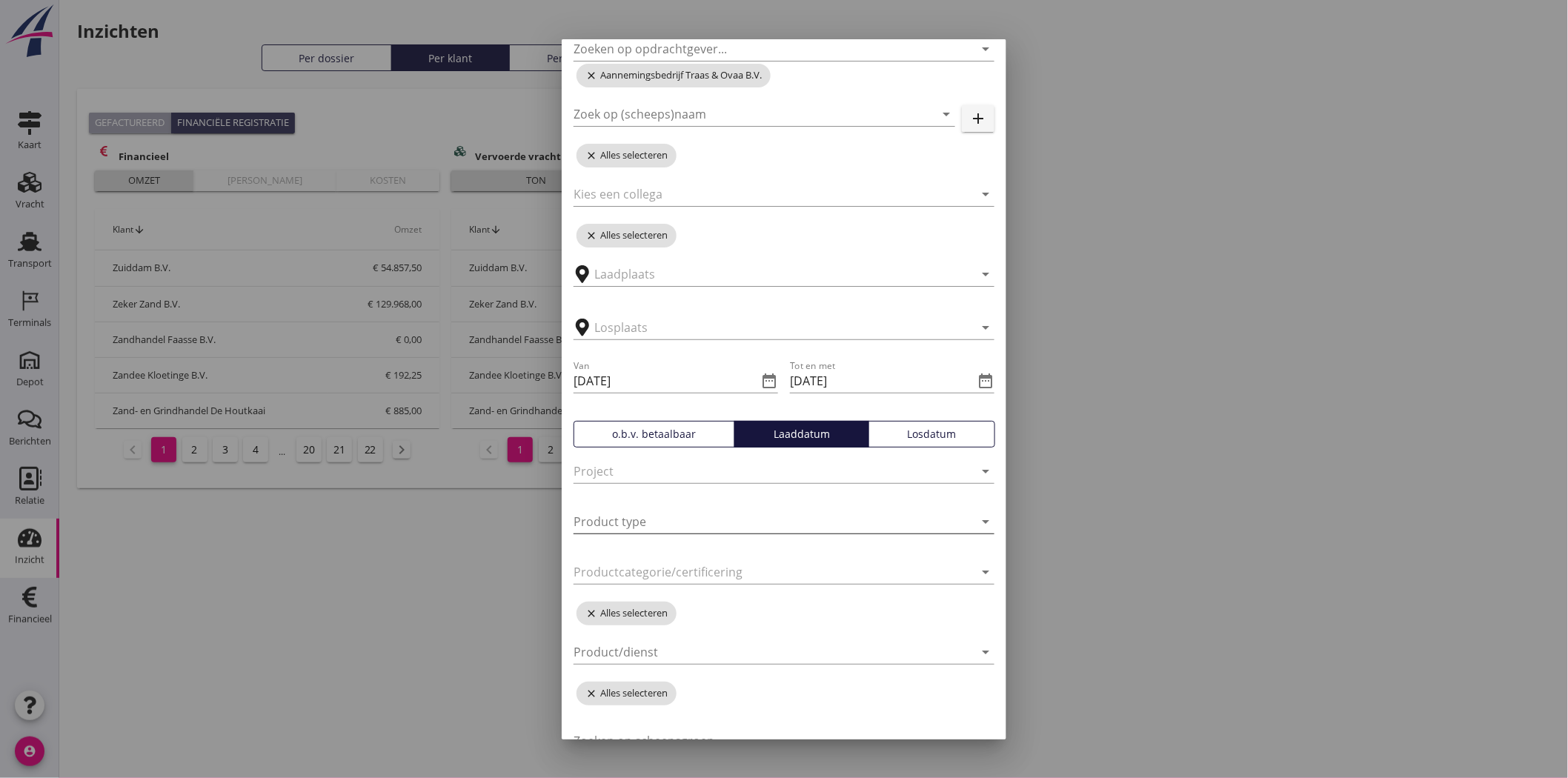
scroll to position [157, 0]
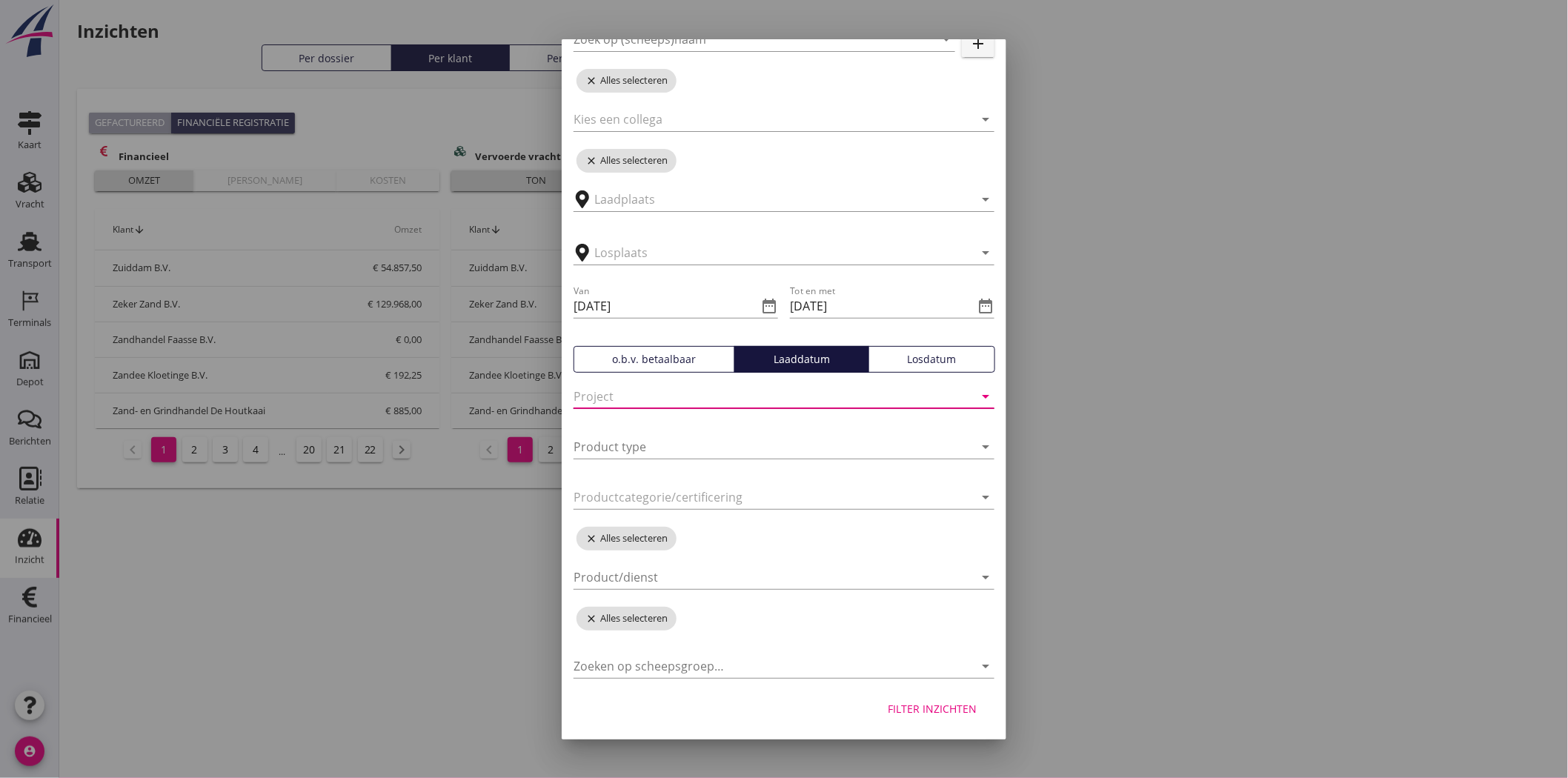
click at [767, 393] on input "text" at bounding box center [764, 397] width 380 height 24
click at [771, 396] on input "text" at bounding box center [764, 397] width 380 height 24
click at [956, 389] on div at bounding box center [965, 396] width 17 height 17
click at [956, 394] on div at bounding box center [965, 396] width 17 height 17
drag, startPoint x: 986, startPoint y: 396, endPoint x: 956, endPoint y: 396, distance: 30.0
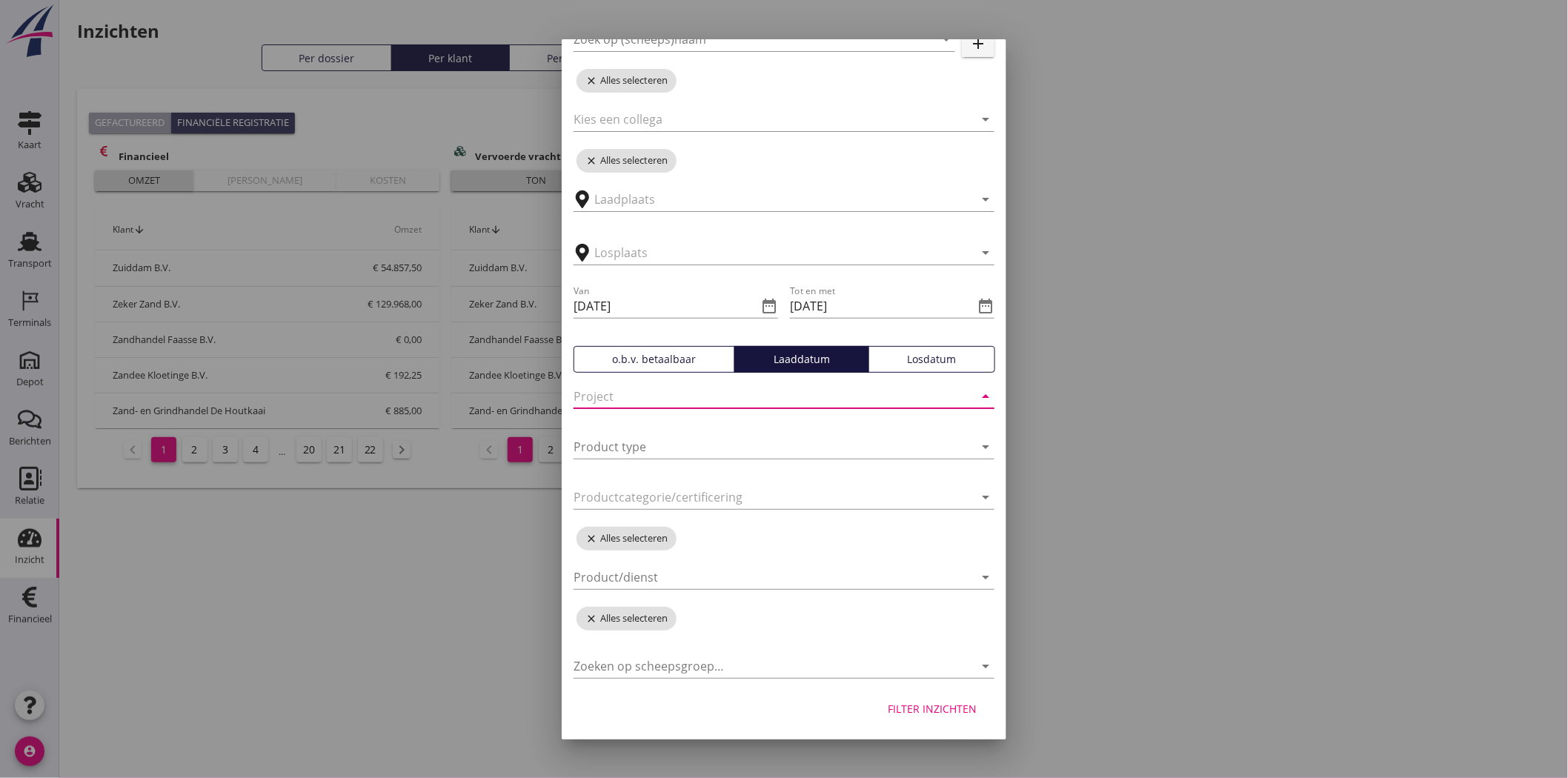
click at [984, 396] on div "Zoeken op opdrachtgever... arrow_drop_down close Aannemingsbedrijf Traas & Ovaa…" at bounding box center [784, 306] width 445 height 754
click at [679, 400] on input "text" at bounding box center [764, 397] width 380 height 24
type input "25 T 044"
click at [949, 707] on div "Filter inzichten" at bounding box center [932, 708] width 89 height 16
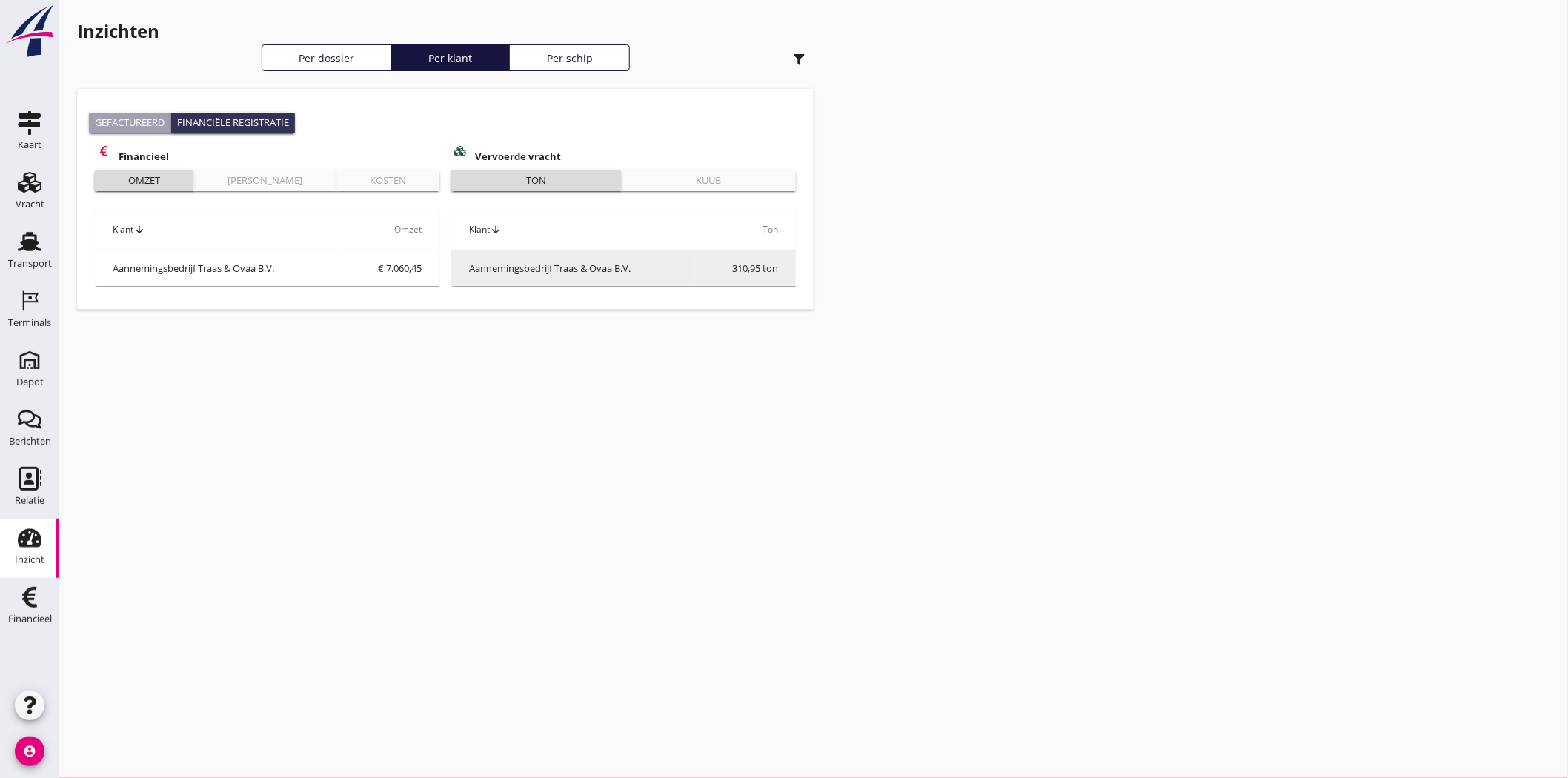
click at [565, 268] on td "Aannemingsbedrijf Traas & Ovaa B.V." at bounding box center [573, 268] width 244 height 36
click at [569, 234] on th "Klant arrow_upward" at bounding box center [573, 229] width 244 height 41
click at [795, 52] on div "button" at bounding box center [799, 60] width 29 height 29
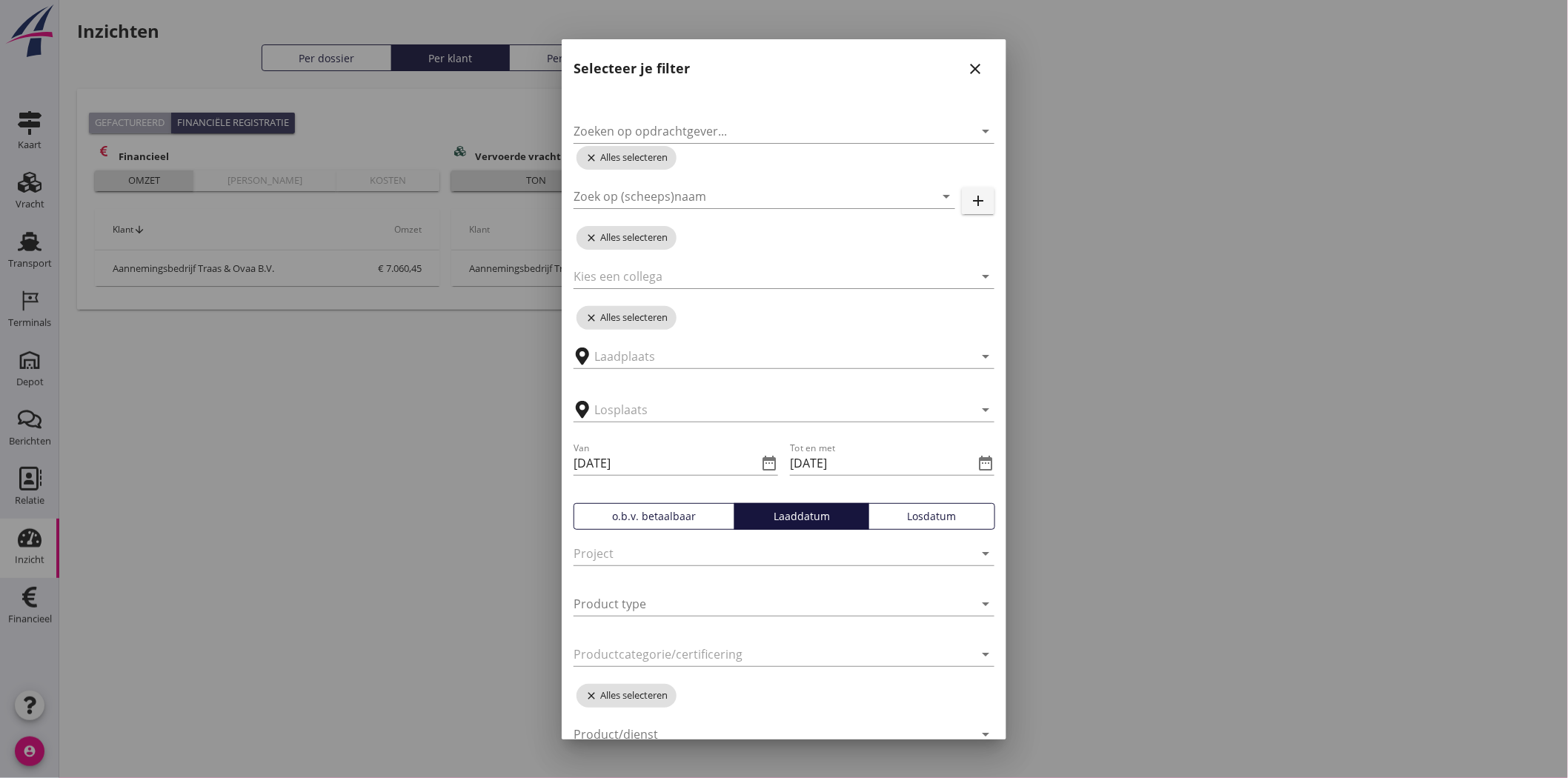
click at [968, 57] on button "close" at bounding box center [975, 69] width 27 height 27
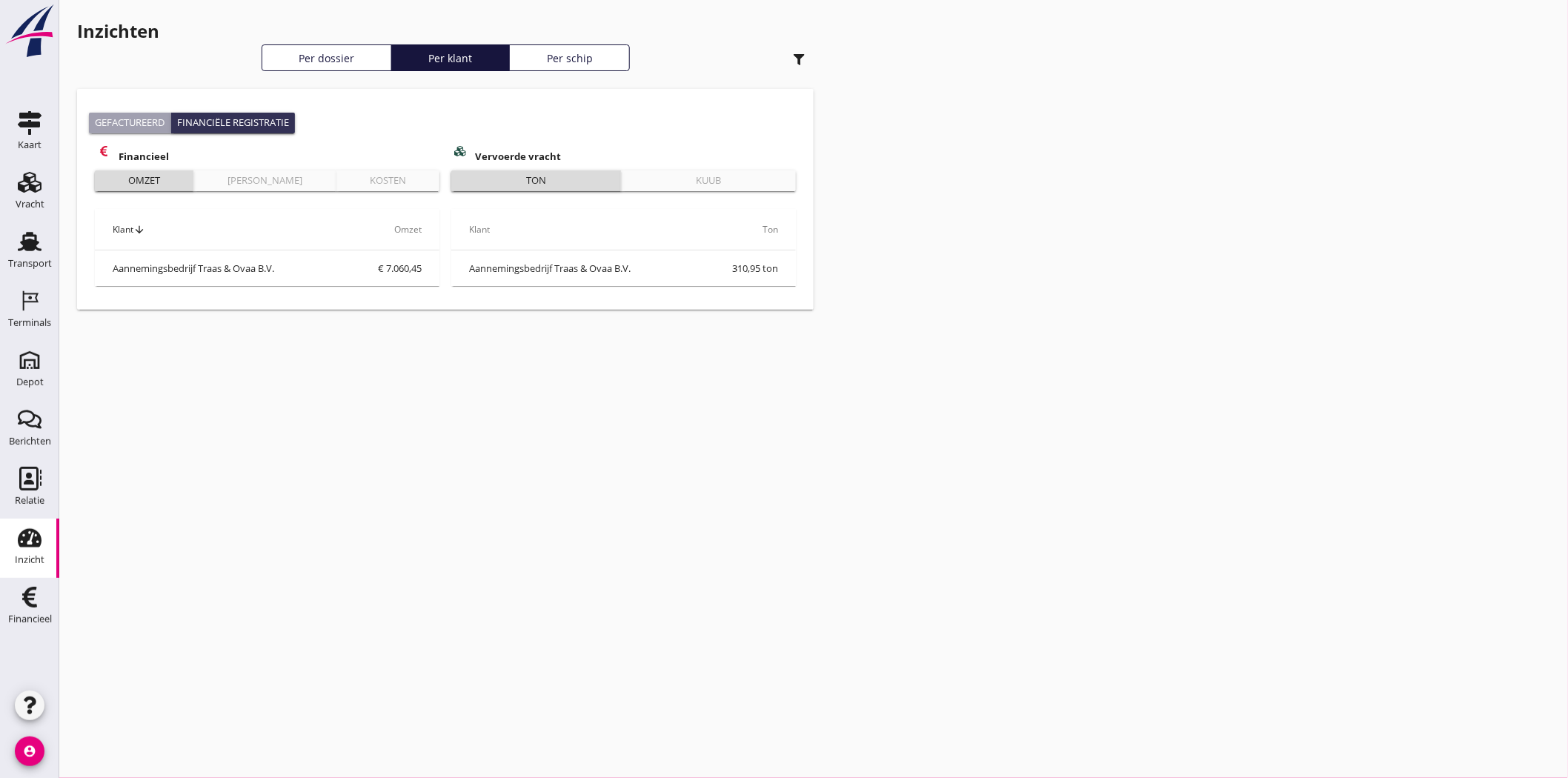
click at [665, 179] on div "Kuub" at bounding box center [710, 181] width 163 height 15
click at [543, 179] on div "Ton" at bounding box center [536, 181] width 158 height 15
click at [497, 271] on td "Aannemingsbedrijf Traas & Ovaa B.V." at bounding box center [573, 268] width 244 height 36
click at [499, 269] on td "Aannemingsbedrijf Traas & Ovaa B.V." at bounding box center [573, 268] width 244 height 36
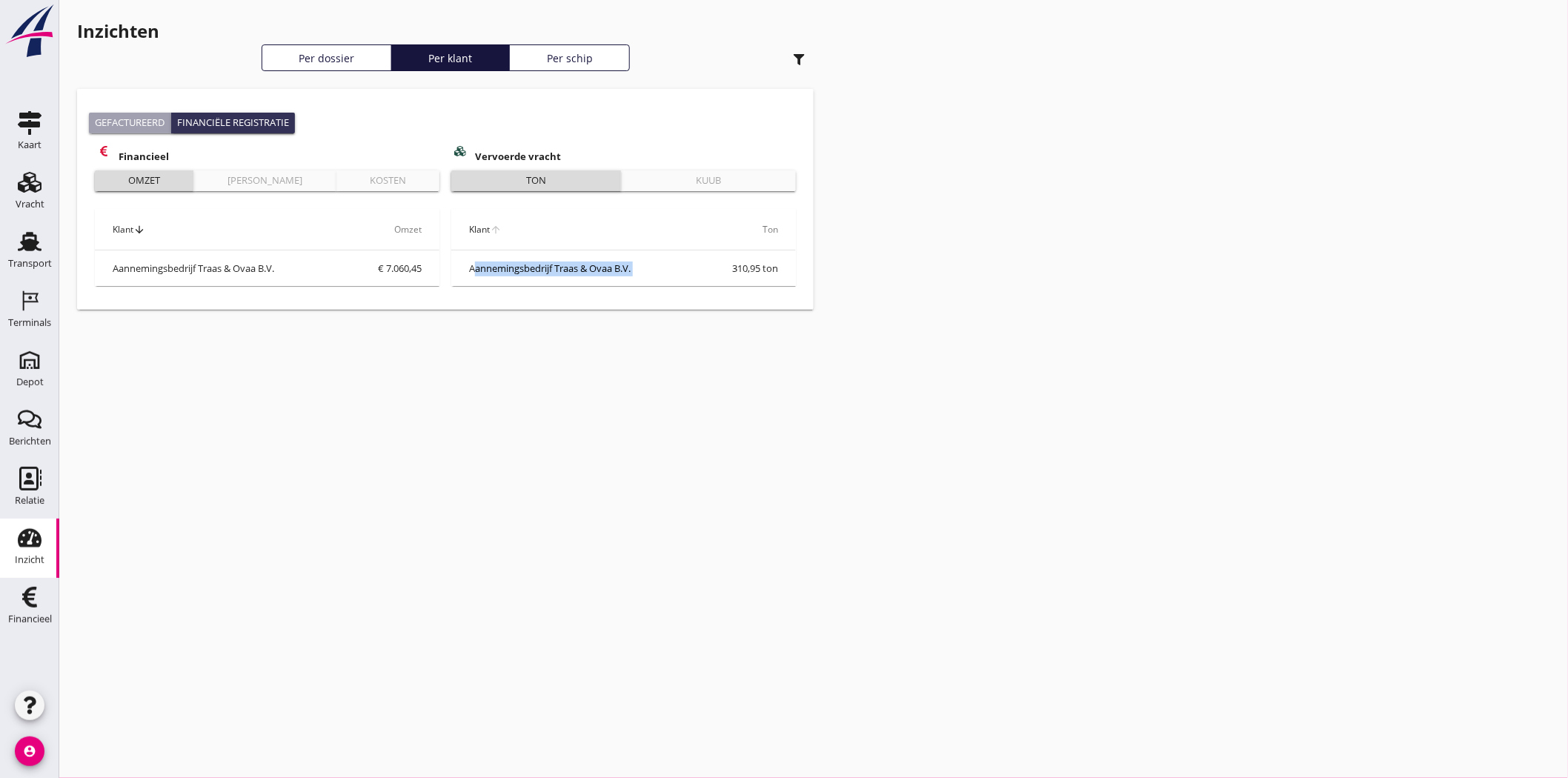
click at [509, 223] on th "Klant arrow_upward" at bounding box center [573, 229] width 244 height 41
click at [734, 225] on th "arrow_upward Ton" at bounding box center [745, 229] width 101 height 41
click at [327, 60] on div "Per dossier" at bounding box center [327, 58] width 117 height 16
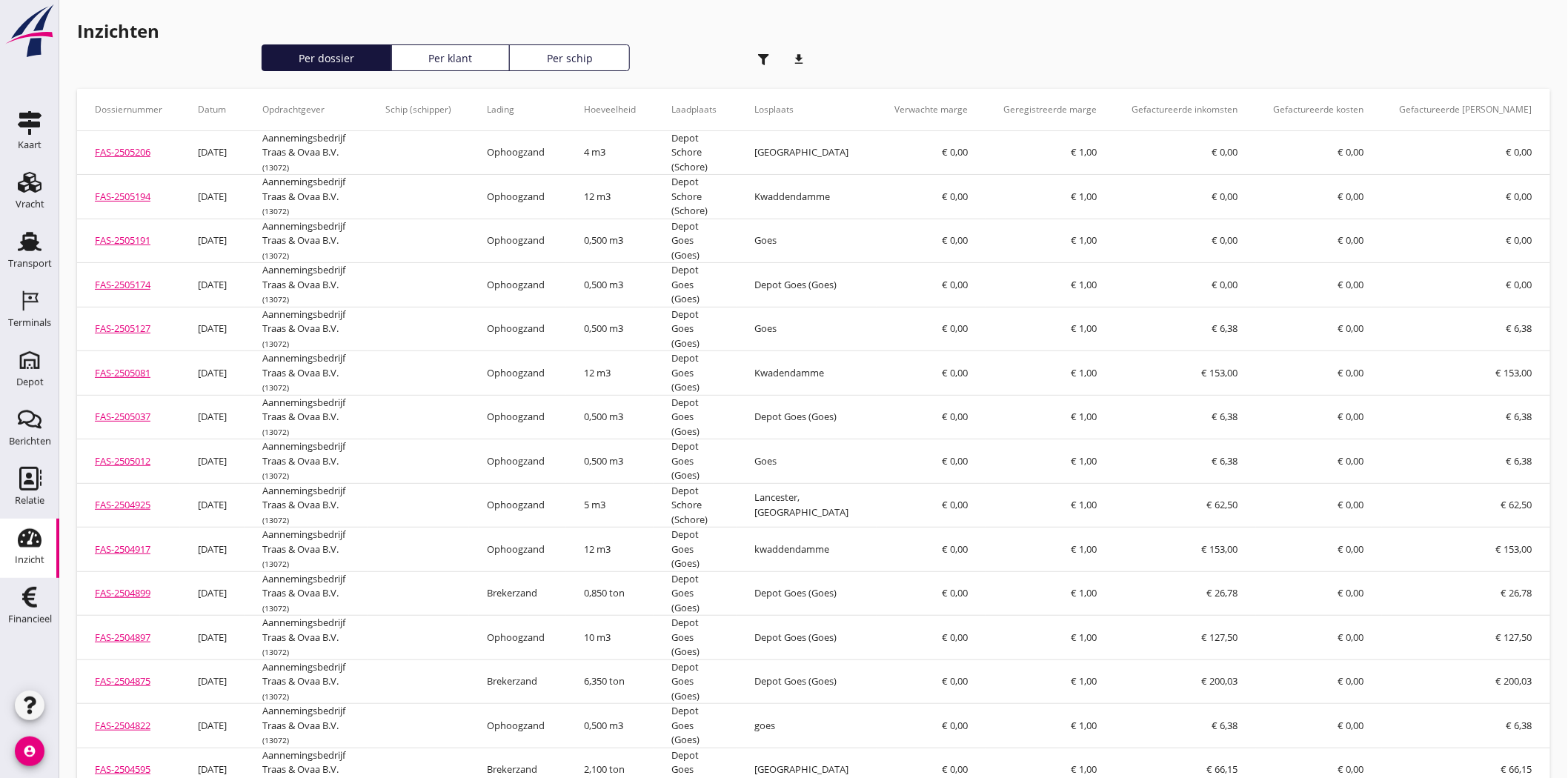
click at [766, 55] on use "button" at bounding box center [764, 60] width 11 height 11
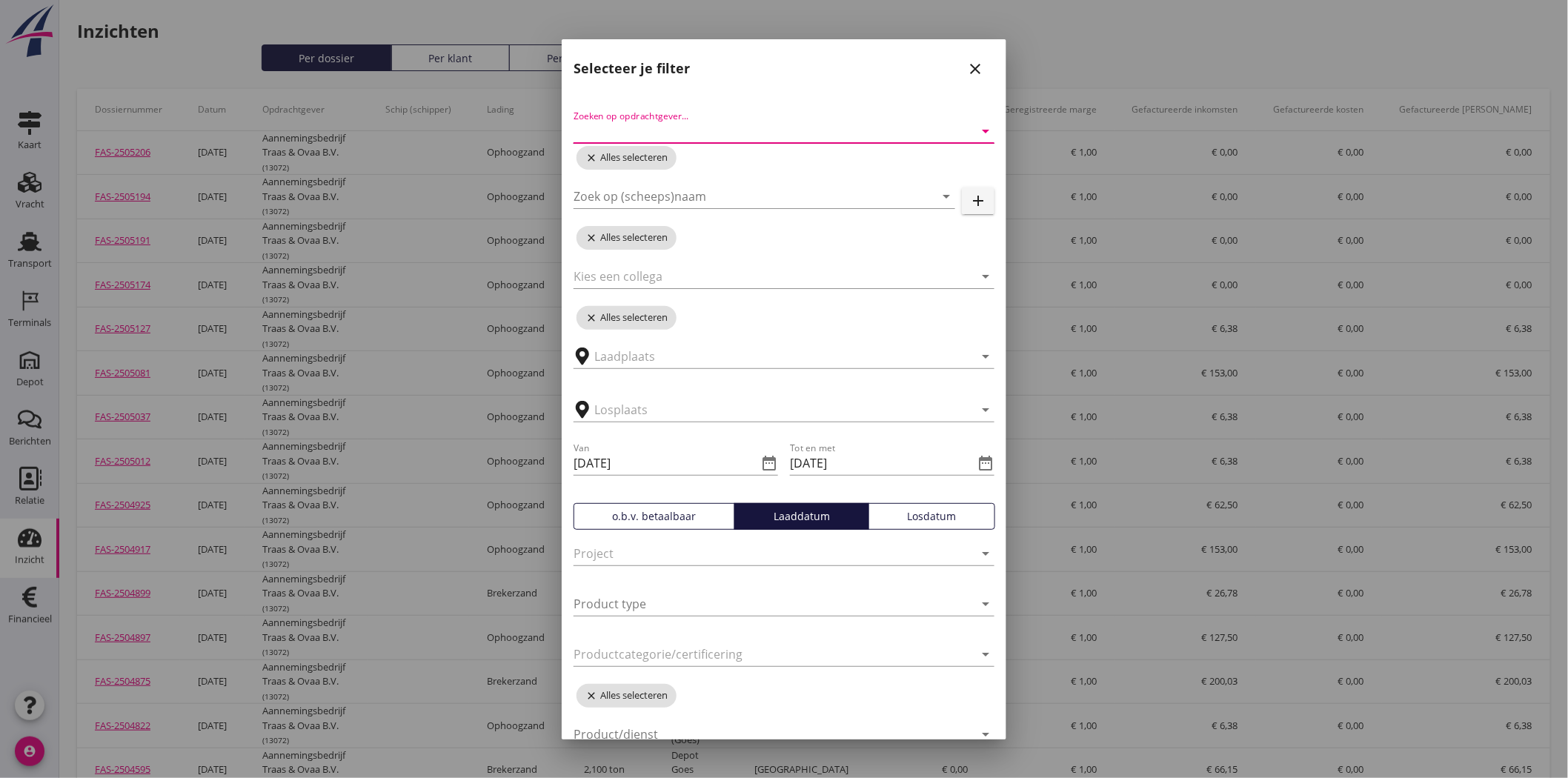
click at [747, 122] on input "Zoeken op opdrachtgever..." at bounding box center [764, 131] width 380 height 24
type input "traas"
click at [721, 145] on div "Aannemingsbedrijf Traas & Ovaa B.V. Traas Verhuur" at bounding box center [778, 184] width 408 height 83
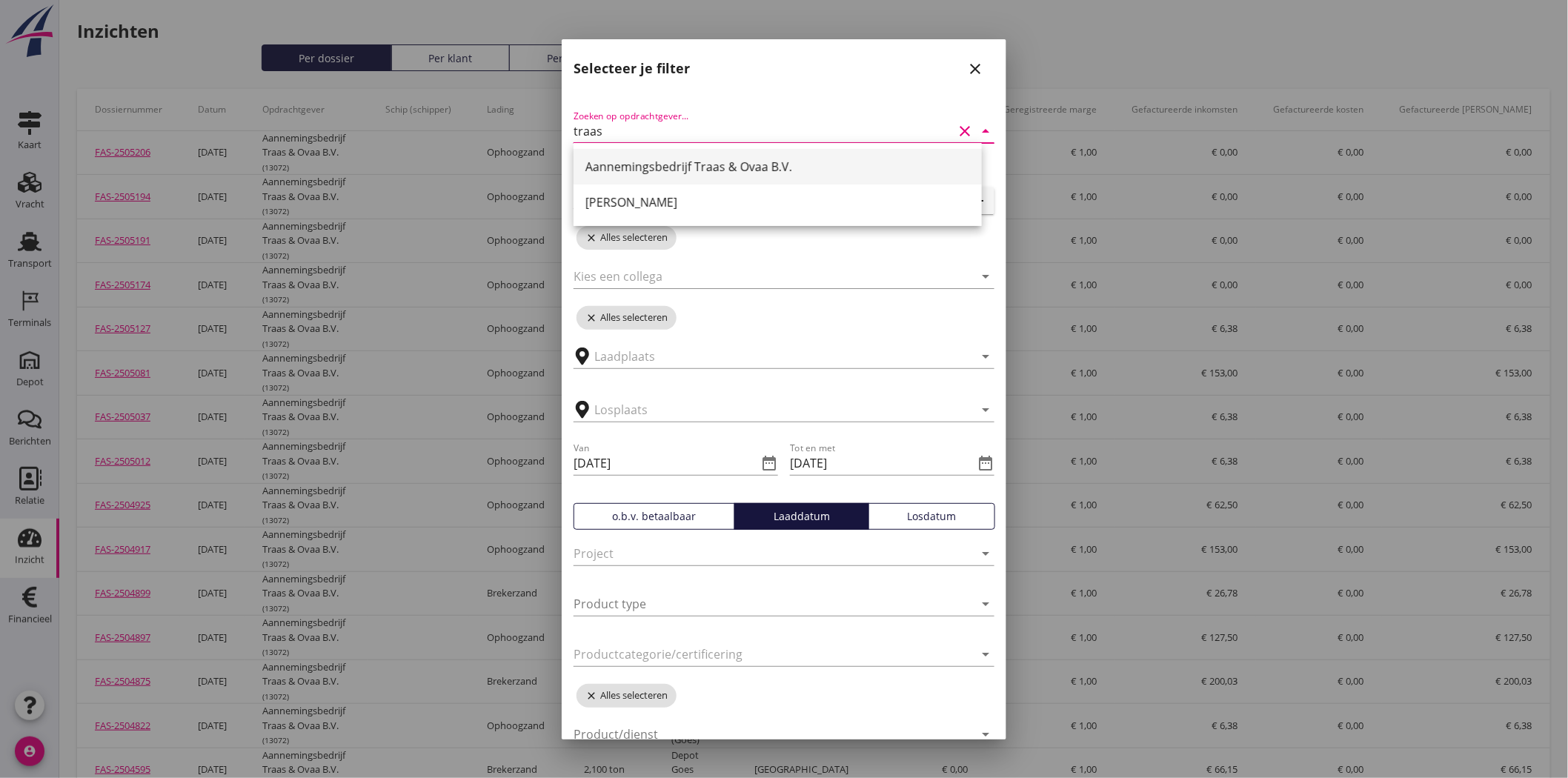
click at [722, 164] on div "Aannemingsbedrijf Traas & Ovaa B.V." at bounding box center [778, 166] width 385 height 17
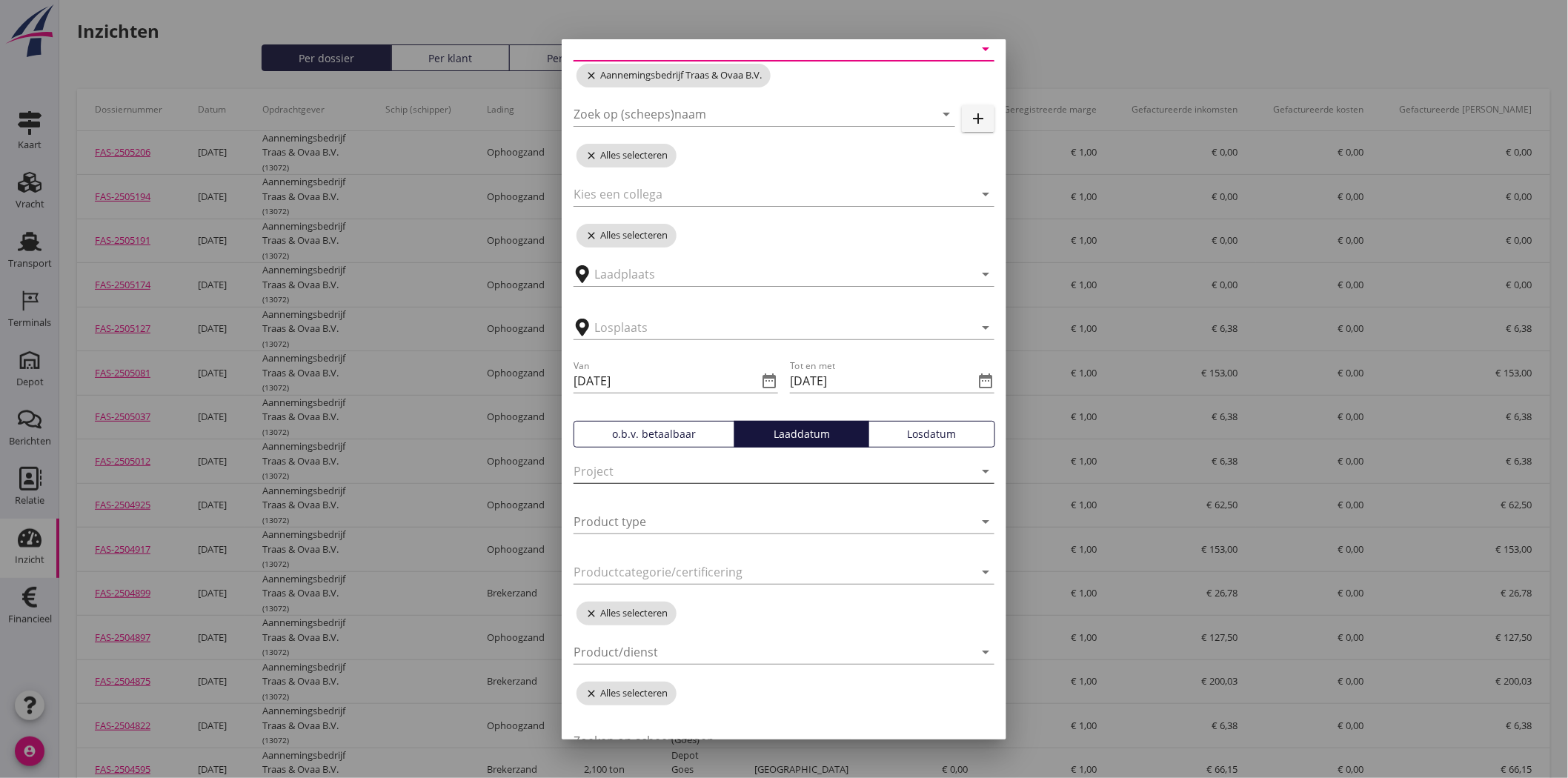
scroll to position [157, 0]
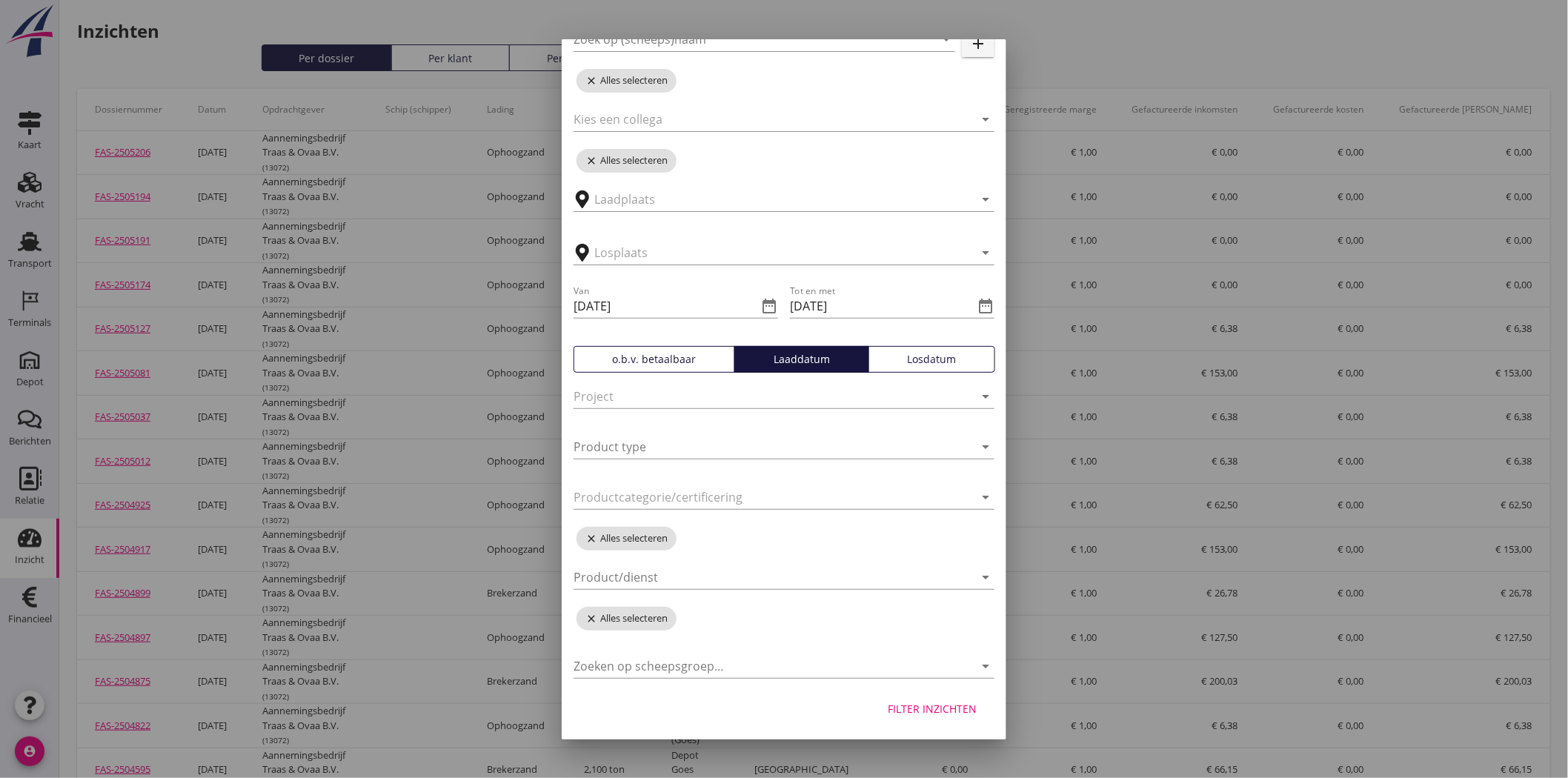
click at [737, 409] on div "arrow_drop_down" at bounding box center [784, 404] width 421 height 38
click at [742, 396] on input "text" at bounding box center [764, 397] width 380 height 24
click at [769, 493] on div at bounding box center [764, 497] width 380 height 24
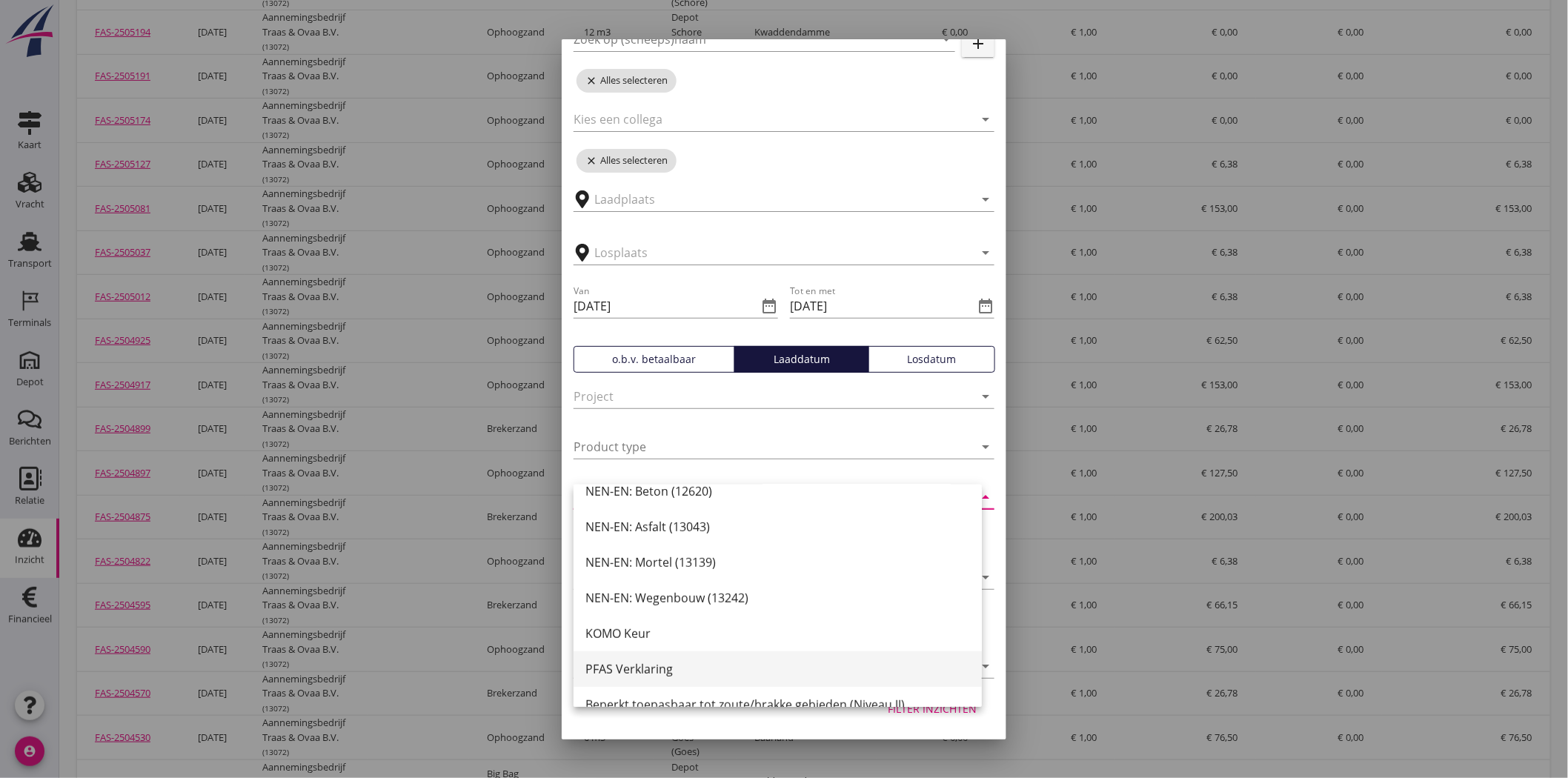
scroll to position [371, 0]
click at [762, 448] on input "Product type" at bounding box center [764, 447] width 380 height 24
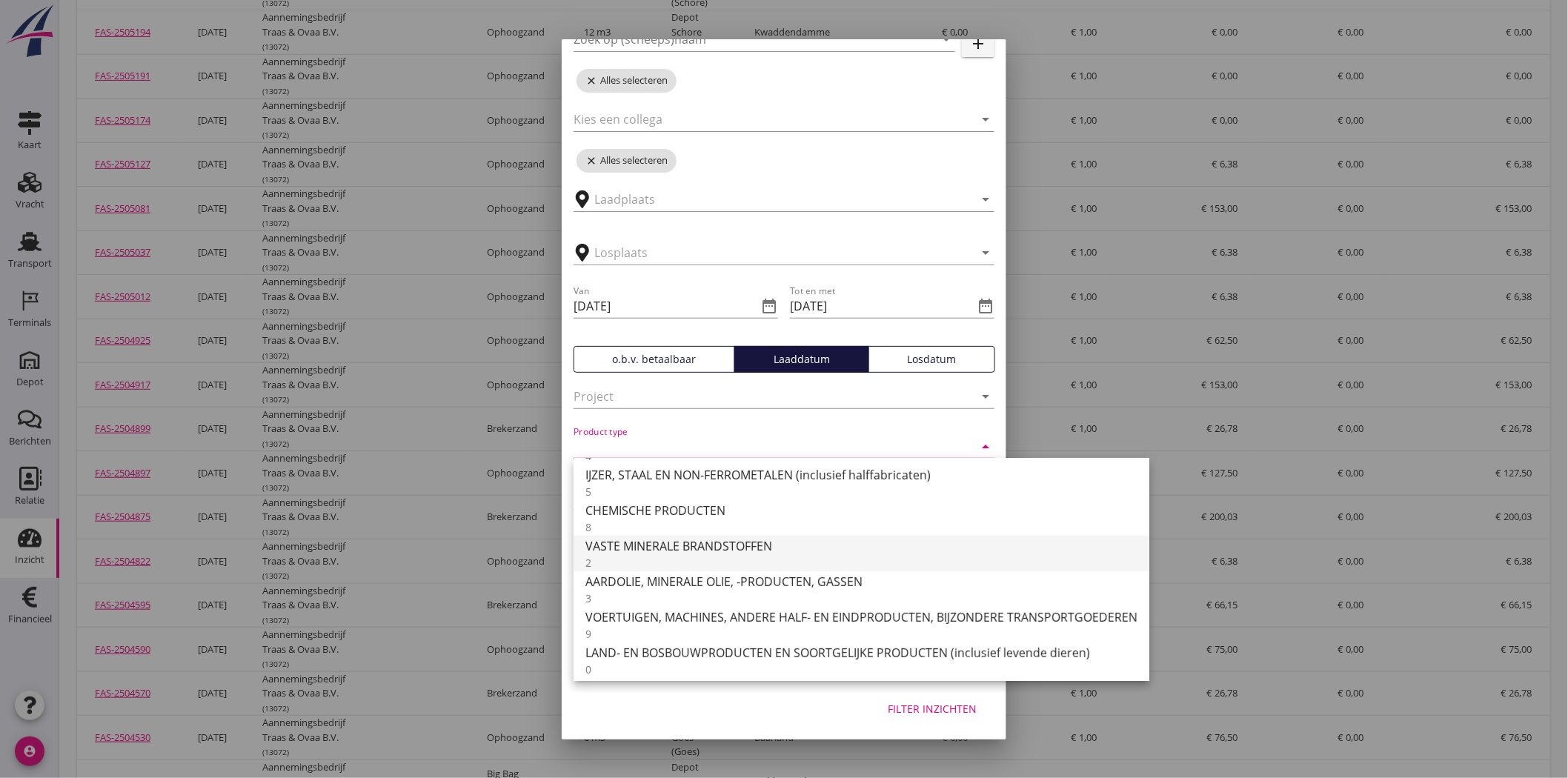
scroll to position [145, 0]
click at [854, 396] on input "text" at bounding box center [764, 397] width 380 height 24
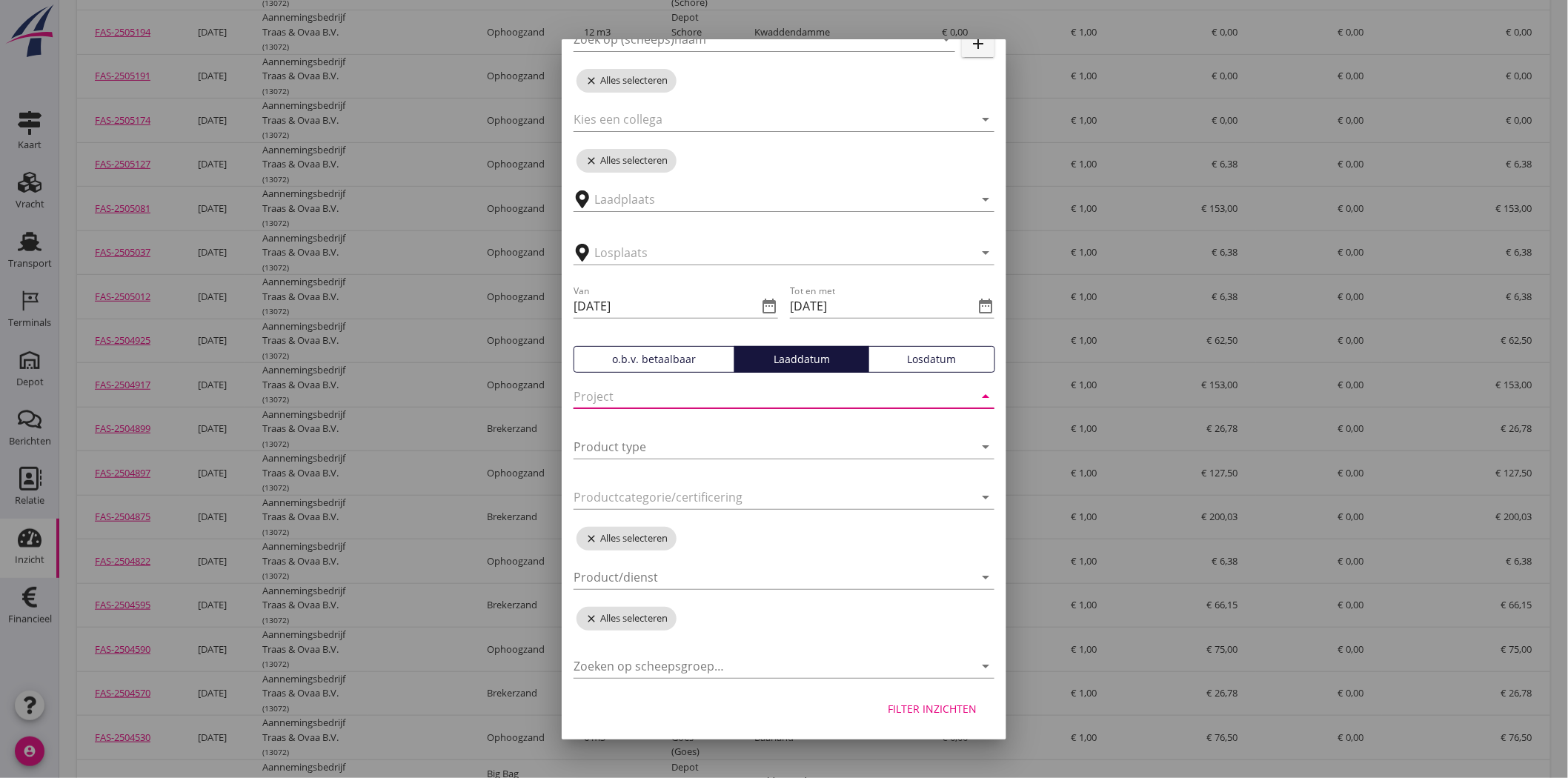
click at [851, 400] on input "text" at bounding box center [764, 397] width 380 height 24
click at [922, 570] on div at bounding box center [774, 577] width 401 height 24
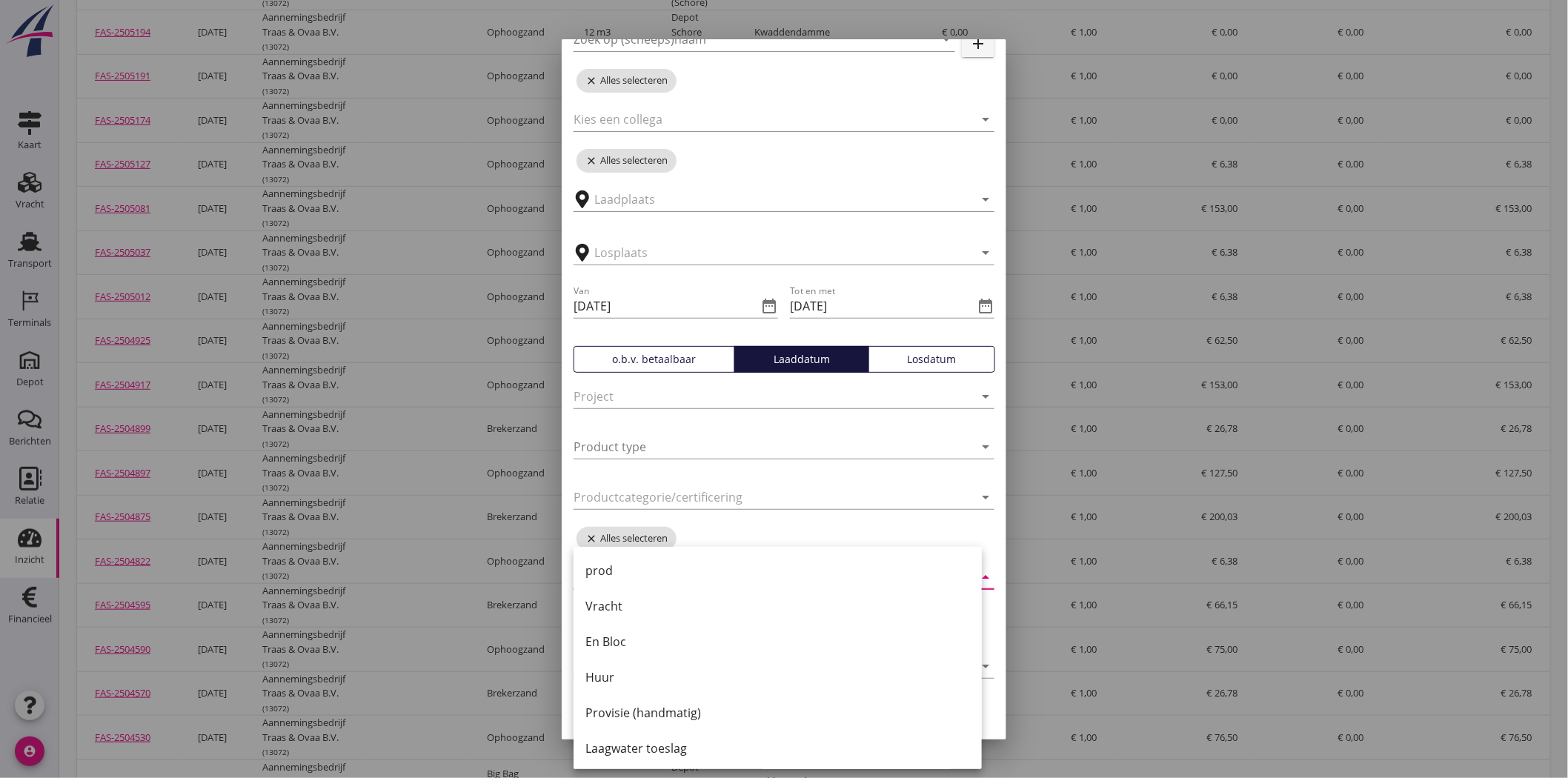
click at [903, 529] on div "Zoeken op opdrachtgever... arrow_drop_down close Aannemingsbedrijf Traas & Ovaa…" at bounding box center [784, 306] width 445 height 754
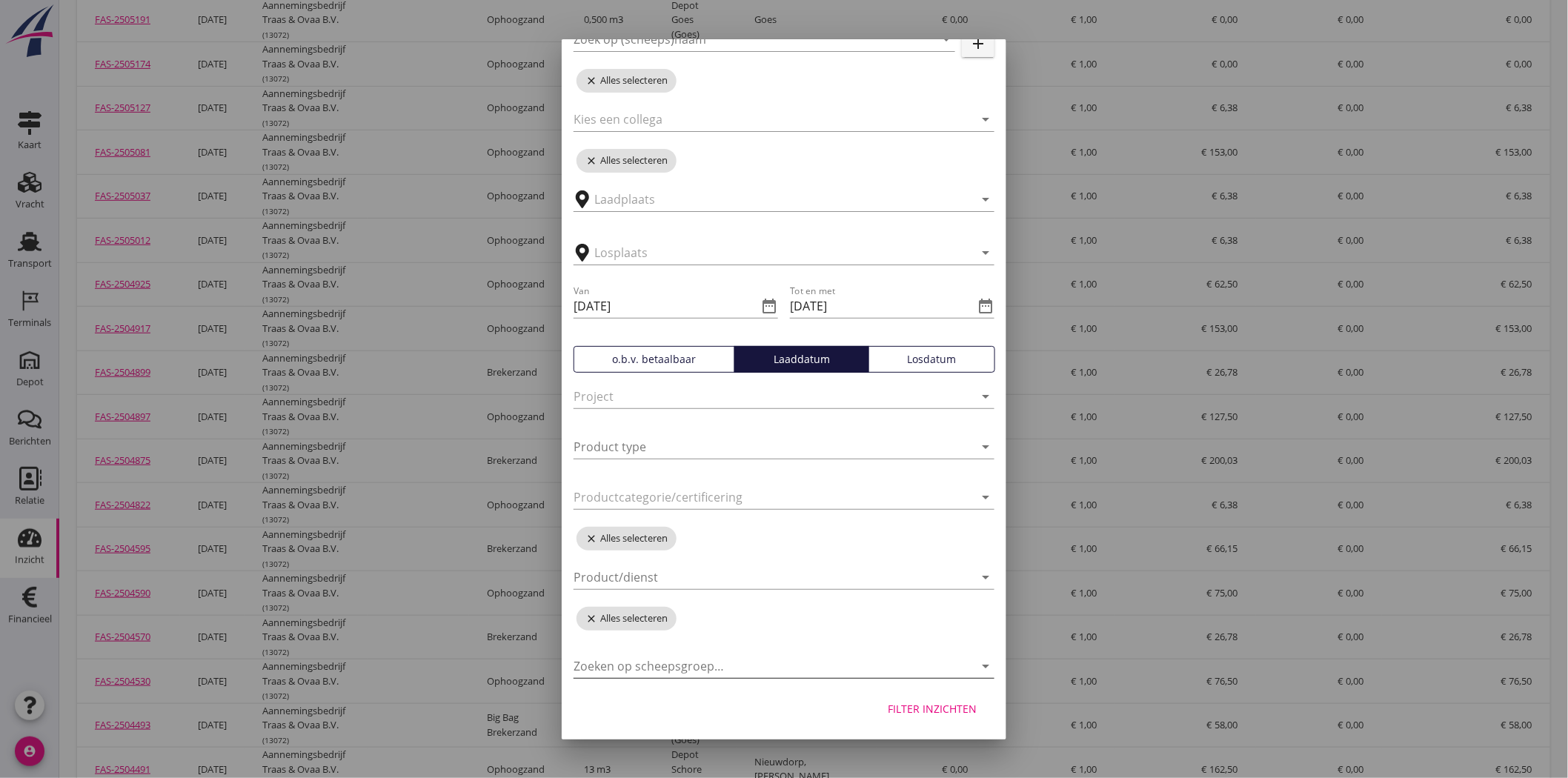
scroll to position [247, 0]
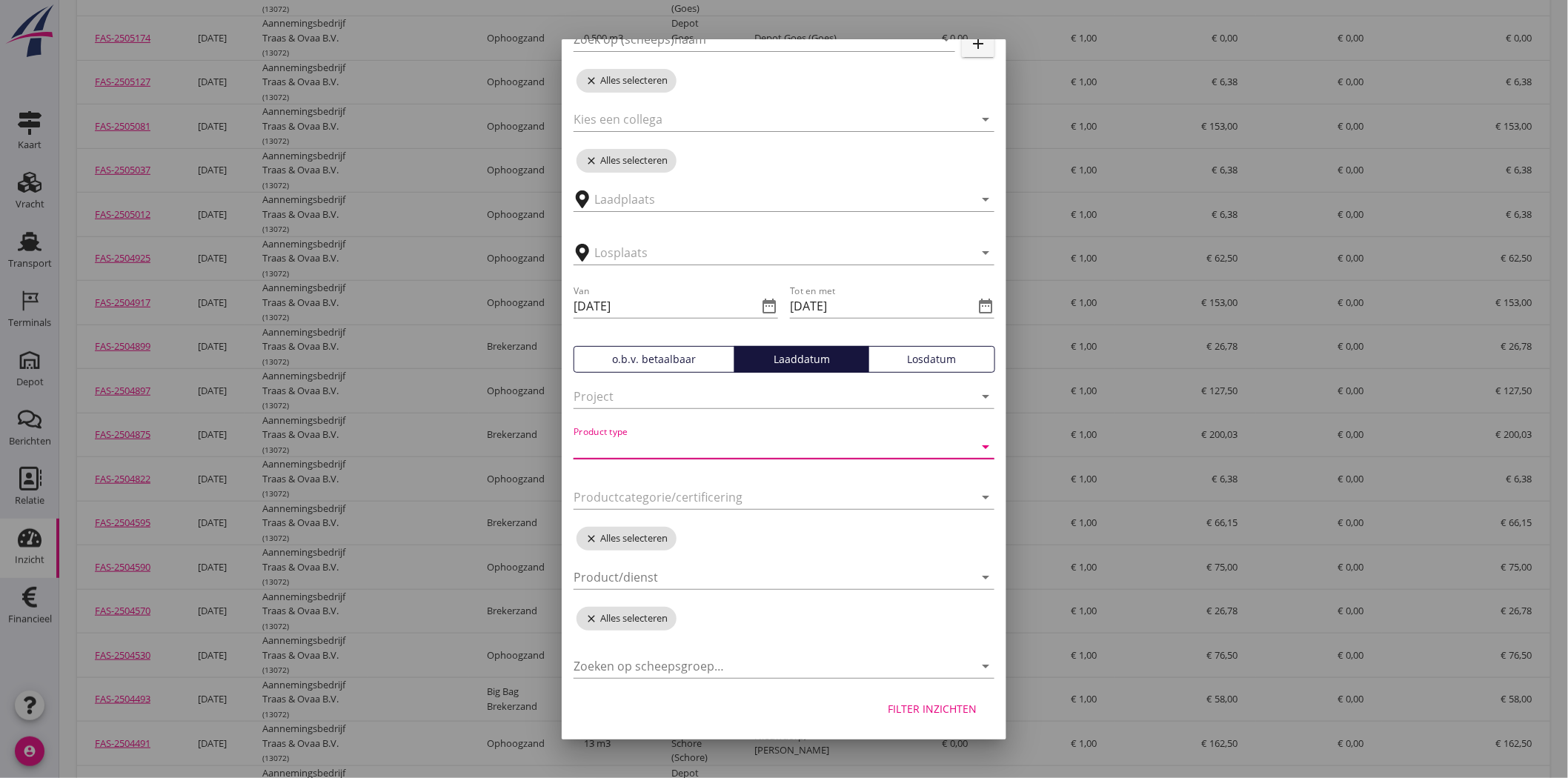
click at [729, 456] on div "Product type arrow_drop_down" at bounding box center [784, 447] width 421 height 24
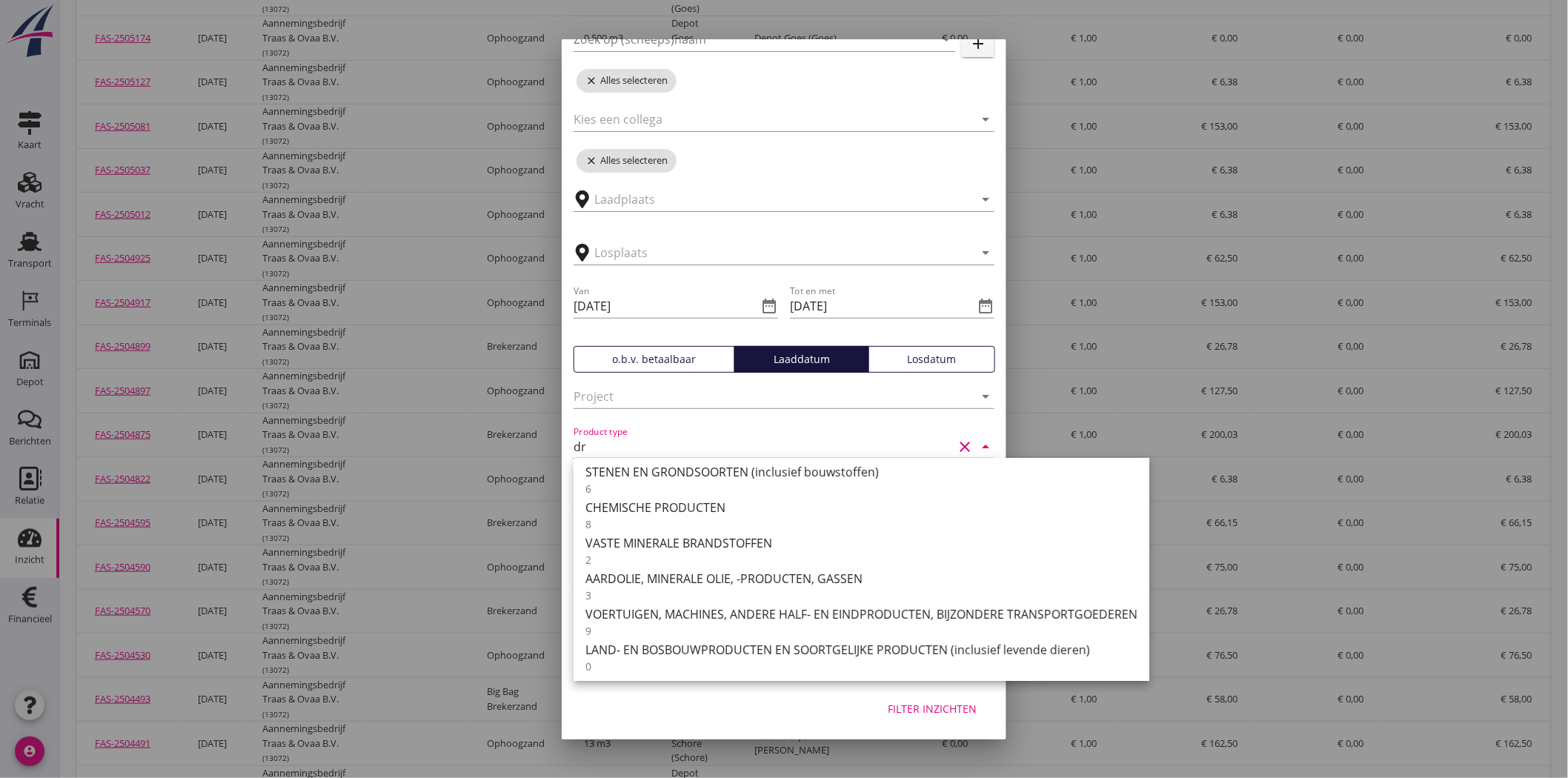
scroll to position [0, 0]
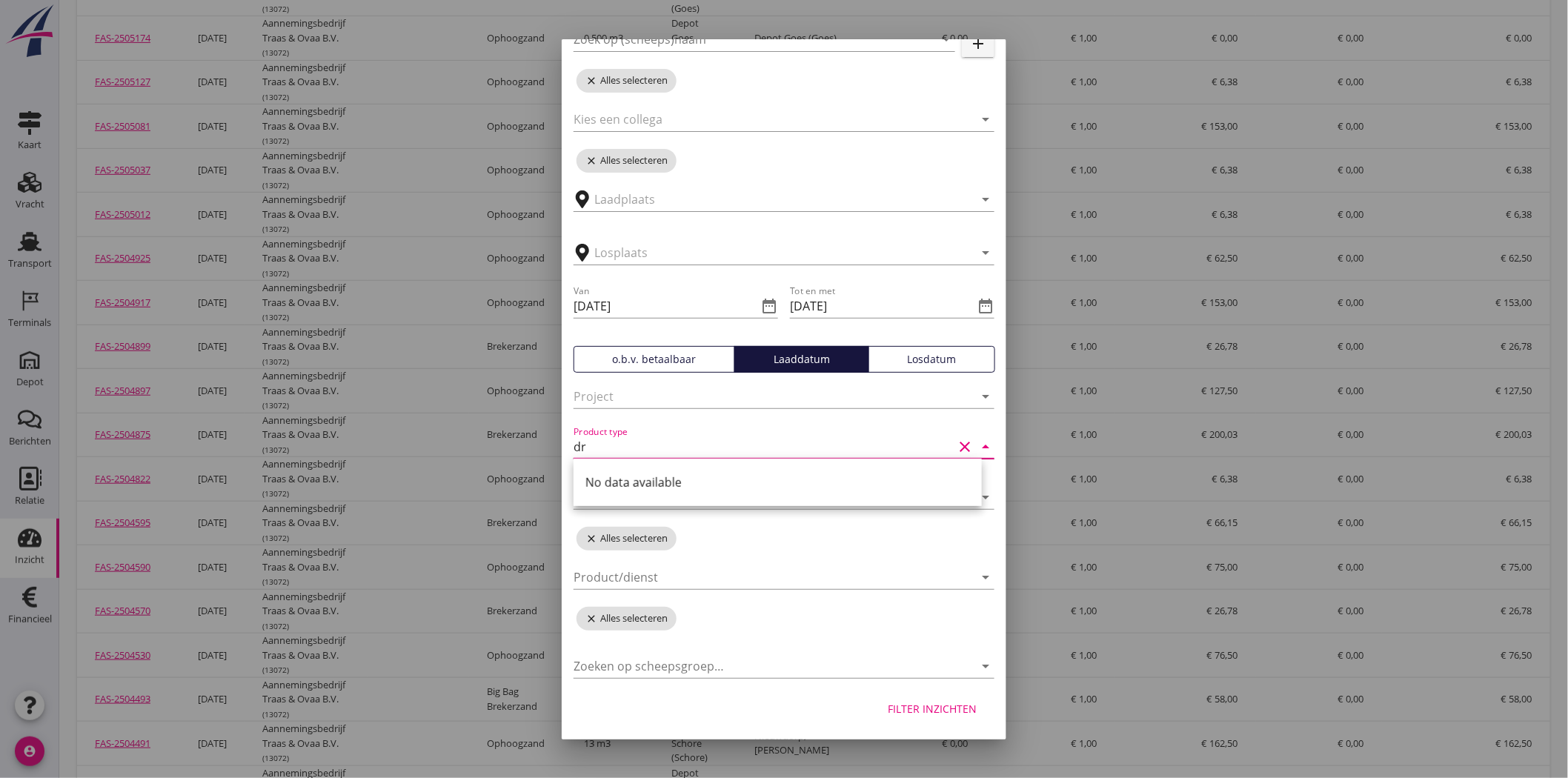
type input "d"
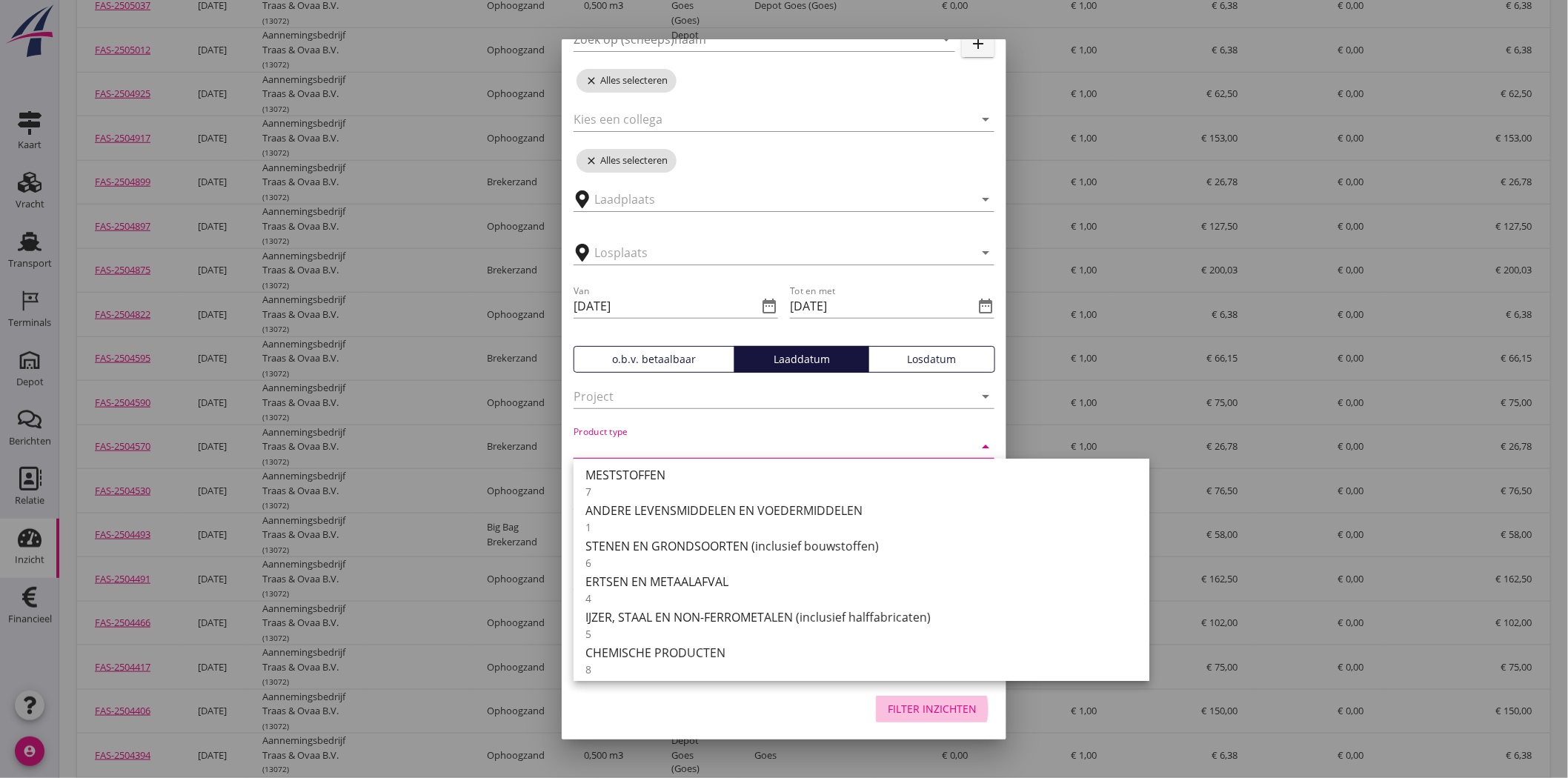
click at [955, 701] on div "Filter inzichten" at bounding box center [932, 708] width 89 height 16
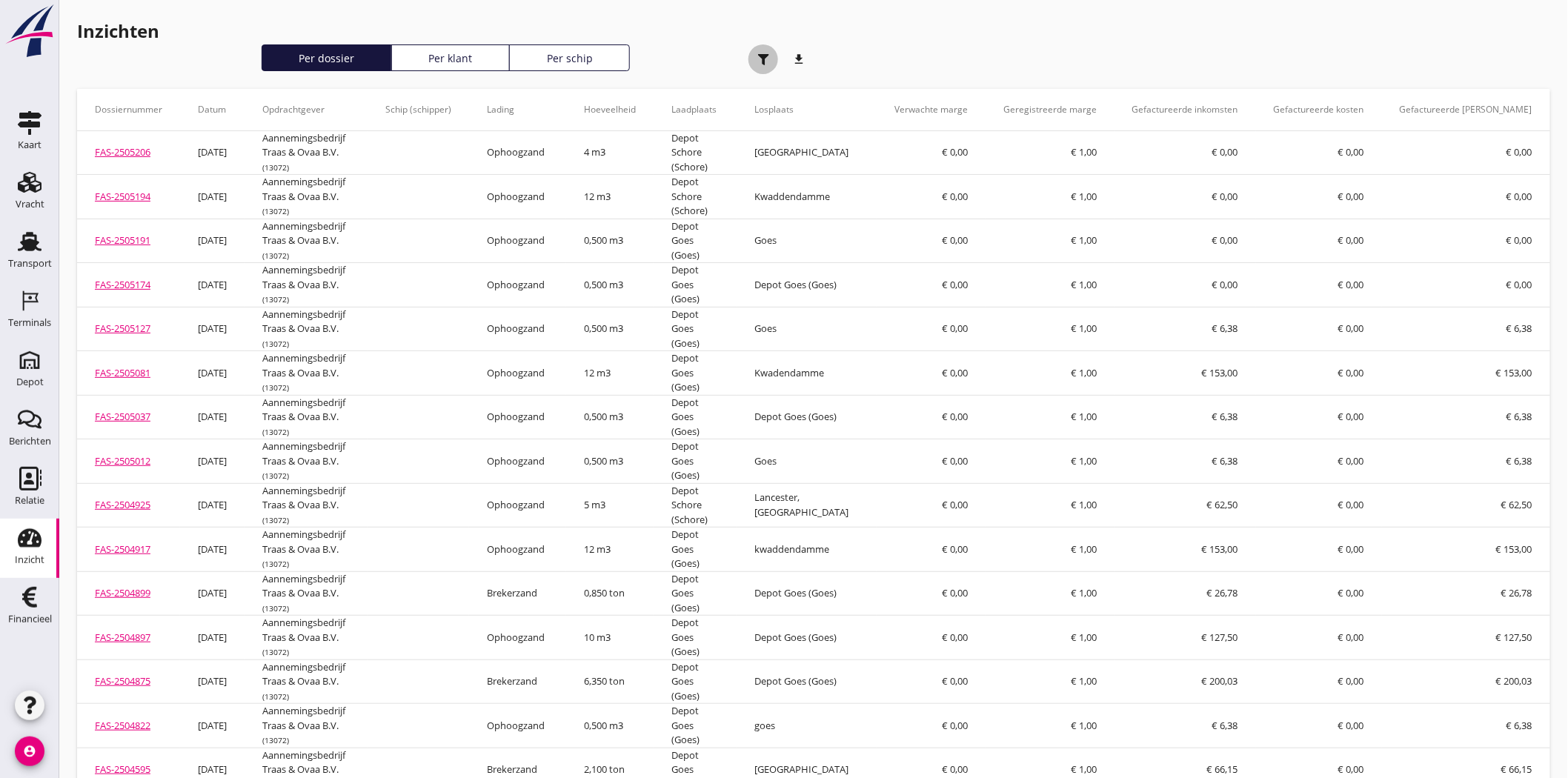
click at [764, 55] on use "button" at bounding box center [764, 60] width 11 height 11
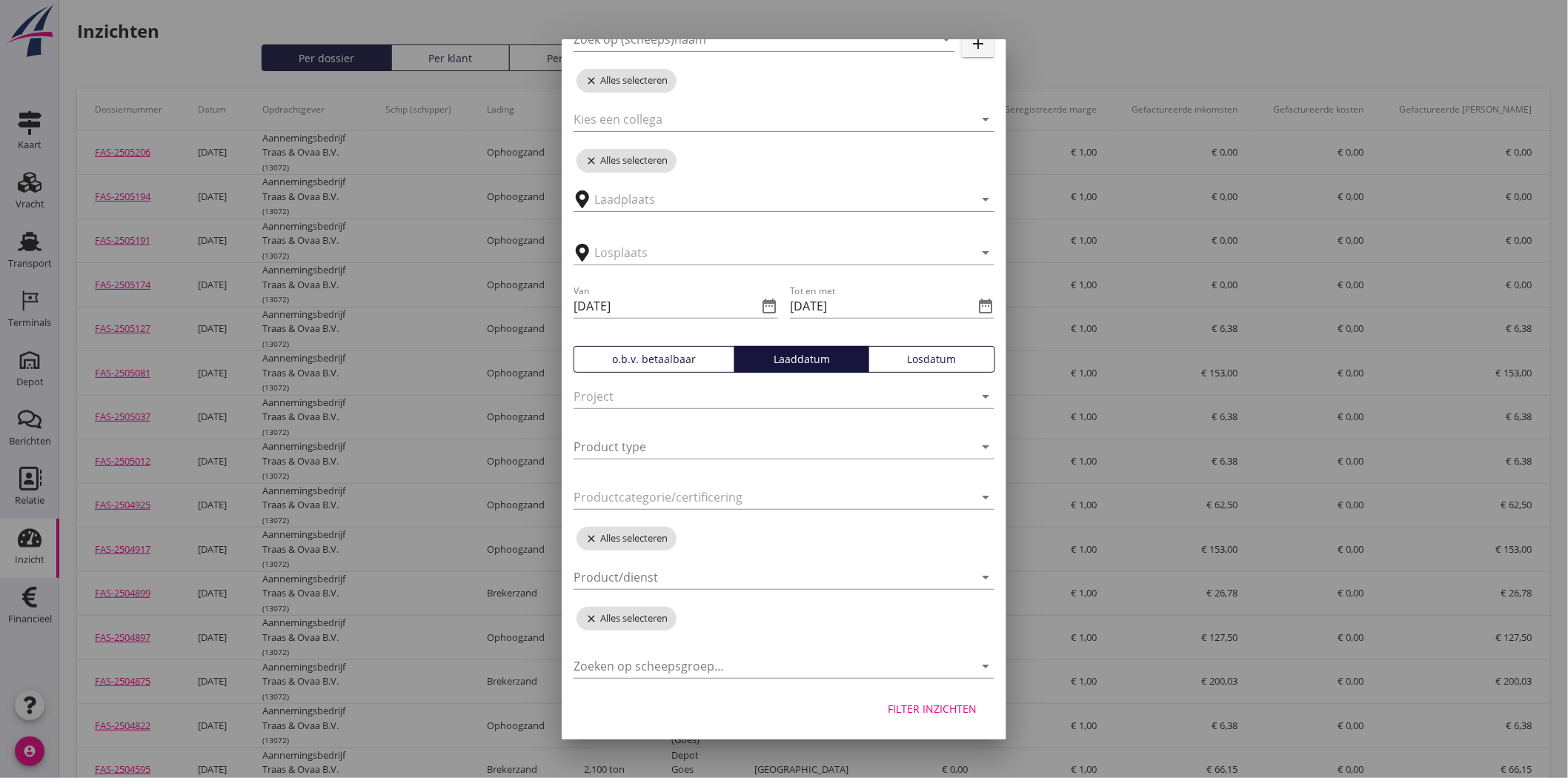
click at [901, 709] on div "Filter inzichten" at bounding box center [932, 708] width 89 height 16
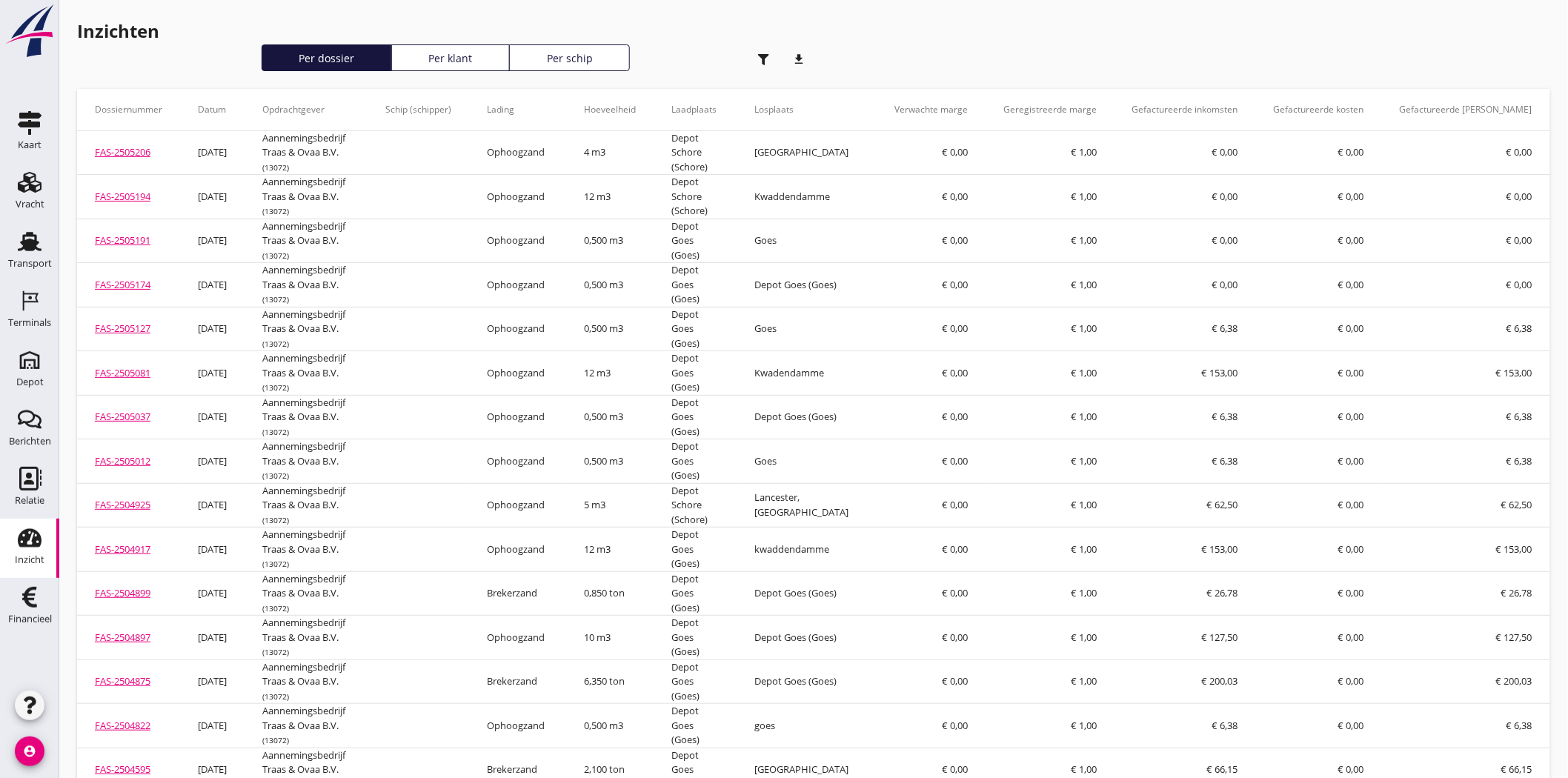
click at [797, 53] on icon "download" at bounding box center [799, 60] width 29 height 29
drag, startPoint x: 22, startPoint y: 185, endPoint x: 24, endPoint y: 195, distance: 10.2
click at [22, 185] on use at bounding box center [29, 182] width 24 height 21
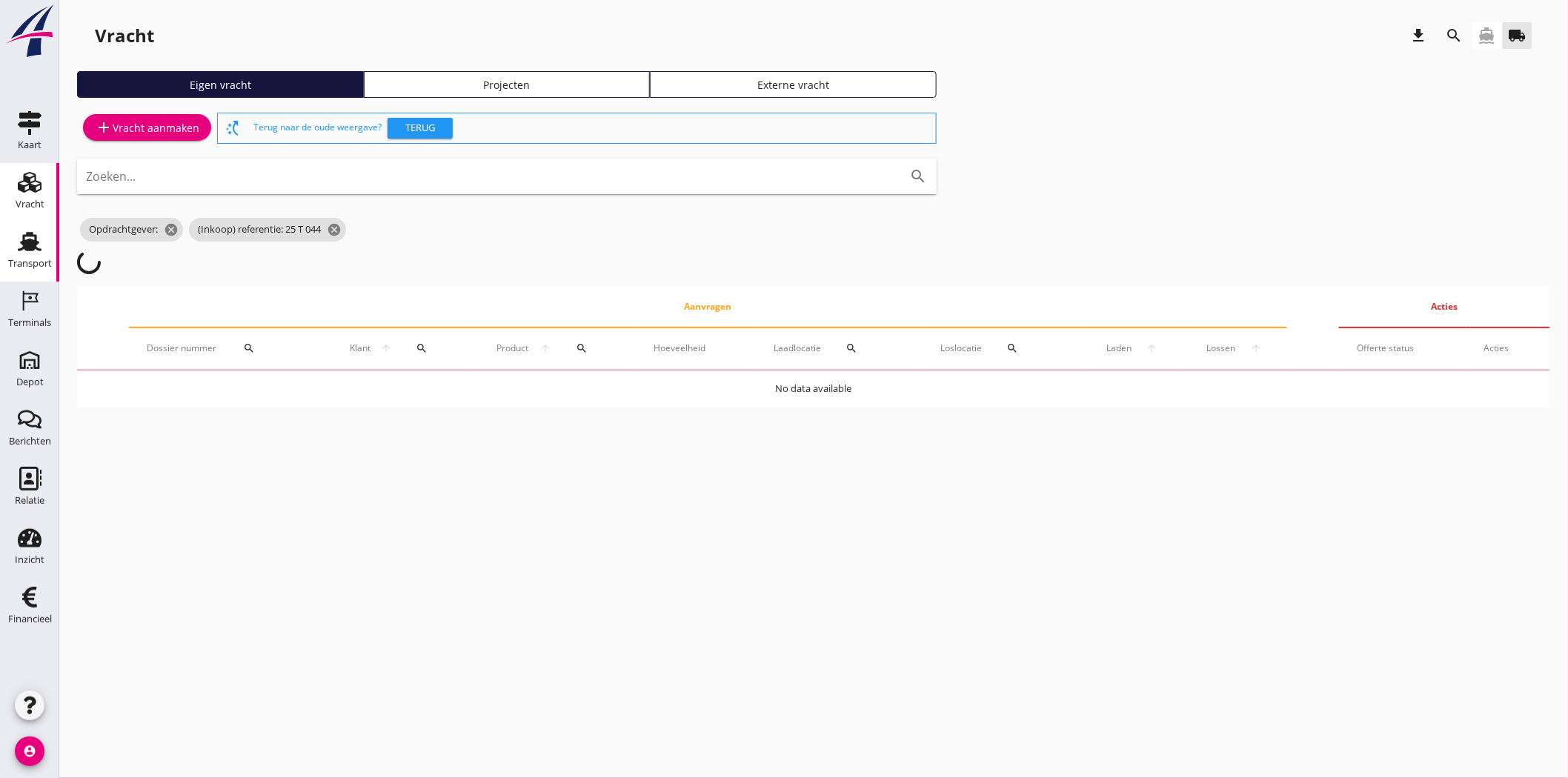
click at [18, 250] on icon "Transport" at bounding box center [29, 242] width 24 height 24
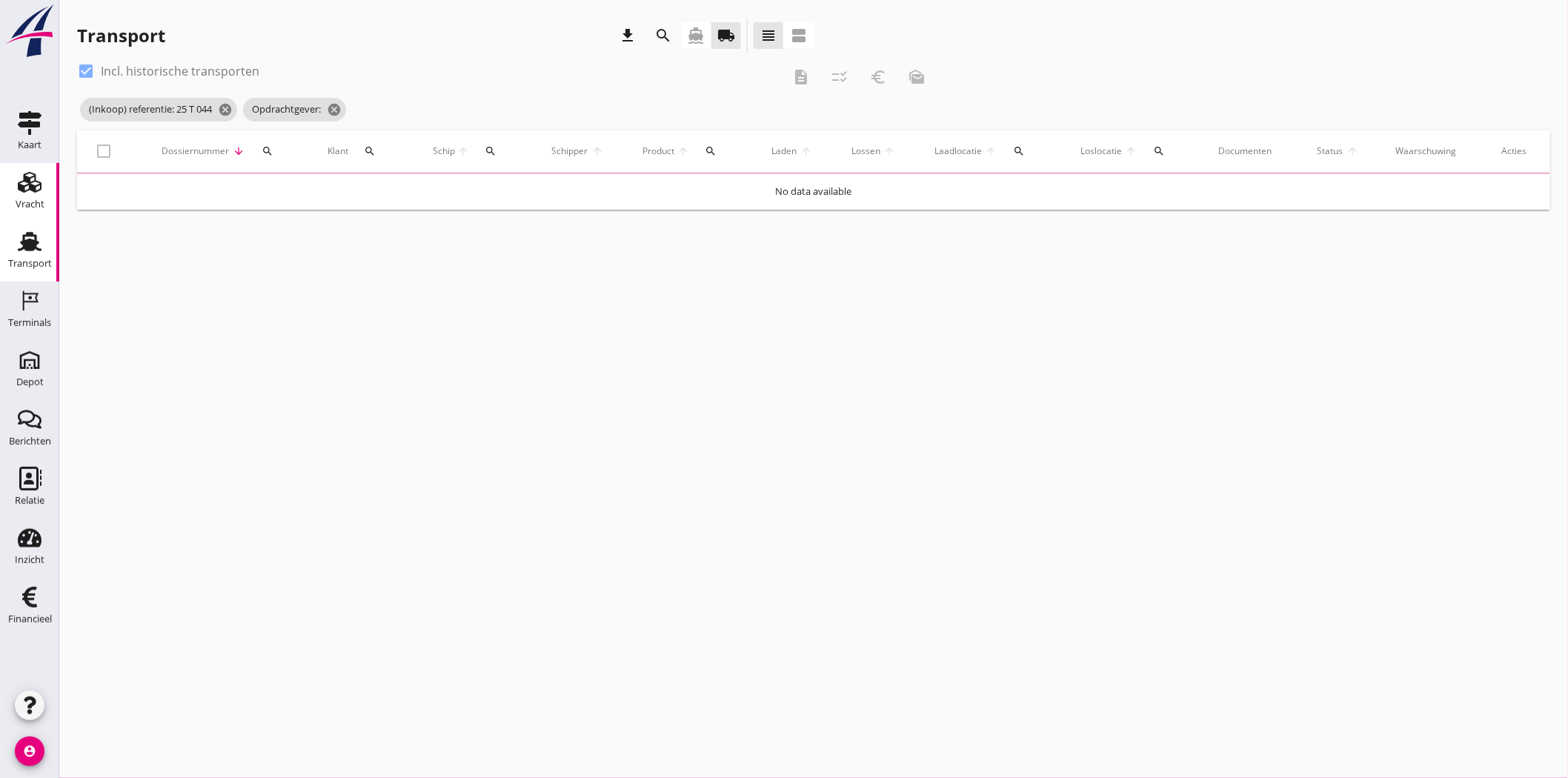
click at [34, 203] on div "Vracht" at bounding box center [30, 203] width 29 height 10
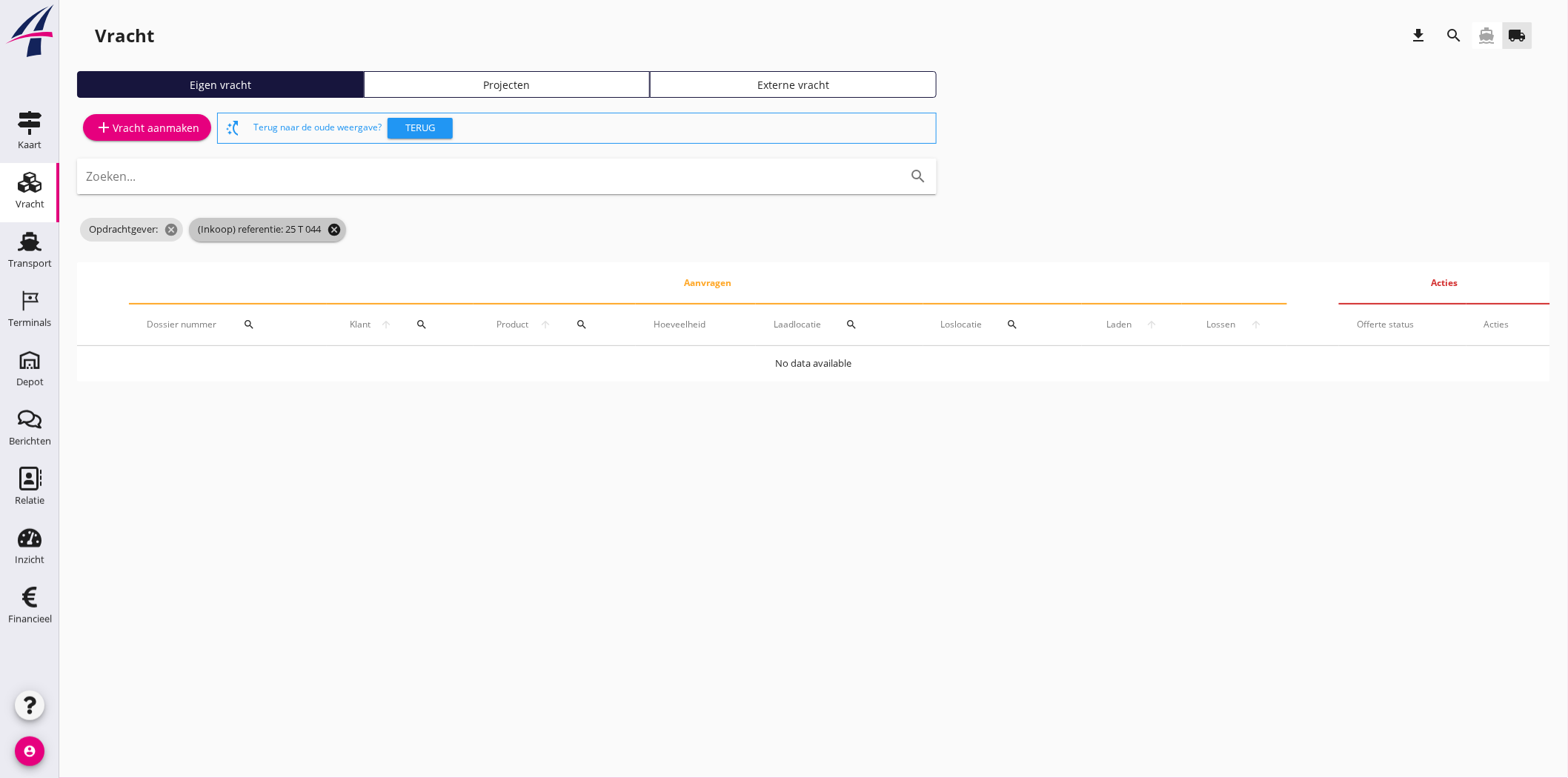
click at [335, 232] on icon "cancel" at bounding box center [334, 230] width 15 height 15
click at [339, 232] on icon "cancel" at bounding box center [335, 230] width 15 height 15
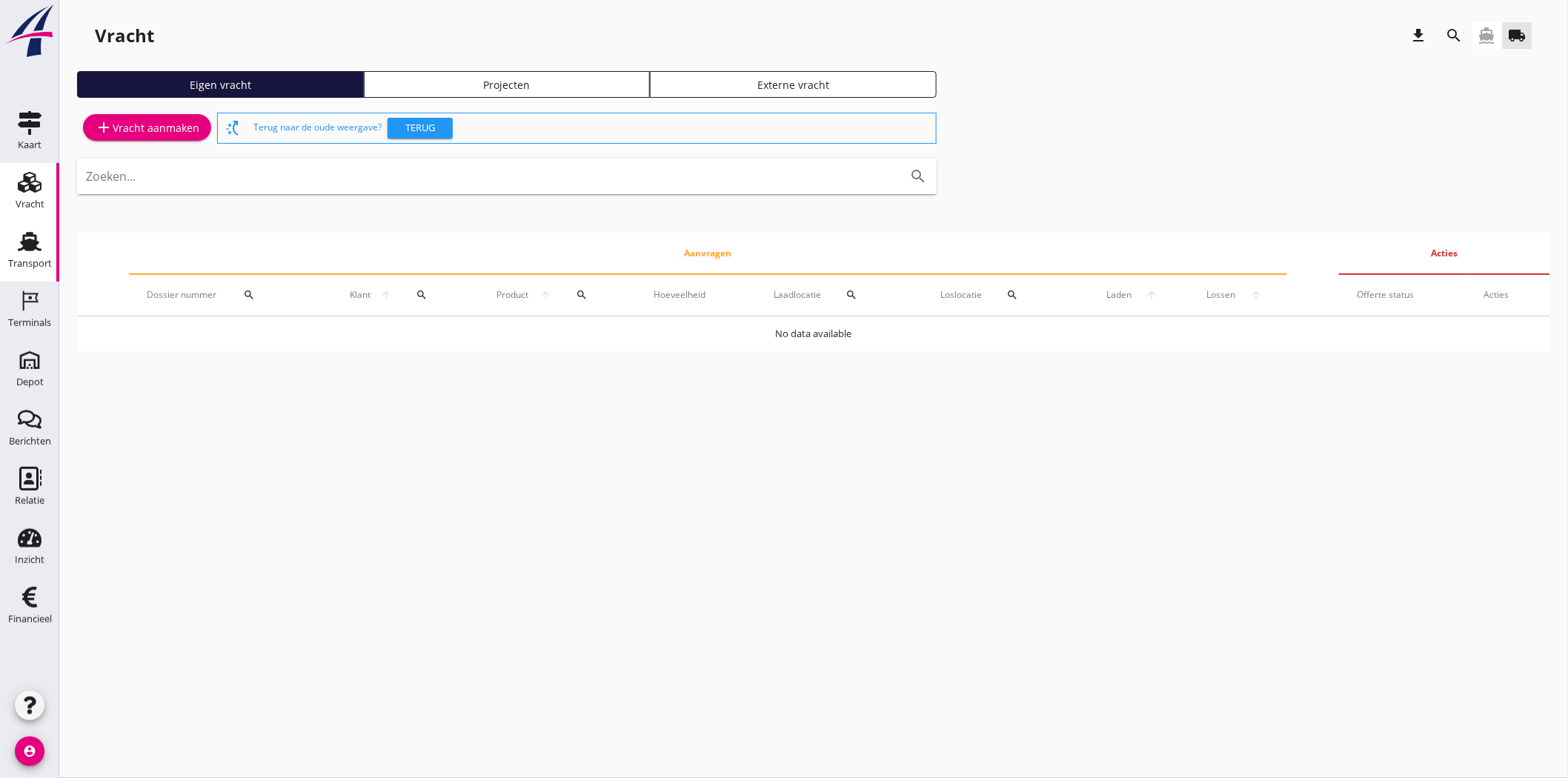
click at [43, 249] on div "Transport" at bounding box center [29, 242] width 36 height 24
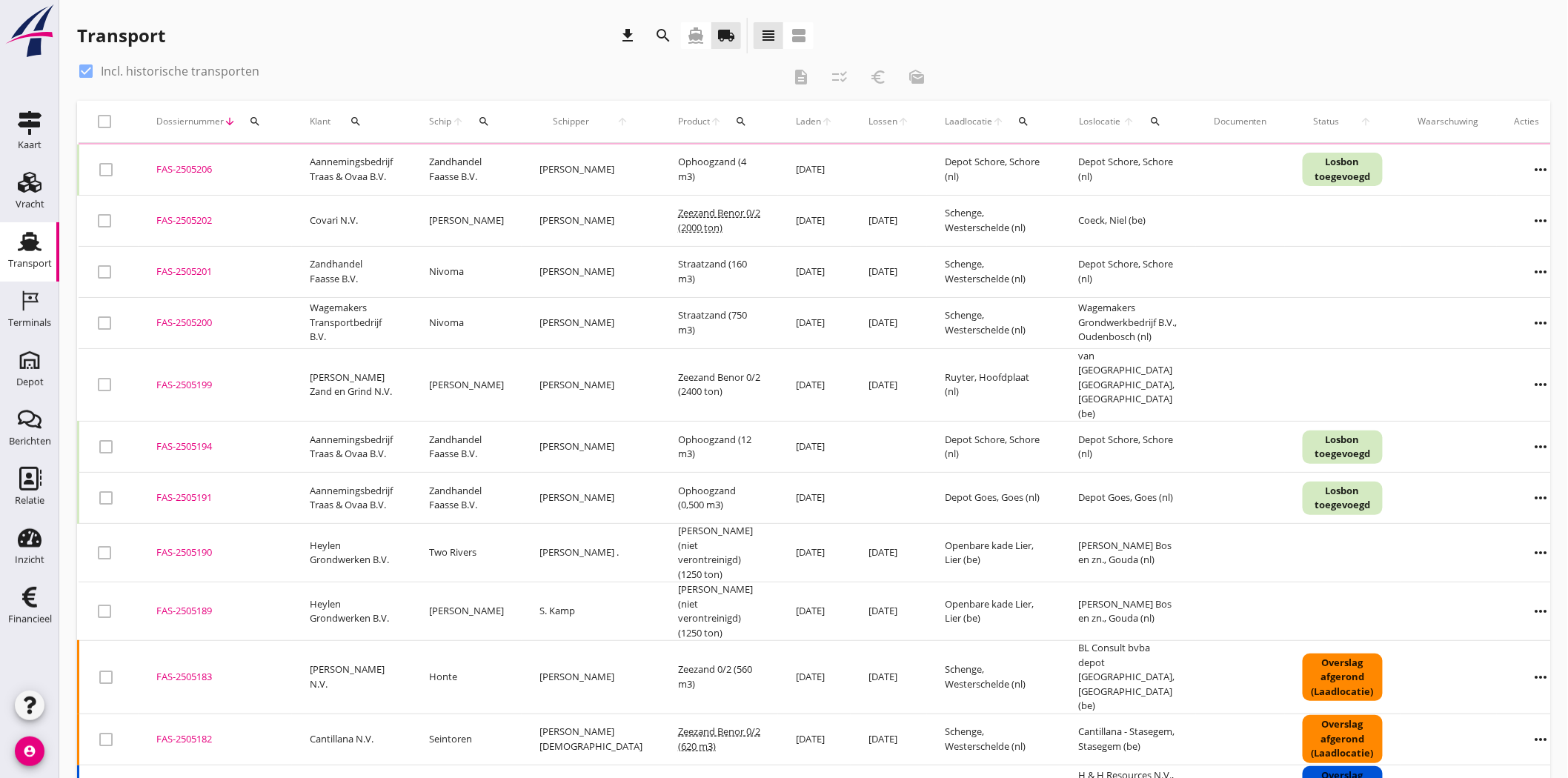
click at [258, 121] on icon "search" at bounding box center [255, 121] width 12 height 12
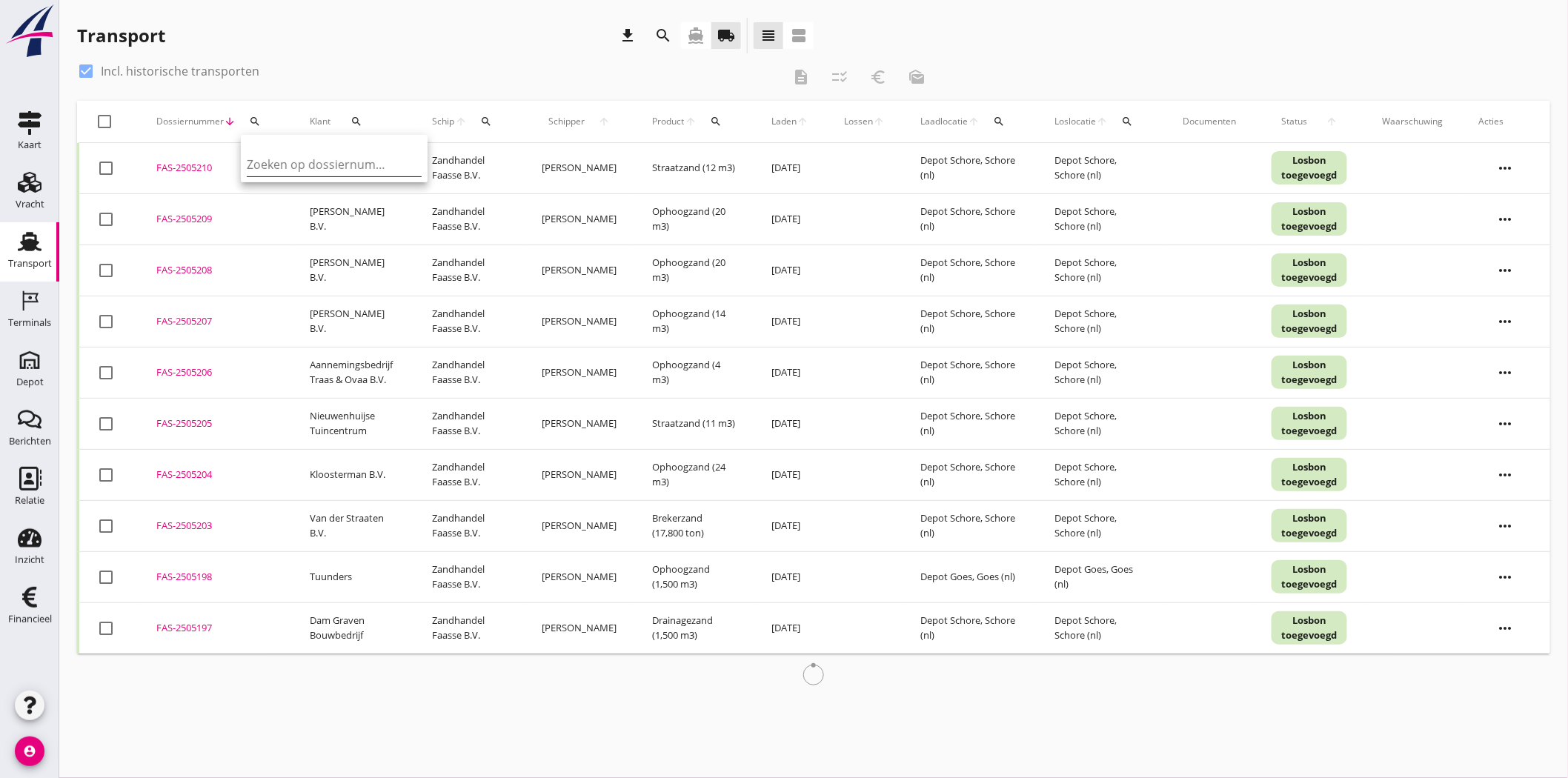
click at [313, 168] on input "Zoeken op dossiernummer..." at bounding box center [324, 165] width 154 height 24
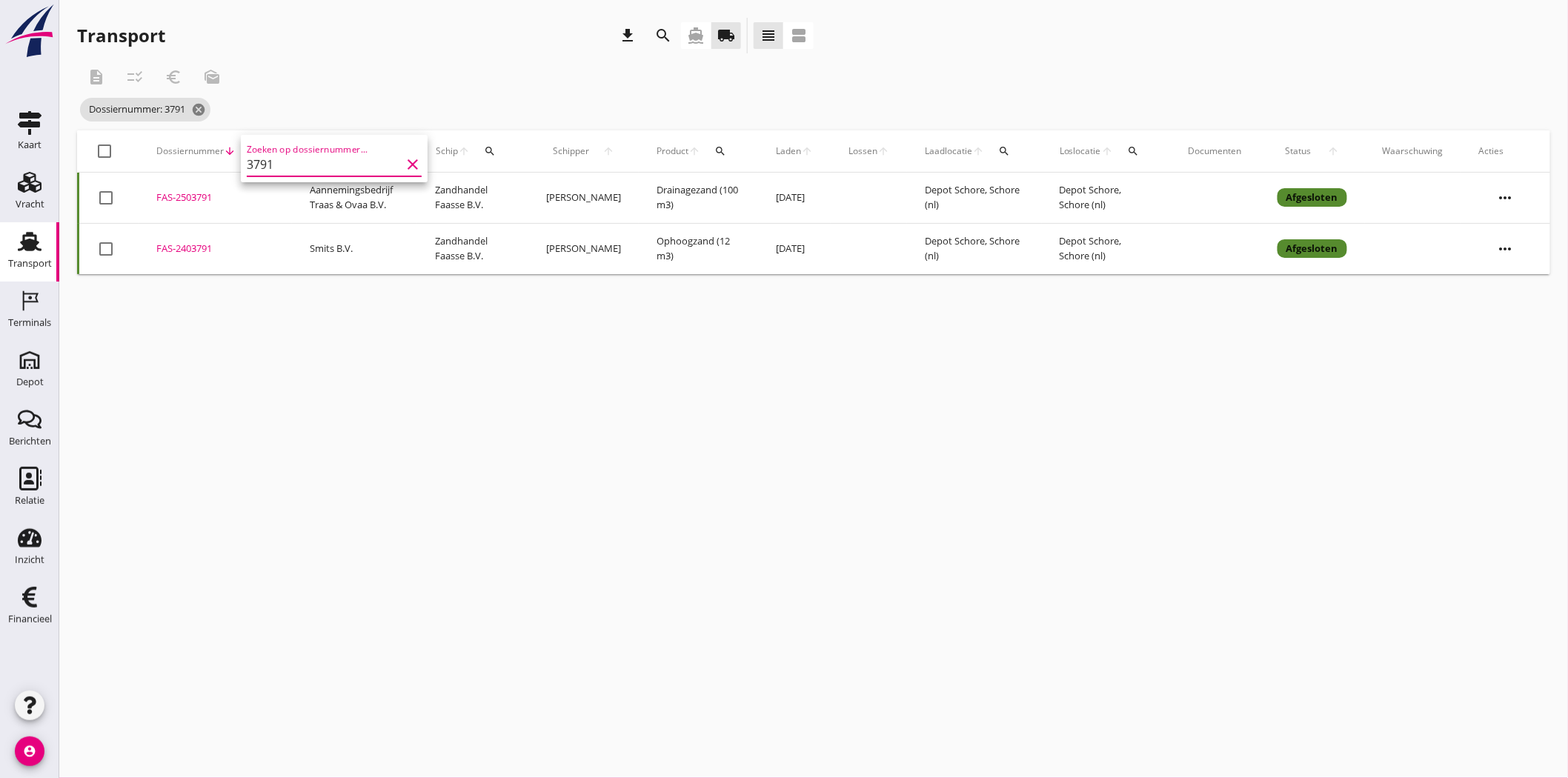
click at [176, 194] on div "FAS-2503791" at bounding box center [215, 198] width 118 height 15
click at [258, 145] on icon "search" at bounding box center [255, 150] width 12 height 12
drag, startPoint x: 296, startPoint y: 191, endPoint x: 261, endPoint y: 197, distance: 35.5
click at [261, 197] on input "3791" at bounding box center [324, 194] width 154 height 24
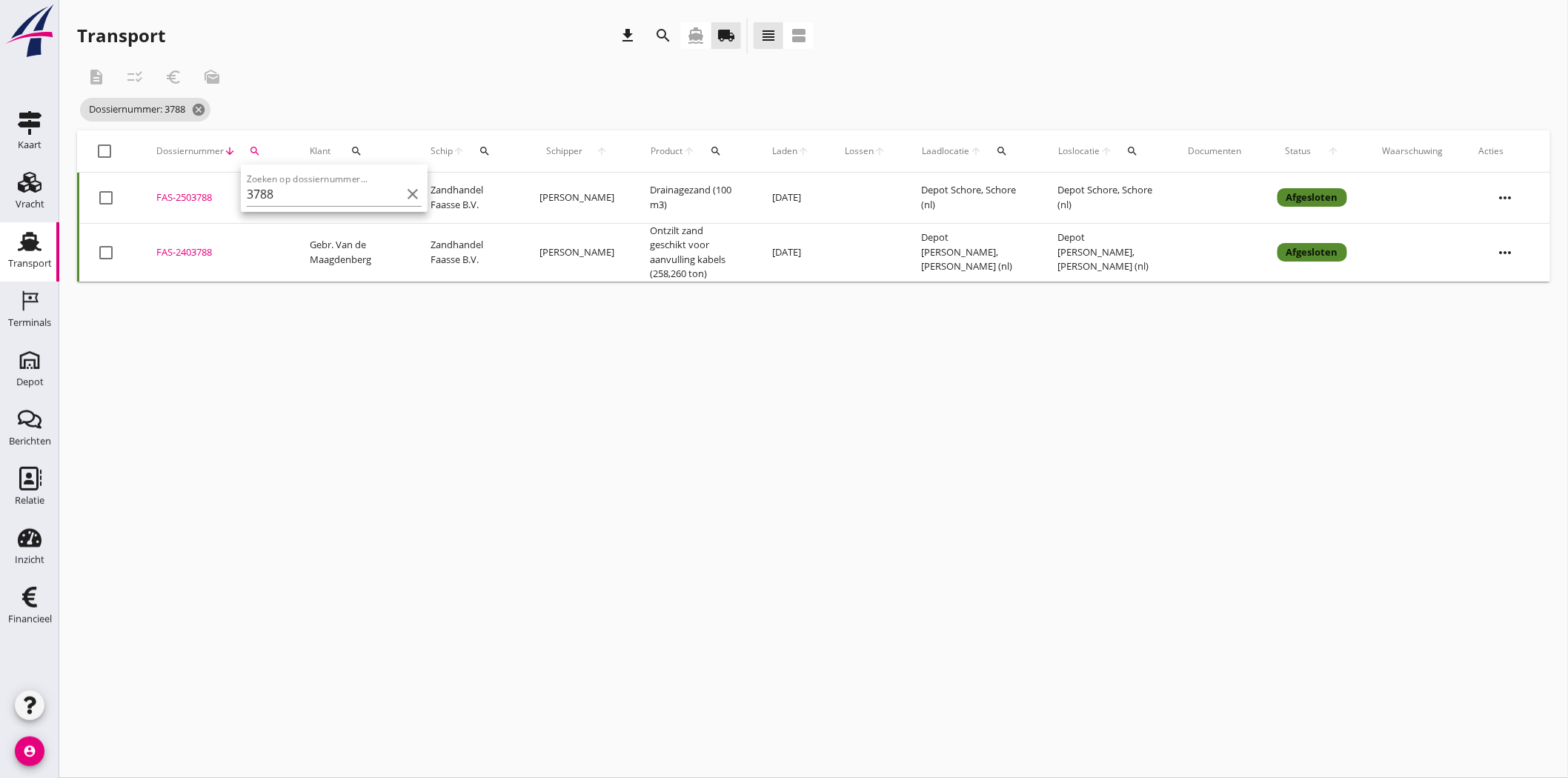
click at [191, 195] on div "FAS-2503788" at bounding box center [215, 198] width 118 height 15
click at [252, 147] on icon "search" at bounding box center [255, 150] width 12 height 12
drag, startPoint x: 282, startPoint y: 203, endPoint x: 261, endPoint y: 203, distance: 21.0
click at [261, 203] on input "3788" at bounding box center [324, 194] width 154 height 24
click at [195, 202] on div "FAS-2503714" at bounding box center [215, 198] width 118 height 15
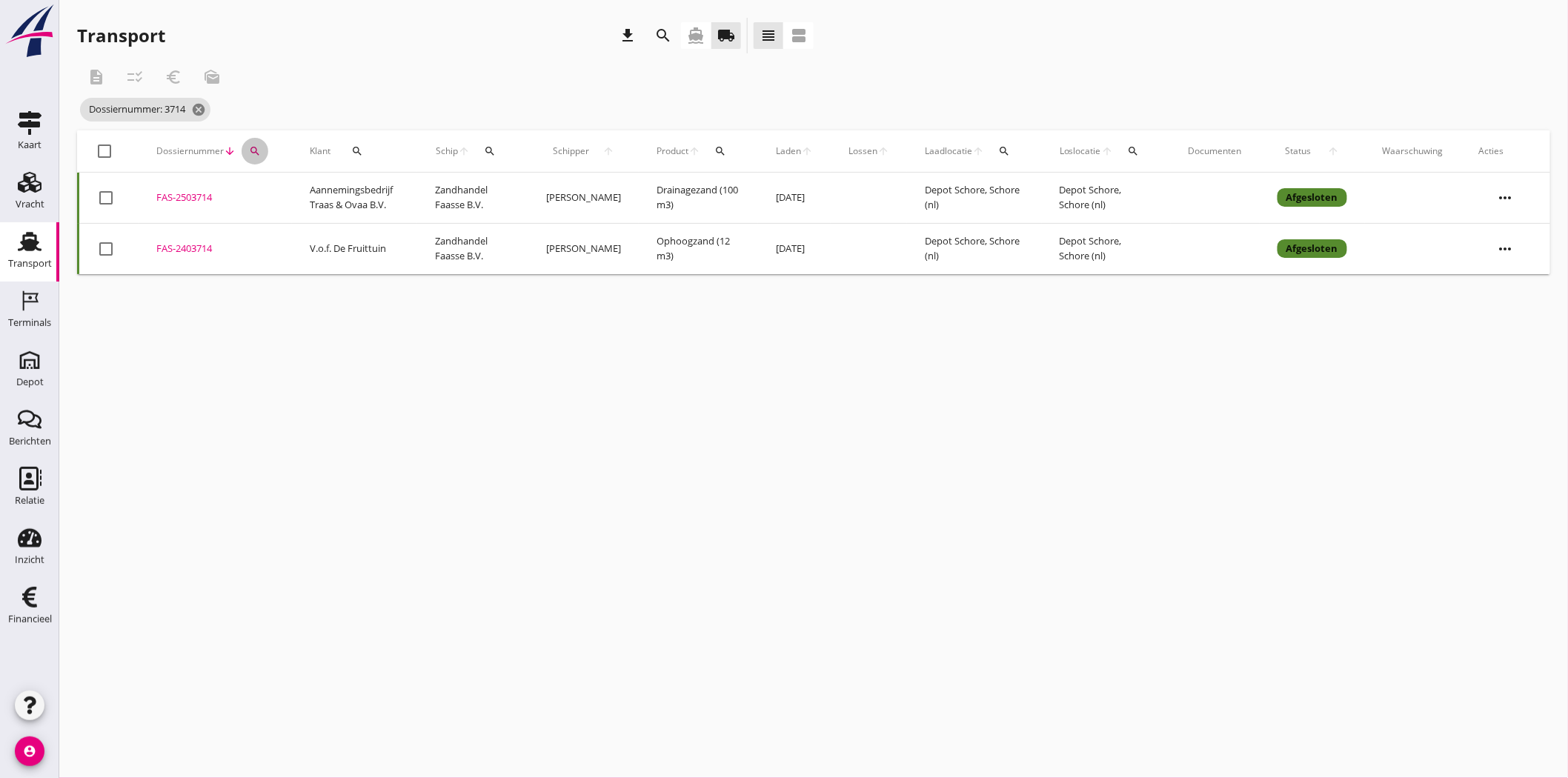
click at [249, 139] on button "search" at bounding box center [255, 150] width 27 height 27
drag, startPoint x: 284, startPoint y: 195, endPoint x: 265, endPoint y: 196, distance: 19.0
click at [265, 196] on input "3714" at bounding box center [324, 194] width 154 height 24
click at [206, 196] on div "FAS-2503711" at bounding box center [215, 198] width 118 height 15
click at [253, 149] on icon "search" at bounding box center [255, 150] width 12 height 12
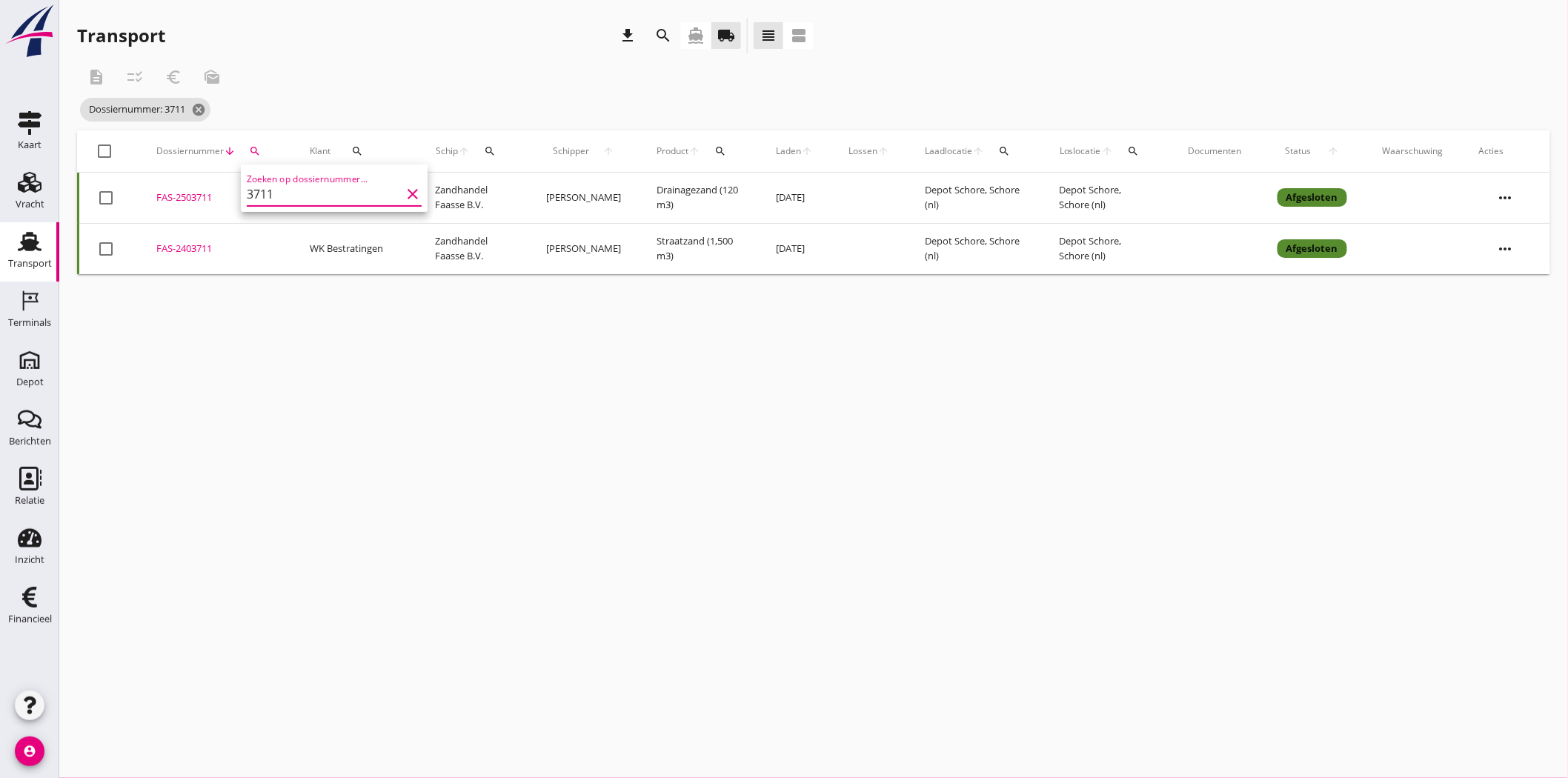
drag, startPoint x: 242, startPoint y: 195, endPoint x: 207, endPoint y: 196, distance: 35.0
click at [207, 196] on div "Deel track en trace Vracht details Vracht aanpassen Schip wijzigen Vracht kopie…" at bounding box center [784, 389] width 1568 height 778
click at [256, 150] on icon "search" at bounding box center [255, 150] width 12 height 12
click at [198, 194] on div "FAS-2503670" at bounding box center [215, 198] width 118 height 15
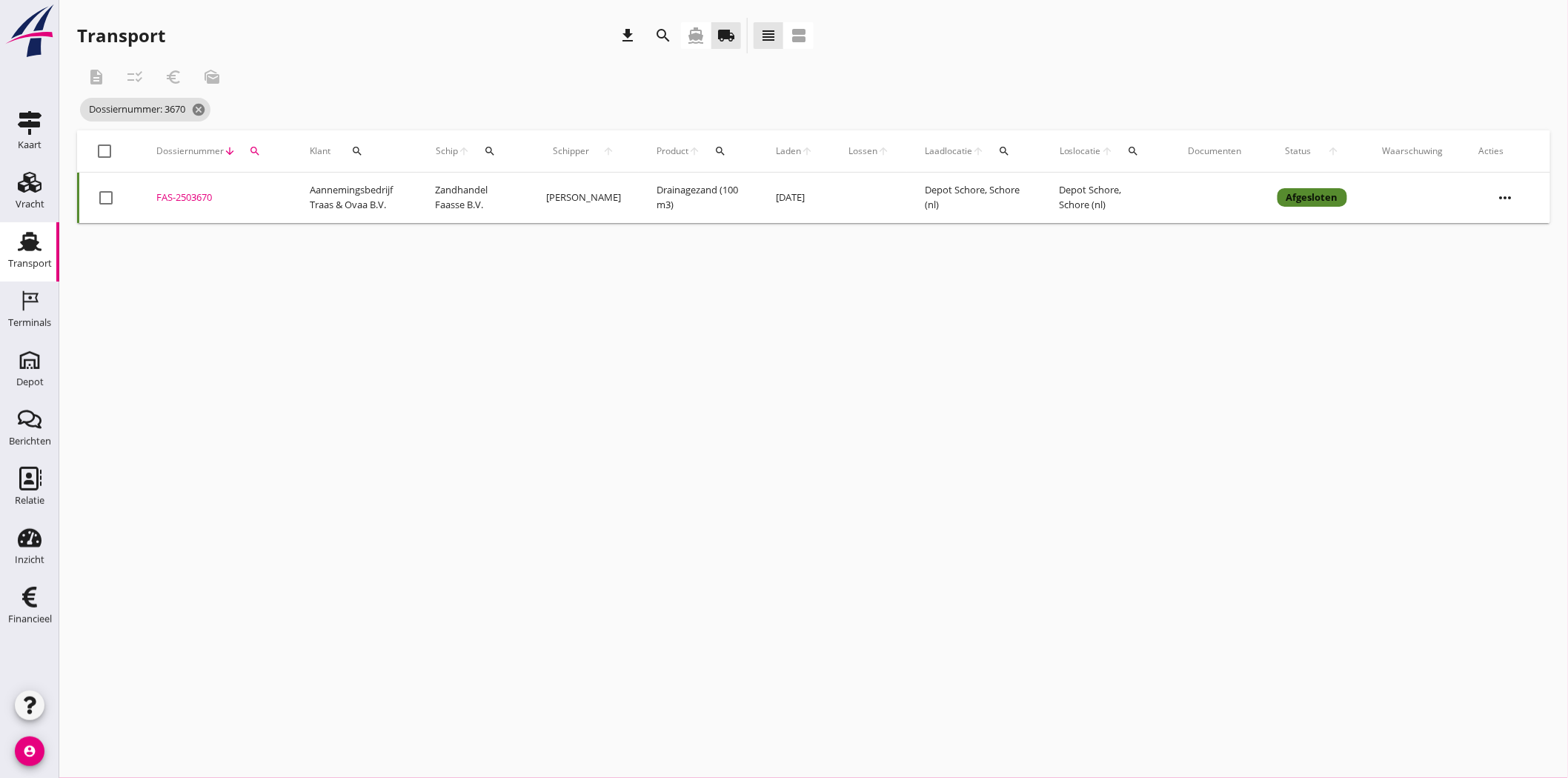
click at [250, 148] on icon "search" at bounding box center [255, 150] width 12 height 12
drag, startPoint x: 272, startPoint y: 195, endPoint x: 264, endPoint y: 195, distance: 8.0
click at [263, 196] on input "3670" at bounding box center [324, 194] width 154 height 24
click at [195, 195] on div "FAS-2503667" at bounding box center [215, 198] width 118 height 15
click at [257, 149] on icon "search" at bounding box center [255, 150] width 12 height 12
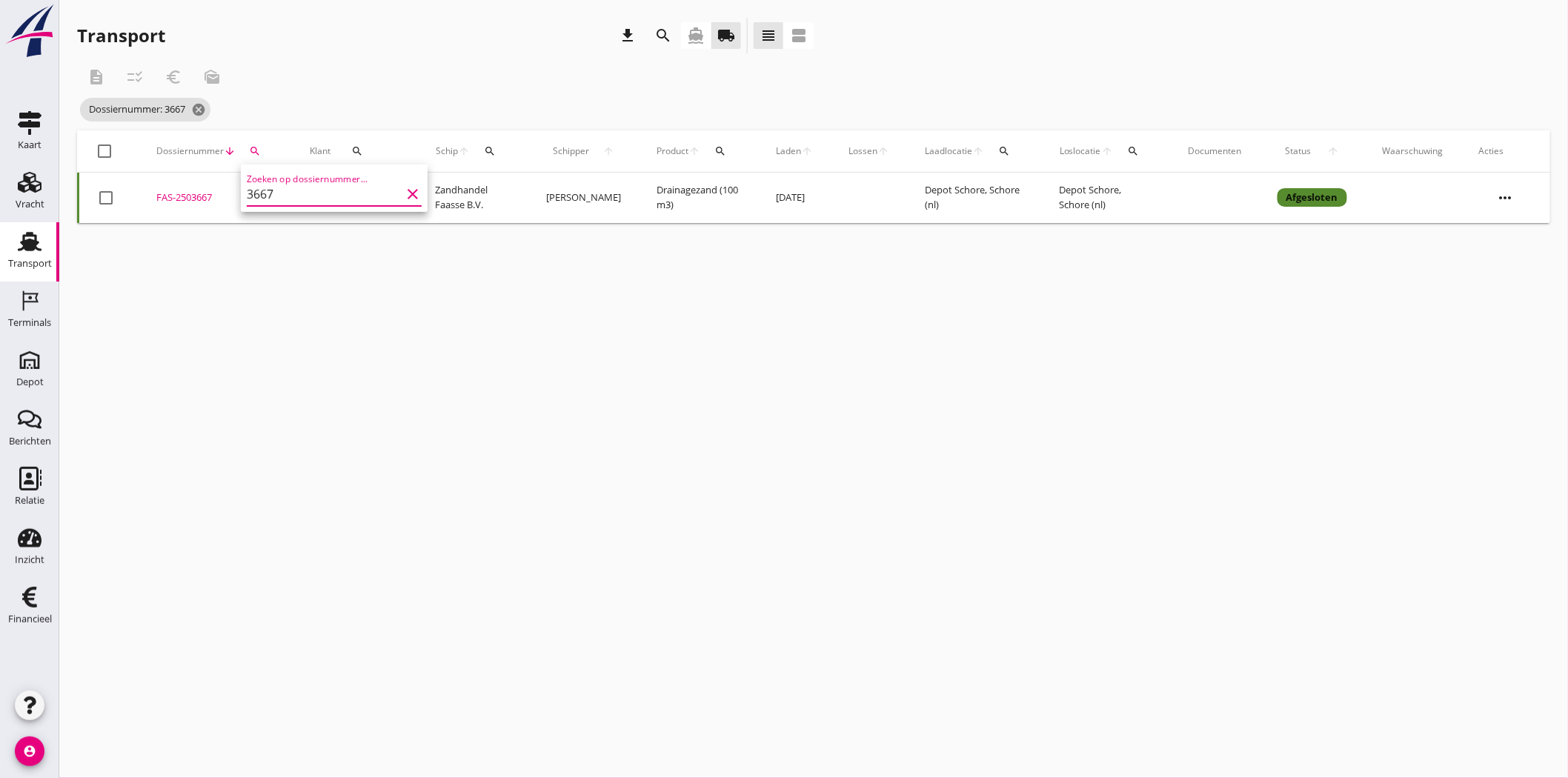
drag, startPoint x: 284, startPoint y: 198, endPoint x: 249, endPoint y: 203, distance: 35.4
click at [249, 203] on input "3667" at bounding box center [324, 194] width 154 height 24
click at [187, 192] on div "FAS-2503588" at bounding box center [215, 198] width 118 height 15
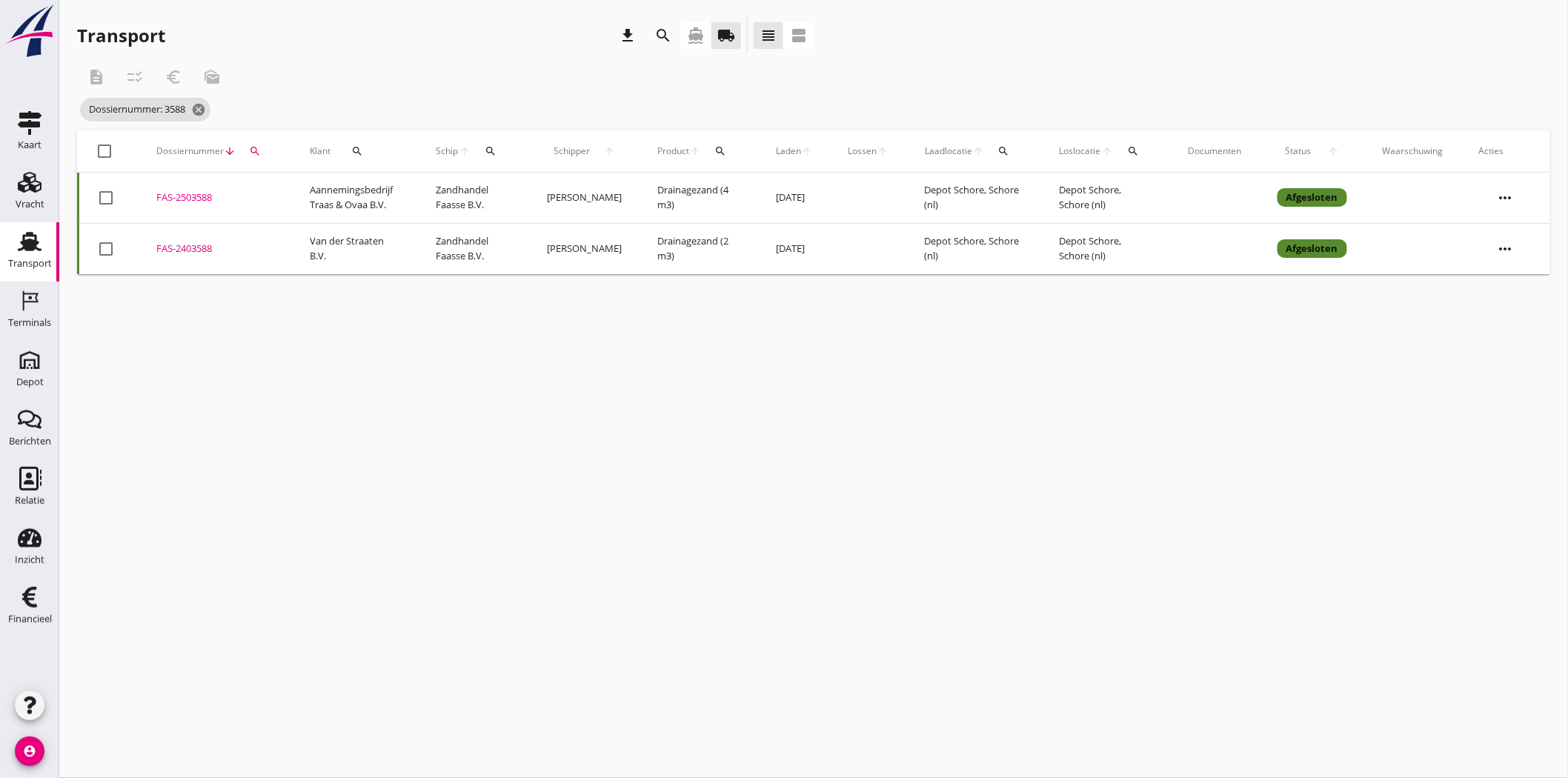
click at [249, 147] on icon "search" at bounding box center [255, 150] width 12 height 12
click at [217, 196] on div "Deel track en trace Vracht details Vracht aanpassen Schip wijzigen Vracht kopie…" at bounding box center [784, 389] width 1568 height 778
click at [258, 148] on icon "search" at bounding box center [255, 150] width 12 height 12
click at [281, 192] on input "3588" at bounding box center [324, 194] width 154 height 24
type input "3"
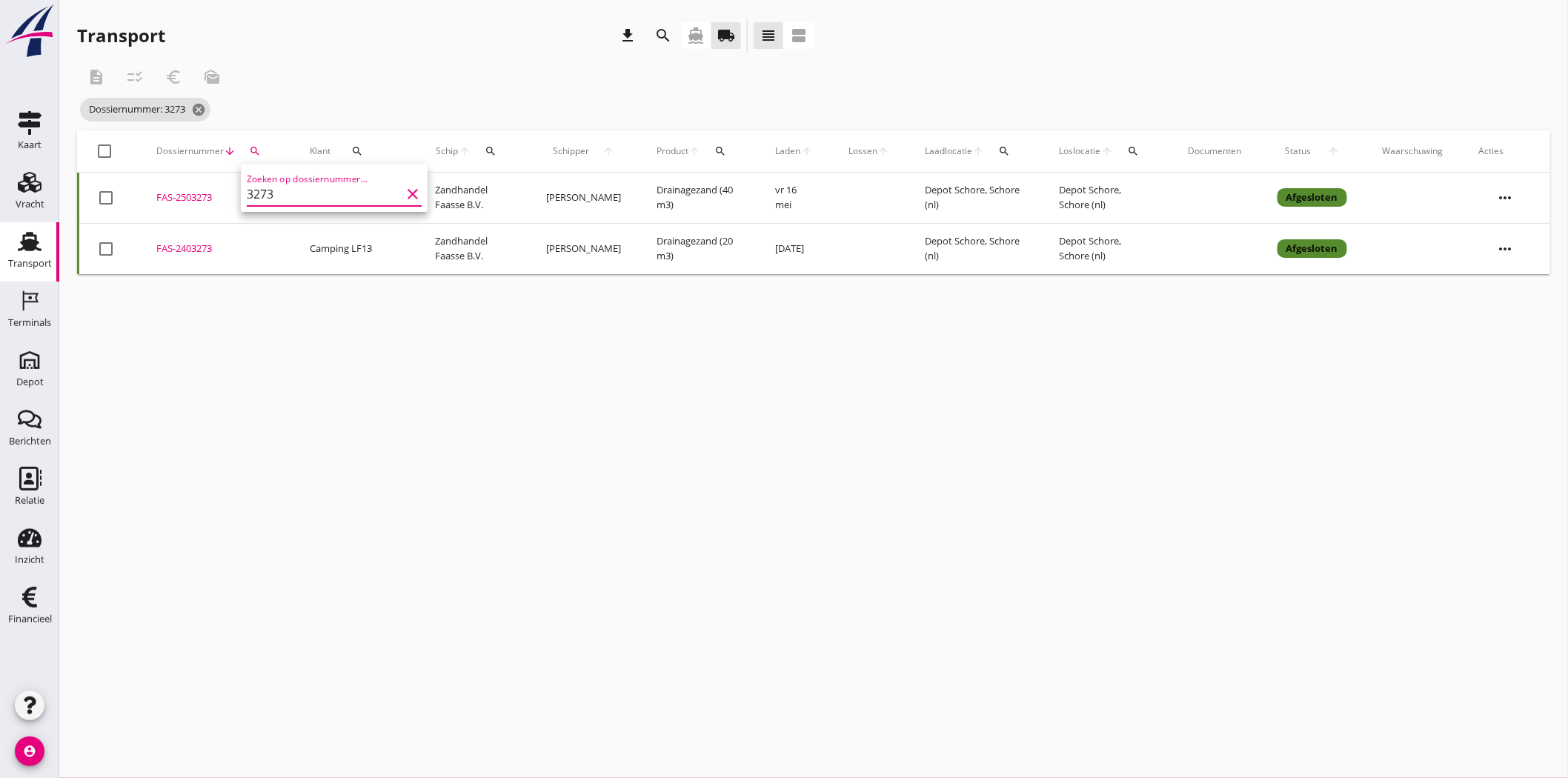
type input "3273"
click at [182, 193] on div "FAS-2503273" at bounding box center [215, 198] width 118 height 15
click at [252, 148] on icon "search" at bounding box center [255, 150] width 12 height 12
drag, startPoint x: 293, startPoint y: 191, endPoint x: 234, endPoint y: 195, distance: 59.1
click at [234, 195] on div "Deel track en trace Vracht details Vracht aanpassen Schip wijzigen Vracht kopie…" at bounding box center [784, 389] width 1568 height 778
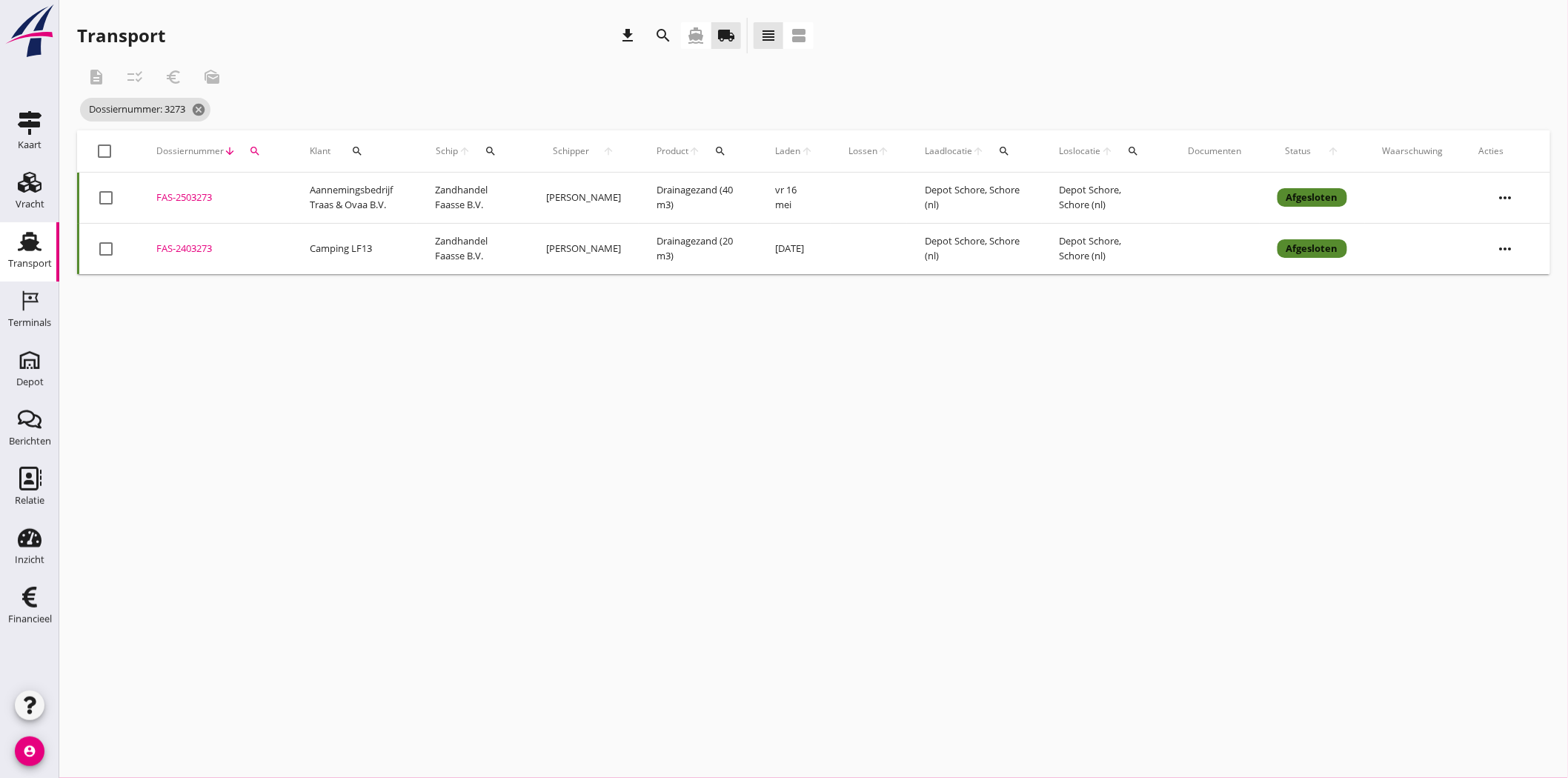
click at [260, 145] on button "search" at bounding box center [255, 150] width 27 height 27
click at [279, 188] on input "3273" at bounding box center [324, 194] width 154 height 24
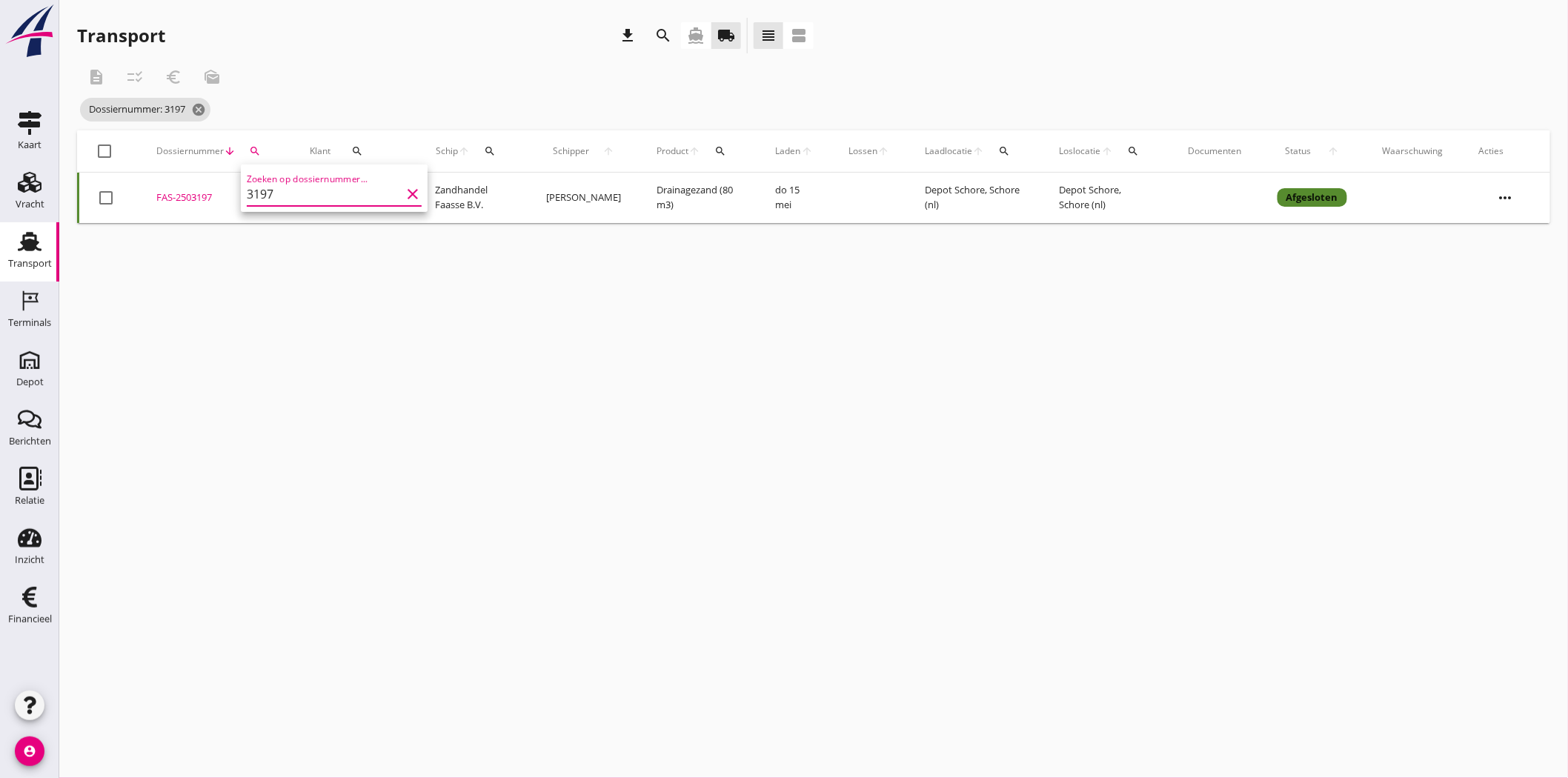
click at [209, 192] on div "FAS-2503197" at bounding box center [215, 198] width 118 height 15
click at [256, 148] on icon "search" at bounding box center [255, 150] width 12 height 12
click at [326, 196] on input "3197" at bounding box center [324, 194] width 154 height 24
click at [204, 197] on div "FAS-2503196" at bounding box center [215, 198] width 118 height 15
click at [256, 150] on icon "search" at bounding box center [255, 150] width 12 height 12
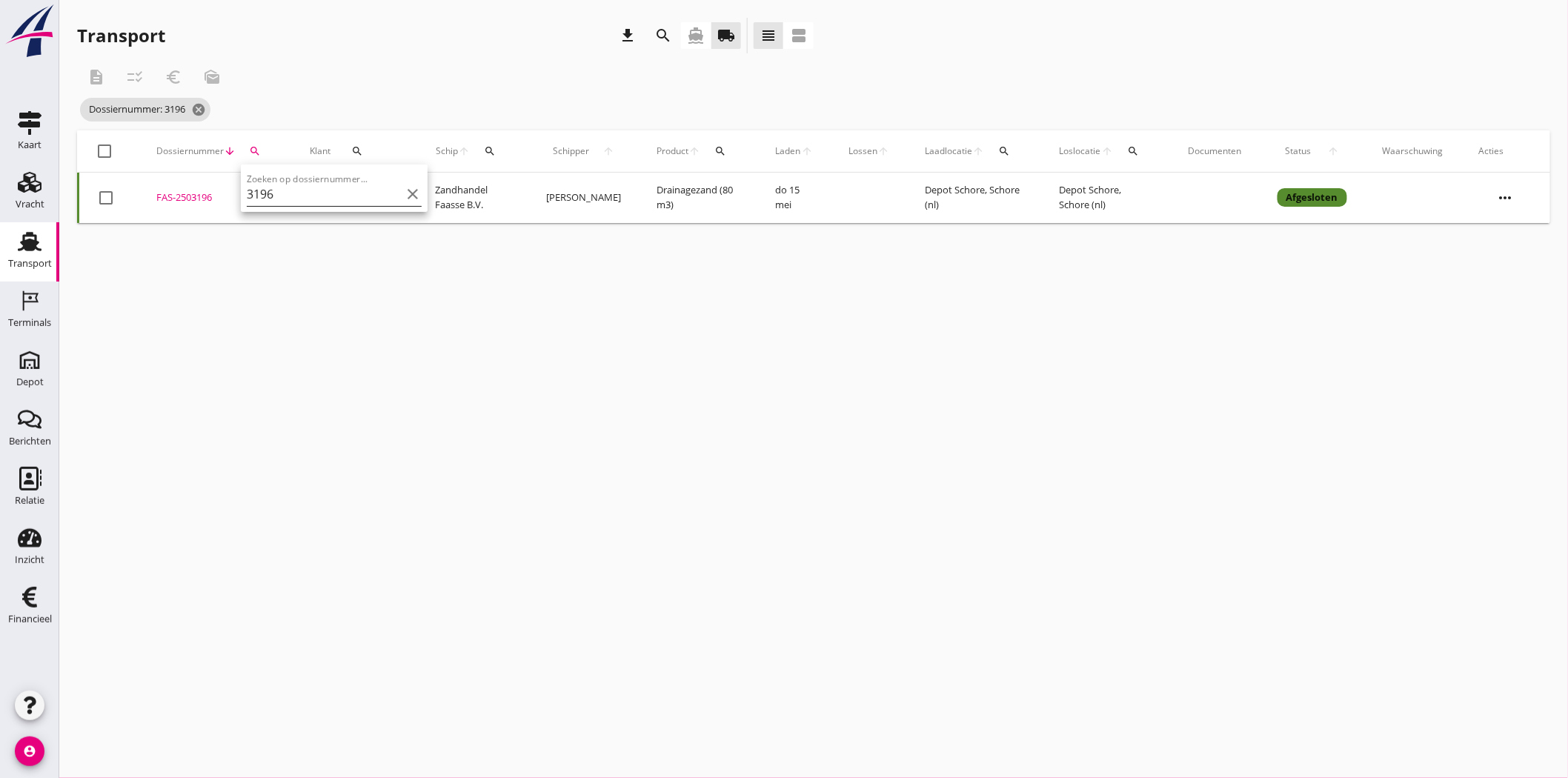
click at [323, 195] on input "3196" at bounding box center [324, 194] width 154 height 24
type input "3129"
click at [174, 195] on div "FAS-2503129" at bounding box center [215, 198] width 118 height 15
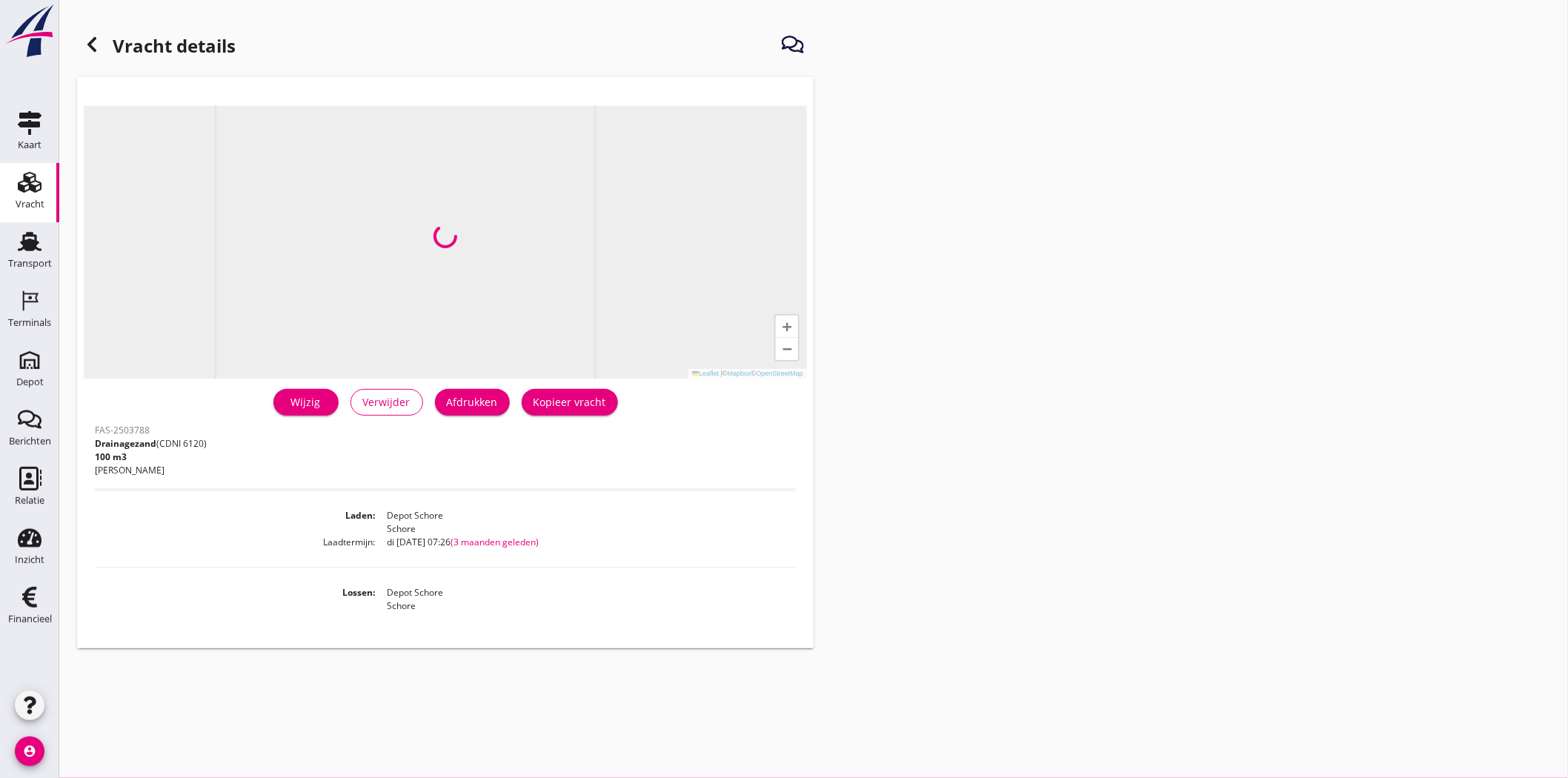
click at [90, 42] on use at bounding box center [92, 44] width 9 height 15
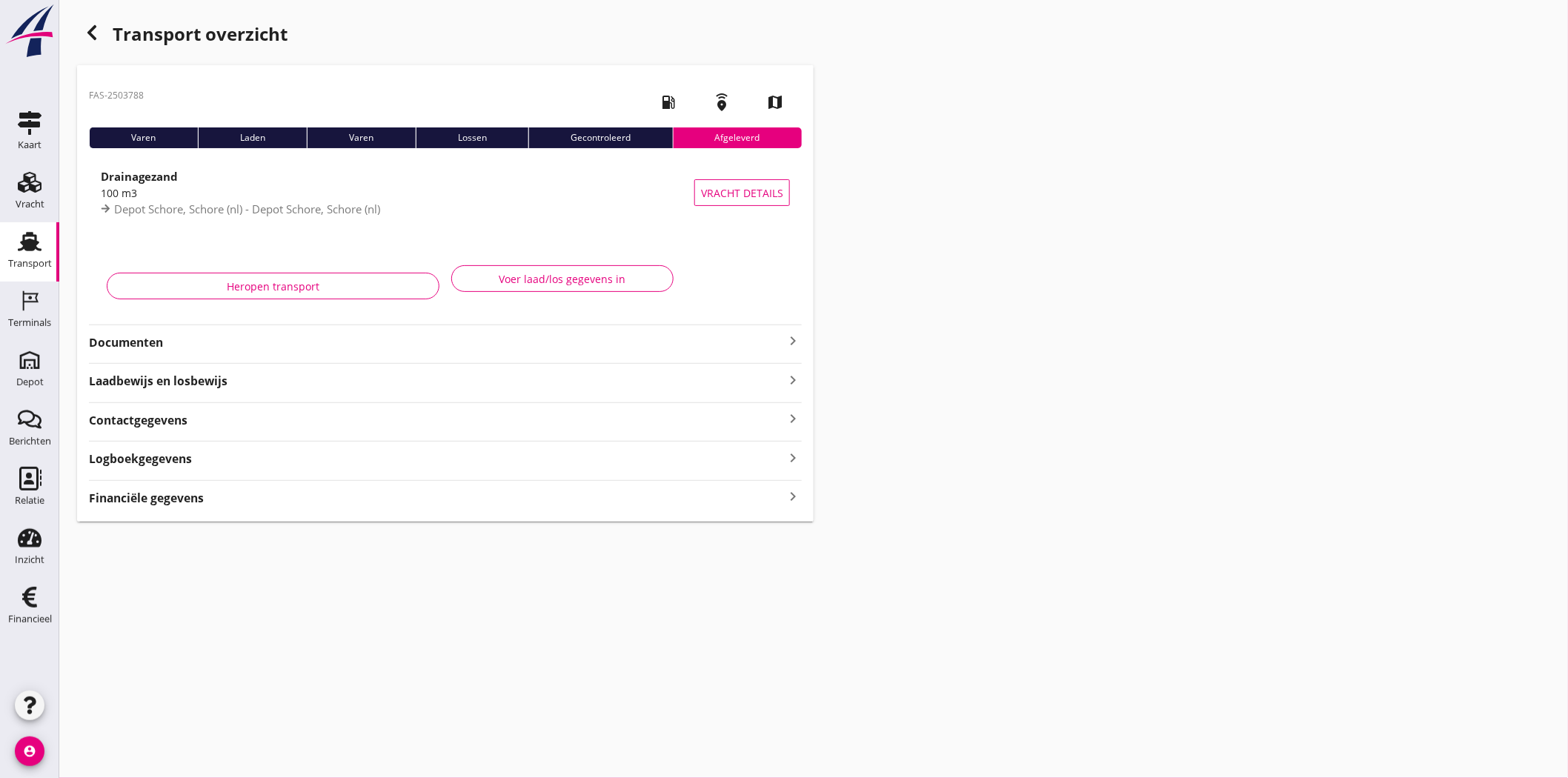
click at [139, 345] on strong "Documenten" at bounding box center [436, 343] width 695 height 17
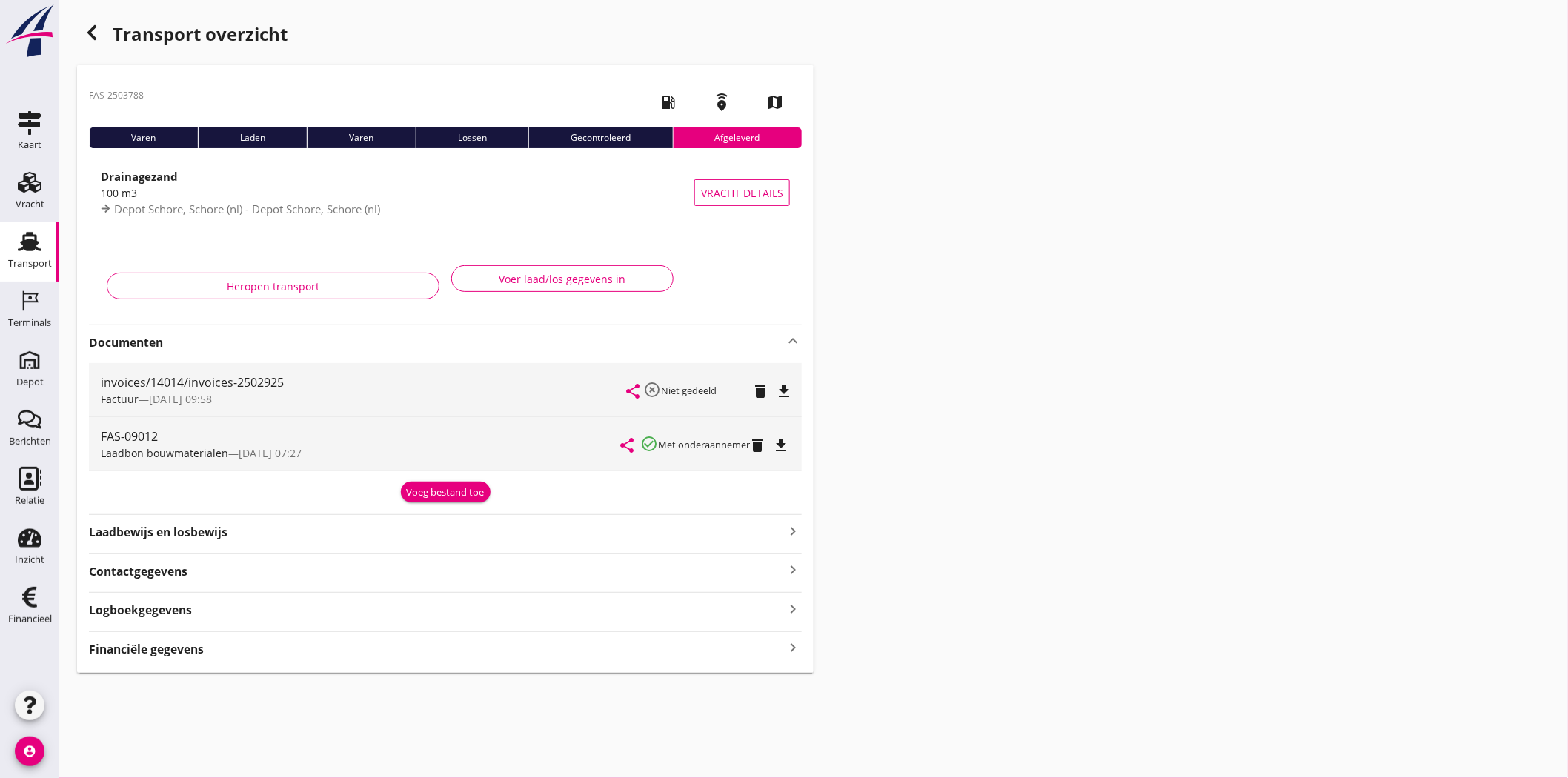
click at [789, 440] on icon "file_download" at bounding box center [780, 444] width 17 height 17
